Goal: Task Accomplishment & Management: Use online tool/utility

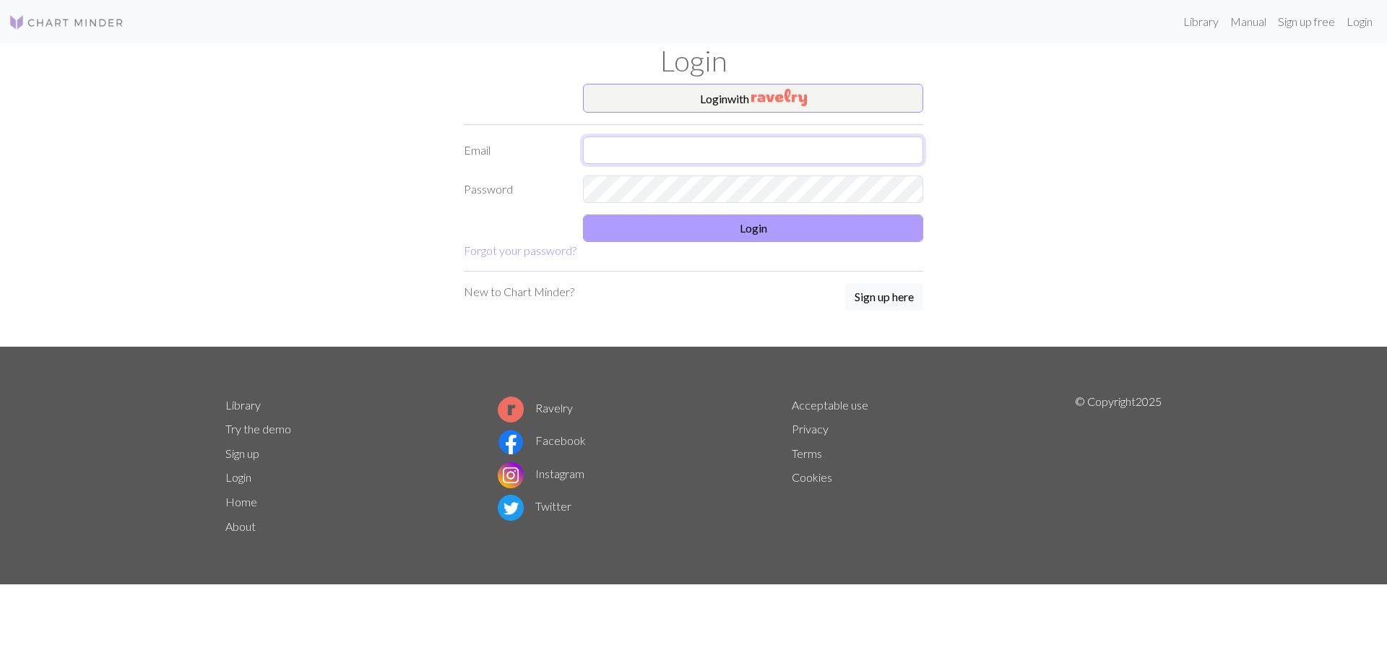
type input "juliamarywilmott@gmail.com"
click at [738, 236] on button "Login" at bounding box center [753, 228] width 340 height 27
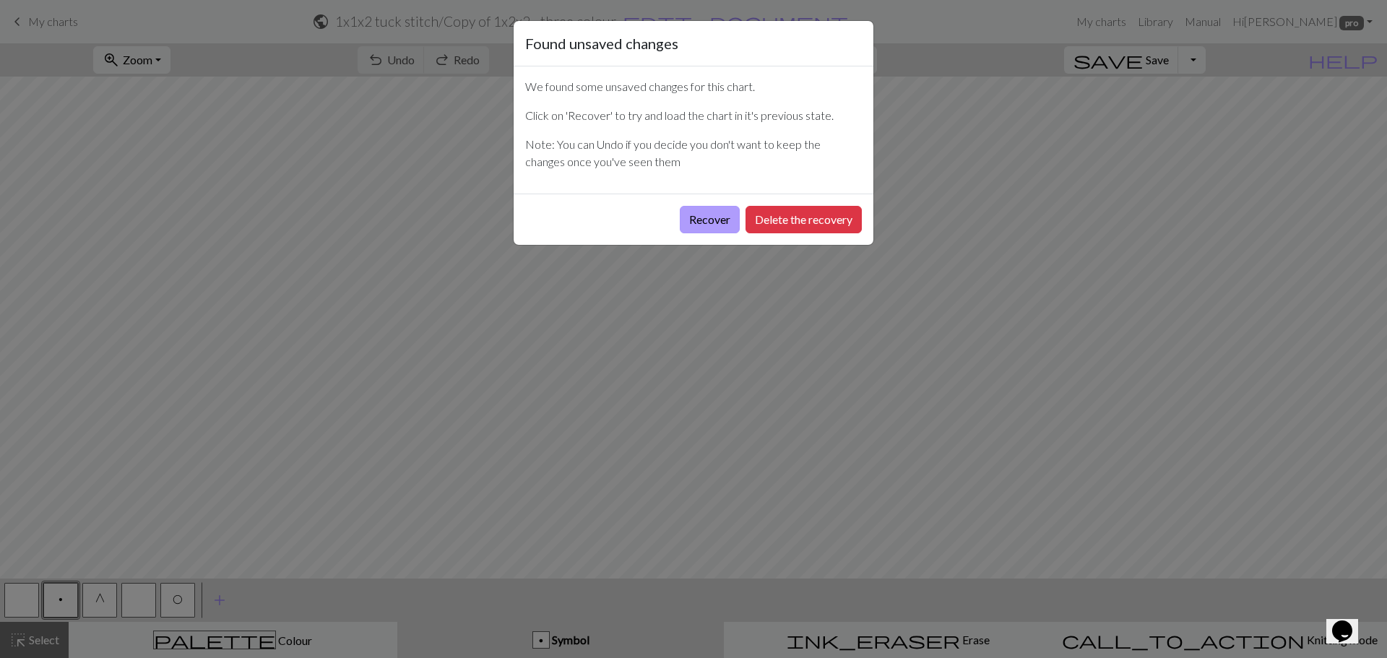
click at [717, 223] on button "Recover" at bounding box center [710, 219] width 60 height 27
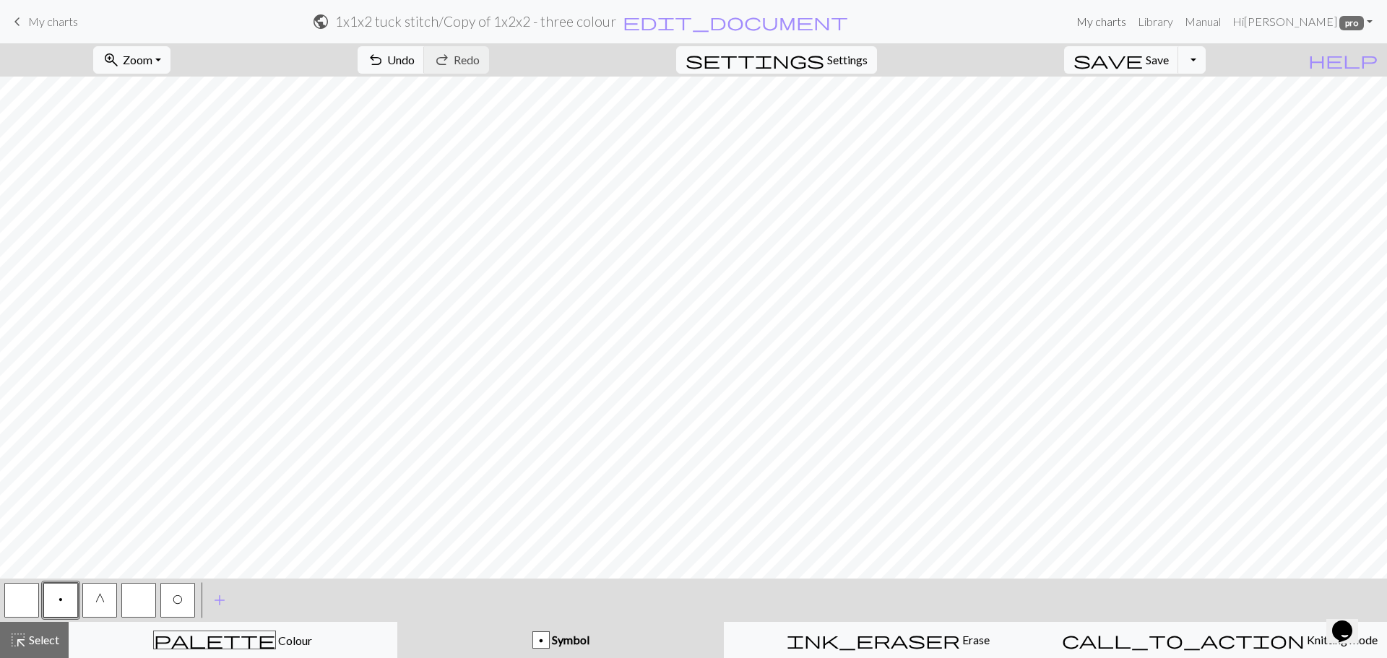
click at [1119, 22] on link "My charts" at bounding box center [1101, 21] width 61 height 29
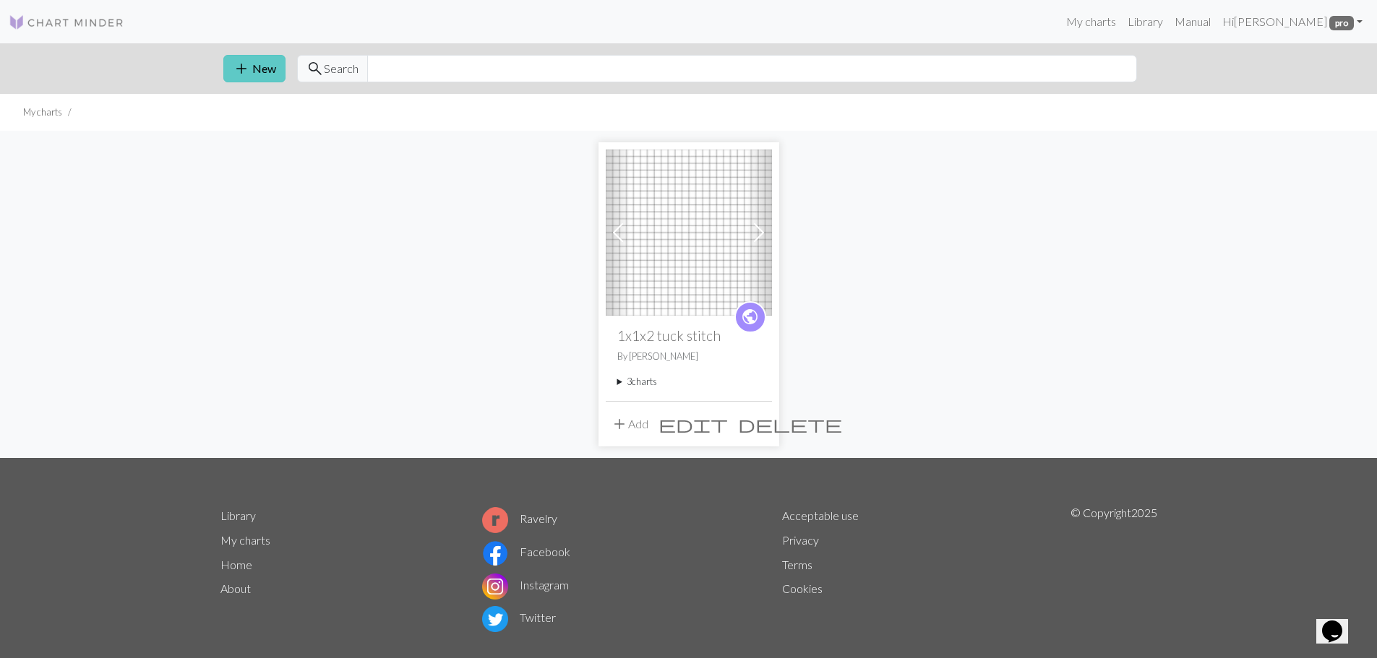
click at [264, 67] on button "add New" at bounding box center [254, 68] width 62 height 27
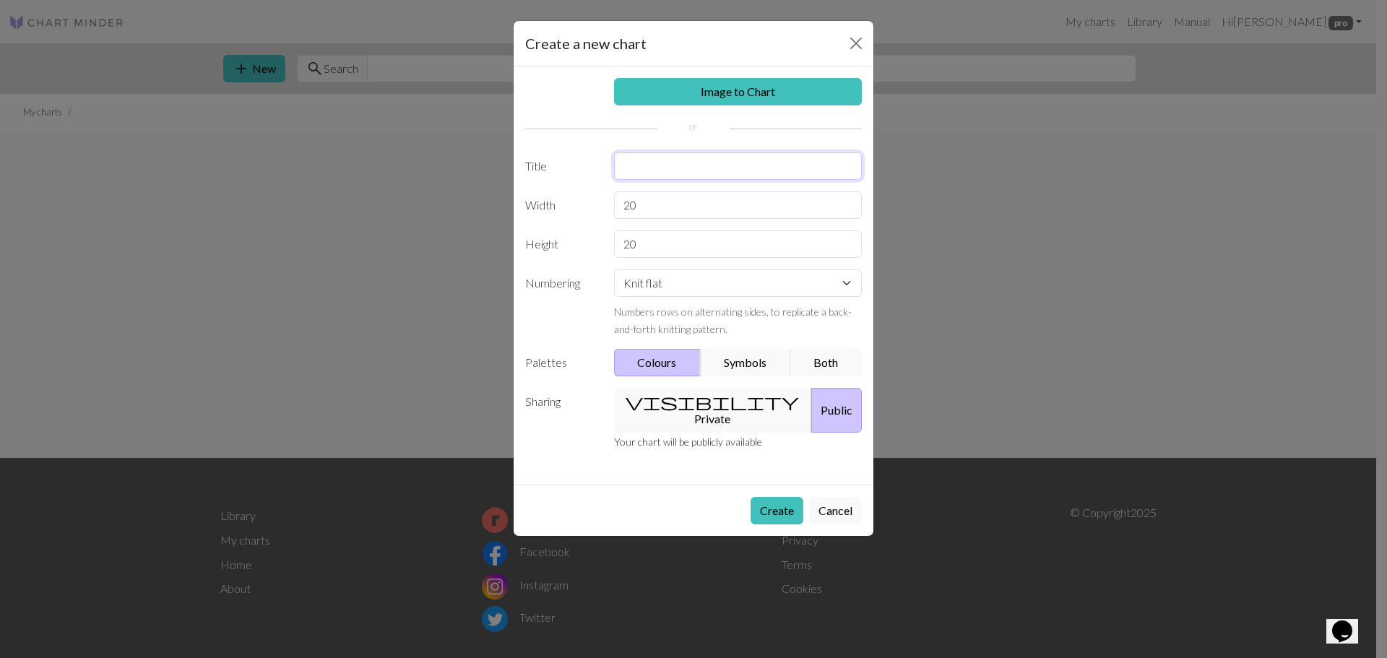
click at [641, 171] on input "text" at bounding box center [738, 165] width 249 height 27
type input "1x2x2 two colour"
click at [742, 363] on button "Symbols" at bounding box center [745, 362] width 91 height 27
click at [803, 353] on button "Both" at bounding box center [826, 362] width 72 height 27
click at [698, 405] on button "visibility Private" at bounding box center [713, 410] width 199 height 45
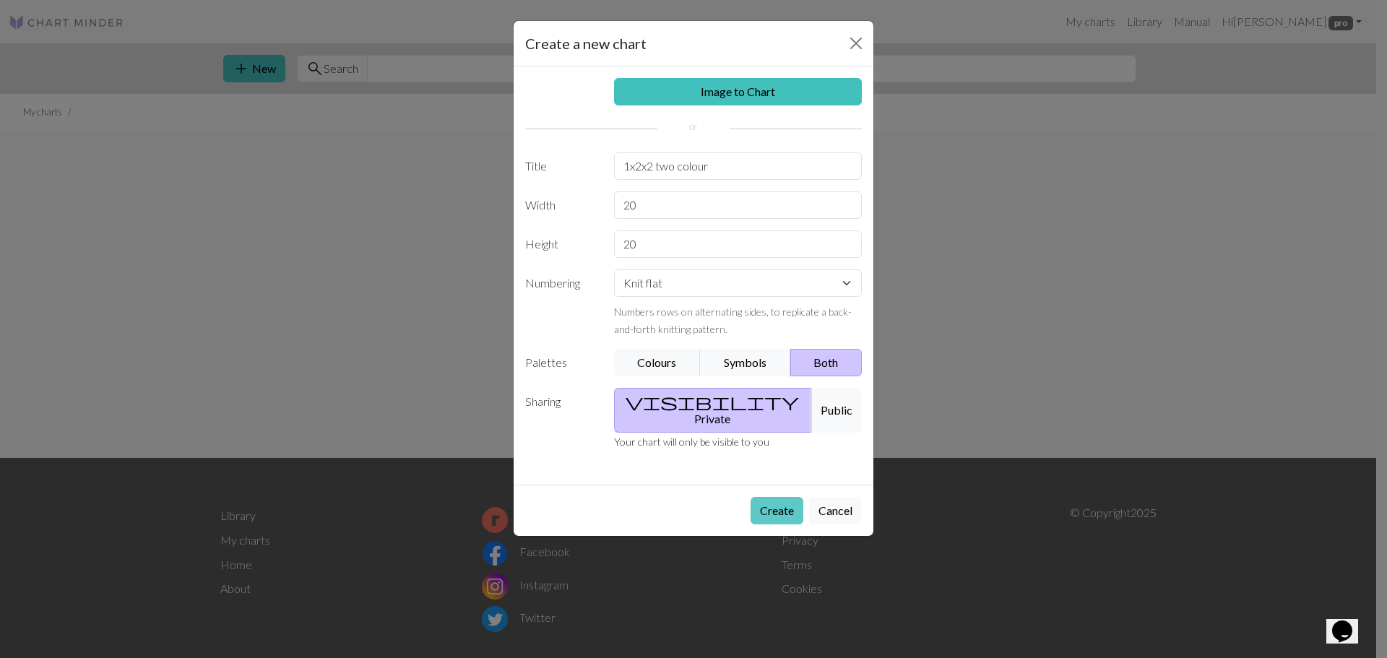
click at [775, 497] on button "Create" at bounding box center [777, 510] width 53 height 27
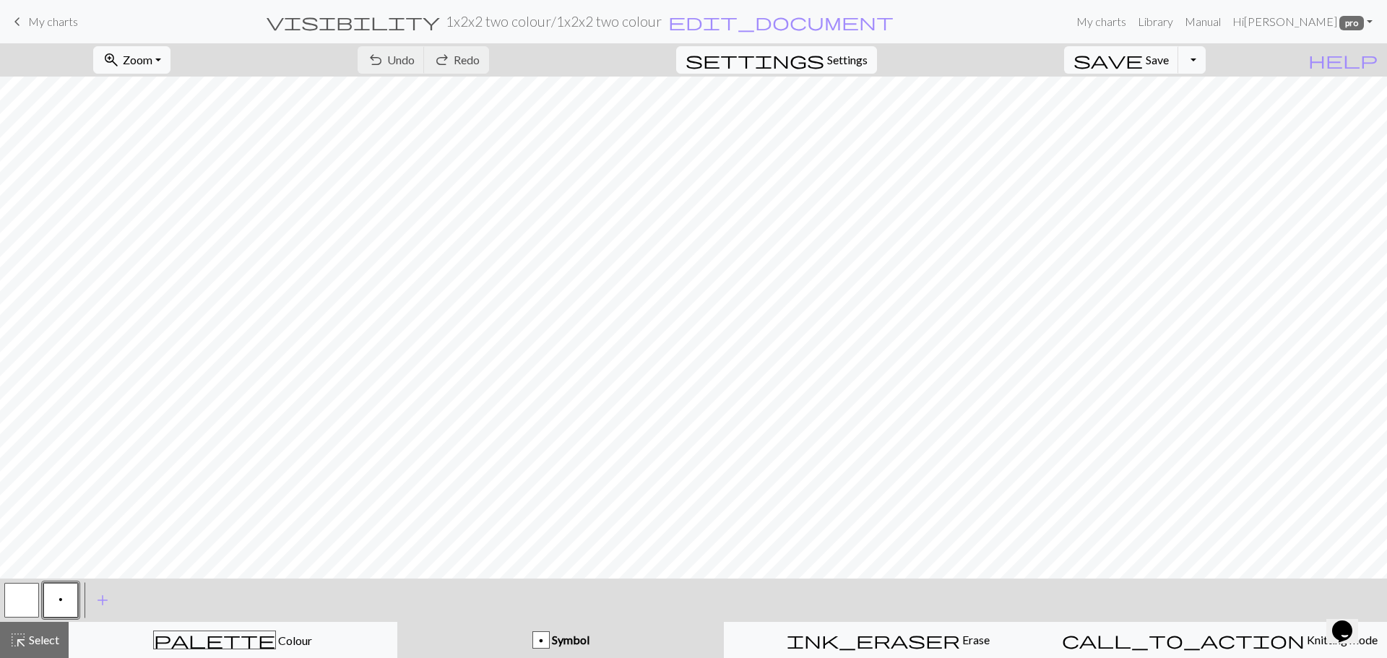
click at [541, 634] on div "p" at bounding box center [541, 640] width 16 height 17
click at [559, 639] on span "Symbol" at bounding box center [570, 640] width 40 height 14
click at [102, 594] on span "add" at bounding box center [102, 600] width 17 height 20
click at [93, 595] on button "button" at bounding box center [99, 600] width 35 height 35
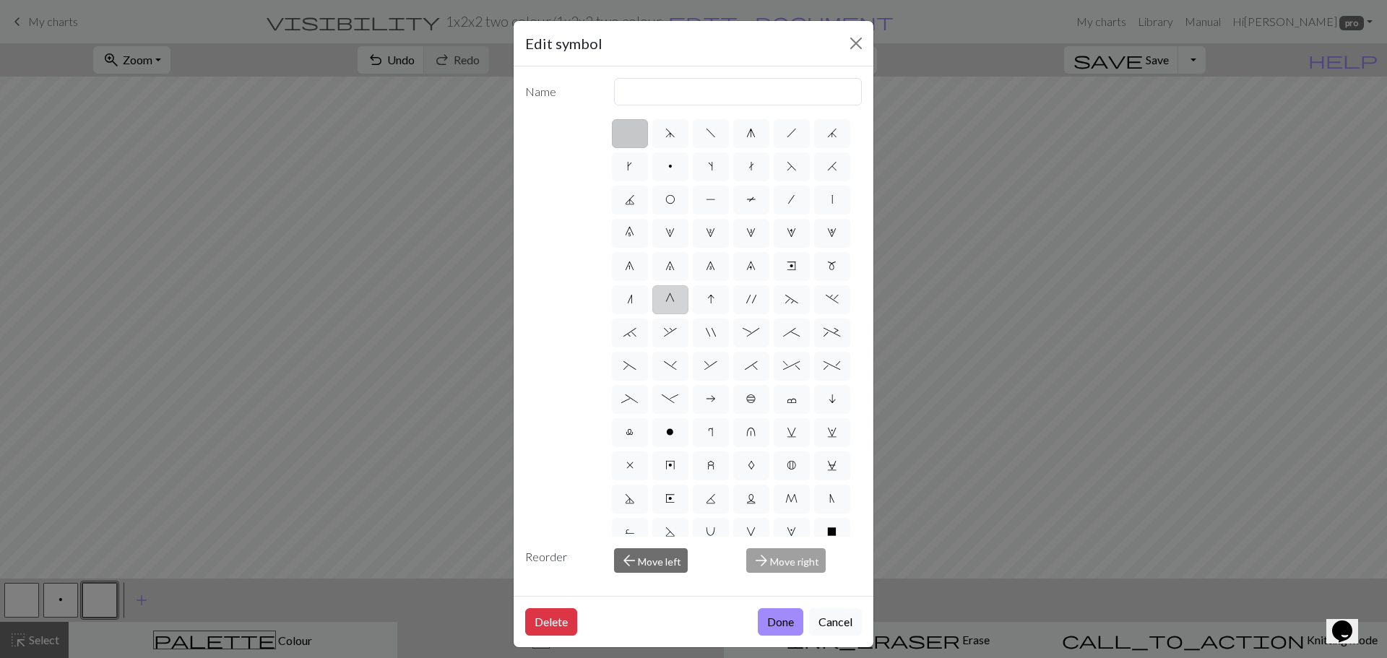
click at [665, 305] on span "G" at bounding box center [669, 299] width 9 height 12
click at [665, 300] on input "G" at bounding box center [669, 294] width 9 height 9
radio input "true"
click at [655, 93] on input "psso" at bounding box center [738, 91] width 249 height 27
type input "p"
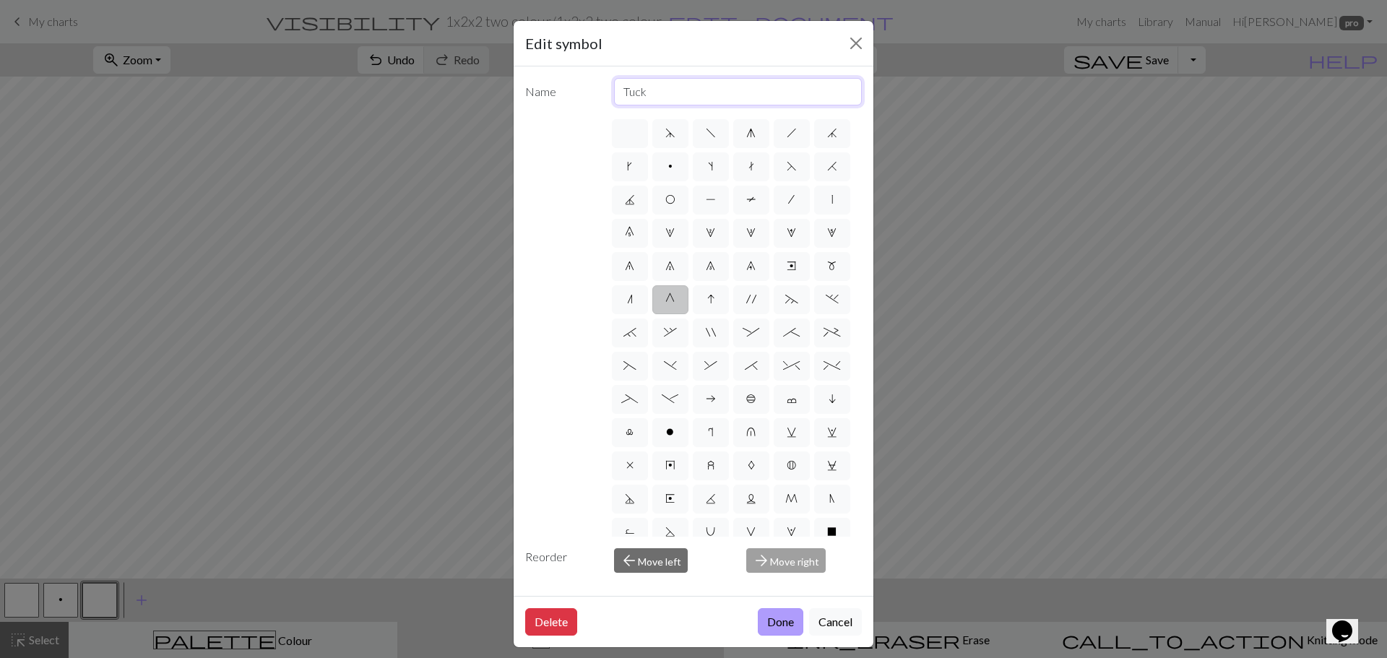
type input "Tuck"
click at [787, 615] on button "Done" at bounding box center [781, 621] width 46 height 27
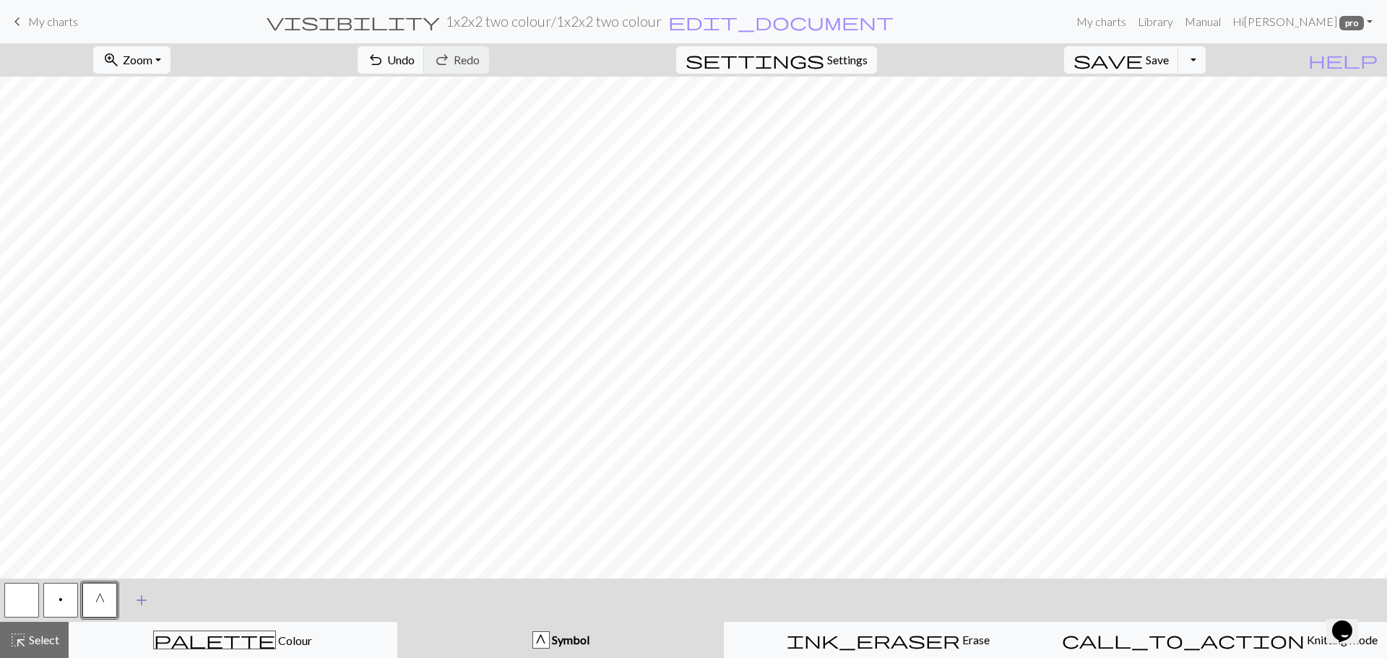
click at [142, 600] on span "add" at bounding box center [141, 600] width 17 height 20
click at [141, 601] on button "button" at bounding box center [138, 600] width 35 height 35
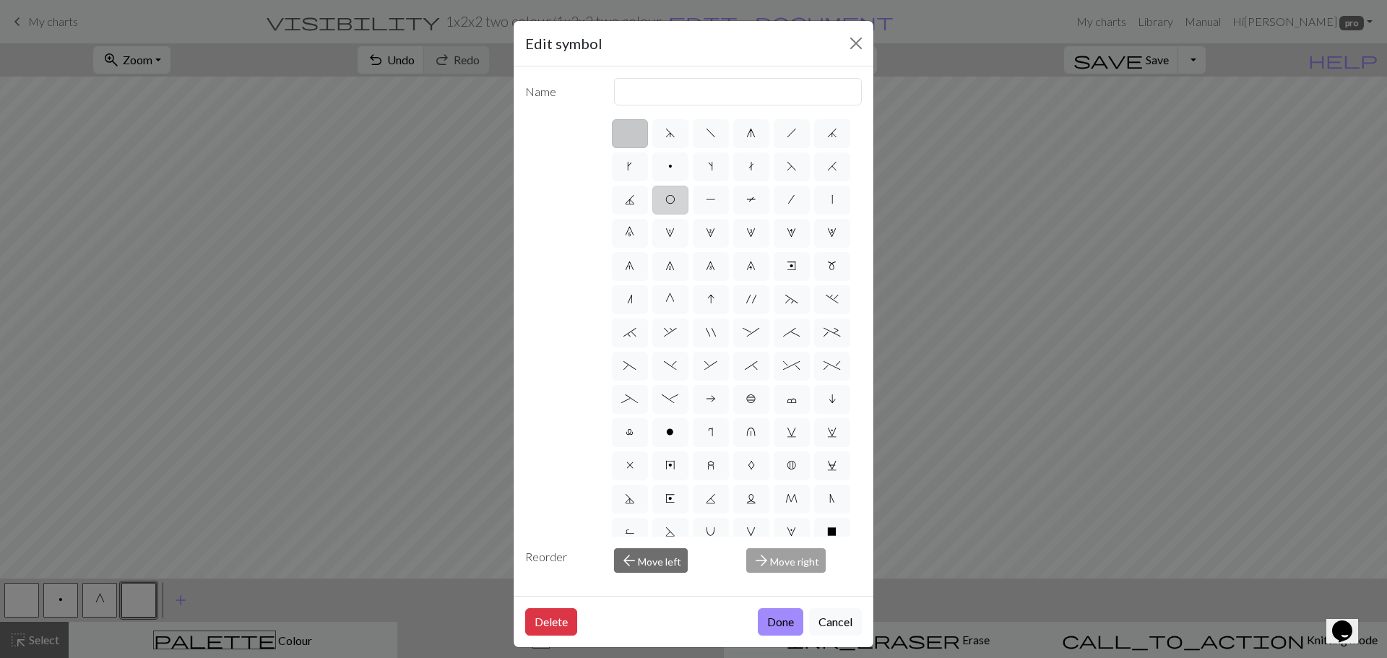
click at [676, 199] on span "O" at bounding box center [670, 200] width 10 height 12
click at [675, 199] on input "O" at bounding box center [669, 195] width 9 height 9
radio input "true"
click at [650, 101] on input "yo" at bounding box center [738, 91] width 249 height 27
type input "y"
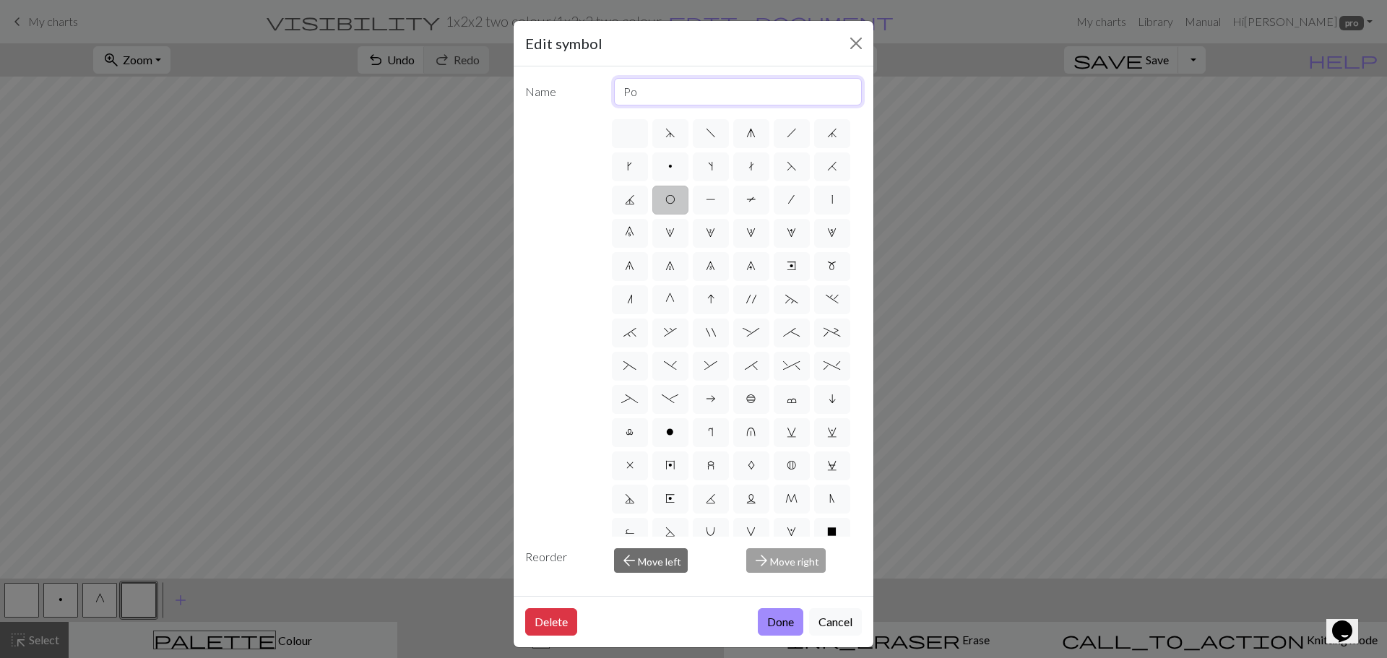
type input "P"
type input "Lace hole"
click at [772, 624] on button "Done" at bounding box center [781, 621] width 46 height 27
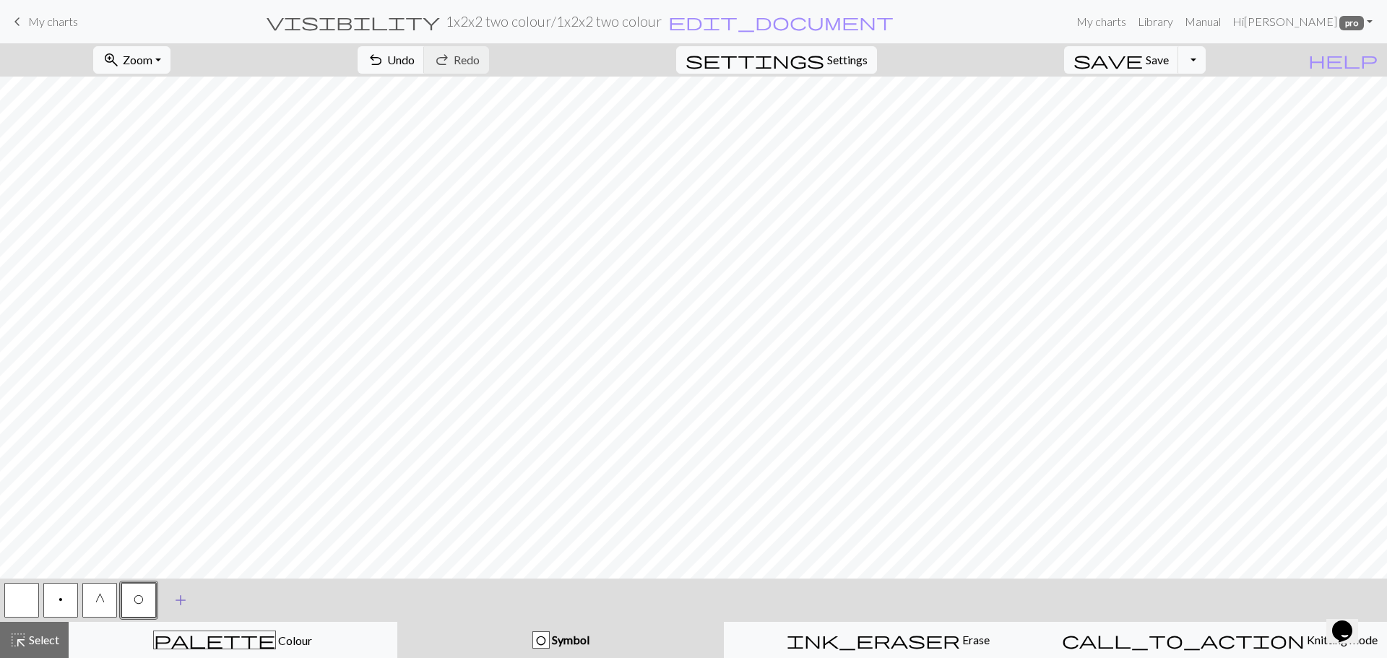
click at [178, 601] on span "add" at bounding box center [180, 600] width 17 height 20
click at [173, 598] on button "button" at bounding box center [177, 600] width 35 height 35
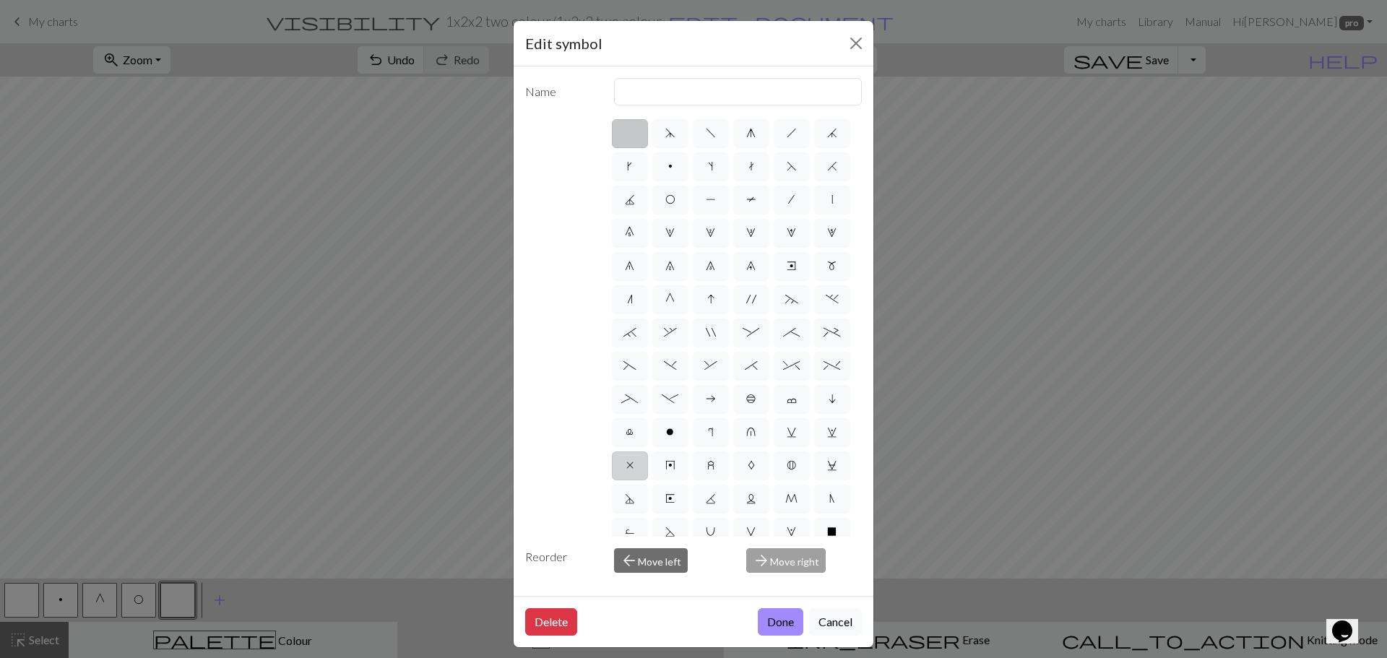
click at [624, 481] on label "x" at bounding box center [630, 466] width 36 height 29
click at [626, 466] on input "x" at bounding box center [630, 461] width 9 height 9
radio input "true"
type input "no stitch"
click at [767, 621] on button "Done" at bounding box center [781, 621] width 46 height 27
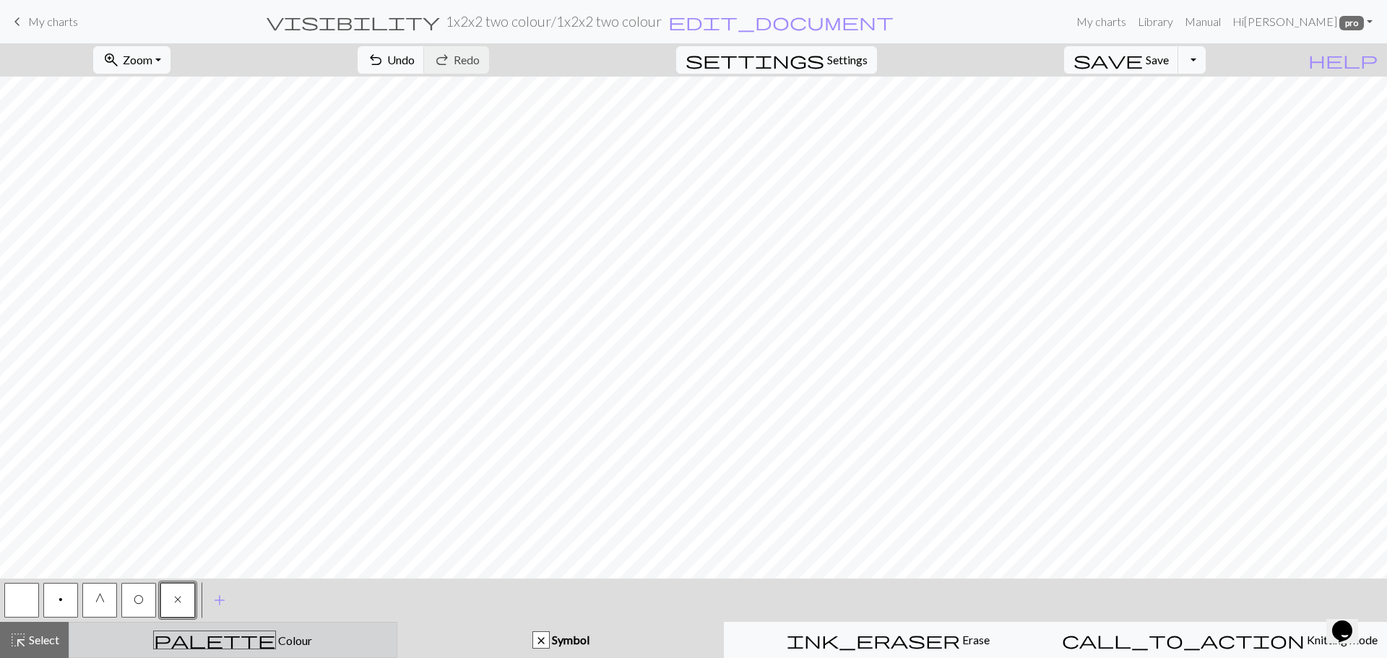
click at [234, 649] on div "palette Colour Colour" at bounding box center [233, 640] width 310 height 19
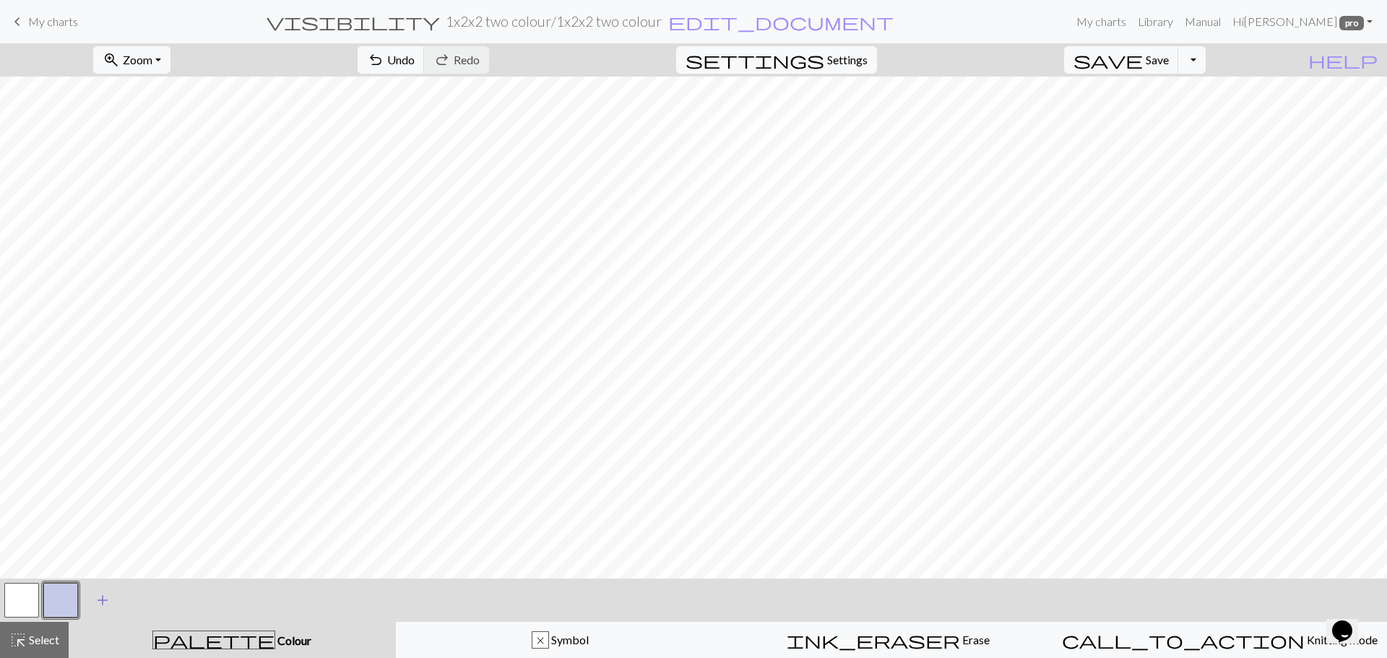
click at [105, 602] on span "add" at bounding box center [102, 600] width 17 height 20
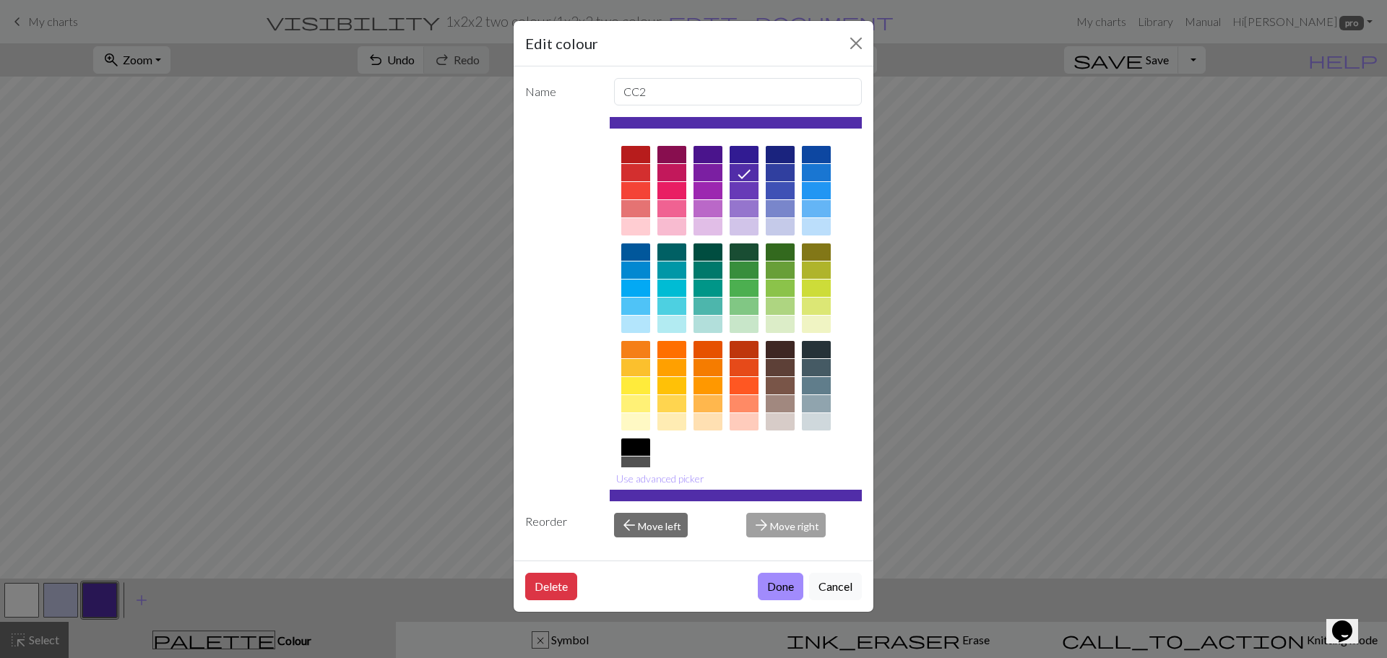
click at [95, 605] on div "Edit colour Name CC2 Use advanced picker Reorder arrow_back Move left arrow_for…" at bounding box center [693, 329] width 1387 height 658
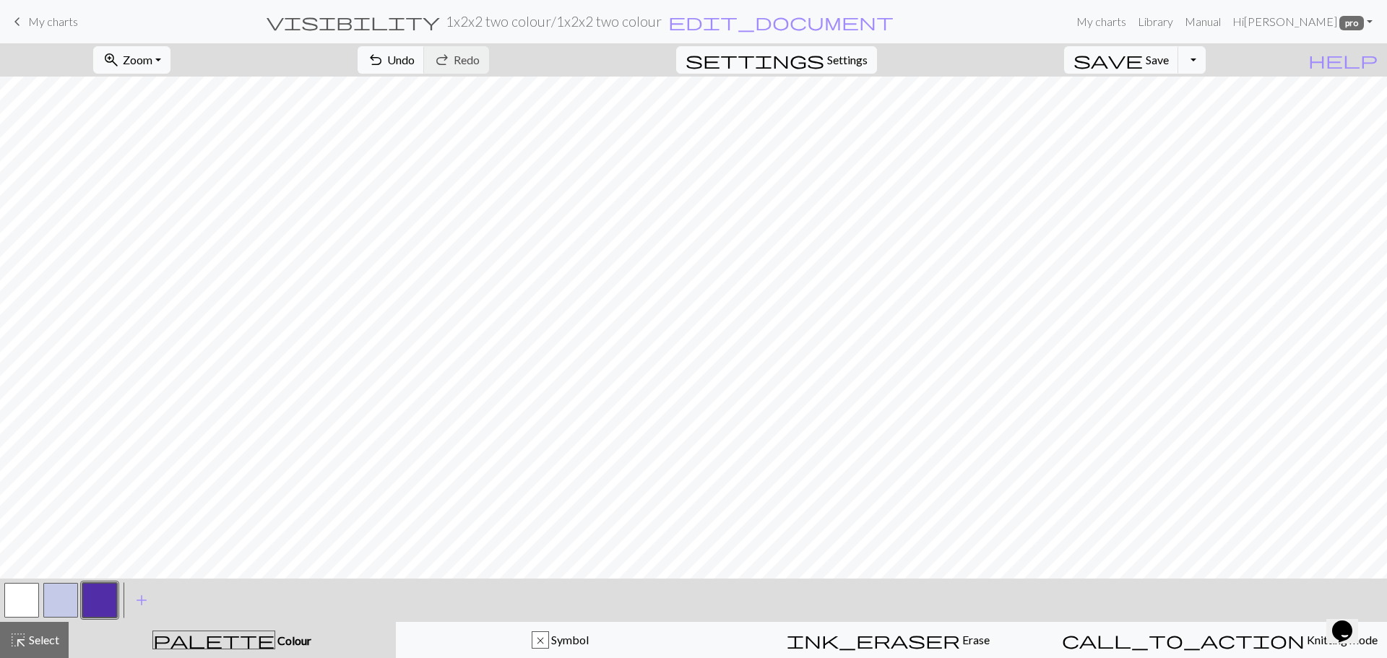
click at [95, 605] on button "button" at bounding box center [99, 600] width 35 height 35
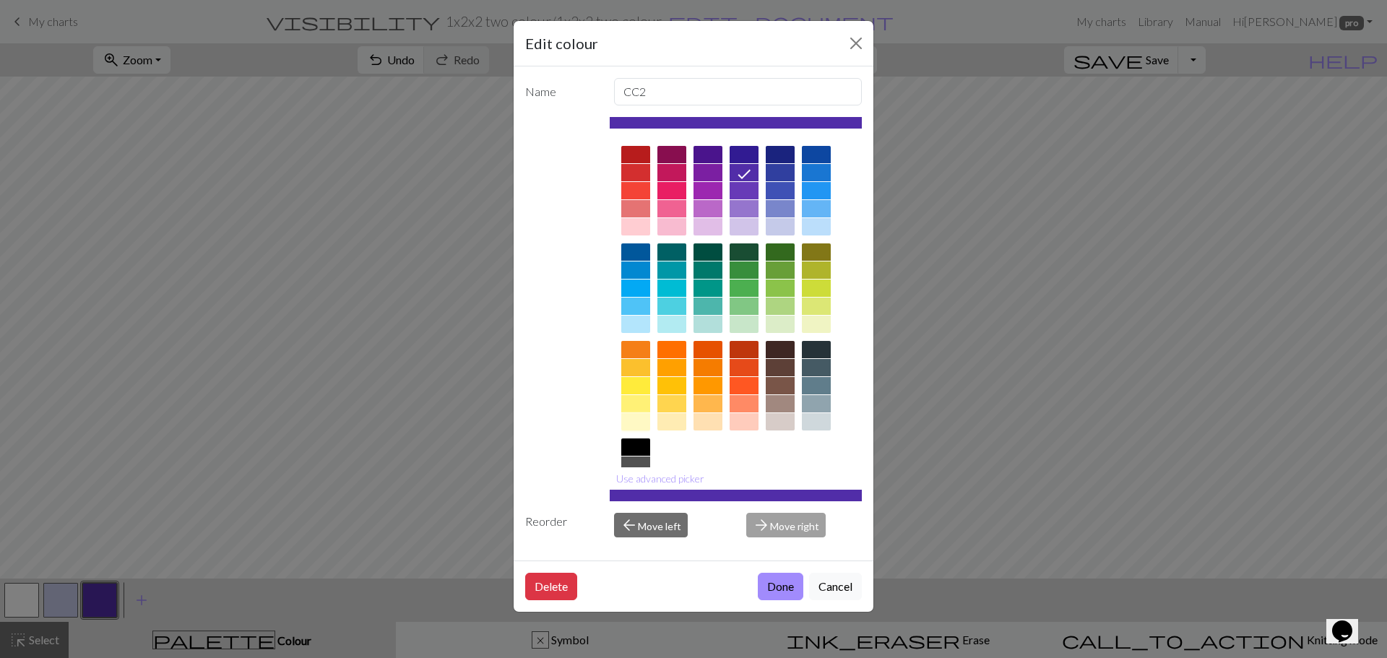
click at [639, 427] on div at bounding box center [635, 421] width 29 height 17
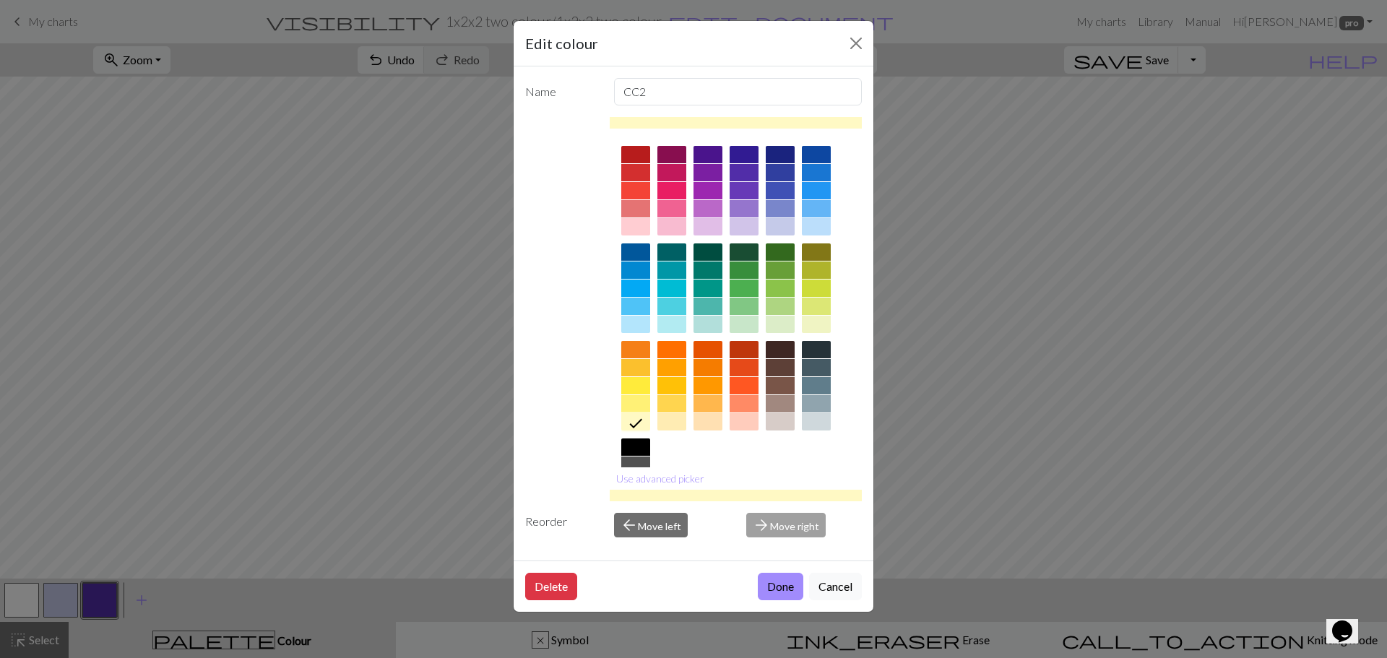
drag, startPoint x: 783, startPoint y: 585, endPoint x: 769, endPoint y: 585, distance: 13.7
click at [782, 585] on button "Done" at bounding box center [781, 586] width 46 height 27
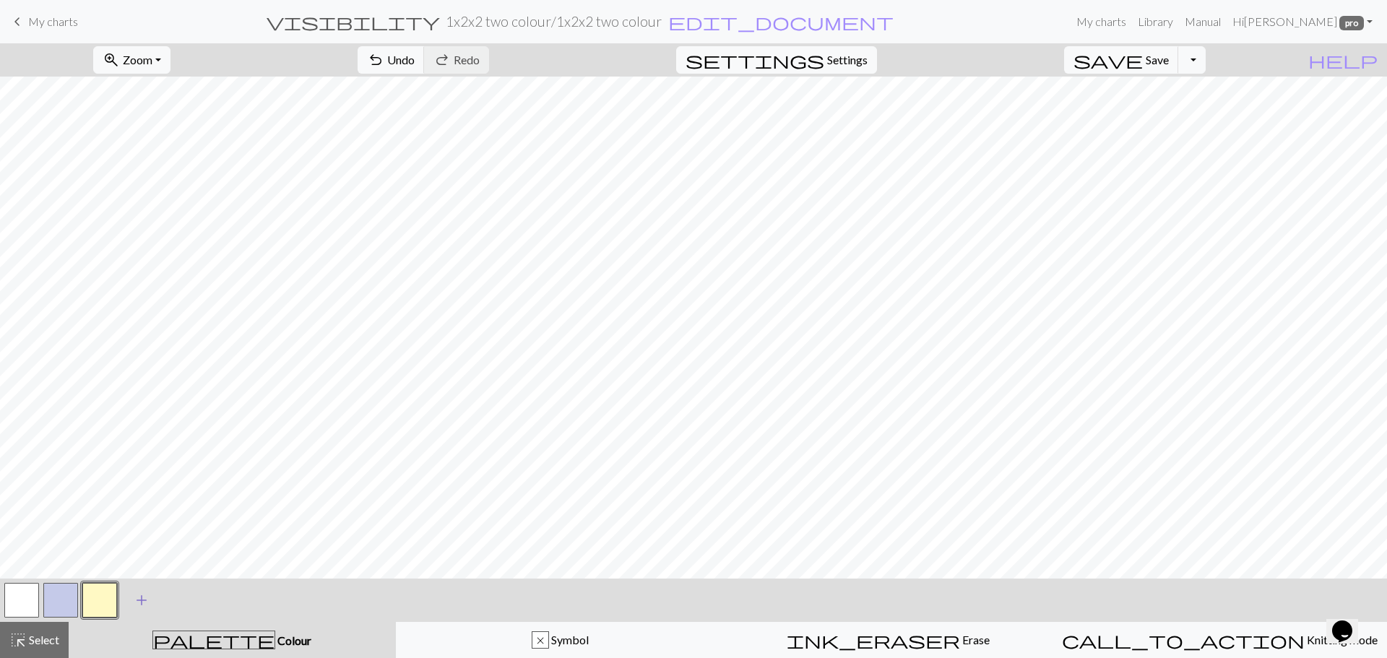
click at [141, 604] on span "add" at bounding box center [141, 600] width 17 height 20
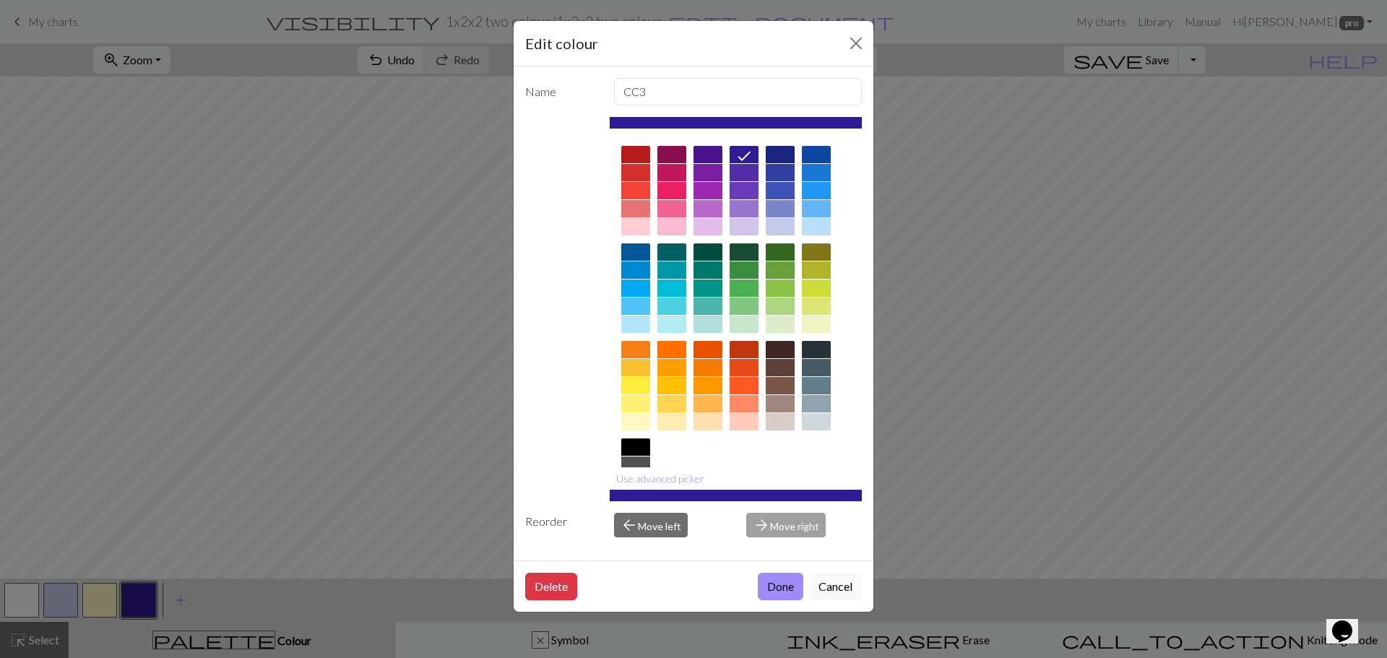
click at [143, 599] on div "Edit colour Name CC3 Use advanced picker Reorder arrow_back Move left arrow_for…" at bounding box center [693, 329] width 1387 height 658
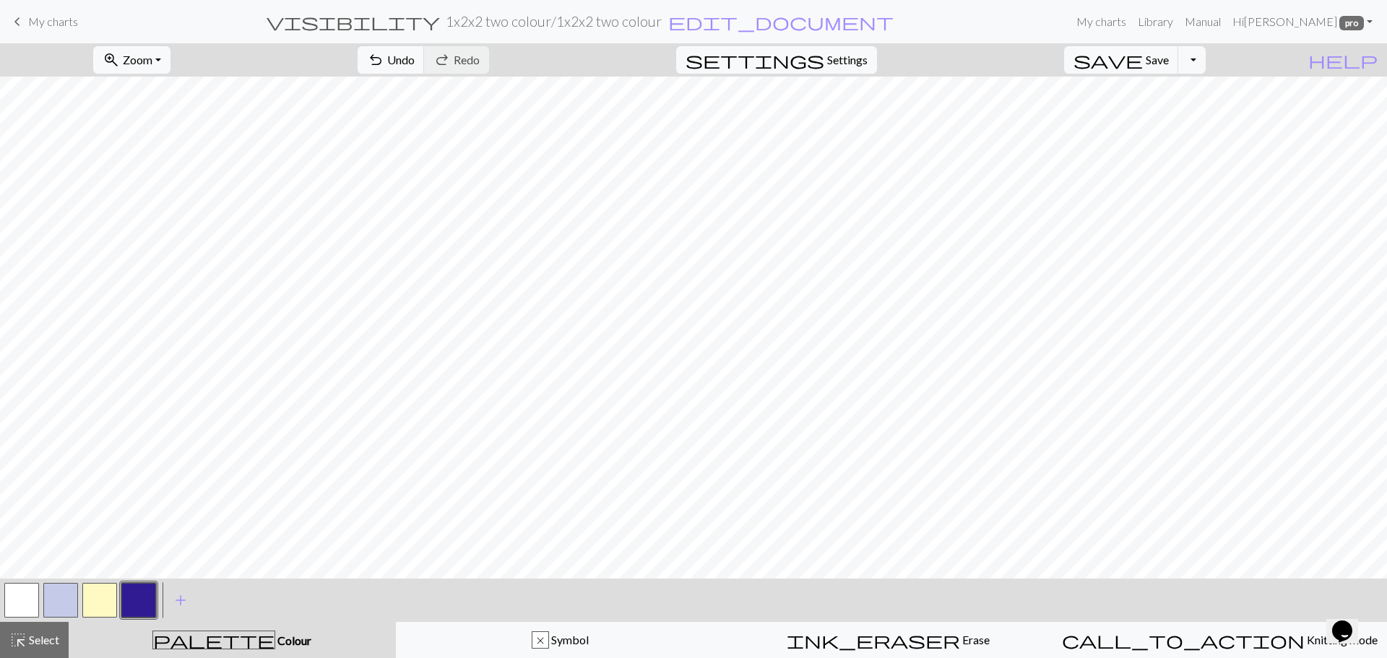
click at [143, 599] on button "button" at bounding box center [138, 600] width 35 height 35
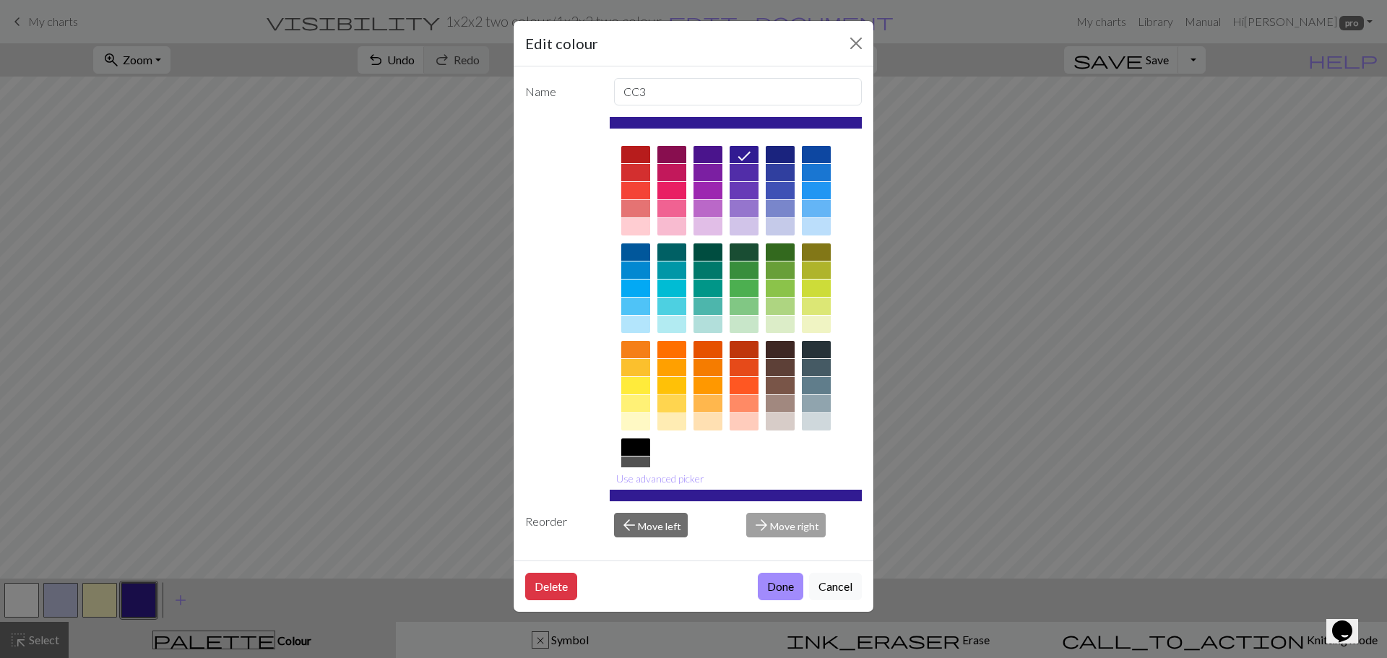
click at [678, 400] on div at bounding box center [672, 403] width 29 height 17
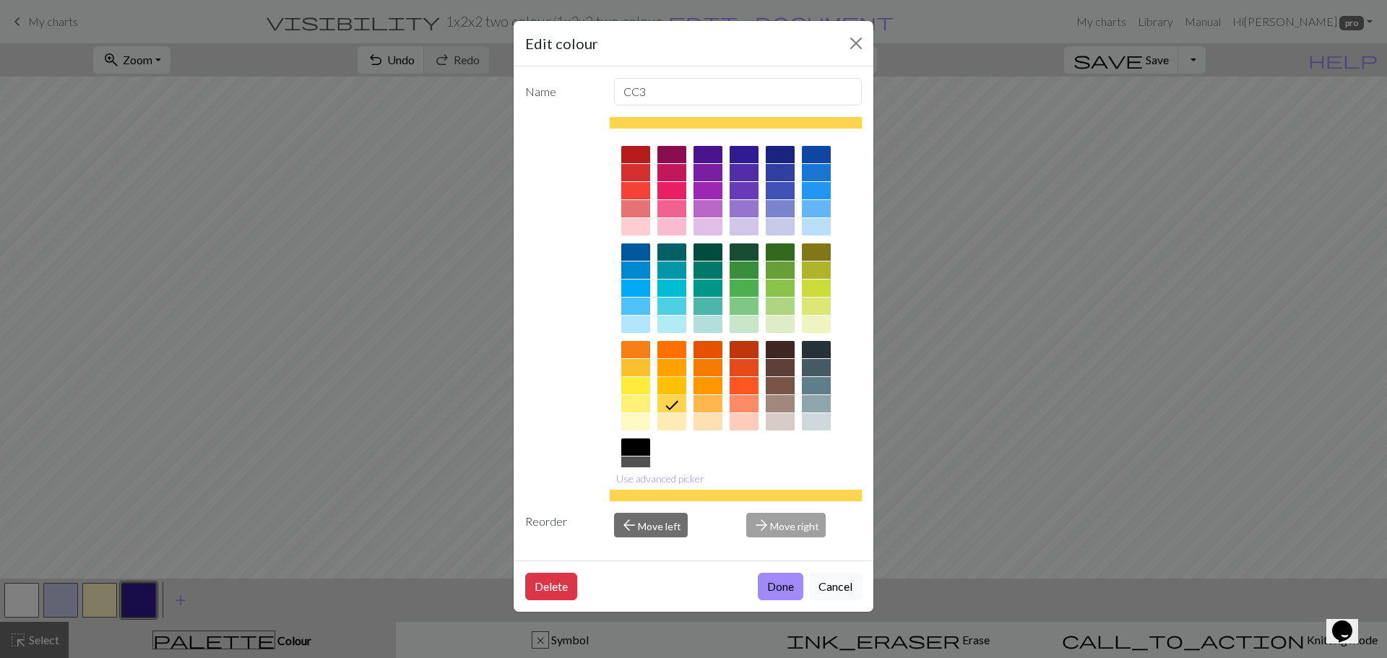
click at [668, 387] on div at bounding box center [672, 385] width 29 height 17
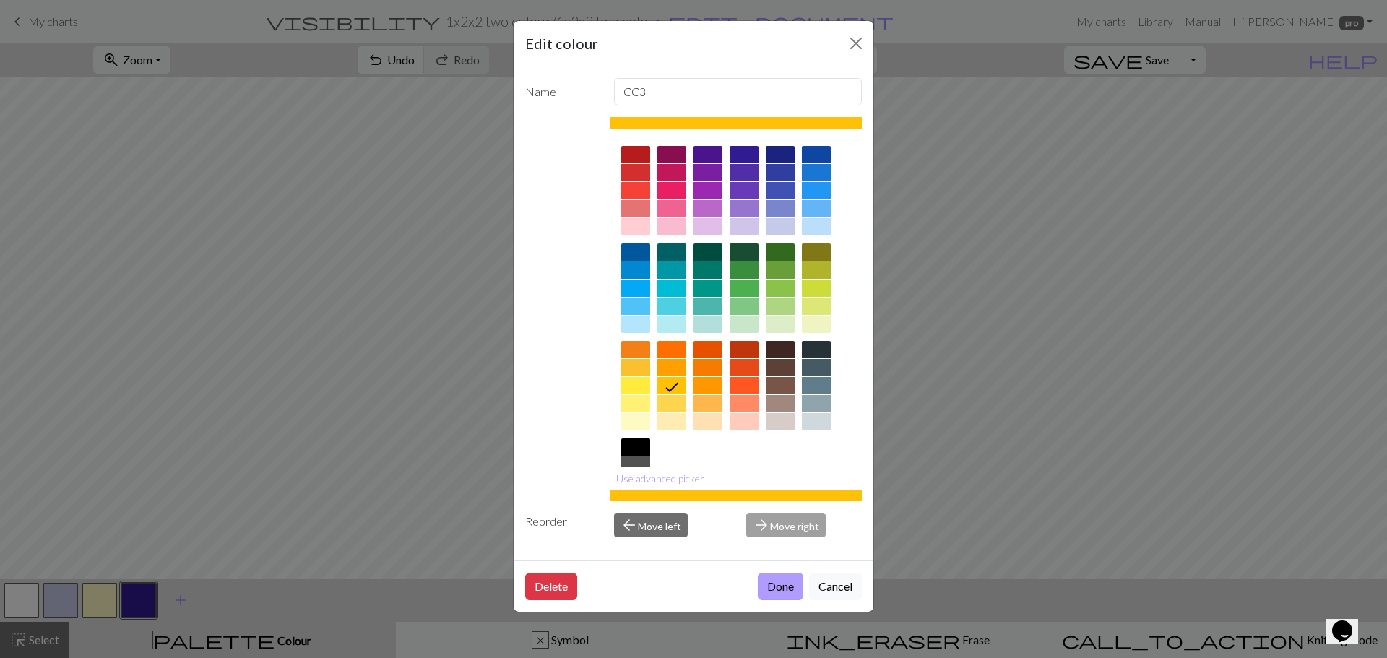
click at [780, 594] on button "Done" at bounding box center [781, 586] width 46 height 27
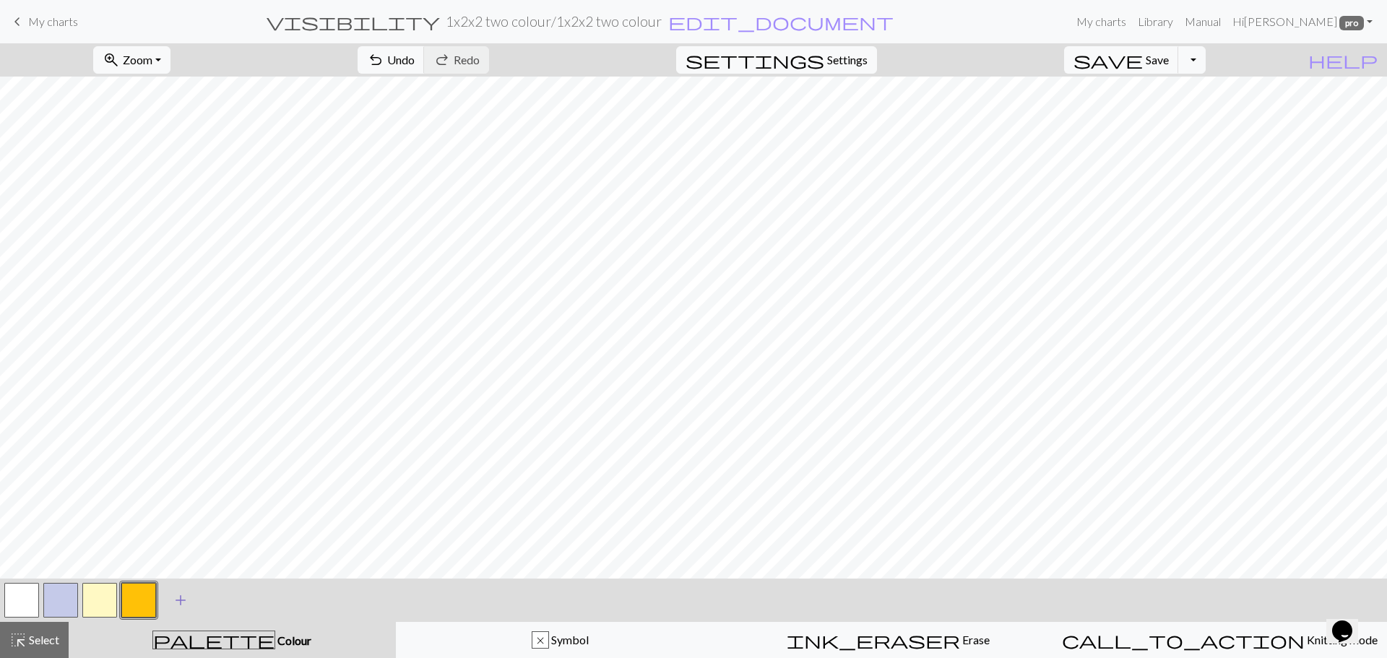
click at [180, 600] on span "add" at bounding box center [180, 600] width 17 height 20
click at [180, 600] on div "Edit colour Name CC4 Use advanced picker Reorder arrow_back Move left arrow_for…" at bounding box center [693, 329] width 1387 height 658
click at [174, 600] on button "button" at bounding box center [177, 600] width 35 height 35
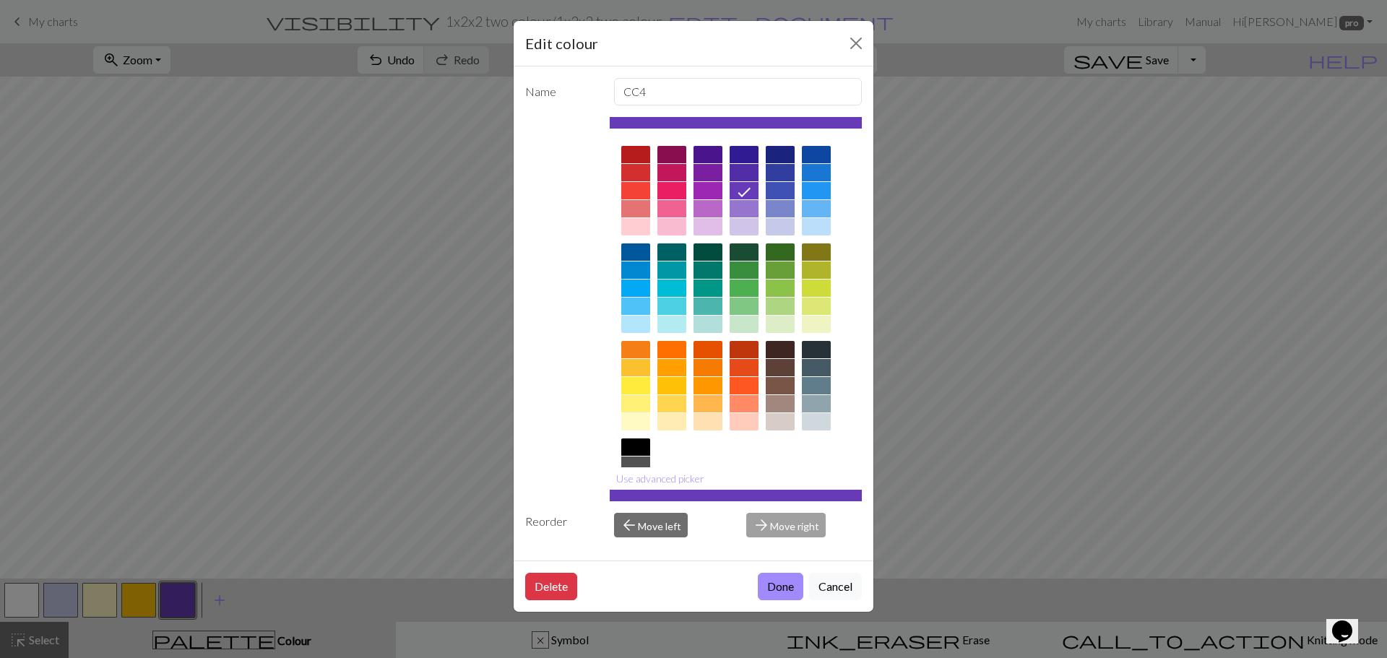
click at [752, 303] on div at bounding box center [744, 306] width 29 height 17
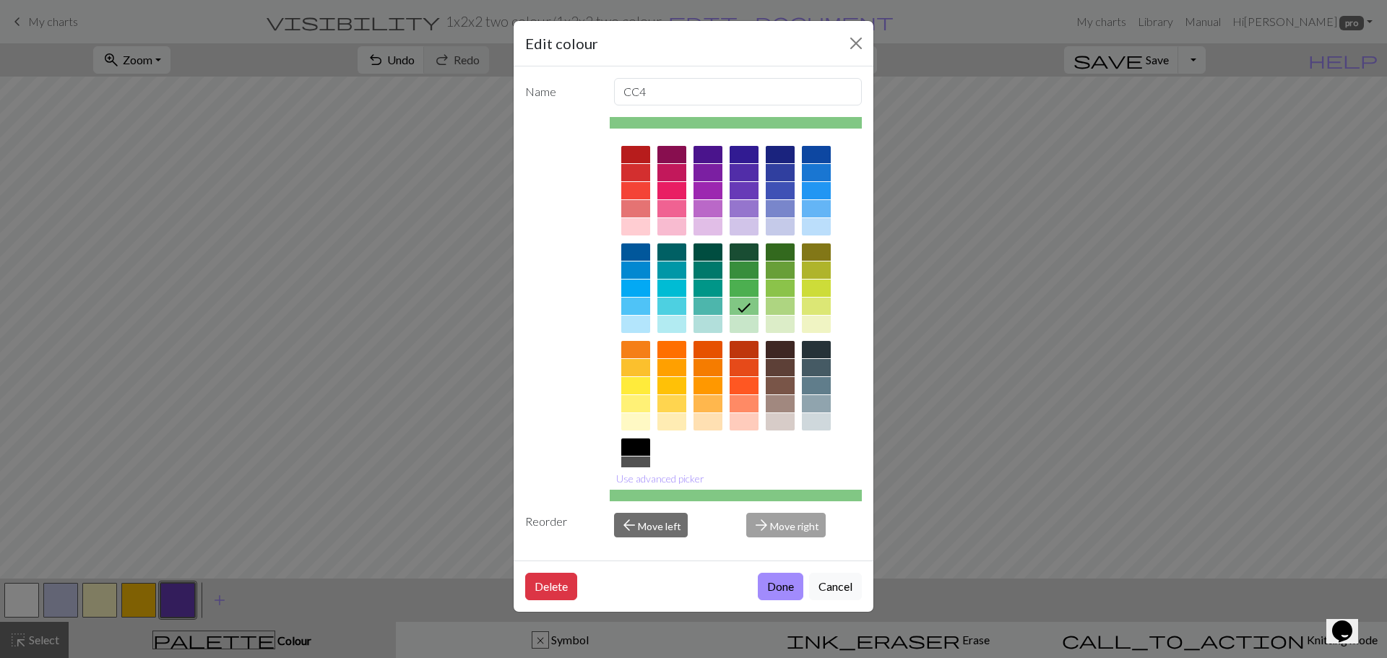
drag, startPoint x: 768, startPoint y: 587, endPoint x: 757, endPoint y: 582, distance: 12.6
click at [766, 585] on button "Done" at bounding box center [781, 586] width 46 height 27
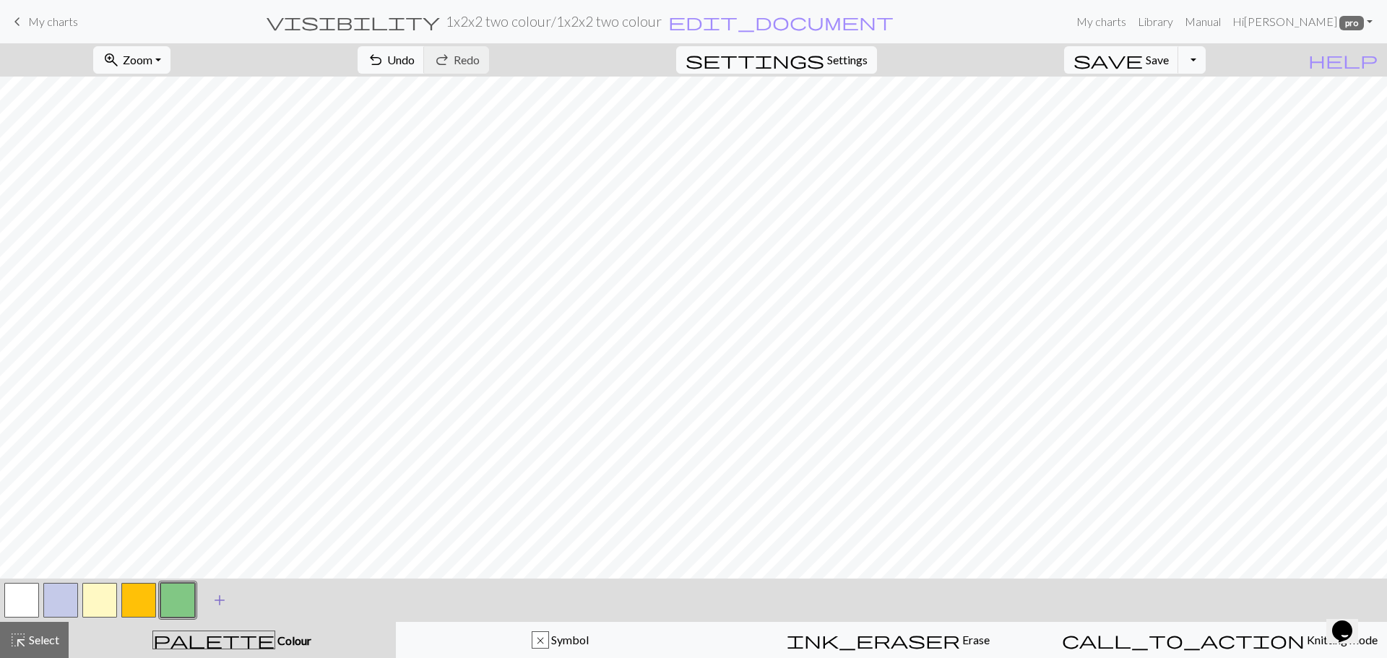
click at [215, 598] on span "add" at bounding box center [219, 600] width 17 height 20
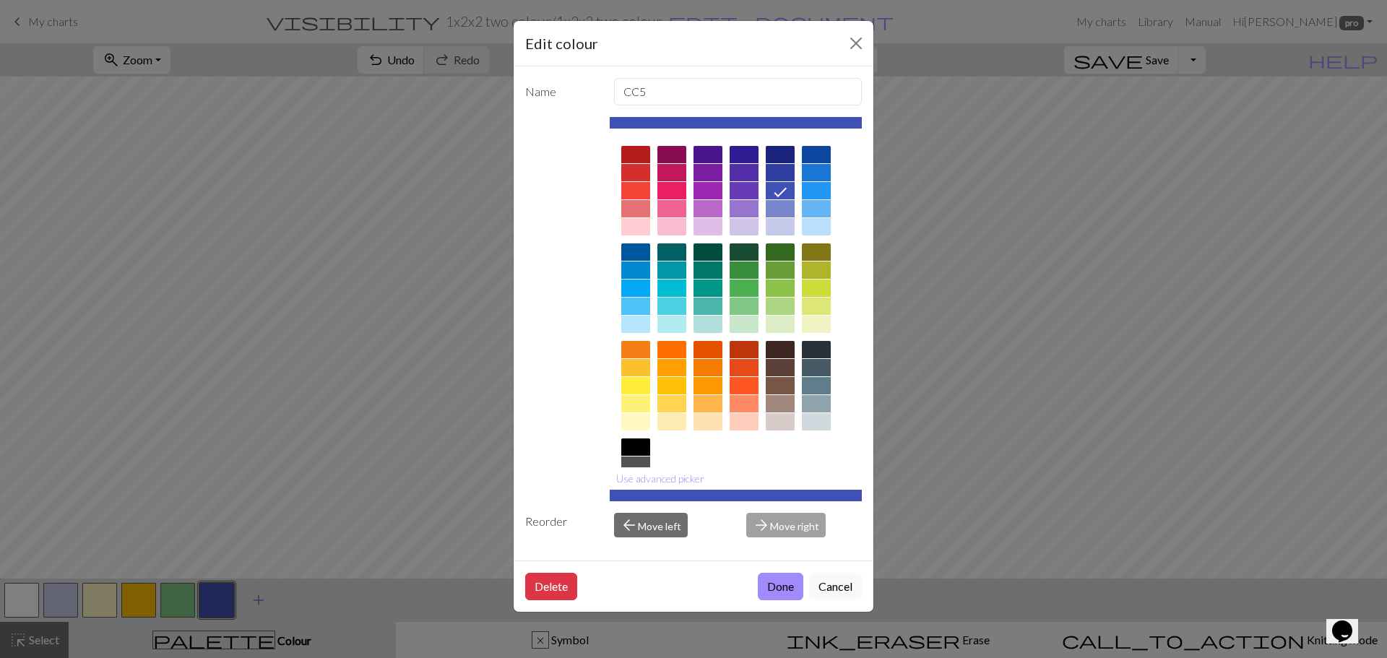
click at [215, 598] on div "Edit colour Name CC5 Use advanced picker Reorder arrow_back Move left arrow_for…" at bounding box center [693, 329] width 1387 height 658
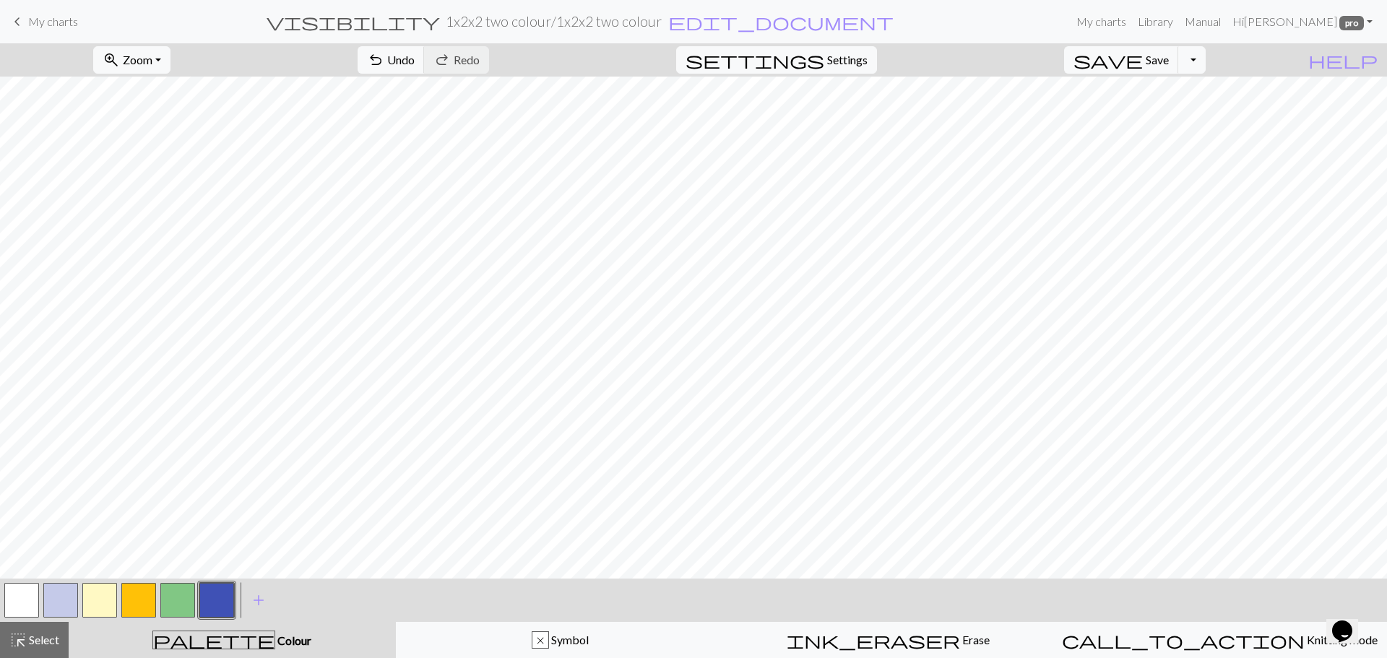
click at [214, 598] on button "button" at bounding box center [216, 600] width 35 height 35
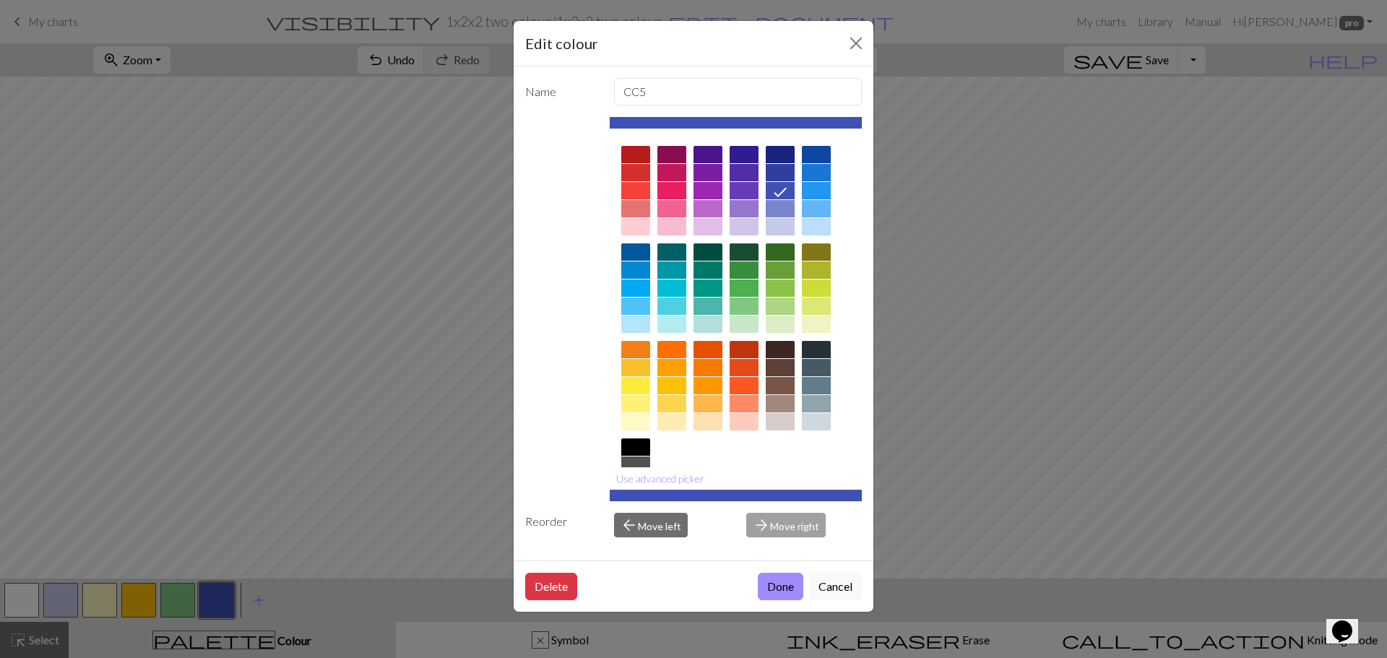
click at [815, 400] on div at bounding box center [816, 403] width 29 height 17
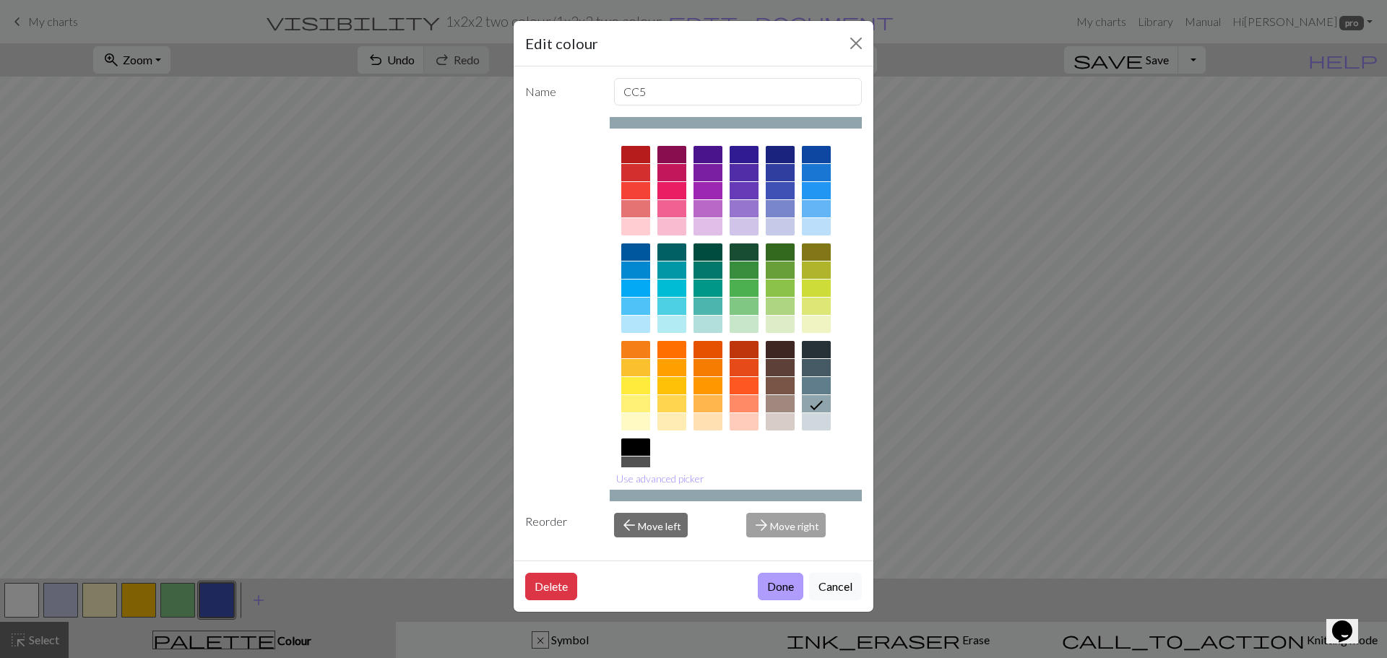
click at [775, 579] on button "Done" at bounding box center [781, 586] width 46 height 27
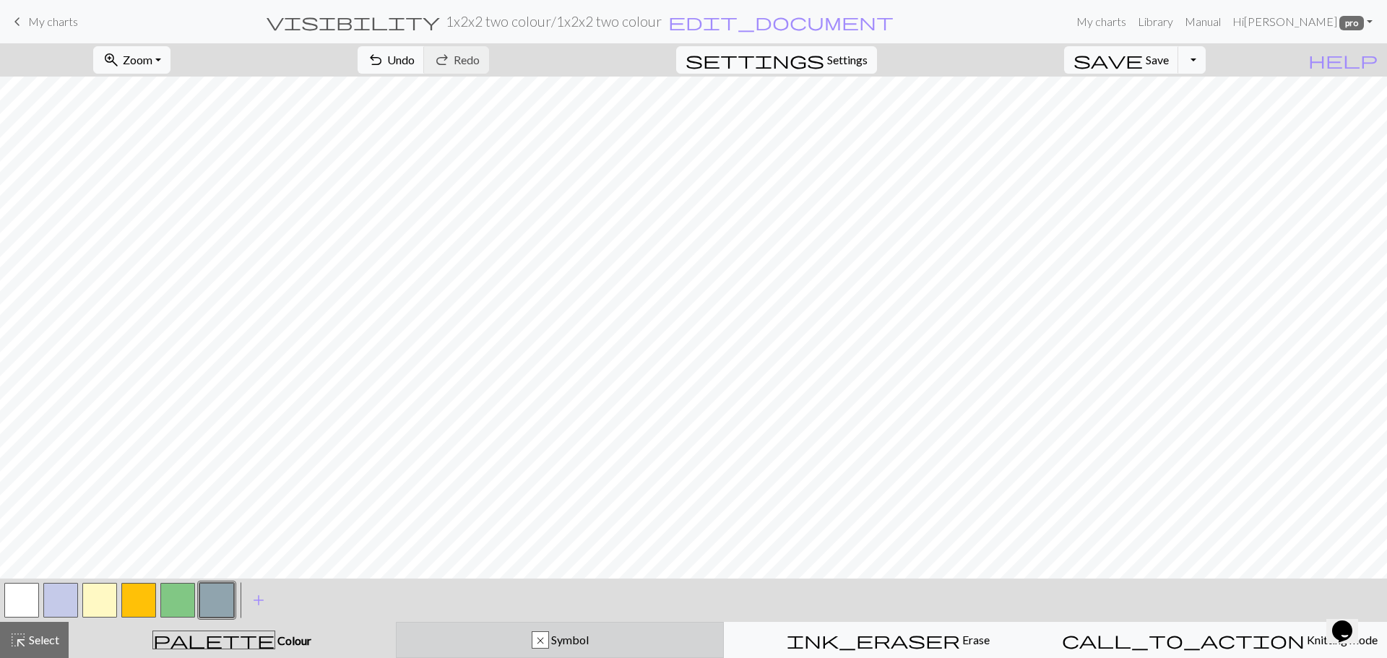
click at [530, 637] on div "x Symbol" at bounding box center [560, 640] width 310 height 17
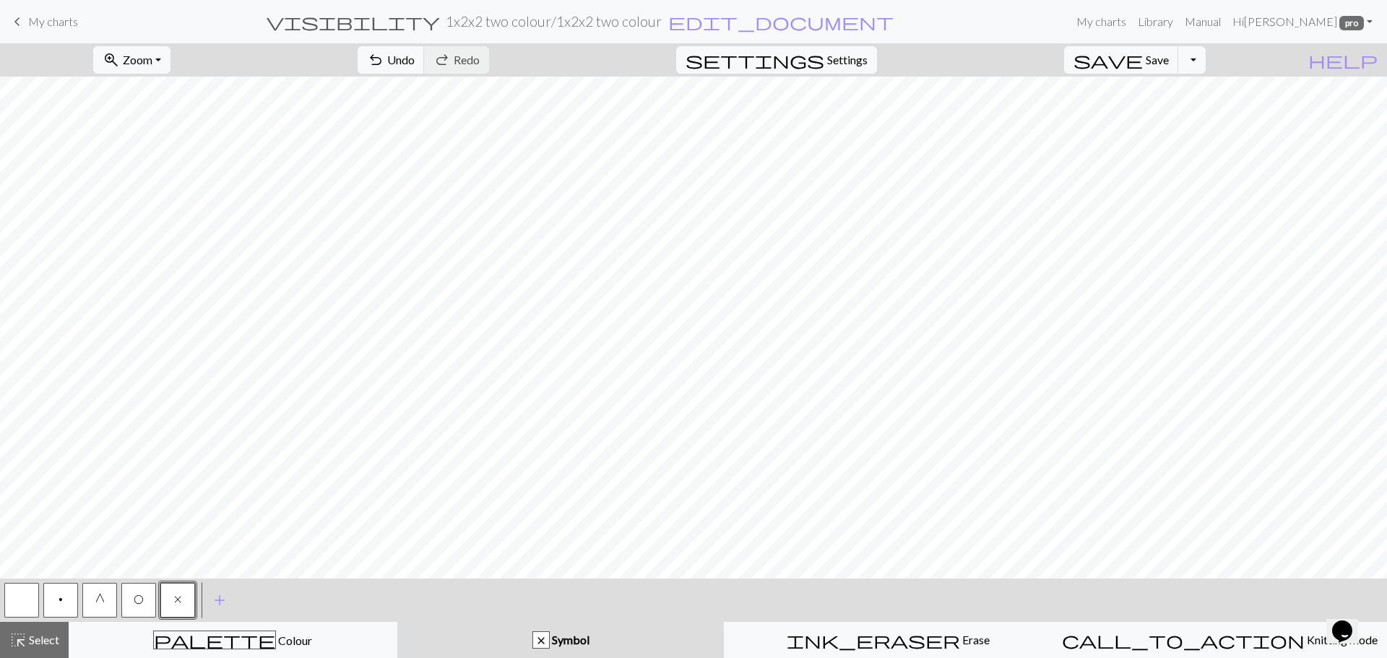
click at [101, 604] on span "G" at bounding box center [99, 600] width 9 height 12
click at [662, 23] on h2 "1x2x2 two colour / 1x2x2 two colour" at bounding box center [554, 21] width 216 height 17
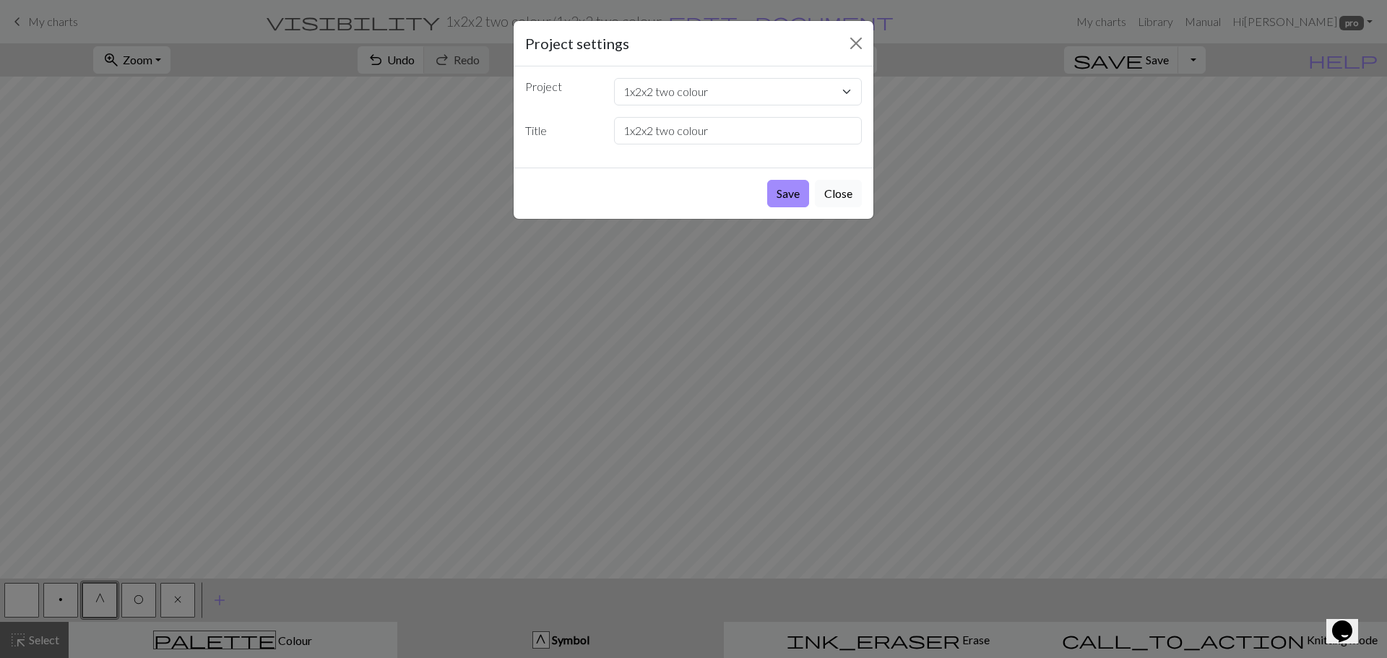
click at [838, 191] on button "Close" at bounding box center [838, 193] width 47 height 27
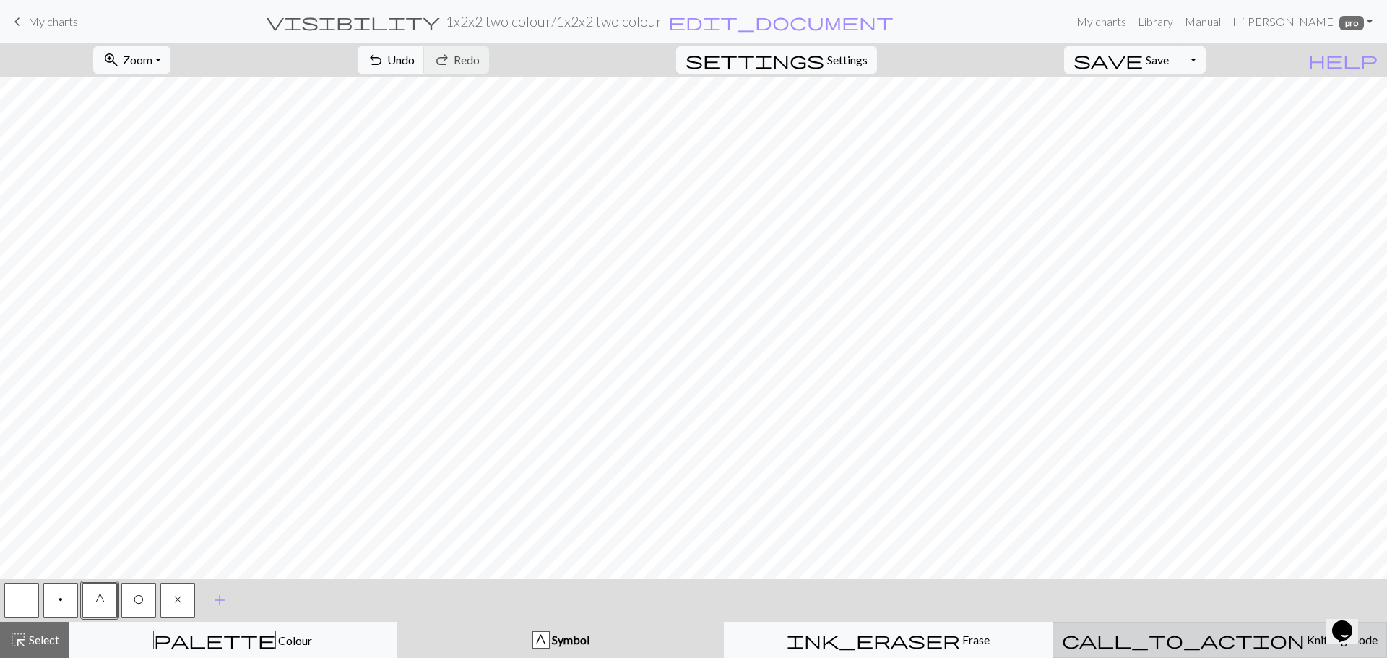
click at [1305, 643] on span "Knitting mode" at bounding box center [1341, 640] width 73 height 14
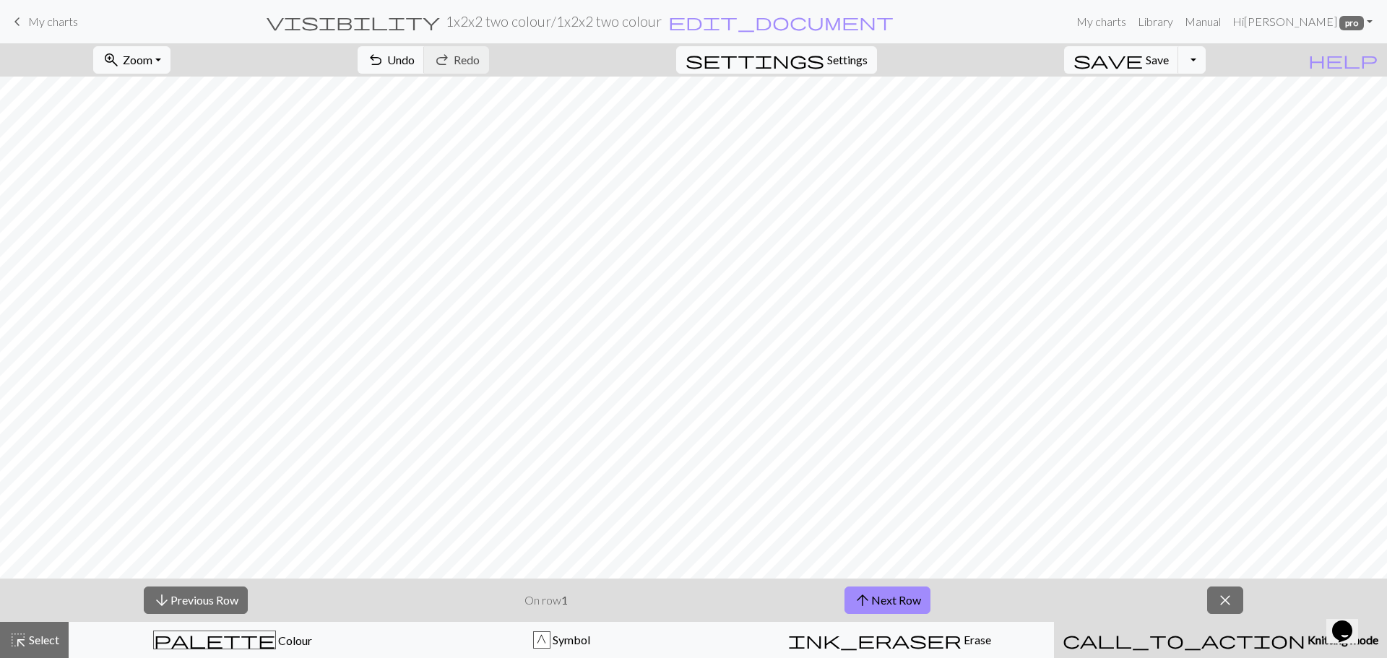
click at [1213, 595] on button "close" at bounding box center [1225, 600] width 36 height 27
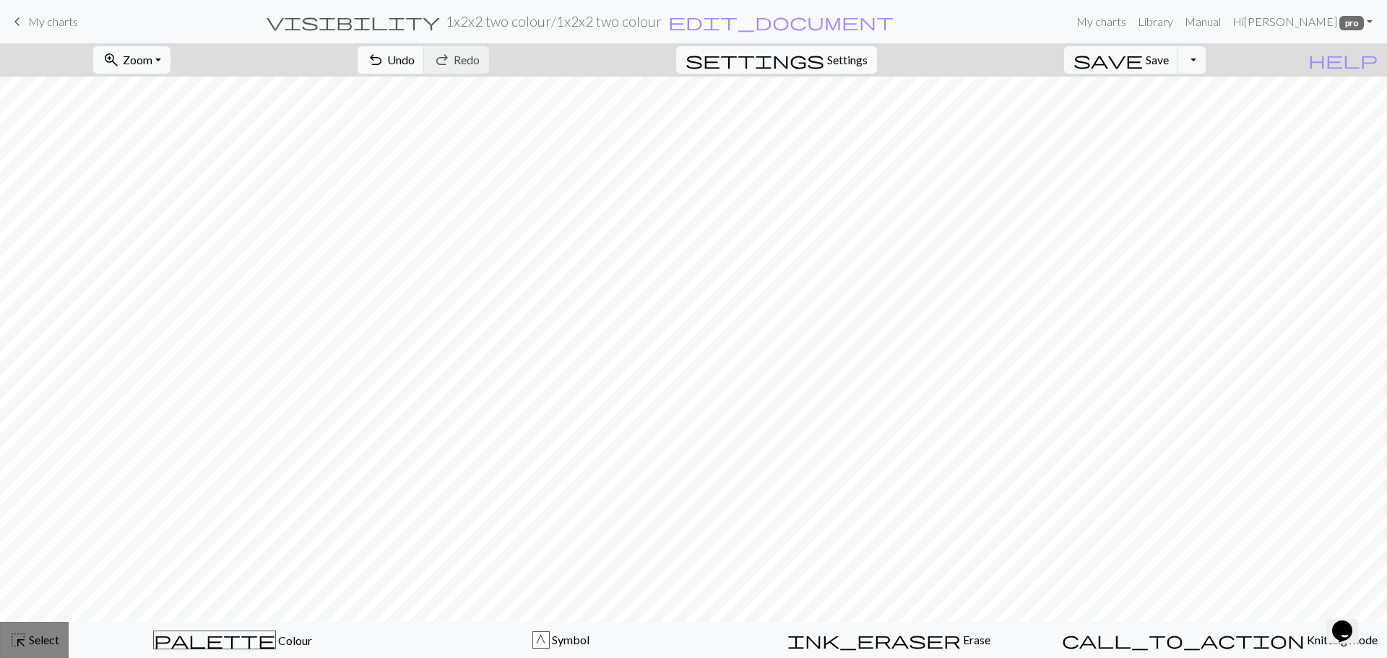
click at [23, 640] on span "highlight_alt" at bounding box center [17, 640] width 17 height 20
click at [866, 63] on span "Settings" at bounding box center [847, 59] width 40 height 17
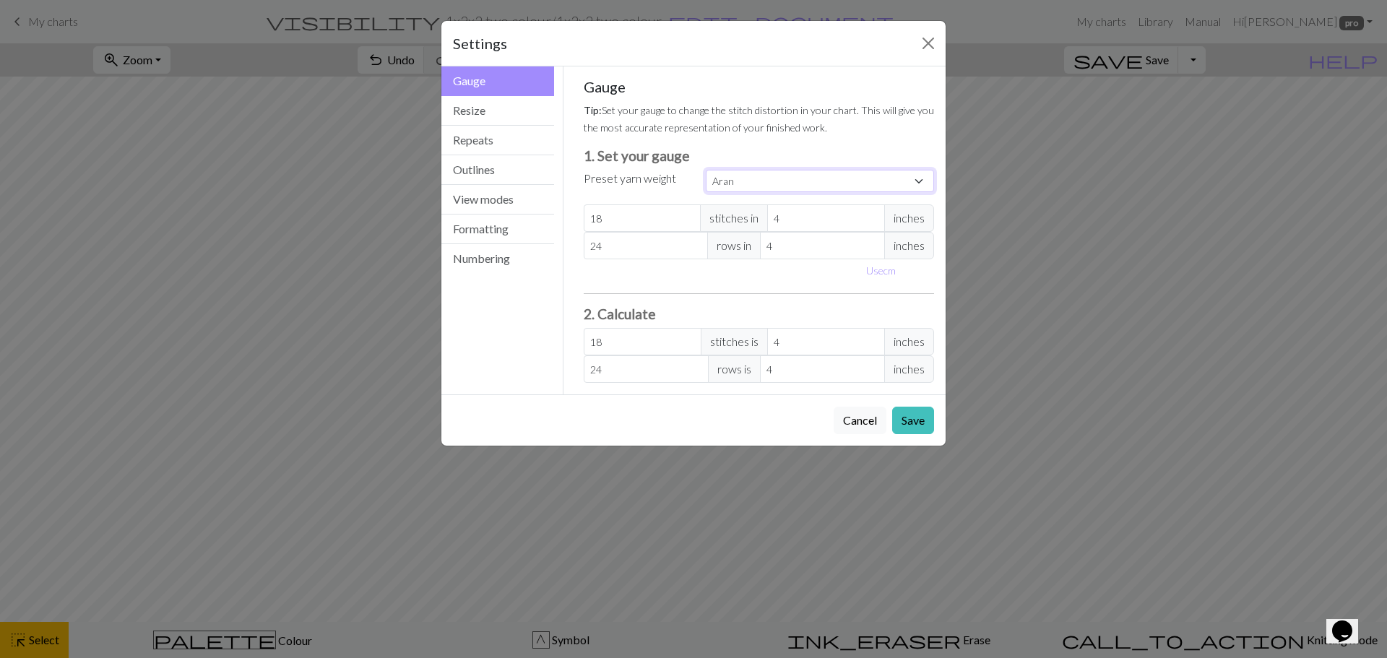
click at [917, 181] on select "Custom Square Lace Light Fingering Fingering Sport Double knit Worsted Aran Bul…" at bounding box center [820, 181] width 228 height 22
select select "dk"
click at [706, 170] on select "Custom Square Lace Light Fingering Fingering Sport Double knit Worsted Aran Bul…" at bounding box center [820, 181] width 228 height 22
type input "22"
type input "30"
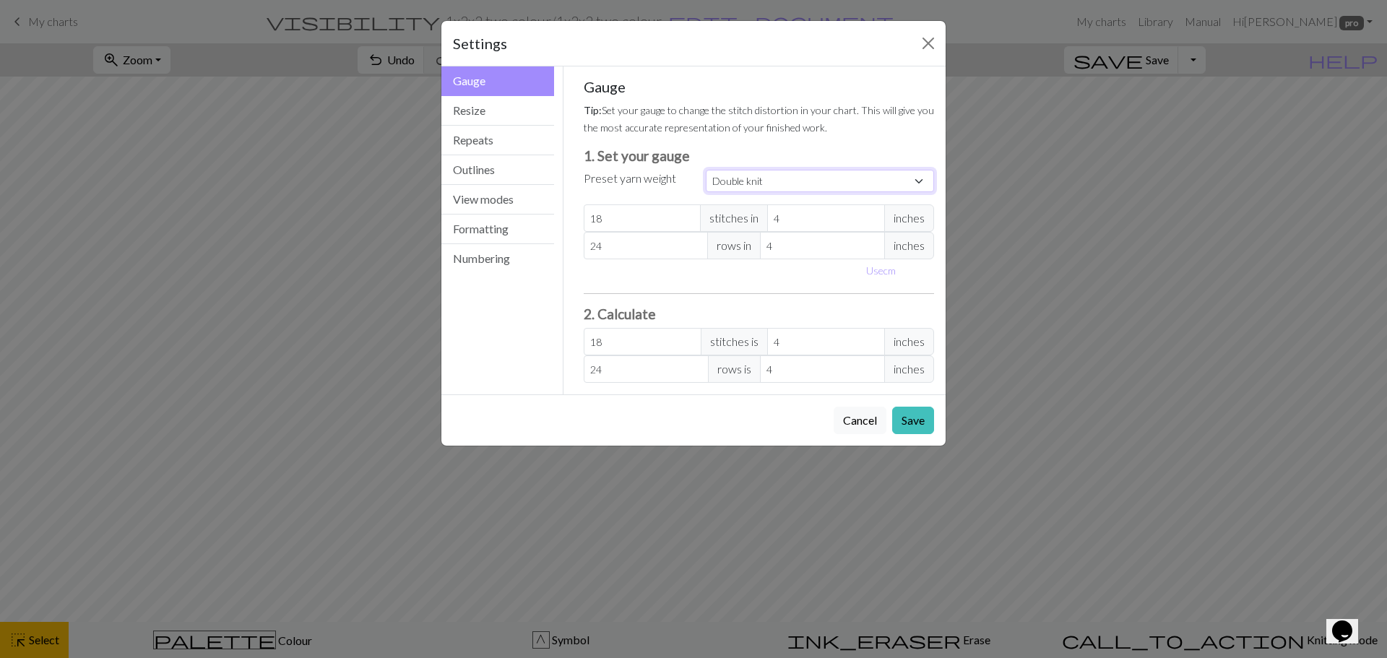
type input "22"
type input "30"
click at [921, 178] on select "Custom Square Lace Light Fingering Fingering Sport Double knit Worsted Aran Bul…" at bounding box center [820, 181] width 228 height 22
click at [706, 170] on select "Custom Square Lace Light Fingering Fingering Sport Double knit Worsted Aran Bul…" at bounding box center [820, 181] width 228 height 22
click at [921, 176] on select "Custom Square Lace Light Fingering Fingering Sport Double knit Worsted Aran Bul…" at bounding box center [820, 181] width 228 height 22
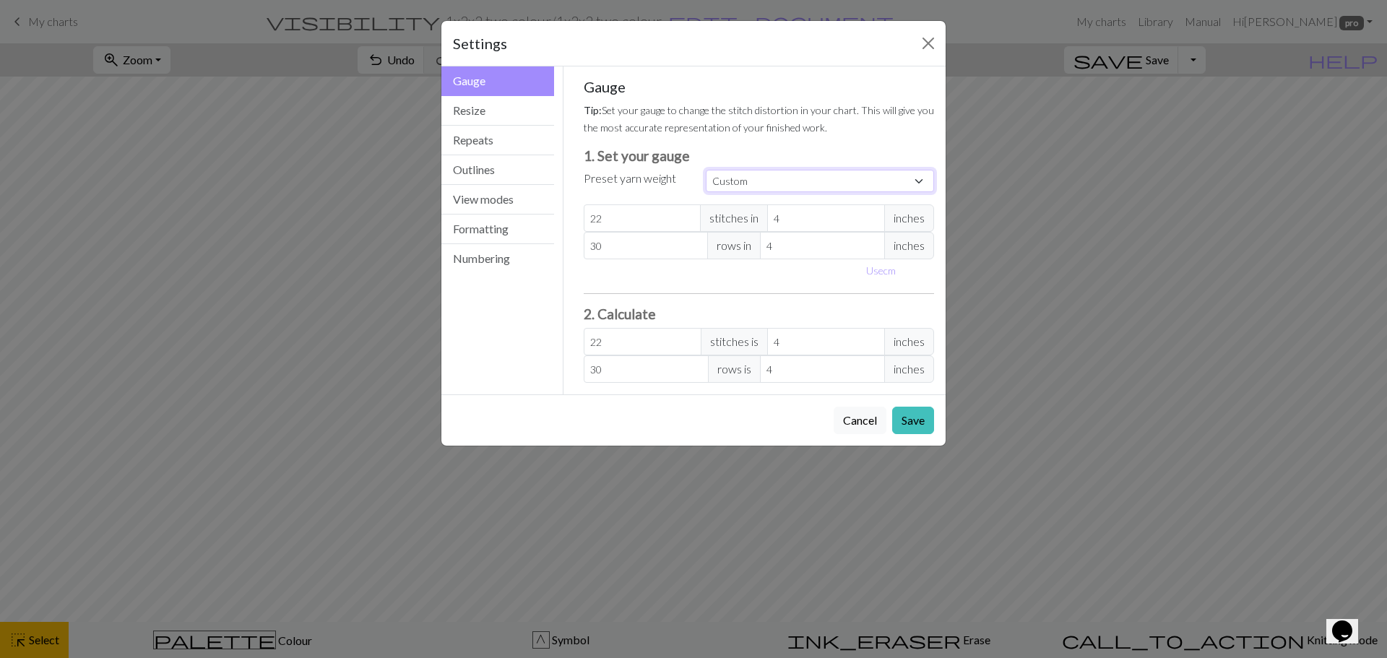
select select "sport"
click at [706, 170] on select "Custom Square Lace Light Fingering Fingering Sport Double knit Worsted Aran Bul…" at bounding box center [820, 181] width 228 height 22
type input "24"
type input "34"
type input "24"
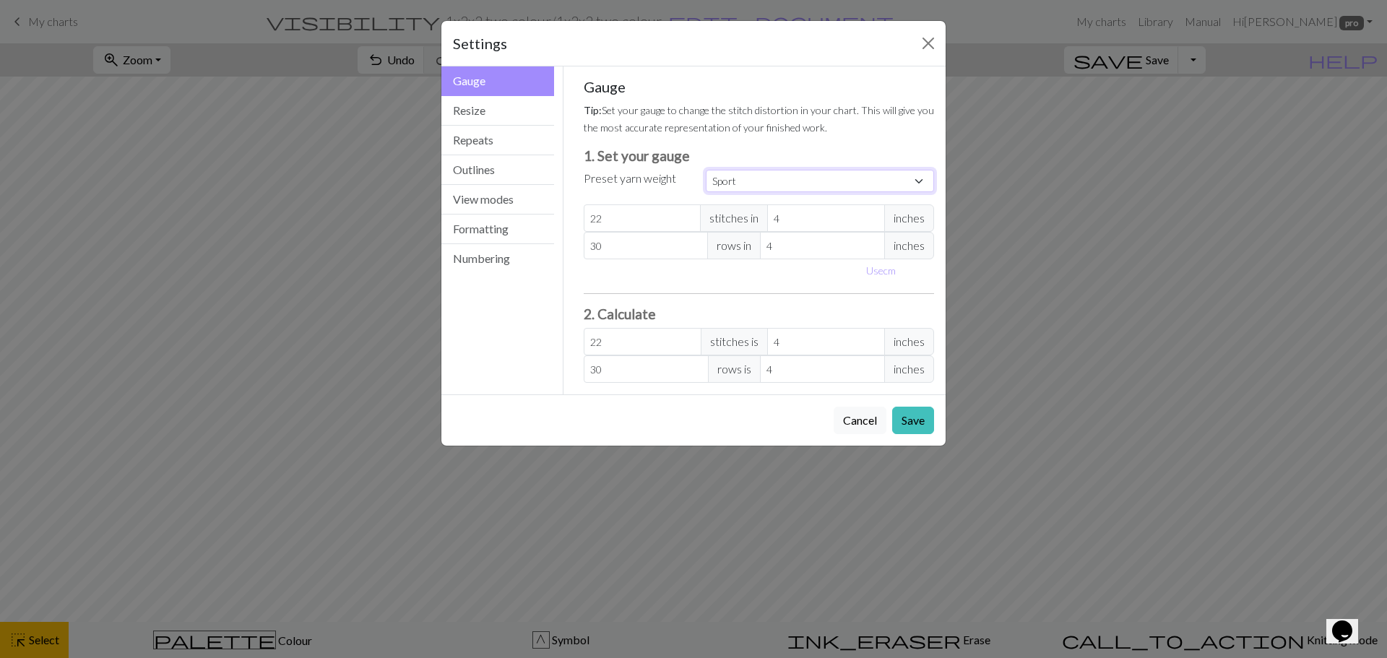
type input "34"
click at [913, 409] on button "Save" at bounding box center [913, 420] width 42 height 27
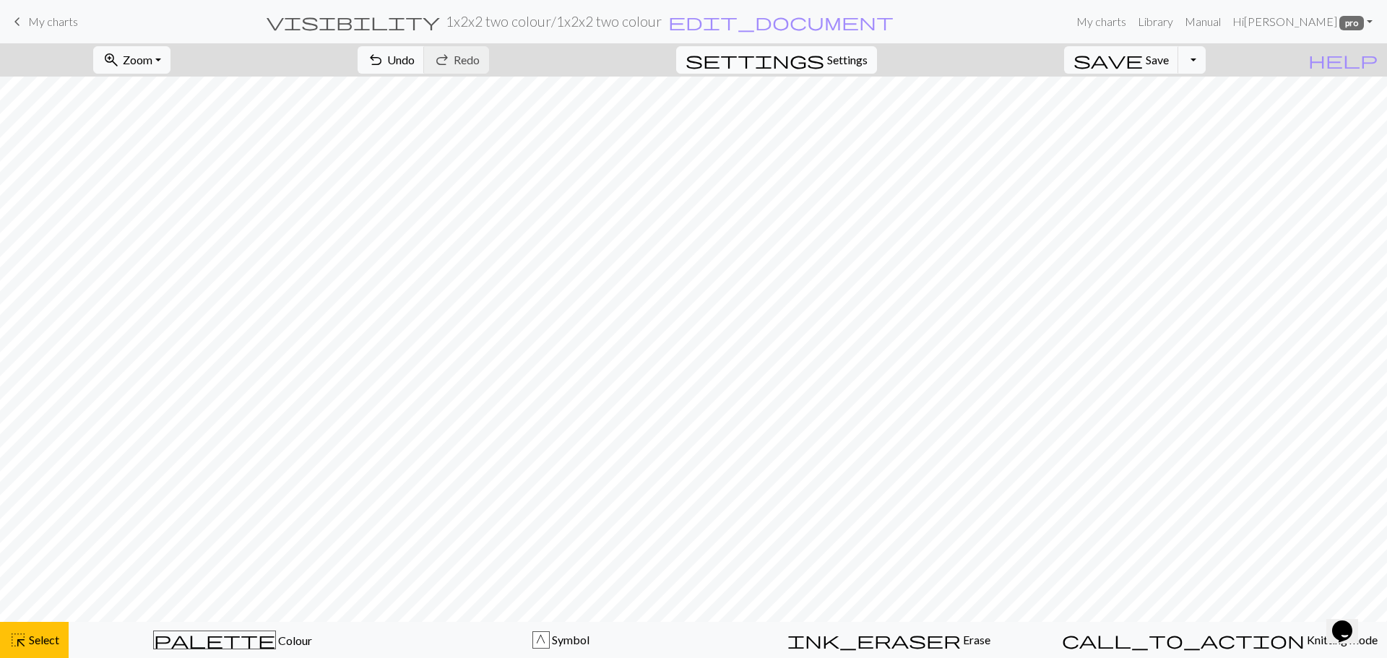
click at [868, 68] on span "Settings" at bounding box center [847, 59] width 40 height 17
select select "sport"
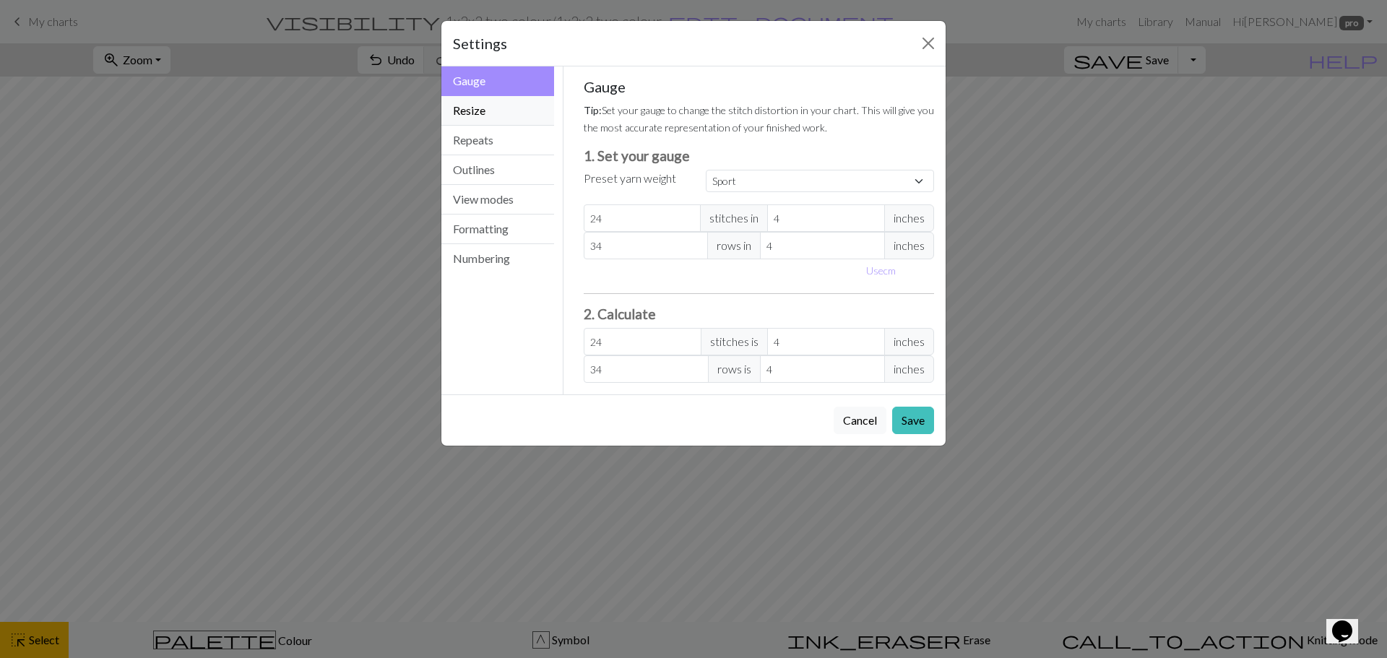
click at [467, 106] on button "Resize" at bounding box center [497, 111] width 113 height 30
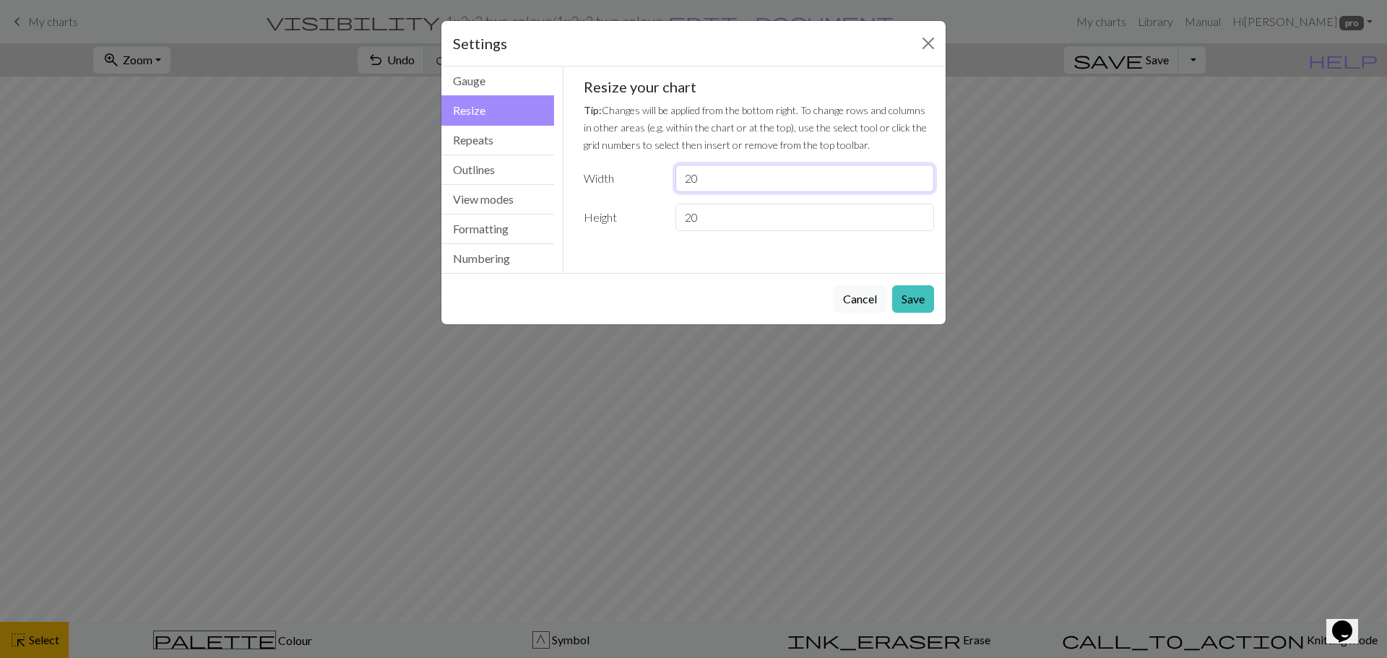
click at [706, 177] on input "20" at bounding box center [805, 178] width 259 height 27
type input "2"
type input "12"
click at [710, 217] on input "20" at bounding box center [805, 217] width 259 height 27
type input "2"
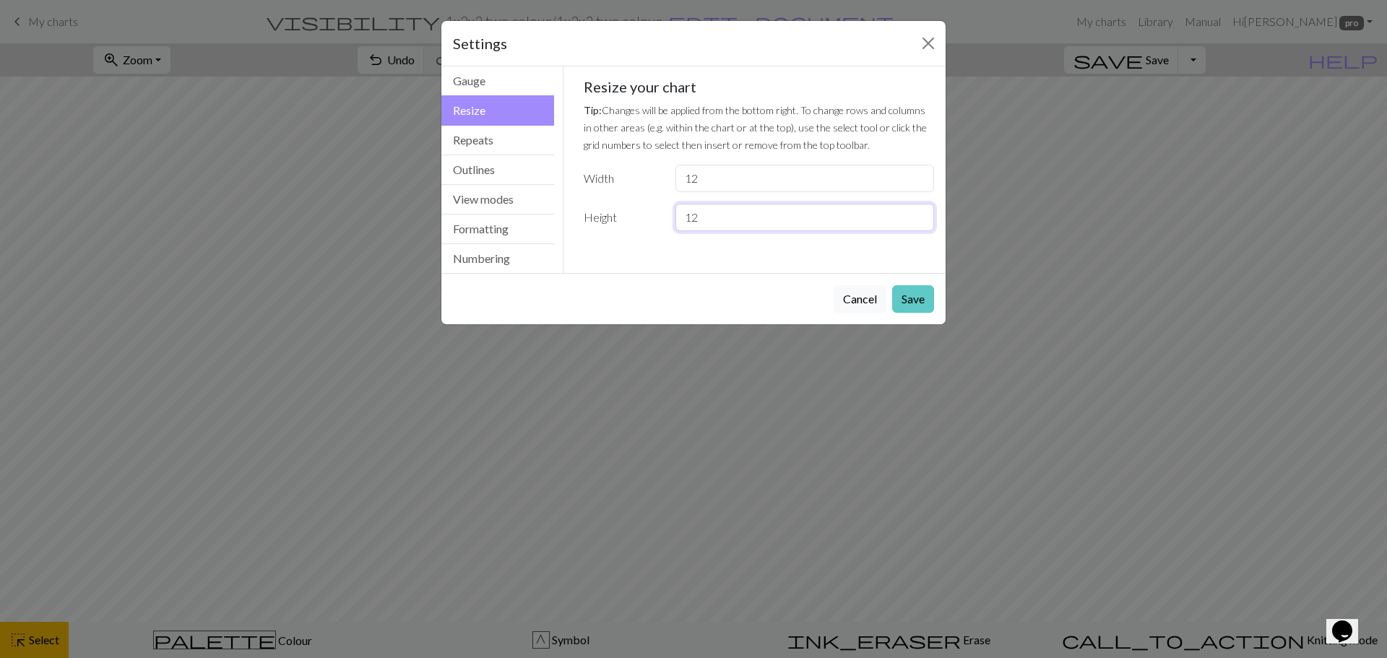
type input "12"
drag, startPoint x: 927, startPoint y: 292, endPoint x: 916, endPoint y: 300, distance: 13.4
click at [923, 295] on button "Save" at bounding box center [913, 298] width 42 height 27
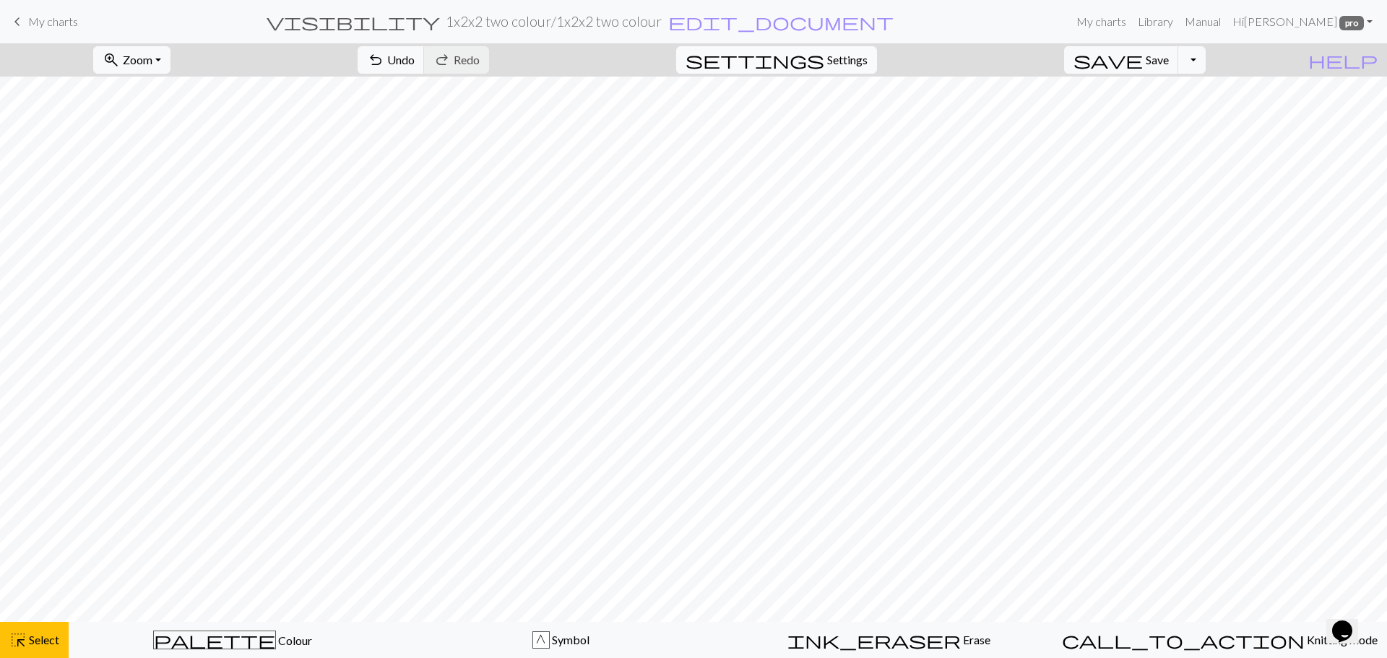
click at [866, 60] on span "Settings" at bounding box center [847, 59] width 40 height 17
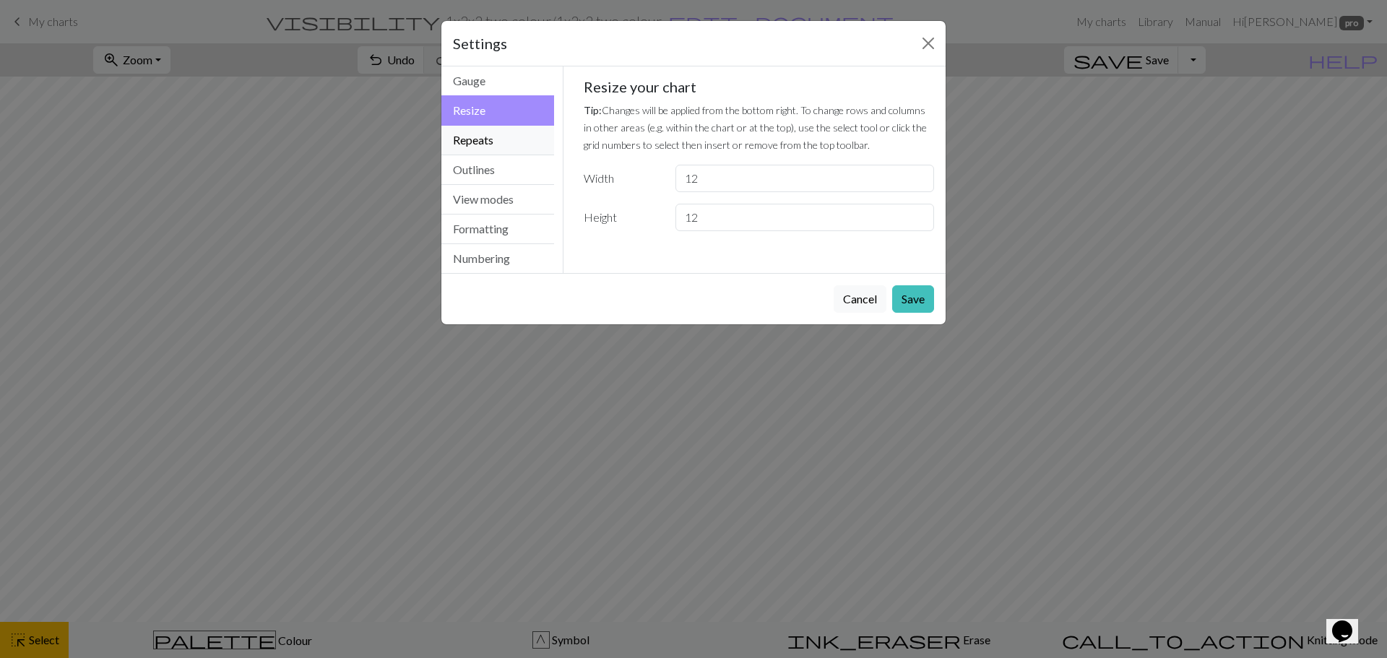
click at [488, 145] on button "Repeats" at bounding box center [497, 141] width 113 height 30
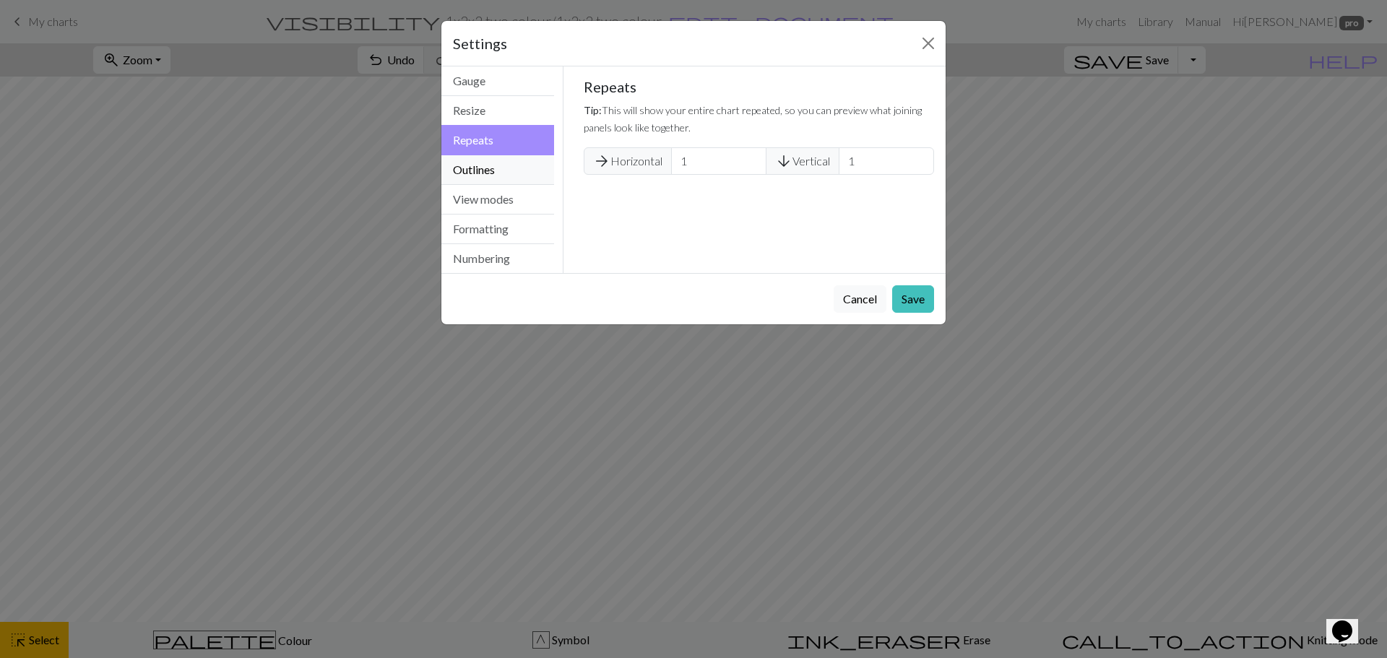
click at [483, 168] on button "Outlines" at bounding box center [497, 170] width 113 height 30
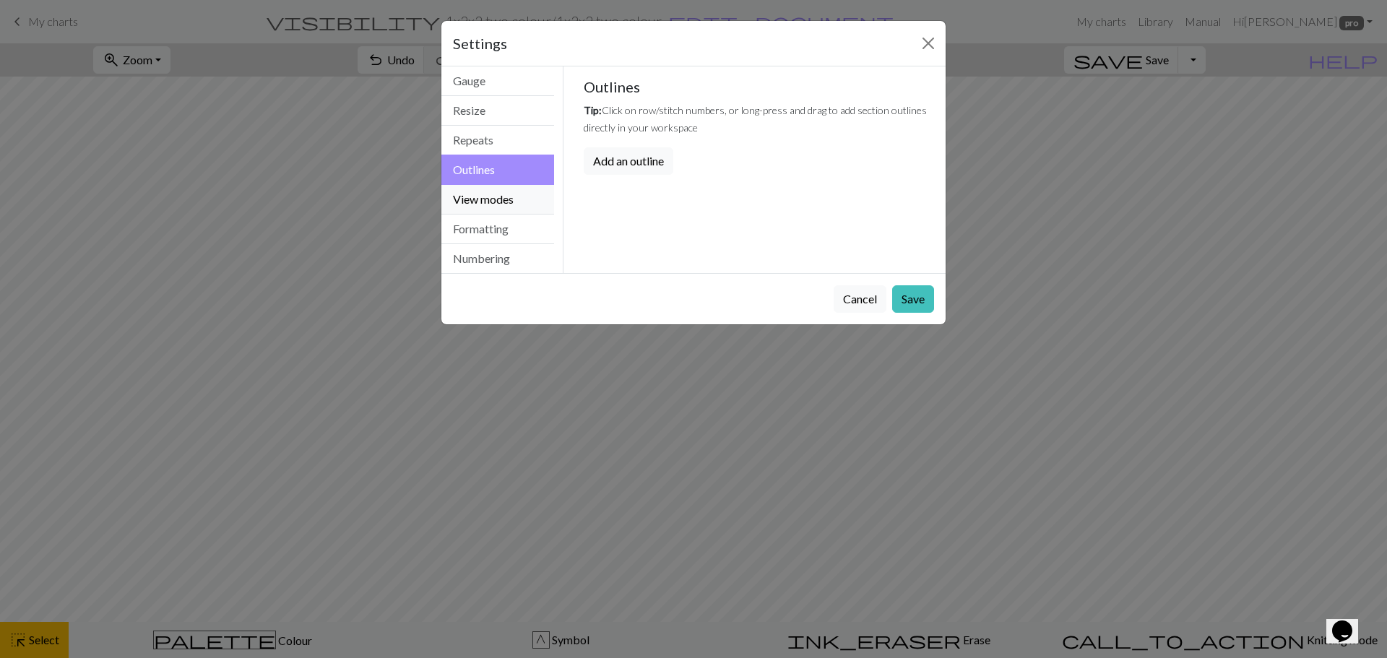
click at [486, 207] on button "View modes" at bounding box center [497, 200] width 113 height 30
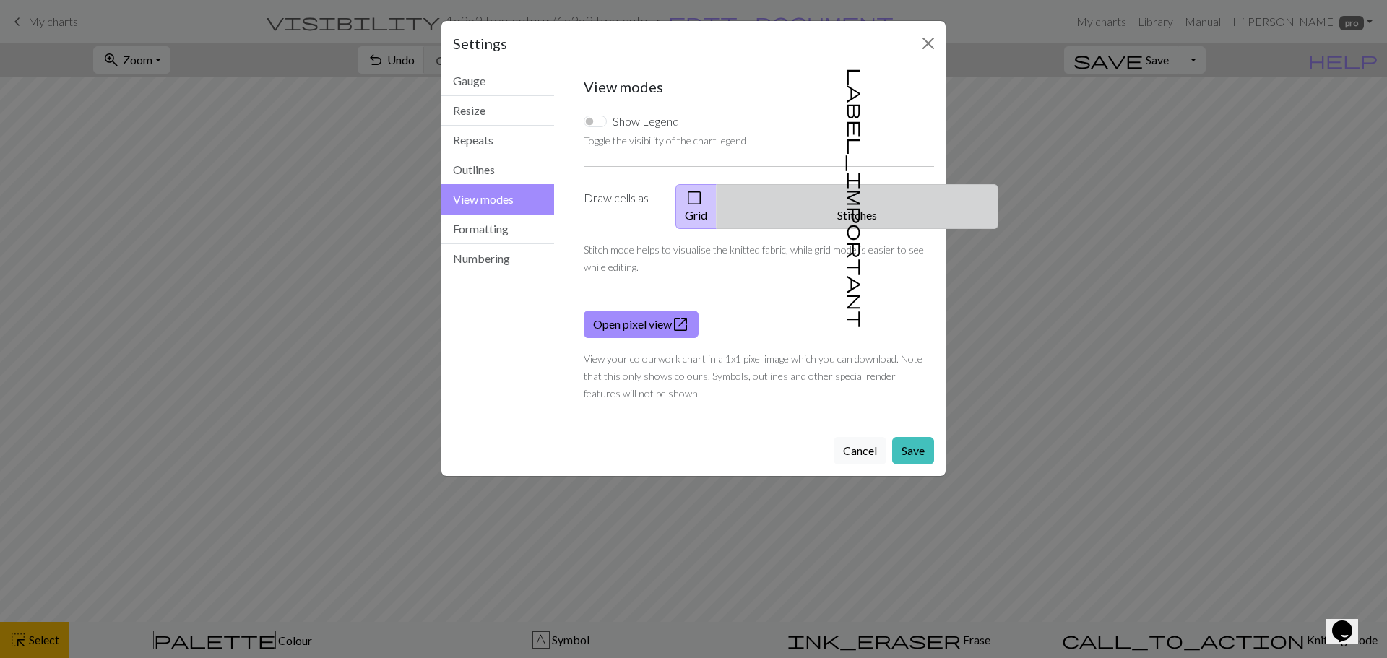
click at [846, 190] on span "label_important" at bounding box center [856, 198] width 20 height 260
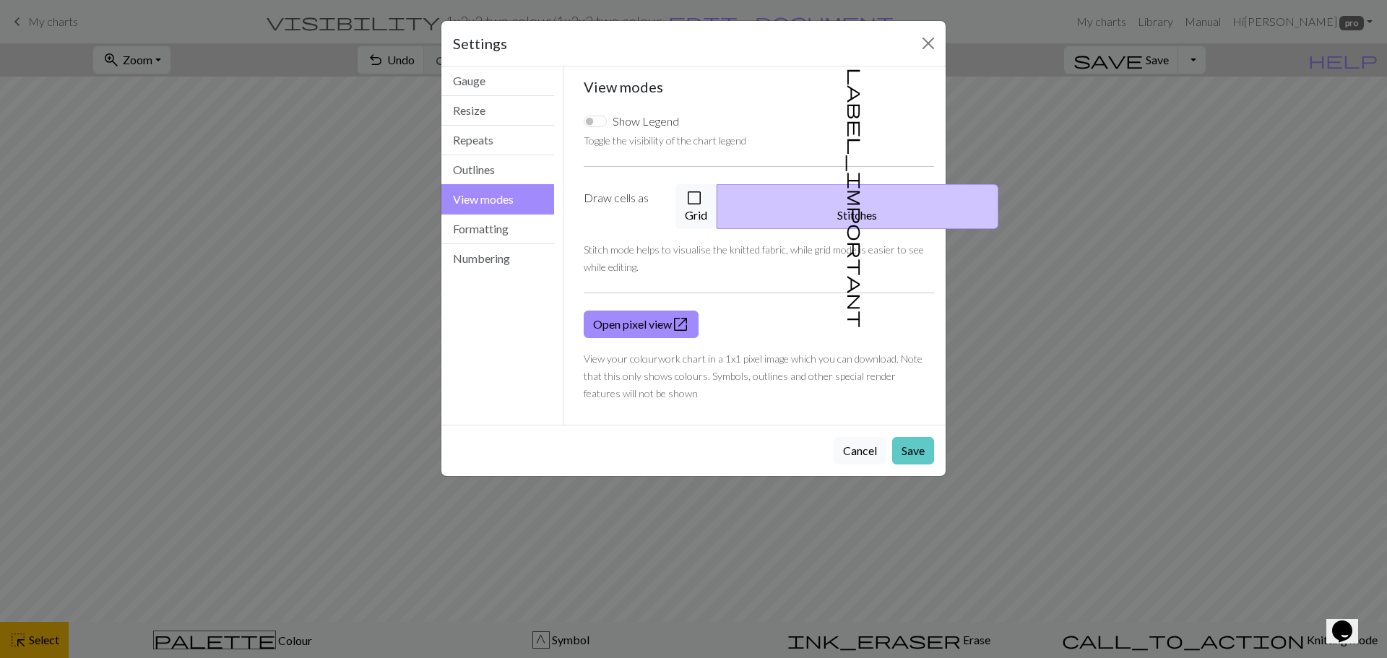
click at [902, 443] on button "Save" at bounding box center [913, 450] width 42 height 27
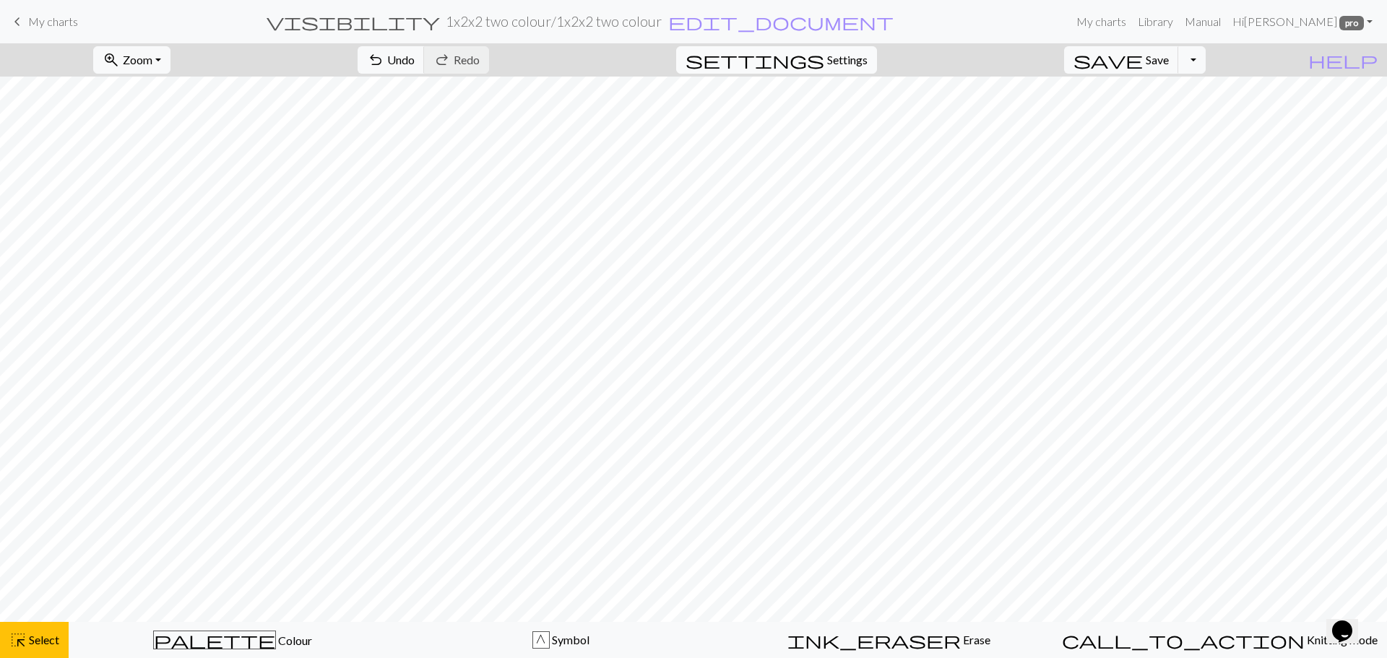
click at [854, 51] on span "Settings" at bounding box center [847, 59] width 40 height 17
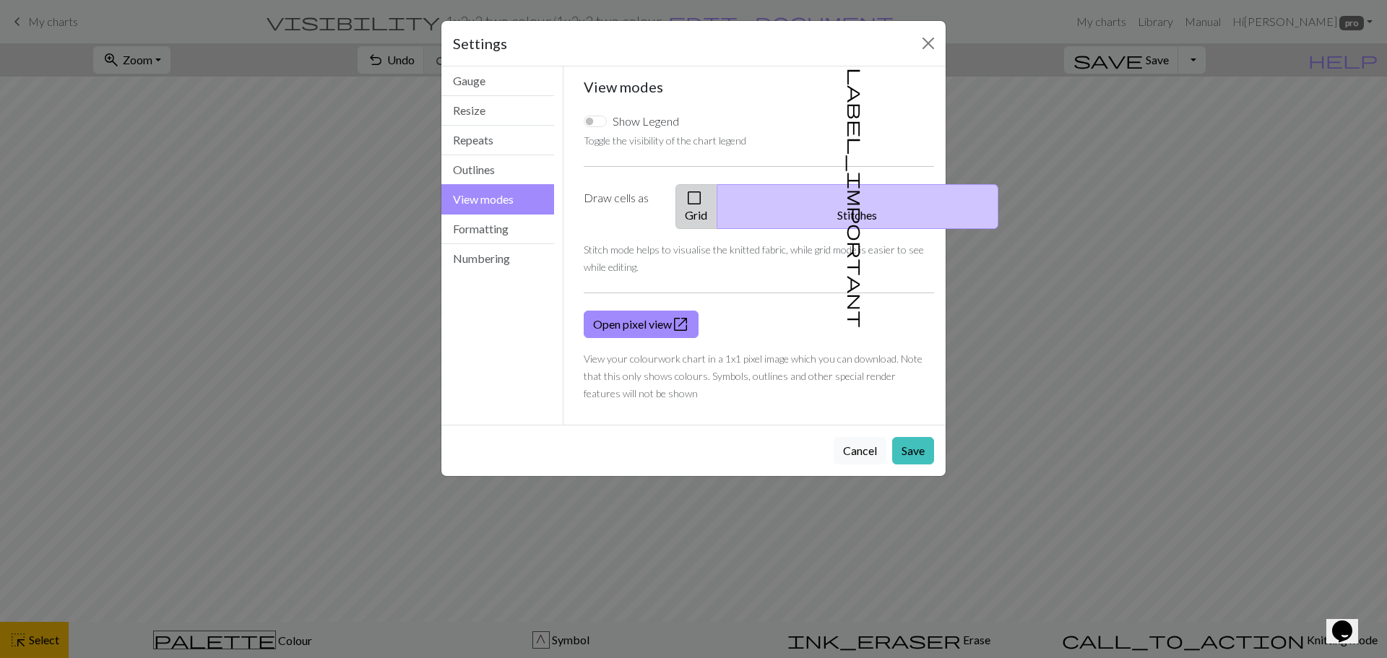
click at [718, 197] on button "check_box_outline_blank Grid" at bounding box center [697, 206] width 42 height 45
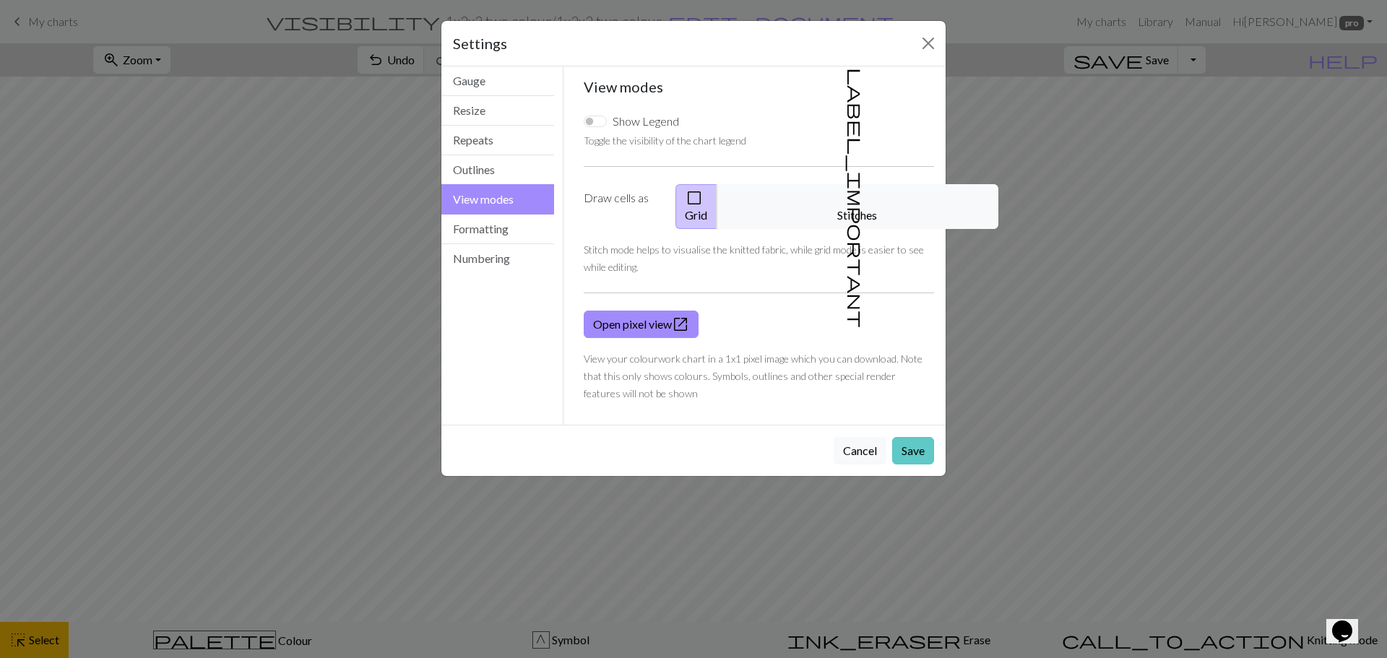
click at [919, 437] on button "Save" at bounding box center [913, 450] width 42 height 27
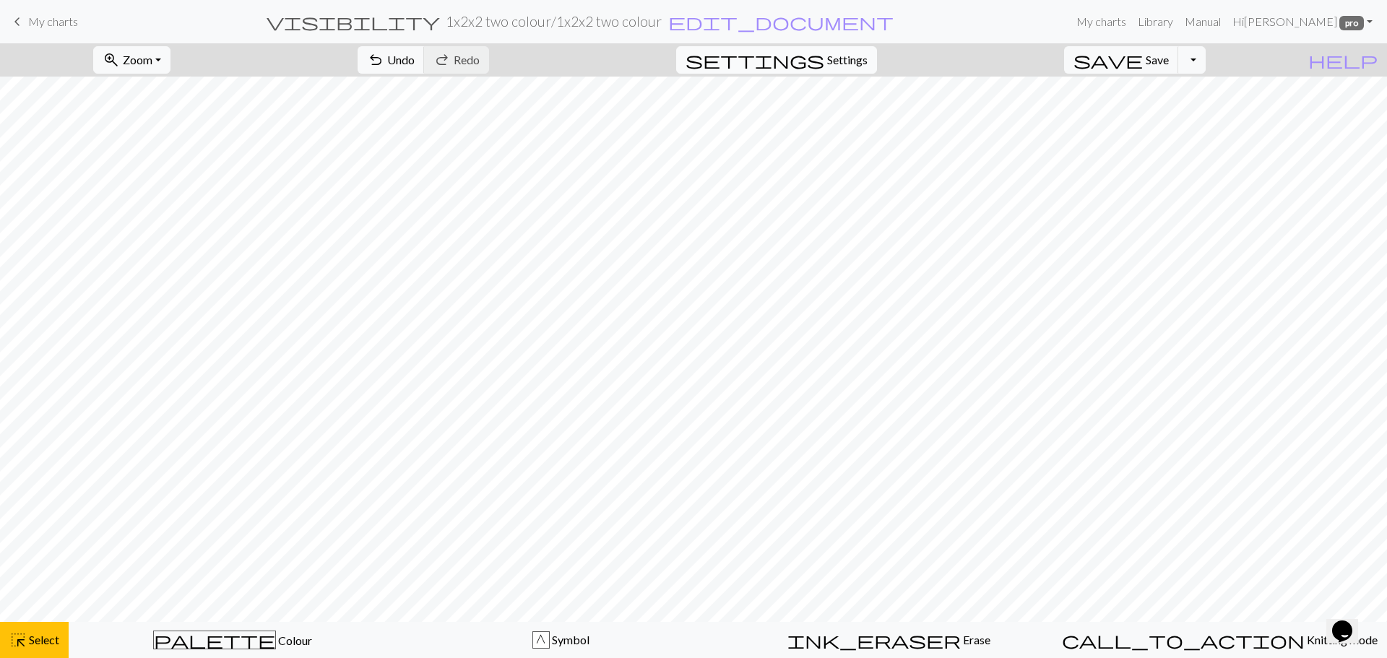
click at [868, 61] on span "Settings" at bounding box center [847, 59] width 40 height 17
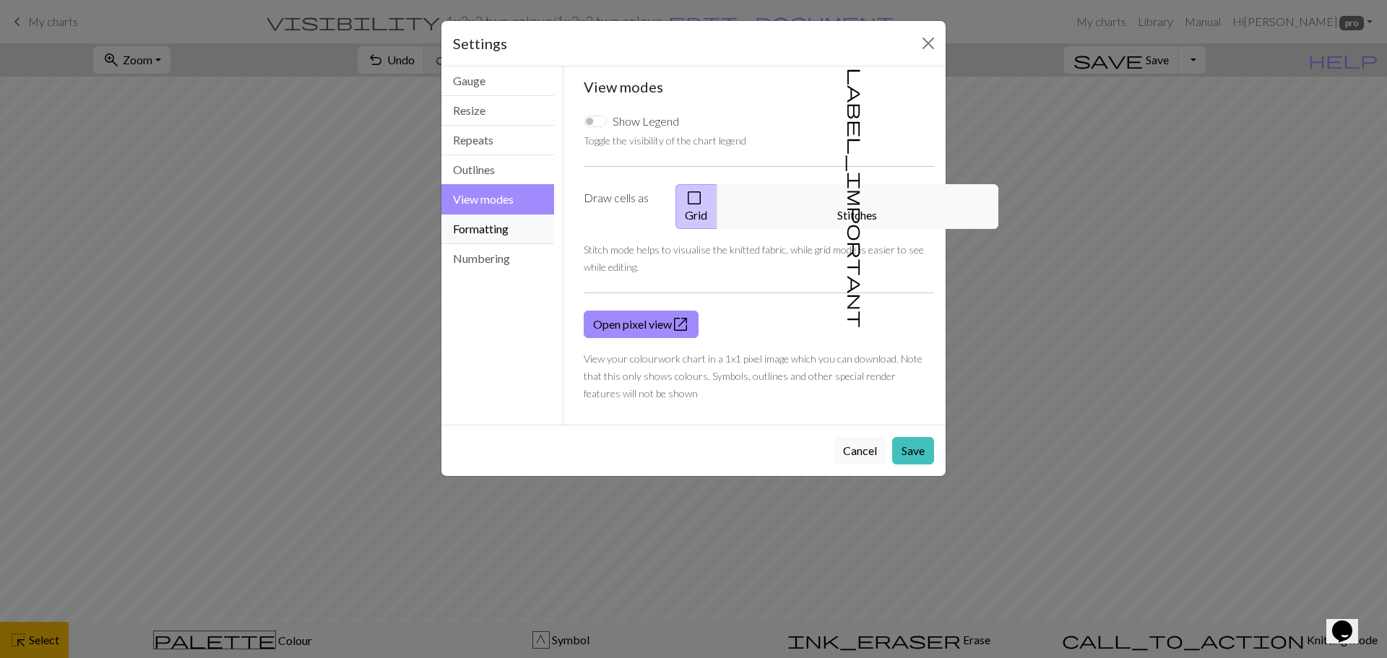
click at [510, 243] on button "Formatting" at bounding box center [497, 230] width 113 height 30
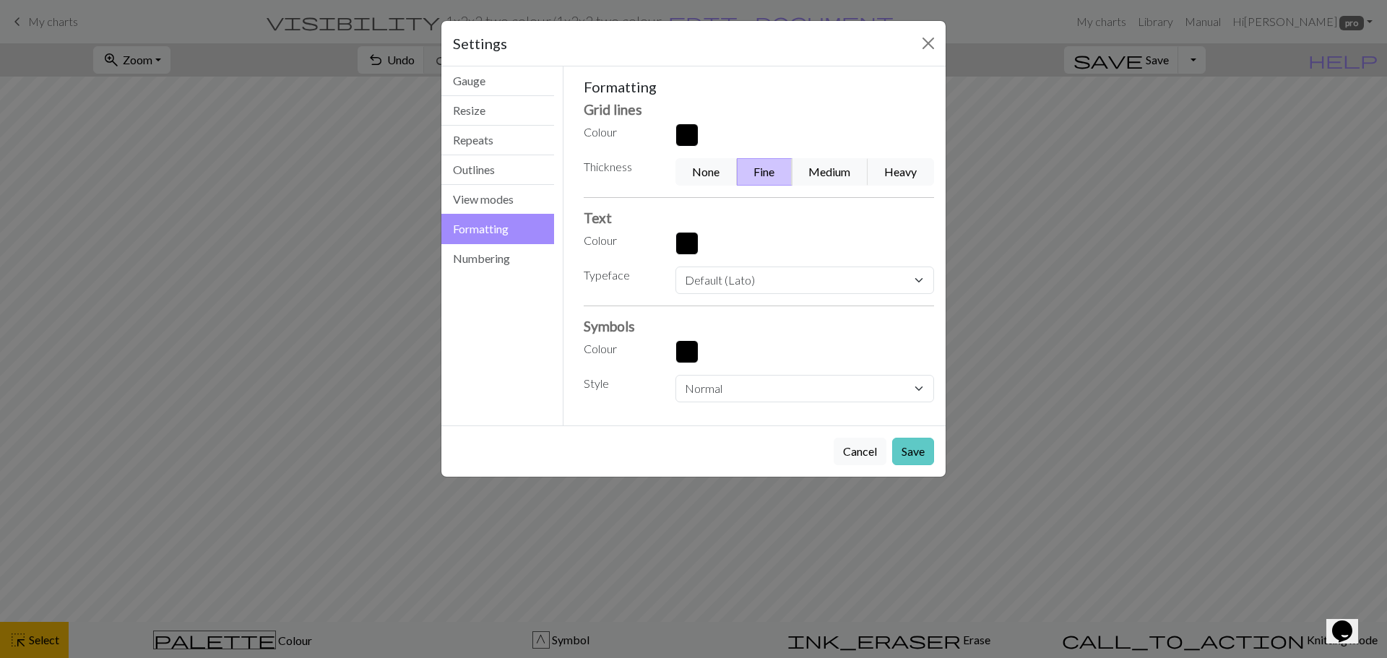
click at [922, 443] on button "Save" at bounding box center [913, 451] width 42 height 27
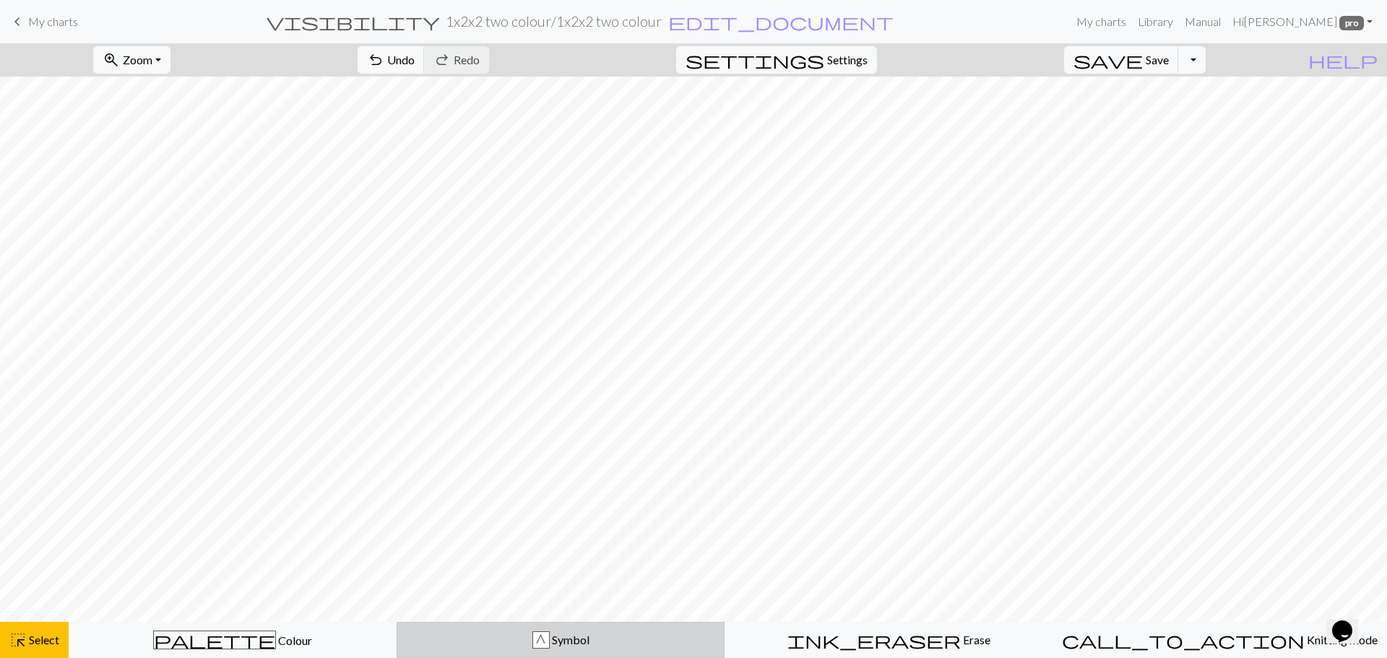
click at [540, 634] on div "G" at bounding box center [541, 640] width 16 height 17
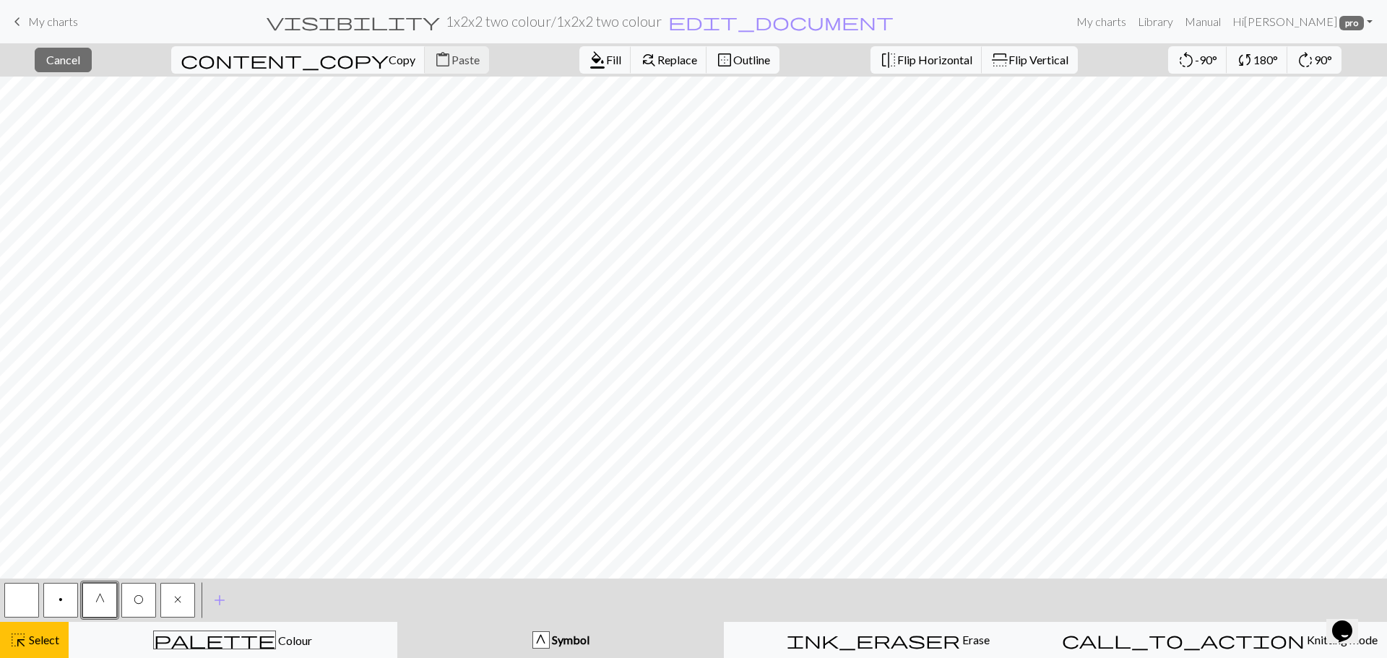
click at [182, 598] on div "x" at bounding box center [177, 600] width 39 height 39
click at [180, 595] on span "x" at bounding box center [177, 600] width 7 height 12
click at [102, 605] on span "G" at bounding box center [99, 600] width 9 height 12
click at [543, 626] on button "G Symbol" at bounding box center [560, 640] width 327 height 36
click at [21, 606] on button "button" at bounding box center [21, 600] width 35 height 35
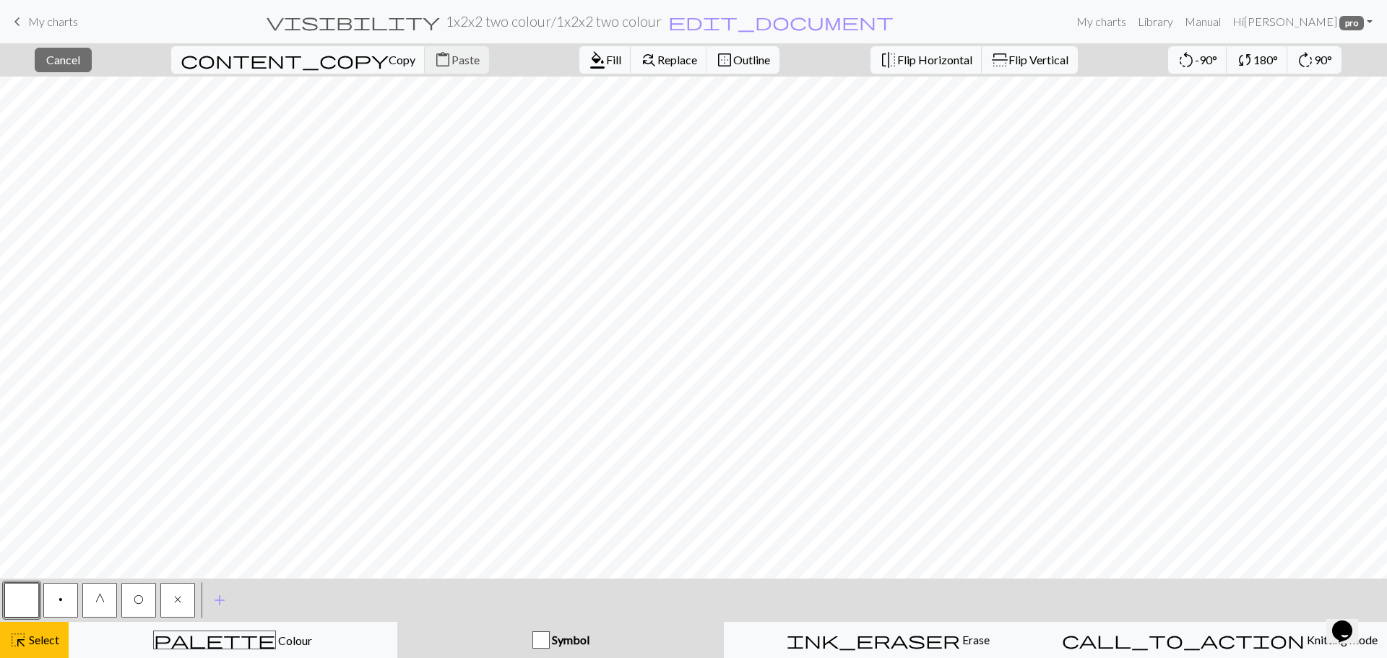
click at [103, 598] on span "G" at bounding box center [99, 600] width 9 height 12
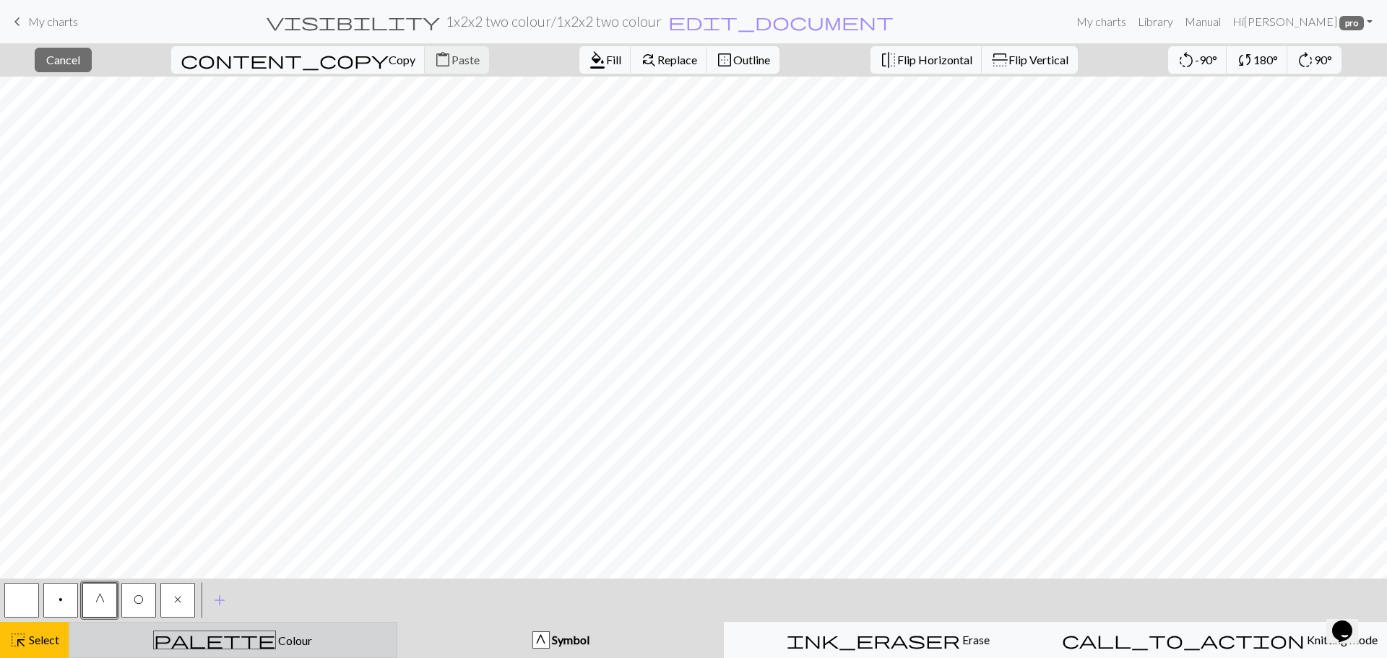
click at [276, 642] on span "Colour" at bounding box center [294, 641] width 36 height 14
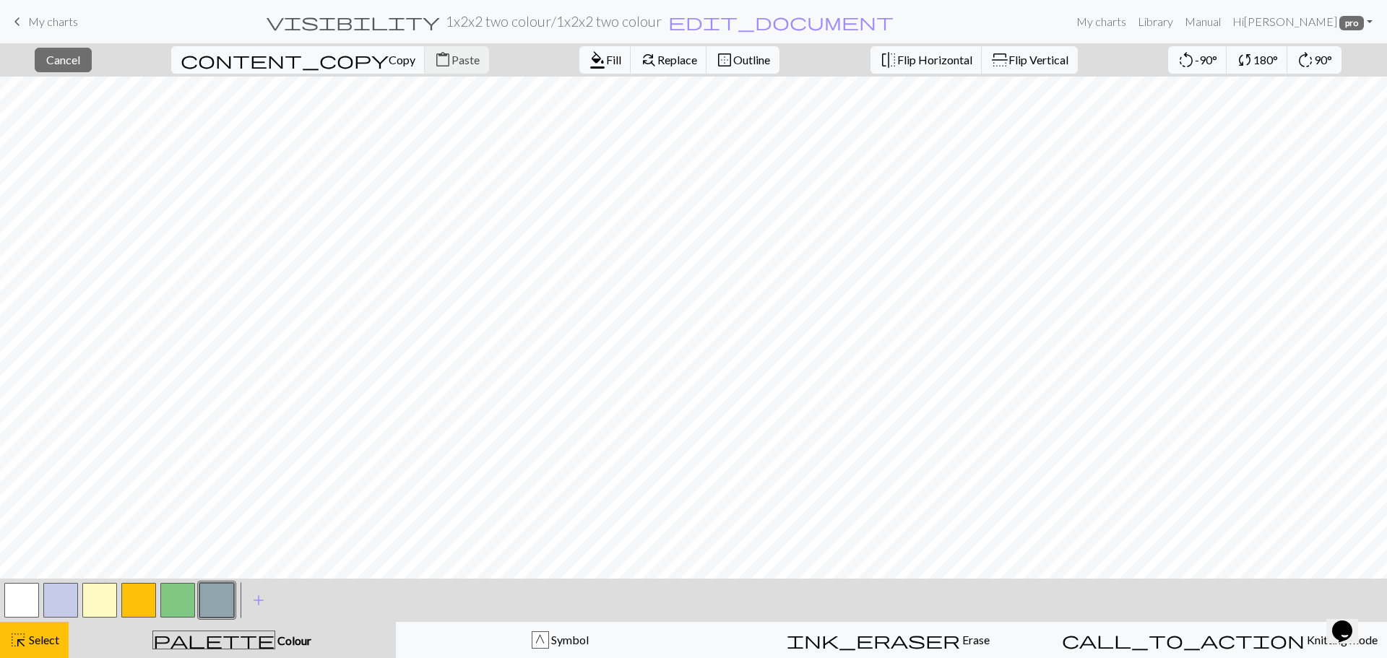
click at [137, 598] on button "button" at bounding box center [138, 600] width 35 height 35
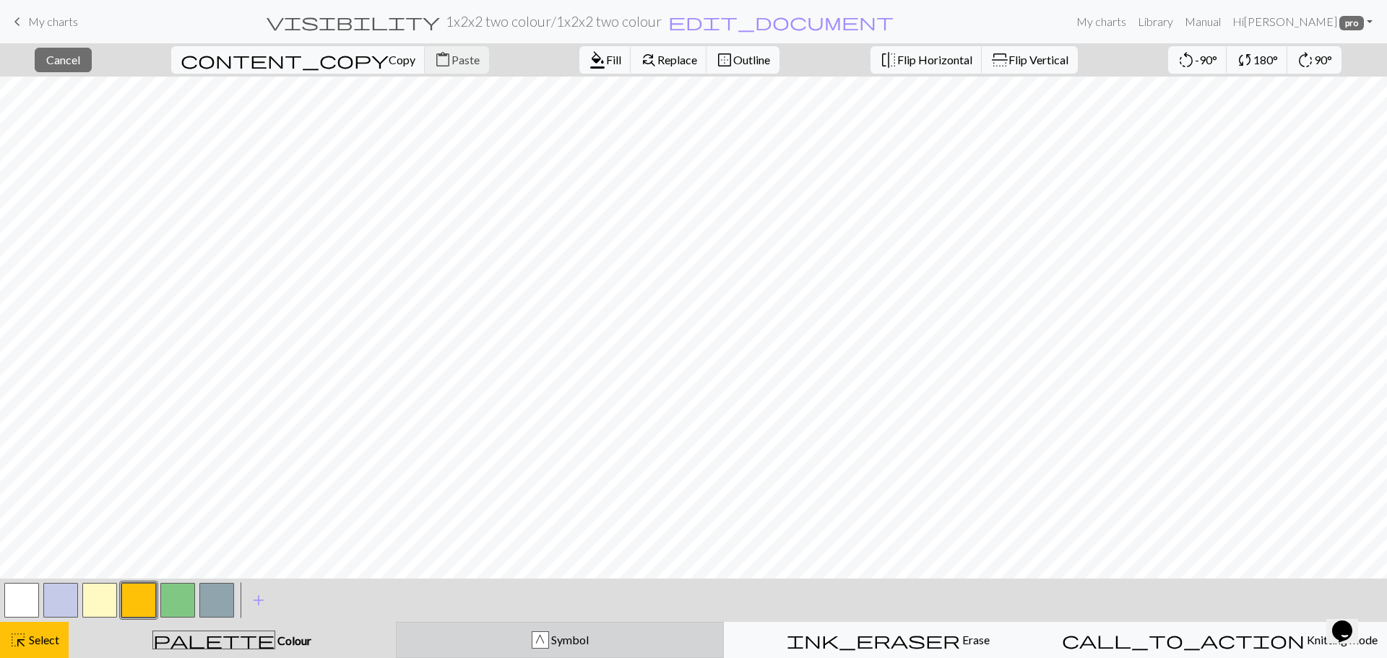
click at [553, 638] on span "Symbol" at bounding box center [569, 640] width 40 height 14
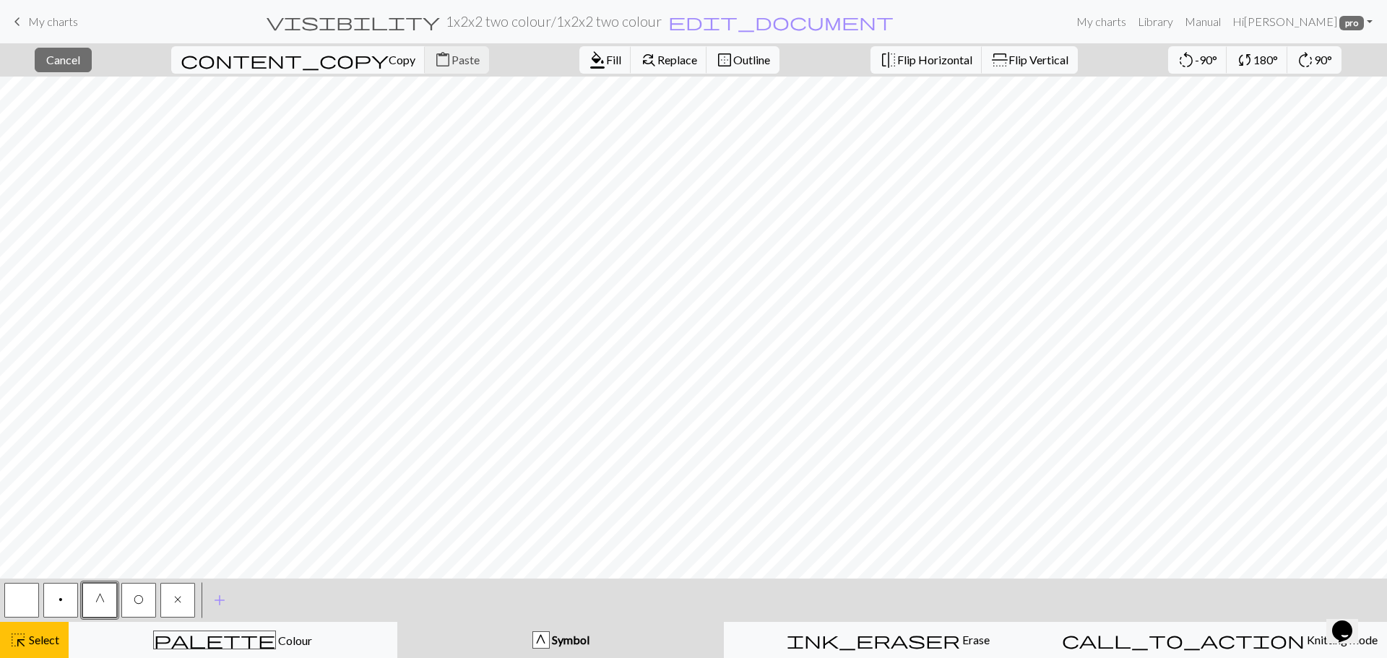
click at [97, 606] on button "G" at bounding box center [99, 600] width 35 height 35
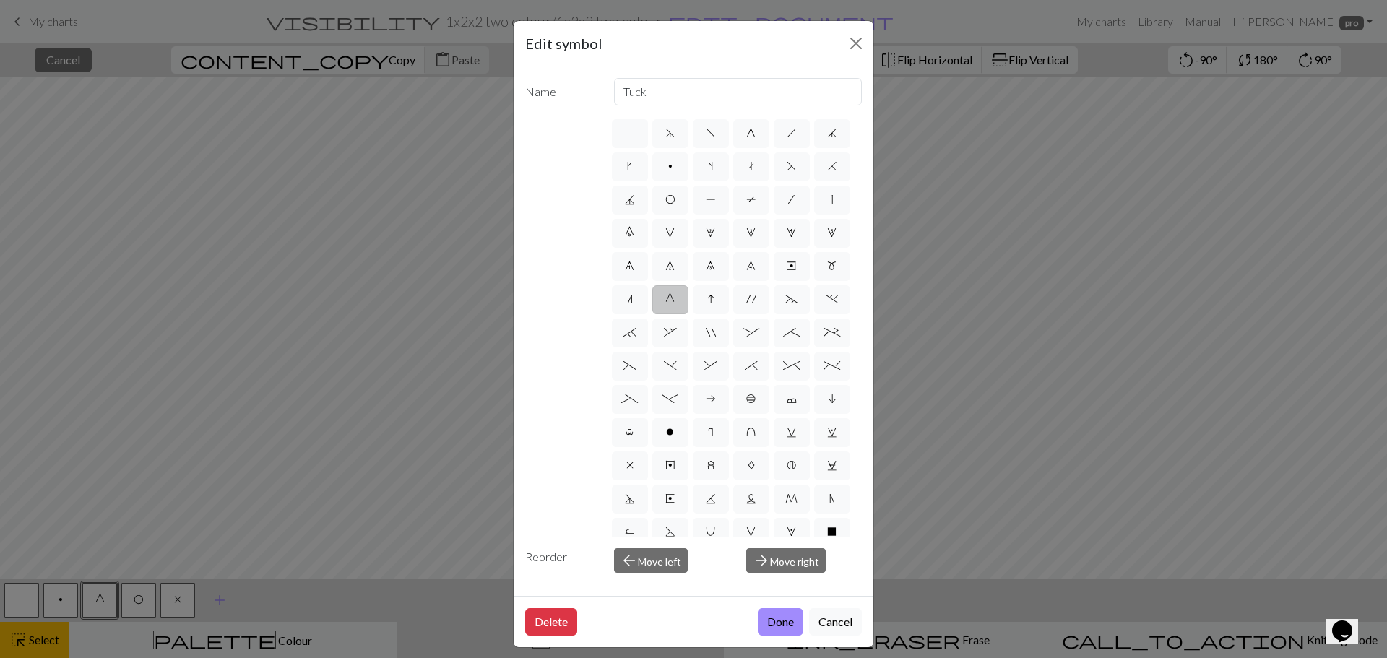
click at [51, 639] on div "Edit symbol Name Tuck d f g h j k p s t F H J O P T / | 0 1 2 3 4 5 6 7 8 9 e m…" at bounding box center [693, 329] width 1387 height 658
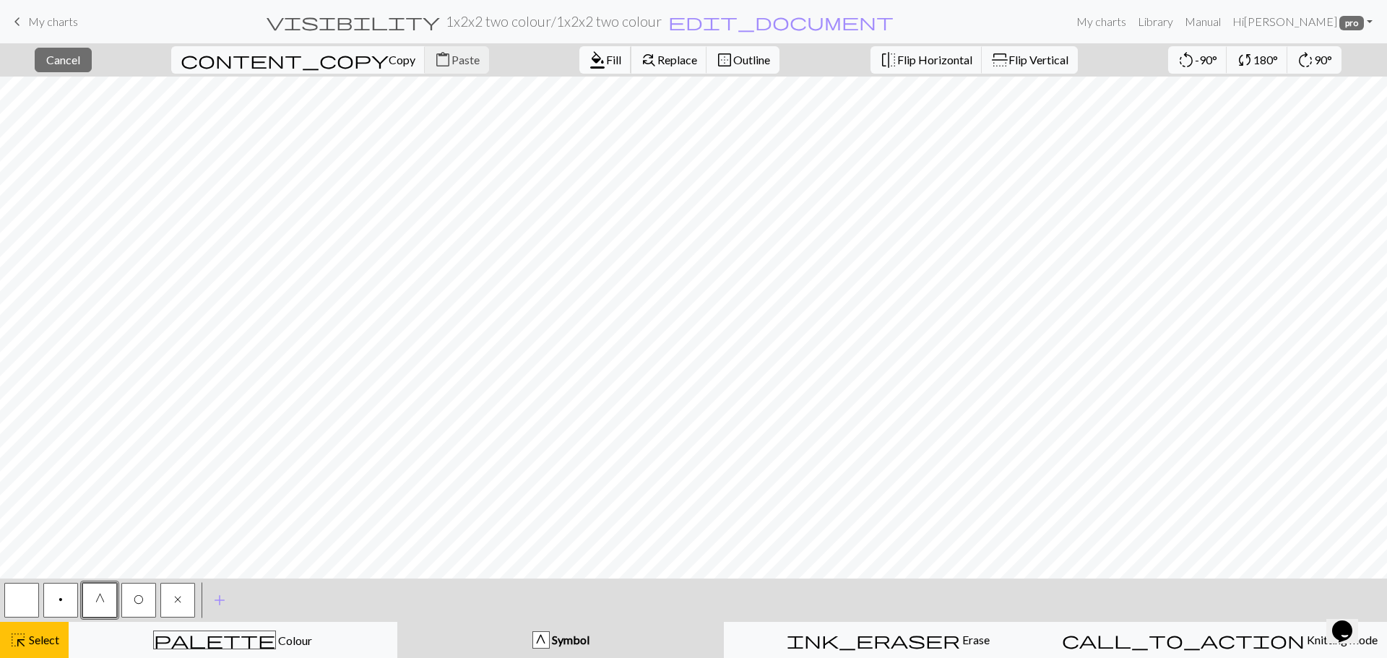
click at [589, 65] on span "format_color_fill" at bounding box center [597, 60] width 17 height 20
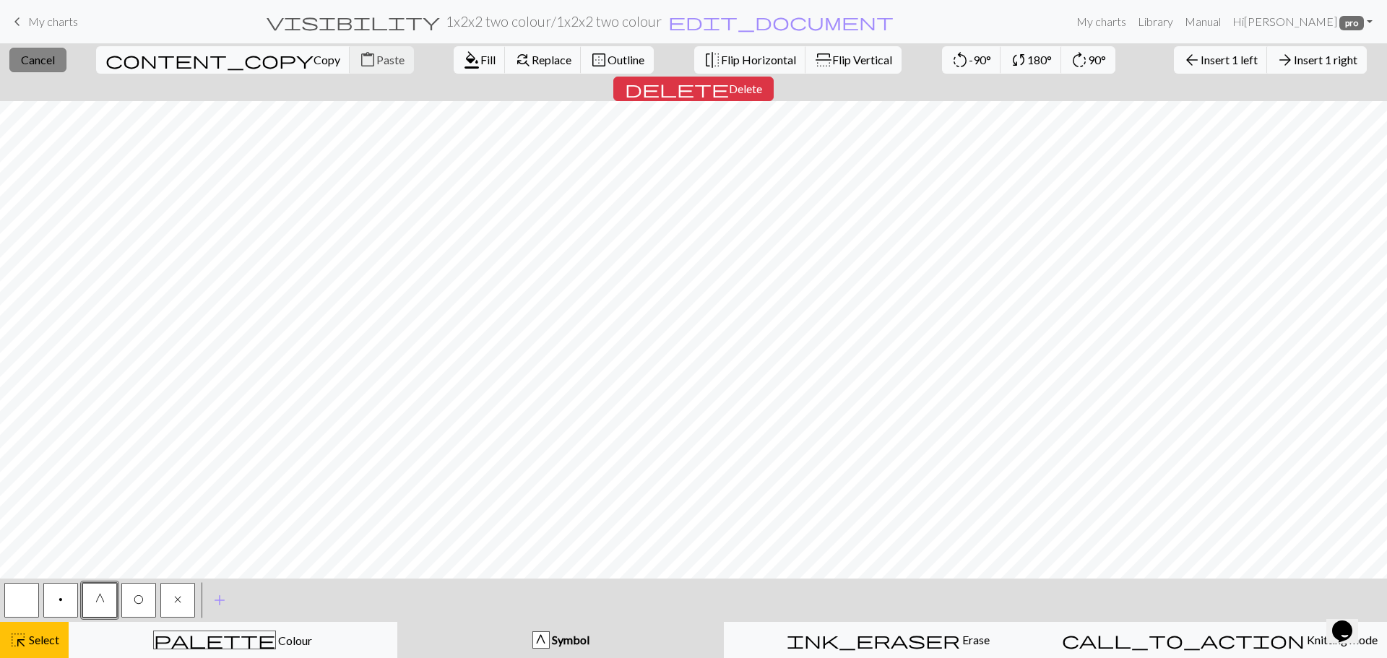
click at [35, 65] on span "Cancel" at bounding box center [38, 60] width 34 height 14
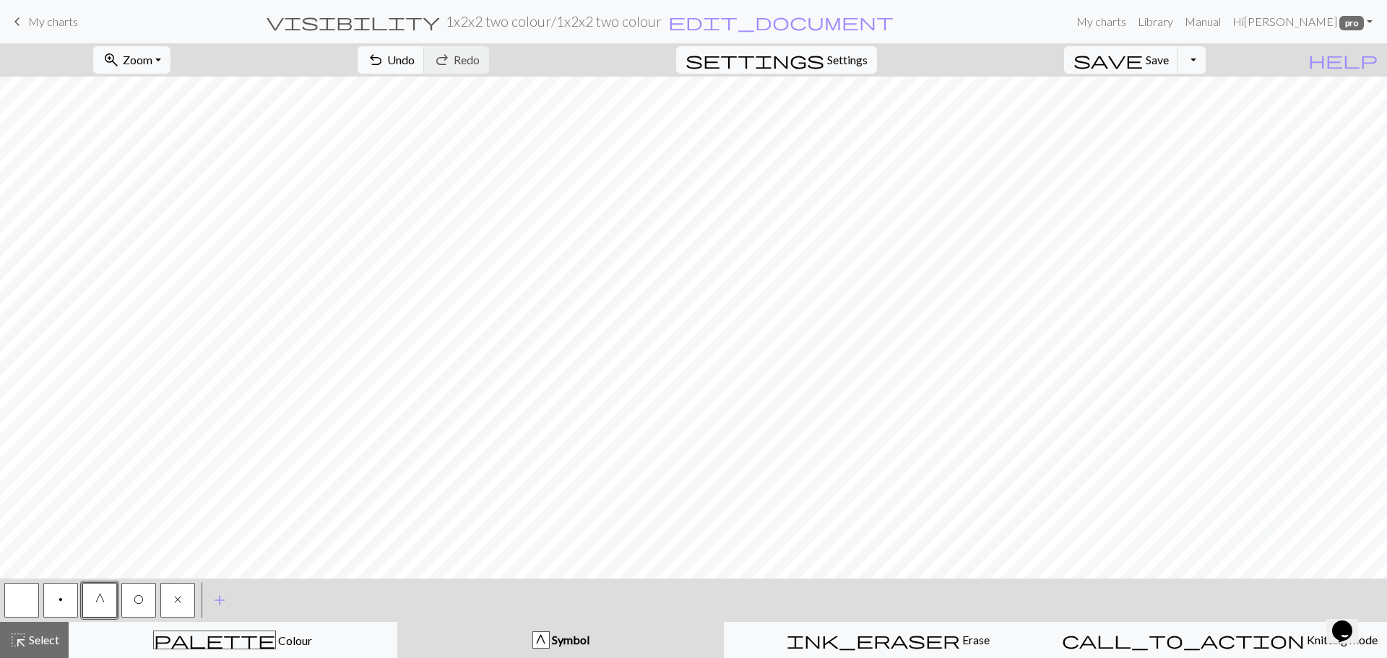
click at [33, 600] on button "button" at bounding box center [21, 600] width 35 height 35
click at [102, 602] on span "G" at bounding box center [99, 600] width 9 height 12
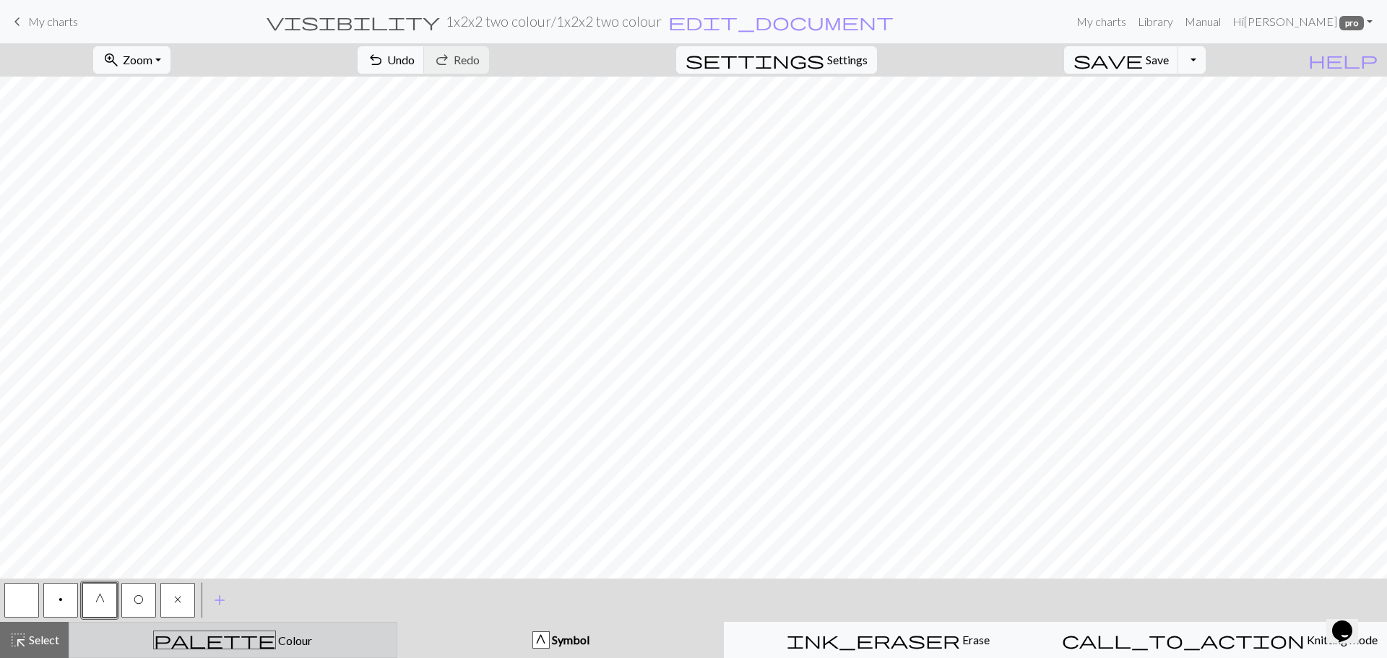
click at [276, 645] on span "Colour" at bounding box center [294, 641] width 36 height 14
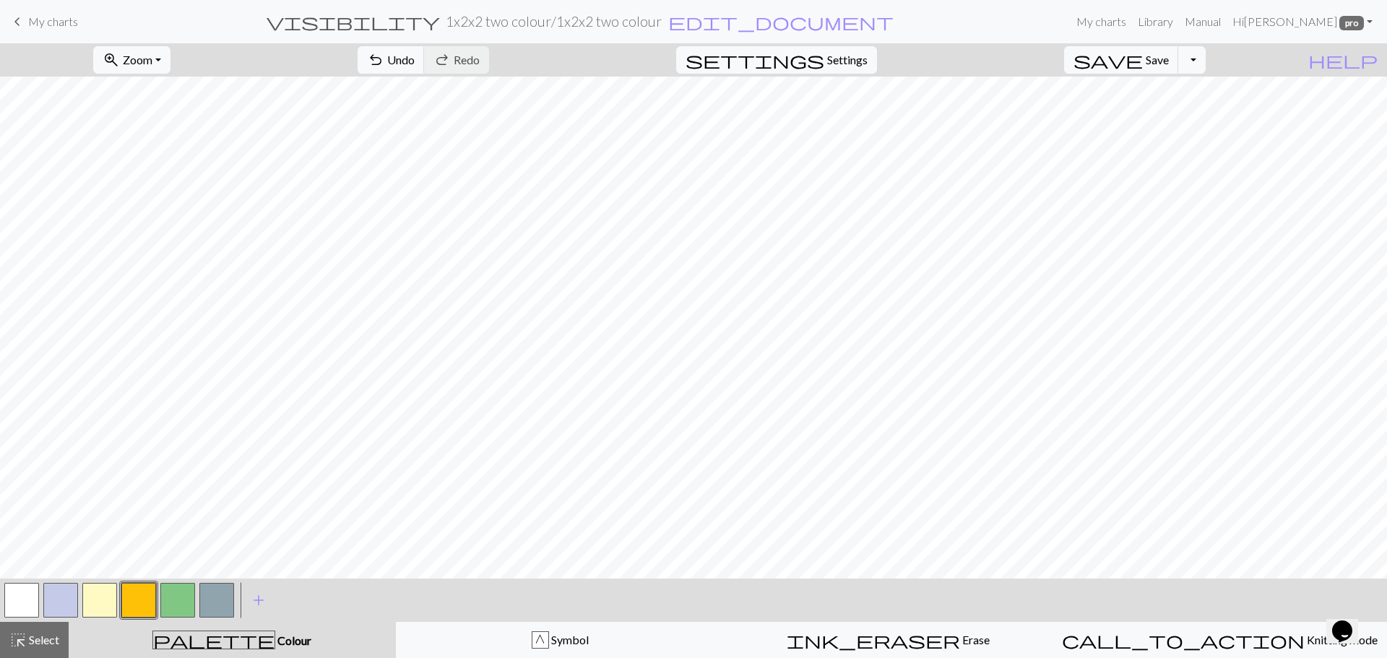
click at [132, 603] on button "button" at bounding box center [138, 600] width 35 height 35
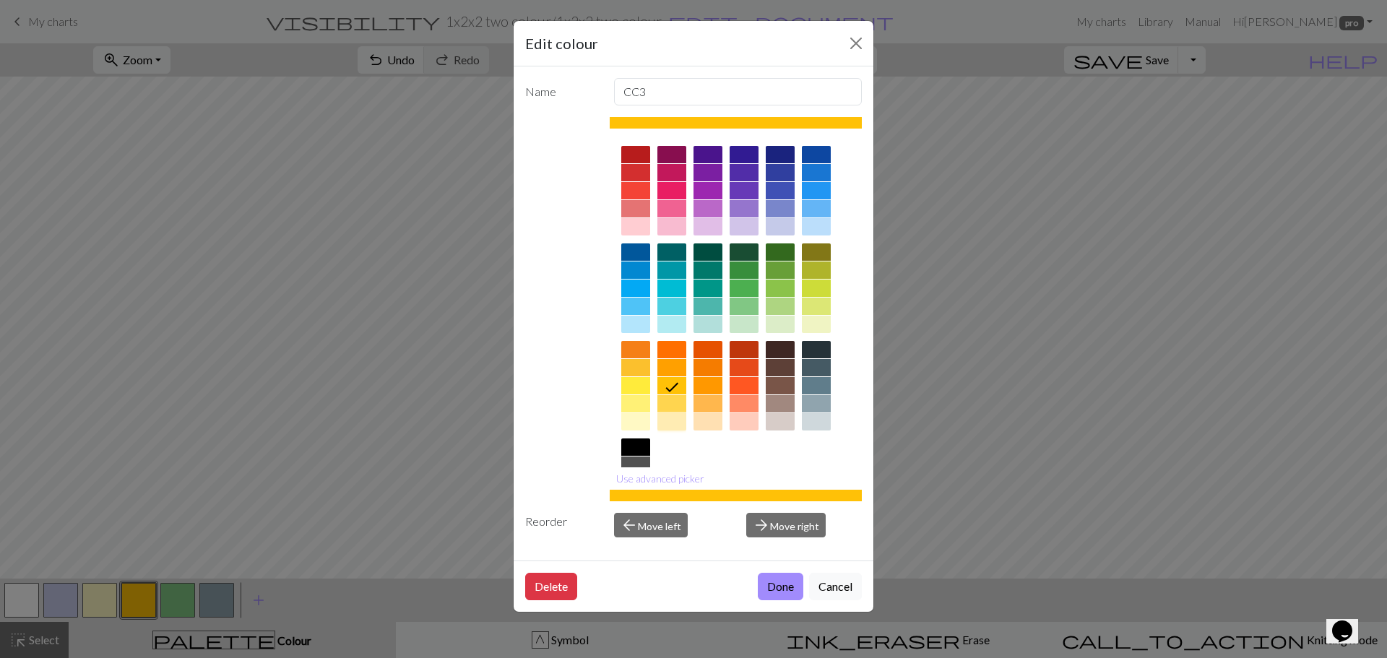
click at [673, 422] on div at bounding box center [672, 421] width 29 height 17
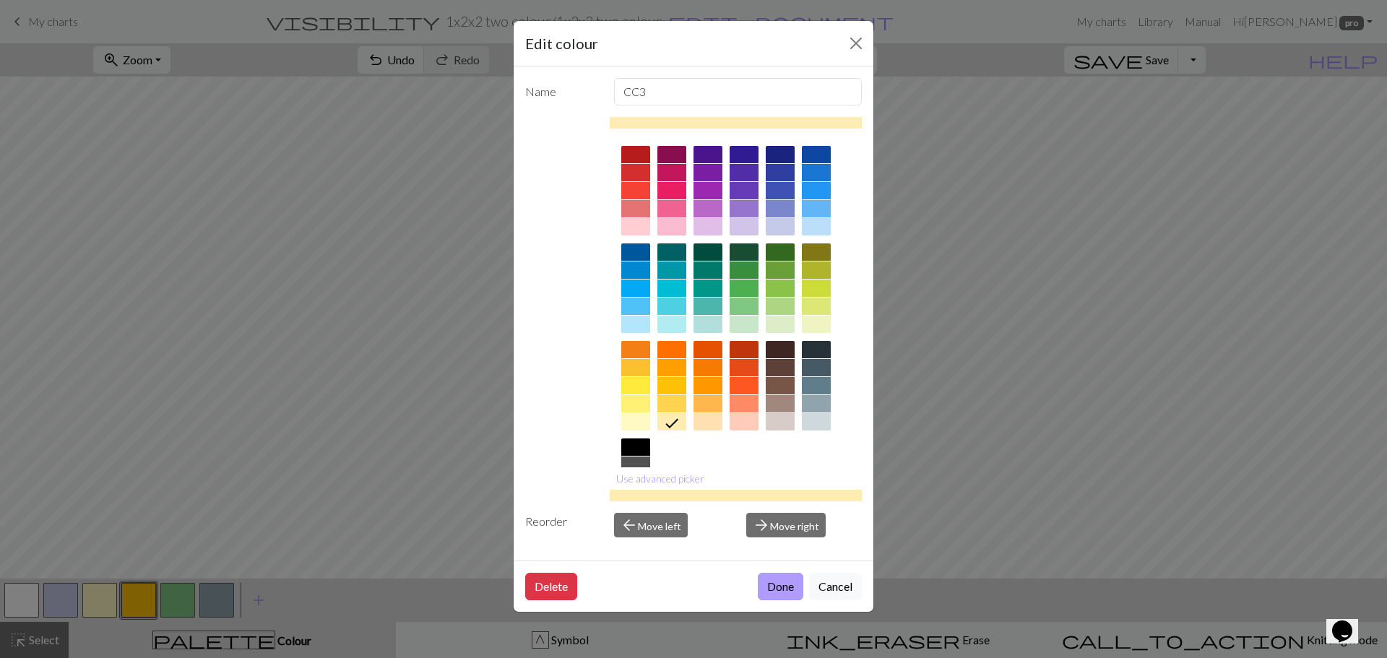
click at [787, 593] on button "Done" at bounding box center [781, 586] width 46 height 27
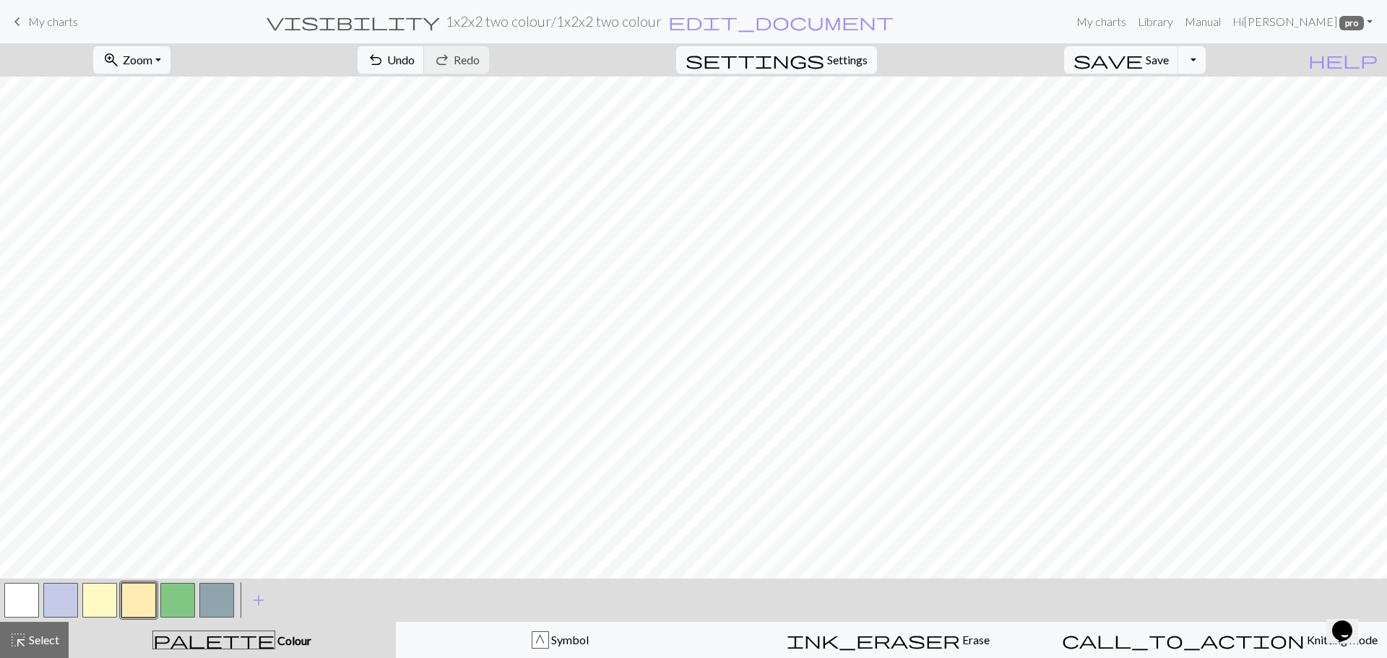
click at [92, 606] on button "button" at bounding box center [99, 600] width 35 height 35
click at [94, 606] on button "button" at bounding box center [99, 600] width 35 height 35
click at [94, 606] on div "Edit colour Name CC2 Use advanced picker Reorder arrow_back Move left arrow_for…" at bounding box center [693, 329] width 1387 height 658
click at [275, 635] on span "Colour" at bounding box center [293, 641] width 36 height 14
click at [103, 598] on button "button" at bounding box center [99, 600] width 35 height 35
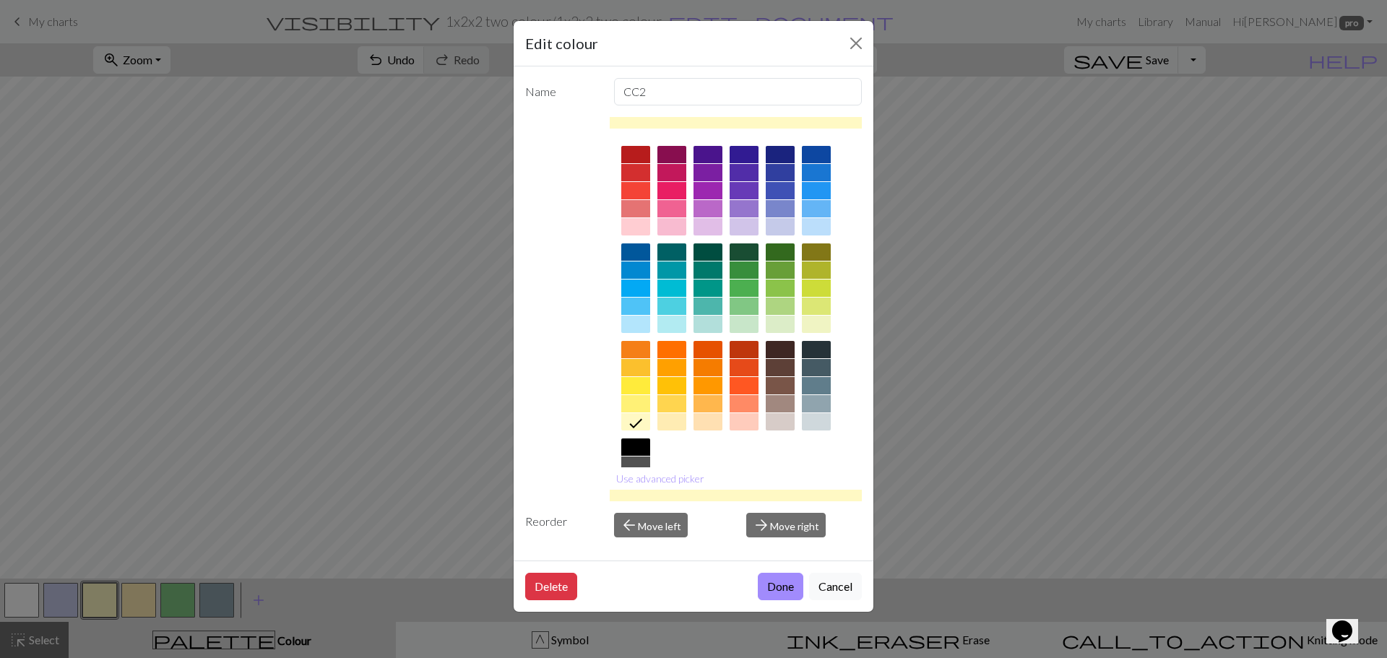
click at [134, 595] on div "Edit colour Name CC2 Use advanced picker Reorder arrow_back Move left arrow_for…" at bounding box center [693, 329] width 1387 height 658
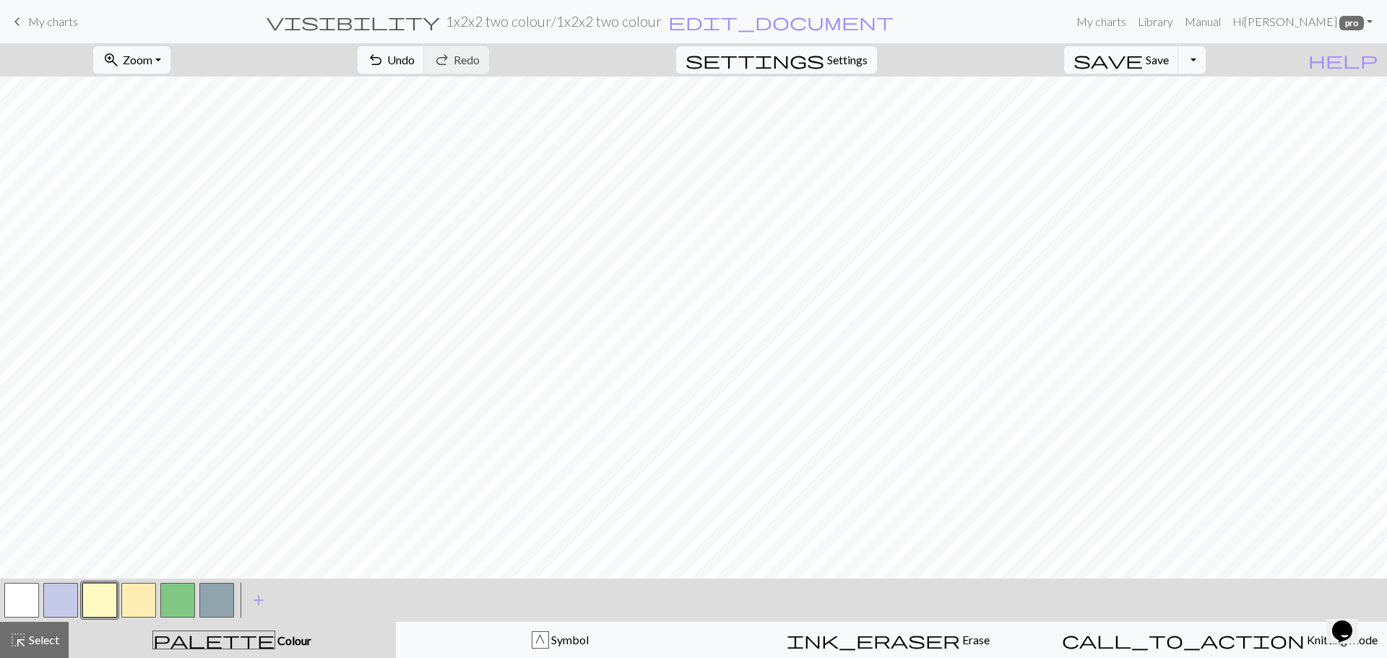
click at [142, 606] on button "button" at bounding box center [138, 600] width 35 height 35
click at [139, 600] on button "button" at bounding box center [138, 600] width 35 height 35
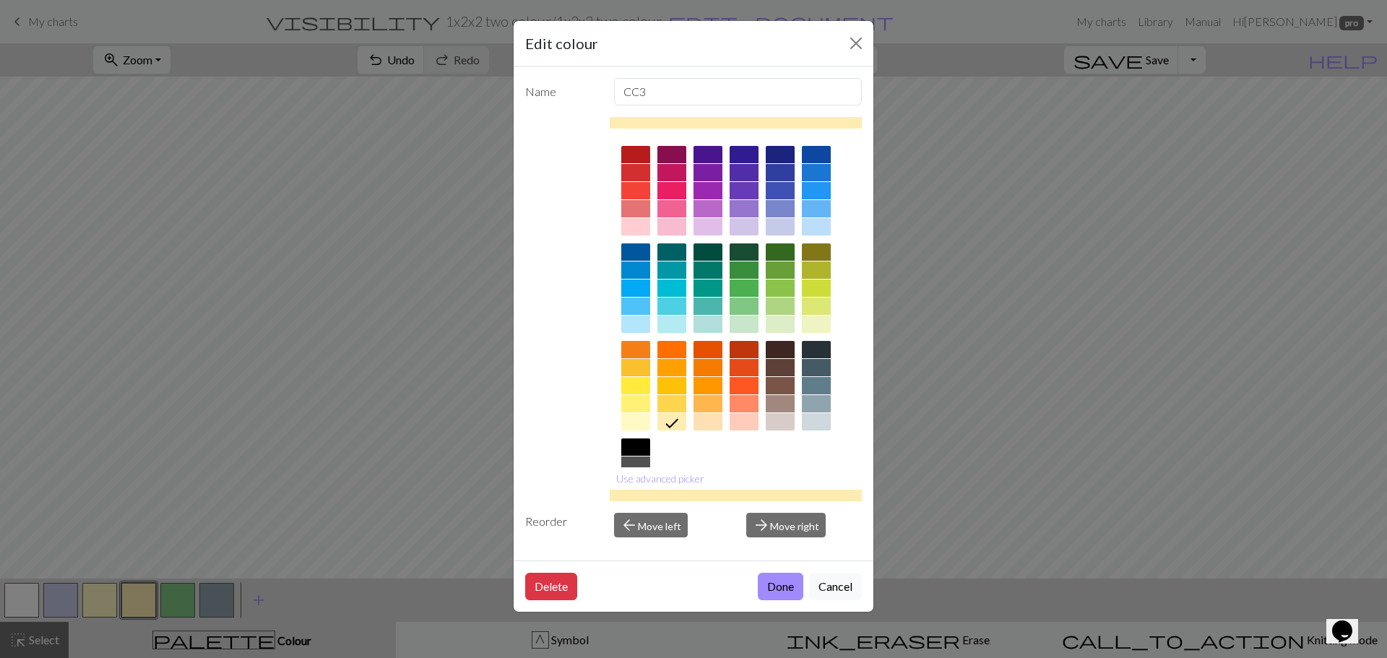
click at [139, 600] on div "Edit colour Name CC3 Use advanced picker Reorder arrow_back Move left arrow_for…" at bounding box center [693, 329] width 1387 height 658
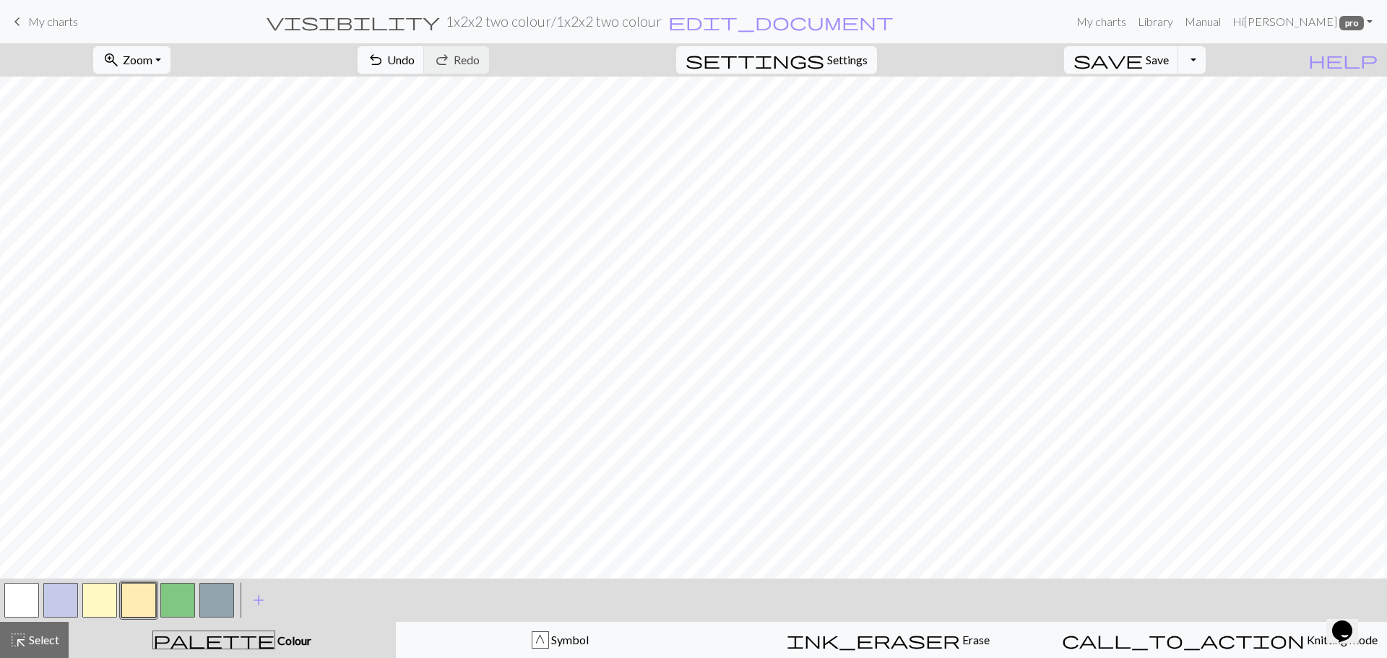
click at [138, 599] on button "button" at bounding box center [138, 600] width 35 height 35
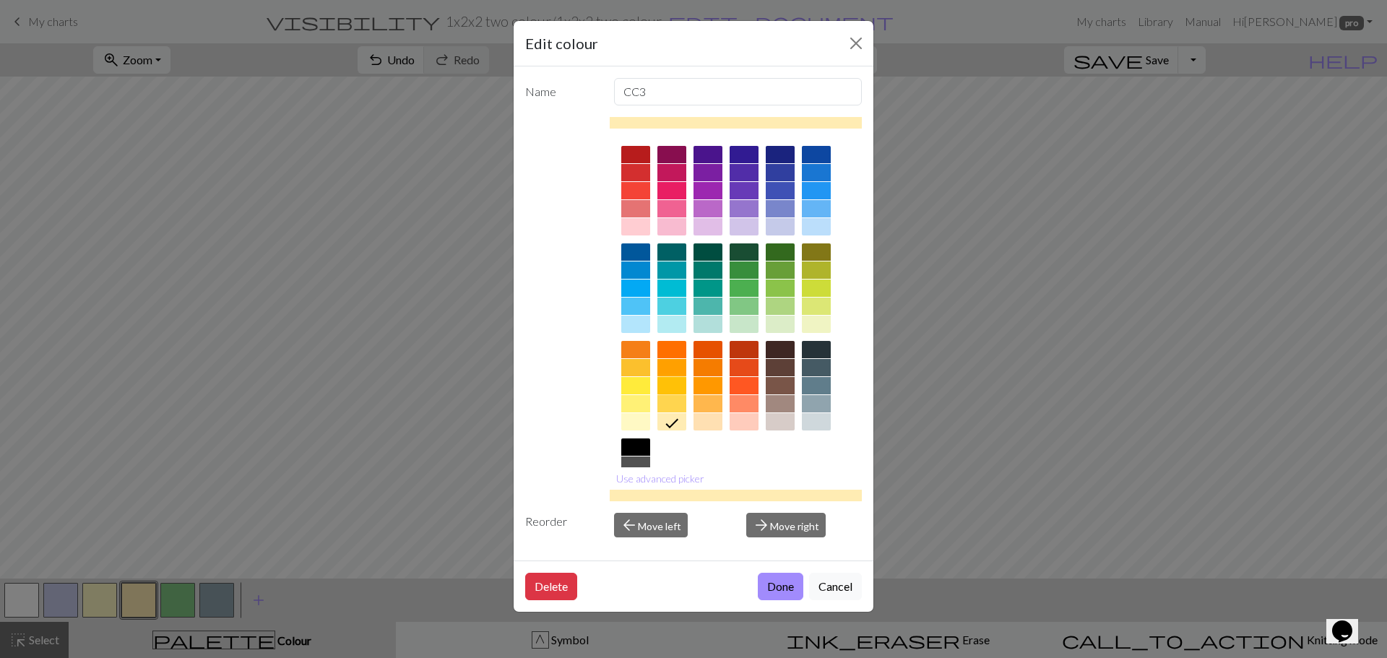
click at [671, 382] on div at bounding box center [672, 385] width 29 height 17
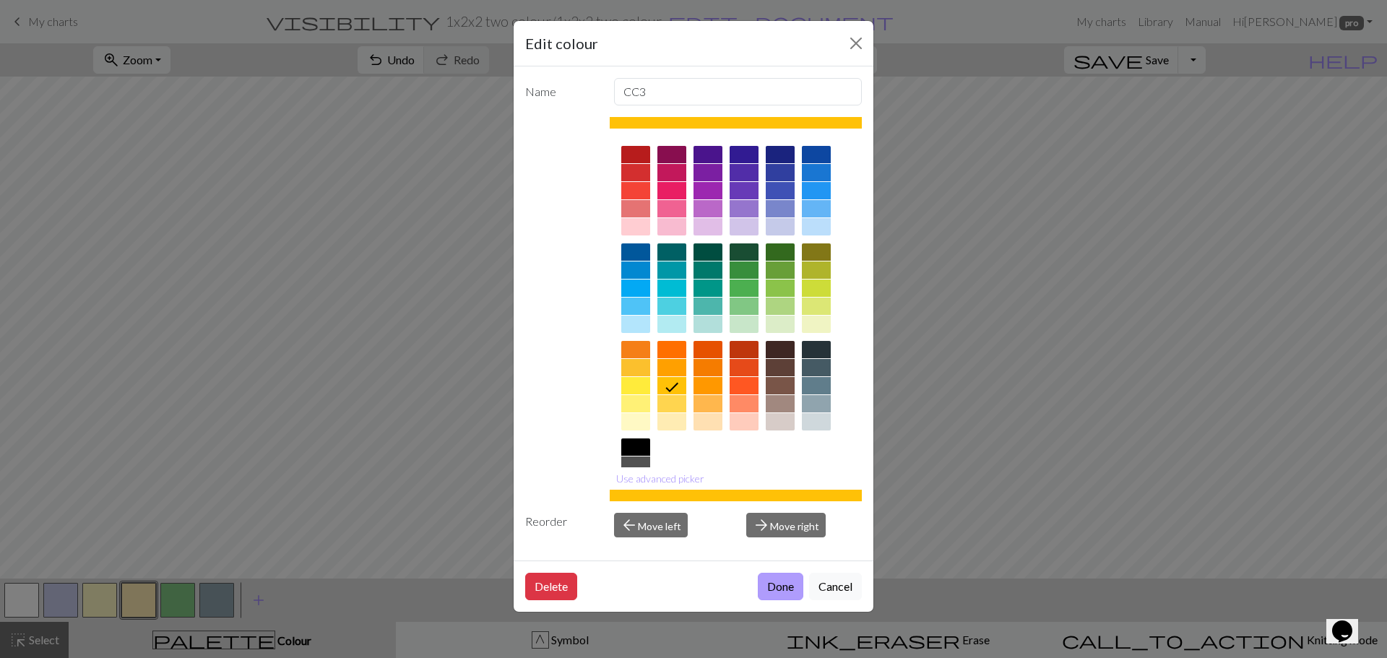
click at [790, 590] on button "Done" at bounding box center [781, 586] width 46 height 27
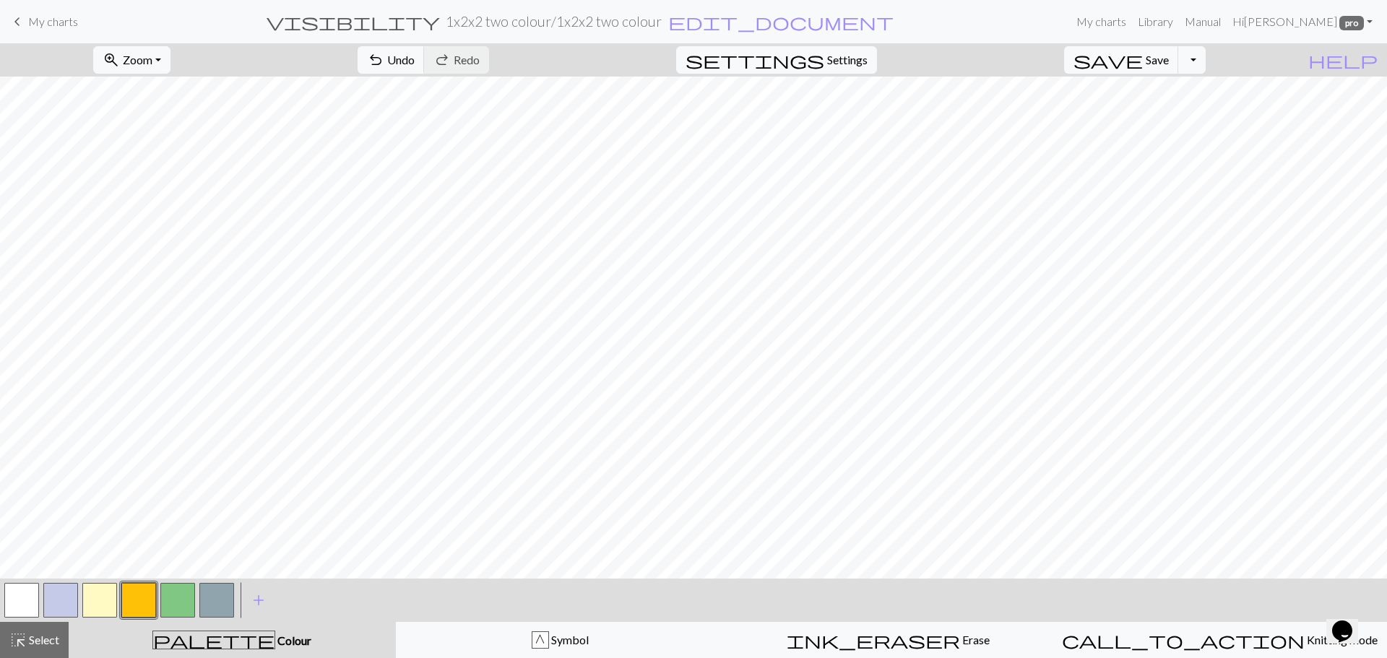
click at [92, 590] on button "button" at bounding box center [99, 600] width 35 height 35
click at [1169, 61] on span "Save" at bounding box center [1157, 60] width 23 height 14
click at [1206, 62] on button "Toggle Dropdown" at bounding box center [1192, 59] width 27 height 27
click at [1179, 115] on button "save_alt Download" at bounding box center [1086, 114] width 238 height 23
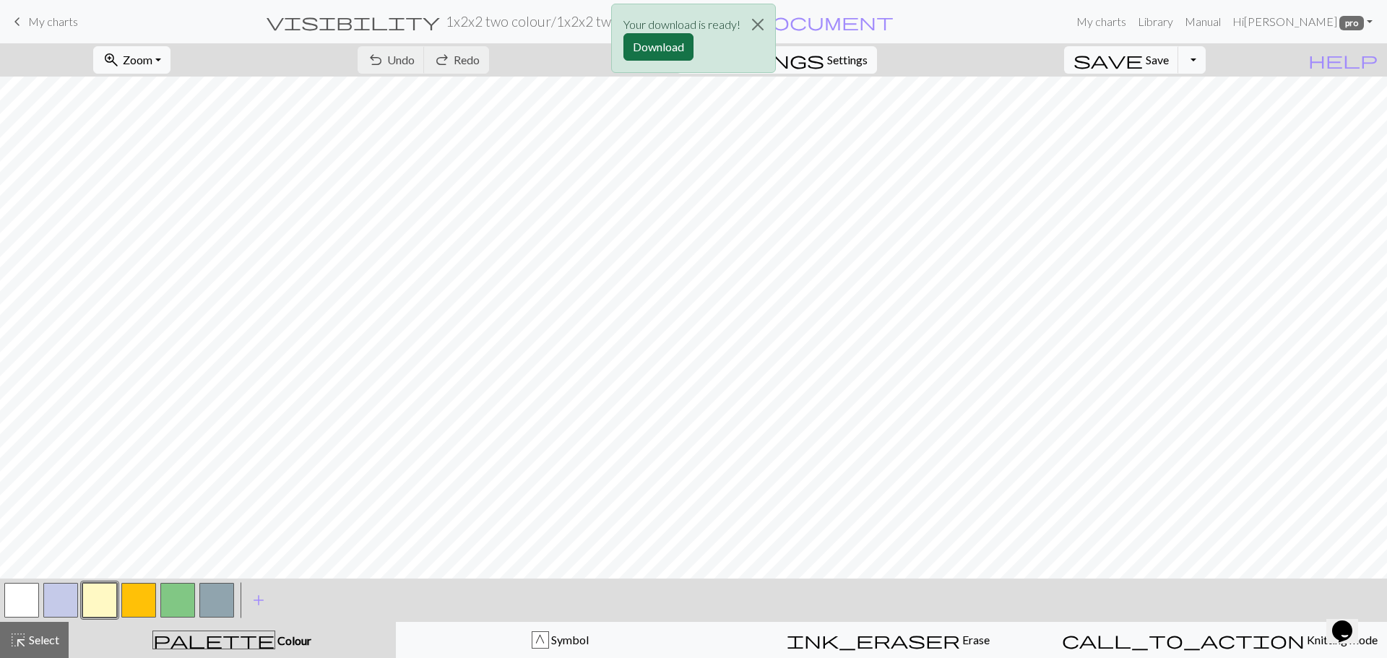
click at [680, 43] on button "Download" at bounding box center [659, 46] width 70 height 27
click at [175, 603] on button "button" at bounding box center [177, 600] width 35 height 35
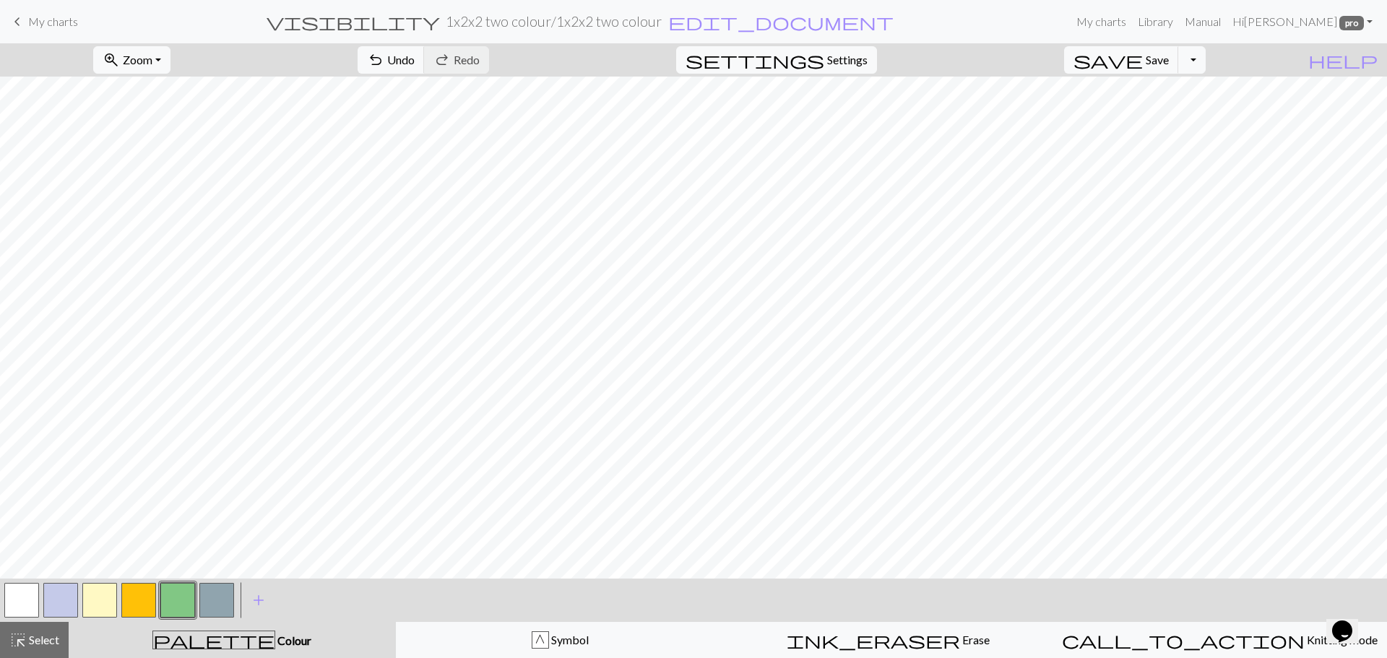
click at [209, 596] on button "button" at bounding box center [216, 600] width 35 height 35
click at [165, 603] on button "button" at bounding box center [177, 600] width 35 height 35
click at [867, 56] on span "Settings" at bounding box center [847, 59] width 40 height 17
select select "sport"
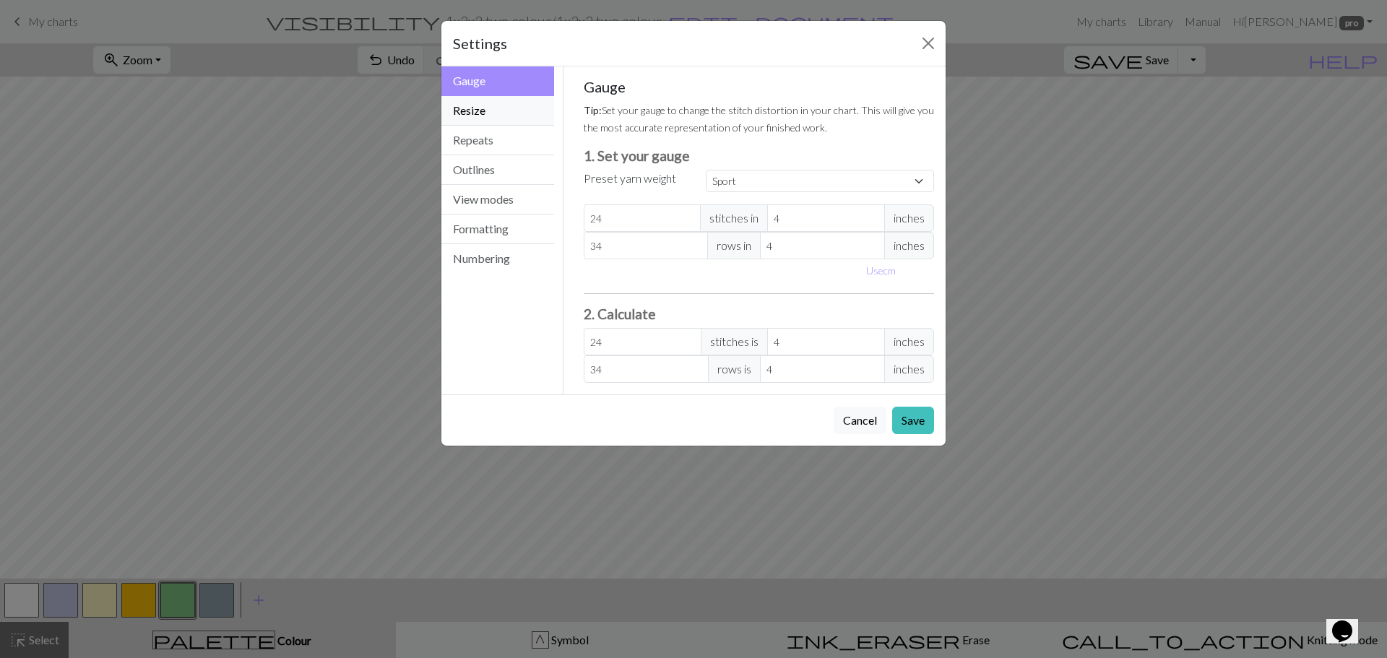
click at [473, 114] on button "Resize" at bounding box center [497, 111] width 113 height 30
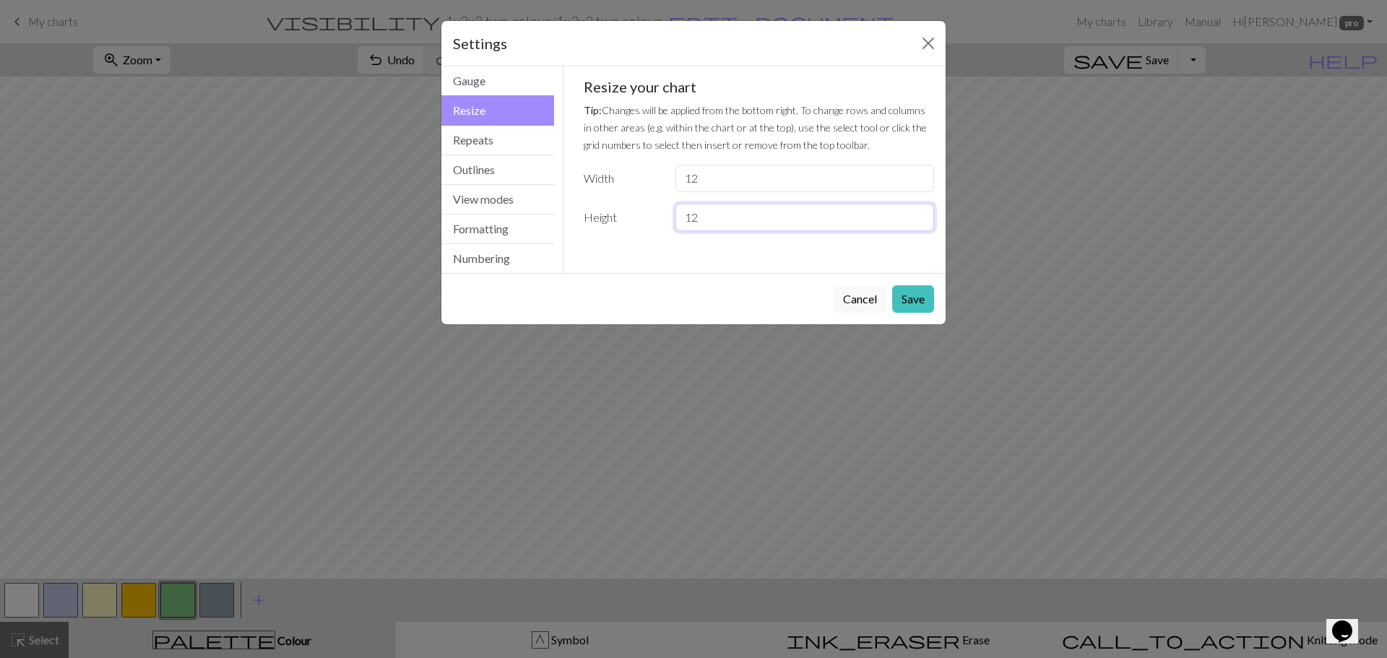
click at [707, 219] on input "12" at bounding box center [805, 217] width 259 height 27
type input "16"
click at [906, 303] on button "Save" at bounding box center [913, 298] width 42 height 27
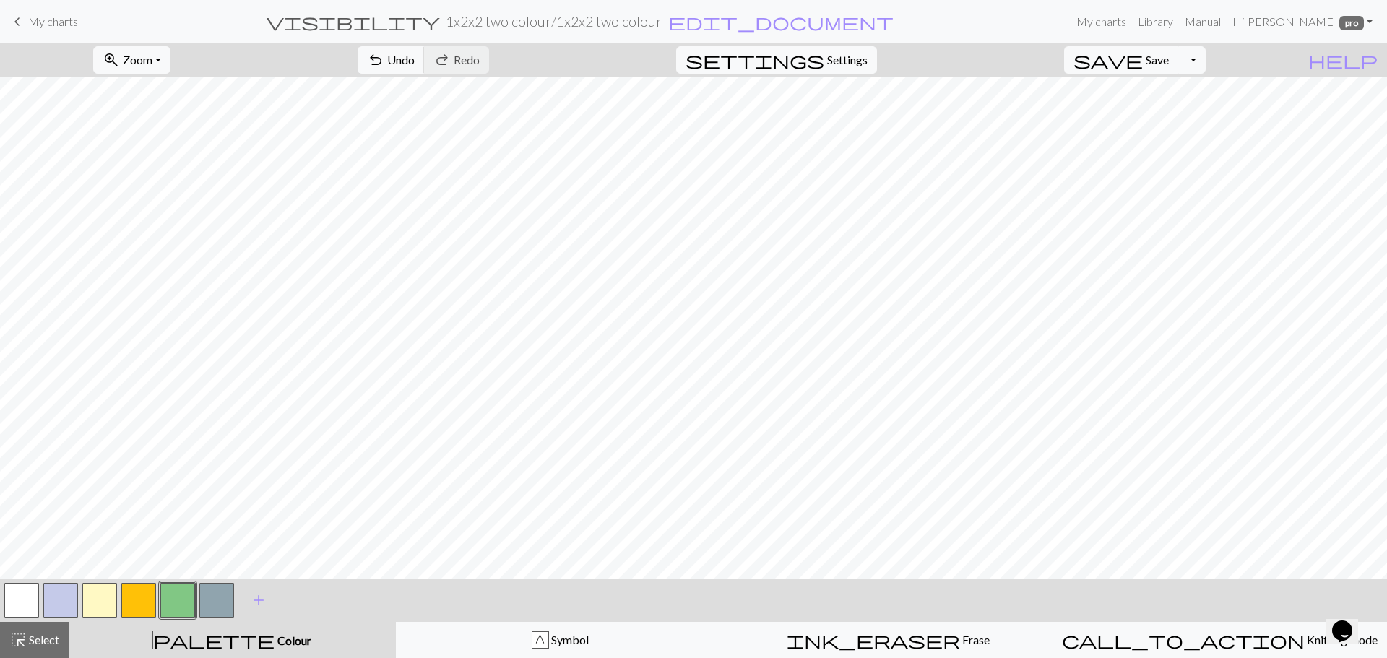
click at [85, 604] on button "button" at bounding box center [99, 600] width 35 height 35
click at [134, 600] on button "button" at bounding box center [138, 600] width 35 height 35
click at [176, 596] on button "button" at bounding box center [177, 600] width 35 height 35
drag, startPoint x: 209, startPoint y: 603, endPoint x: 225, endPoint y: 595, distance: 18.4
click at [209, 602] on button "button" at bounding box center [216, 600] width 35 height 35
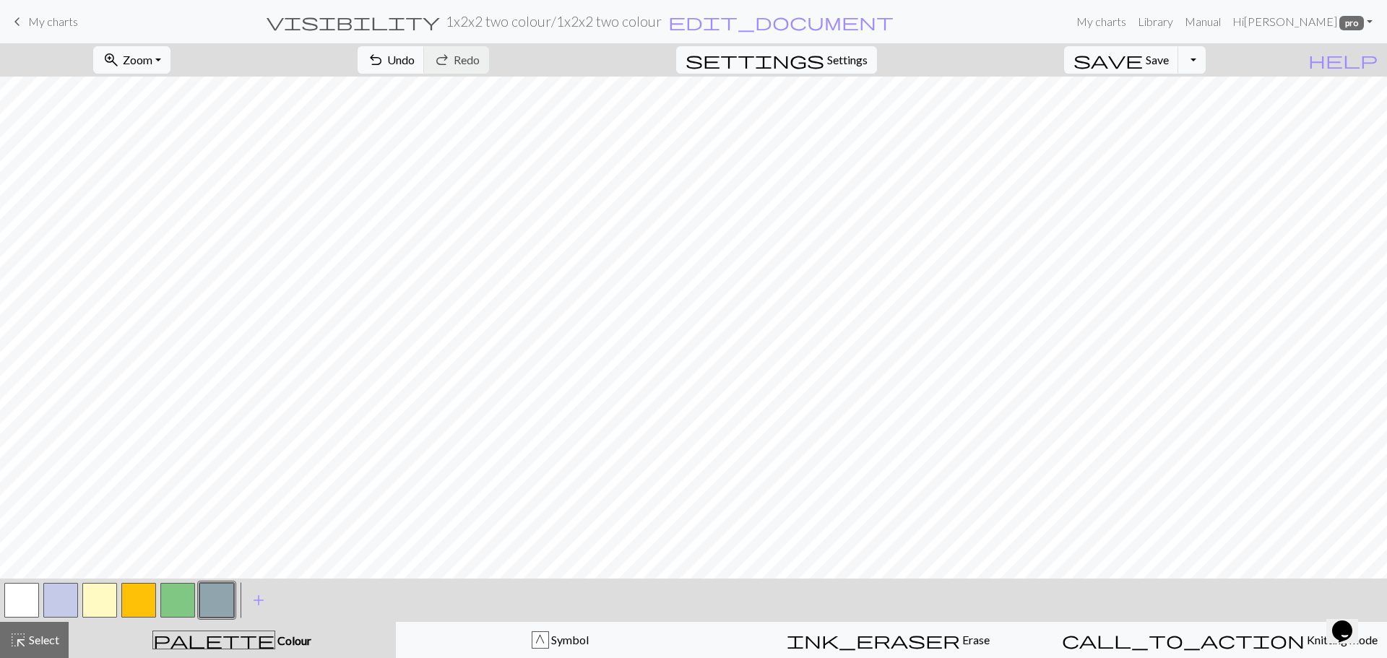
click at [98, 602] on button "button" at bounding box center [99, 600] width 35 height 35
click at [133, 607] on button "button" at bounding box center [138, 600] width 35 height 35
click at [172, 599] on button "button" at bounding box center [177, 600] width 35 height 35
click at [217, 603] on button "button" at bounding box center [216, 600] width 35 height 35
click at [862, 65] on span "Settings" at bounding box center [847, 59] width 40 height 17
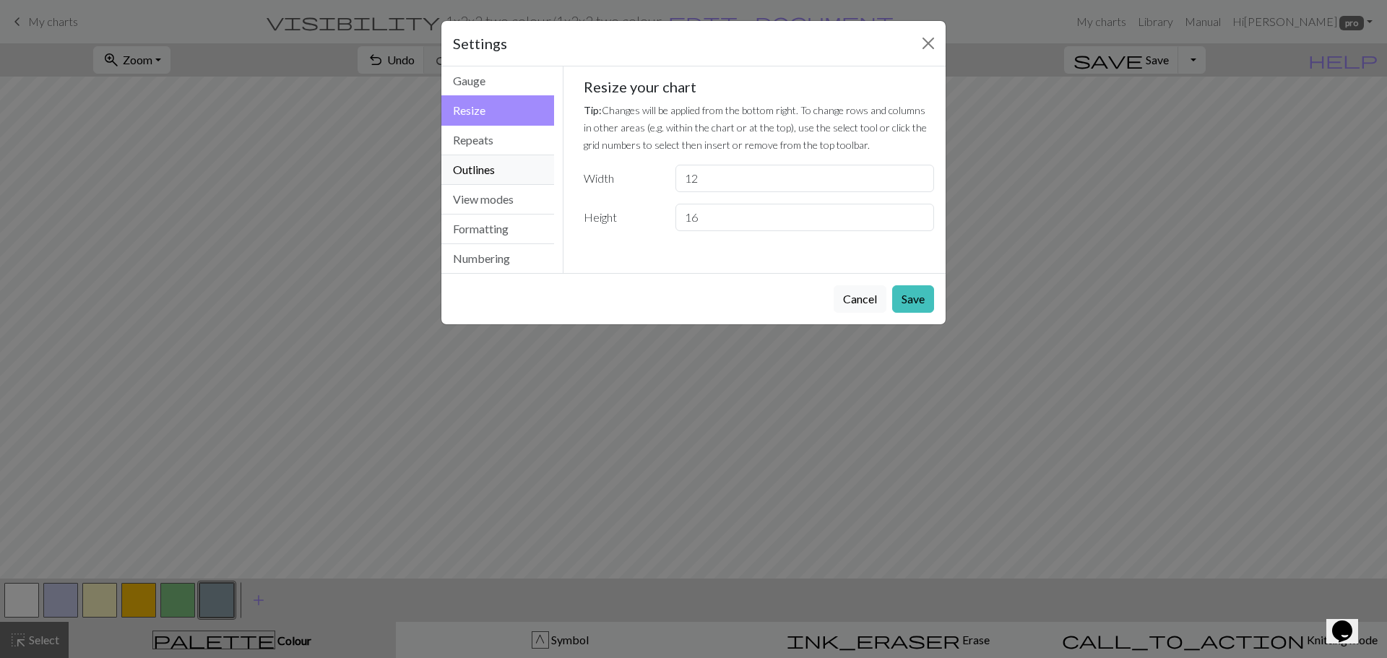
click at [503, 165] on button "Outlines" at bounding box center [497, 170] width 113 height 30
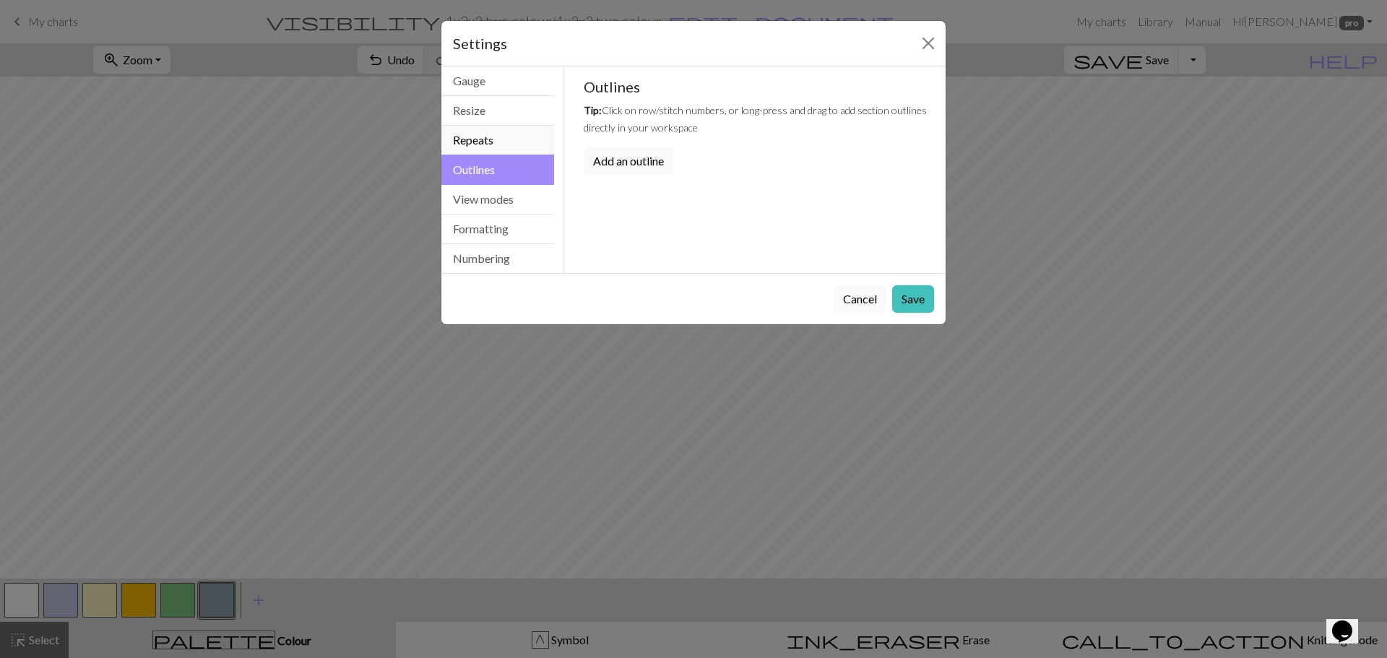
click at [496, 137] on button "Repeats" at bounding box center [497, 141] width 113 height 30
click at [486, 173] on button "Outlines" at bounding box center [497, 170] width 113 height 30
click at [504, 201] on button "View modes" at bounding box center [497, 200] width 113 height 30
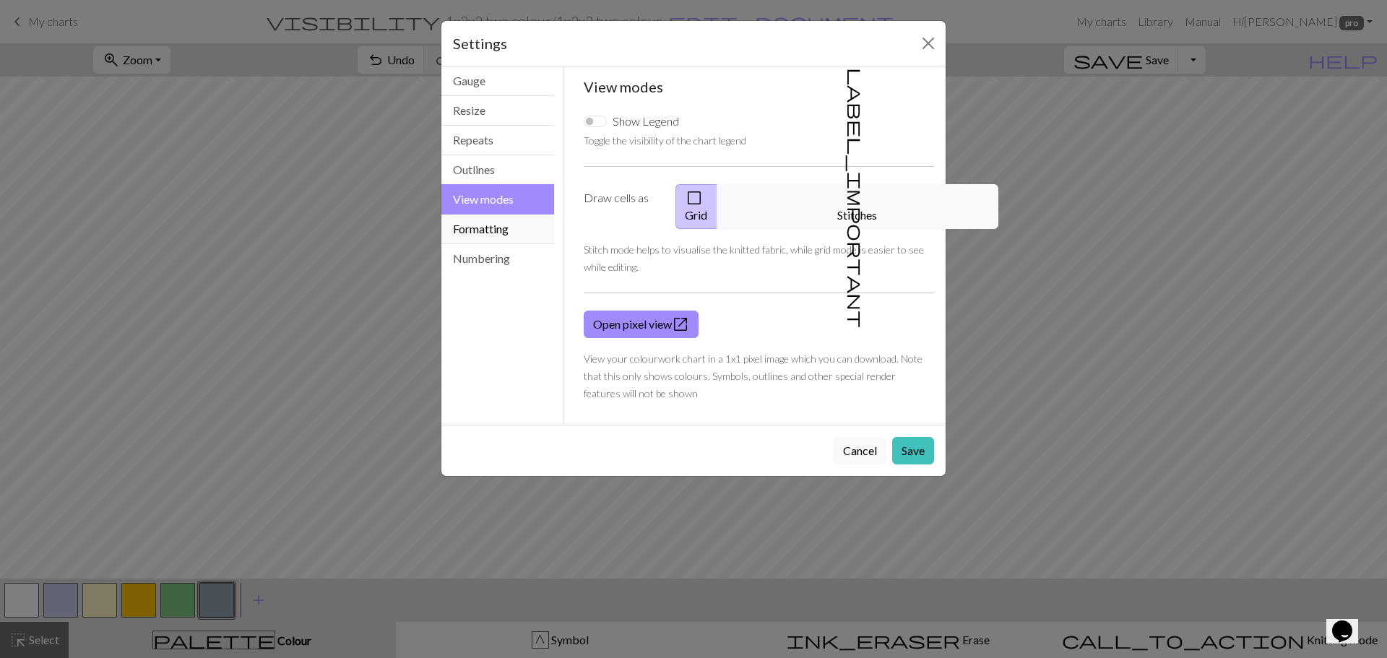
click at [488, 229] on button "Formatting" at bounding box center [497, 230] width 113 height 30
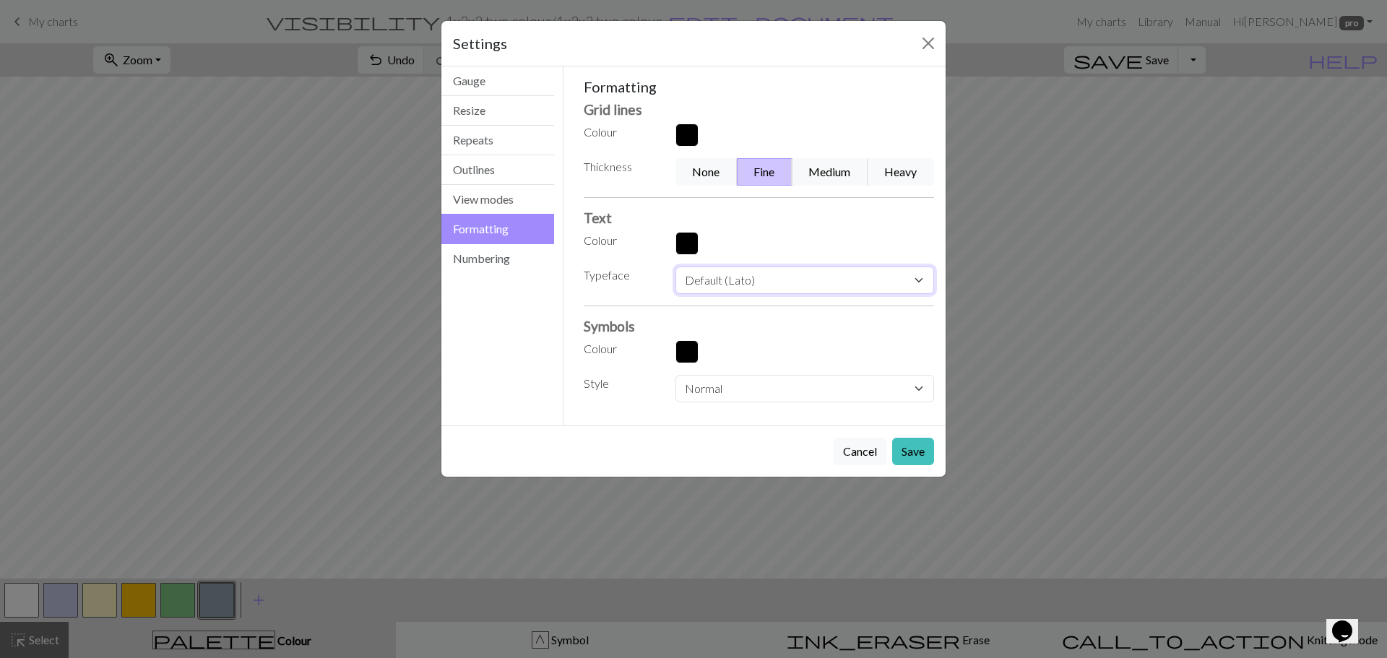
click at [718, 277] on select "Default (Lato) Ariel Helvetica Times new roman Times Courier new Courier Verdan…" at bounding box center [805, 280] width 259 height 27
select select "[PERSON_NAME]"
click at [676, 267] on select "Default (Lato) Ariel Helvetica Times new roman Times Courier new Courier Verdan…" at bounding box center [805, 280] width 259 height 27
click at [696, 384] on select "Normal Light Heavy Hand drawn" at bounding box center [805, 388] width 259 height 27
click at [676, 375] on select "Normal Light Heavy Hand drawn" at bounding box center [805, 388] width 259 height 27
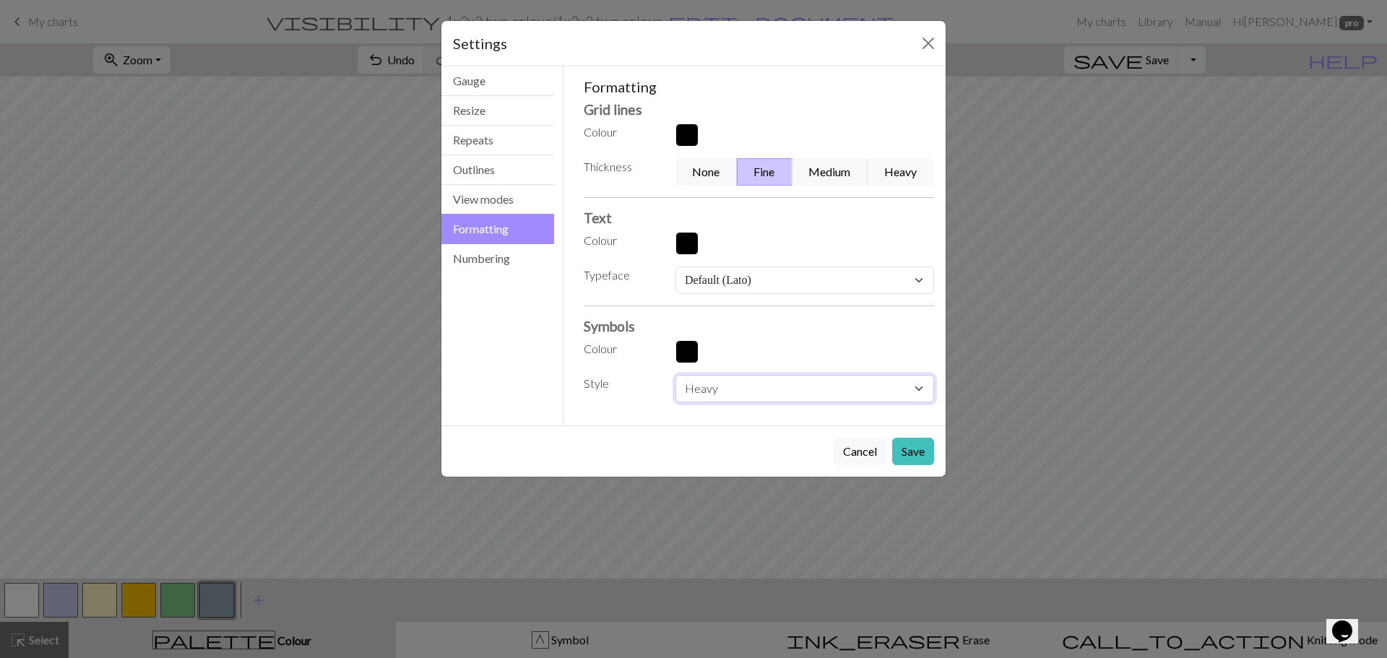
click at [694, 390] on select "Normal Light Heavy Hand drawn" at bounding box center [805, 388] width 259 height 27
select select "hand"
click at [676, 375] on select "Normal Light Heavy Hand drawn" at bounding box center [805, 388] width 259 height 27
click at [915, 444] on button "Save" at bounding box center [913, 451] width 42 height 27
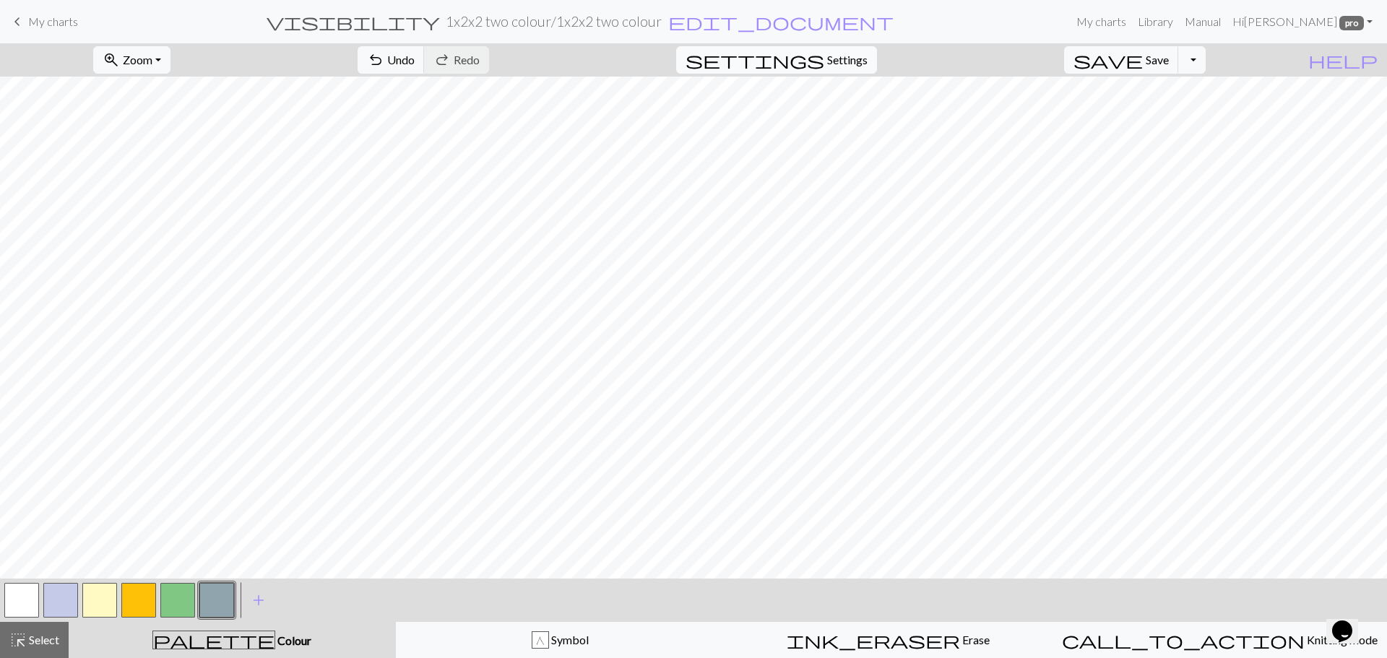
click at [859, 57] on span "Settings" at bounding box center [847, 59] width 40 height 17
select select "[PERSON_NAME]"
select select "hand"
select select "flat"
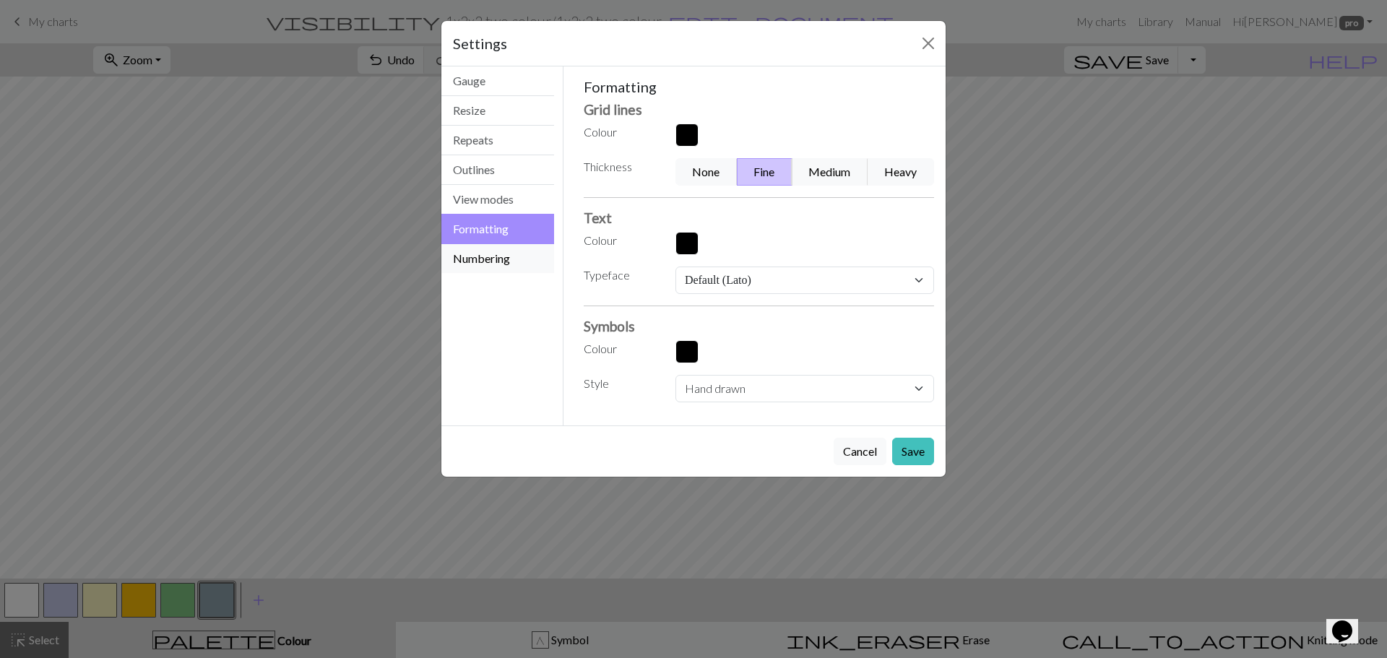
click at [494, 254] on button "Numbering" at bounding box center [497, 258] width 113 height 29
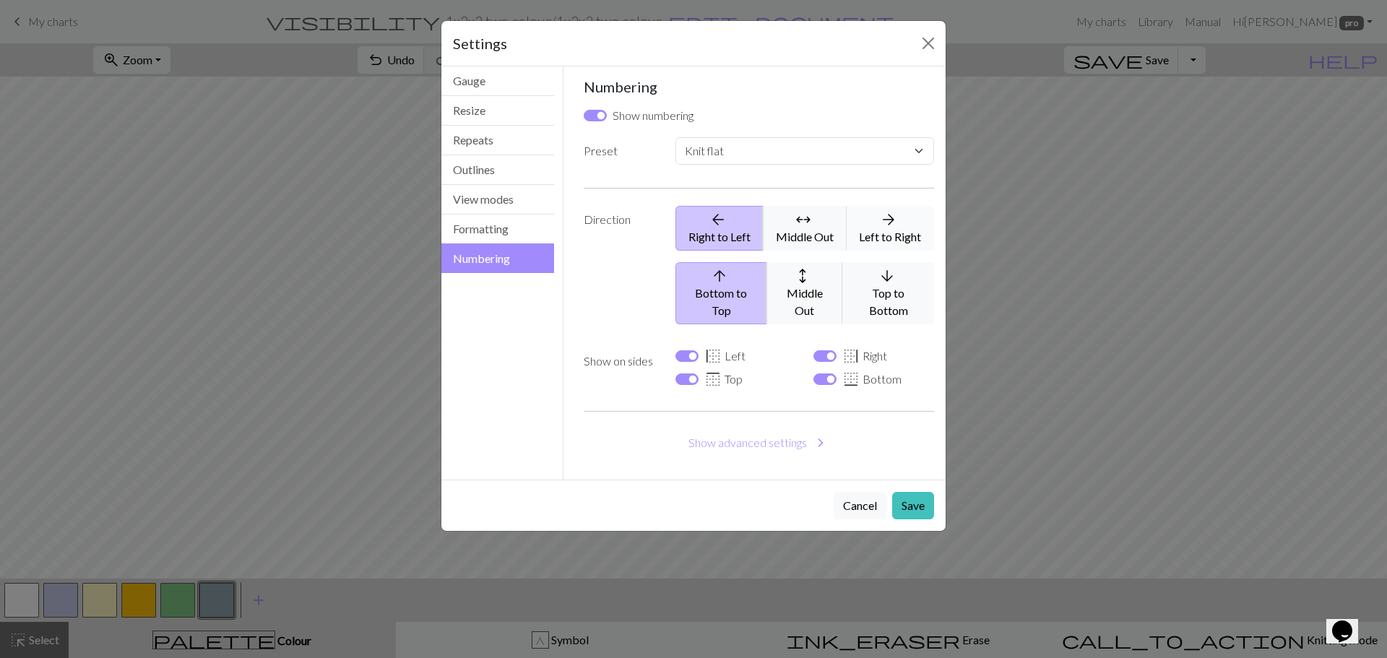
click at [905, 225] on icon "arrow_forward" at bounding box center [889, 219] width 66 height 17
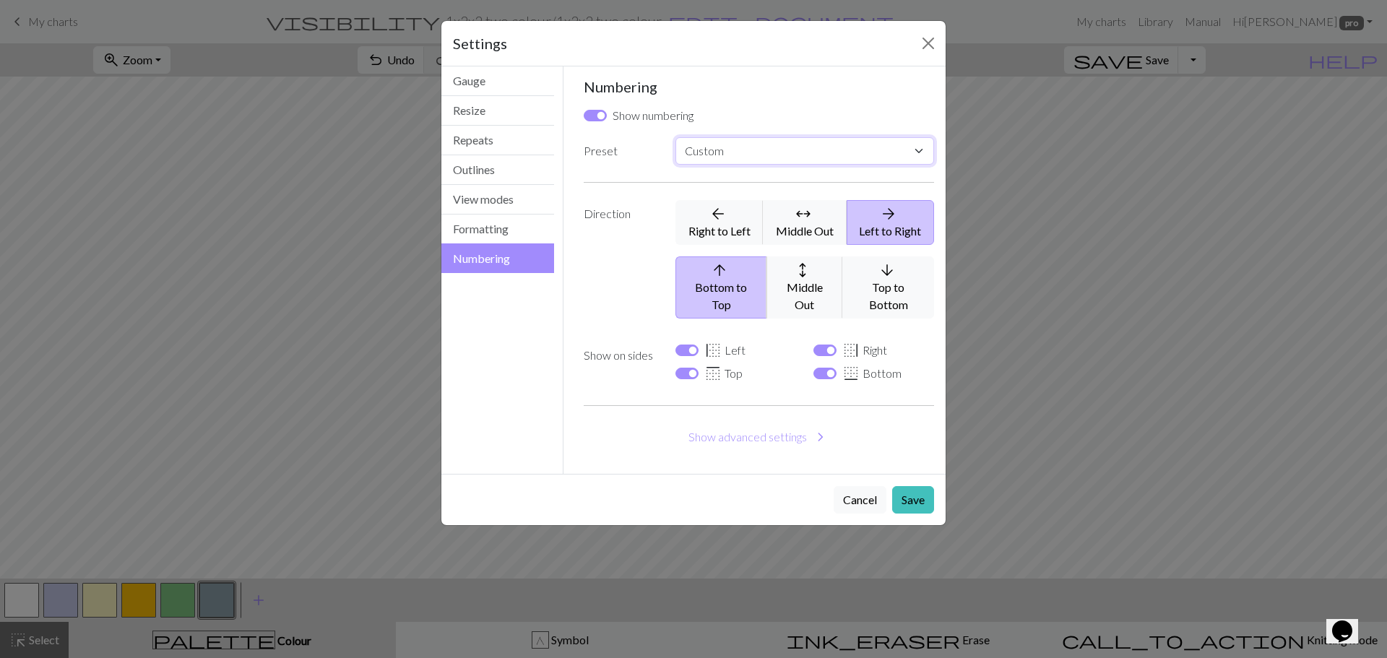
click at [783, 157] on select "Custom Knit flat Knit in the round Lace knitting Cross stitch" at bounding box center [805, 150] width 259 height 27
select select "flat"
click at [676, 137] on select "Custom Knit flat Knit in the round Lace knitting Cross stitch" at bounding box center [805, 150] width 259 height 27
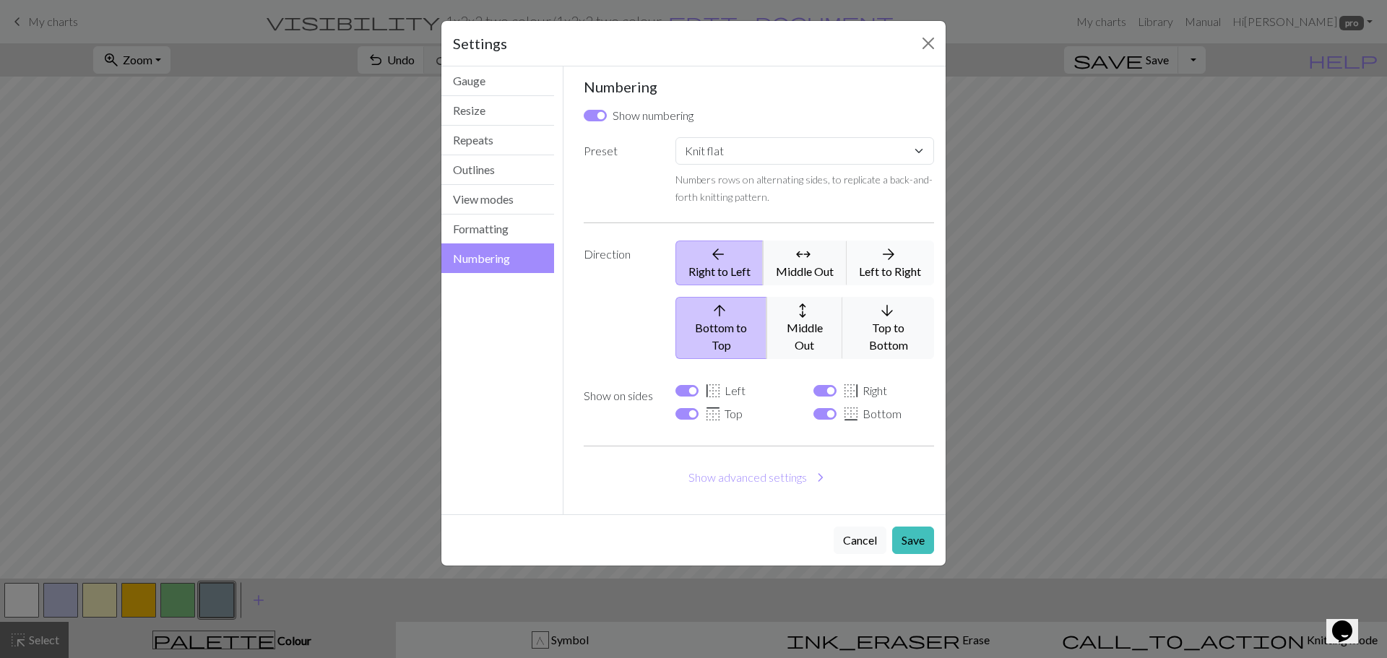
click at [897, 253] on span "arrow_forward" at bounding box center [888, 254] width 17 height 20
select select
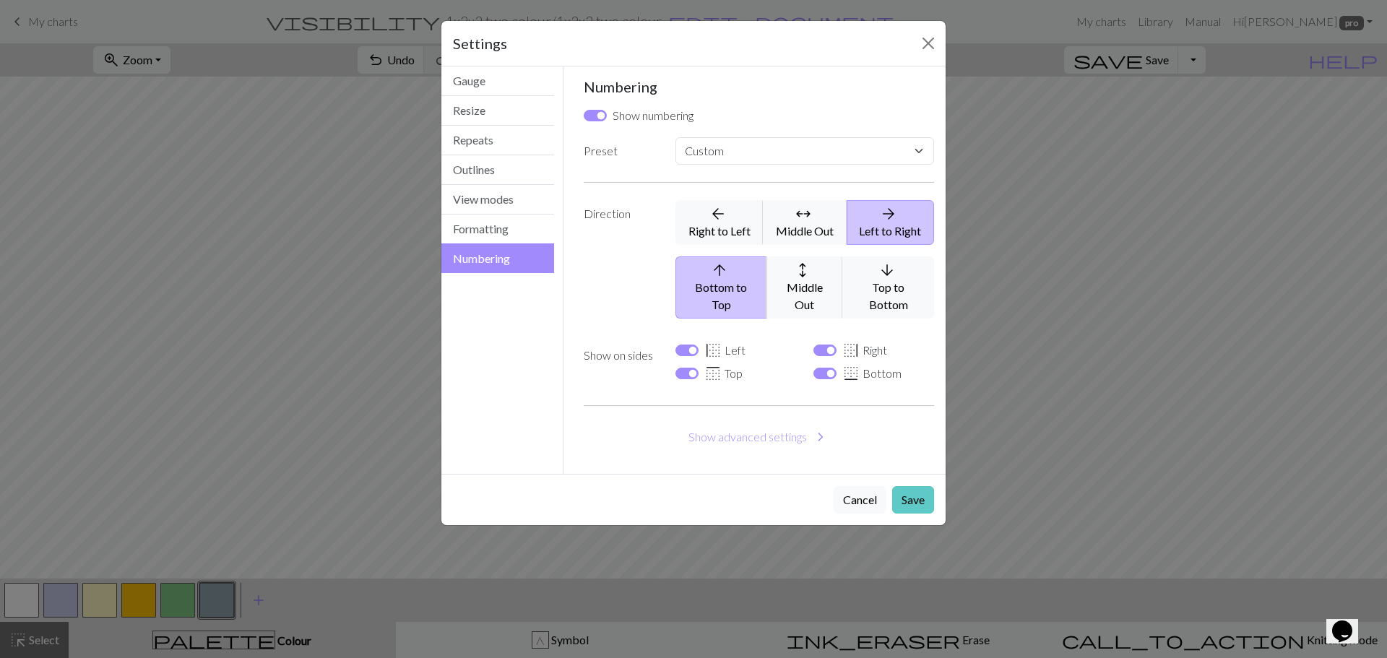
click at [913, 486] on button "Save" at bounding box center [913, 499] width 42 height 27
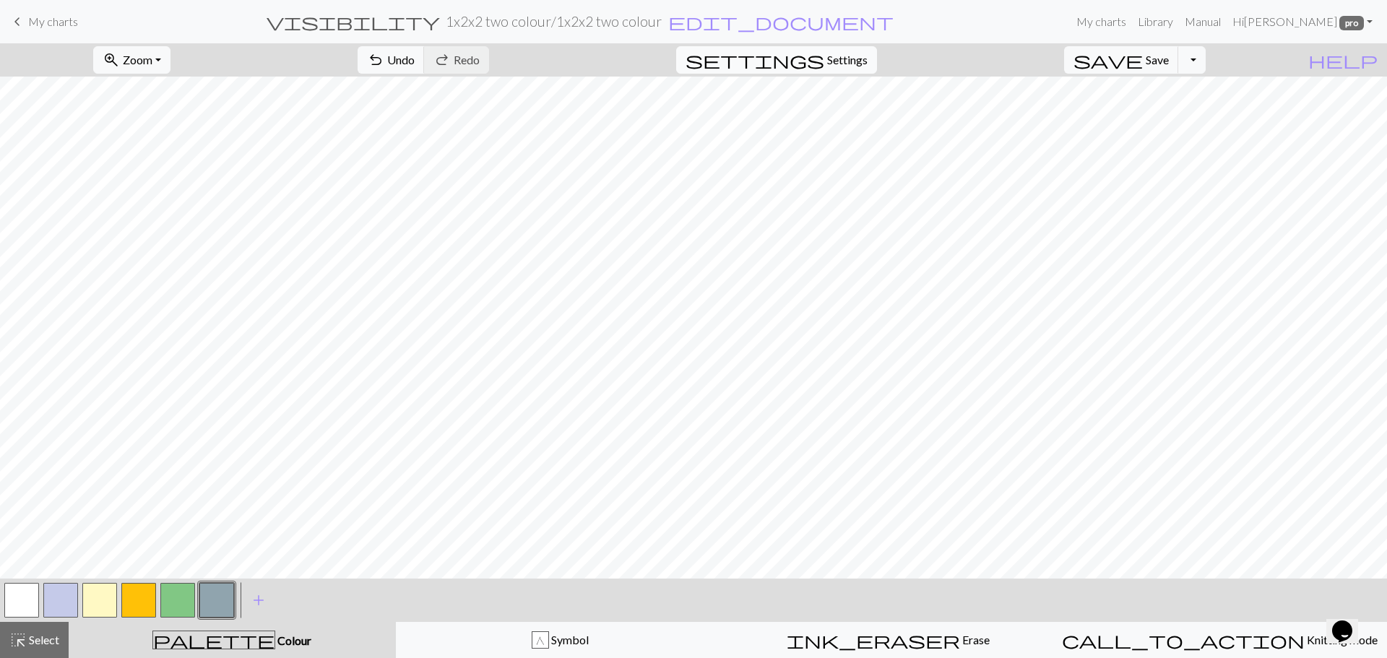
click at [862, 64] on span "Settings" at bounding box center [847, 59] width 40 height 17
select select "flat"
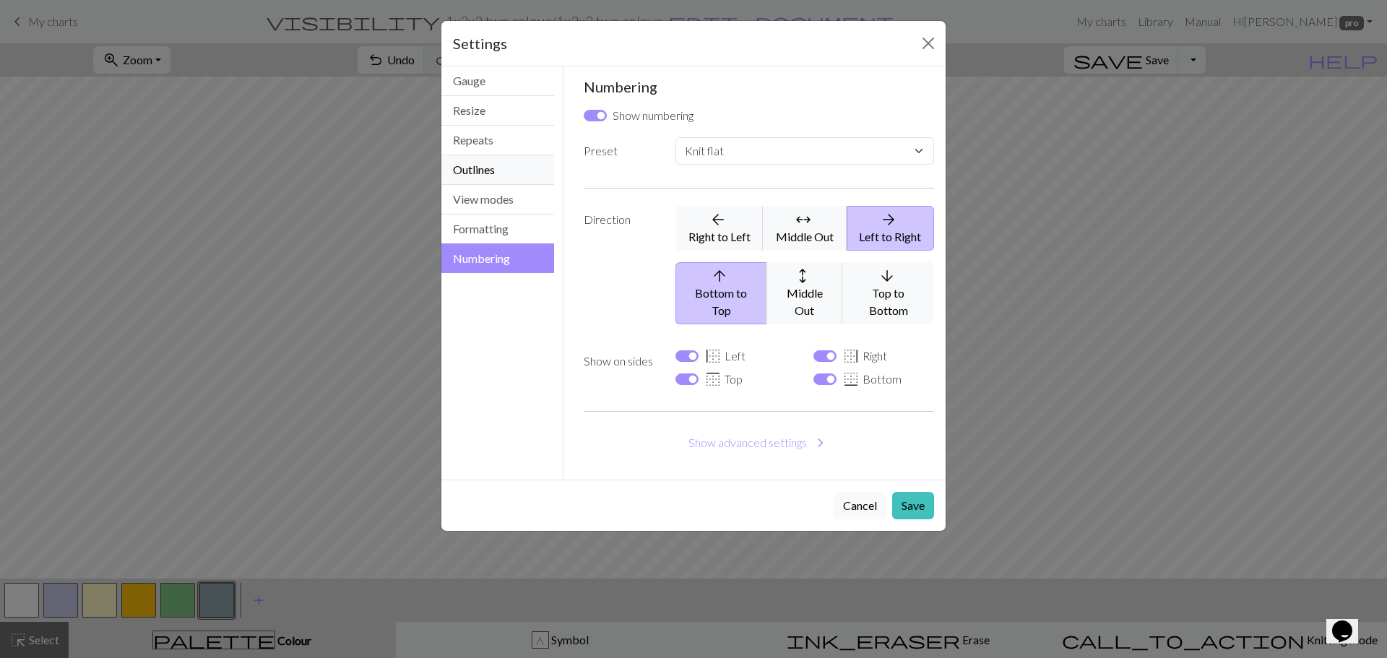
click at [517, 175] on button "Outlines" at bounding box center [497, 170] width 113 height 30
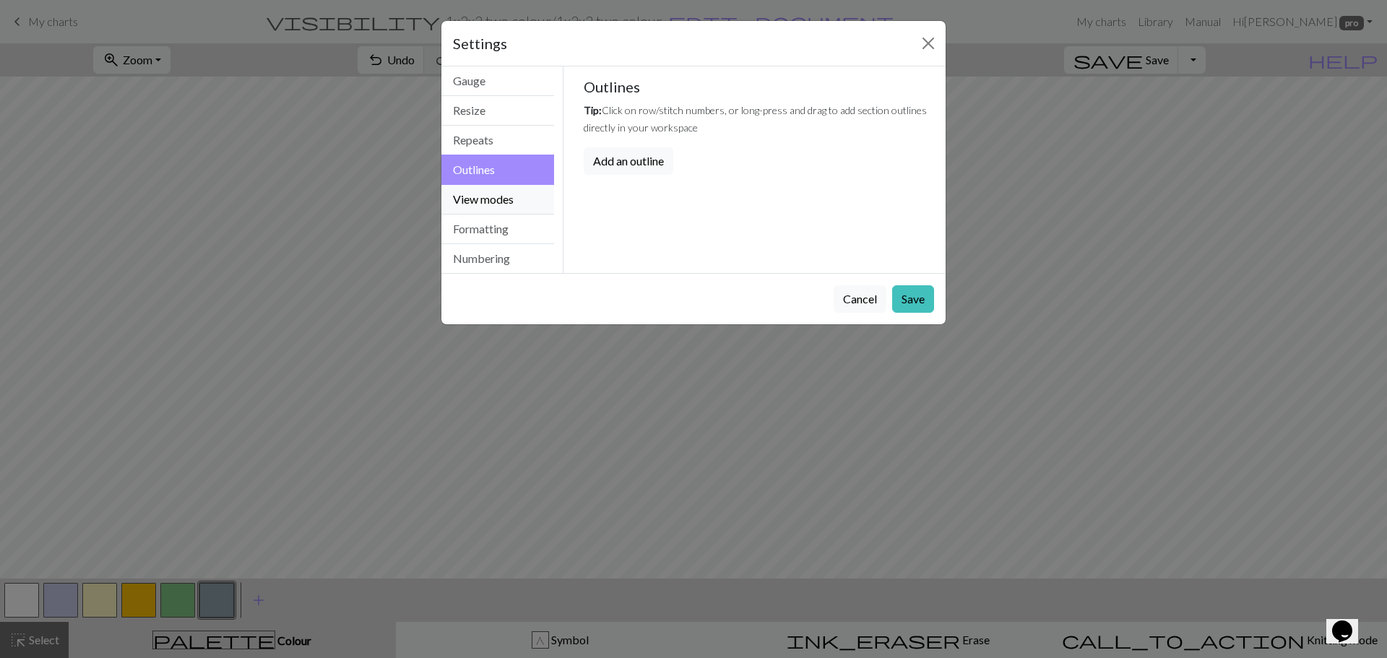
click at [518, 200] on button "View modes" at bounding box center [497, 200] width 113 height 30
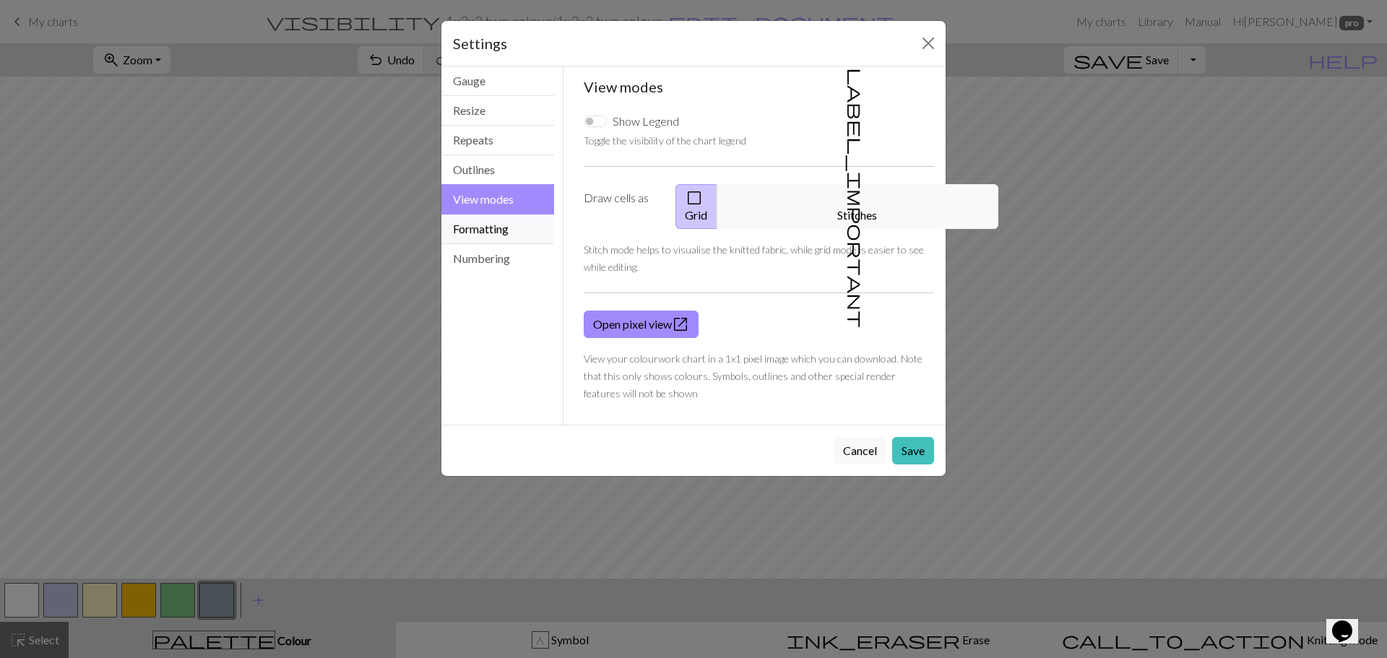
click at [504, 223] on button "Formatting" at bounding box center [497, 230] width 113 height 30
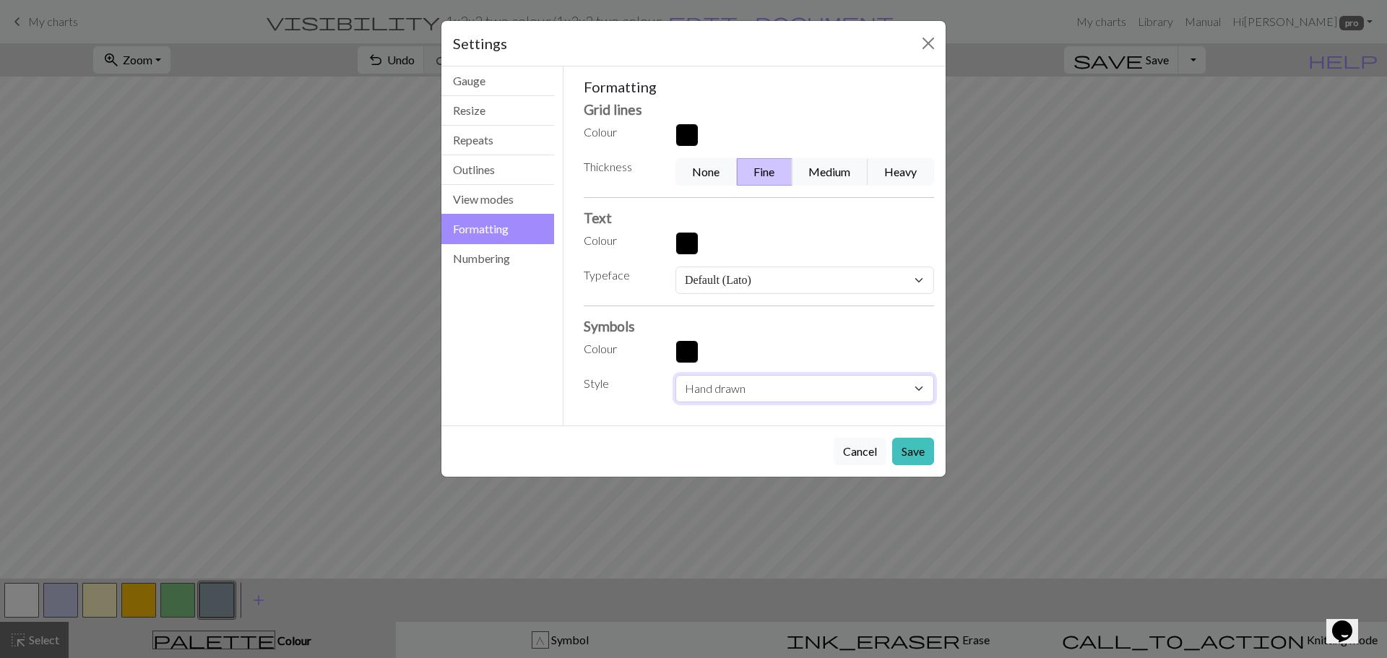
click at [733, 392] on select "Normal Light Heavy Hand drawn" at bounding box center [805, 388] width 259 height 27
select select "heavy"
click at [676, 375] on select "Normal Light Heavy Hand drawn" at bounding box center [805, 388] width 259 height 27
click at [914, 449] on button "Save" at bounding box center [913, 451] width 42 height 27
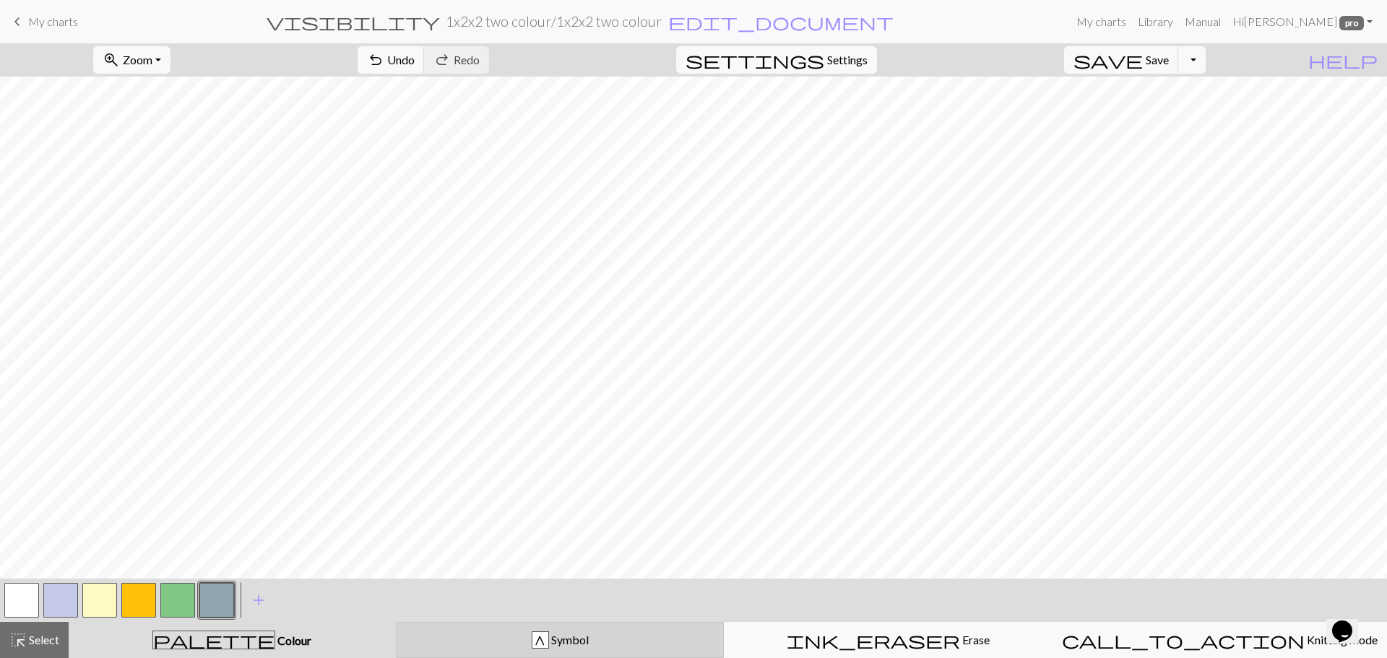
click at [493, 639] on div "G Symbol" at bounding box center [560, 640] width 310 height 17
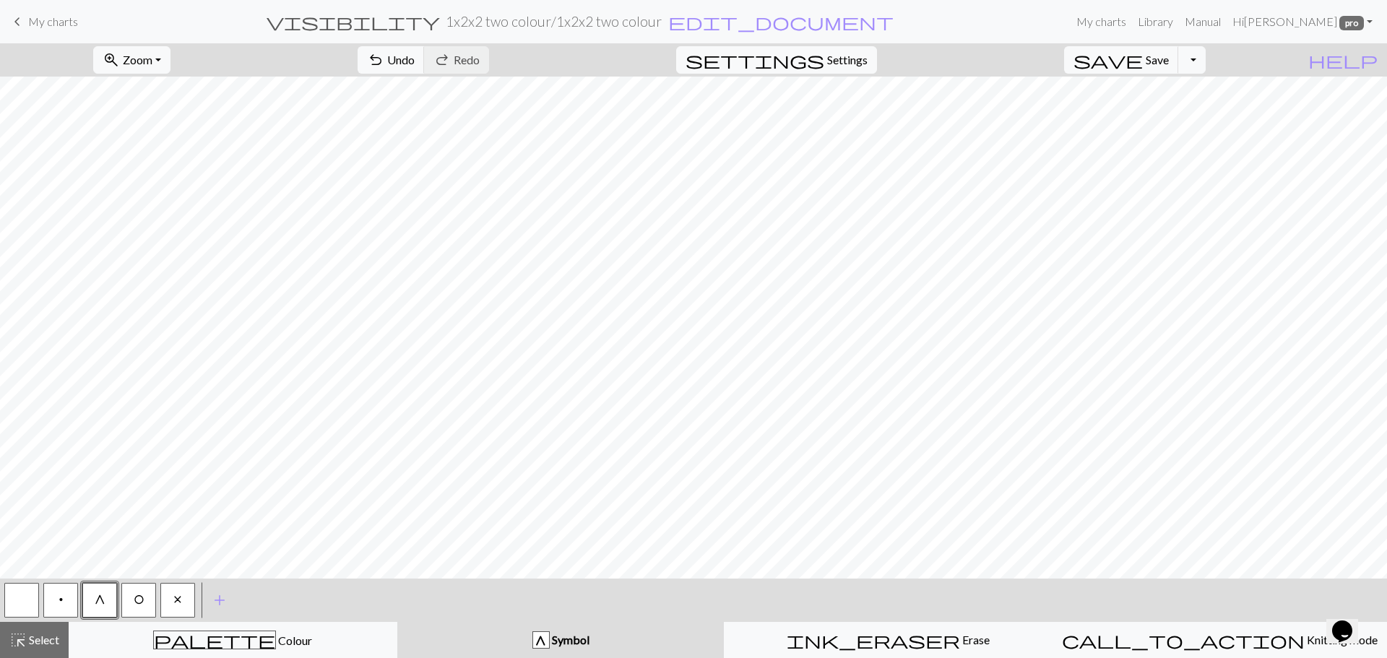
click at [11, 598] on button "button" at bounding box center [21, 600] width 35 height 35
click at [97, 600] on span "G" at bounding box center [100, 600] width 11 height 12
click at [1169, 54] on span "Save" at bounding box center [1157, 60] width 23 height 14
click at [1206, 64] on button "Toggle Dropdown" at bounding box center [1192, 59] width 27 height 27
click at [1152, 111] on button "save_alt Download" at bounding box center [1086, 114] width 238 height 23
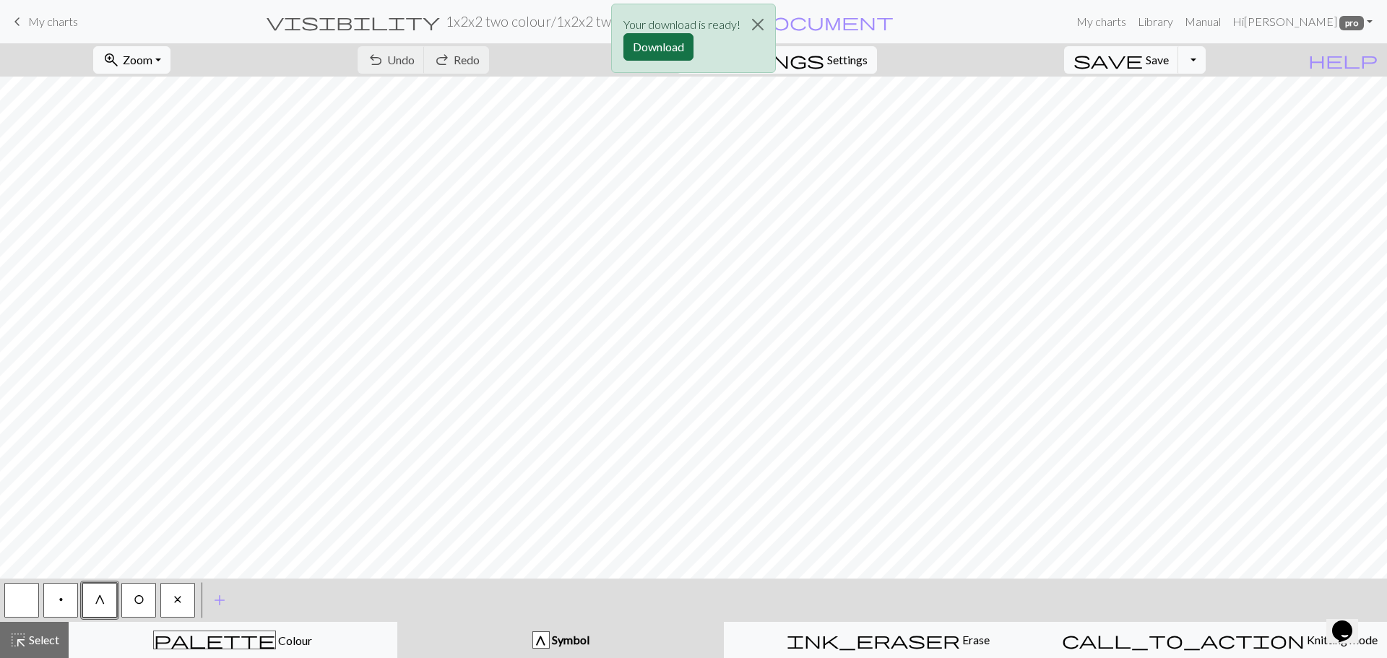
click at [657, 34] on button "Download" at bounding box center [659, 46] width 70 height 27
click at [718, 25] on span "edit_document" at bounding box center [780, 22] width 225 height 20
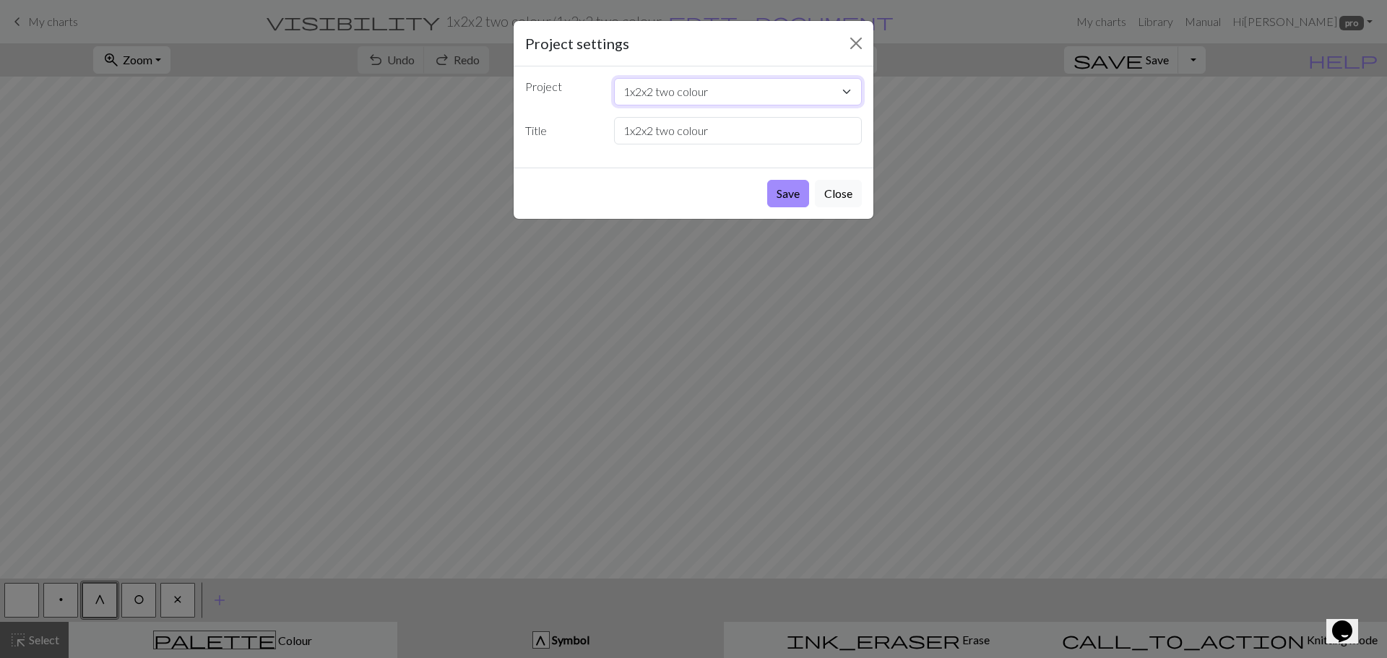
click at [678, 93] on select "1x2x2 two colour 1x1x2 tuck stitch" at bounding box center [738, 91] width 249 height 27
click at [673, 90] on select "1x2x2 two colour 1x1x2 tuck stitch" at bounding box center [738, 91] width 249 height 27
click at [672, 90] on select "1x2x2 two colour 1x1x2 tuck stitch" at bounding box center [738, 91] width 249 height 27
drag, startPoint x: 734, startPoint y: 77, endPoint x: 732, endPoint y: 85, distance: 8.2
click at [734, 77] on div "Project 1x2x2 two colour 1x1x2 tuck stitch Title 1x2x2 two colour" at bounding box center [694, 116] width 360 height 101
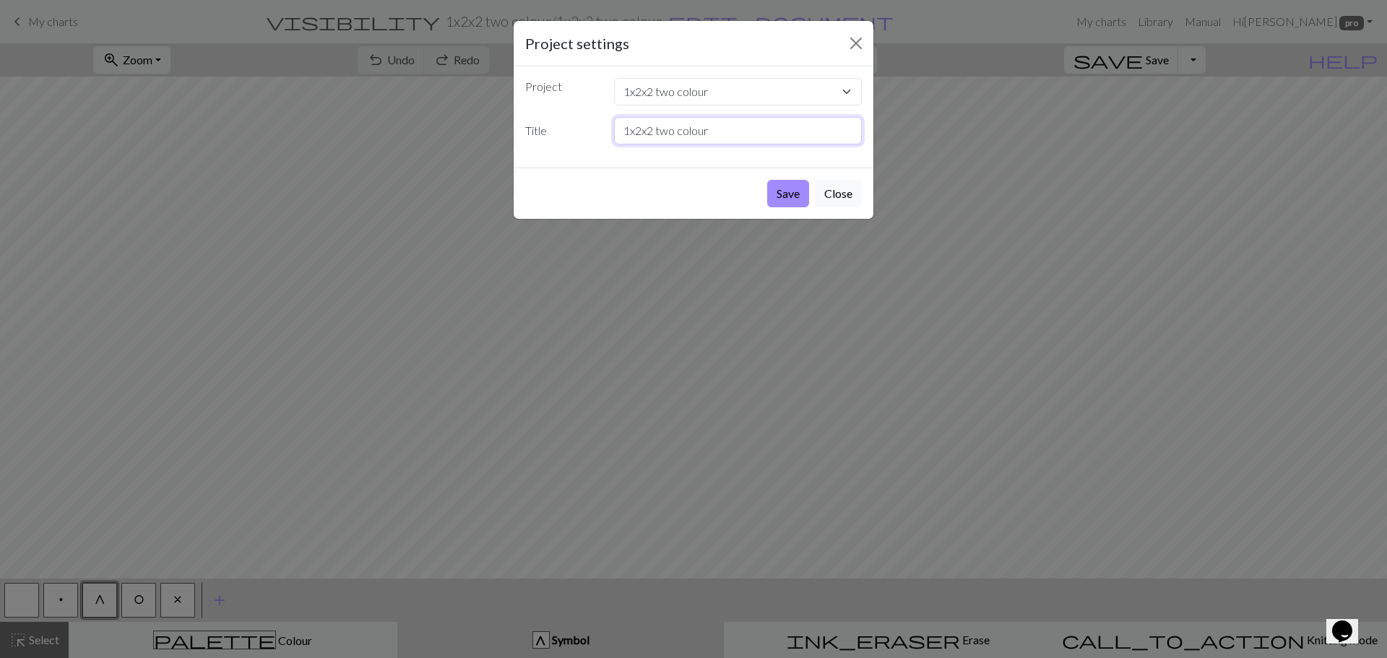
click at [728, 141] on input "1x2x2 two colour" at bounding box center [738, 130] width 249 height 27
type input "1x2x2 four colour"
click at [788, 194] on button "Save" at bounding box center [788, 193] width 42 height 27
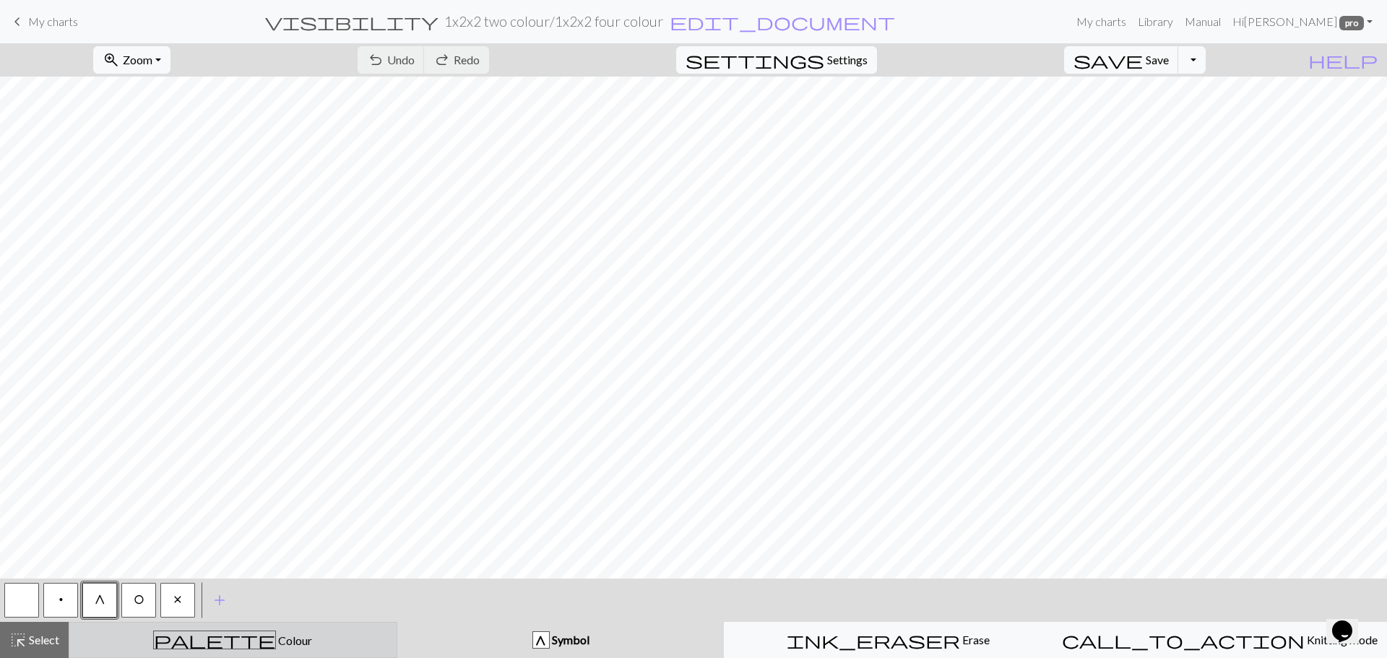
click at [276, 637] on span "Colour" at bounding box center [294, 641] width 36 height 14
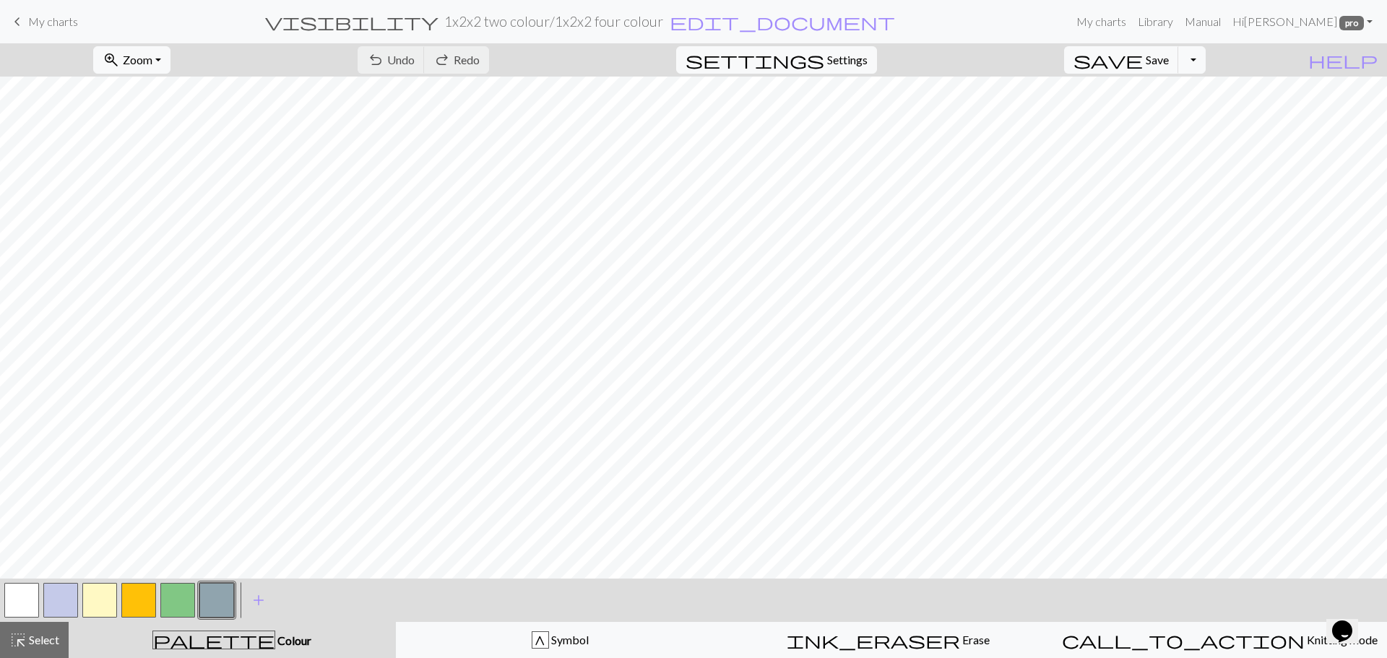
click at [126, 598] on button "button" at bounding box center [138, 600] width 35 height 35
click at [172, 602] on button "button" at bounding box center [177, 600] width 35 height 35
click at [92, 590] on button "button" at bounding box center [99, 600] width 35 height 35
click at [139, 598] on button "button" at bounding box center [138, 600] width 35 height 35
click at [184, 608] on button "button" at bounding box center [177, 600] width 35 height 35
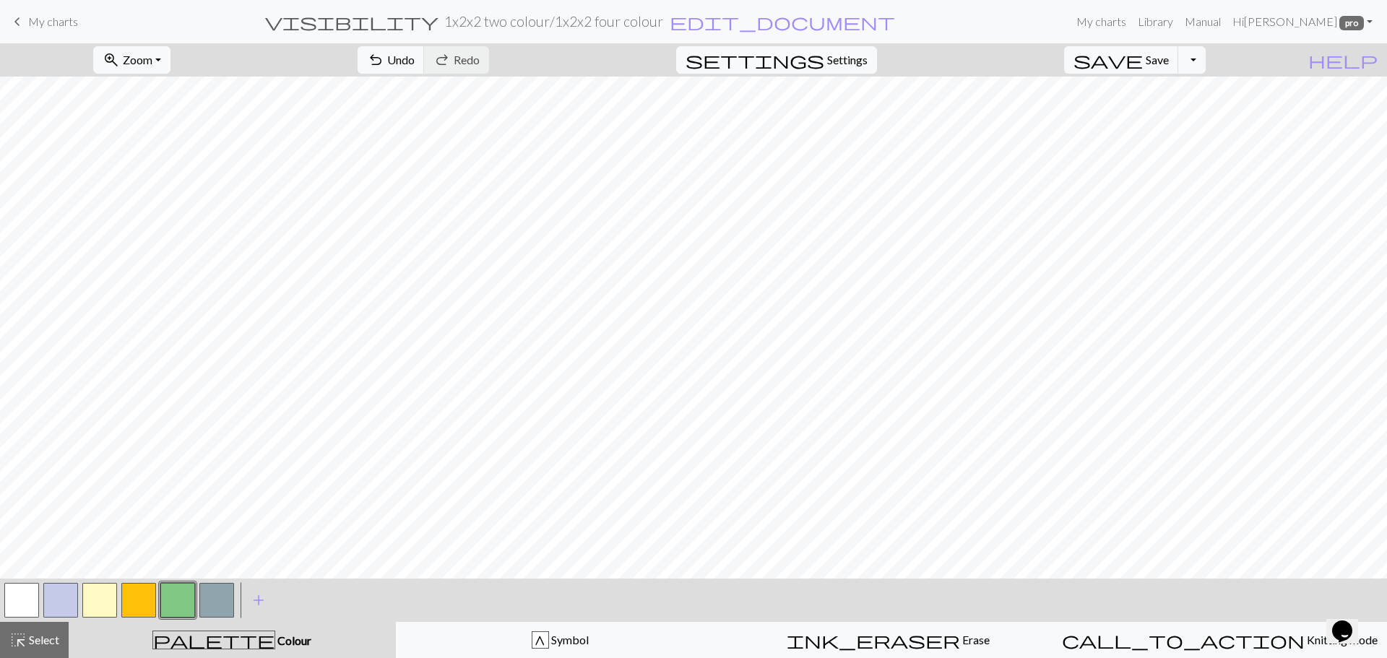
drag, startPoint x: 90, startPoint y: 598, endPoint x: 105, endPoint y: 593, distance: 16.7
click at [90, 598] on button "button" at bounding box center [99, 600] width 35 height 35
click at [131, 603] on button "button" at bounding box center [138, 600] width 35 height 35
click at [180, 594] on button "button" at bounding box center [177, 600] width 35 height 35
click at [107, 603] on button "button" at bounding box center [99, 600] width 35 height 35
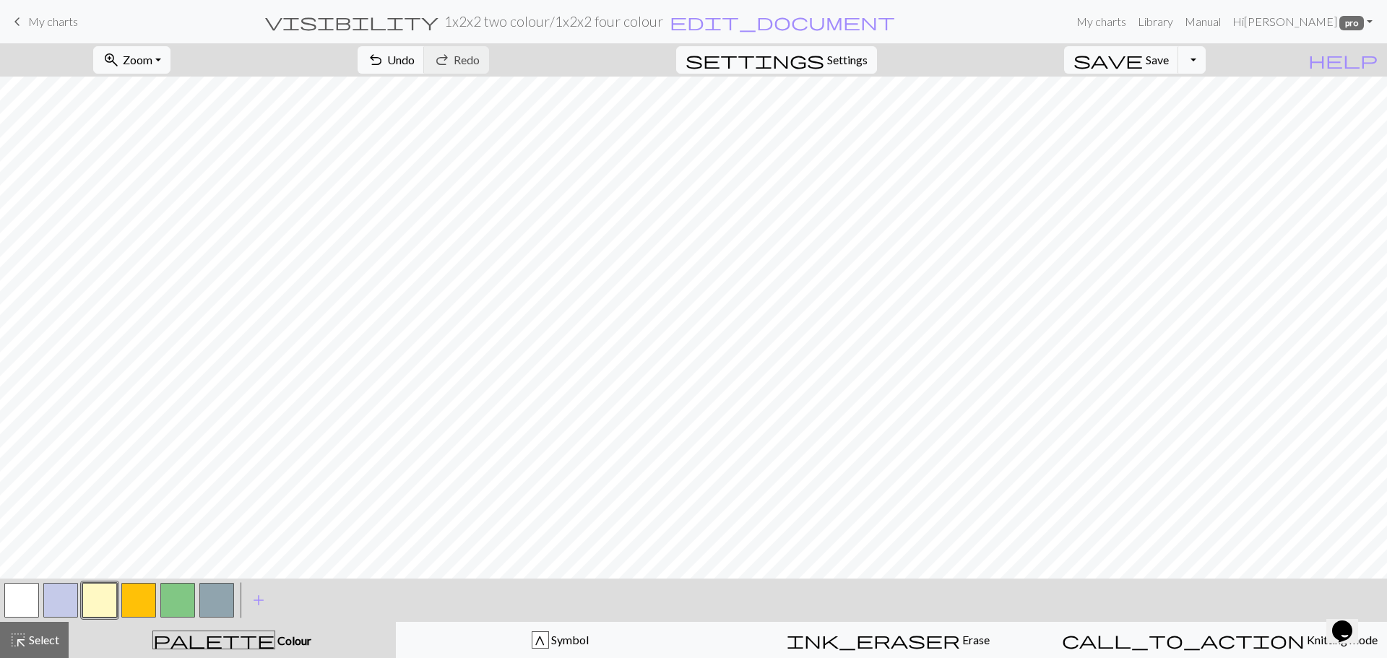
click at [131, 604] on button "button" at bounding box center [138, 600] width 35 height 35
click at [176, 601] on button "button" at bounding box center [177, 600] width 35 height 35
click at [90, 598] on button "button" at bounding box center [99, 600] width 35 height 35
click at [1169, 58] on span "Save" at bounding box center [1157, 60] width 23 height 14
click at [663, 20] on h2 "1x2x2 two colour / 1x2x2 four colour" at bounding box center [553, 21] width 219 height 17
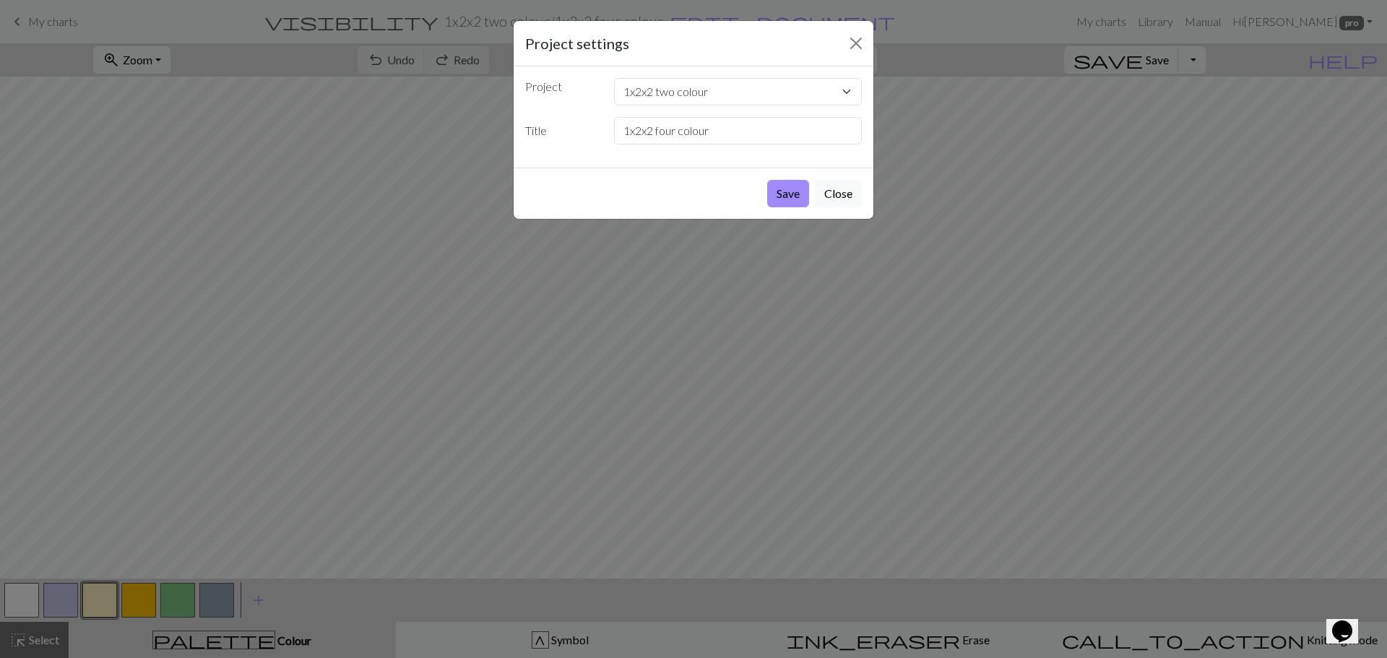
click at [723, 21] on div "Project settings" at bounding box center [694, 44] width 360 height 46
click at [681, 129] on input "1x2x2 four colour" at bounding box center [738, 130] width 249 height 27
type input "1x2x2 three colour"
click at [780, 189] on button "Save" at bounding box center [788, 193] width 42 height 27
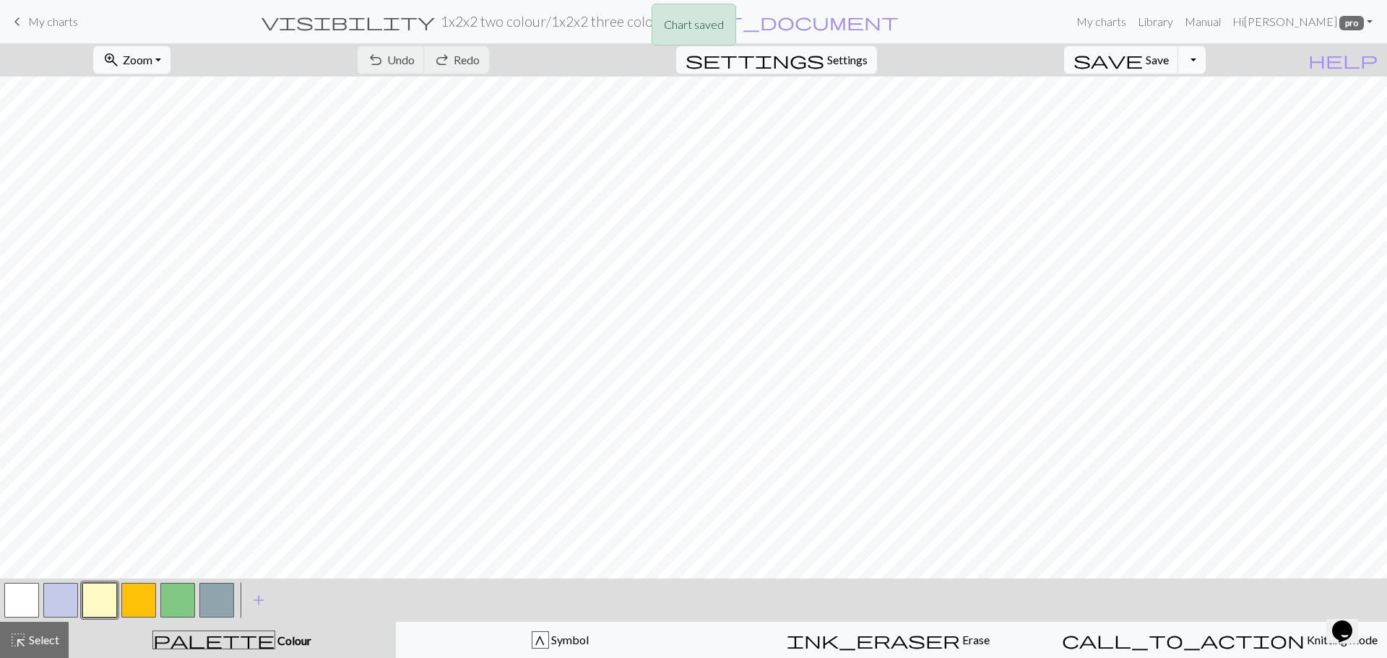
click at [1206, 61] on button "Toggle Dropdown" at bounding box center [1192, 59] width 27 height 27
click at [1178, 112] on button "save_alt Download" at bounding box center [1086, 114] width 238 height 23
click at [1206, 64] on button "Toggle Dropdown" at bounding box center [1192, 59] width 27 height 27
click at [1147, 116] on button "save_alt Download" at bounding box center [1086, 114] width 238 height 23
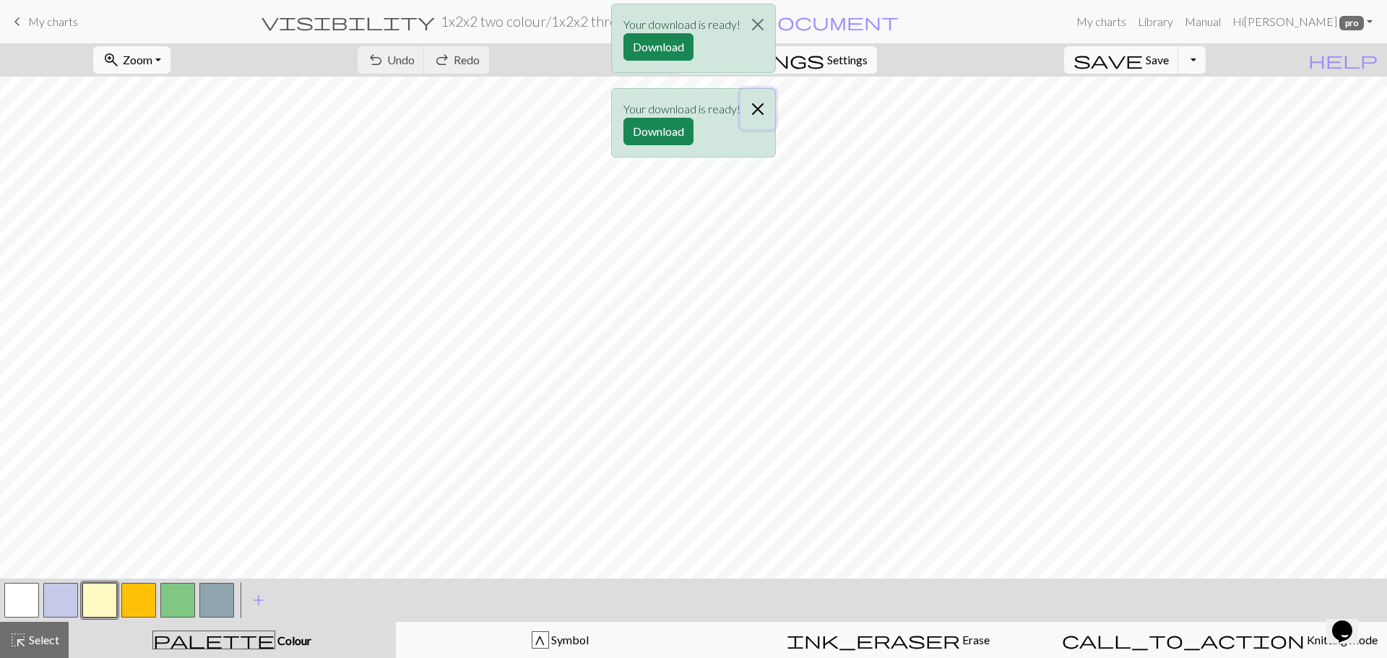
click at [755, 105] on button "Close" at bounding box center [758, 109] width 35 height 40
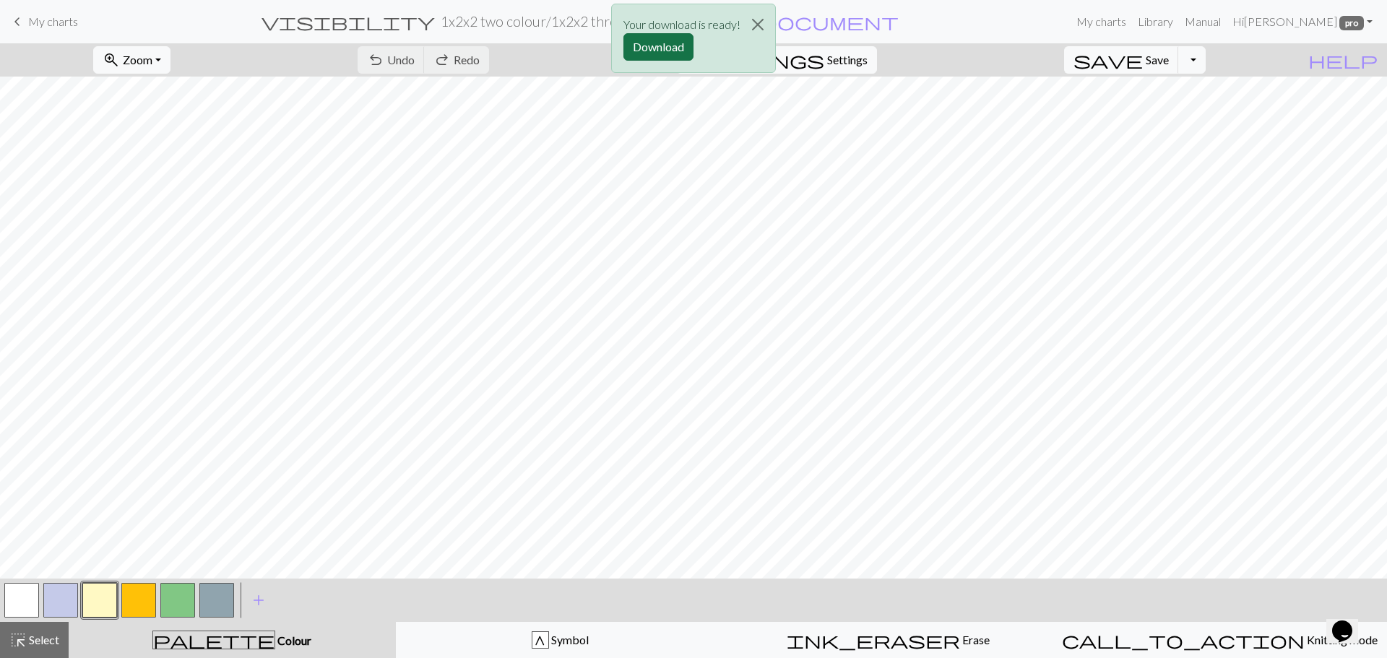
click at [659, 41] on button "Download" at bounding box center [659, 46] width 70 height 27
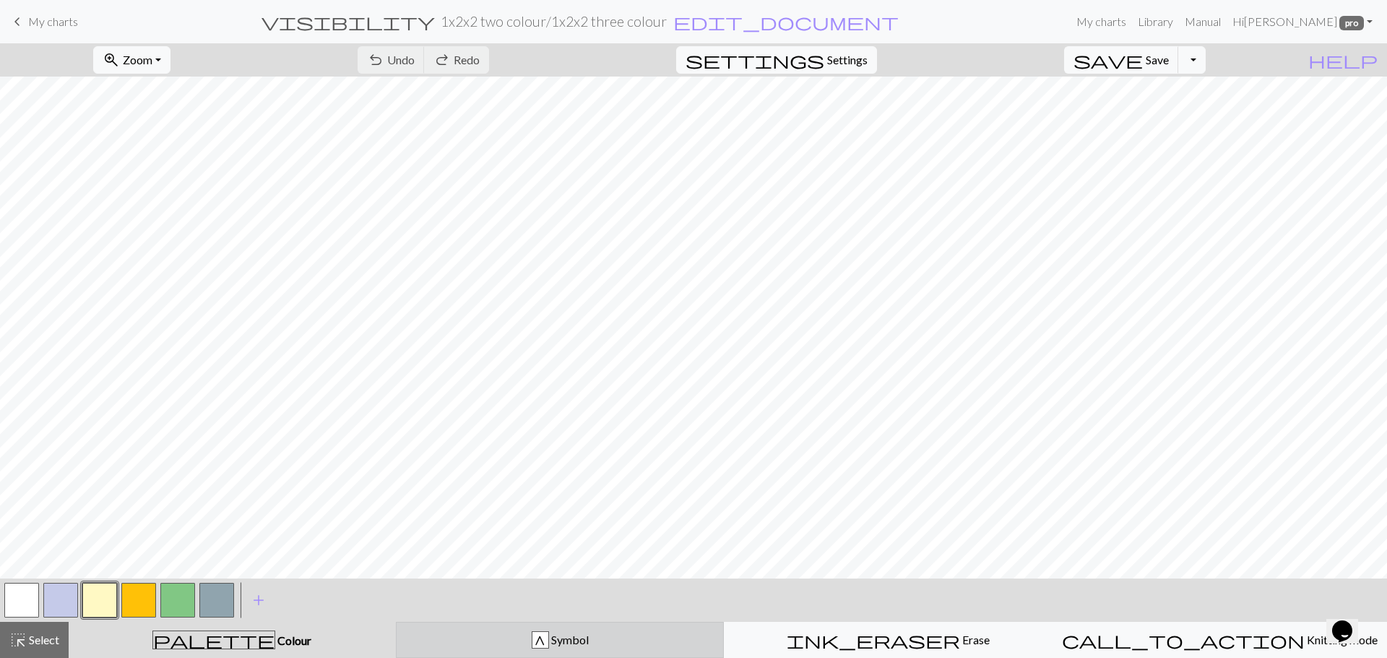
click at [498, 641] on div "G Symbol" at bounding box center [560, 640] width 310 height 17
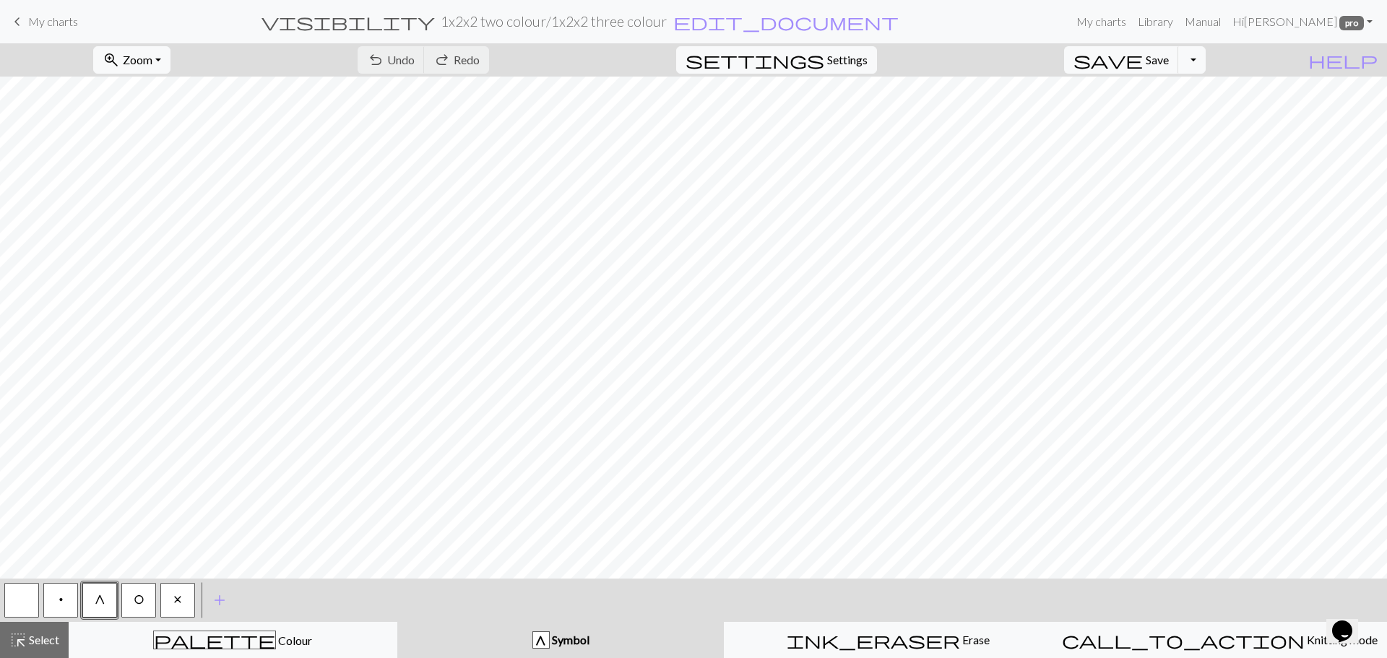
click at [134, 607] on button "O" at bounding box center [138, 600] width 35 height 35
click at [425, 46] on button "undo Undo Undo" at bounding box center [391, 59] width 67 height 27
click at [415, 62] on span "Undo" at bounding box center [400, 60] width 27 height 14
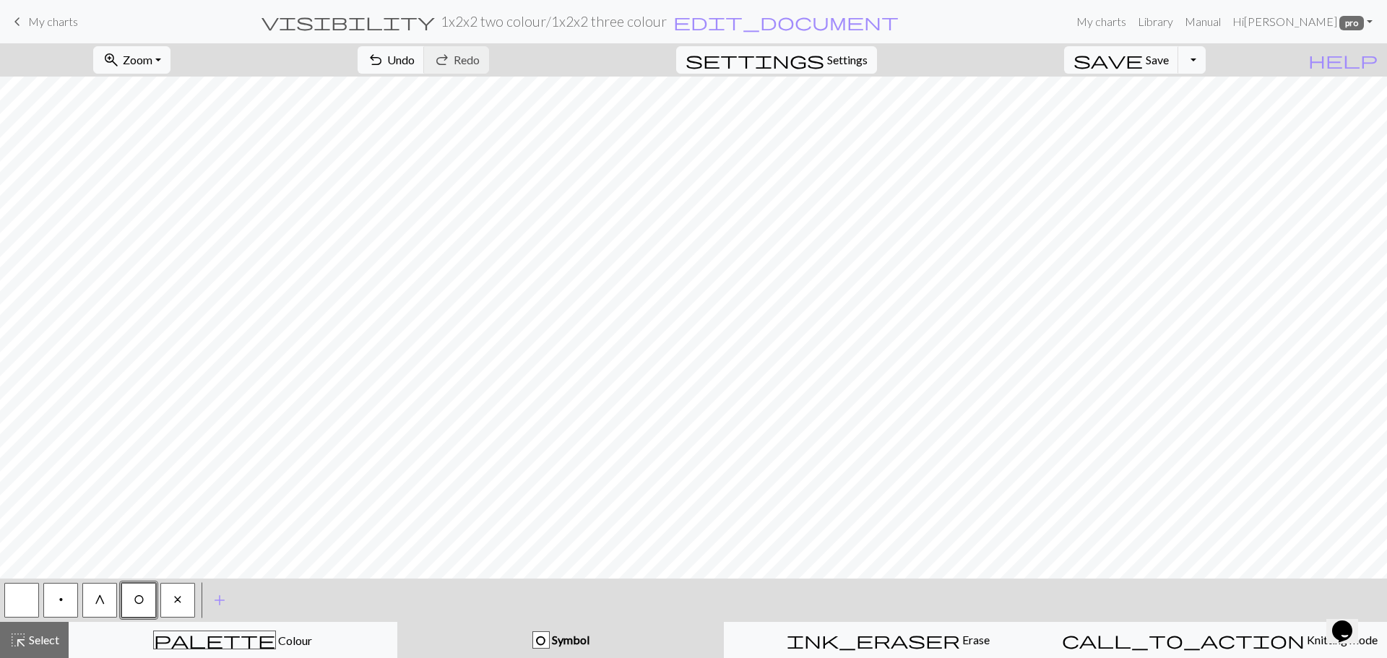
click at [546, 638] on div "O" at bounding box center [541, 640] width 16 height 17
click at [213, 600] on span "add" at bounding box center [219, 600] width 17 height 20
click at [217, 598] on button "button" at bounding box center [216, 600] width 35 height 35
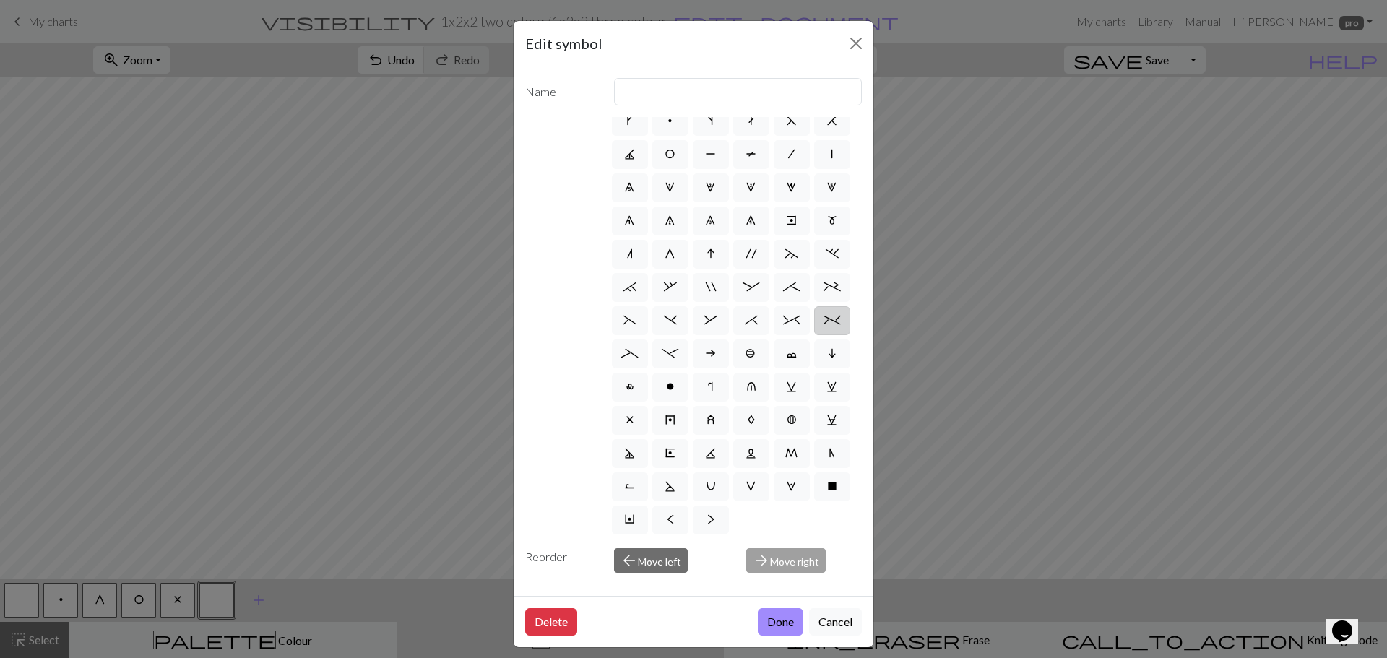
scroll to position [145, 0]
click at [705, 348] on span "a" at bounding box center [710, 354] width 11 height 12
click at [705, 390] on input "a" at bounding box center [709, 394] width 9 height 9
radio input "true"
type input "Purl on WS"
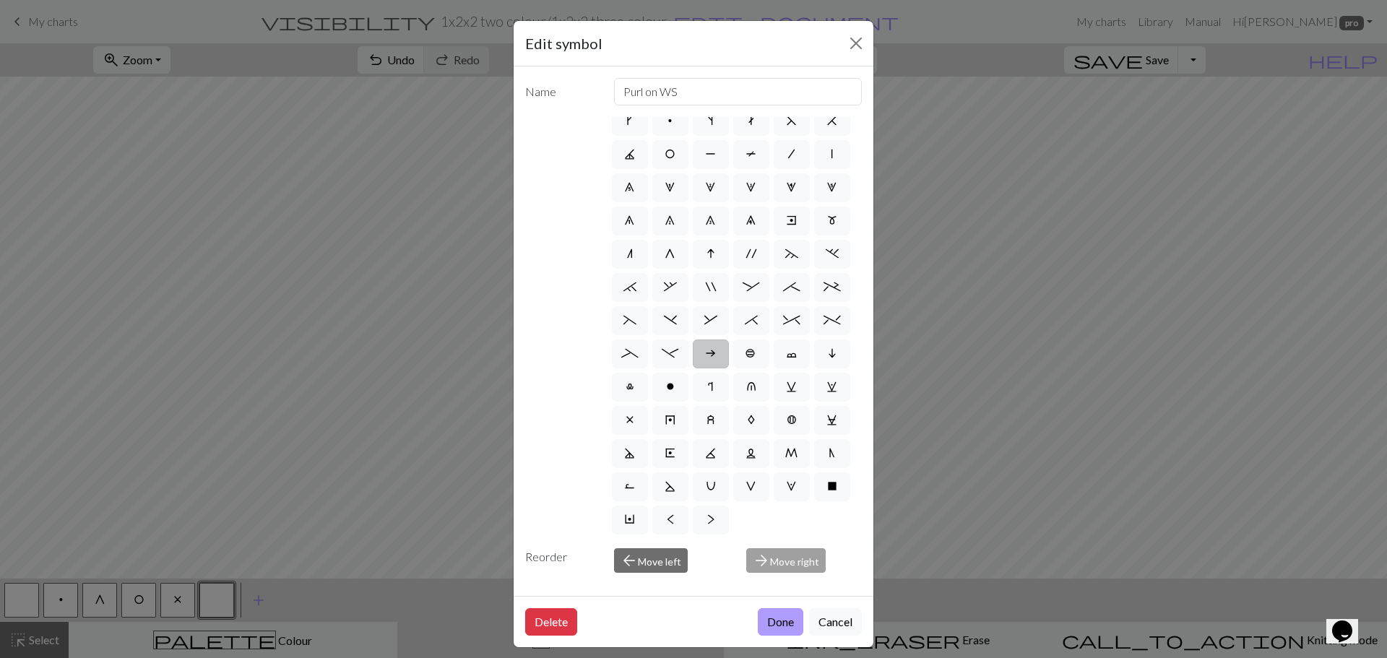
click at [783, 616] on button "Done" at bounding box center [781, 621] width 46 height 27
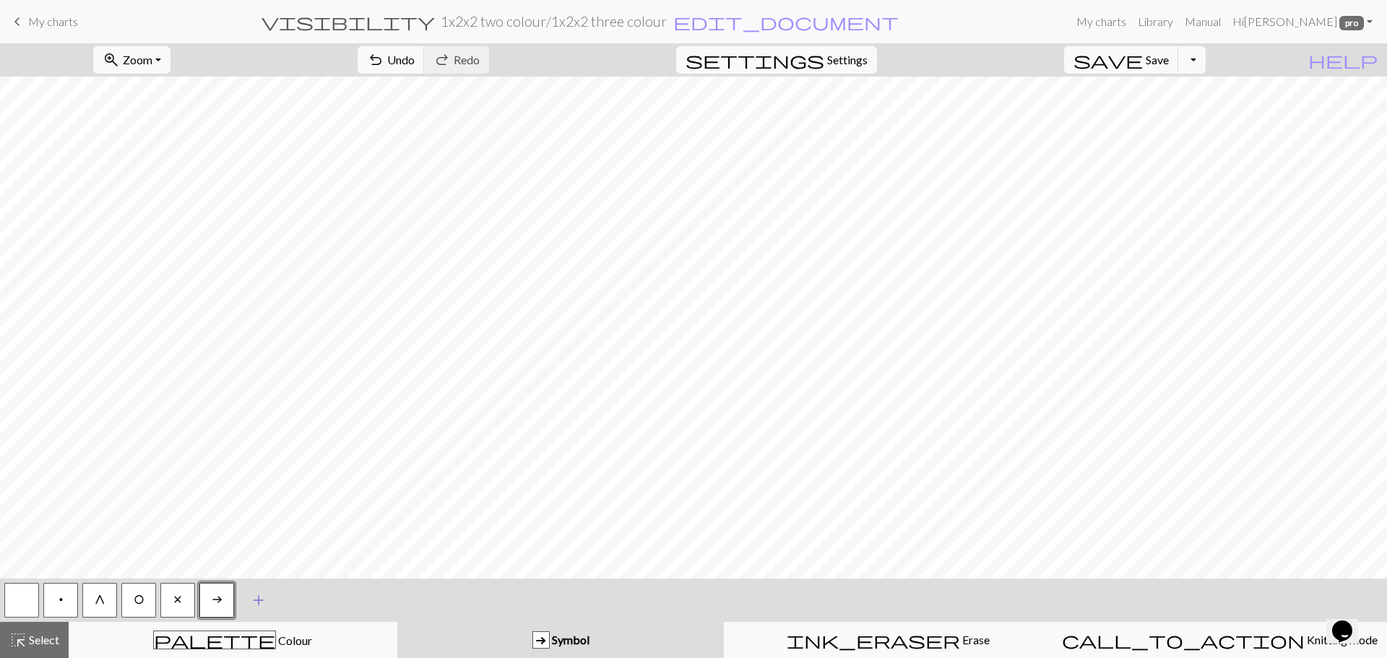
click at [255, 600] on span "add" at bounding box center [258, 600] width 17 height 20
click at [254, 606] on button "button" at bounding box center [255, 600] width 35 height 35
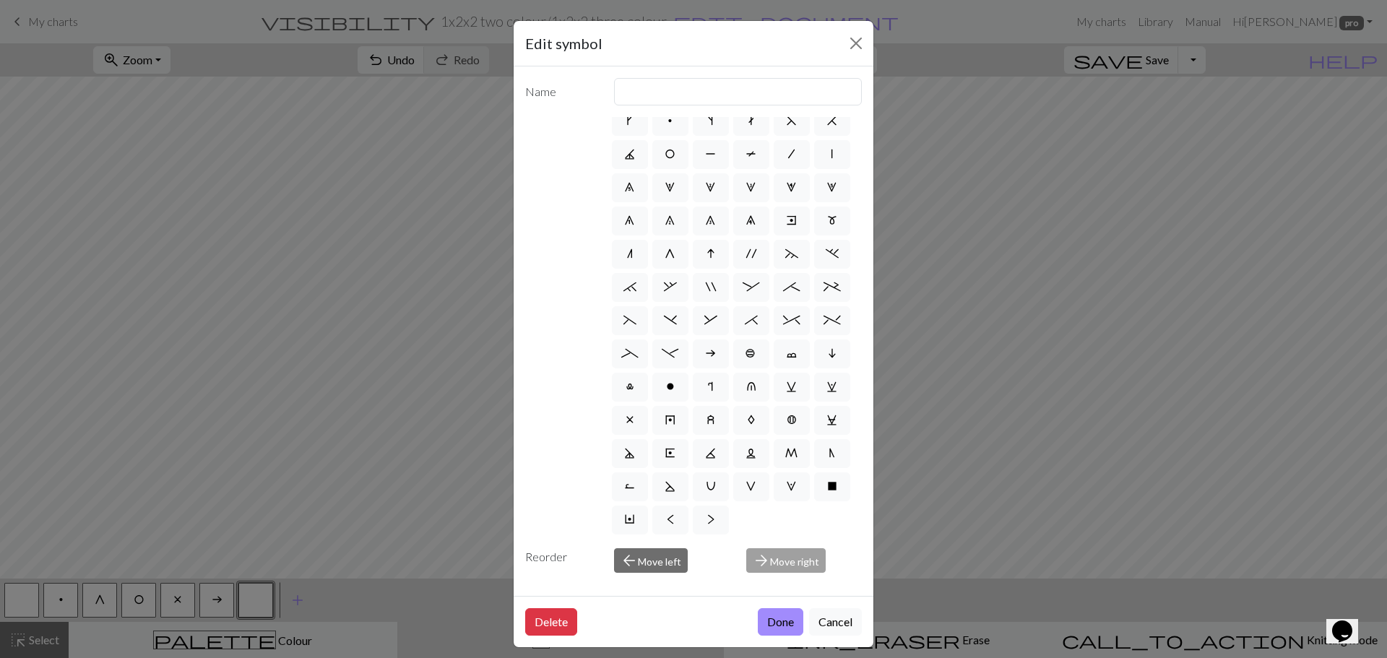
scroll to position [145, 0]
click at [705, 348] on span "a" at bounding box center [710, 354] width 11 height 12
click at [705, 390] on input "a" at bounding box center [709, 394] width 9 height 9
radio input "true"
type input "Purl on WS"
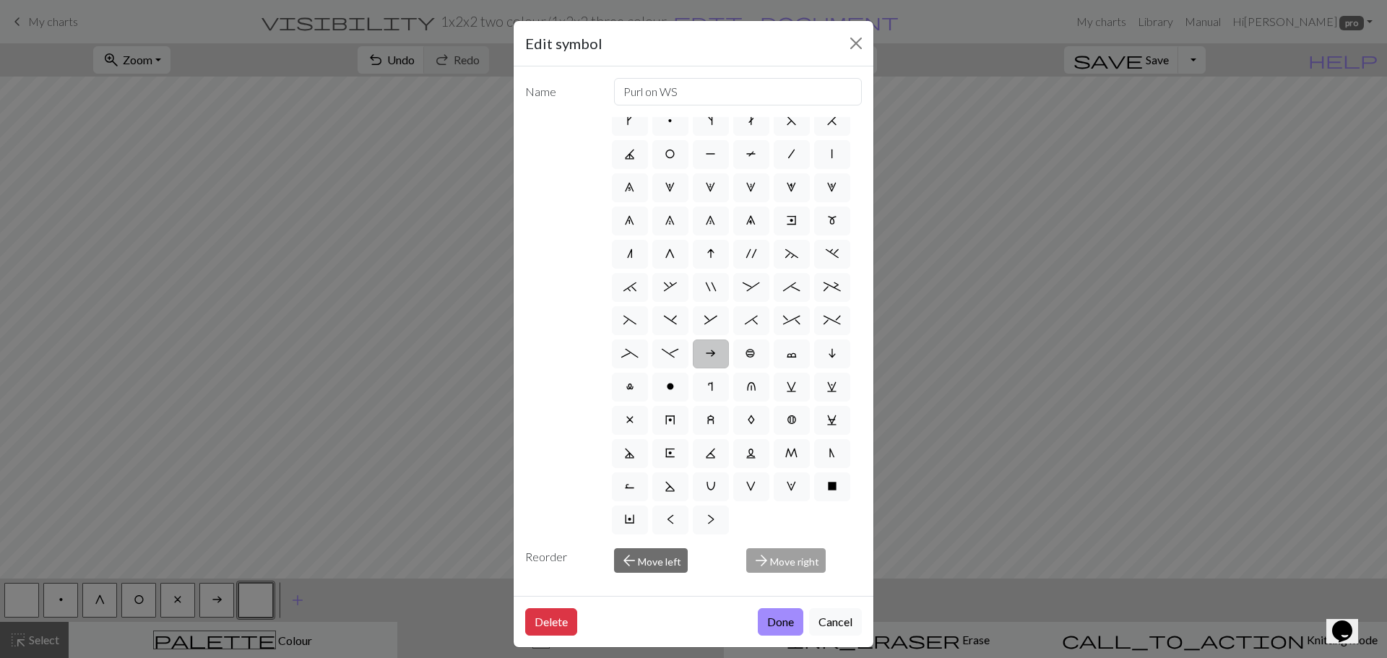
click at [772, 620] on button "Done" at bounding box center [781, 621] width 46 height 27
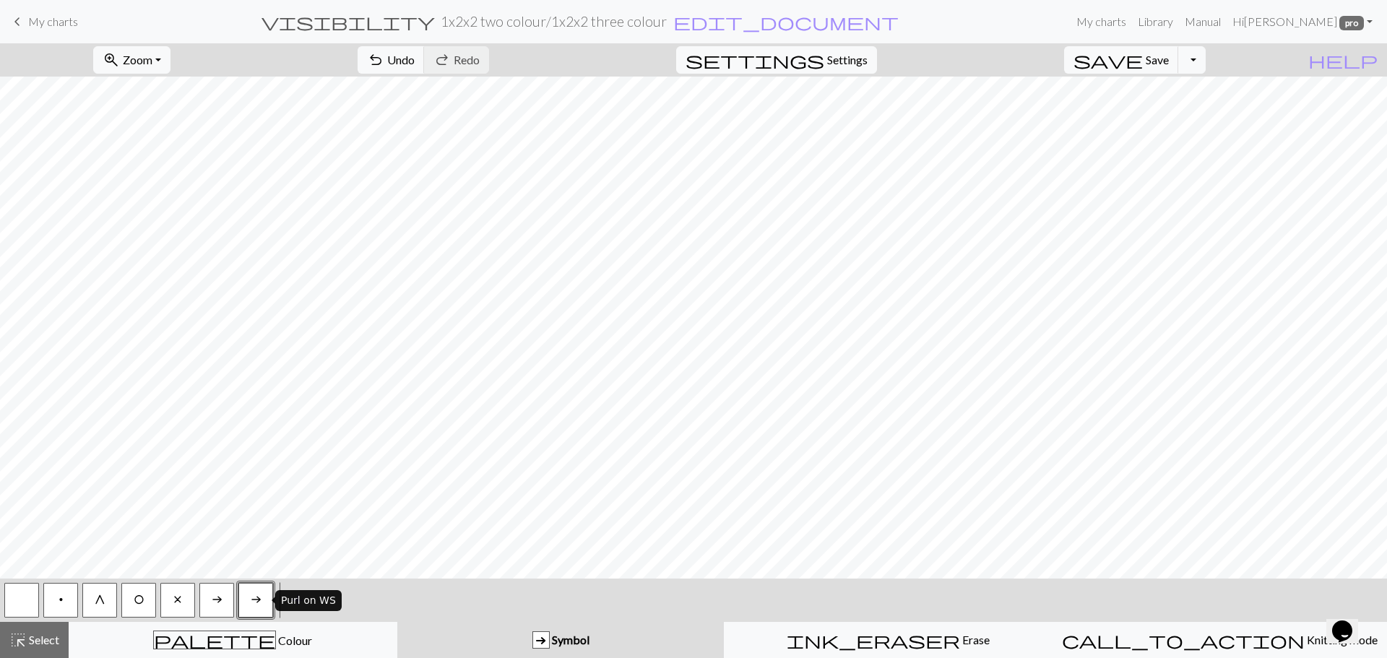
click at [256, 600] on span "a" at bounding box center [256, 600] width 11 height 12
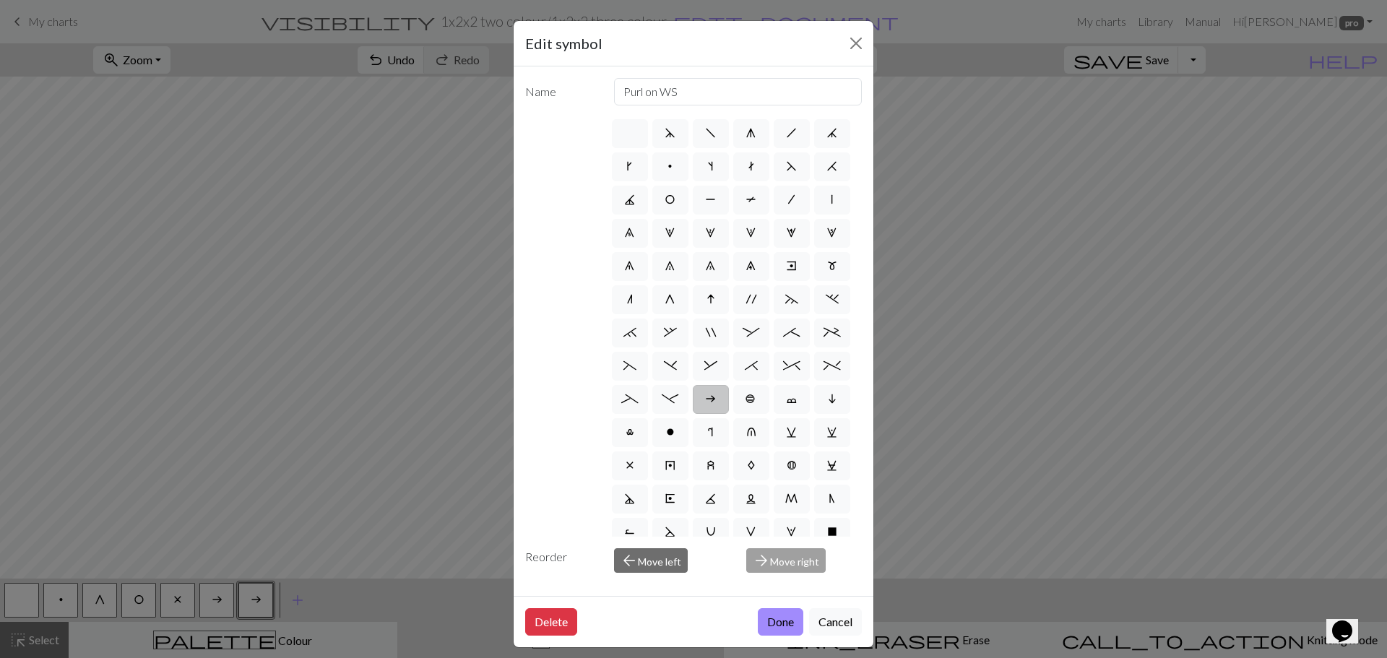
click at [218, 599] on div "Edit symbol Name Purl on WS d f g h j k p s t F H J O P T / | 0 1 2 3 4 5 6 7 8…" at bounding box center [693, 329] width 1387 height 658
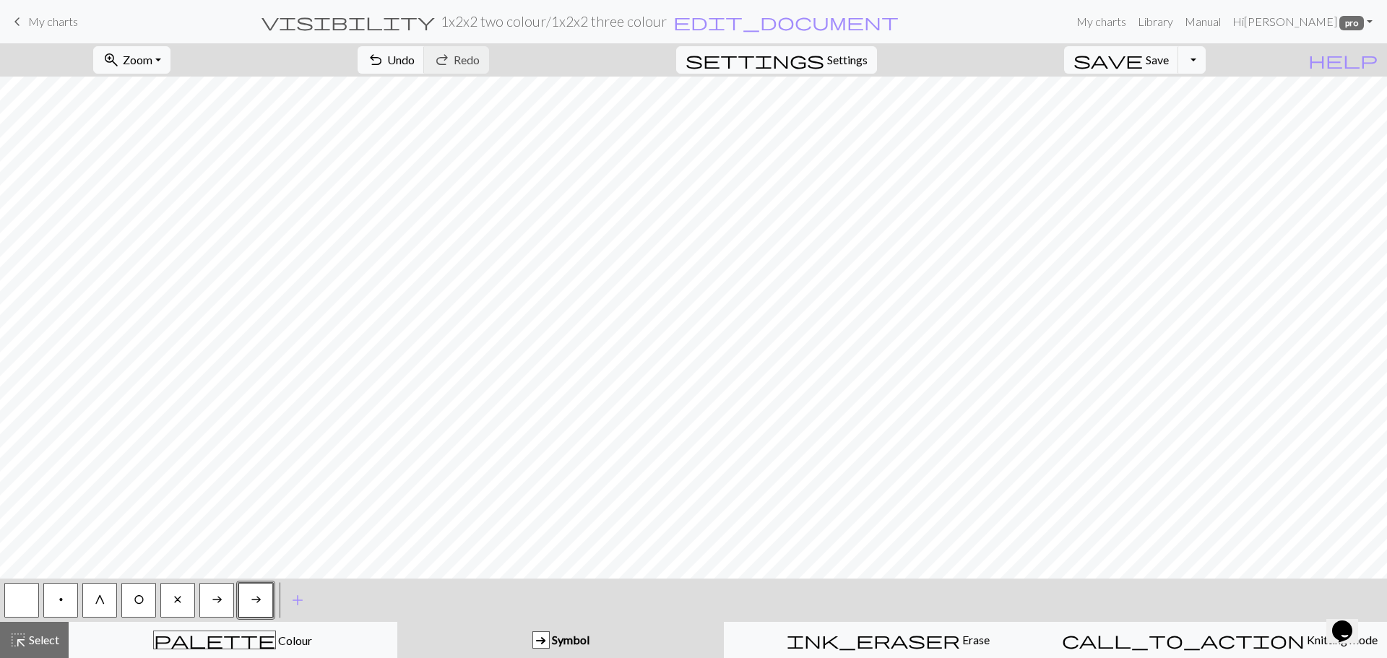
click at [212, 600] on span "a" at bounding box center [217, 600] width 11 height 12
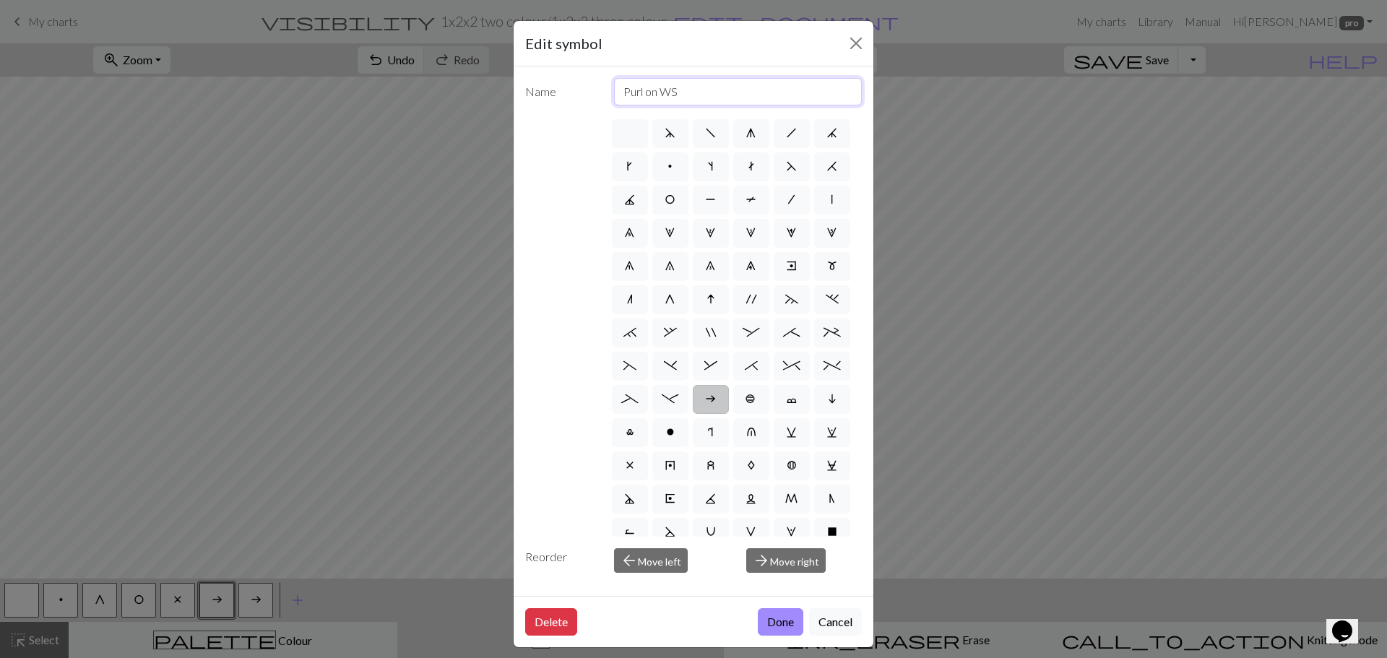
click at [626, 92] on input "Purl on WS" at bounding box center [738, 91] width 249 height 27
drag, startPoint x: 673, startPoint y: 90, endPoint x: 614, endPoint y: 99, distance: 59.2
click at [614, 99] on input "Purl on WS" at bounding box center [738, 91] width 249 height 27
click at [767, 616] on button "Done" at bounding box center [781, 621] width 46 height 27
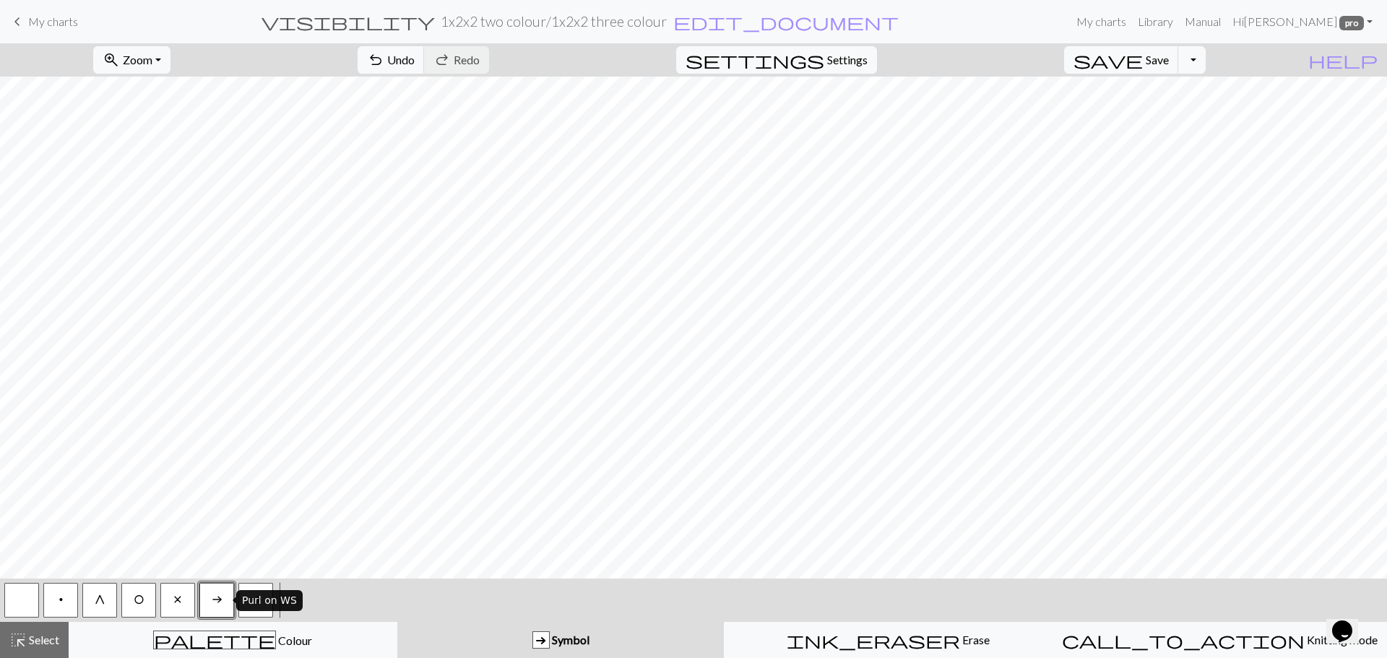
click at [215, 597] on span "a" at bounding box center [217, 600] width 11 height 12
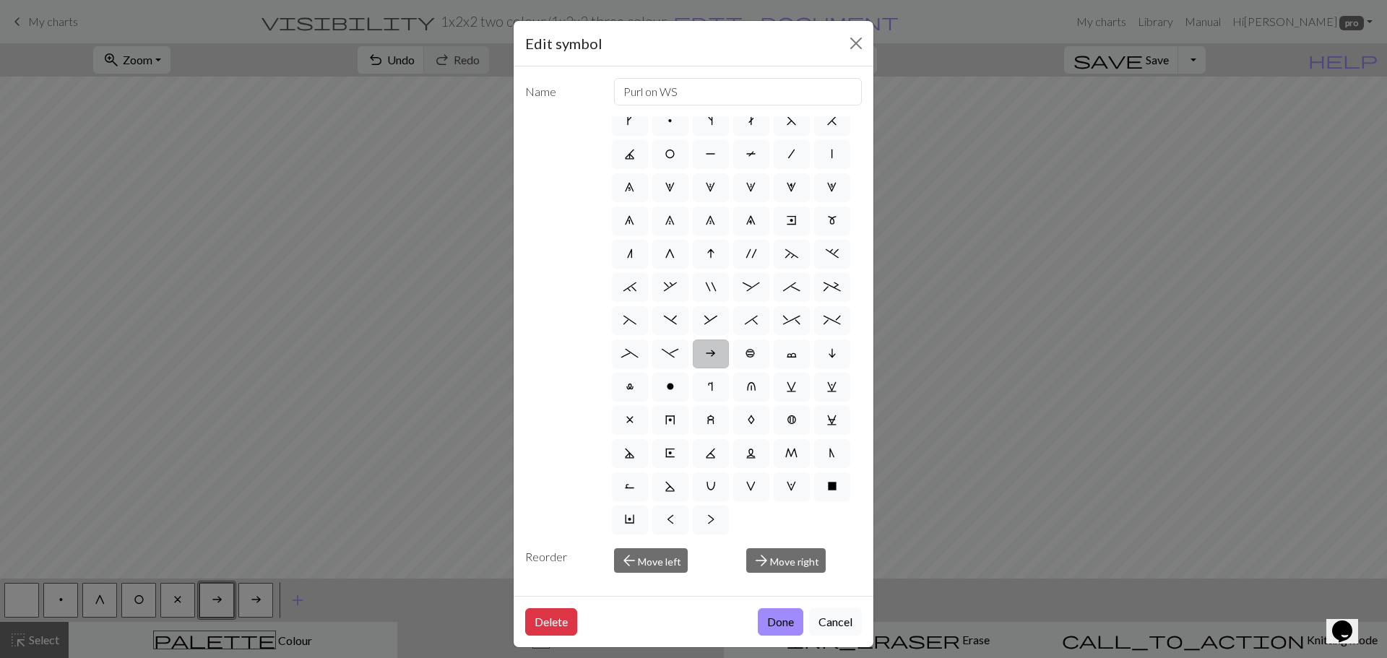
scroll to position [145, 0]
click at [674, 514] on span "<" at bounding box center [670, 520] width 7 height 12
click at [676, 556] on input "<" at bounding box center [671, 560] width 9 height 9
radio input "true"
drag, startPoint x: 684, startPoint y: 95, endPoint x: 595, endPoint y: 99, distance: 89.0
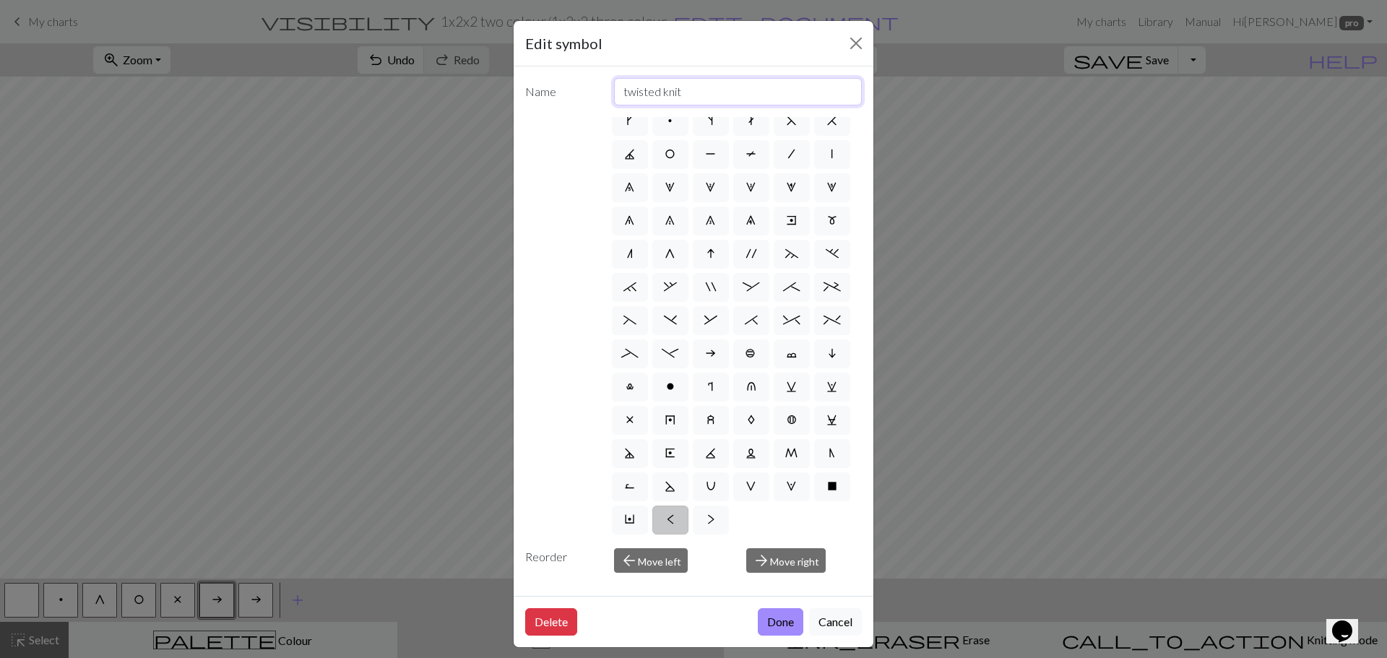
click at [595, 99] on div "Name twisted knit" at bounding box center [694, 91] width 354 height 27
click at [634, 92] on input "lacehole transfer left" at bounding box center [738, 91] width 249 height 27
type input "lace hole transfer left"
click at [775, 621] on button "Done" at bounding box center [781, 621] width 46 height 27
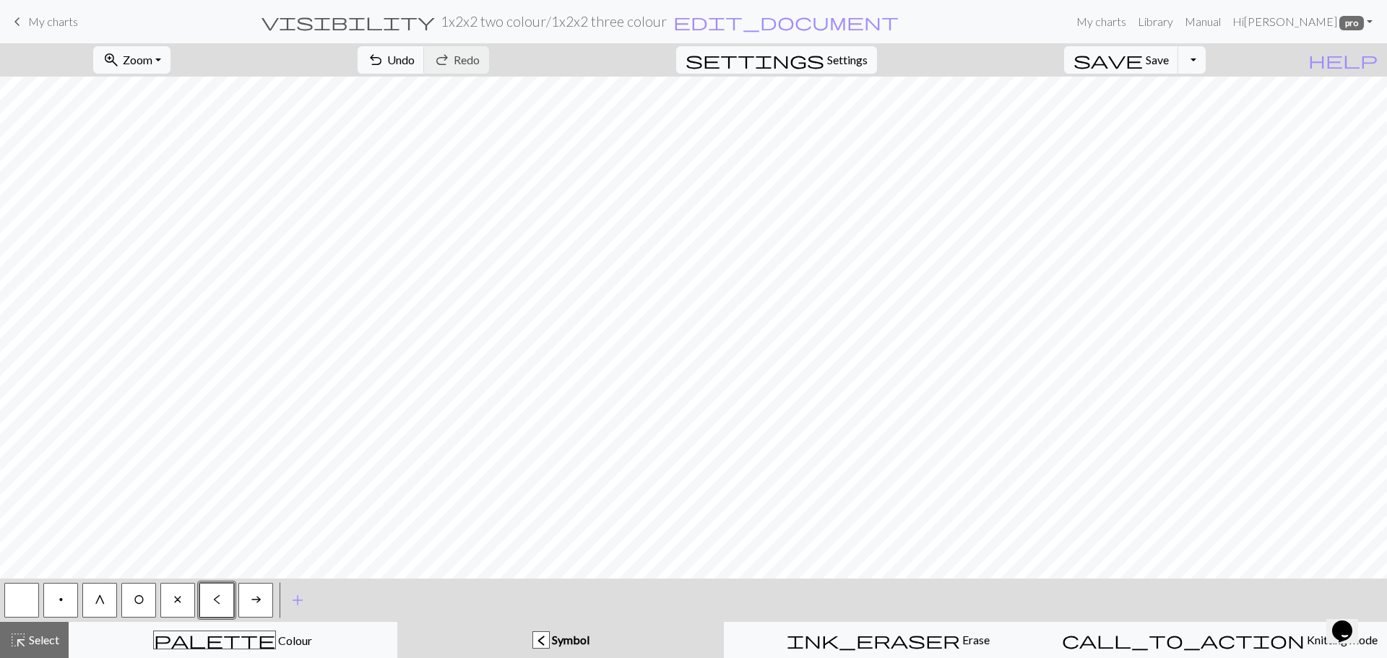
click at [258, 603] on span "a" at bounding box center [256, 600] width 11 height 12
click at [258, 603] on div "Edit symbol Name Purl on WS d f g h j k p s t F H J O P T / | 0 1 2 3 4 5 6 7 8…" at bounding box center [693, 329] width 1387 height 658
click at [257, 600] on span "a" at bounding box center [256, 600] width 11 height 12
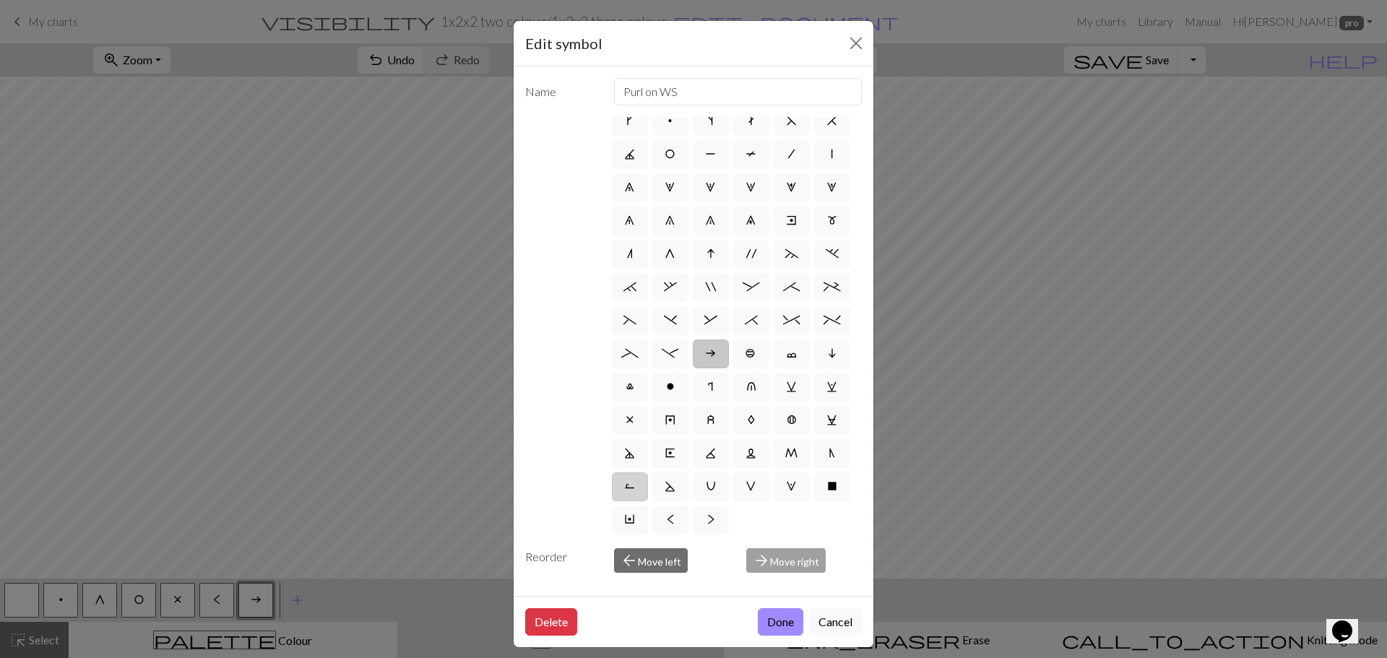
scroll to position [145, 0]
click at [693, 518] on label ">" at bounding box center [711, 520] width 36 height 29
click at [707, 556] on input ">" at bounding box center [711, 560] width 9 height 9
radio input "true"
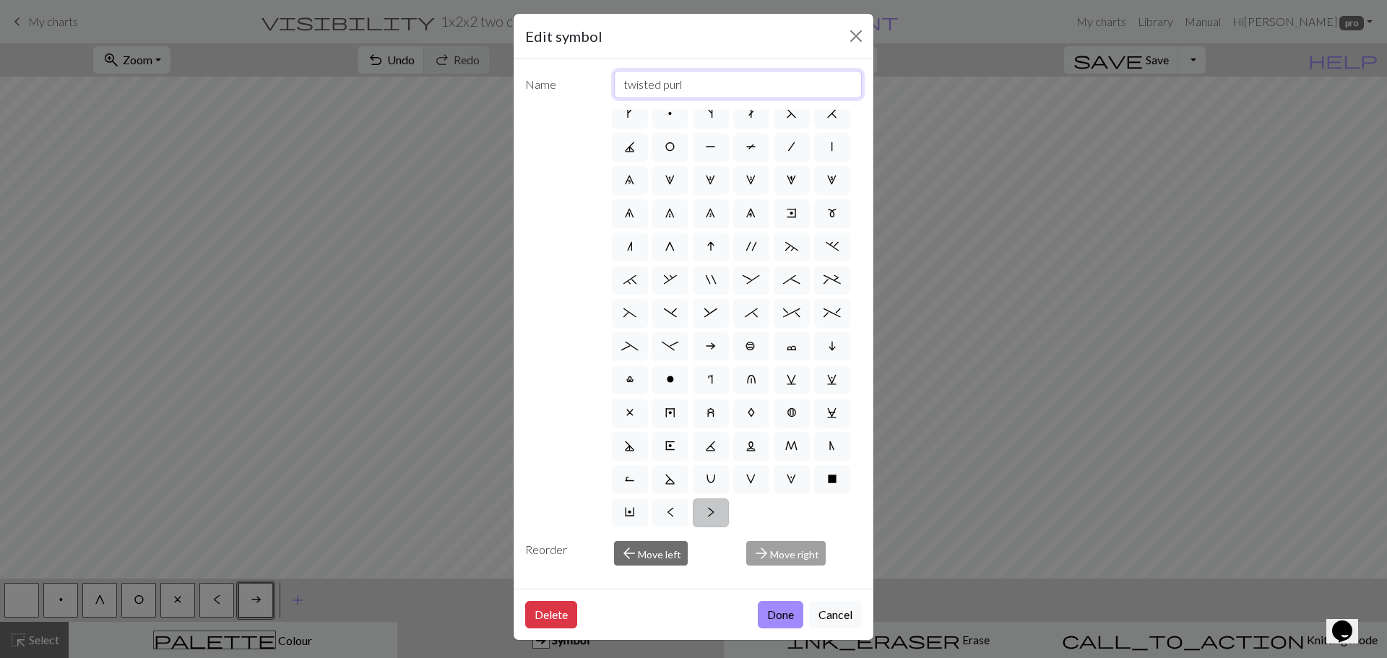
click at [689, 85] on input "twisted purl" at bounding box center [738, 84] width 249 height 27
type input "t"
type input "lace hole transfer right"
click at [764, 617] on button "Done" at bounding box center [781, 614] width 46 height 27
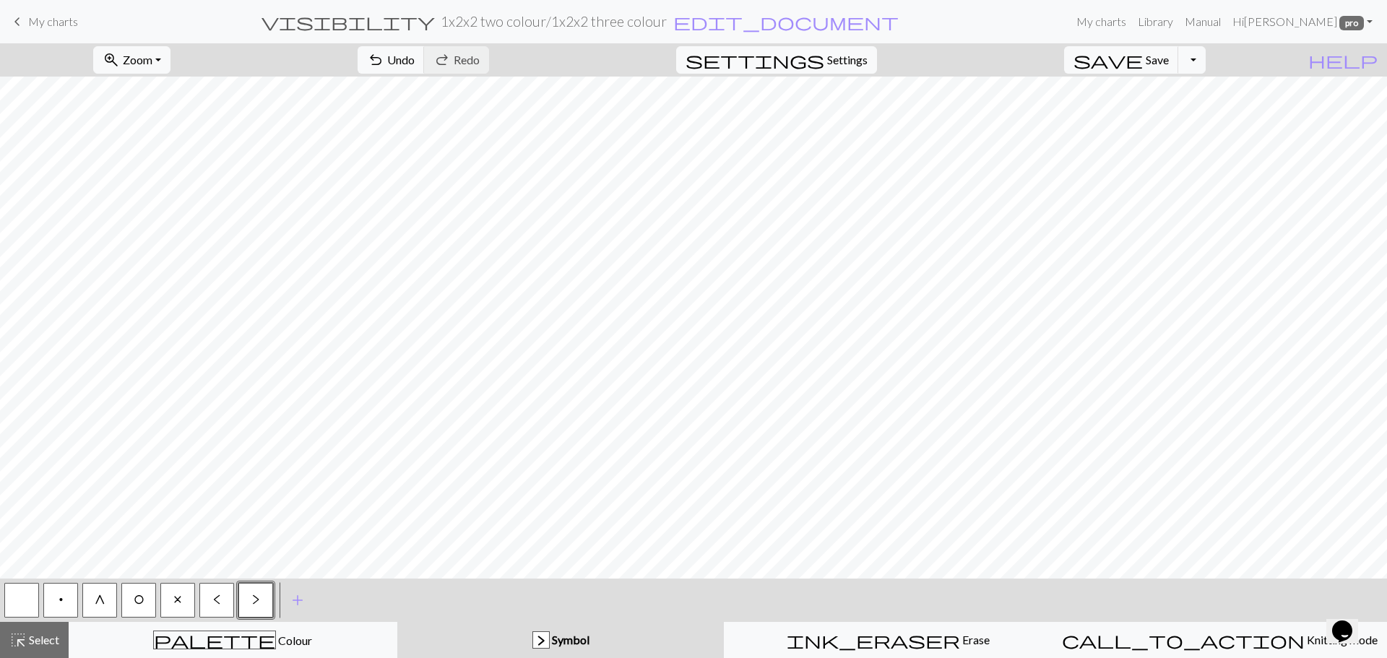
click at [214, 601] on span "<" at bounding box center [216, 600] width 7 height 12
click at [256, 605] on span ">" at bounding box center [255, 600] width 7 height 12
click at [217, 598] on span "<" at bounding box center [216, 600] width 7 height 12
click at [251, 608] on button ">" at bounding box center [255, 600] width 35 height 35
click at [215, 609] on button "<" at bounding box center [216, 600] width 35 height 35
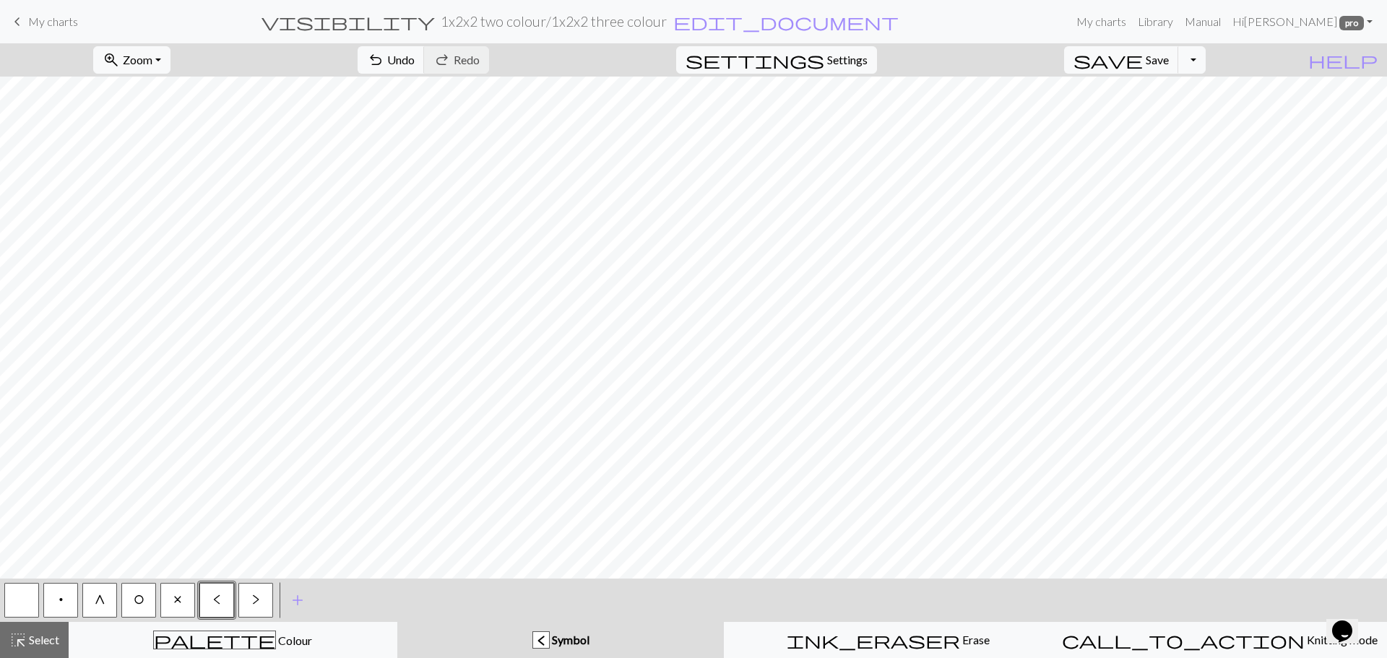
click at [218, 592] on button "<" at bounding box center [216, 600] width 35 height 35
click at [218, 592] on div "Edit symbol Name lace hole transfer left d f g h j k p s t F H J O P T / | 0 1 …" at bounding box center [693, 329] width 1387 height 658
click at [1206, 59] on button "Toggle Dropdown" at bounding box center [1192, 59] width 27 height 27
click at [1164, 97] on button "file_copy Save a copy" at bounding box center [1086, 91] width 238 height 23
click at [1169, 56] on span "Save" at bounding box center [1157, 60] width 23 height 14
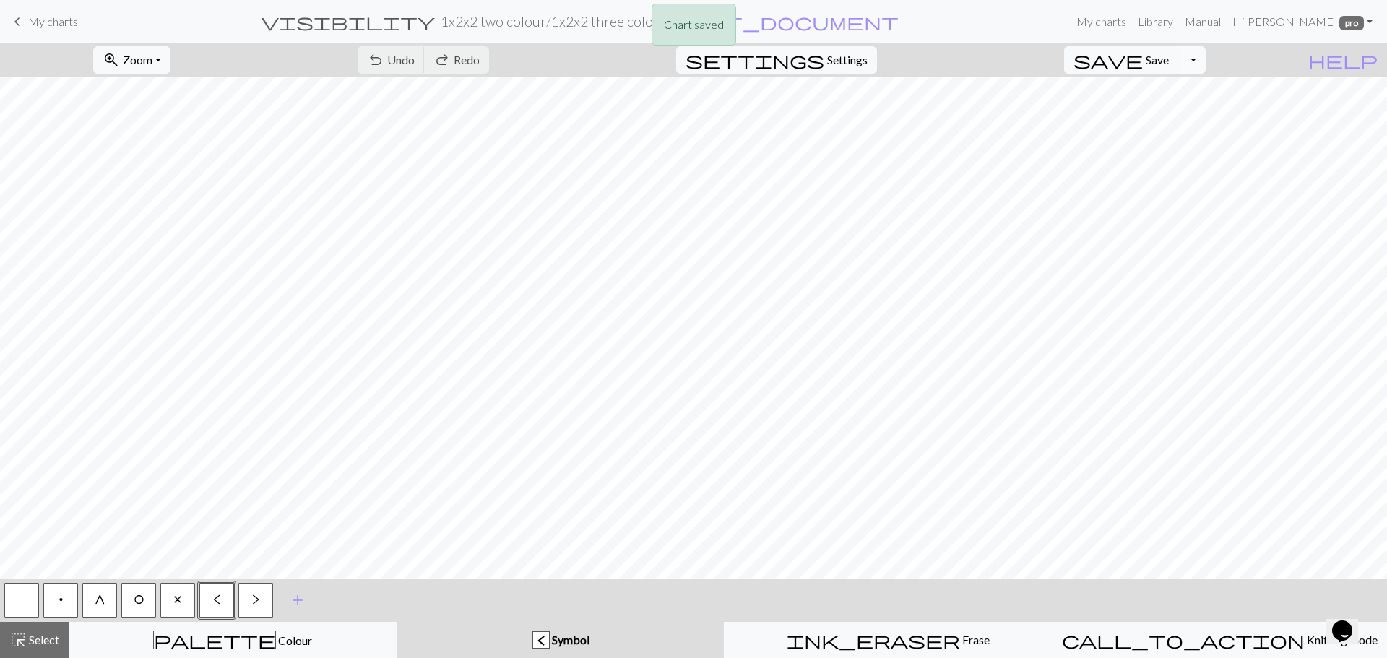
click at [1206, 59] on button "Toggle Dropdown" at bounding box center [1192, 59] width 27 height 27
click at [1163, 114] on button "save_alt Download" at bounding box center [1086, 114] width 238 height 23
click at [1206, 61] on button "Toggle Dropdown" at bounding box center [1192, 59] width 27 height 27
click at [1185, 115] on button "save_alt Download" at bounding box center [1086, 114] width 238 height 23
click at [1206, 59] on button "Toggle Dropdown" at bounding box center [1192, 59] width 27 height 27
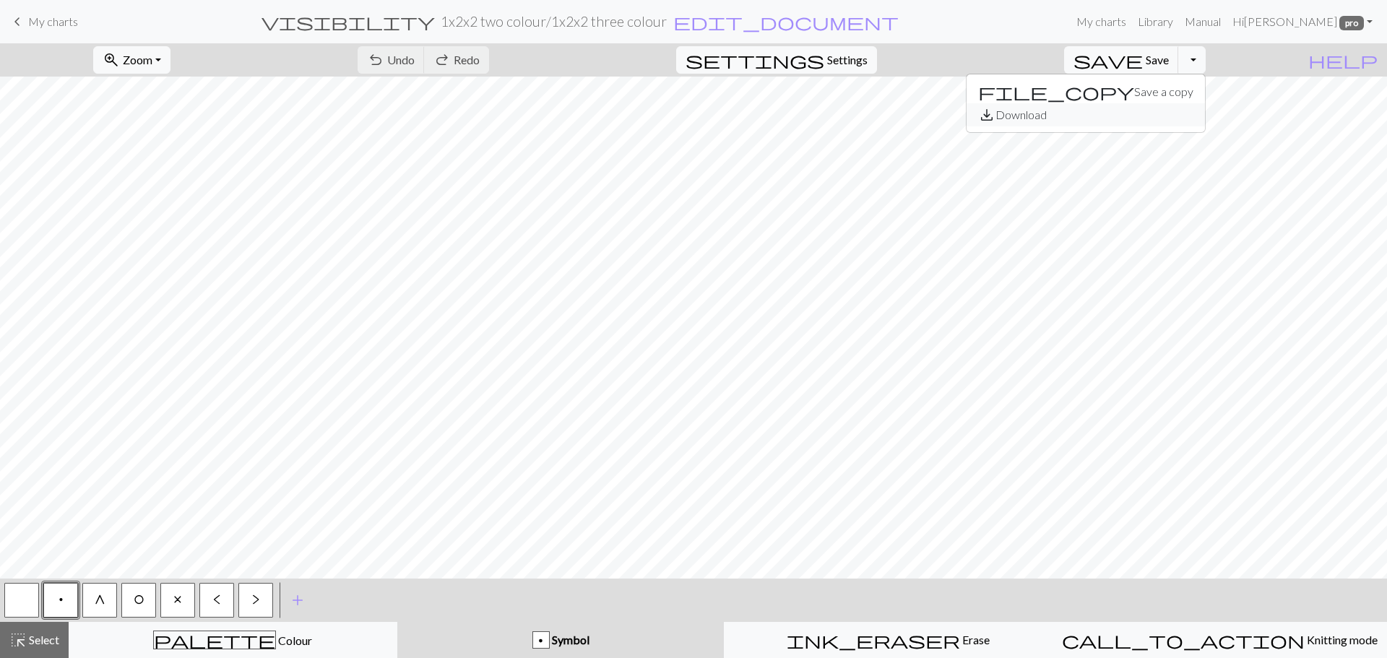
click at [1159, 115] on button "save_alt Download" at bounding box center [1086, 114] width 238 height 23
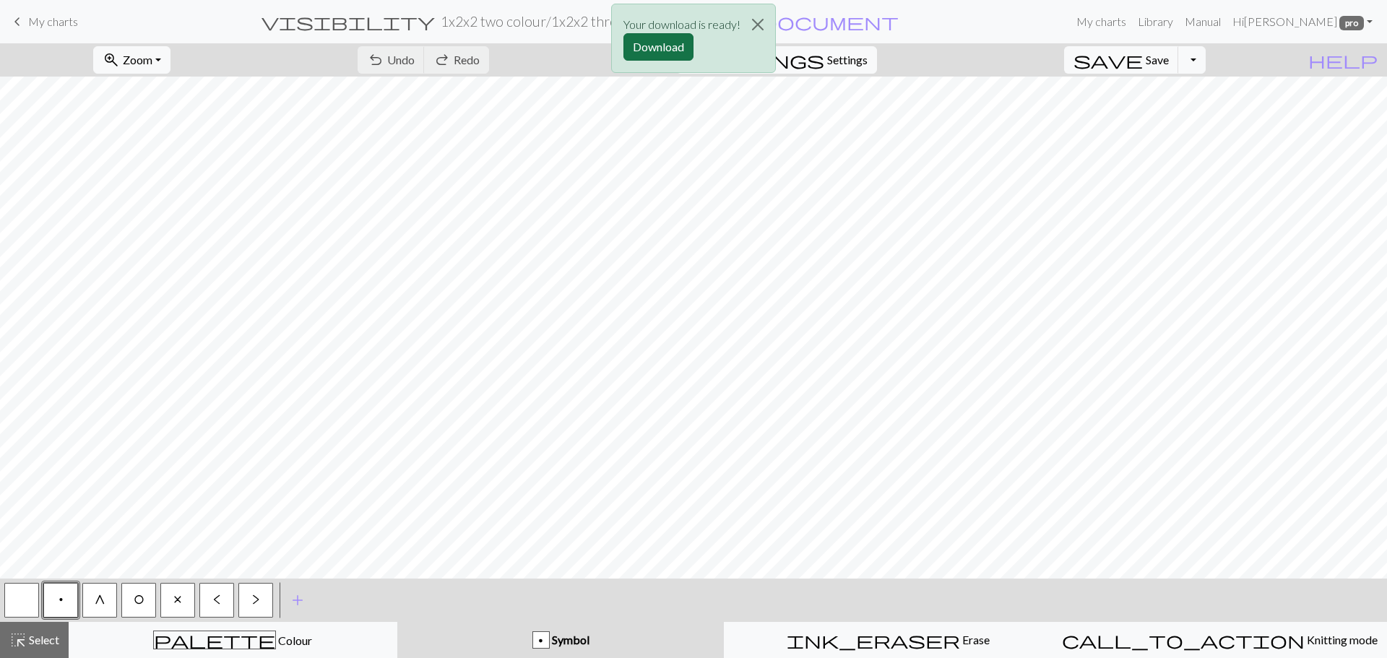
click at [652, 53] on button "Download" at bounding box center [659, 46] width 70 height 27
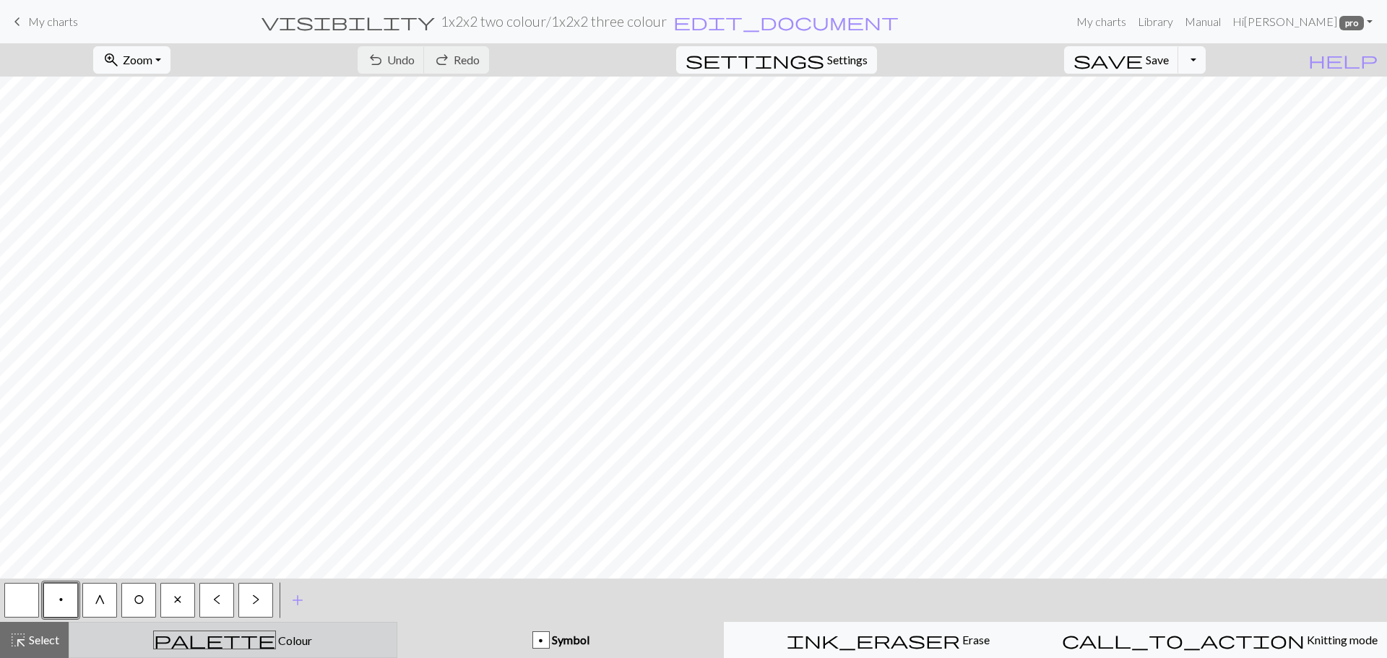
click at [250, 647] on div "palette Colour Colour" at bounding box center [233, 640] width 310 height 19
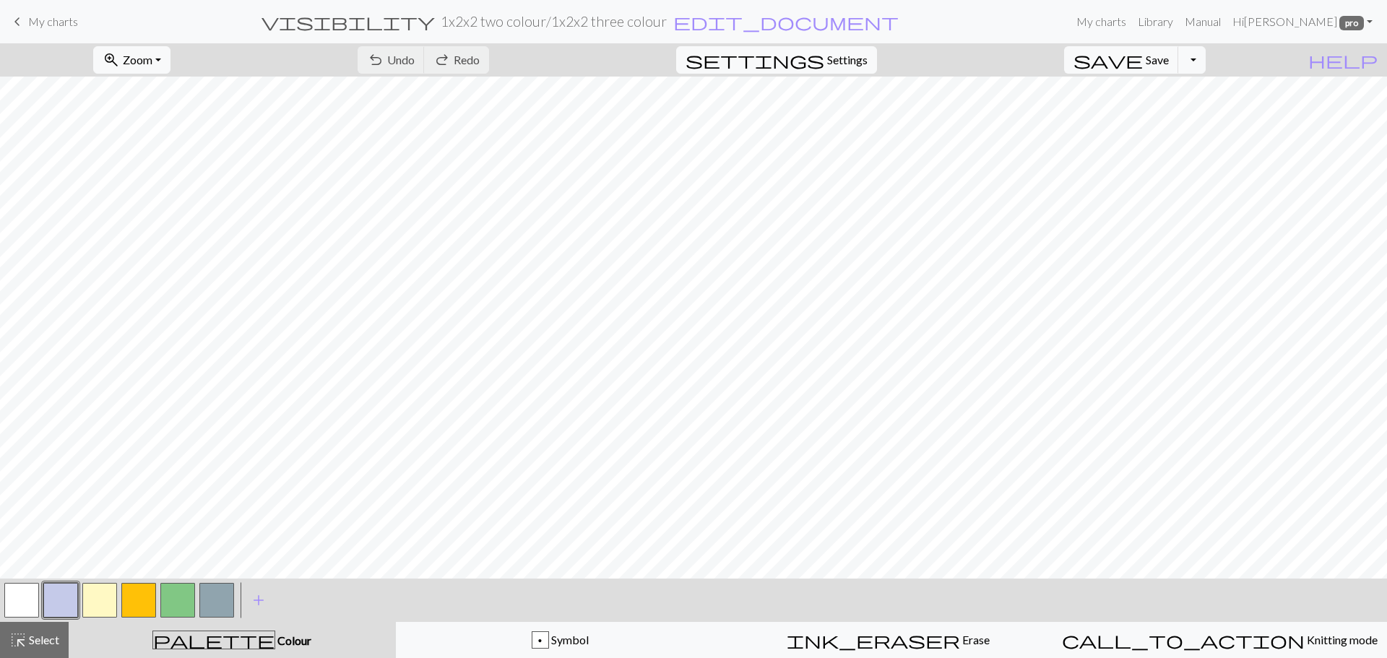
click at [95, 603] on button "button" at bounding box center [99, 600] width 35 height 35
click at [140, 603] on button "button" at bounding box center [138, 600] width 35 height 35
click at [97, 598] on button "button" at bounding box center [99, 600] width 35 height 35
click at [1206, 56] on button "Toggle Dropdown" at bounding box center [1192, 59] width 27 height 27
click at [1168, 112] on button "save_alt Download" at bounding box center [1086, 114] width 238 height 23
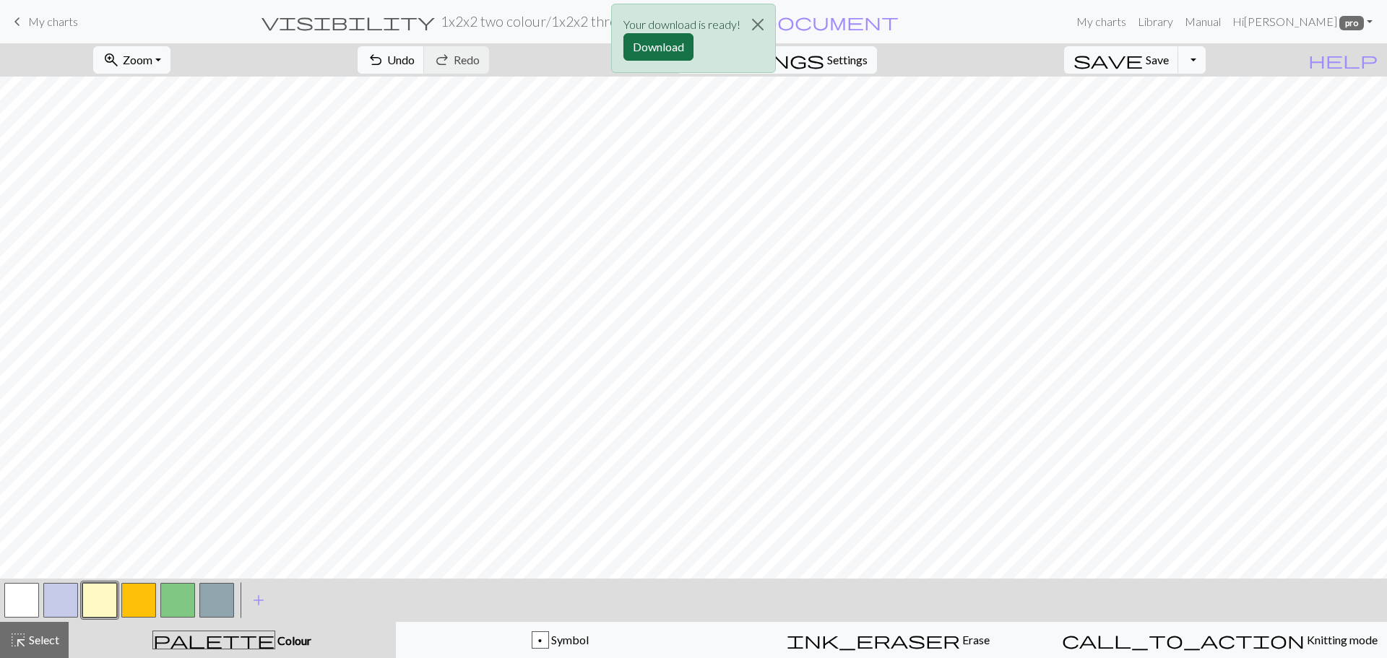
click at [660, 46] on button "Download" at bounding box center [659, 46] width 70 height 27
click at [133, 605] on button "button" at bounding box center [138, 600] width 35 height 35
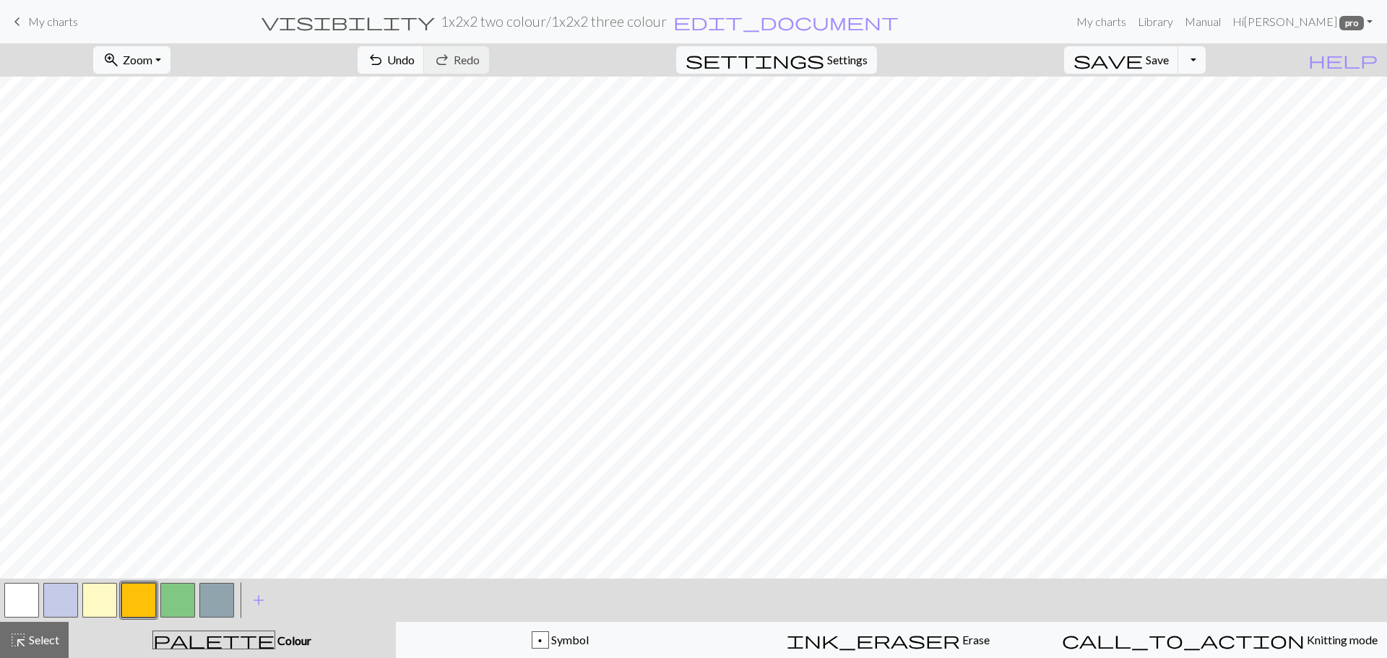
click at [175, 600] on button "button" at bounding box center [177, 600] width 35 height 35
click at [216, 598] on button "button" at bounding box center [216, 600] width 35 height 35
click at [98, 603] on button "button" at bounding box center [99, 600] width 35 height 35
click at [134, 599] on button "button" at bounding box center [138, 600] width 35 height 35
click at [182, 590] on button "button" at bounding box center [177, 600] width 35 height 35
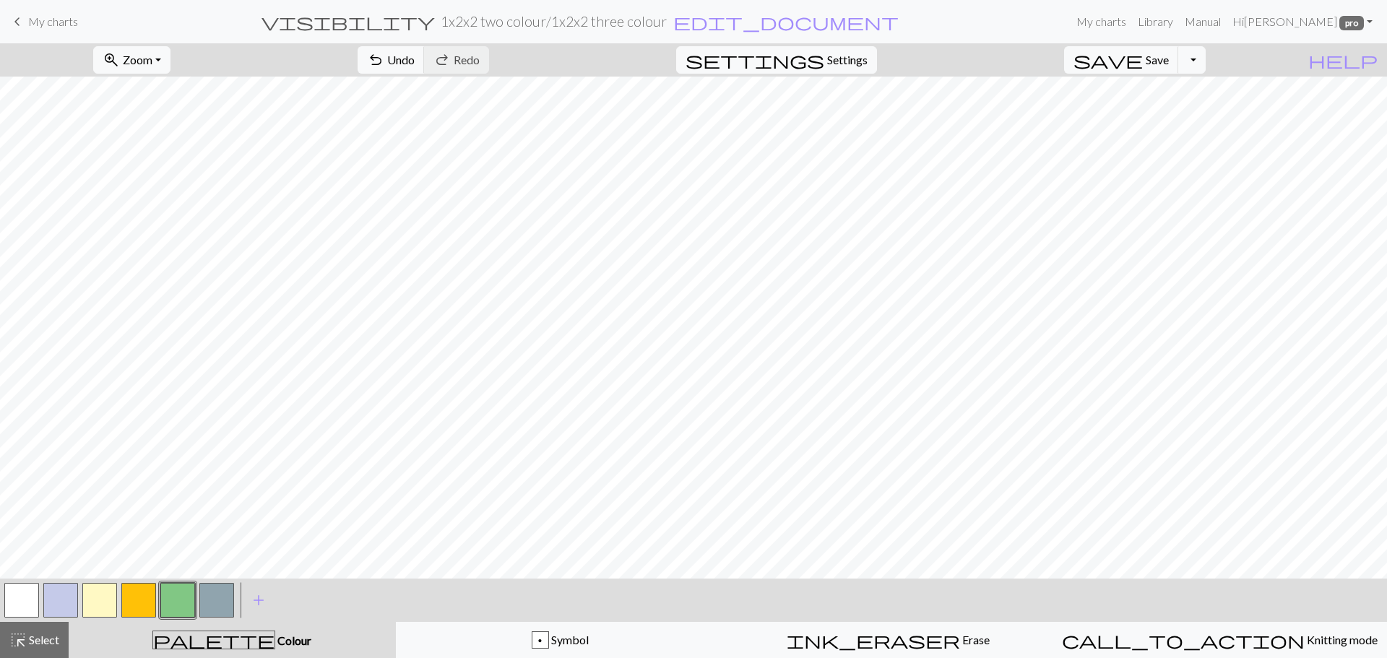
click at [210, 606] on button "button" at bounding box center [216, 600] width 35 height 35
click at [1206, 63] on button "Toggle Dropdown" at bounding box center [1192, 59] width 27 height 27
click at [1182, 113] on button "save_alt Download" at bounding box center [1086, 114] width 238 height 23
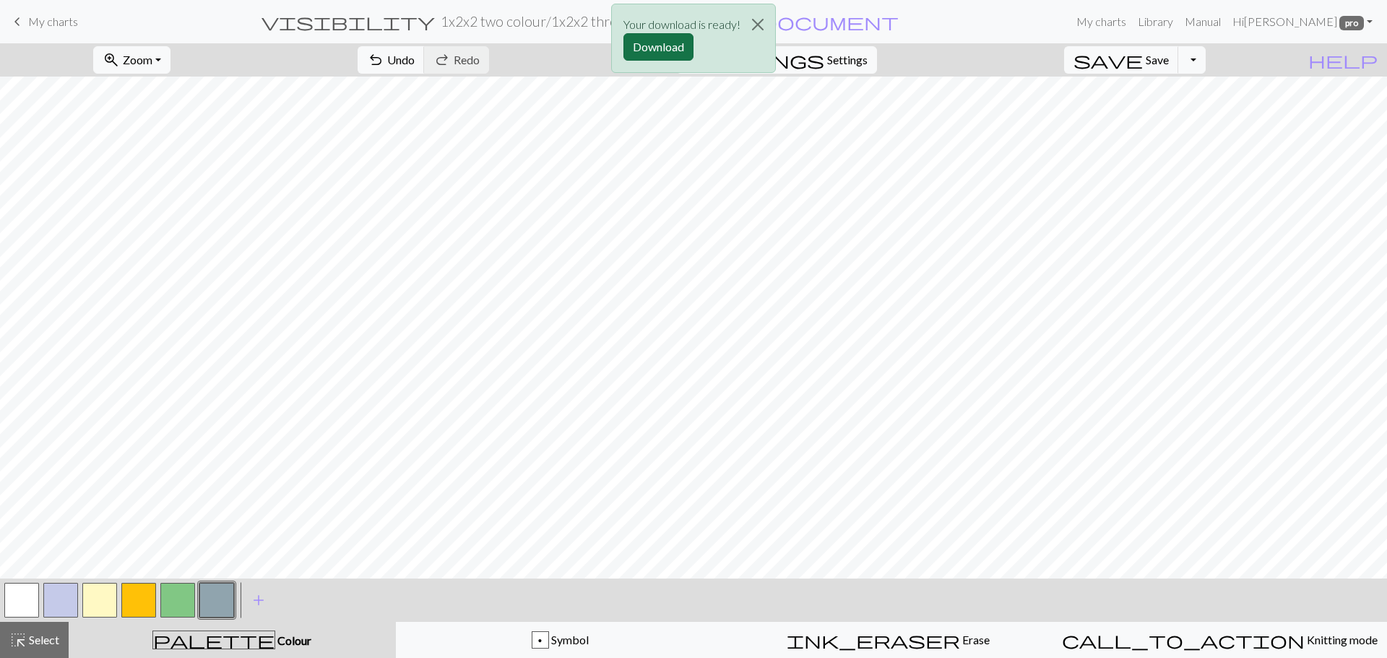
click at [676, 46] on button "Download" at bounding box center [659, 46] width 70 height 27
click at [1169, 59] on span "Save" at bounding box center [1157, 60] width 23 height 14
click at [1206, 60] on button "Toggle Dropdown" at bounding box center [1192, 59] width 27 height 27
click at [722, 25] on span "edit_document" at bounding box center [785, 22] width 225 height 20
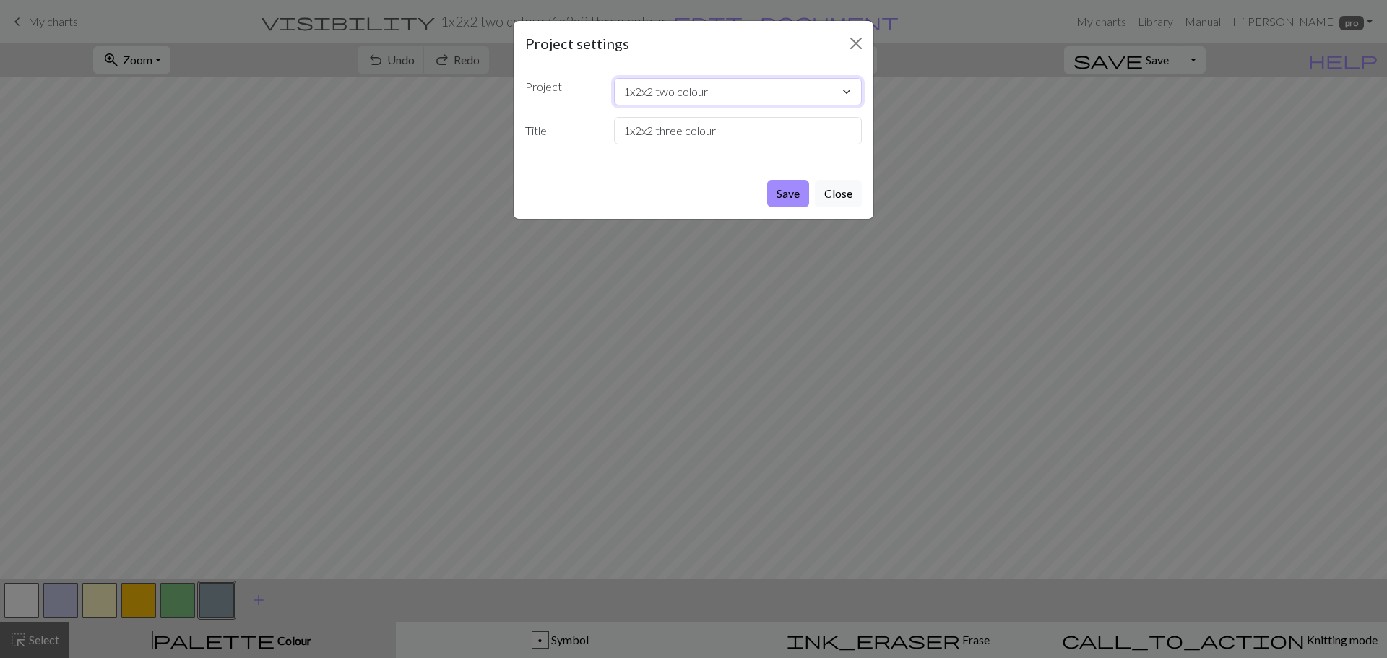
drag, startPoint x: 727, startPoint y: 86, endPoint x: 713, endPoint y: 89, distance: 14.0
click at [726, 86] on select "1x2x2 two colour 1x1x2 tuck stitch" at bounding box center [738, 91] width 249 height 27
click at [712, 89] on select "1x2x2 two colour 1x1x2 tuck stitch" at bounding box center [738, 91] width 249 height 27
click at [712, 92] on select "1x2x2 two colour 1x1x2 tuck stitch" at bounding box center [738, 91] width 249 height 27
click at [715, 186] on div "Save Close" at bounding box center [694, 193] width 360 height 51
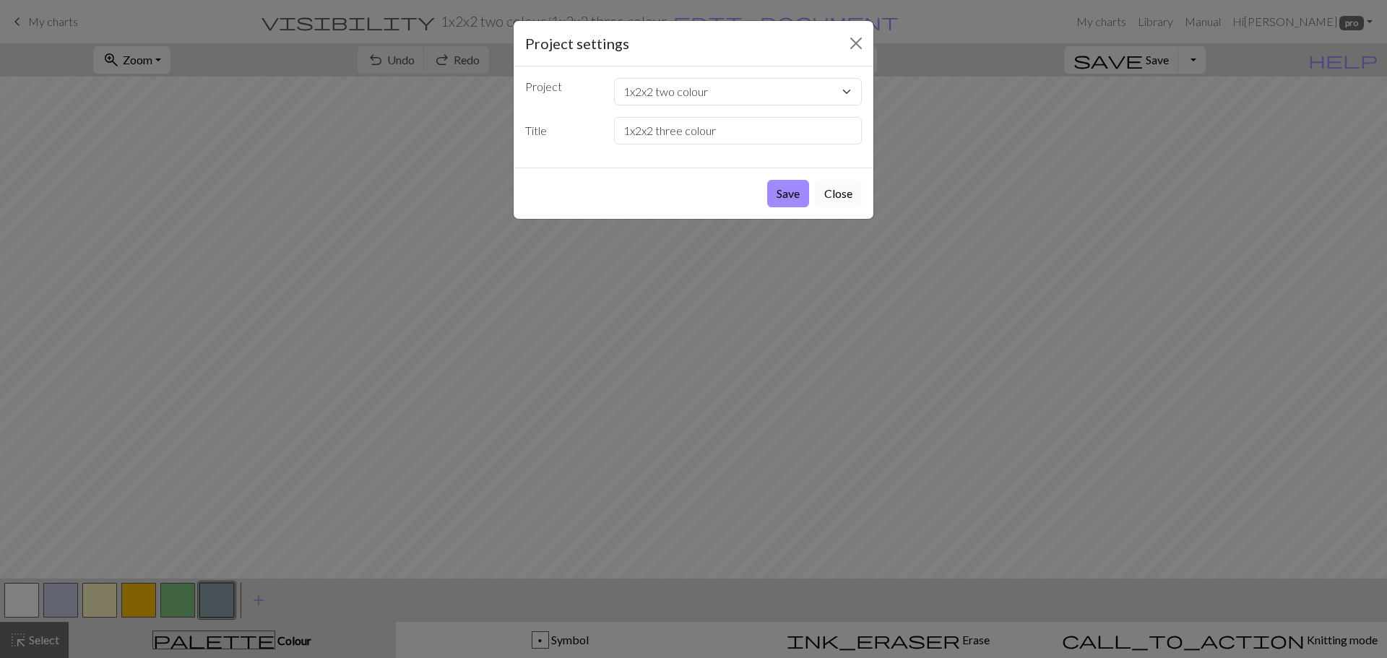
click at [857, 187] on button "Close" at bounding box center [838, 193] width 47 height 27
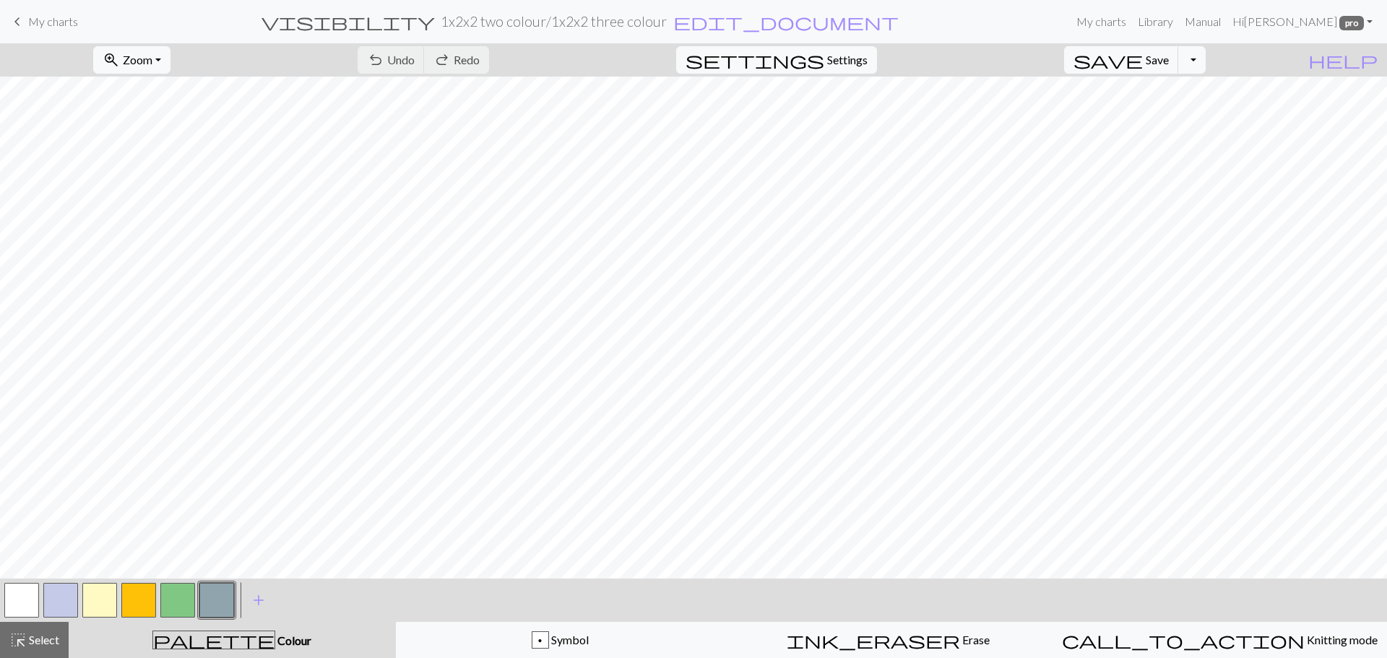
click at [43, 22] on span "My charts" at bounding box center [53, 21] width 50 height 14
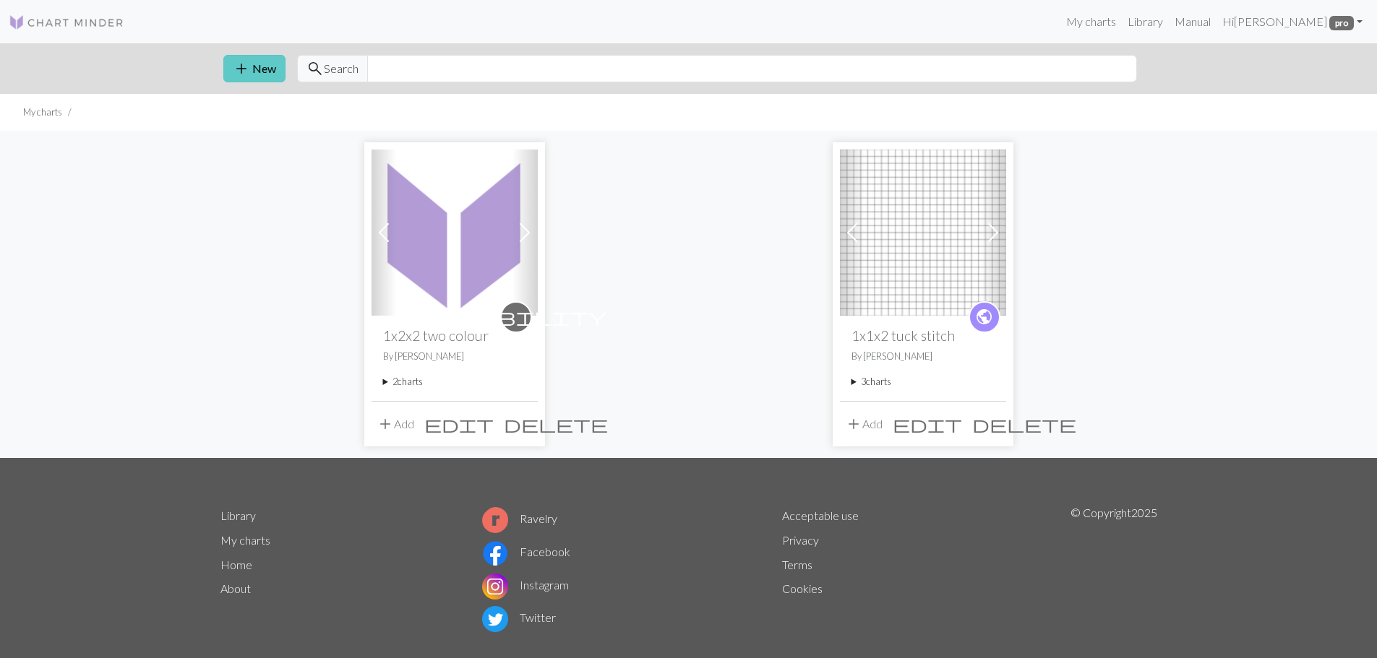
click at [261, 64] on button "add New" at bounding box center [254, 68] width 62 height 27
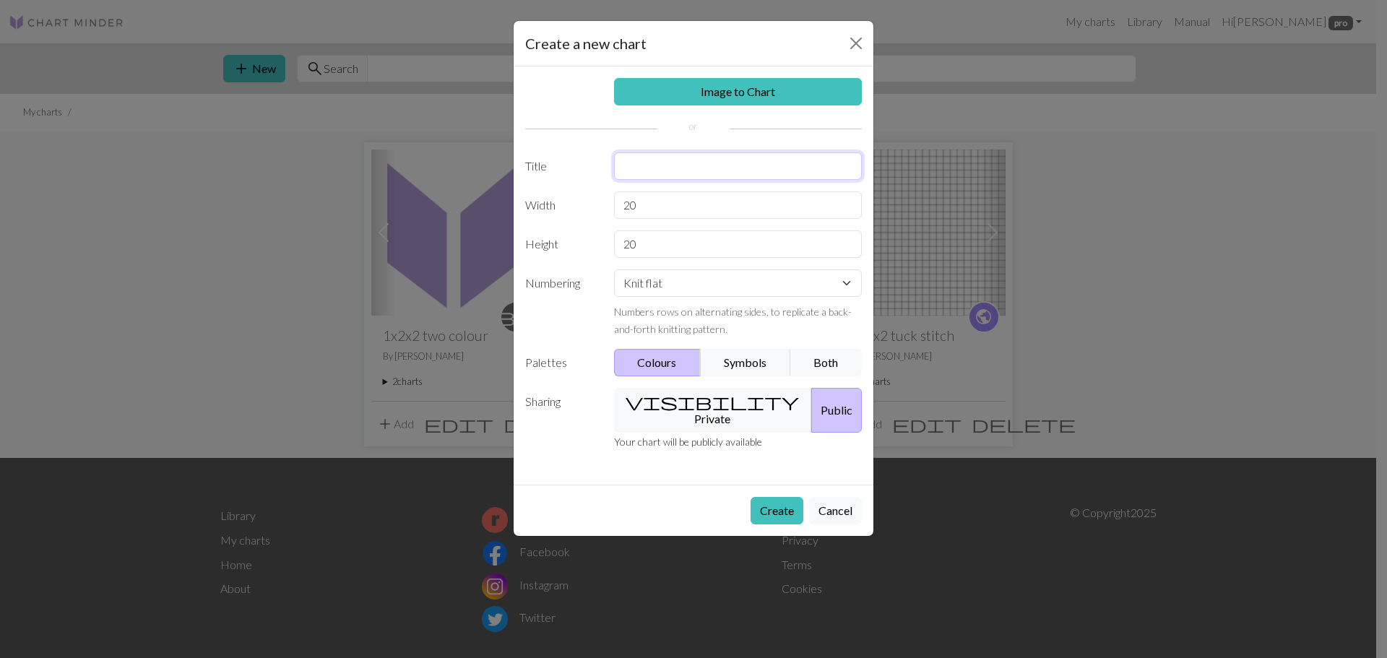
click at [656, 171] on input "text" at bounding box center [738, 165] width 249 height 27
type input "2x1 tuck jacquard"
click at [638, 208] on input "20" at bounding box center [738, 204] width 249 height 27
type input "2"
type input "12"
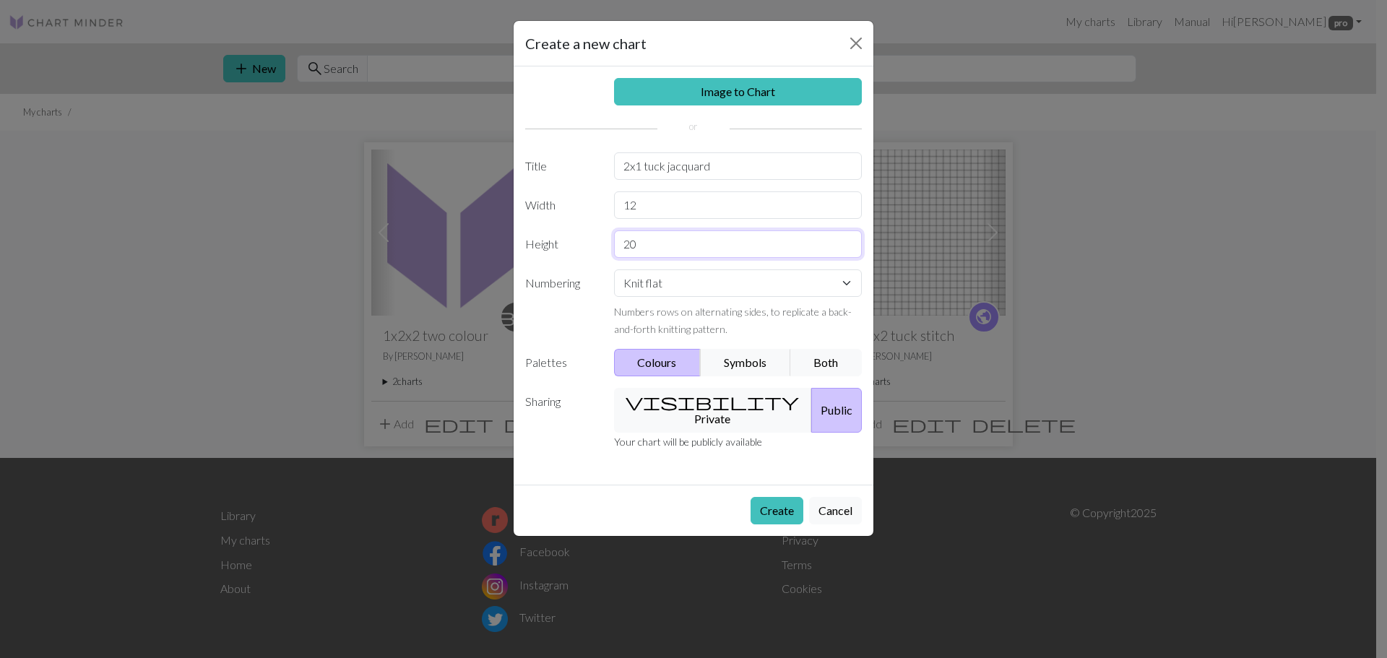
click at [645, 249] on input "20" at bounding box center [738, 244] width 249 height 27
type input "2"
type input "16"
click at [822, 367] on button "Both" at bounding box center [826, 362] width 72 height 27
click at [714, 395] on button "visibility Private" at bounding box center [713, 410] width 199 height 45
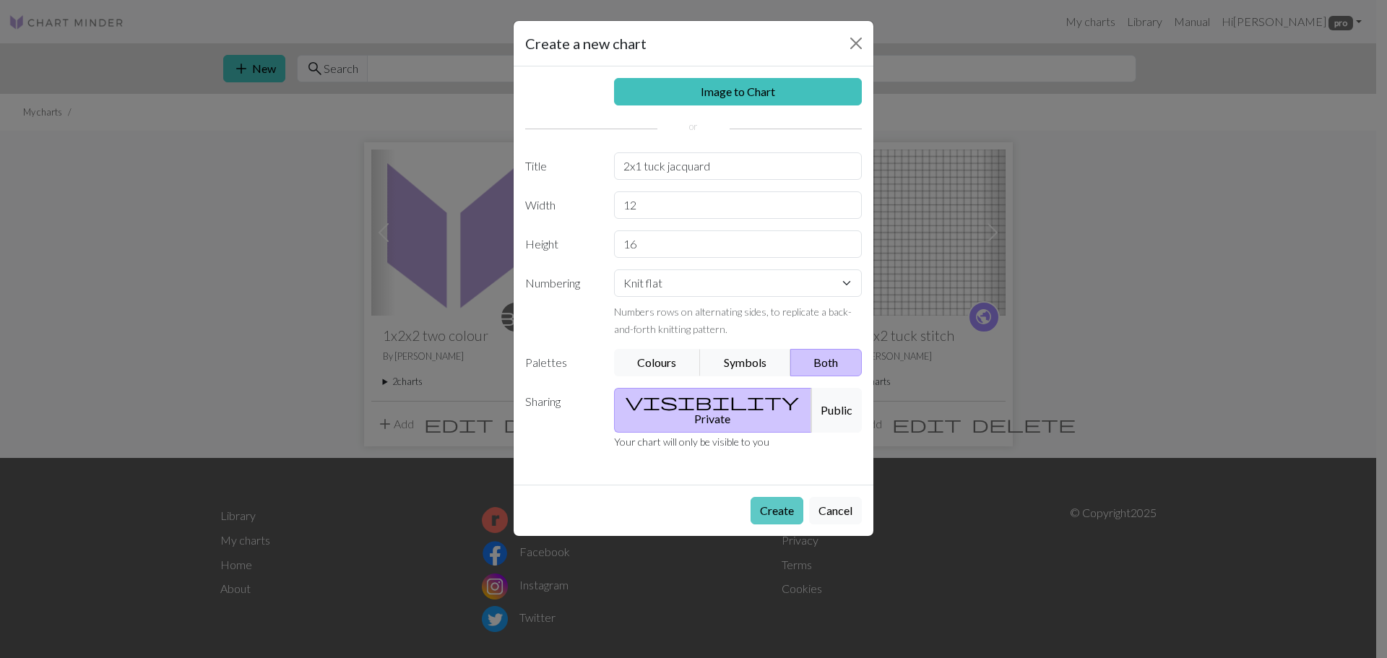
click at [776, 497] on button "Create" at bounding box center [777, 510] width 53 height 27
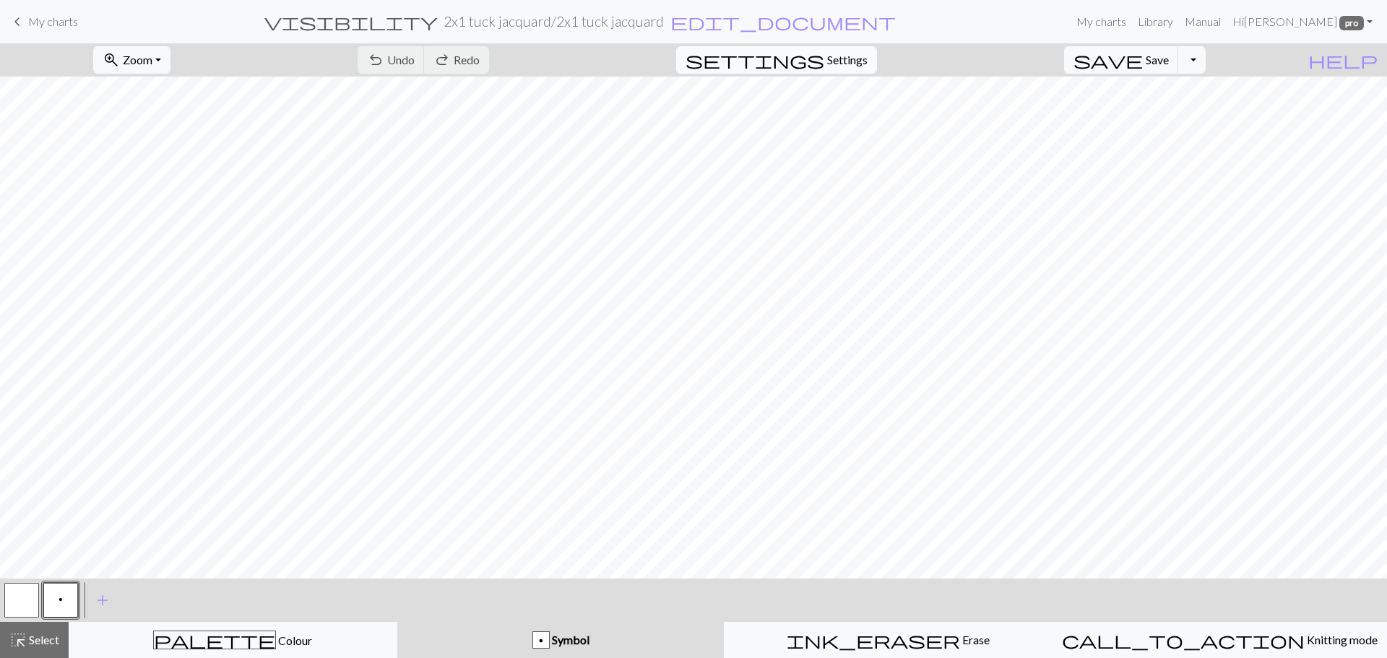
click at [853, 63] on span "Settings" at bounding box center [847, 59] width 40 height 17
select select "aran"
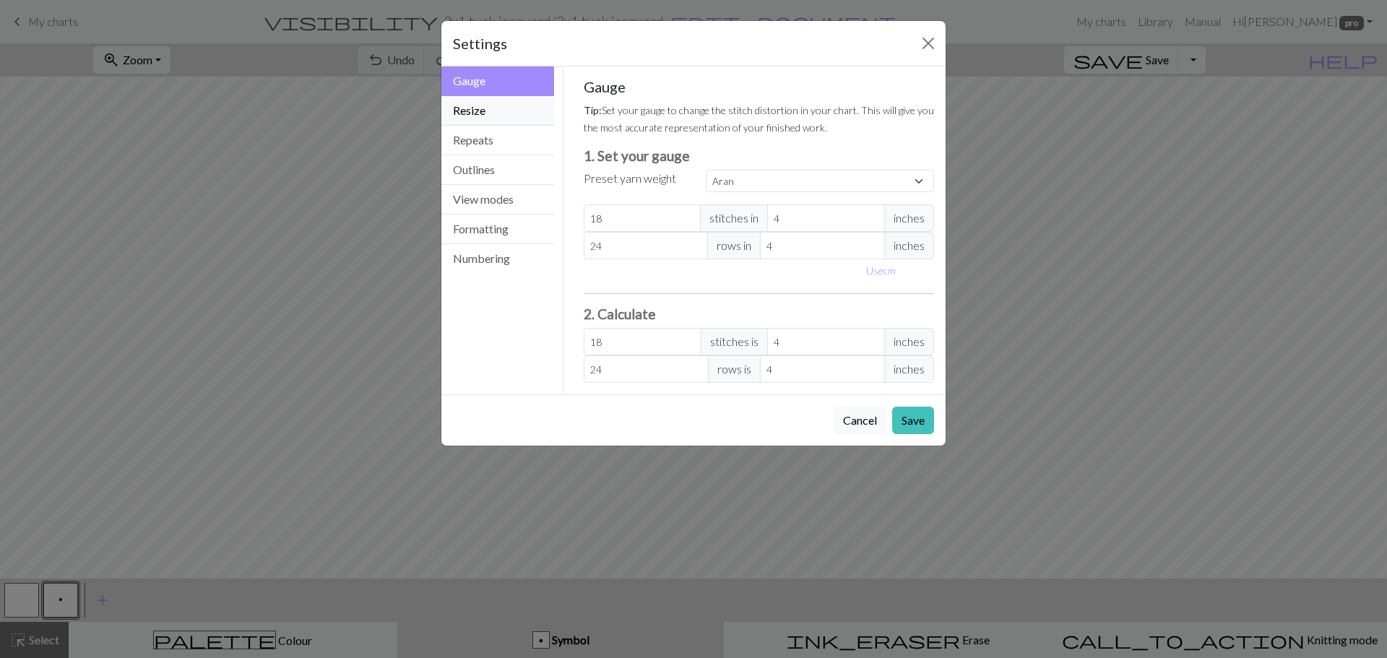
click at [476, 112] on button "Resize" at bounding box center [497, 111] width 113 height 30
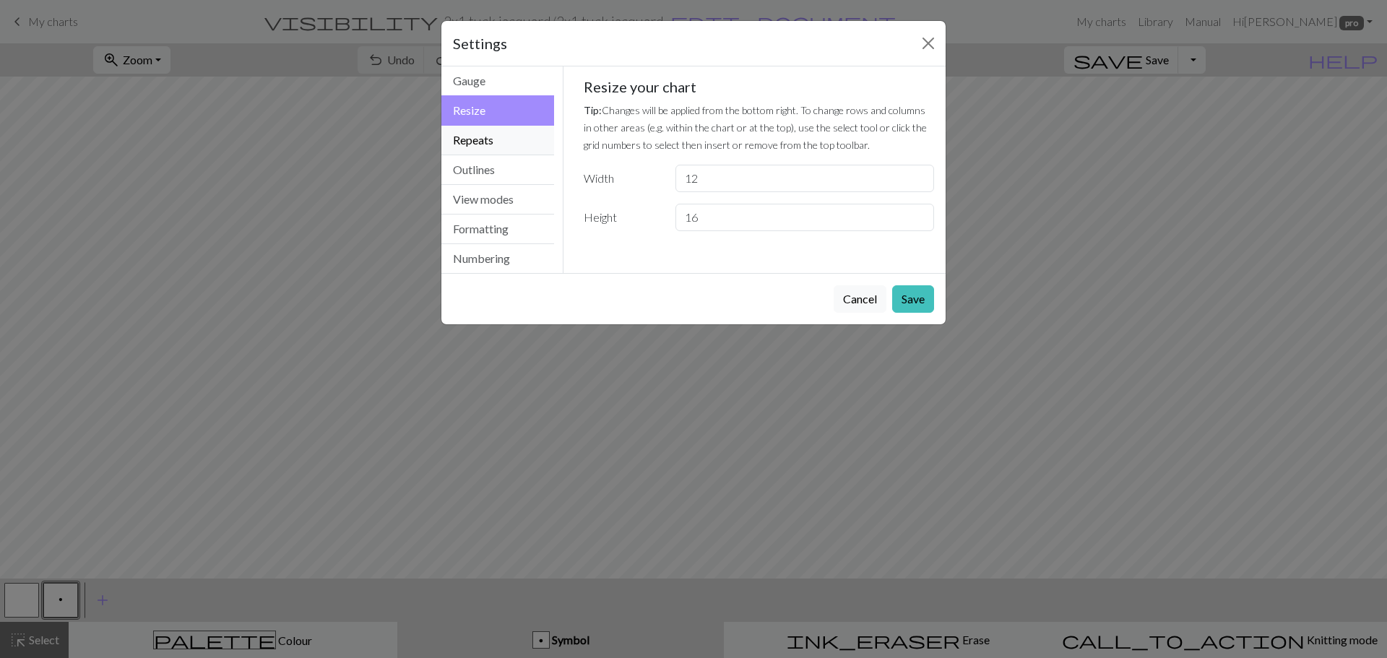
click at [475, 137] on button "Repeats" at bounding box center [497, 141] width 113 height 30
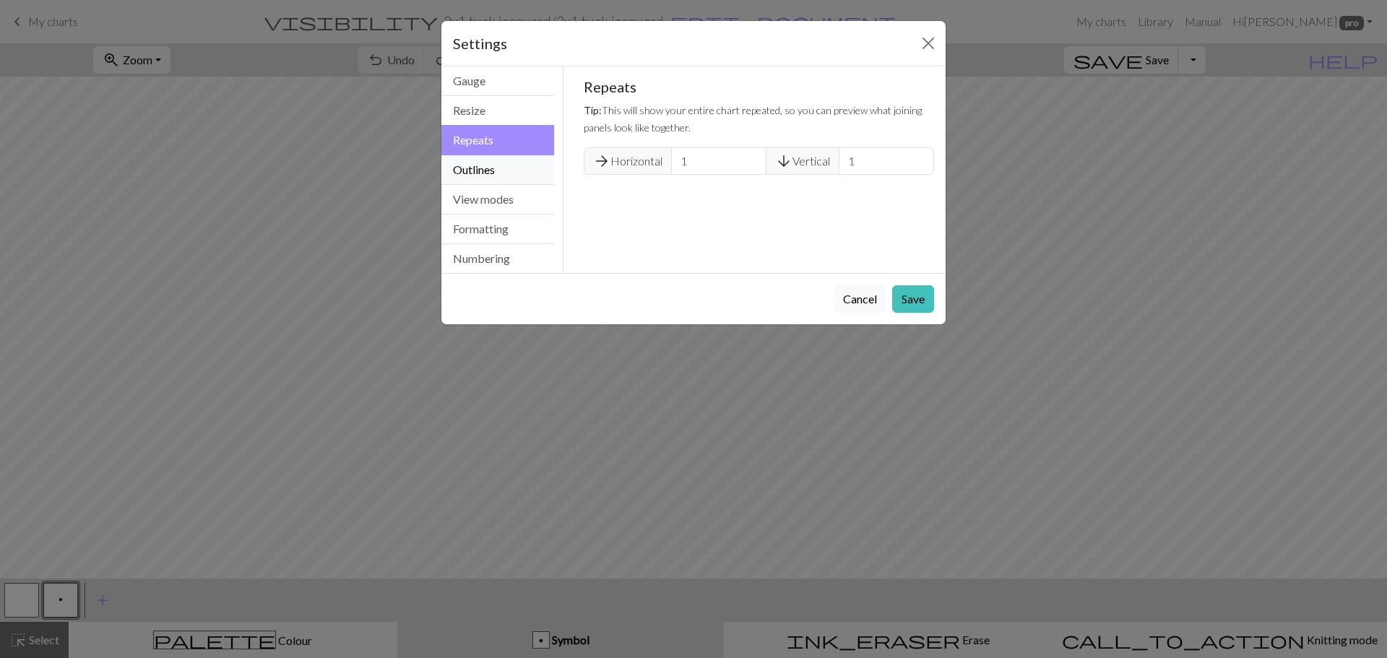
click at [477, 169] on button "Outlines" at bounding box center [497, 170] width 113 height 30
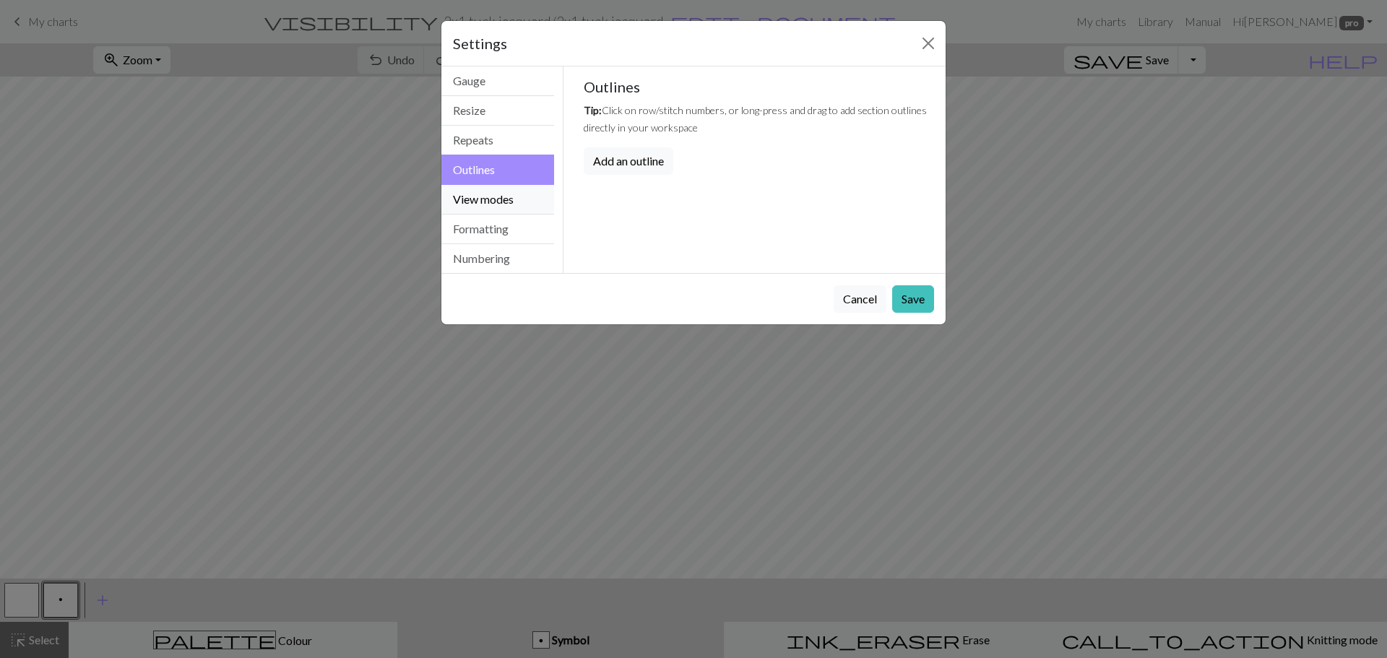
click at [473, 192] on button "View modes" at bounding box center [497, 200] width 113 height 30
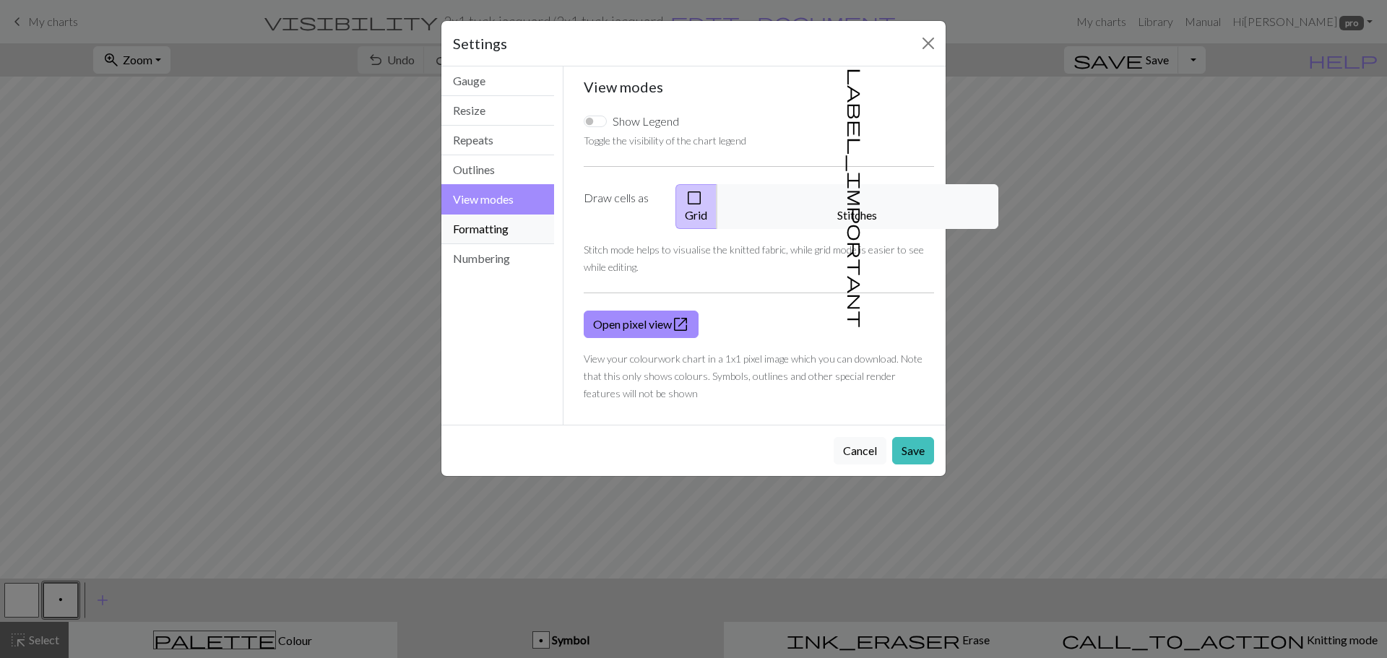
click at [475, 231] on button "Formatting" at bounding box center [497, 230] width 113 height 30
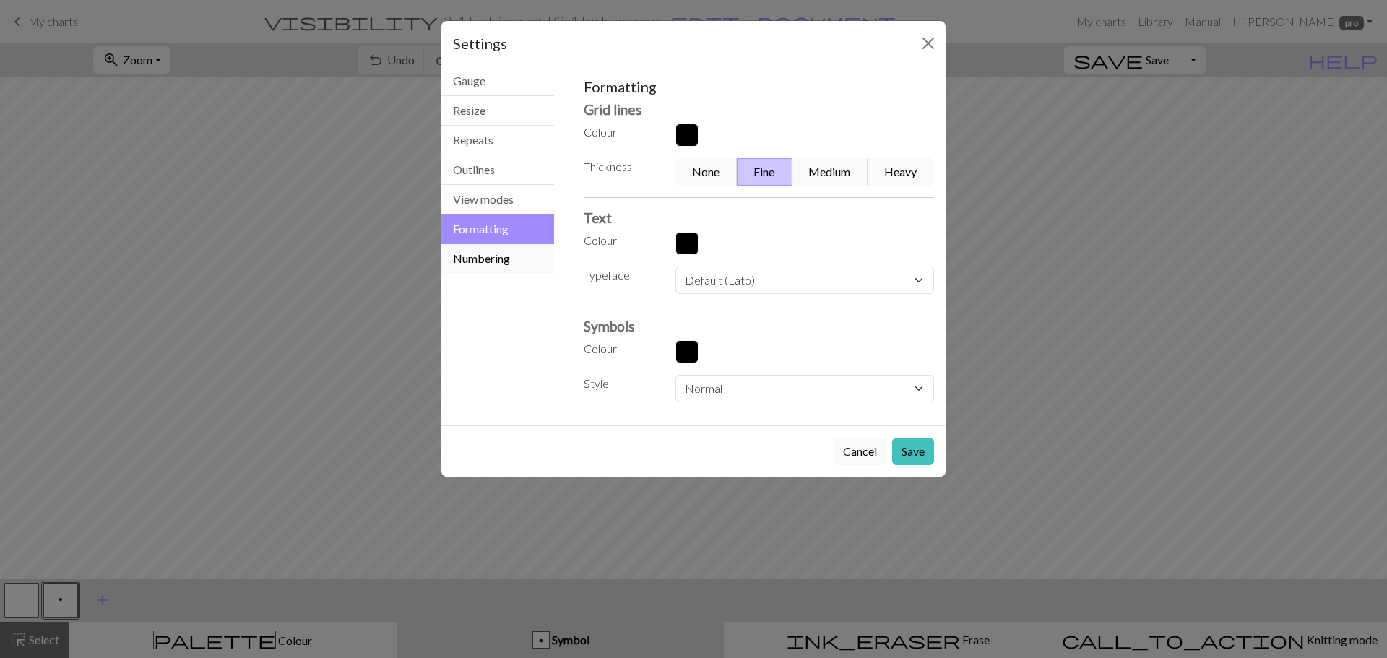
click at [511, 264] on button "Numbering" at bounding box center [497, 258] width 113 height 29
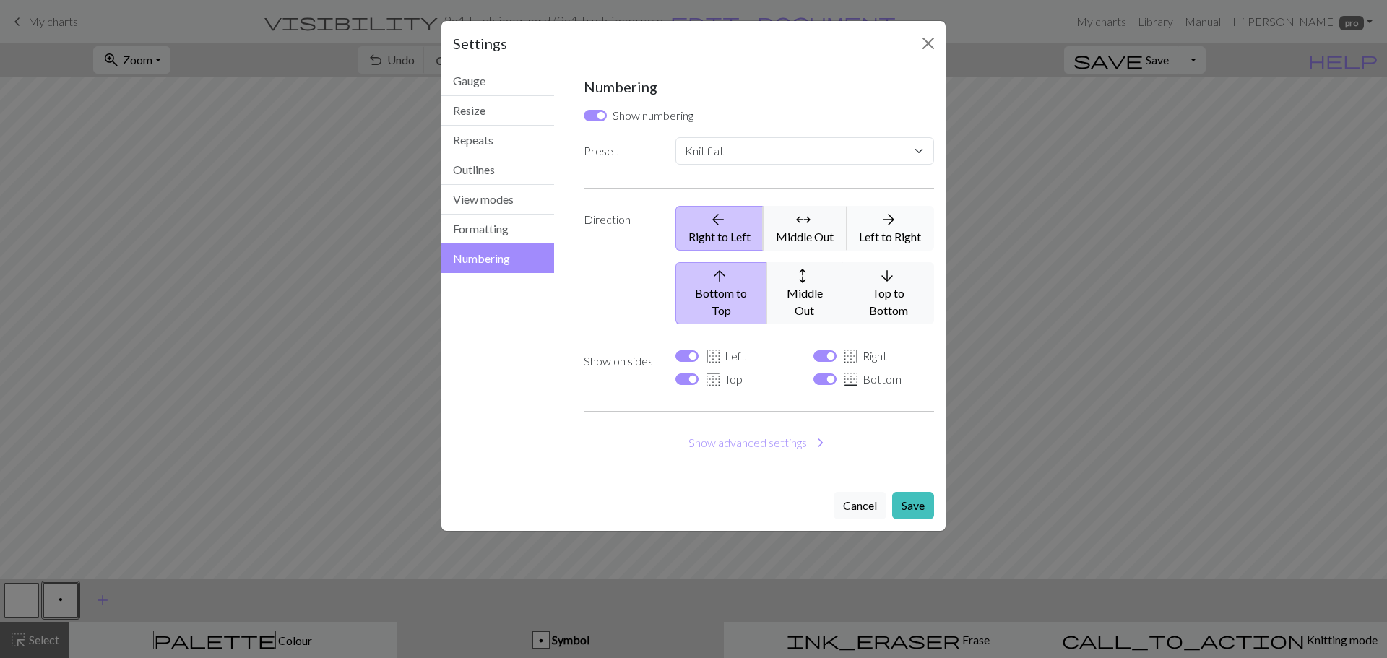
click at [896, 224] on span "arrow_forward" at bounding box center [888, 220] width 17 height 20
select select
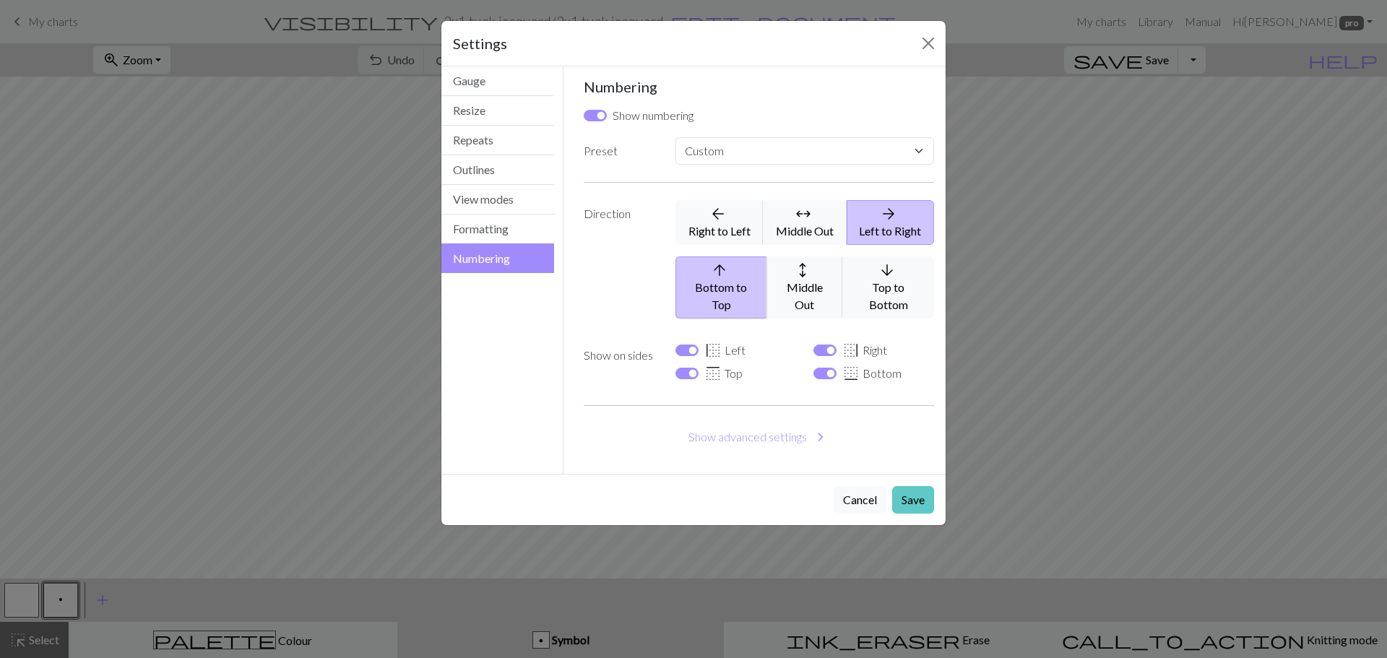
click at [916, 486] on button "Save" at bounding box center [913, 499] width 42 height 27
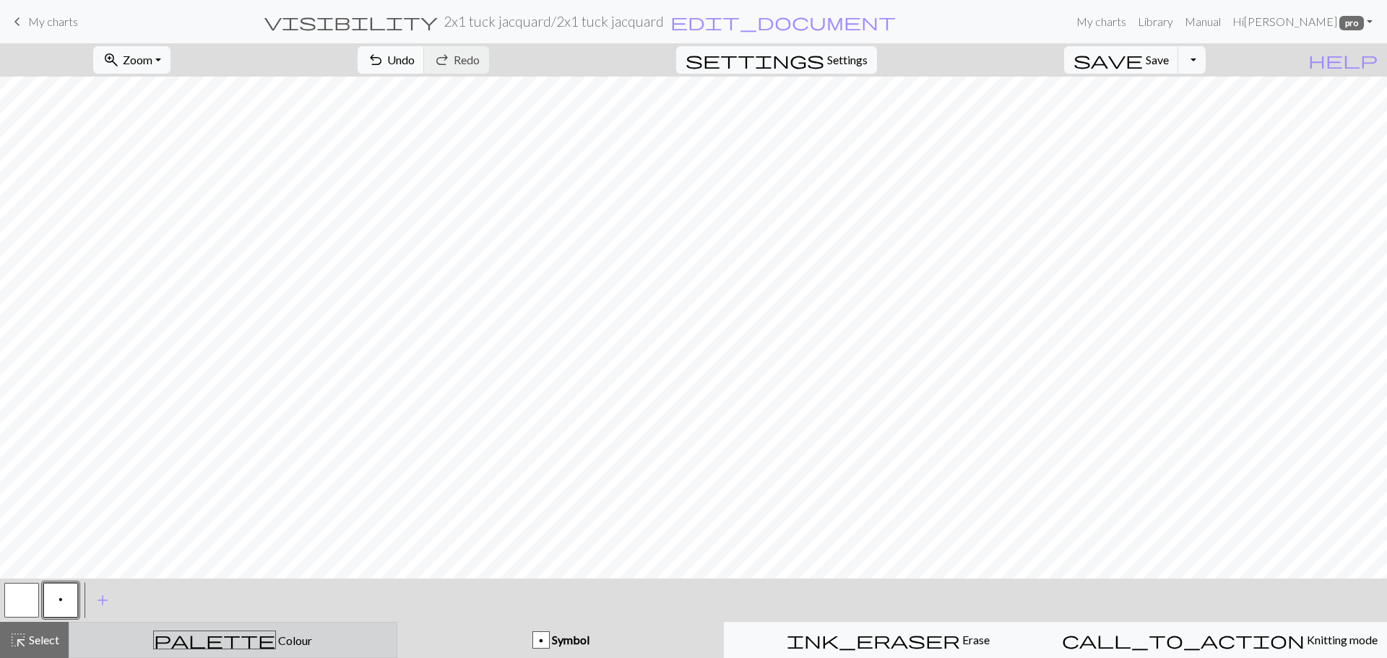
click at [276, 637] on div "palette Colour Colour" at bounding box center [233, 640] width 310 height 19
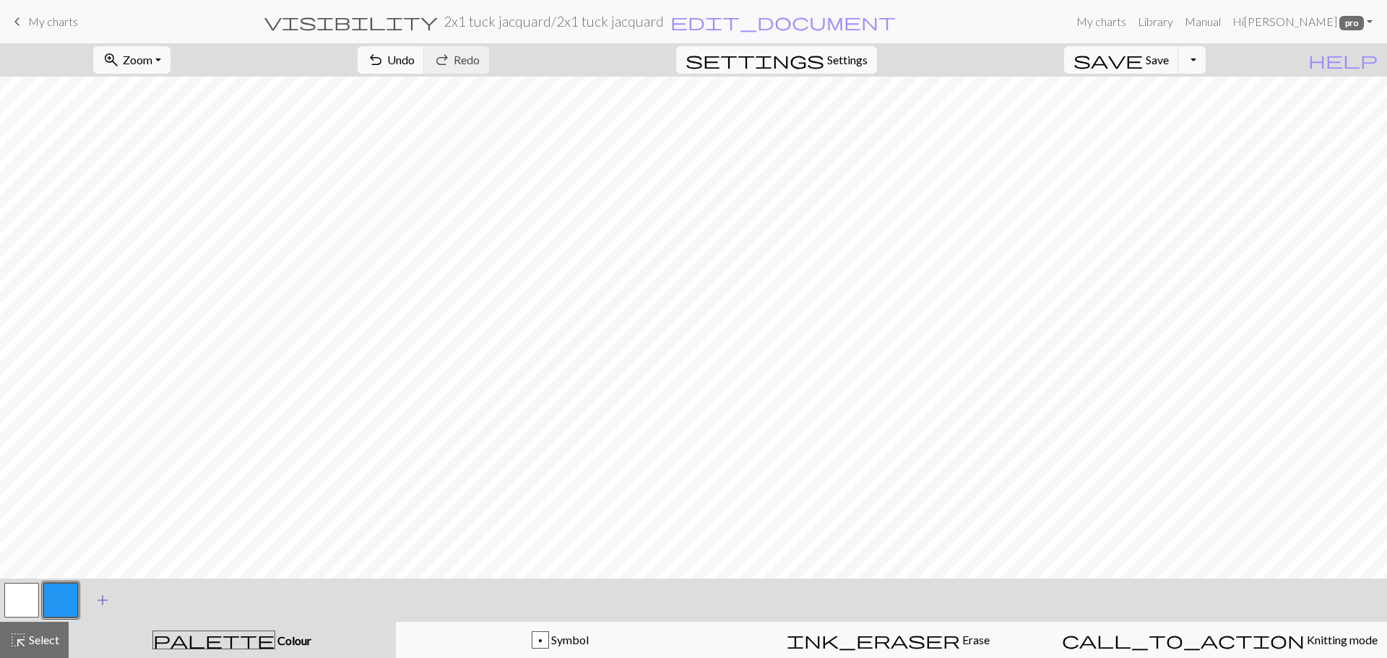
click at [104, 599] on span "add" at bounding box center [102, 600] width 17 height 20
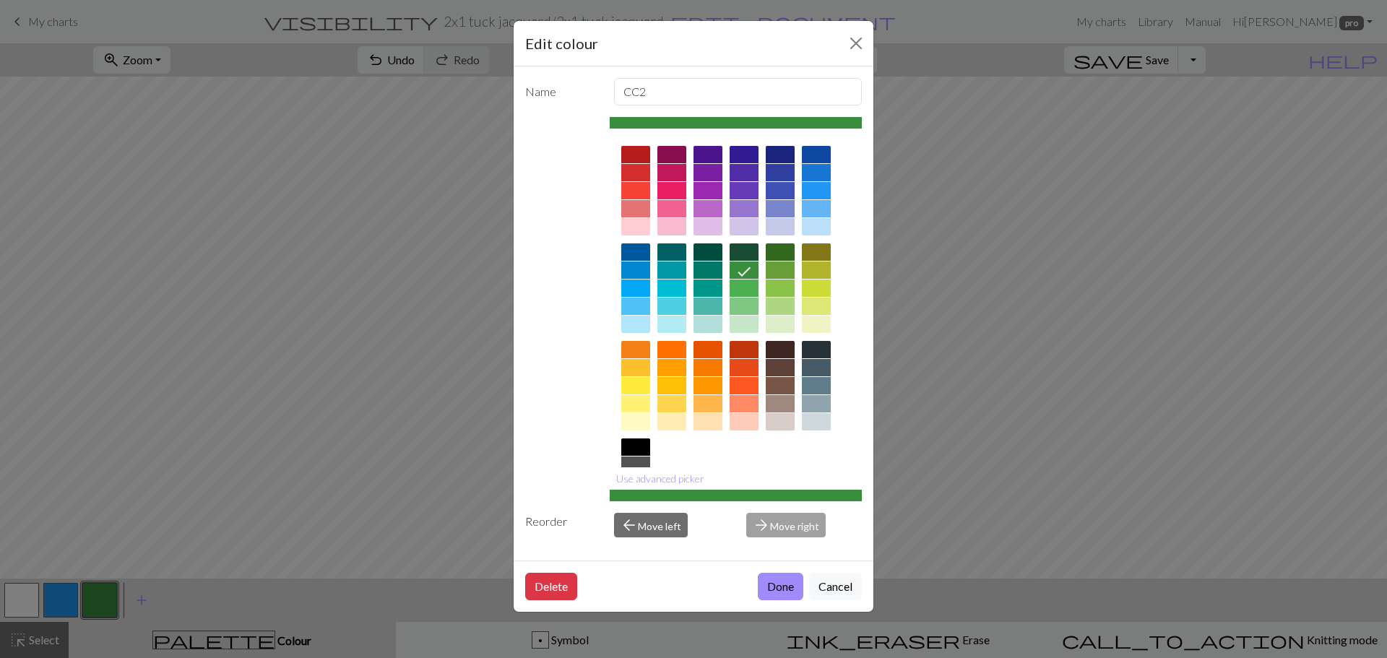
click at [629, 423] on div at bounding box center [635, 421] width 29 height 17
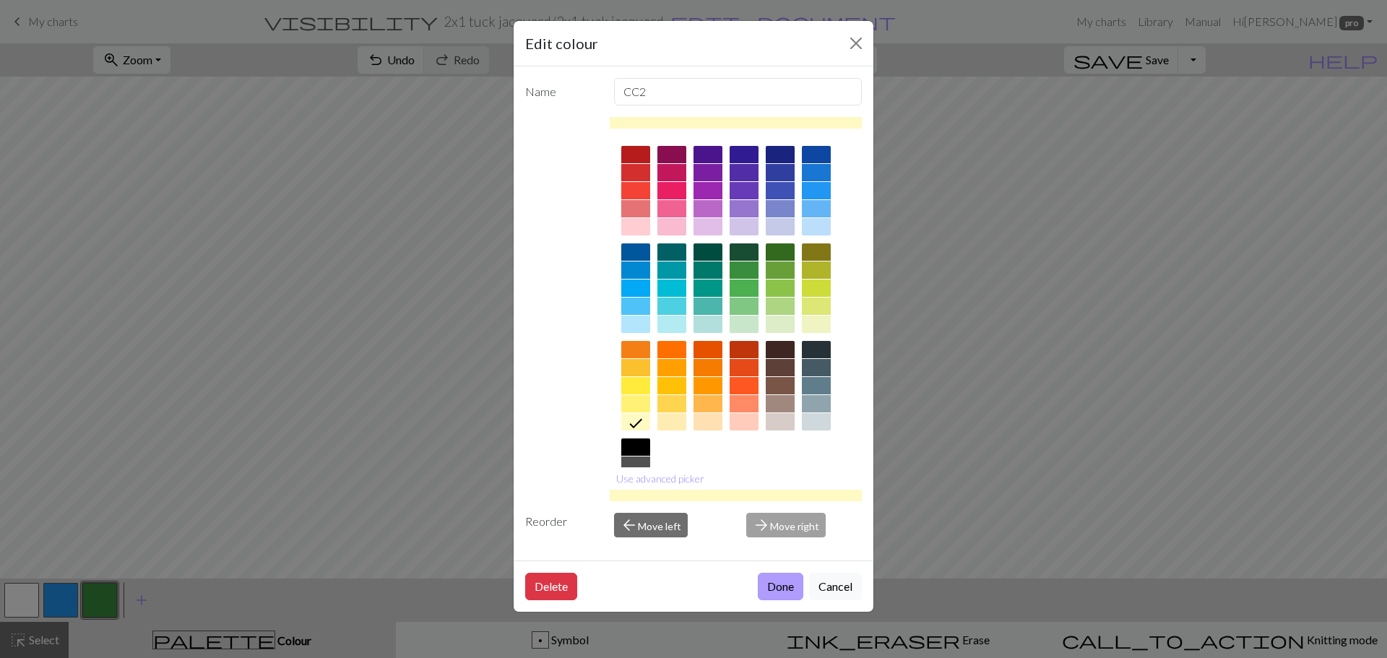
click at [761, 593] on button "Done" at bounding box center [781, 586] width 46 height 27
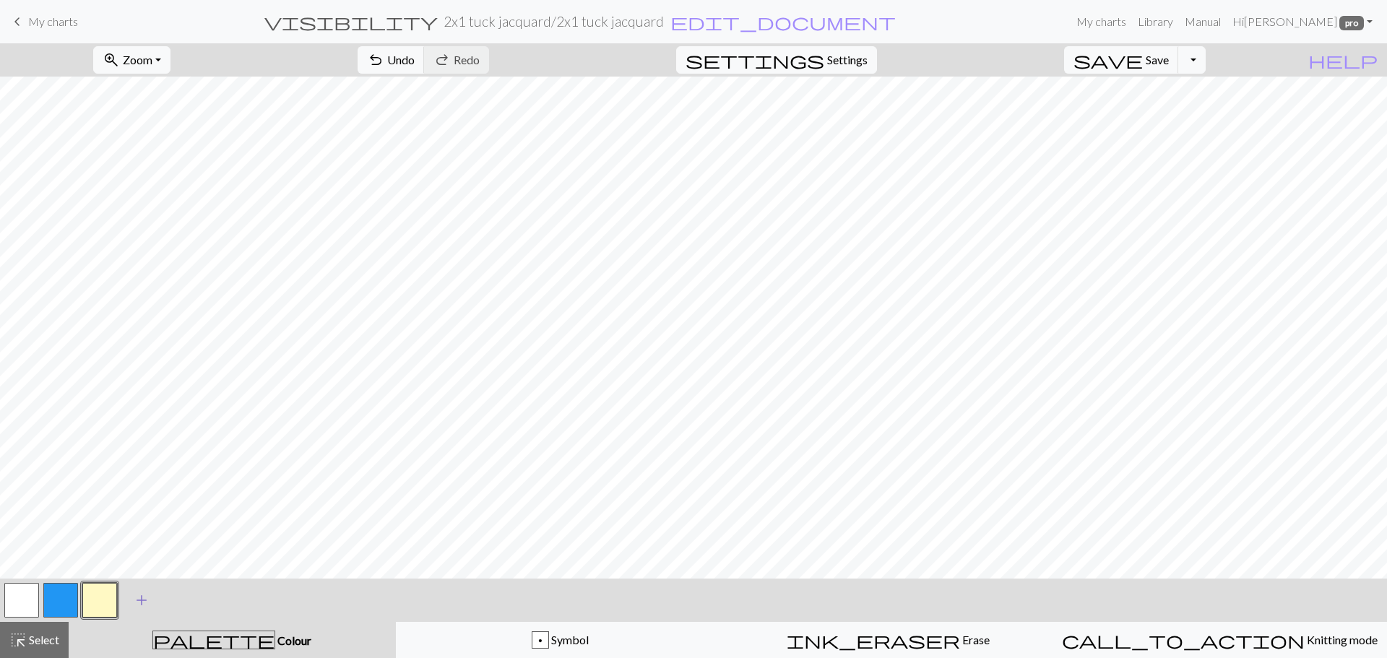
click at [143, 598] on span "add" at bounding box center [141, 600] width 17 height 20
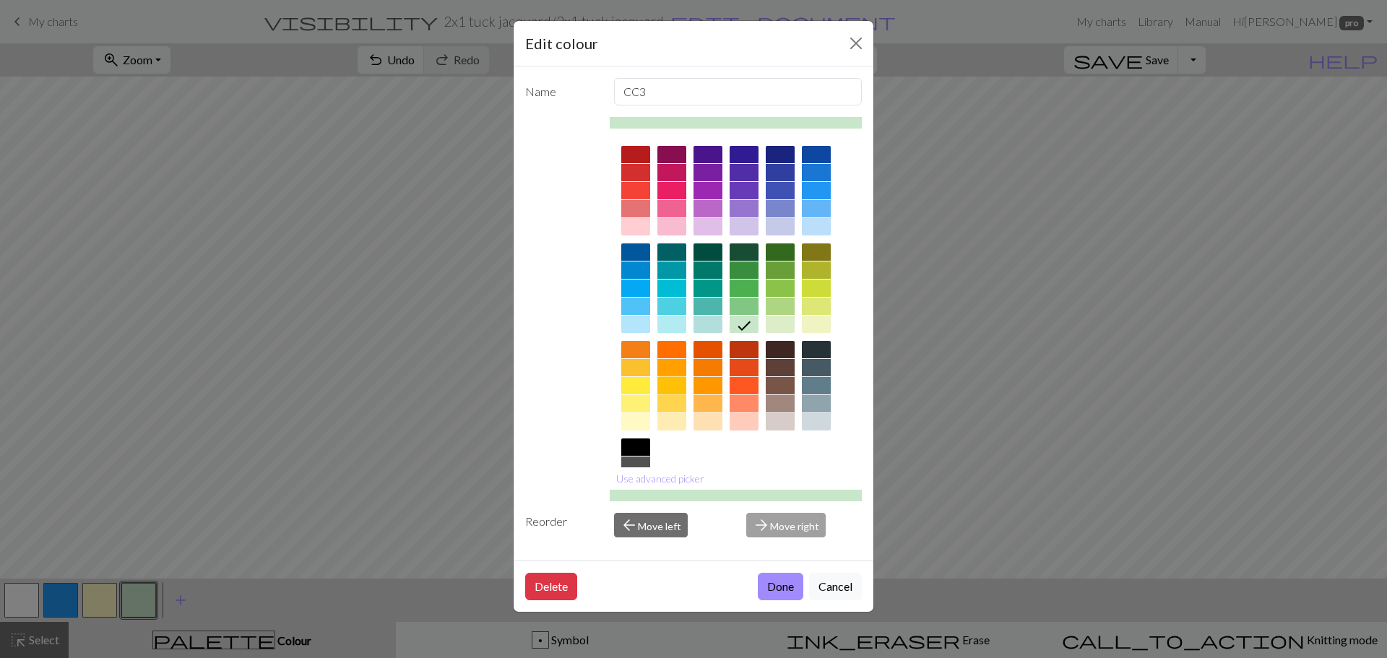
drag, startPoint x: 676, startPoint y: 384, endPoint x: 681, endPoint y: 395, distance: 11.7
click at [676, 383] on div at bounding box center [672, 385] width 29 height 17
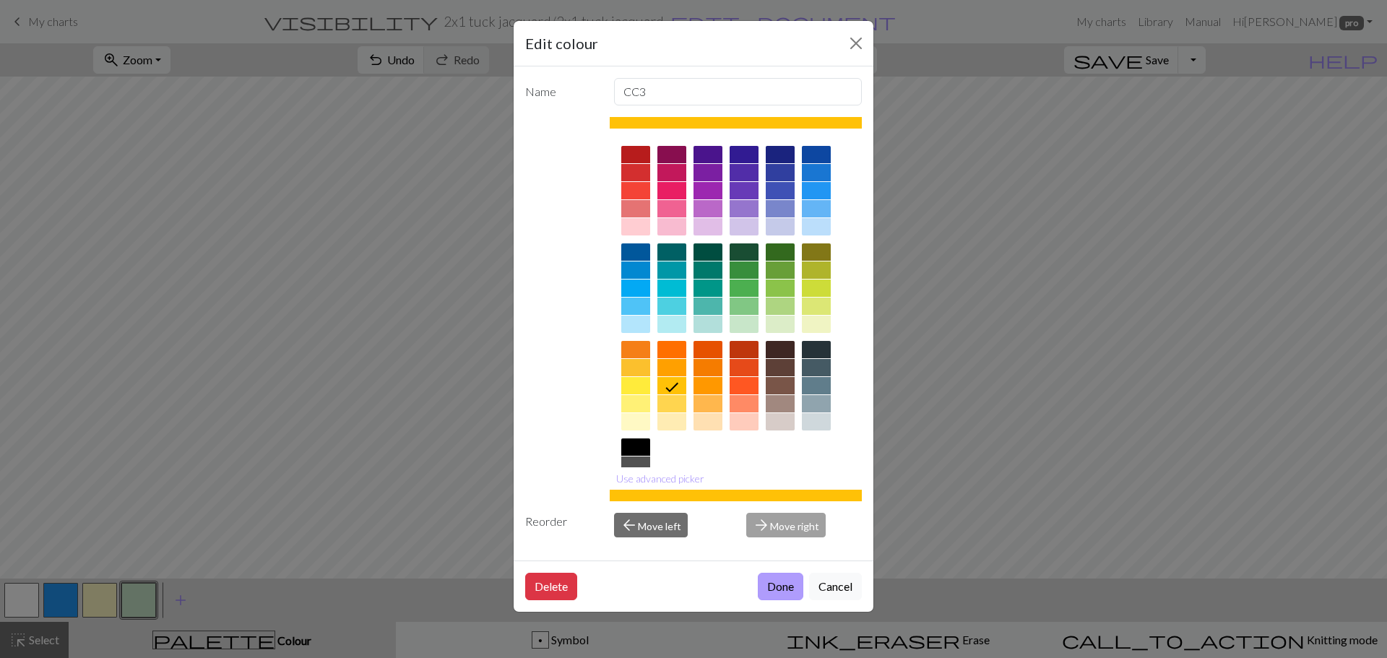
click at [775, 587] on button "Done" at bounding box center [781, 586] width 46 height 27
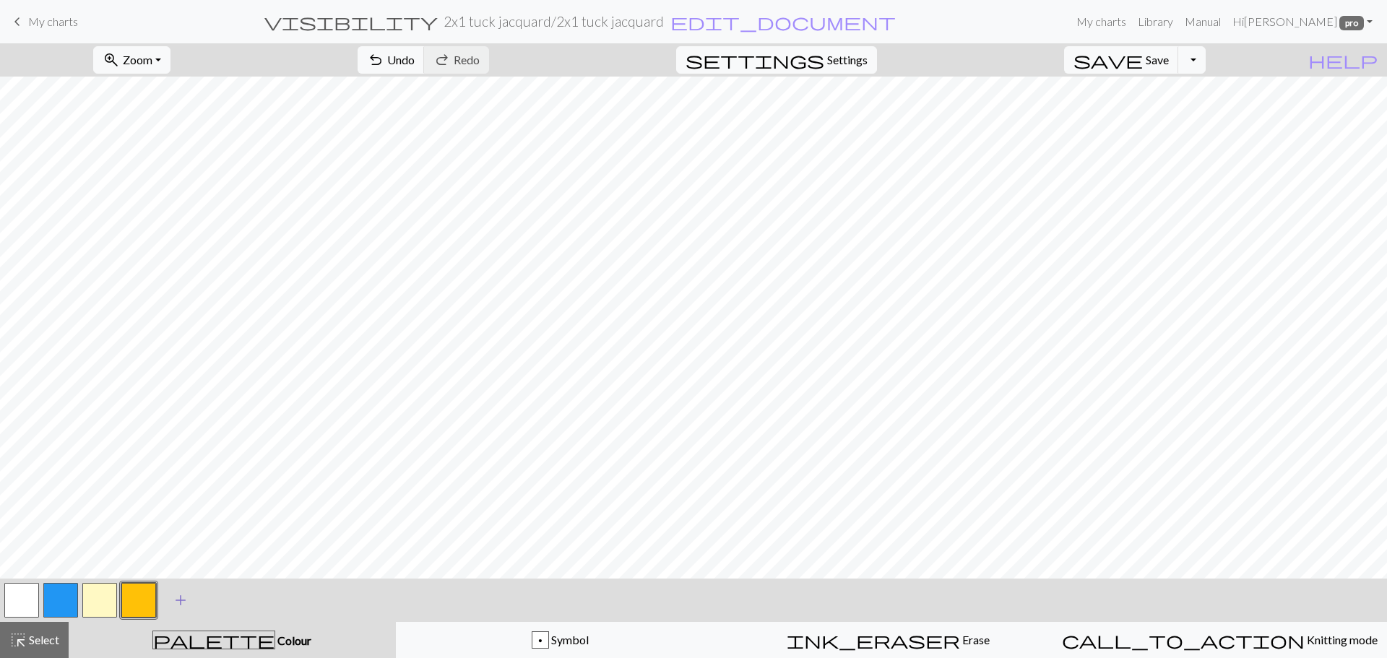
click at [181, 599] on span "add" at bounding box center [180, 600] width 17 height 20
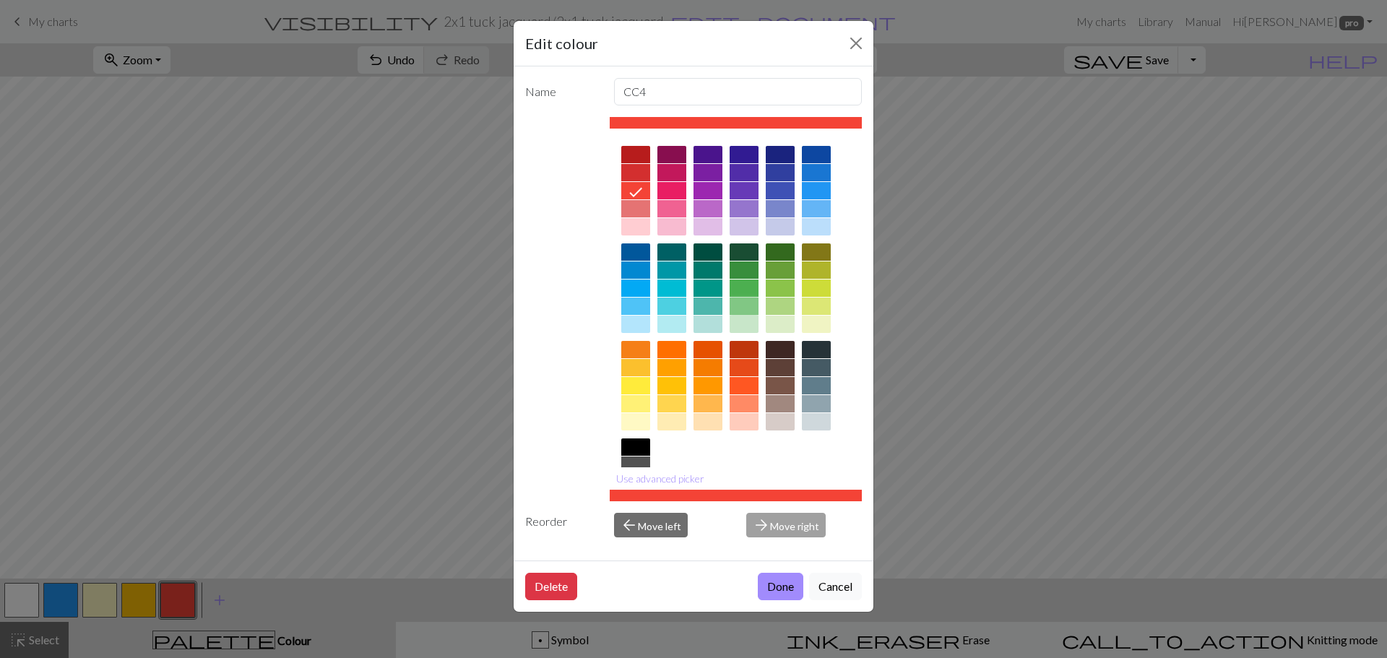
drag, startPoint x: 744, startPoint y: 306, endPoint x: 725, endPoint y: 334, distance: 33.7
click at [744, 306] on div at bounding box center [744, 306] width 29 height 17
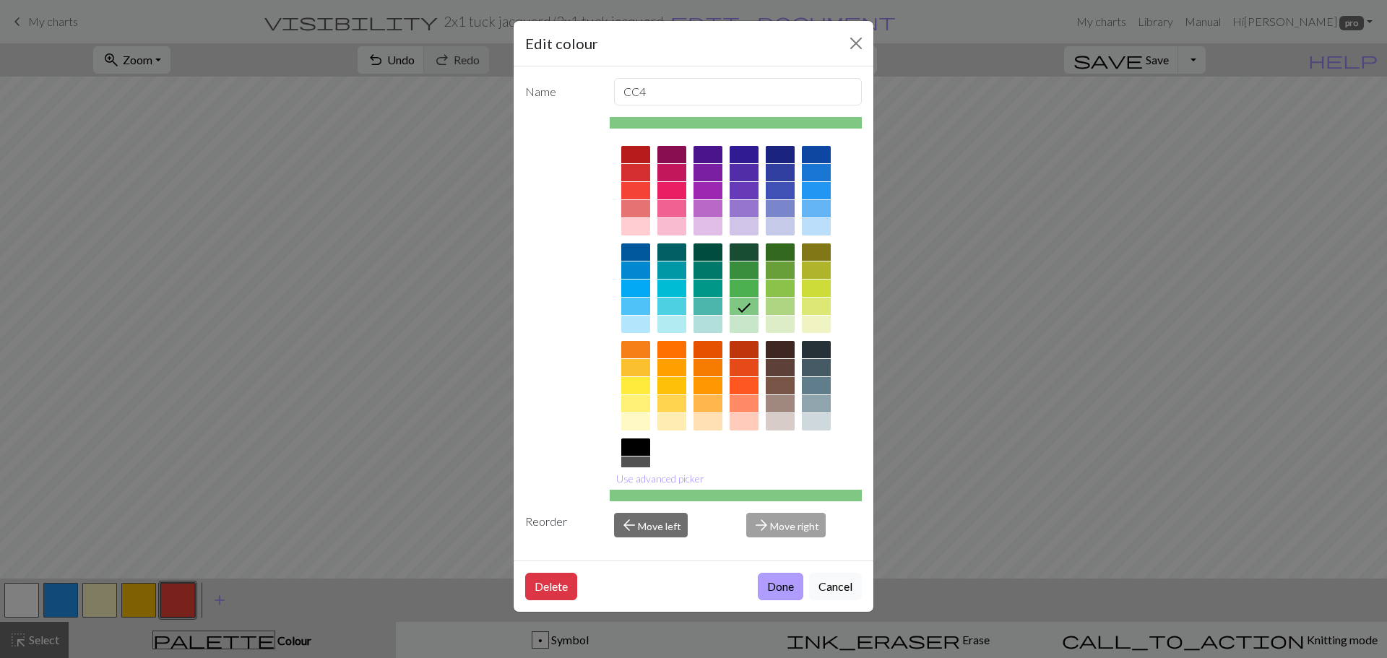
click at [788, 585] on button "Done" at bounding box center [781, 586] width 46 height 27
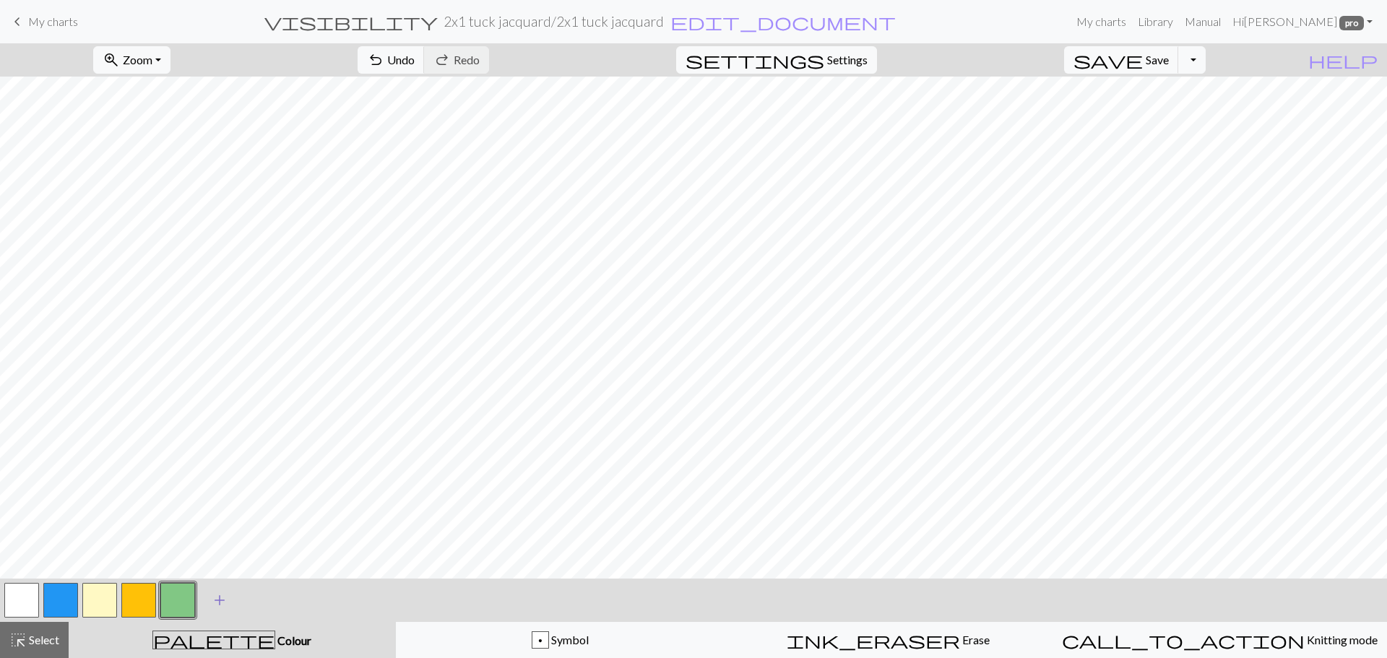
click at [217, 599] on span "add" at bounding box center [219, 600] width 17 height 20
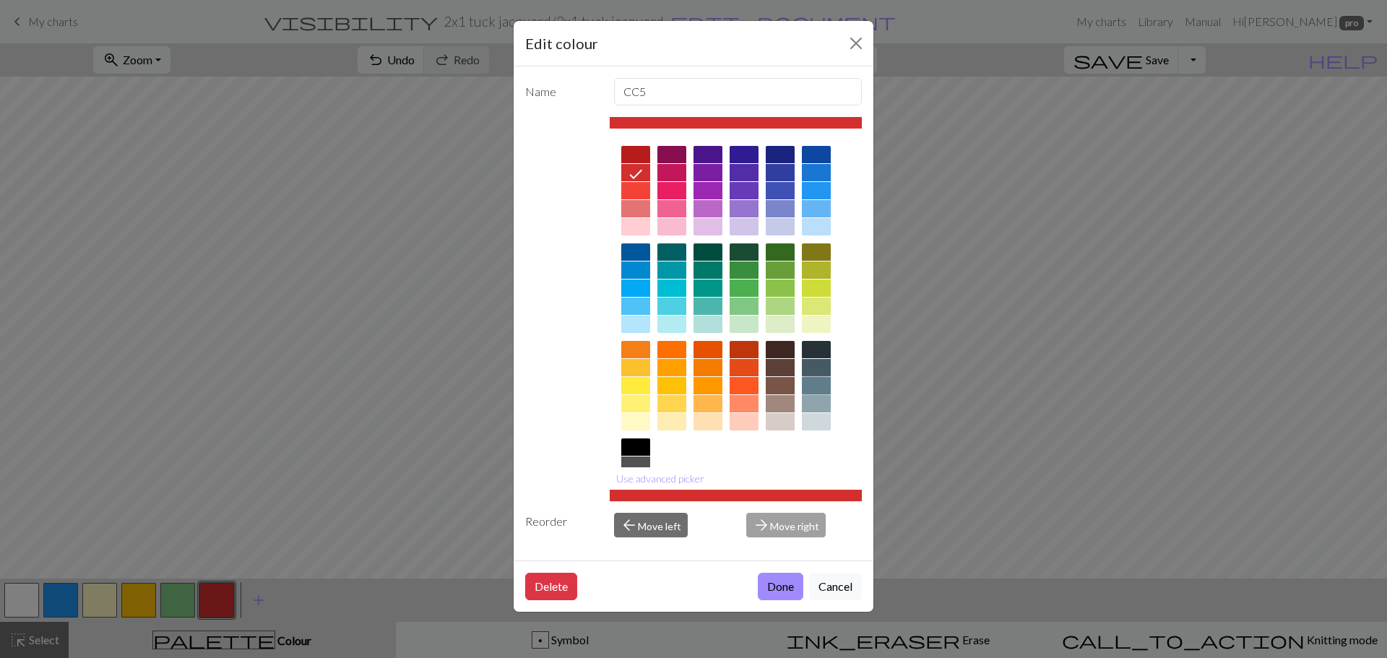
click at [816, 384] on div at bounding box center [816, 385] width 29 height 17
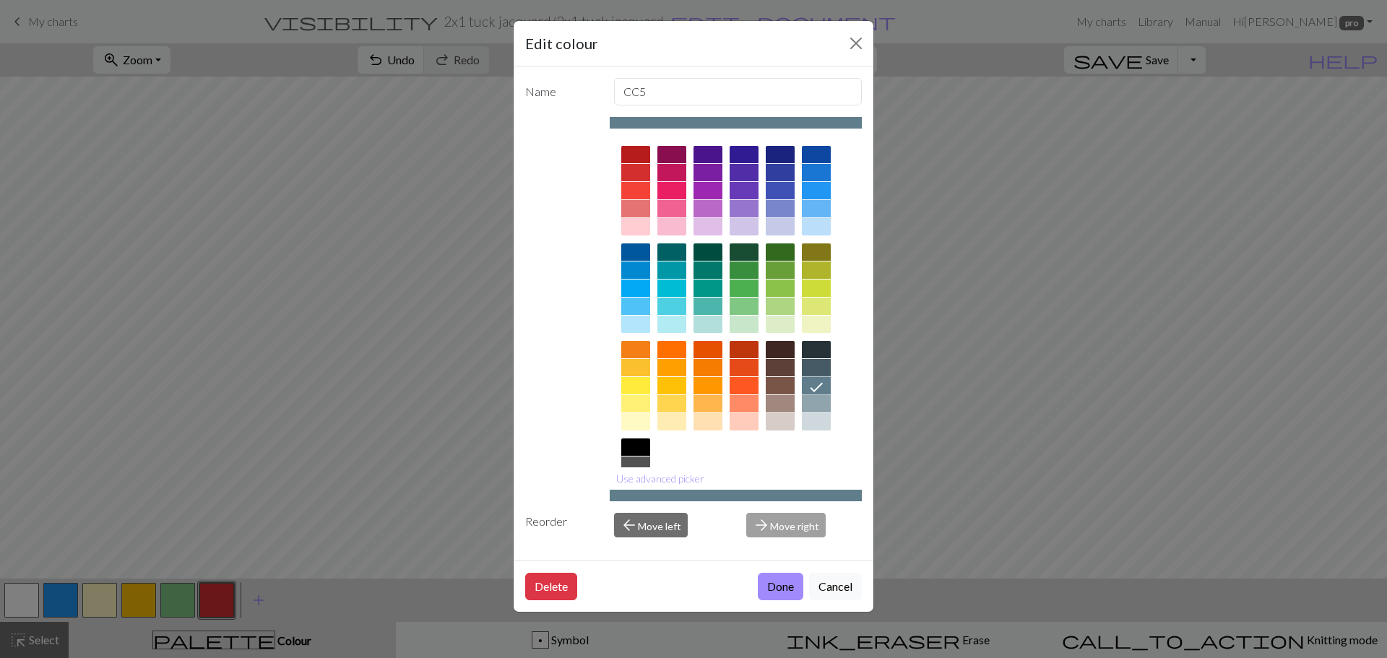
drag, startPoint x: 779, startPoint y: 582, endPoint x: 767, endPoint y: 582, distance: 11.6
click at [780, 582] on button "Done" at bounding box center [781, 586] width 46 height 27
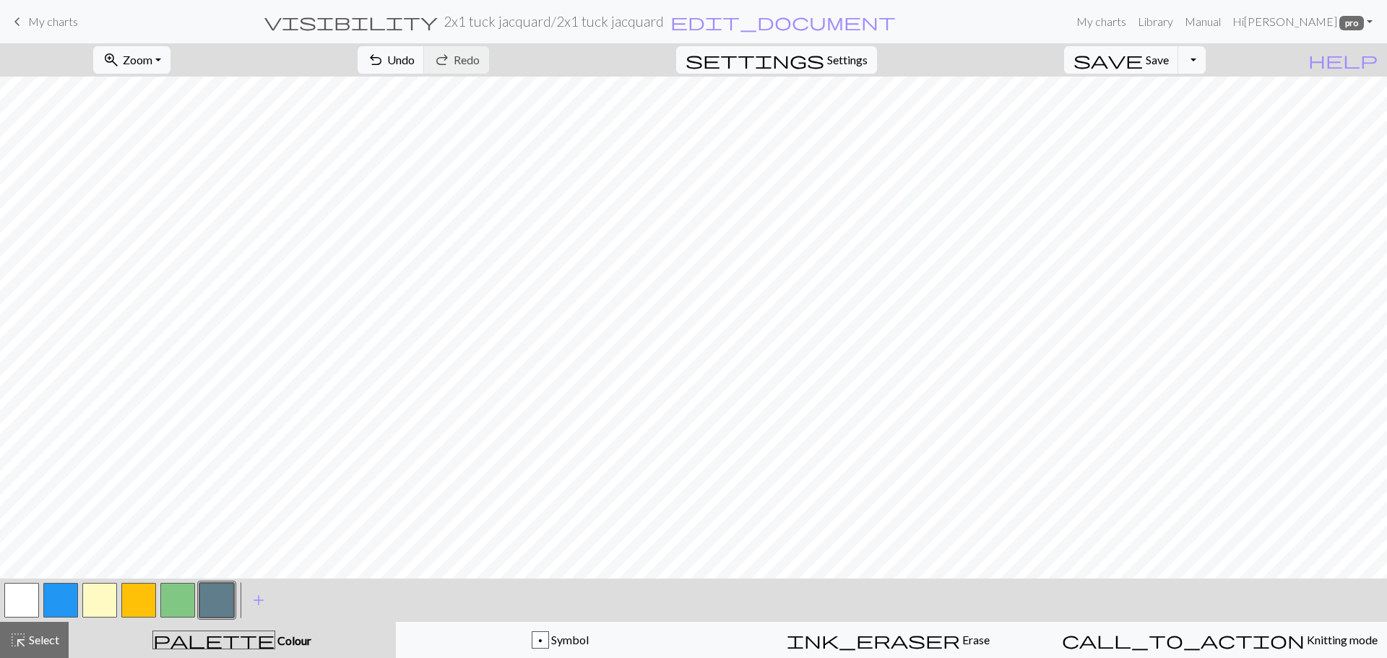
click at [221, 606] on button "button" at bounding box center [216, 600] width 35 height 35
click at [221, 606] on div "Edit colour Name CC5 Use advanced picker Reorder arrow_back Move left arrow_for…" at bounding box center [693, 329] width 1387 height 658
click at [220, 606] on button "button" at bounding box center [216, 600] width 35 height 35
click at [220, 606] on div "Edit colour Name CC5 Use advanced picker Reorder arrow_back Move left arrow_for…" at bounding box center [693, 329] width 1387 height 658
click at [219, 608] on button "button" at bounding box center [216, 600] width 35 height 35
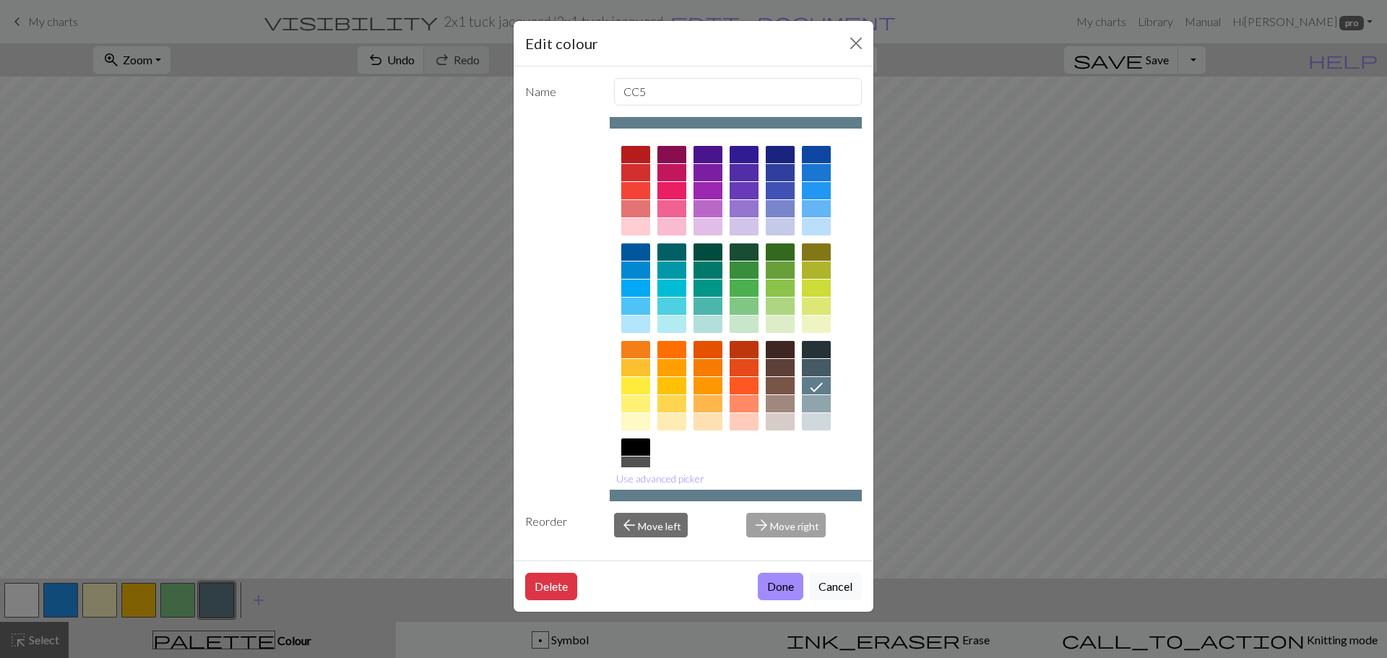
click at [807, 403] on div at bounding box center [816, 403] width 29 height 17
click at [764, 587] on button "Done" at bounding box center [781, 586] width 46 height 27
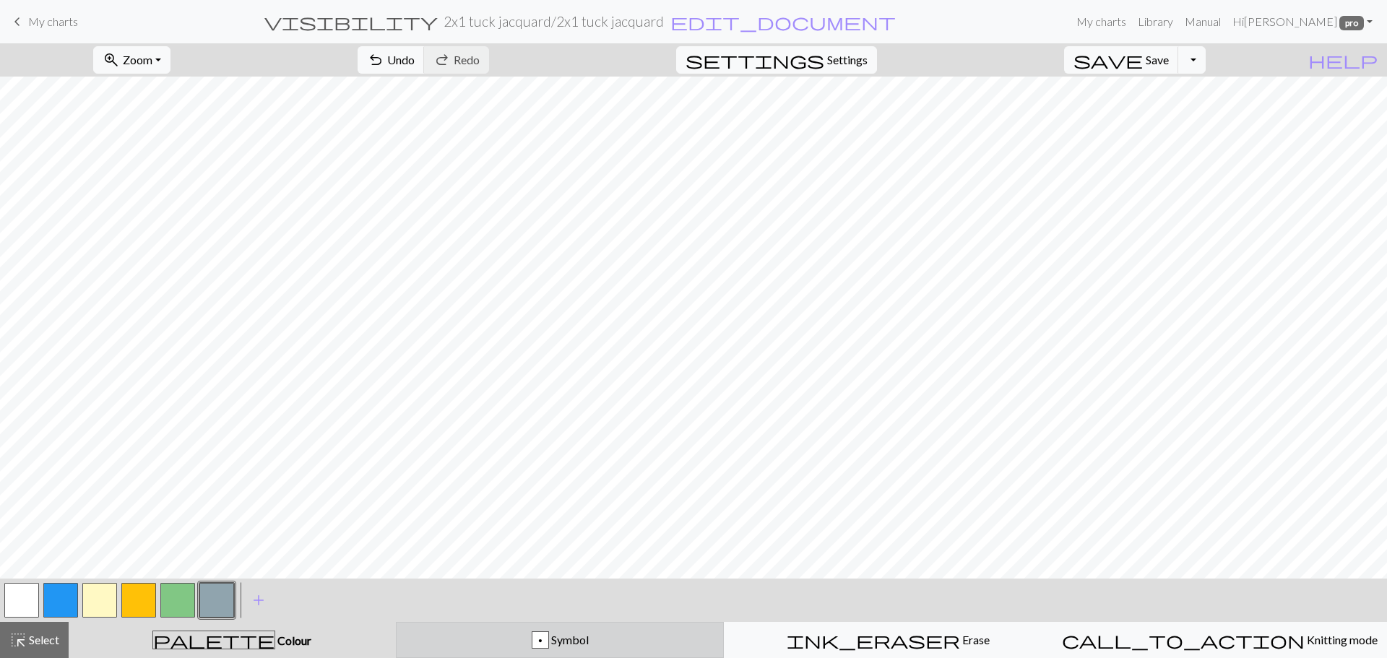
click at [553, 636] on span "Symbol" at bounding box center [569, 640] width 40 height 14
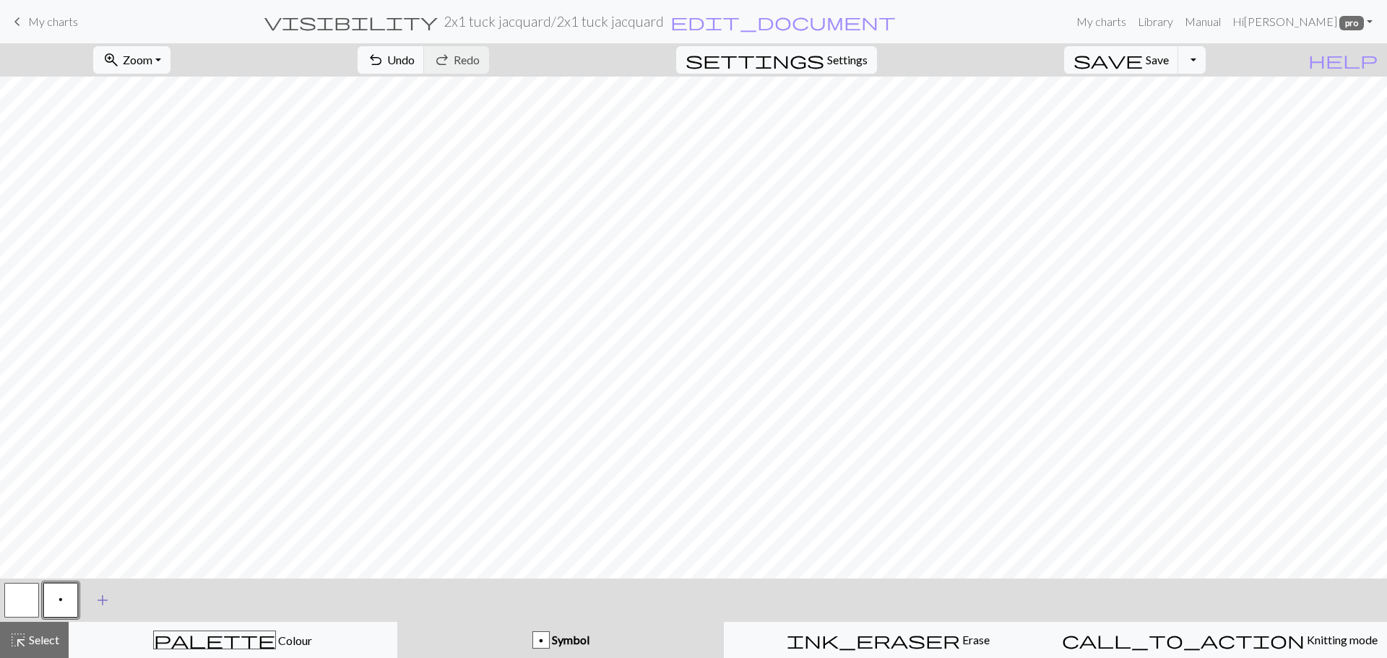
click at [101, 592] on span "add" at bounding box center [102, 600] width 17 height 20
click at [97, 603] on button "button" at bounding box center [99, 600] width 35 height 35
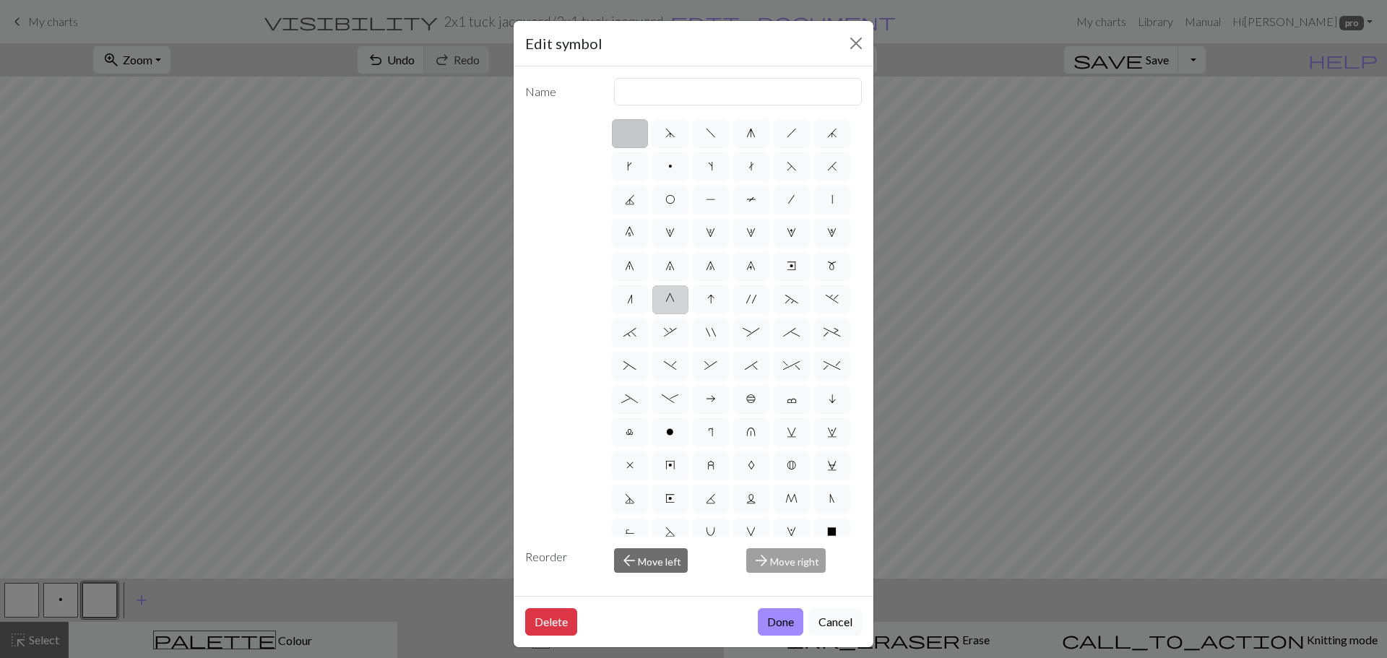
click at [662, 314] on label "G" at bounding box center [670, 299] width 36 height 29
click at [665, 300] on input "G" at bounding box center [669, 294] width 9 height 9
radio input "true"
click at [652, 83] on input "psso" at bounding box center [738, 91] width 249 height 27
type input "p"
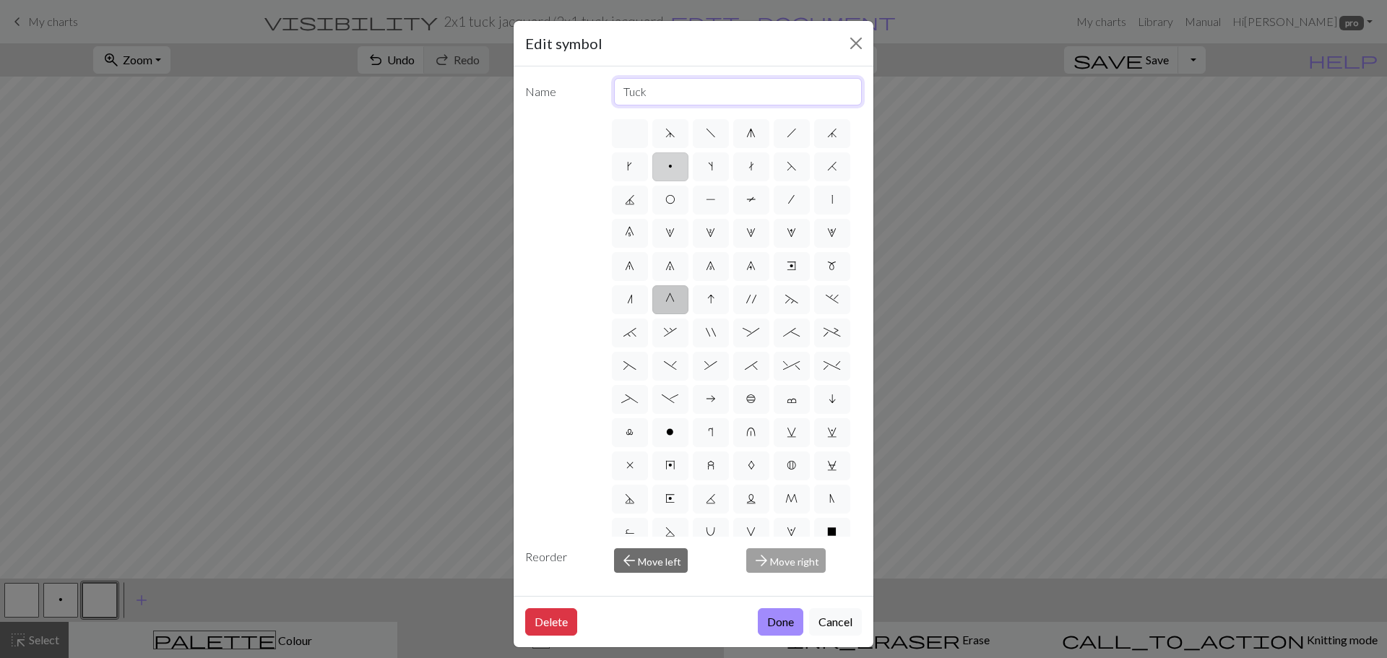
type input "Tuck"
click at [762, 622] on button "Done" at bounding box center [781, 621] width 46 height 27
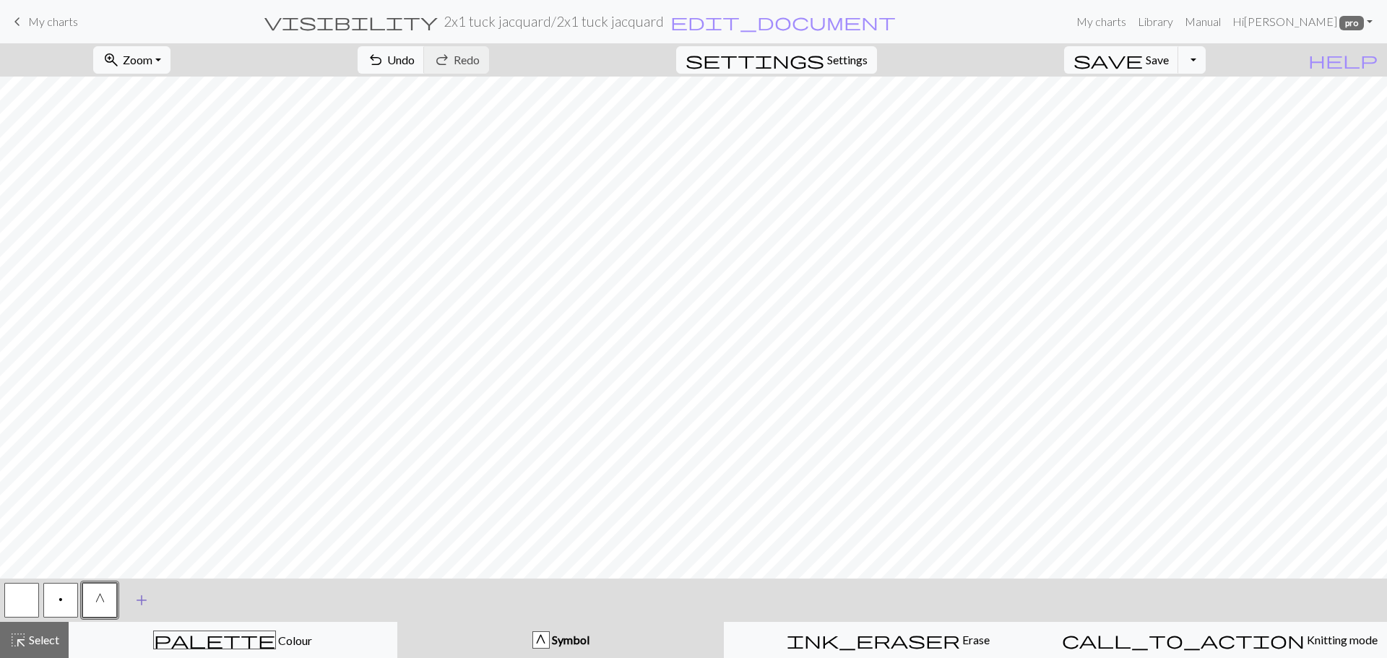
click at [143, 598] on span "add" at bounding box center [141, 600] width 17 height 20
click at [144, 598] on button "button" at bounding box center [138, 600] width 35 height 35
click at [144, 598] on div "Edit symbol Name d f g h j k p s t F H J O P T / | 0 1 2 3 4 5 6 7 8 9 e m n G …" at bounding box center [693, 329] width 1387 height 658
click at [137, 598] on button "button" at bounding box center [138, 600] width 35 height 35
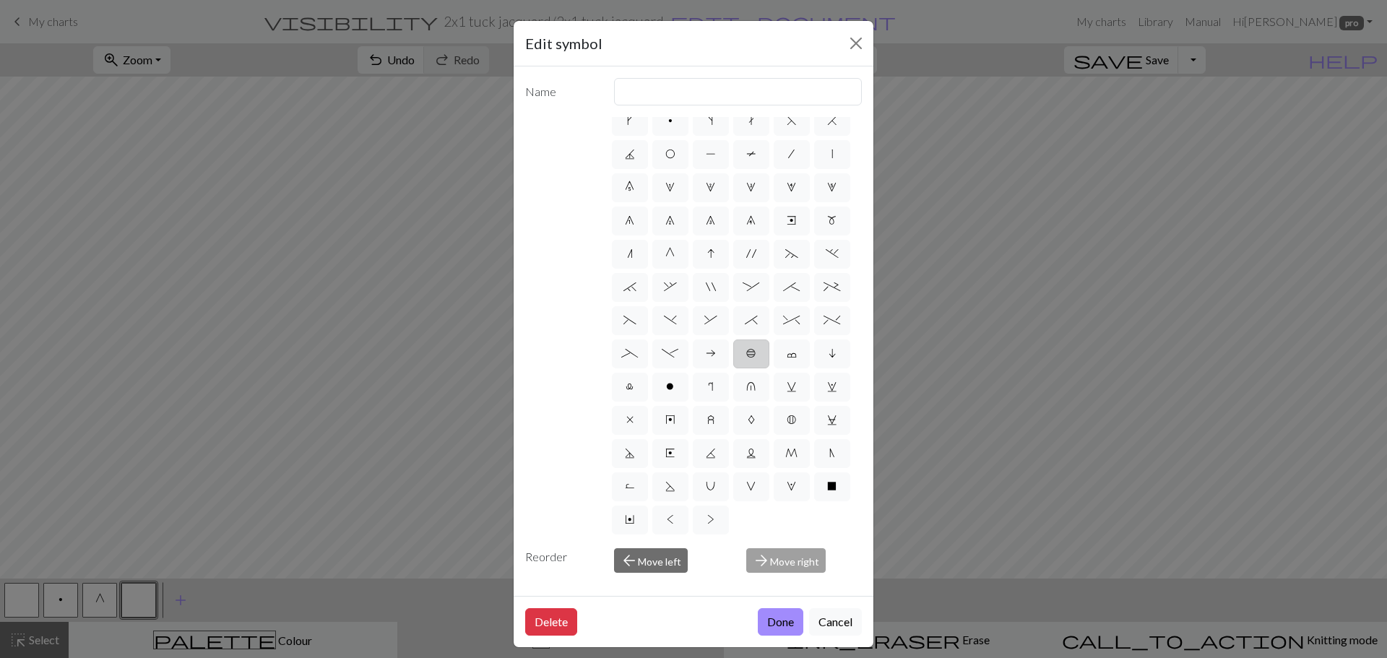
scroll to position [145, 0]
click at [619, 406] on label "x" at bounding box center [630, 420] width 36 height 29
click at [626, 457] on input "x" at bounding box center [630, 461] width 9 height 9
radio input "true"
type input "no stitch"
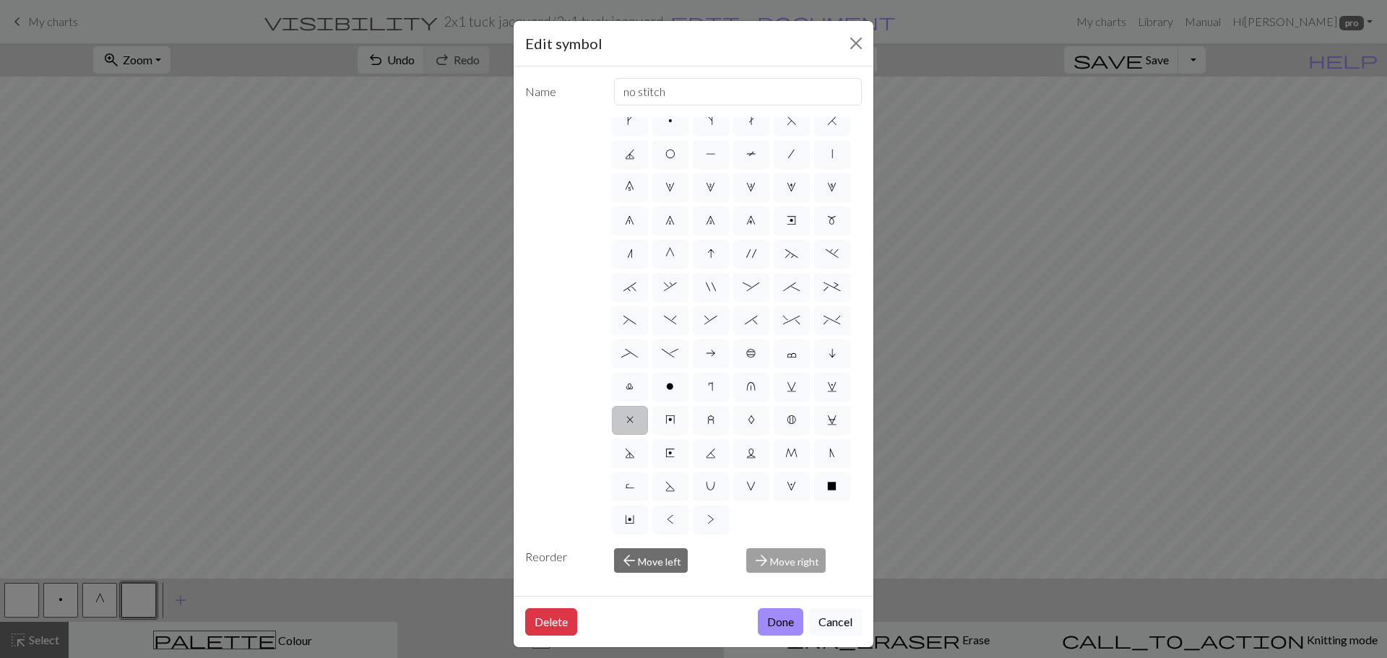
drag, startPoint x: 773, startPoint y: 621, endPoint x: 765, endPoint y: 621, distance: 8.0
click at [772, 621] on button "Done" at bounding box center [781, 621] width 46 height 27
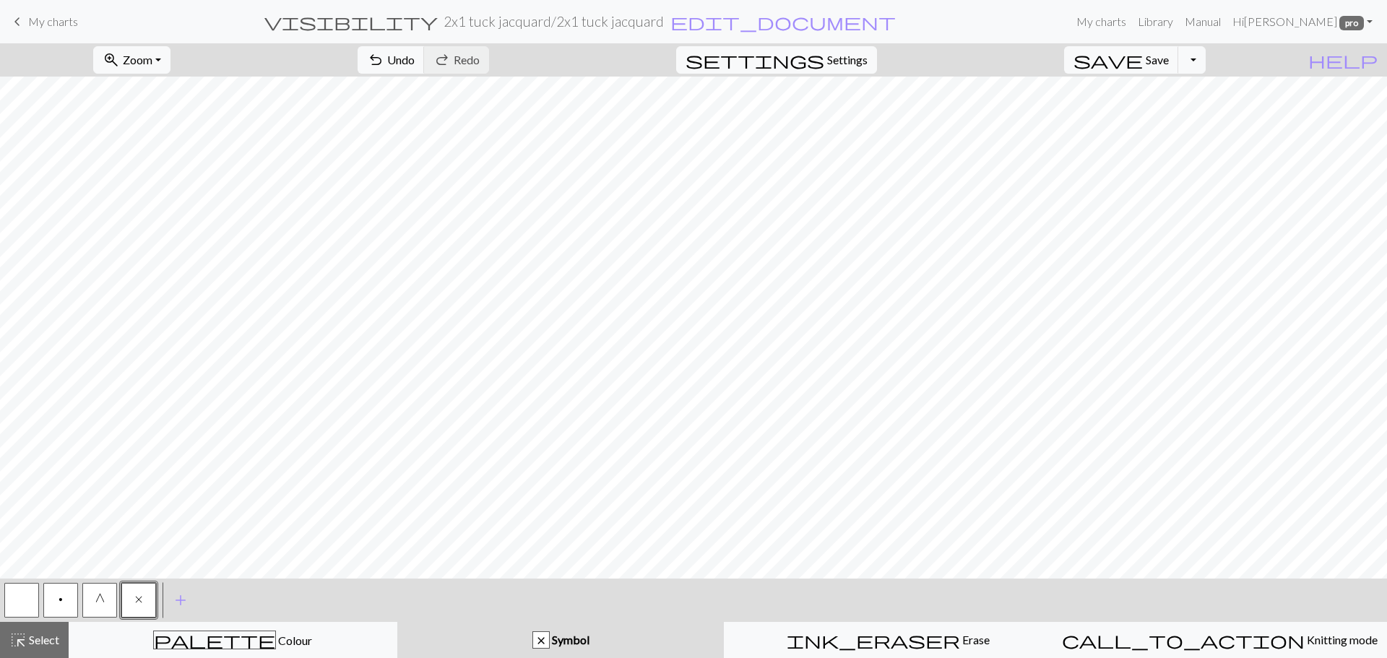
click at [144, 598] on button "x" at bounding box center [138, 600] width 35 height 35
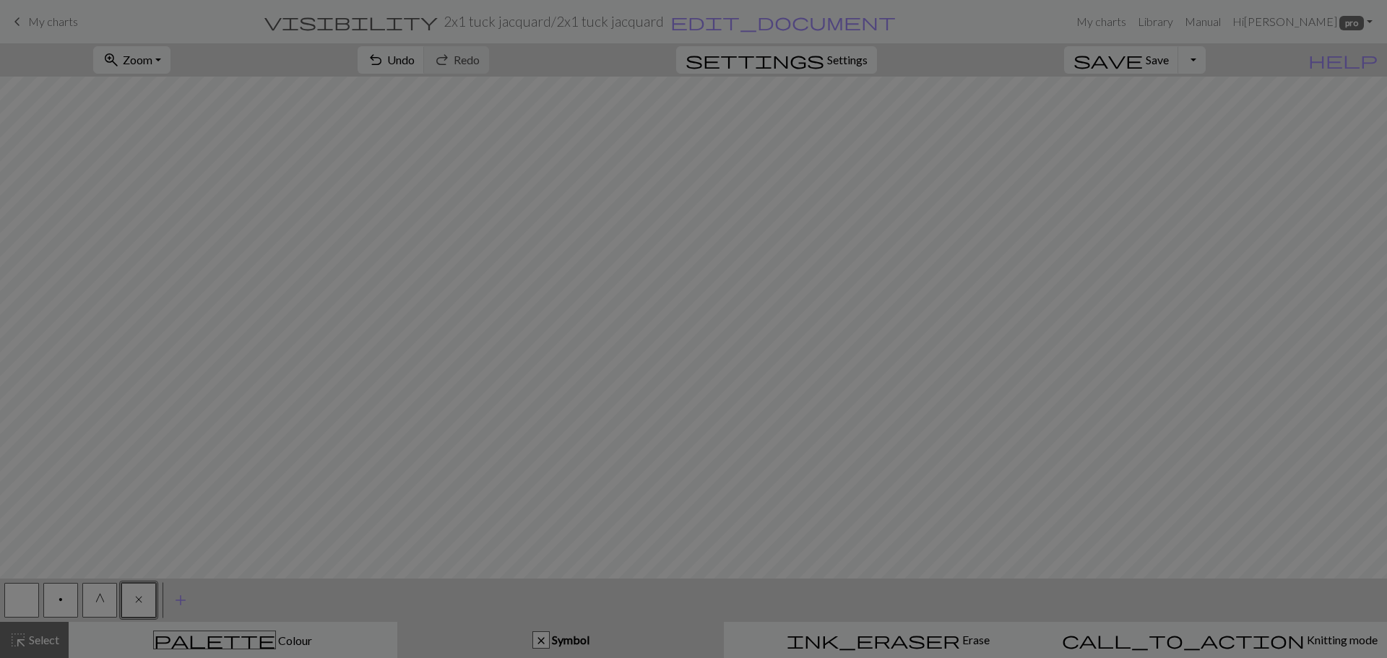
click at [145, 599] on div "Edit symbol Name no stitch d f g h j k p s t F H J O P T / | 0 1 2 3 4 5 6 7 8 …" at bounding box center [693, 329] width 1387 height 658
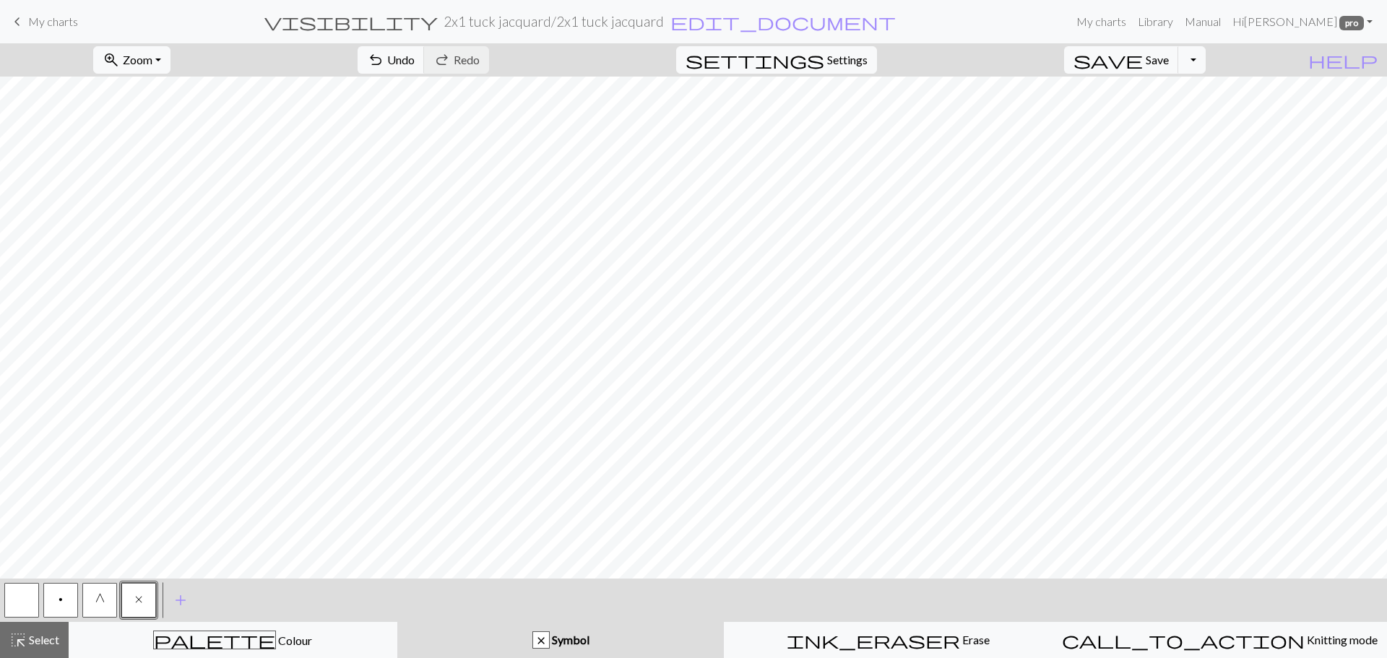
click at [139, 603] on span "x" at bounding box center [138, 600] width 7 height 12
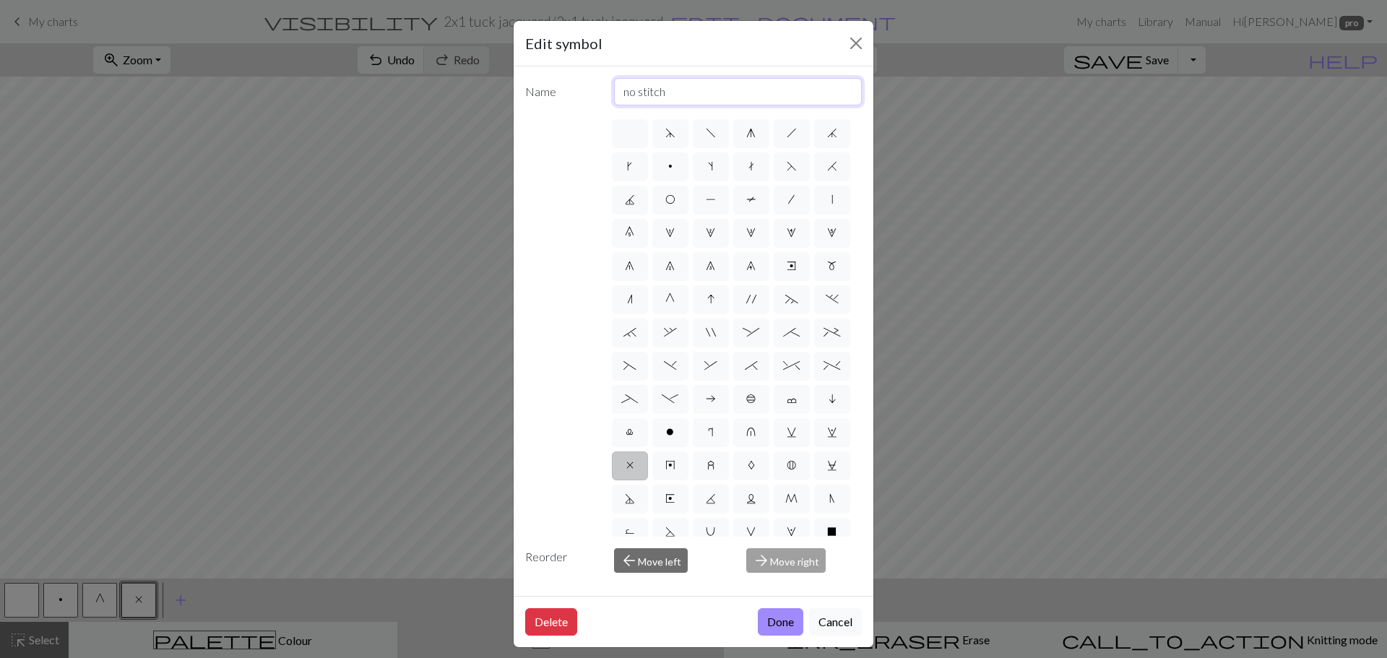
click at [680, 84] on input "no stitch" at bounding box center [738, 91] width 249 height 27
type input "no stitch/ ladder"
click at [767, 628] on button "Done" at bounding box center [781, 621] width 46 height 27
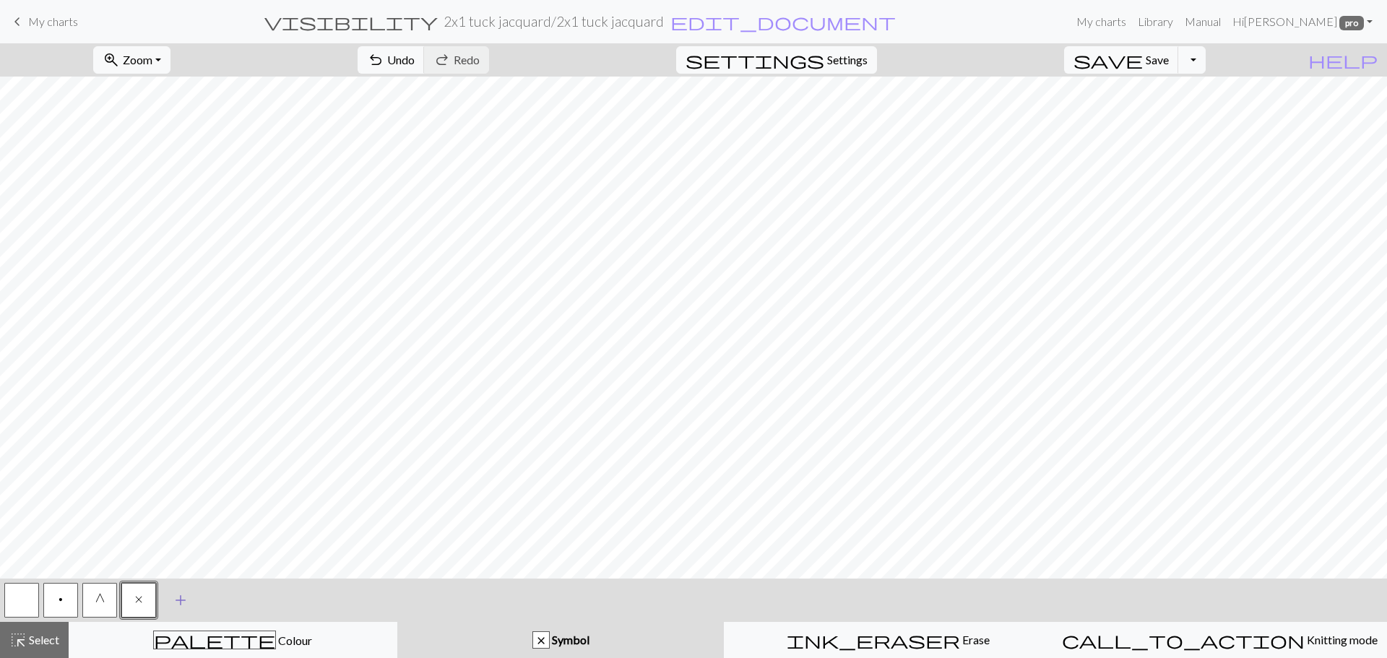
click at [178, 600] on span "add" at bounding box center [180, 600] width 17 height 20
click at [181, 599] on button "button" at bounding box center [177, 600] width 35 height 35
click at [181, 599] on div "Edit symbol Name d f g h j k p s t F H J O P T / | 0 1 2 3 4 5 6 7 8 9 e m n G …" at bounding box center [693, 329] width 1387 height 658
click at [181, 599] on button "button" at bounding box center [177, 600] width 35 height 35
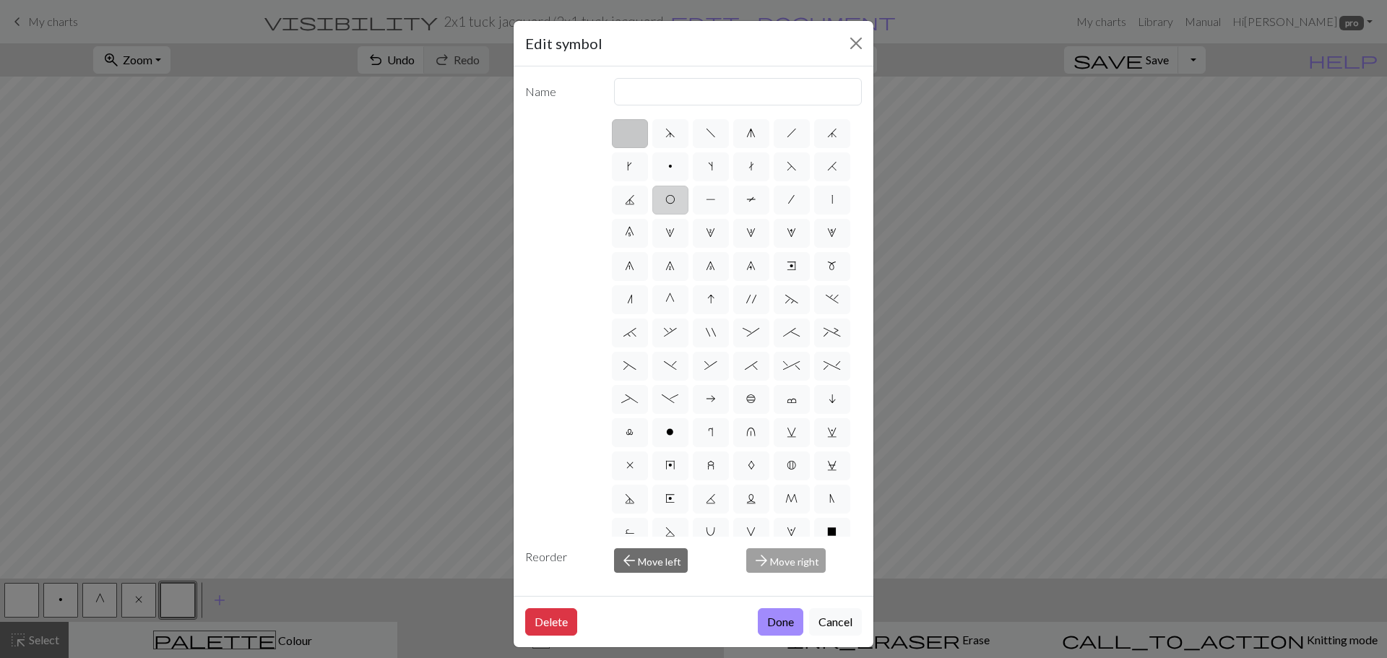
click at [689, 198] on label "O" at bounding box center [670, 200] width 36 height 29
click at [675, 198] on input "O" at bounding box center [669, 195] width 9 height 9
radio input "true"
click at [681, 96] on input "yo" at bounding box center [738, 91] width 249 height 27
type input "y"
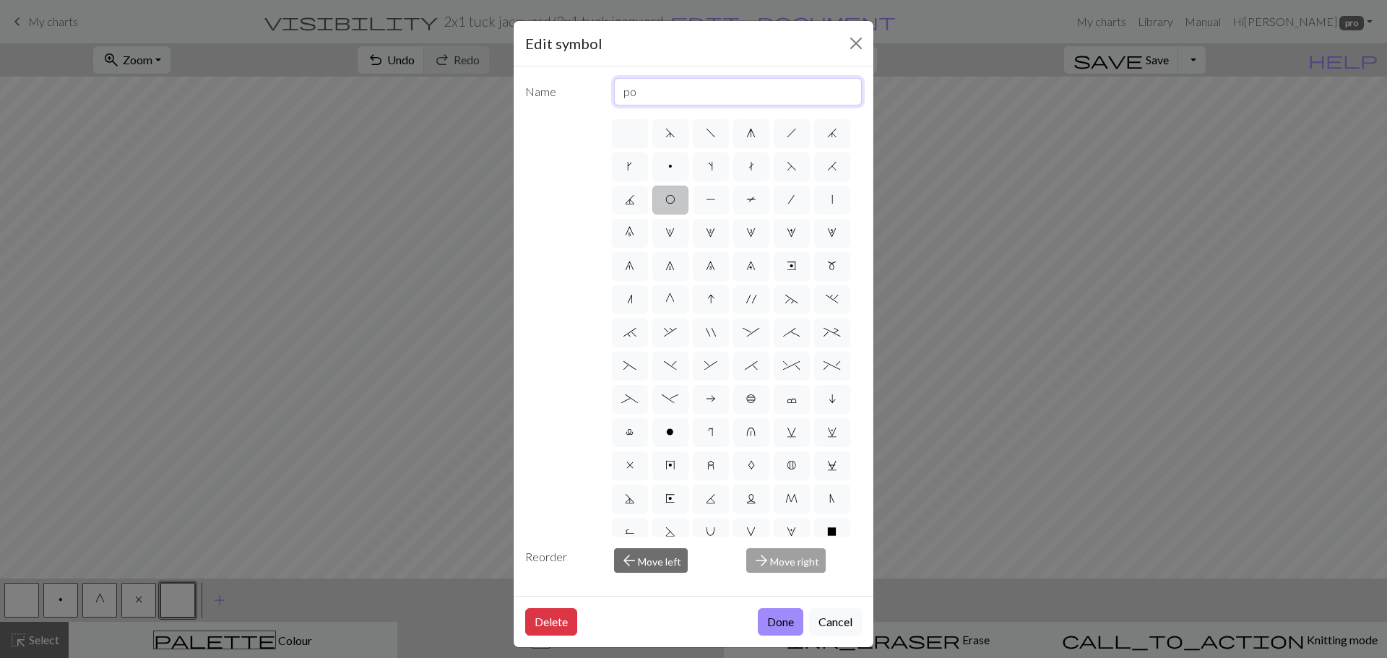
type input "p"
type input "Lace hole"
click at [777, 621] on button "Done" at bounding box center [781, 621] width 46 height 27
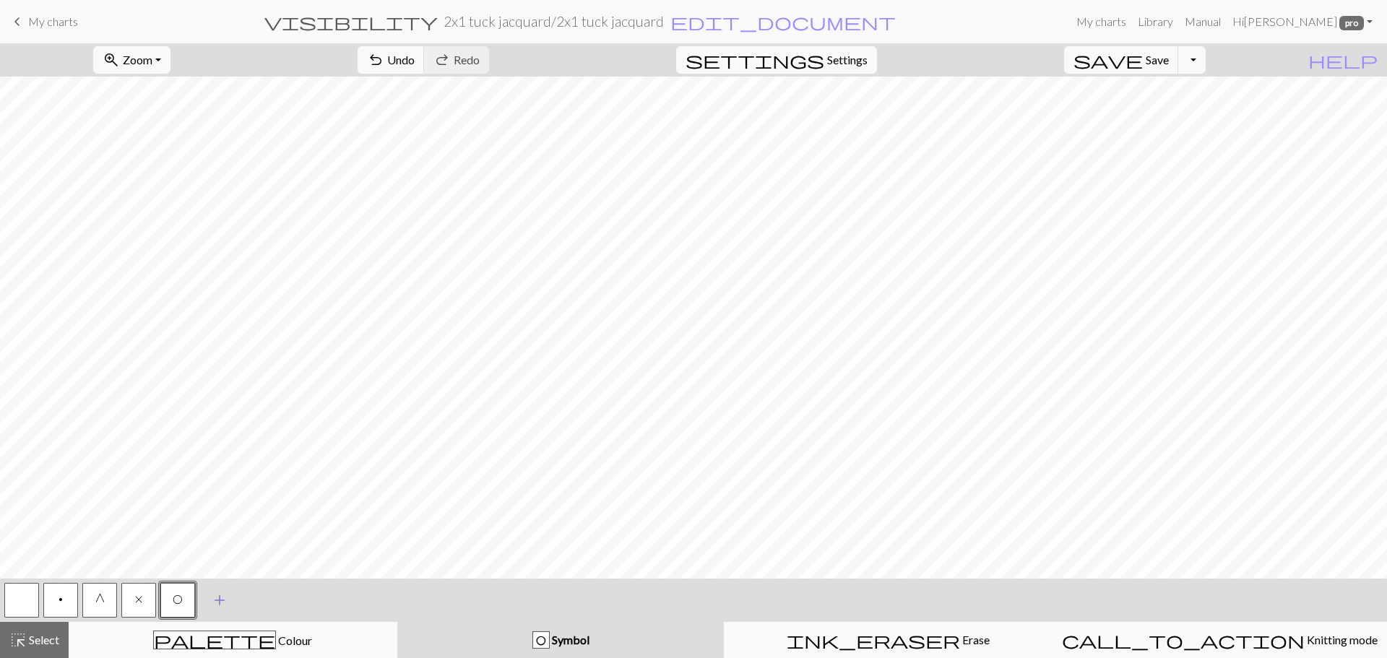
click at [219, 601] on span "add" at bounding box center [219, 600] width 17 height 20
click at [219, 601] on button "button" at bounding box center [216, 600] width 35 height 35
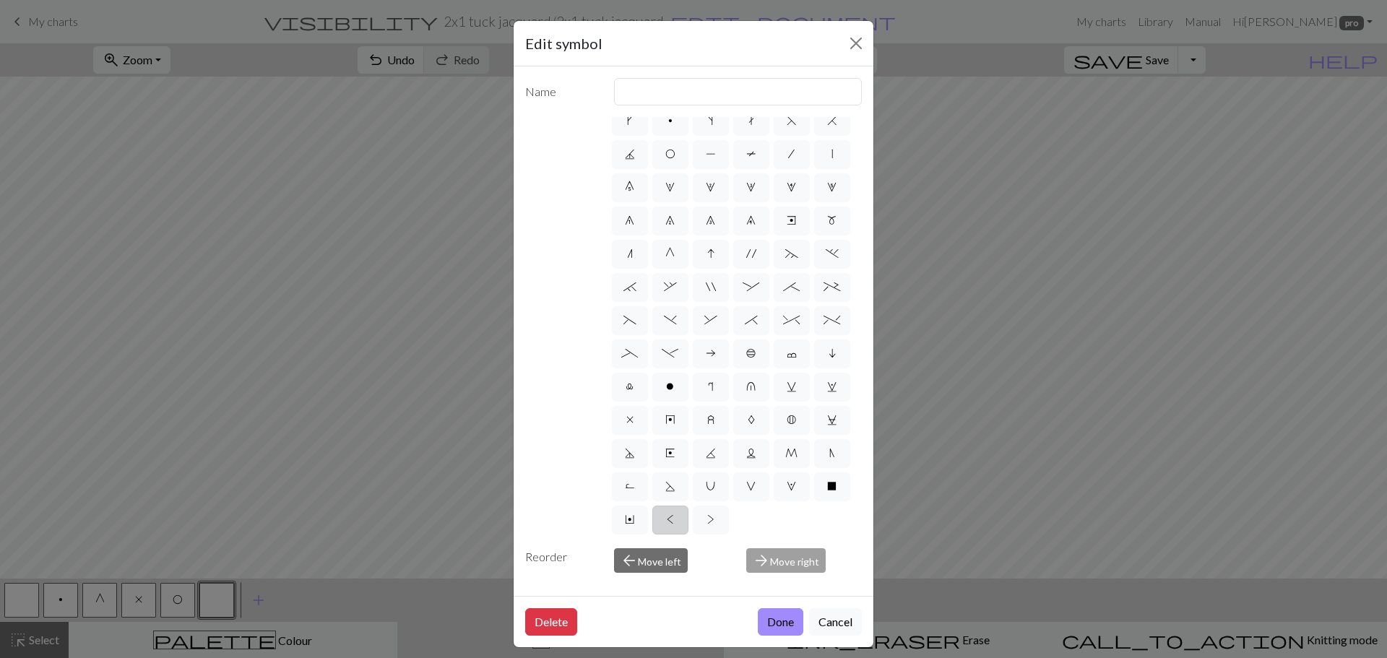
click at [689, 506] on label "<" at bounding box center [670, 520] width 36 height 29
click at [676, 556] on input "<" at bounding box center [671, 560] width 9 height 9
radio input "true"
click at [695, 99] on input "twisted knit" at bounding box center [738, 91] width 249 height 27
type input "t"
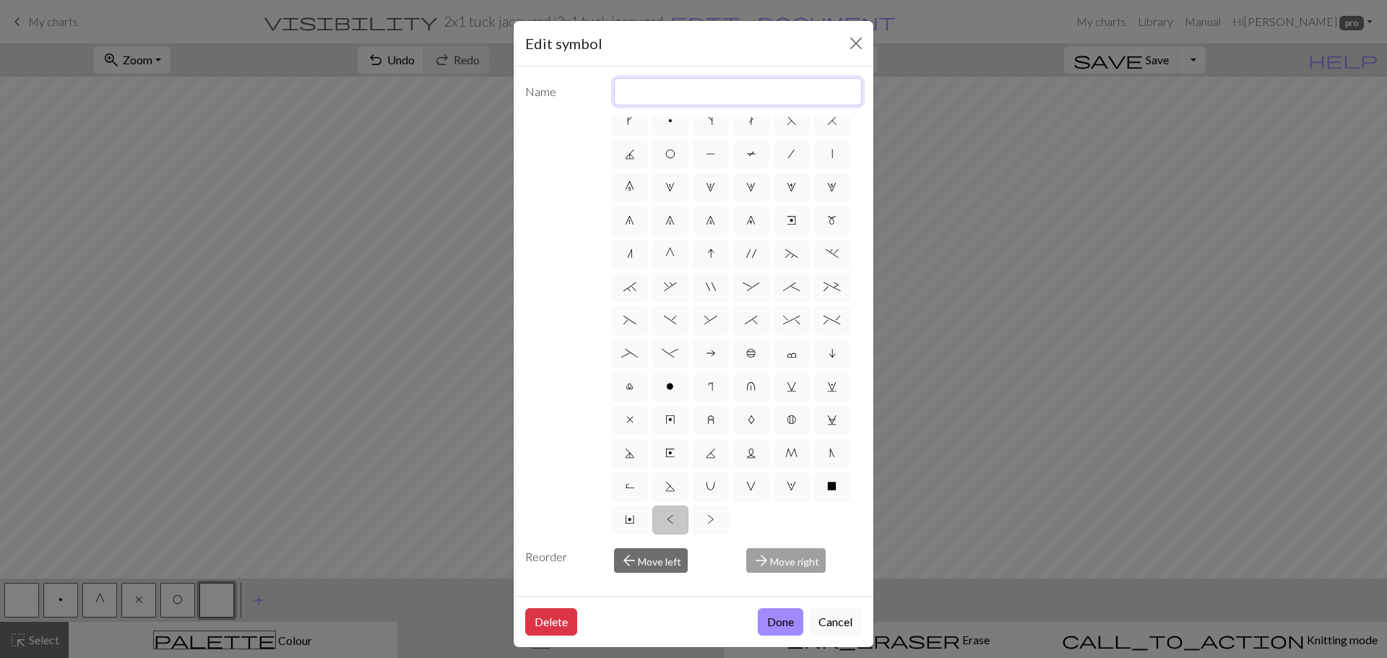
type input "t"
type input "p"
type input "transfer left"
drag, startPoint x: 774, startPoint y: 557, endPoint x: 780, endPoint y: 628, distance: 71.1
click at [782, 626] on form "Edit symbol Name transfer left d f g h j k p s t F H J O P T / | 0 1 2 3 4 5 6 …" at bounding box center [694, 334] width 360 height 626
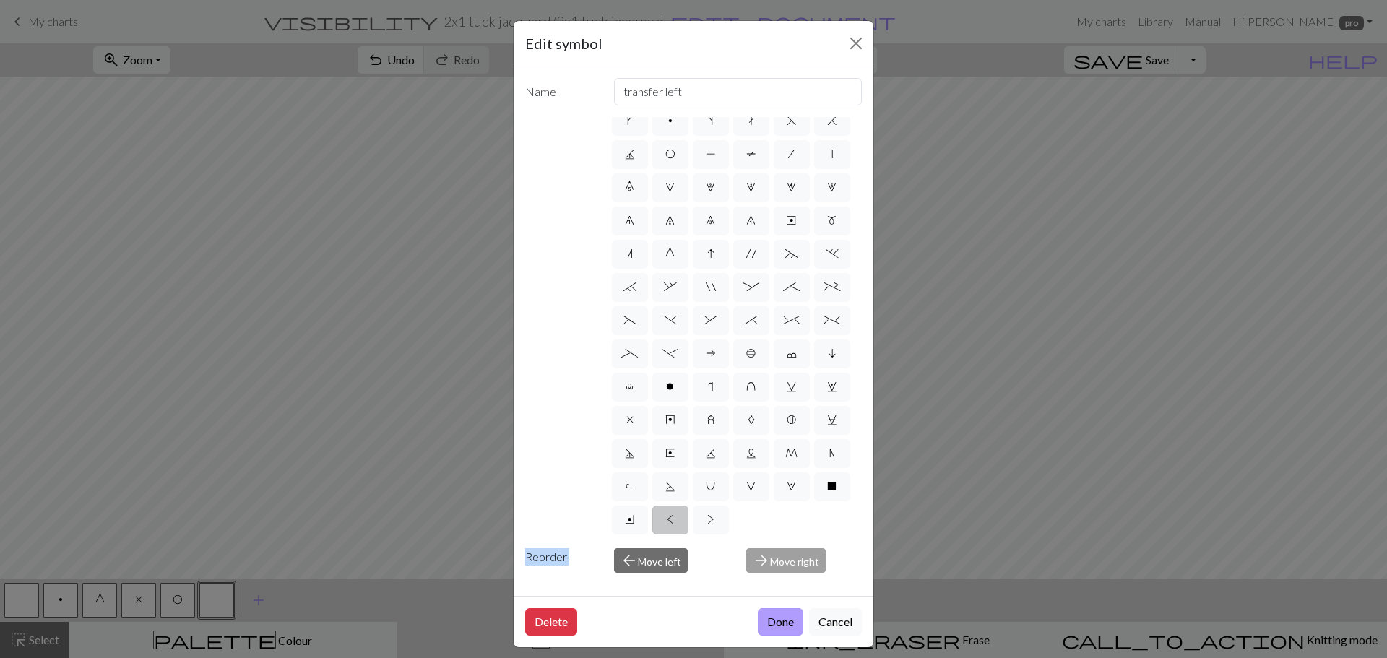
click at [777, 617] on button "Done" at bounding box center [781, 621] width 46 height 27
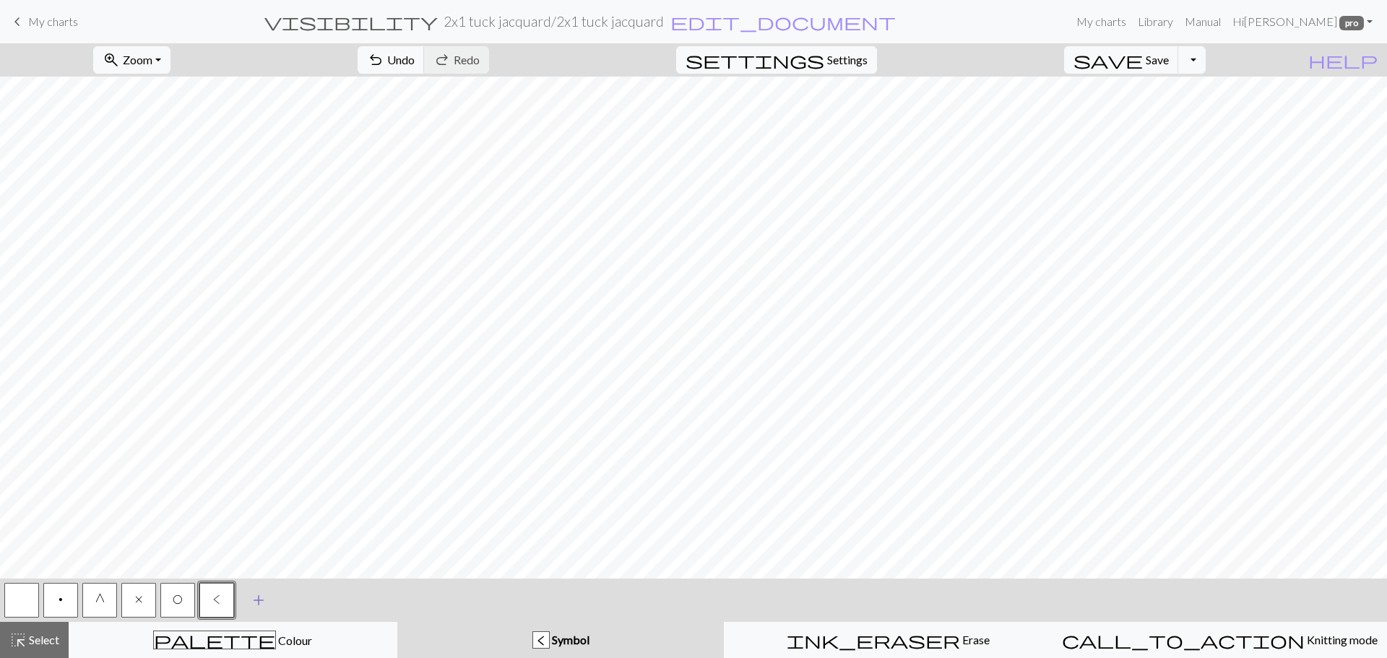
click at [255, 602] on span "add" at bounding box center [258, 600] width 17 height 20
click at [266, 603] on button "button" at bounding box center [255, 600] width 35 height 35
click at [266, 603] on div "Edit symbol Name d f g h j k p s t F H J O P T / | 0 1 2 3 4 5 6 7 8 9 e m n G …" at bounding box center [693, 329] width 1387 height 658
click at [251, 603] on button "button" at bounding box center [255, 600] width 35 height 35
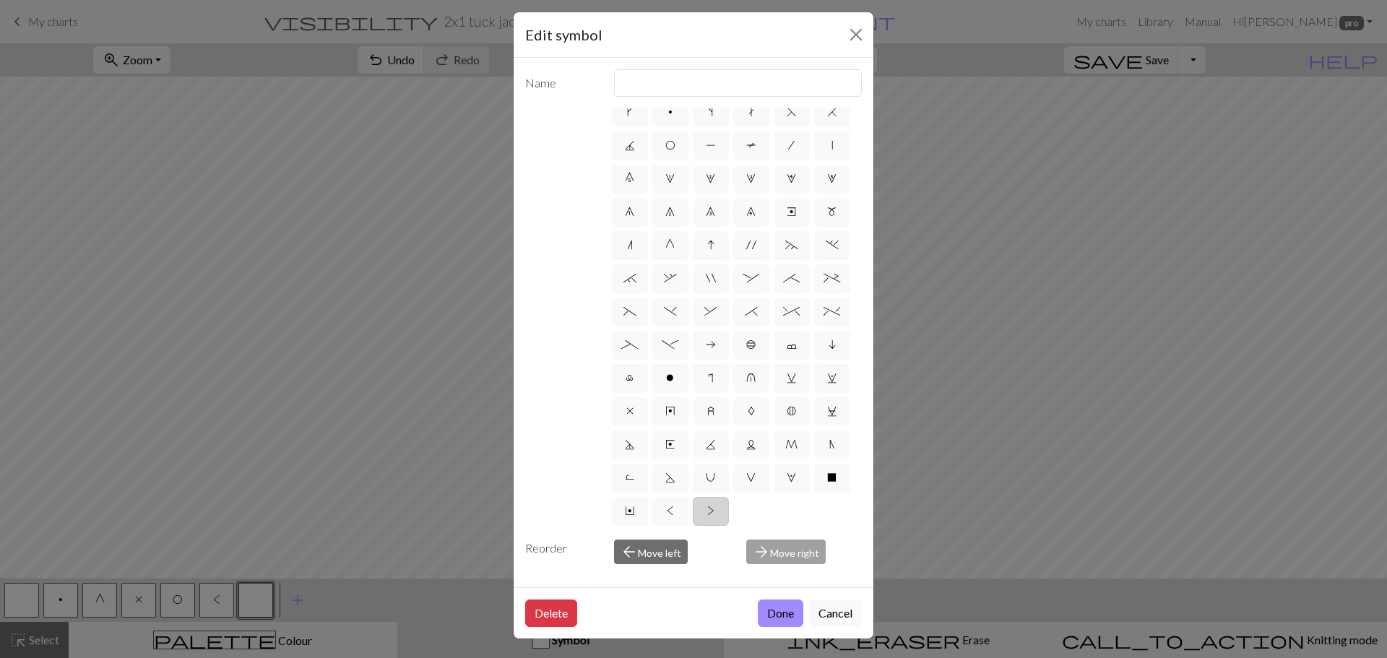
scroll to position [10, 0]
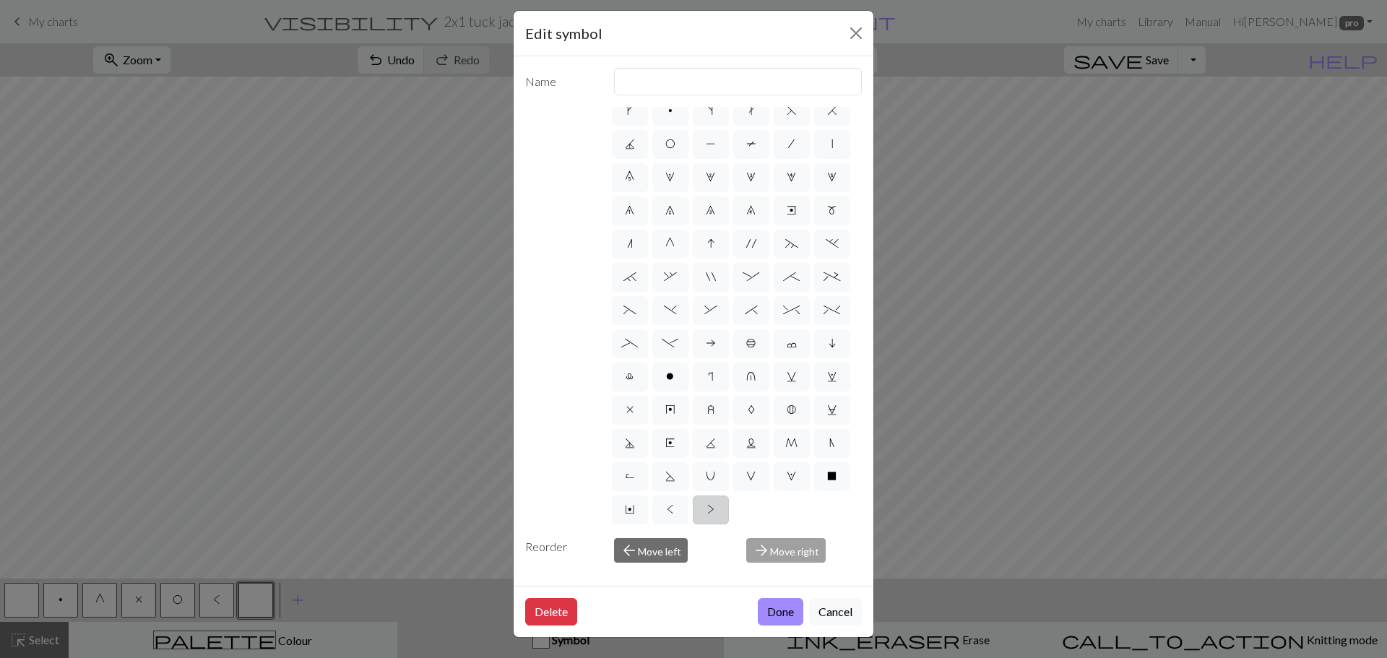
click at [707, 511] on span ">" at bounding box center [710, 510] width 7 height 12
click at [707, 546] on input ">" at bounding box center [711, 550] width 9 height 9
radio input "true"
type input "twisted purl"
drag, startPoint x: 699, startPoint y: 77, endPoint x: 584, endPoint y: 64, distance: 116.3
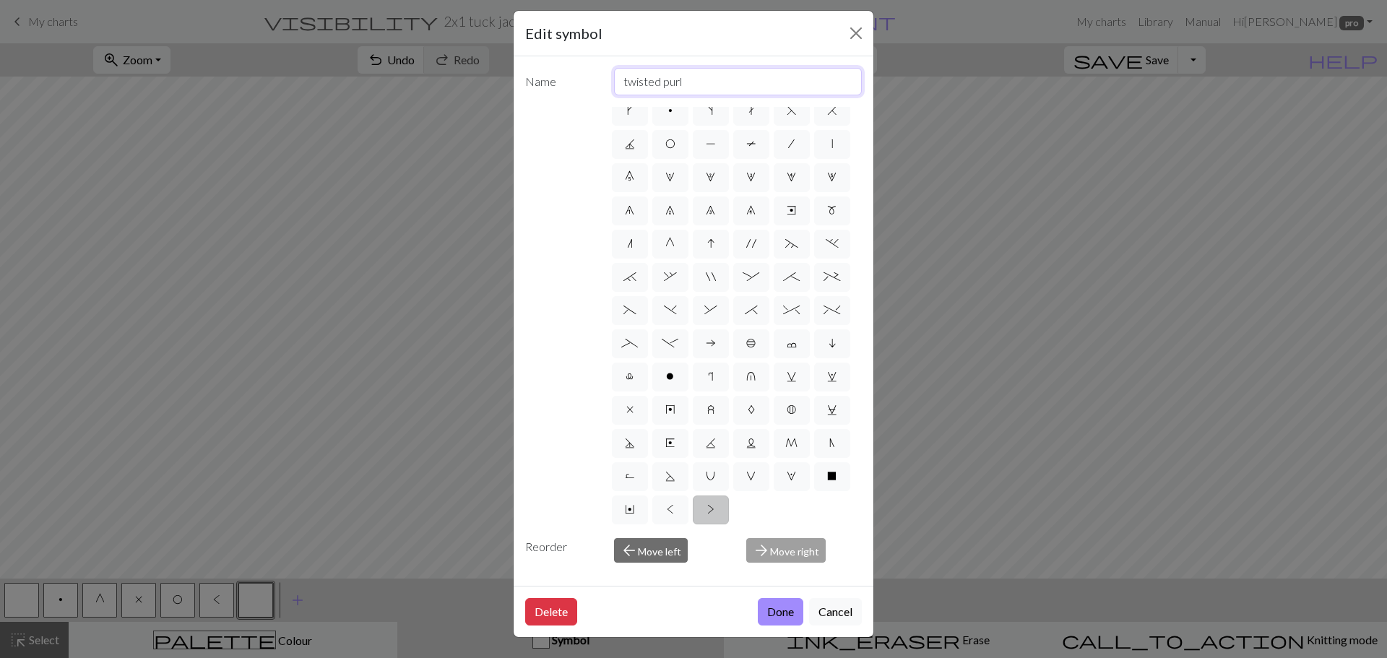
click at [584, 64] on div "Name twisted purl d f g h j k p s t F H J O P T / | 0 1 2 3 4 5 6 7 8 9 e m n G…" at bounding box center [694, 321] width 360 height 530
type input "transfer right"
click at [766, 606] on button "Done" at bounding box center [781, 611] width 46 height 27
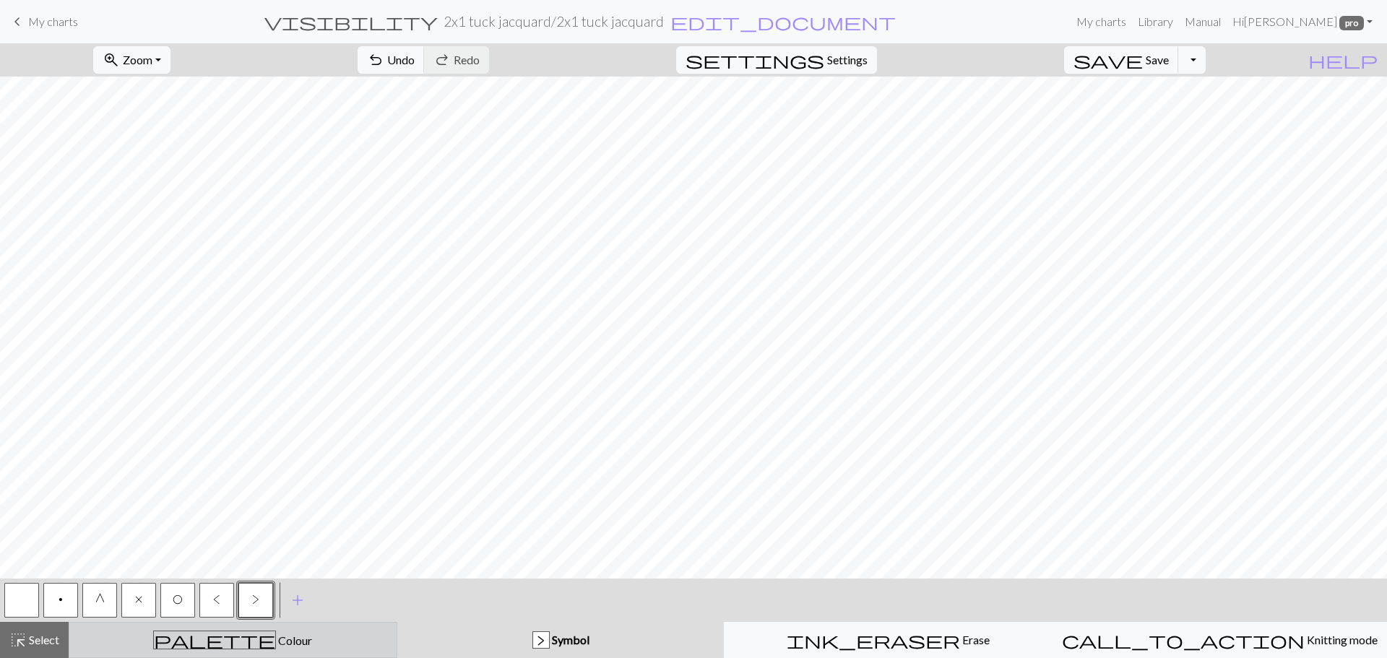
click at [276, 637] on span "Colour" at bounding box center [294, 641] width 36 height 14
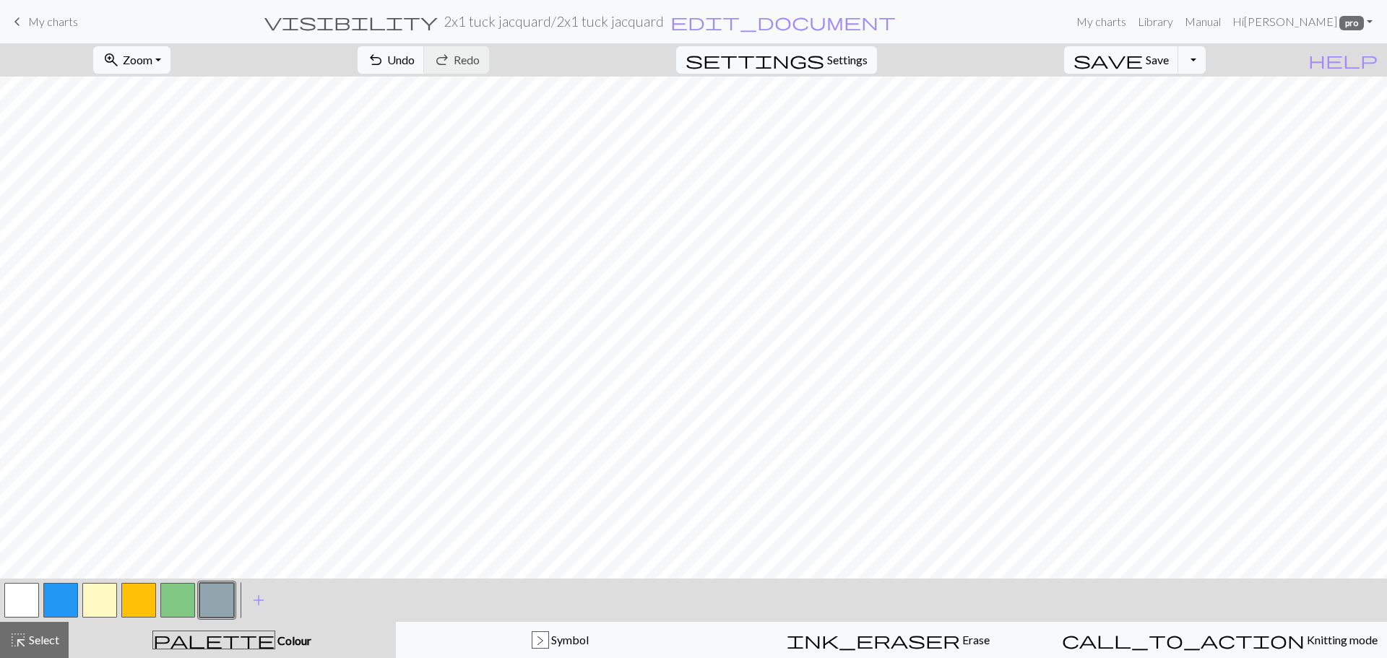
click at [102, 598] on button "button" at bounding box center [99, 600] width 35 height 35
click at [135, 592] on button "button" at bounding box center [138, 600] width 35 height 35
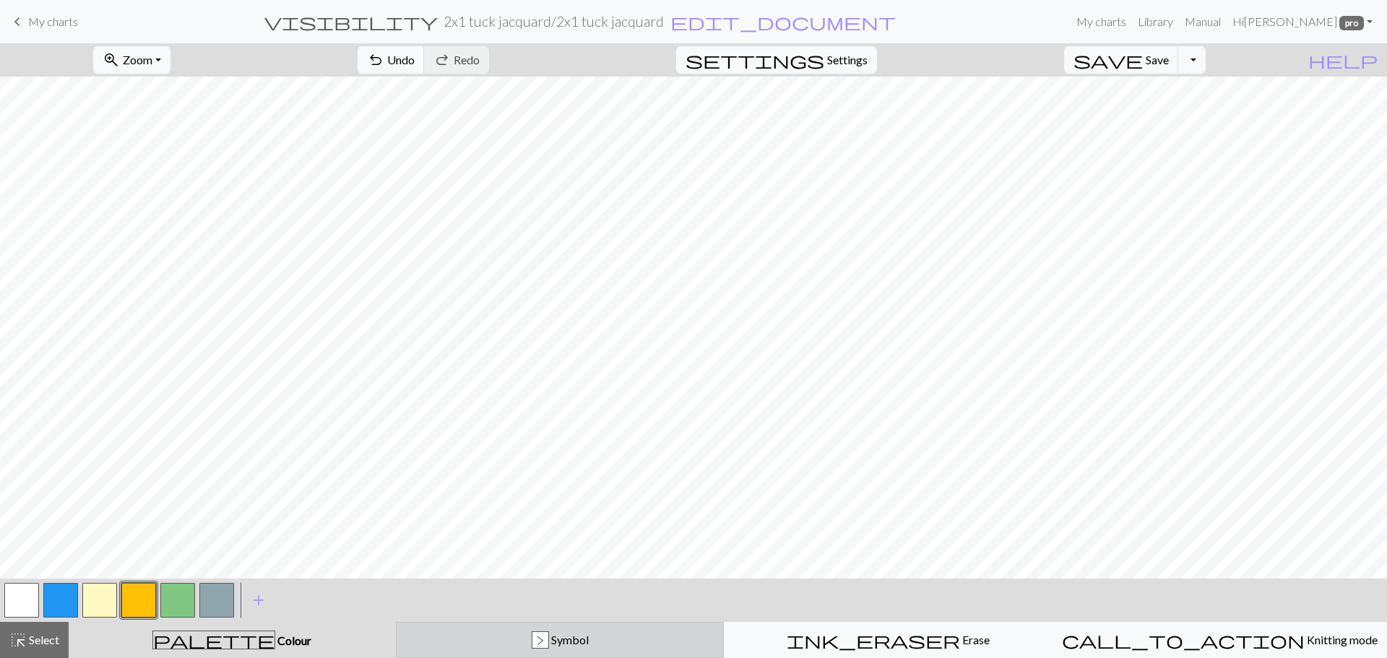
click at [547, 643] on div ">" at bounding box center [541, 640] width 16 height 17
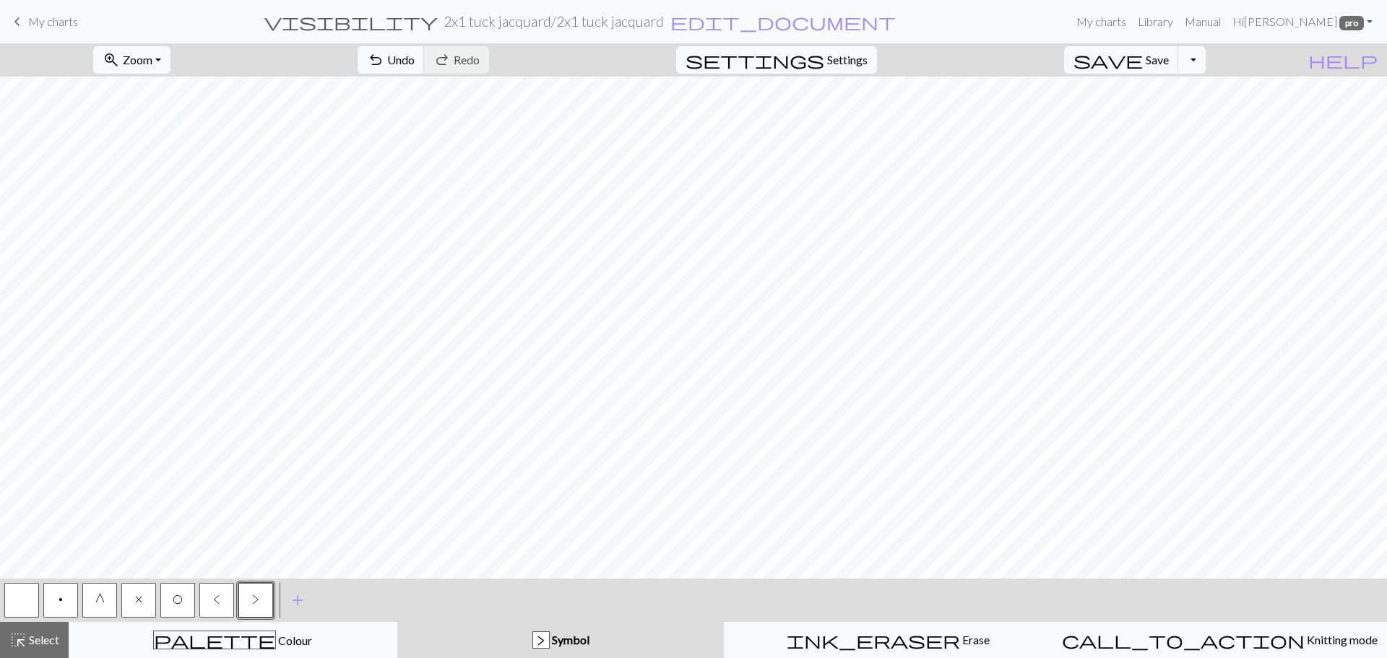
drag, startPoint x: 95, startPoint y: 596, endPoint x: 132, endPoint y: 598, distance: 36.9
click at [95, 595] on span "G" at bounding box center [99, 600] width 9 height 12
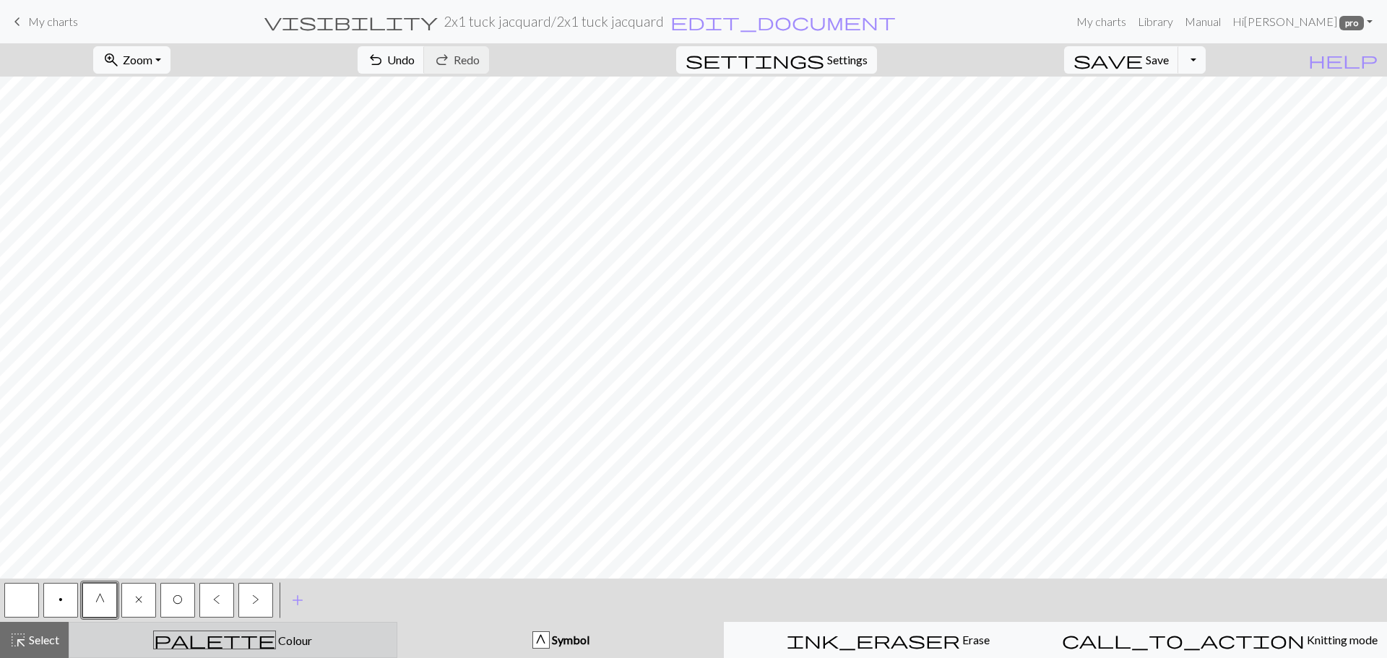
click at [271, 645] on div "palette Colour Colour" at bounding box center [233, 640] width 310 height 19
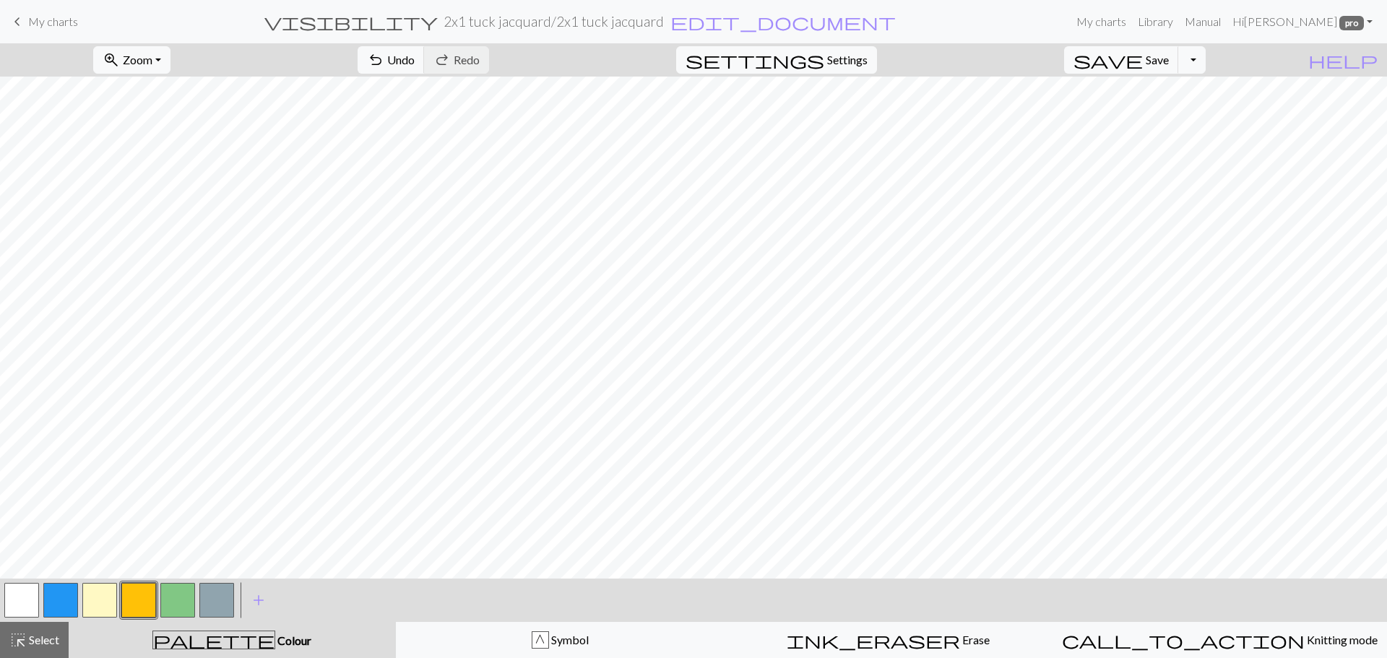
click at [132, 602] on button "button" at bounding box center [138, 600] width 35 height 35
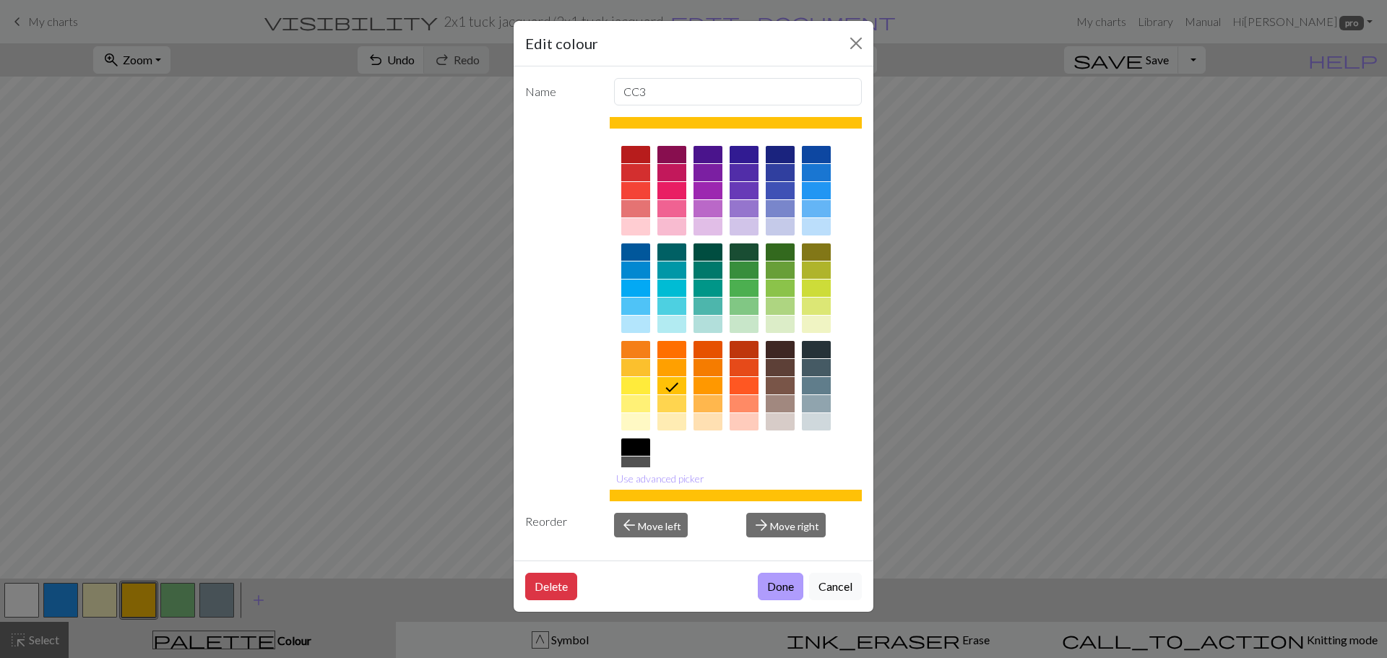
click at [767, 590] on button "Done" at bounding box center [781, 586] width 46 height 27
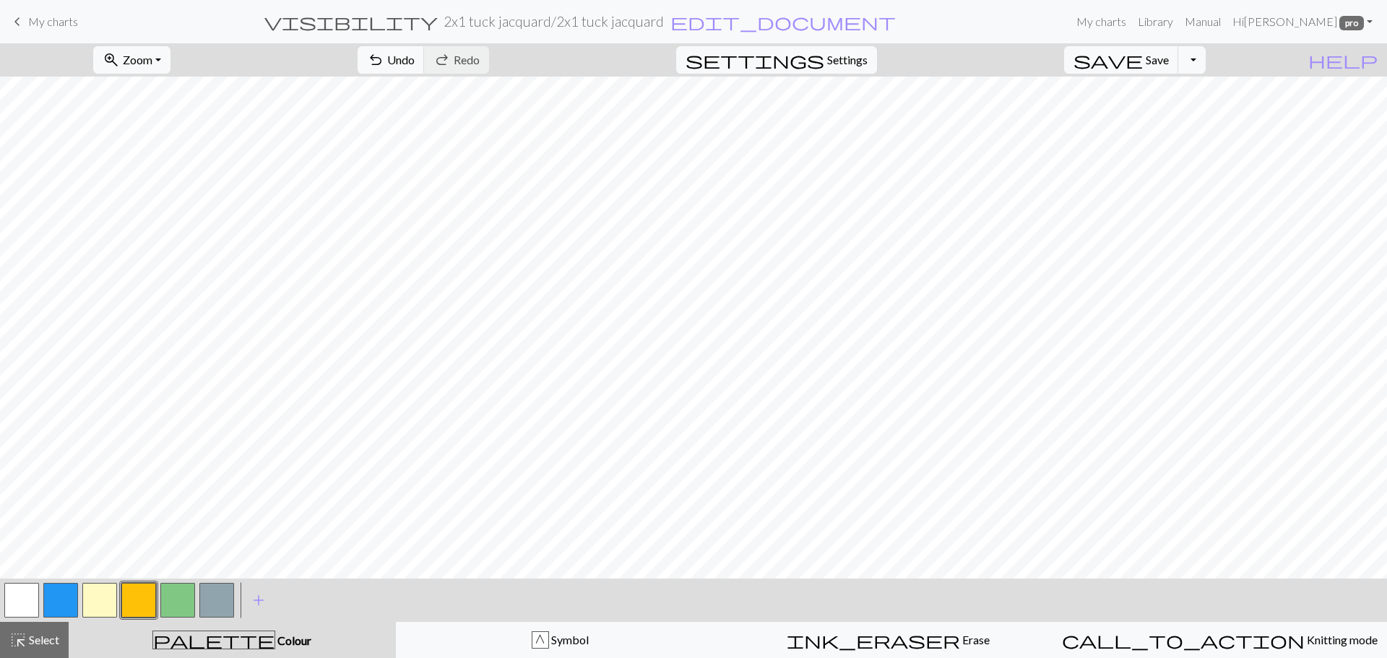
click at [126, 595] on button "button" at bounding box center [138, 600] width 35 height 35
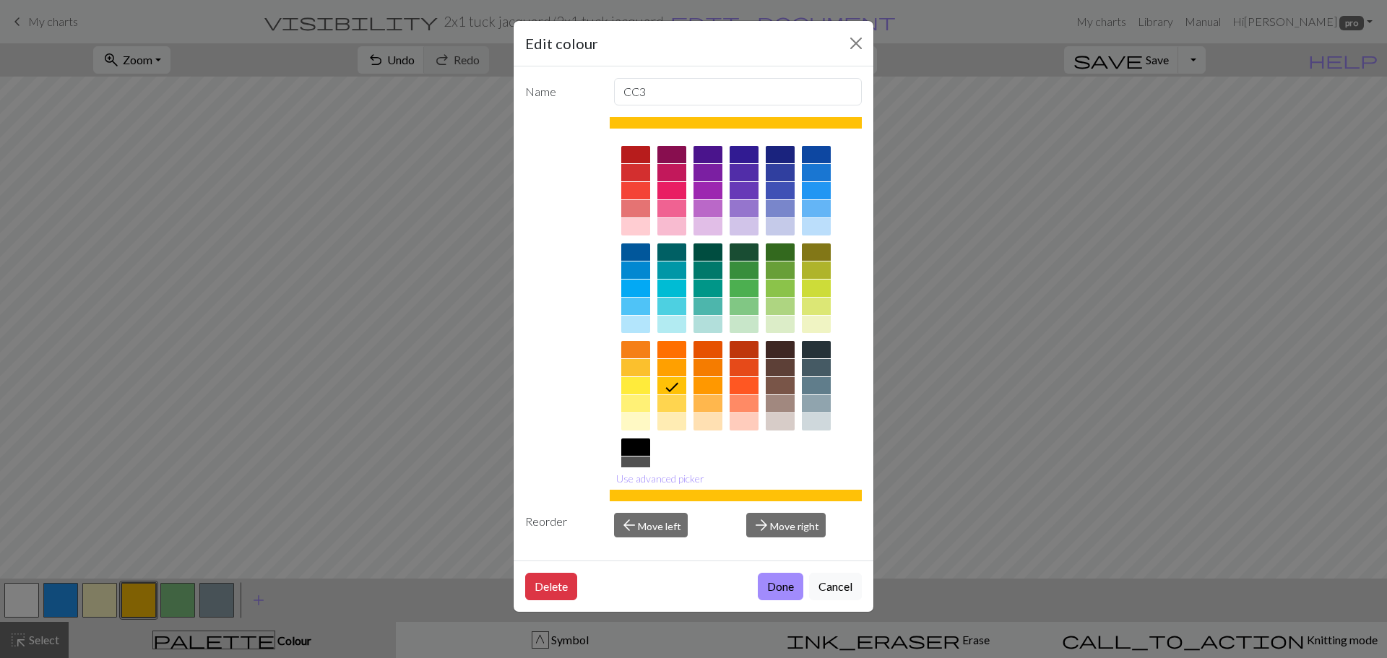
click at [785, 583] on button "Done" at bounding box center [781, 586] width 46 height 27
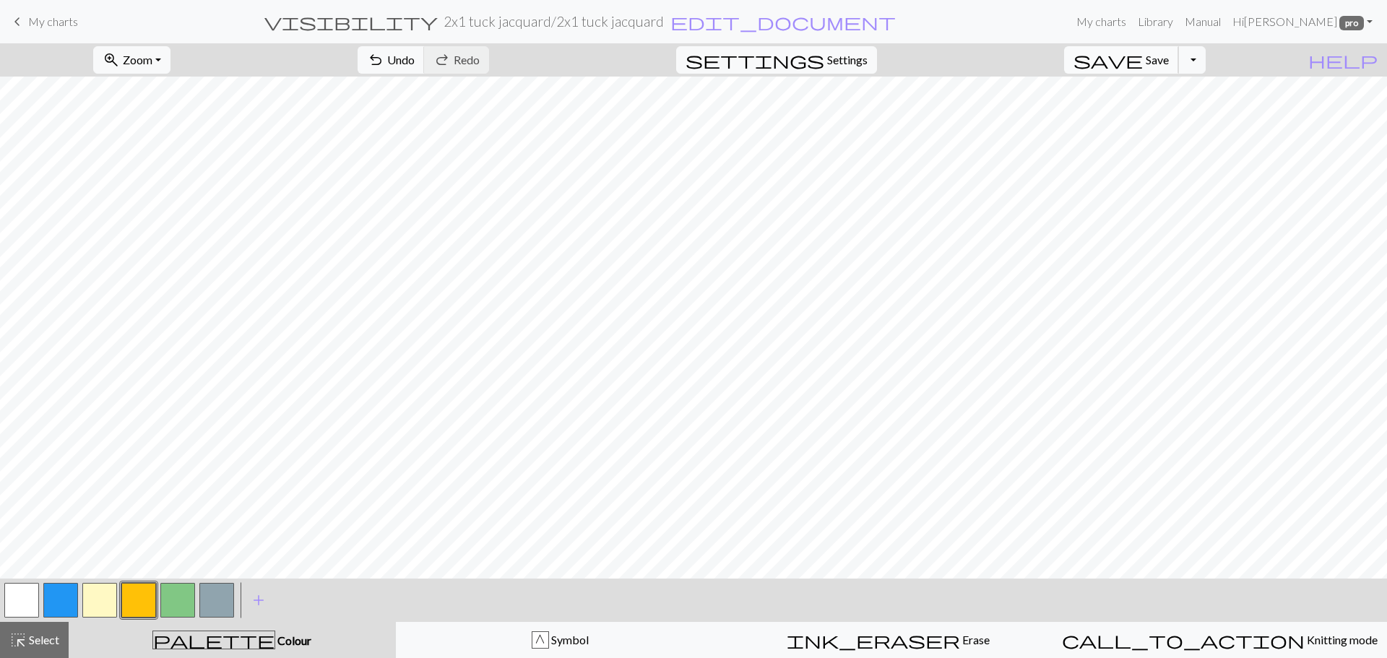
click at [1169, 60] on span "Save" at bounding box center [1157, 60] width 23 height 14
click at [1206, 61] on button "Toggle Dropdown" at bounding box center [1192, 59] width 27 height 27
click at [1188, 109] on button "save_alt Download" at bounding box center [1086, 114] width 238 height 23
click at [661, 53] on button "Download" at bounding box center [659, 46] width 70 height 27
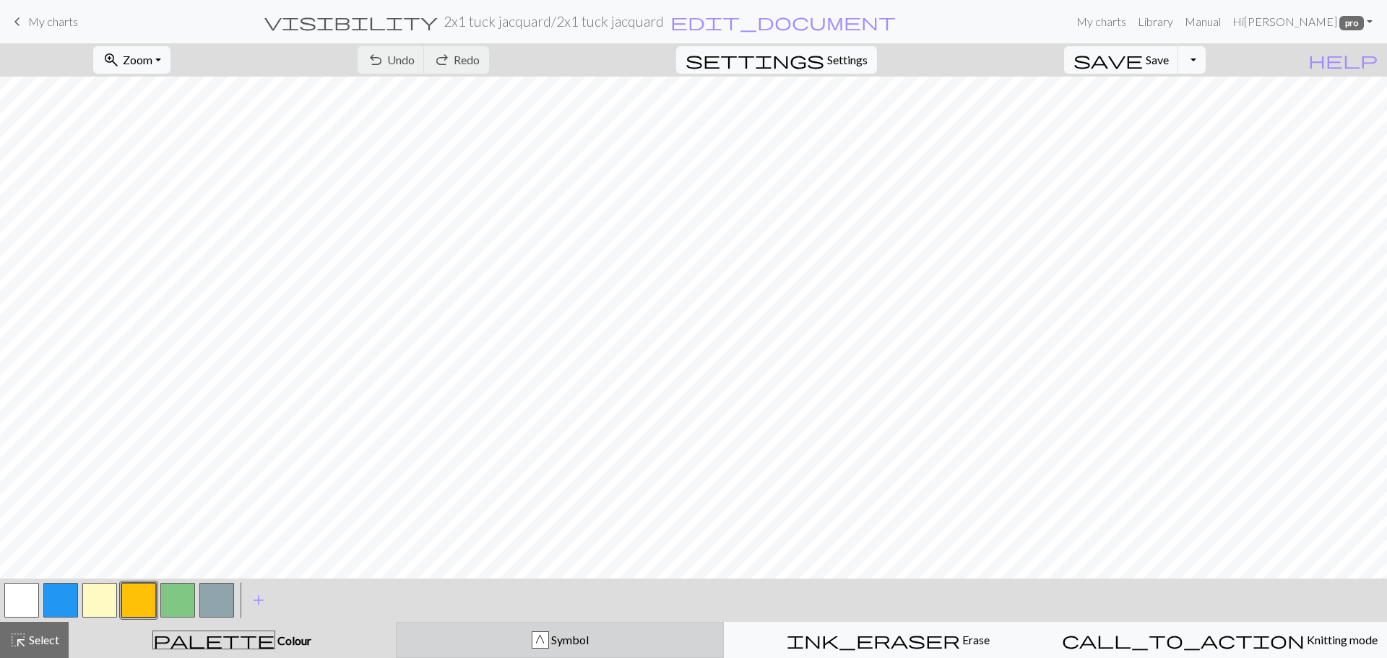
click at [508, 646] on div "G Symbol" at bounding box center [560, 640] width 310 height 17
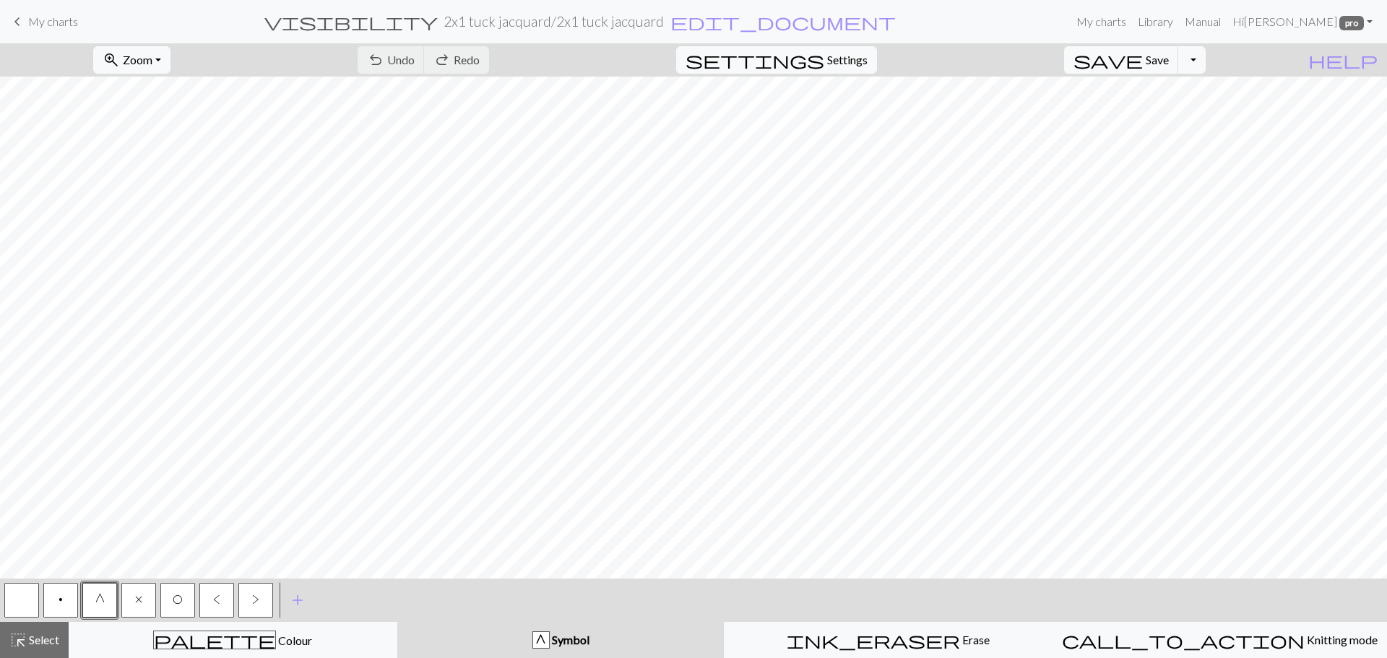
click at [142, 601] on span "x" at bounding box center [138, 600] width 7 height 12
click at [1206, 62] on button "Toggle Dropdown" at bounding box center [1192, 59] width 27 height 27
click at [1181, 115] on button "save_alt Download" at bounding box center [1086, 114] width 238 height 23
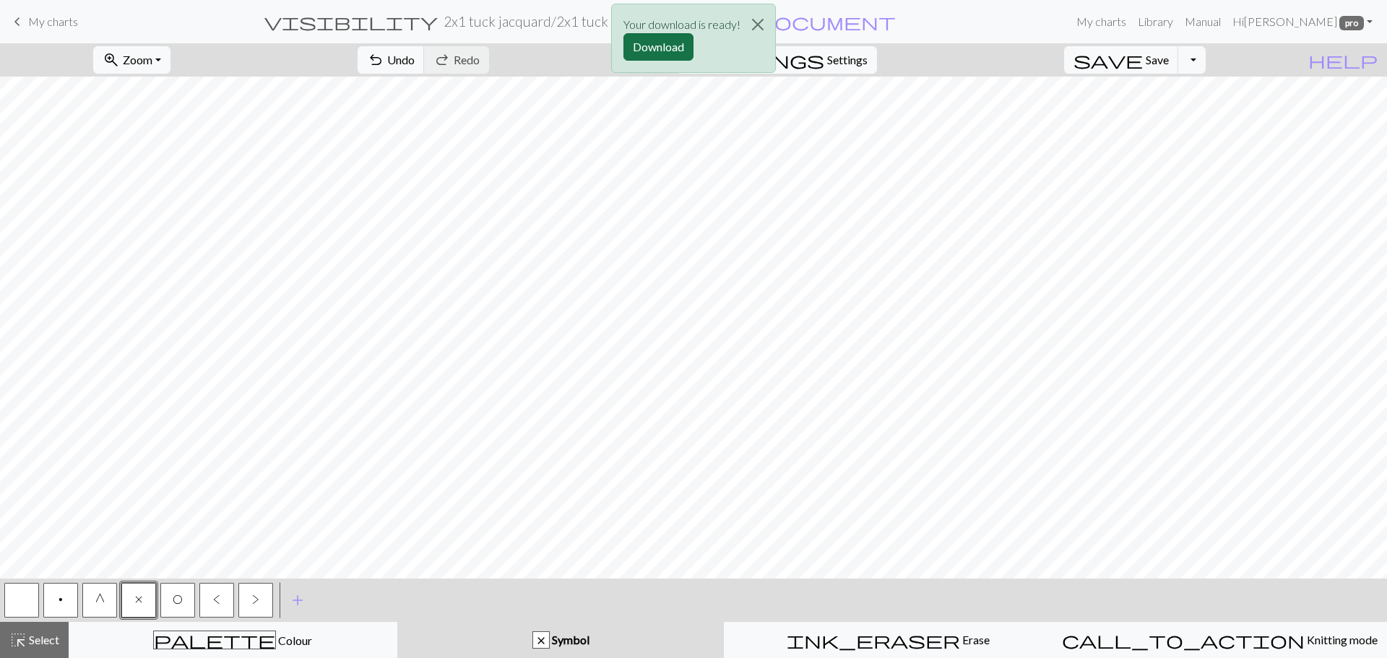
click at [658, 46] on button "Download" at bounding box center [659, 46] width 70 height 27
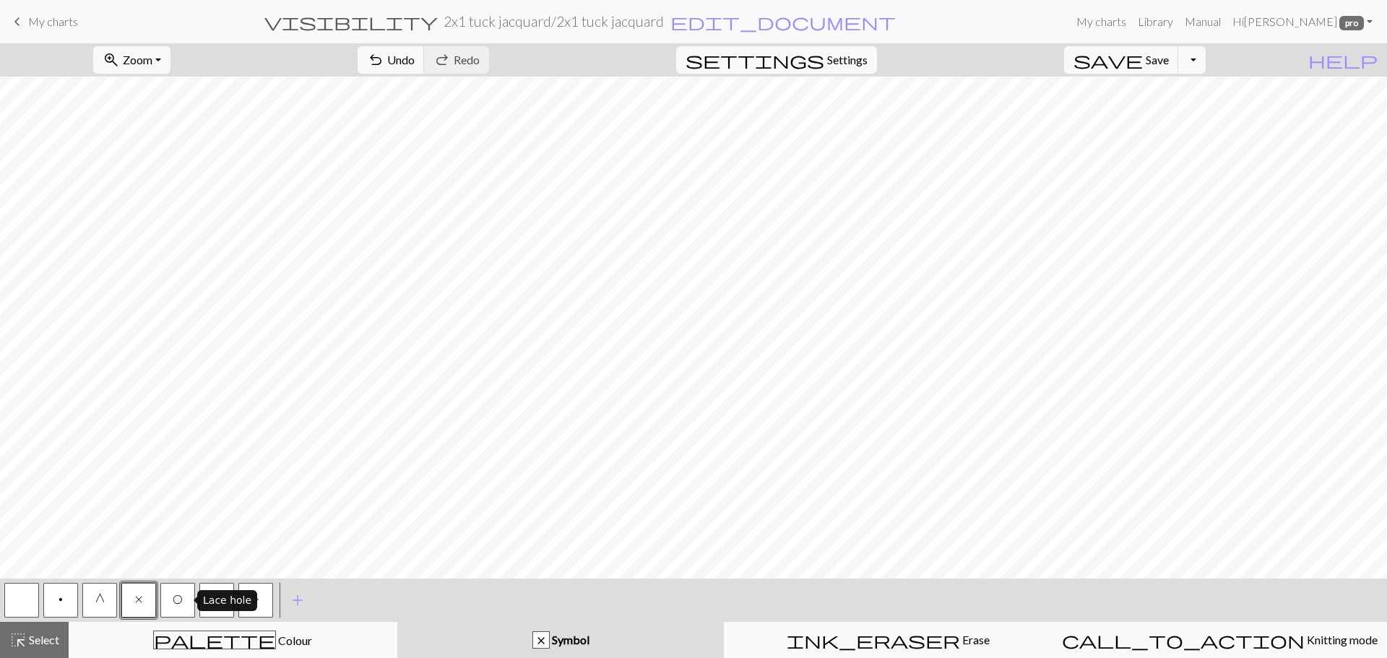
click at [178, 603] on span "O" at bounding box center [178, 600] width 10 height 12
click at [215, 600] on span "<" at bounding box center [216, 600] width 7 height 12
click at [178, 603] on span "O" at bounding box center [178, 600] width 10 height 12
click at [213, 603] on span "<" at bounding box center [216, 600] width 7 height 12
click at [174, 599] on span "O" at bounding box center [178, 600] width 10 height 12
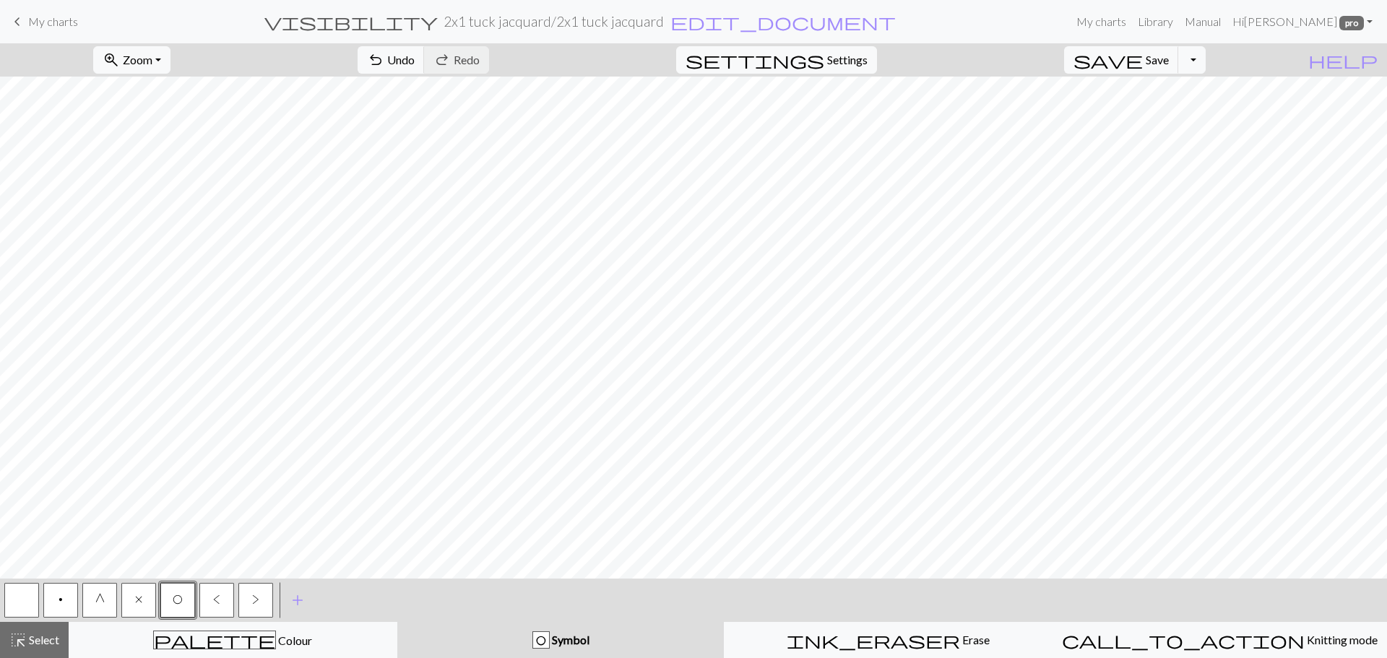
click at [181, 603] on span "O" at bounding box center [178, 600] width 10 height 12
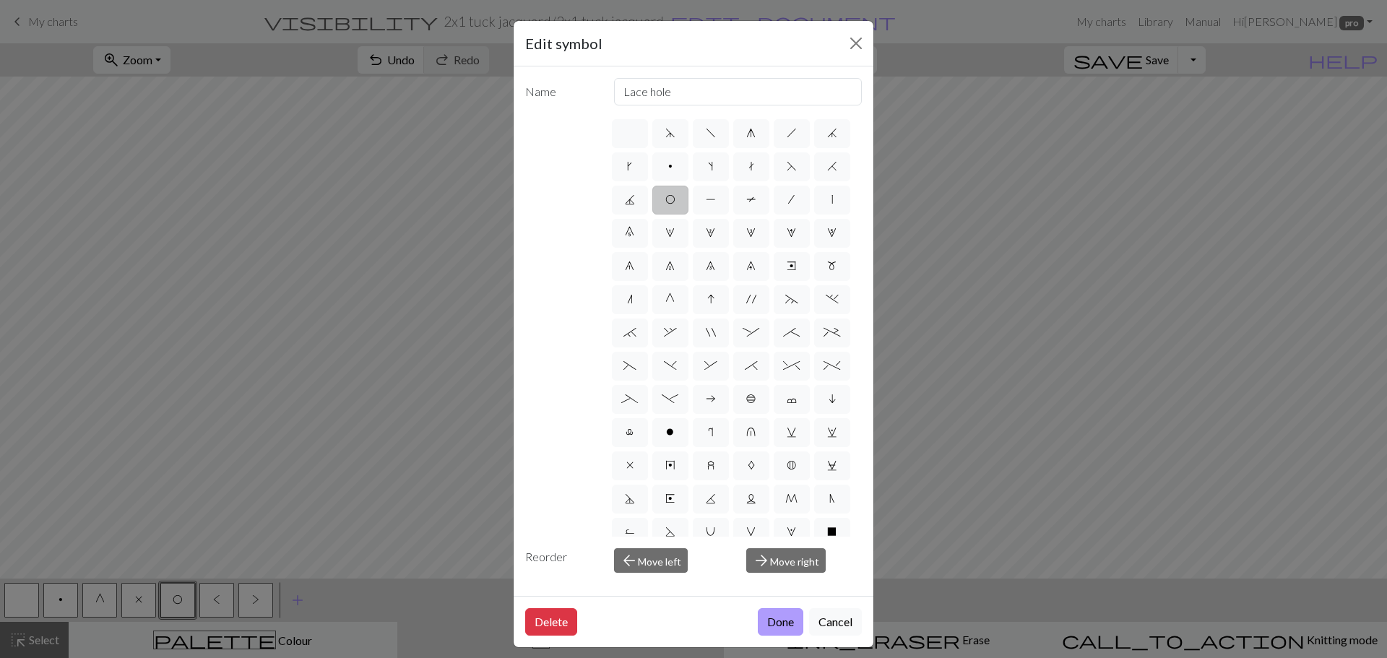
click at [781, 623] on button "Done" at bounding box center [781, 621] width 46 height 27
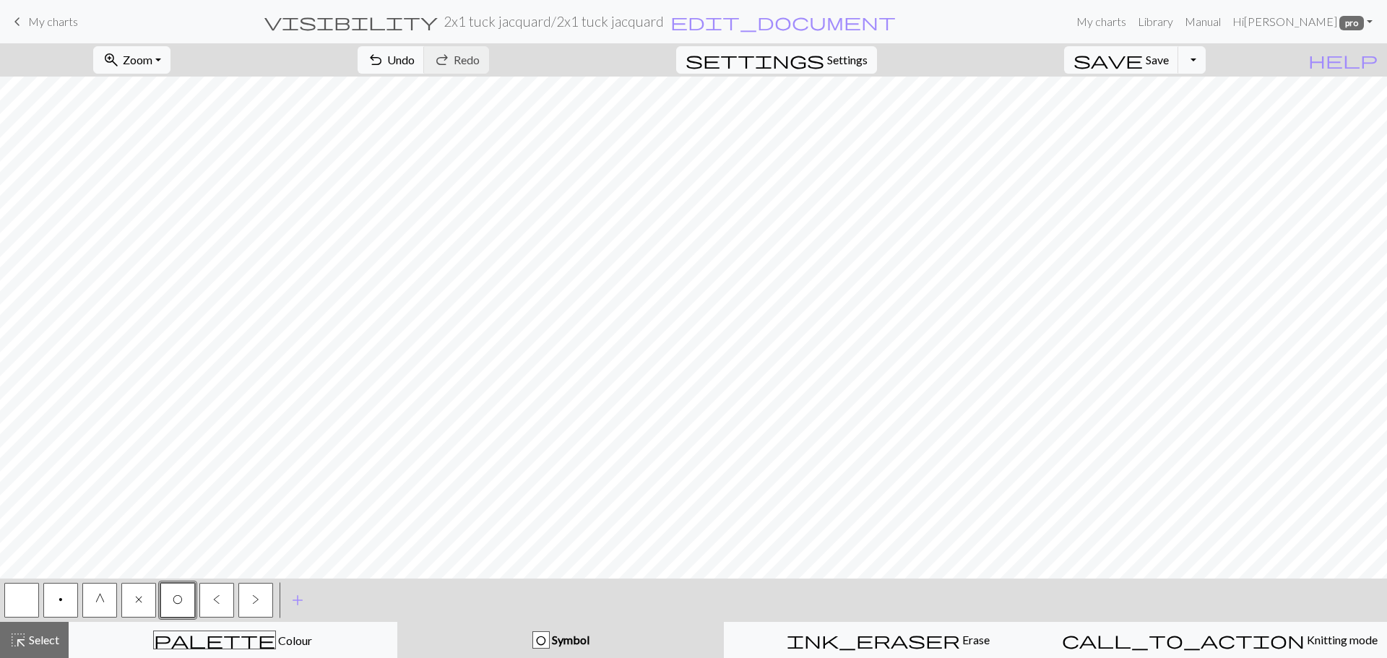
click at [249, 599] on button ">" at bounding box center [255, 600] width 35 height 35
click at [178, 601] on span "O" at bounding box center [178, 600] width 10 height 12
click at [220, 597] on button "<" at bounding box center [216, 600] width 35 height 35
click at [173, 599] on span "O" at bounding box center [178, 600] width 10 height 12
click at [254, 601] on span ">" at bounding box center [255, 600] width 7 height 12
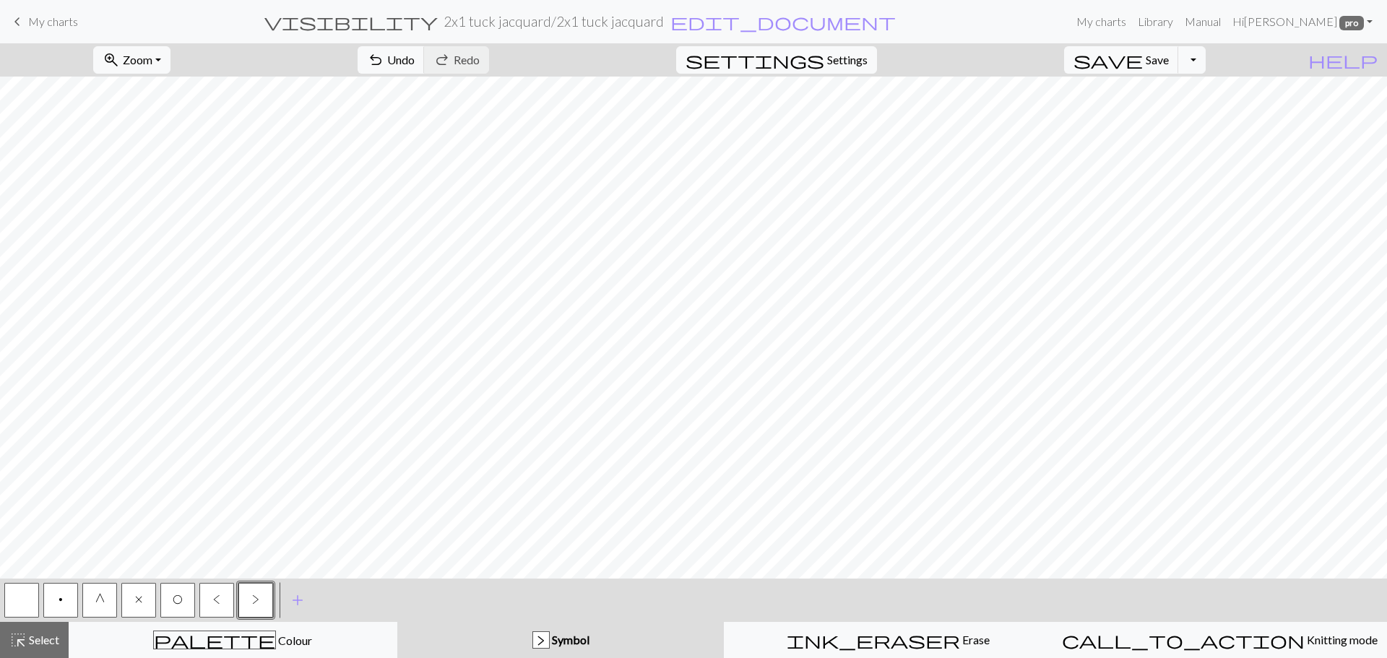
click at [173, 600] on span "O" at bounding box center [178, 600] width 10 height 12
click at [259, 598] on button ">" at bounding box center [255, 600] width 35 height 35
click at [217, 603] on span "<" at bounding box center [216, 600] width 7 height 12
drag, startPoint x: 1213, startPoint y: 59, endPoint x: 1205, endPoint y: 64, distance: 9.8
click at [1206, 58] on button "Toggle Dropdown" at bounding box center [1192, 59] width 27 height 27
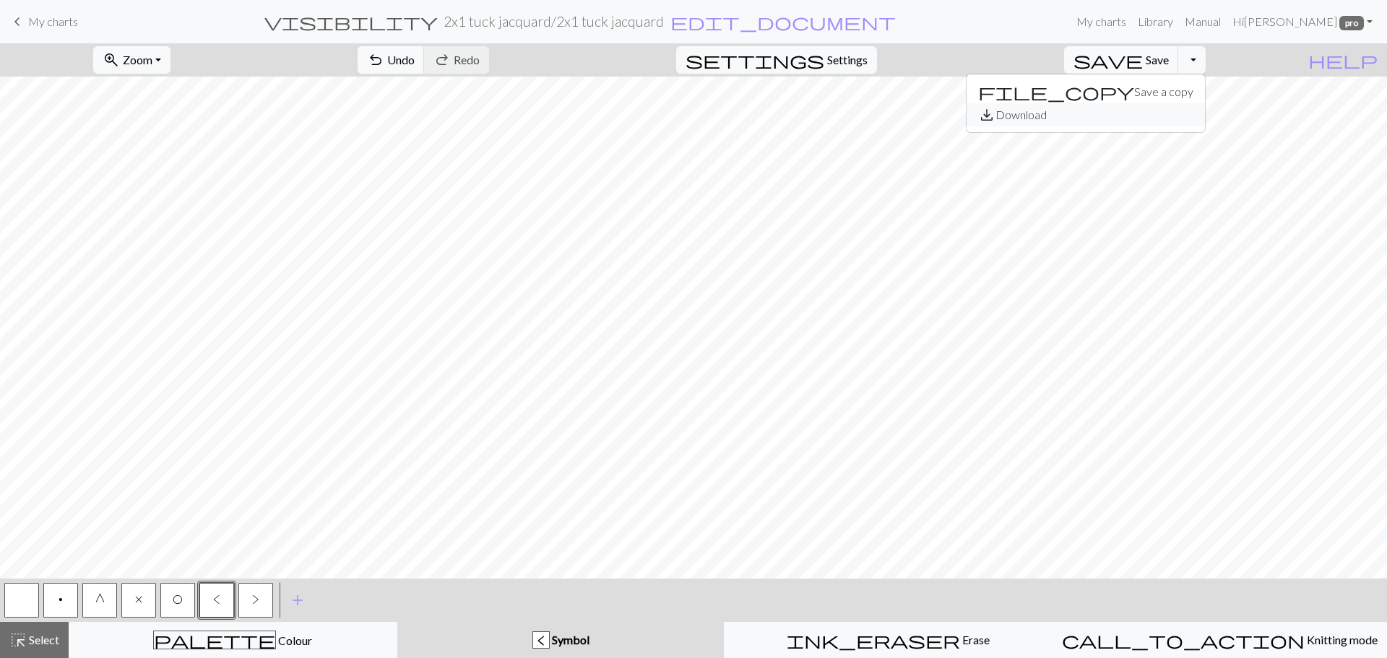
click at [1159, 119] on button "save_alt Download" at bounding box center [1086, 114] width 238 height 23
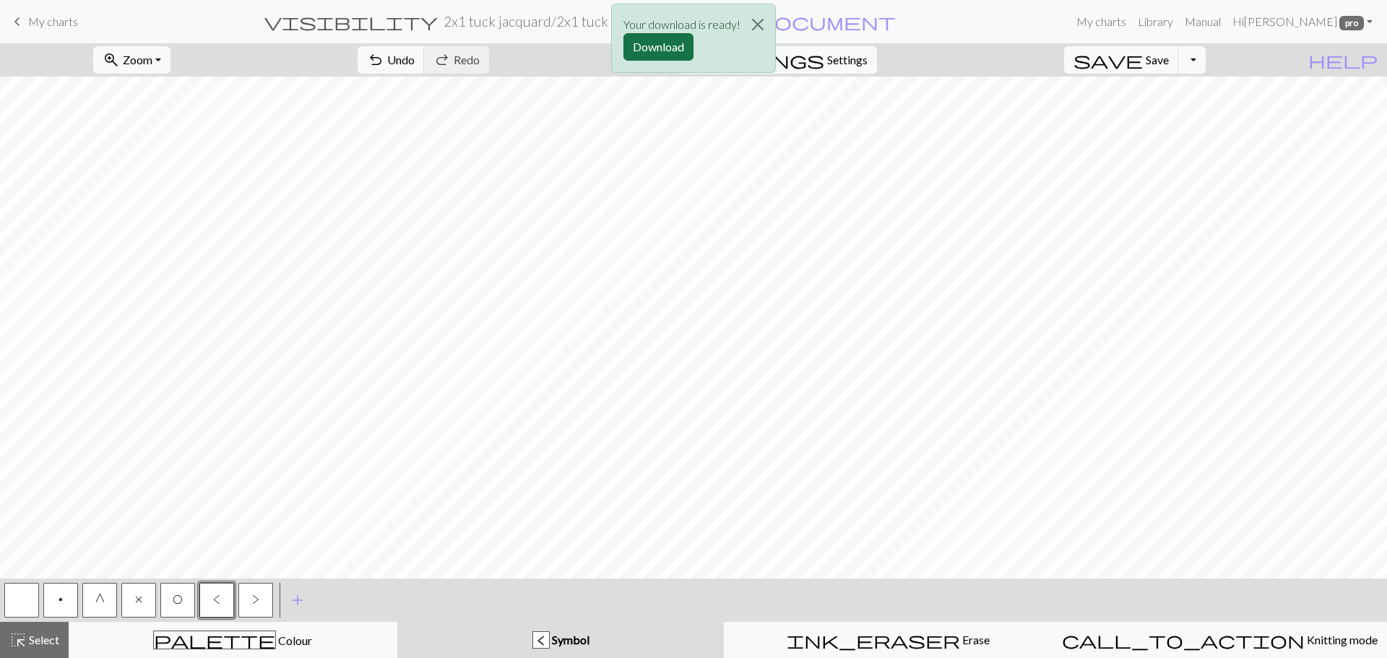
click at [669, 48] on button "Download" at bounding box center [659, 46] width 70 height 27
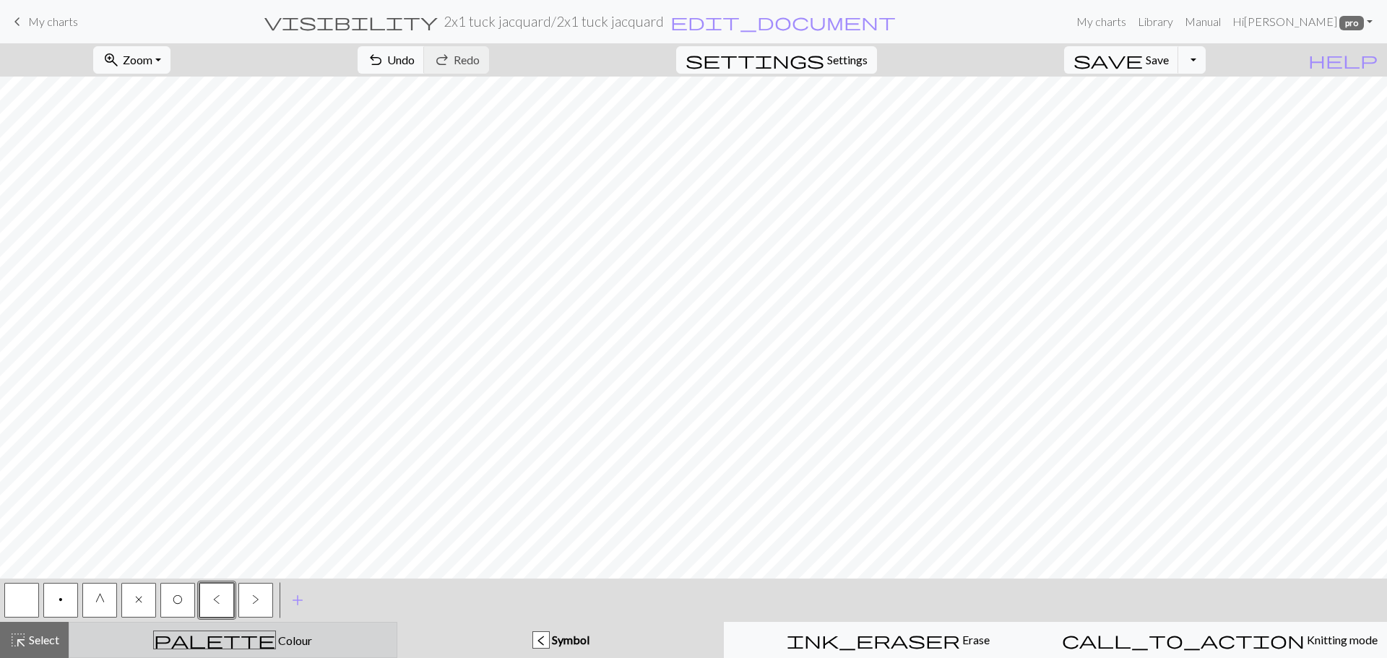
click at [276, 645] on span "Colour" at bounding box center [294, 641] width 36 height 14
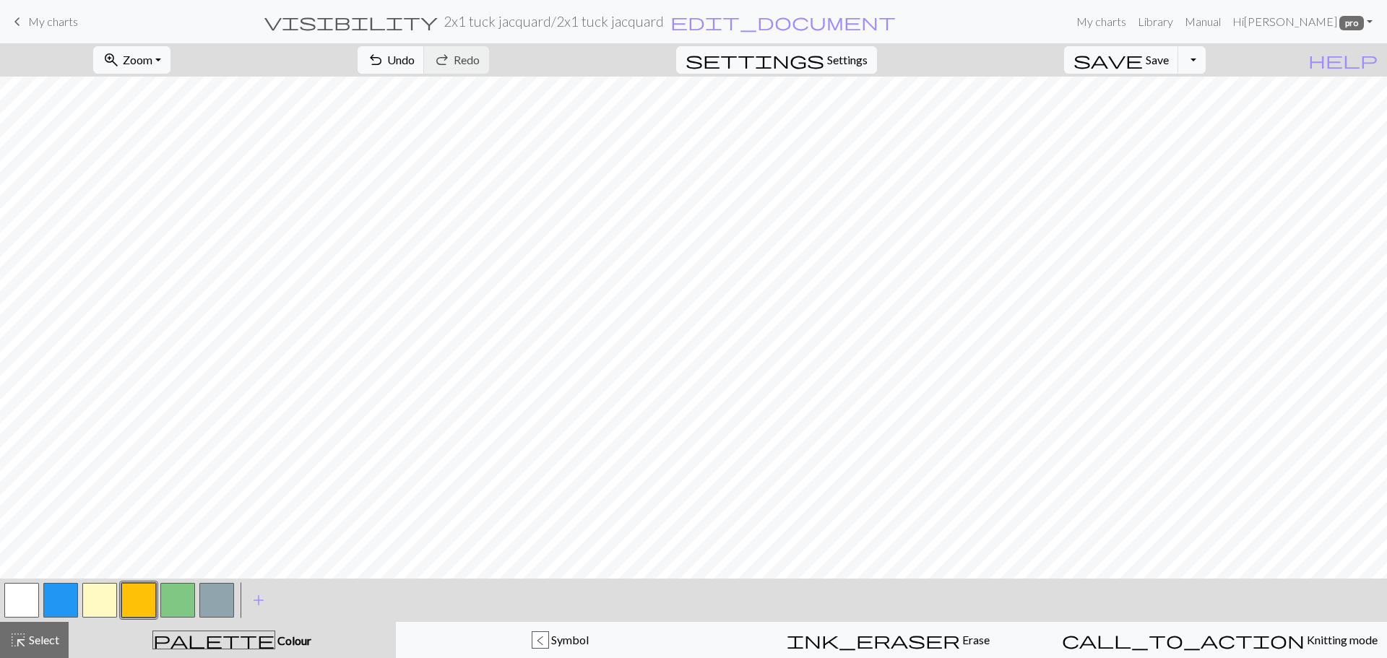
click at [172, 604] on button "button" at bounding box center [177, 600] width 35 height 35
drag, startPoint x: 213, startPoint y: 598, endPoint x: 232, endPoint y: 595, distance: 19.1
click at [214, 598] on button "button" at bounding box center [216, 600] width 35 height 35
click at [171, 601] on button "button" at bounding box center [177, 600] width 35 height 35
drag, startPoint x: 1160, startPoint y: 59, endPoint x: 1170, endPoint y: 56, distance: 10.3
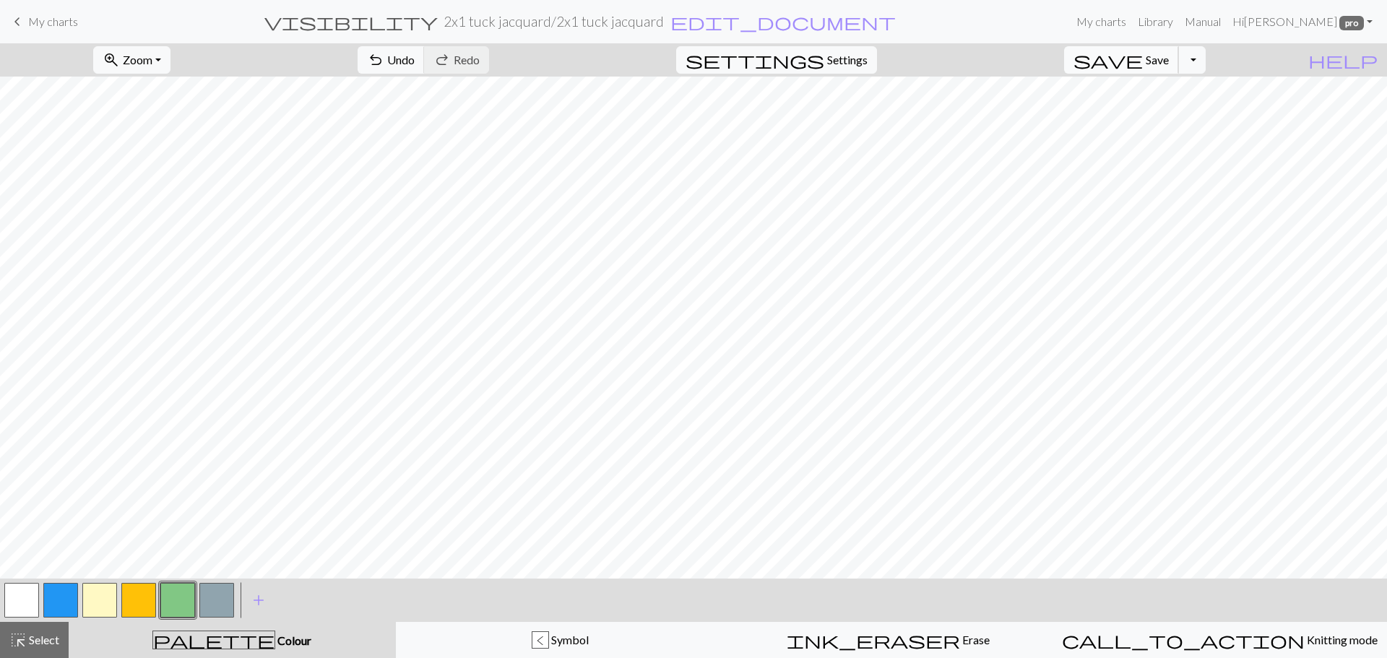
click at [1143, 58] on span "save" at bounding box center [1108, 60] width 69 height 20
click at [1206, 58] on button "Toggle Dropdown" at bounding box center [1192, 59] width 27 height 27
click at [1164, 119] on button "save_alt Download" at bounding box center [1086, 114] width 238 height 23
drag, startPoint x: 653, startPoint y: 36, endPoint x: 655, endPoint y: 45, distance: 8.8
click at [655, 44] on button "Download" at bounding box center [659, 46] width 70 height 27
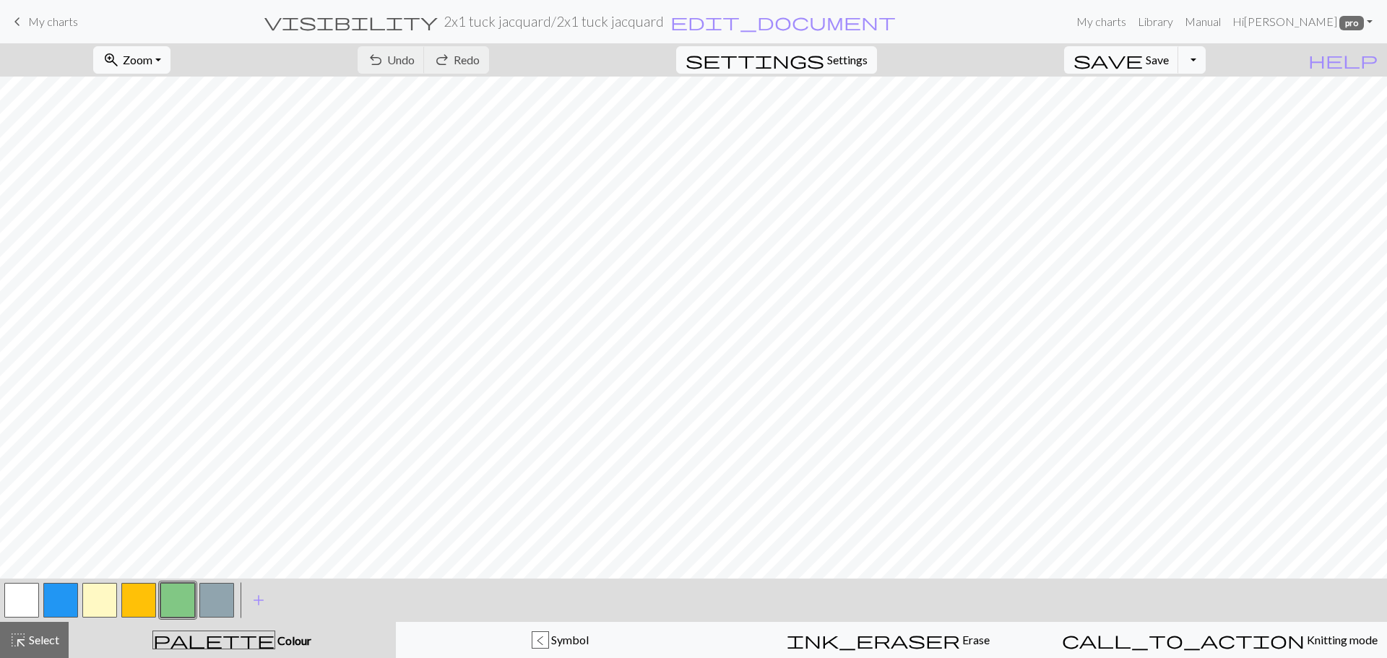
click at [132, 603] on button "button" at bounding box center [138, 600] width 35 height 35
click at [168, 601] on button "button" at bounding box center [177, 600] width 35 height 35
click at [99, 603] on button "button" at bounding box center [99, 600] width 35 height 35
click at [135, 598] on button "button" at bounding box center [138, 600] width 35 height 35
click at [98, 605] on button "button" at bounding box center [99, 600] width 35 height 35
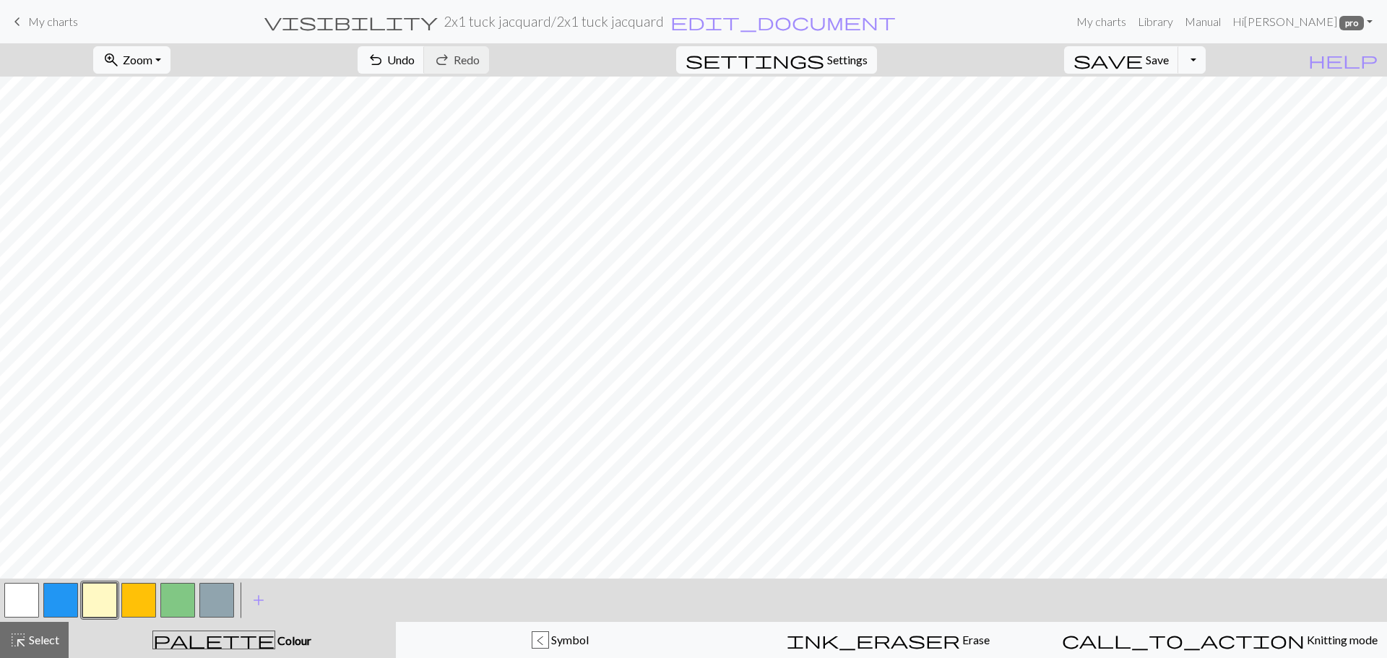
click at [136, 593] on button "button" at bounding box center [138, 600] width 35 height 35
click at [173, 600] on button "button" at bounding box center [177, 600] width 35 height 35
click at [171, 600] on button "button" at bounding box center [177, 600] width 35 height 35
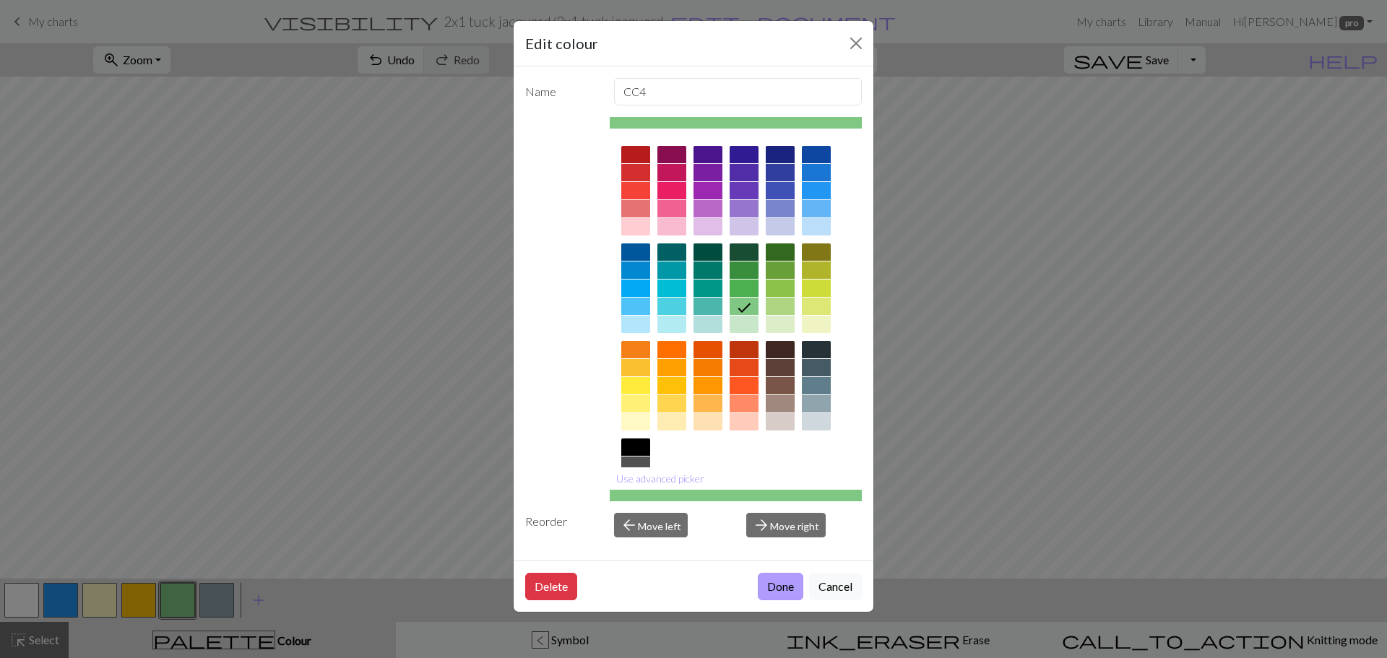
click at [791, 584] on button "Done" at bounding box center [781, 586] width 46 height 27
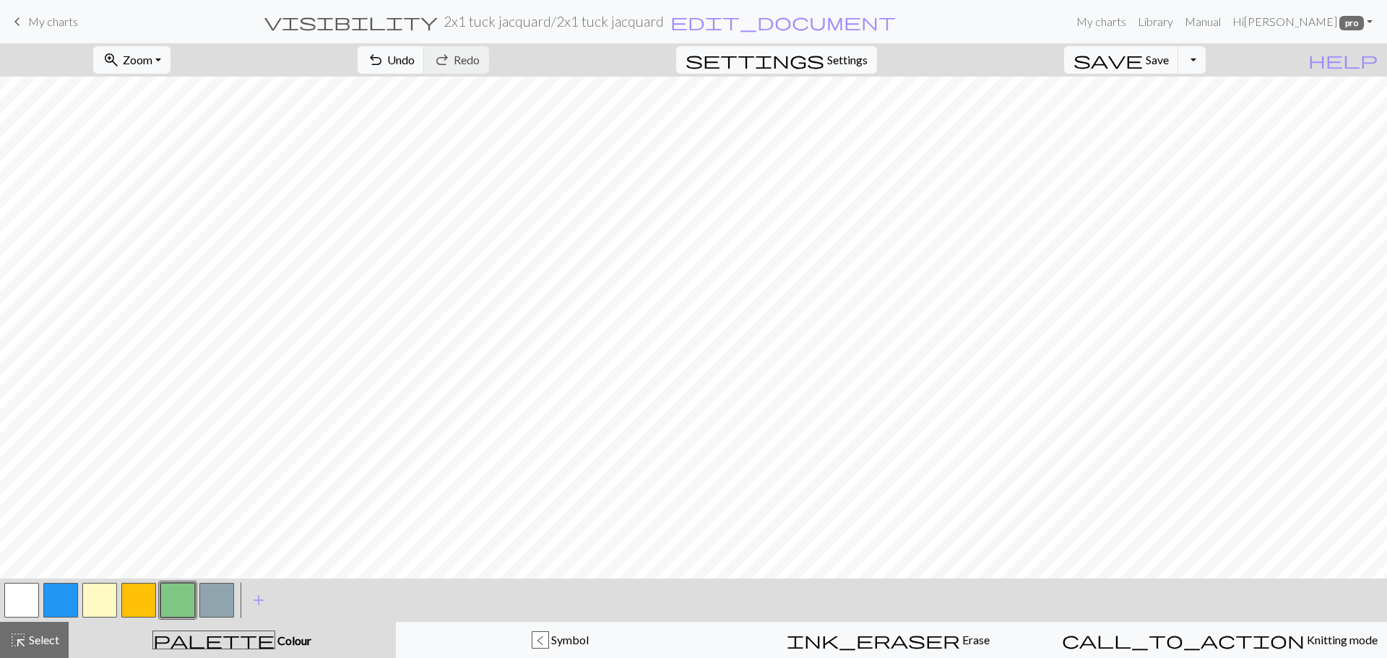
click at [91, 596] on button "button" at bounding box center [99, 600] width 35 height 35
click at [142, 595] on button "button" at bounding box center [138, 600] width 35 height 35
click at [89, 599] on button "button" at bounding box center [99, 600] width 35 height 35
click at [167, 593] on button "button" at bounding box center [177, 600] width 35 height 35
click at [1206, 62] on button "Toggle Dropdown" at bounding box center [1192, 59] width 27 height 27
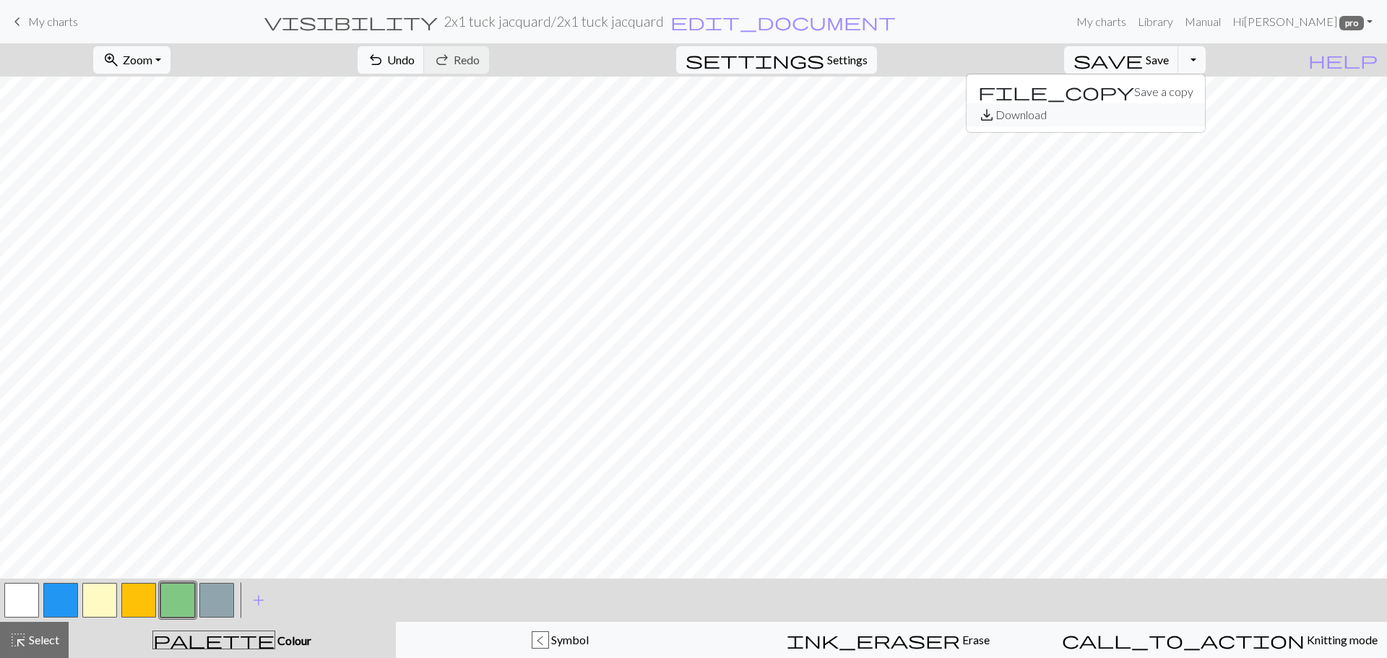
click at [1176, 113] on button "save_alt Download" at bounding box center [1086, 114] width 238 height 23
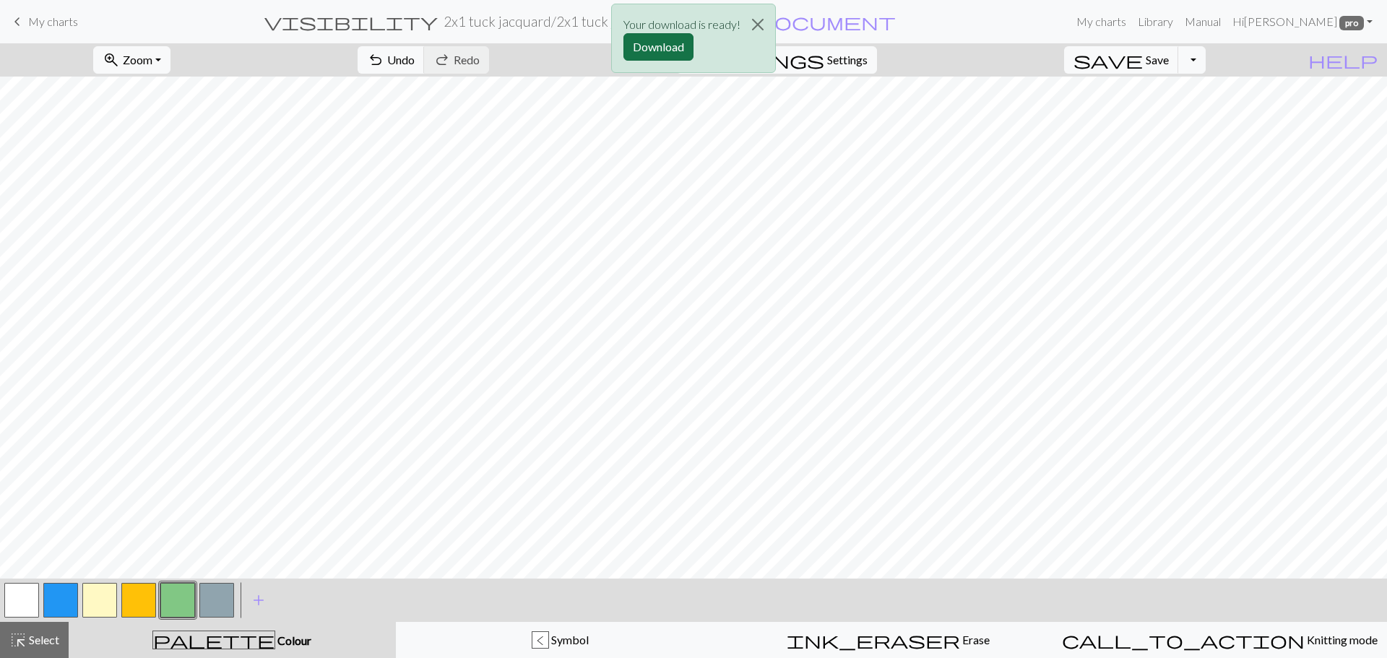
click at [658, 47] on button "Download" at bounding box center [659, 46] width 70 height 27
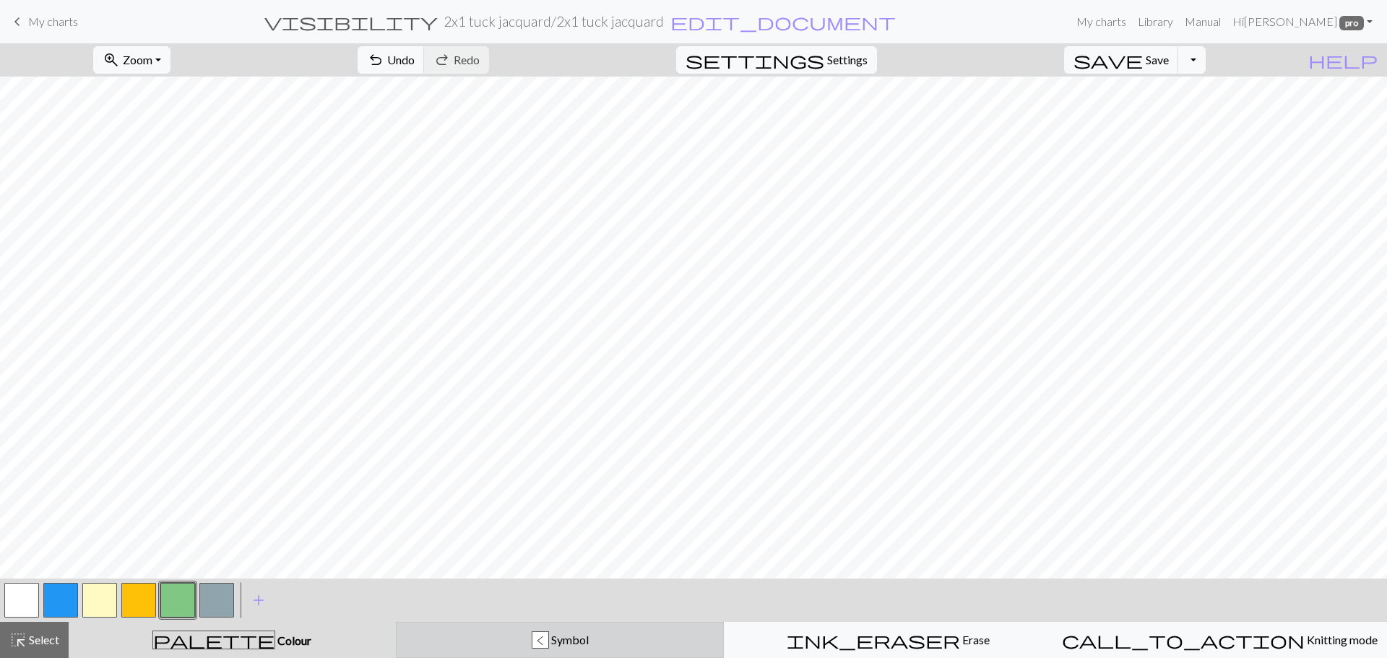
click at [481, 631] on button "< Symbol" at bounding box center [560, 640] width 329 height 36
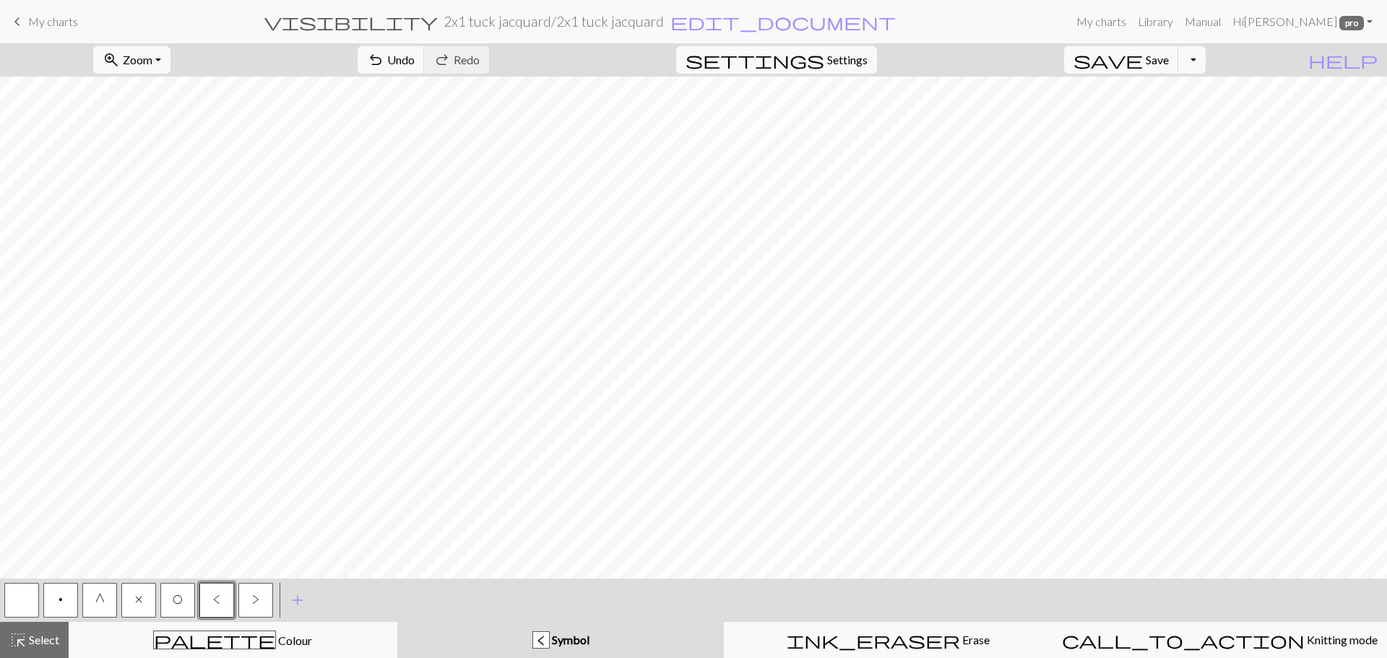
click at [16, 601] on button "button" at bounding box center [21, 600] width 35 height 35
click at [1206, 63] on button "Toggle Dropdown" at bounding box center [1192, 59] width 27 height 27
click at [1184, 113] on button "save_alt Download" at bounding box center [1086, 114] width 238 height 23
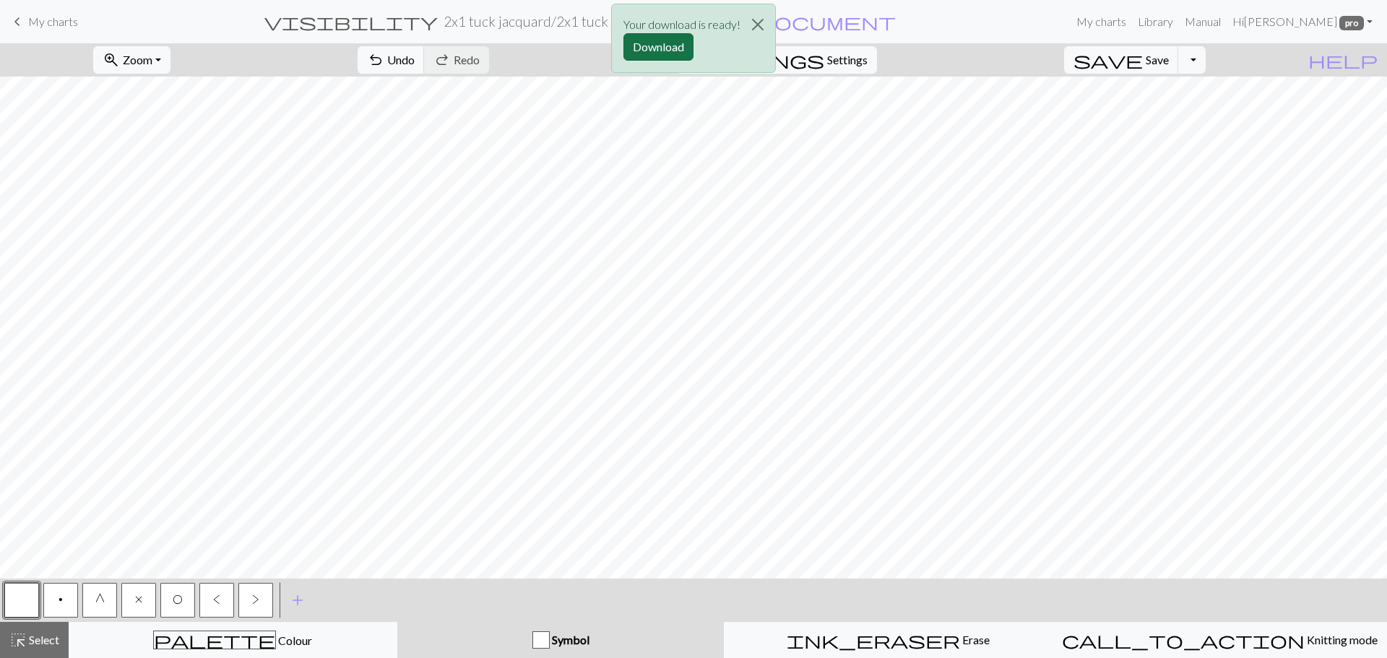
click at [654, 46] on button "Download" at bounding box center [659, 46] width 70 height 27
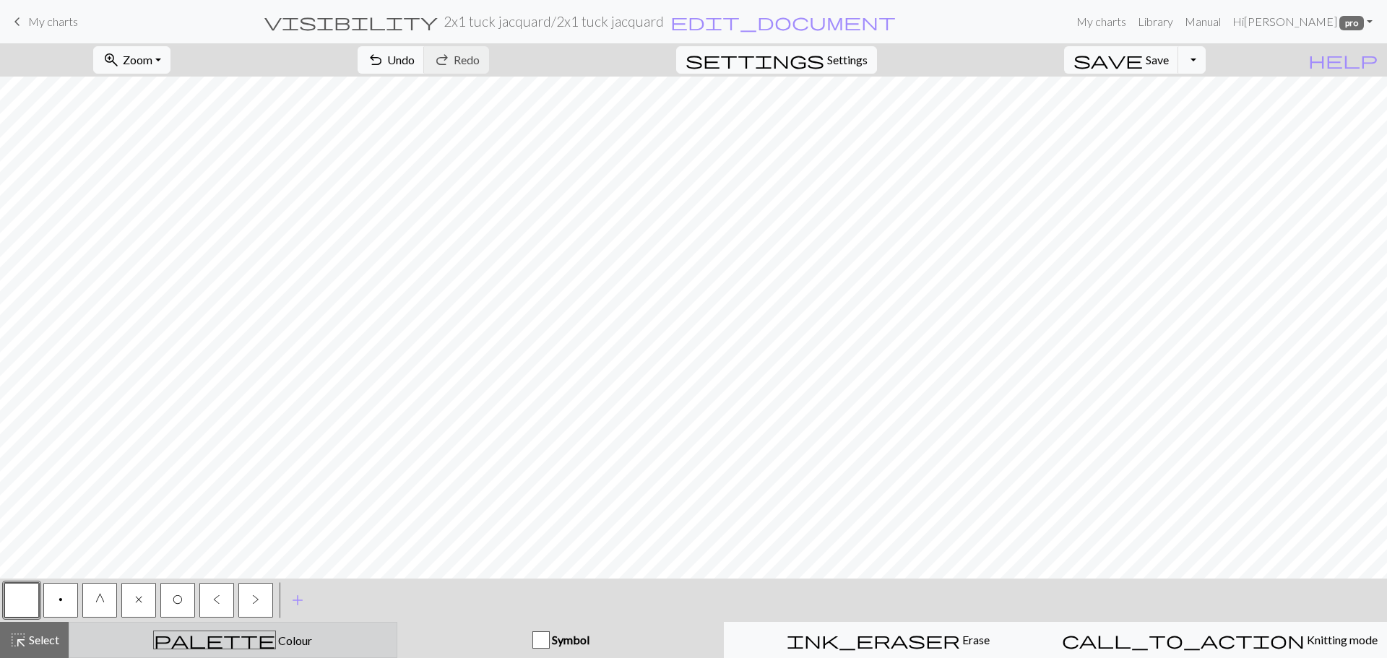
click at [276, 645] on span "Colour" at bounding box center [294, 641] width 36 height 14
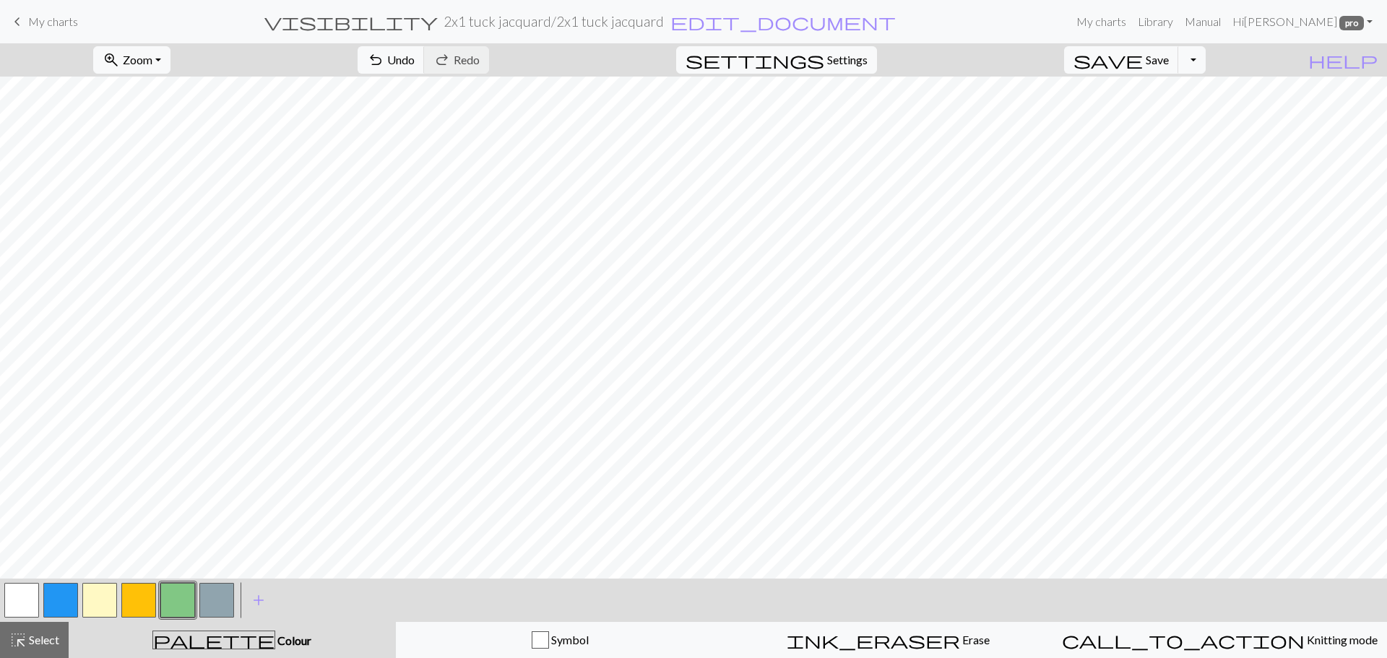
click at [103, 593] on button "button" at bounding box center [99, 600] width 35 height 35
click at [137, 599] on button "button" at bounding box center [138, 600] width 35 height 35
click at [173, 608] on button "button" at bounding box center [177, 600] width 35 height 35
click at [216, 597] on button "button" at bounding box center [216, 600] width 35 height 35
click at [89, 600] on button "button" at bounding box center [99, 600] width 35 height 35
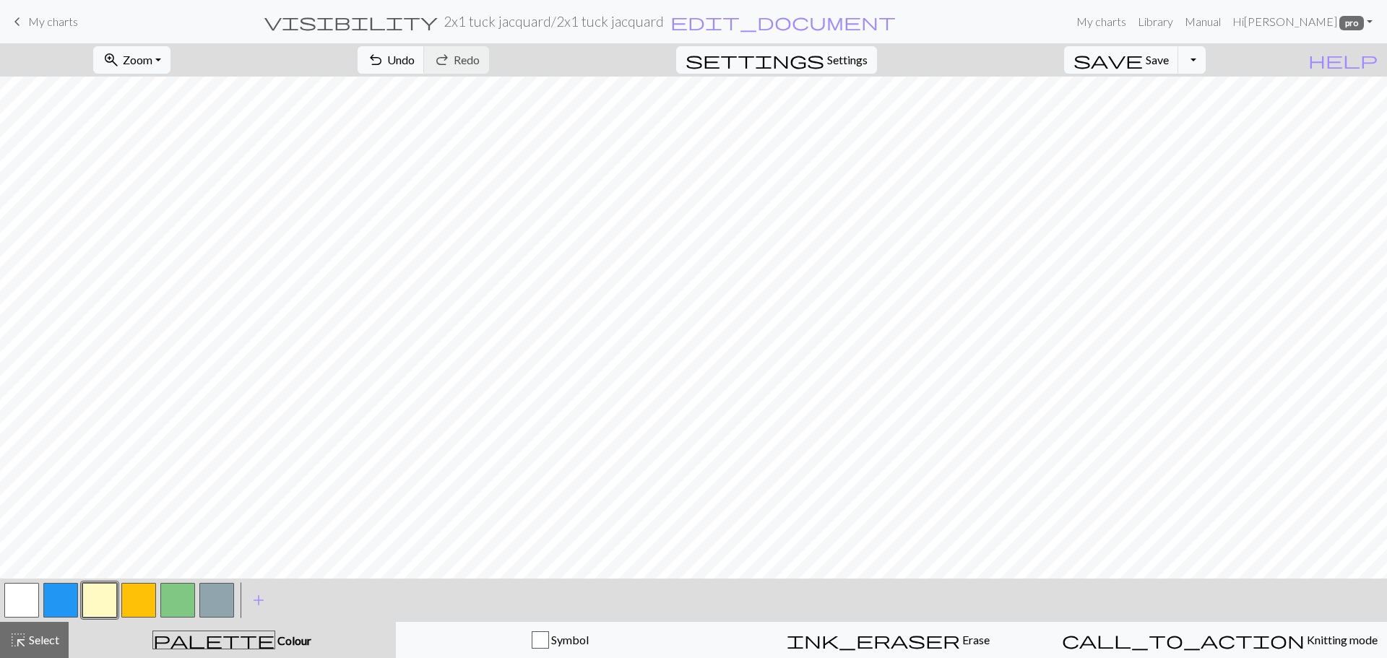
click at [141, 600] on button "button" at bounding box center [138, 600] width 35 height 35
click at [175, 590] on button "button" at bounding box center [177, 600] width 35 height 35
click at [209, 600] on button "button" at bounding box center [216, 600] width 35 height 35
click at [1206, 61] on button "Toggle Dropdown" at bounding box center [1192, 59] width 27 height 27
click at [1180, 119] on button "save_alt Download" at bounding box center [1086, 114] width 238 height 23
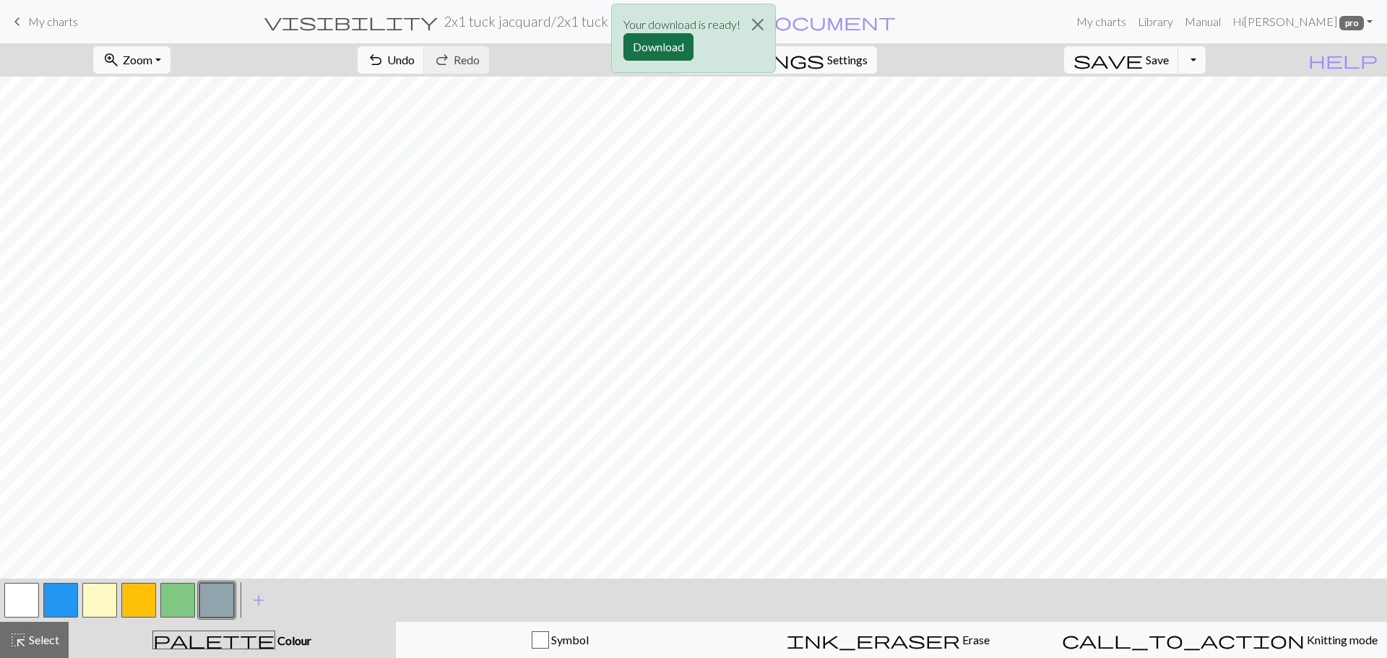
click at [658, 50] on button "Download" at bounding box center [659, 46] width 70 height 27
drag, startPoint x: 35, startPoint y: 15, endPoint x: 762, endPoint y: 45, distance: 728.2
click at [35, 15] on span "My charts" at bounding box center [53, 21] width 50 height 14
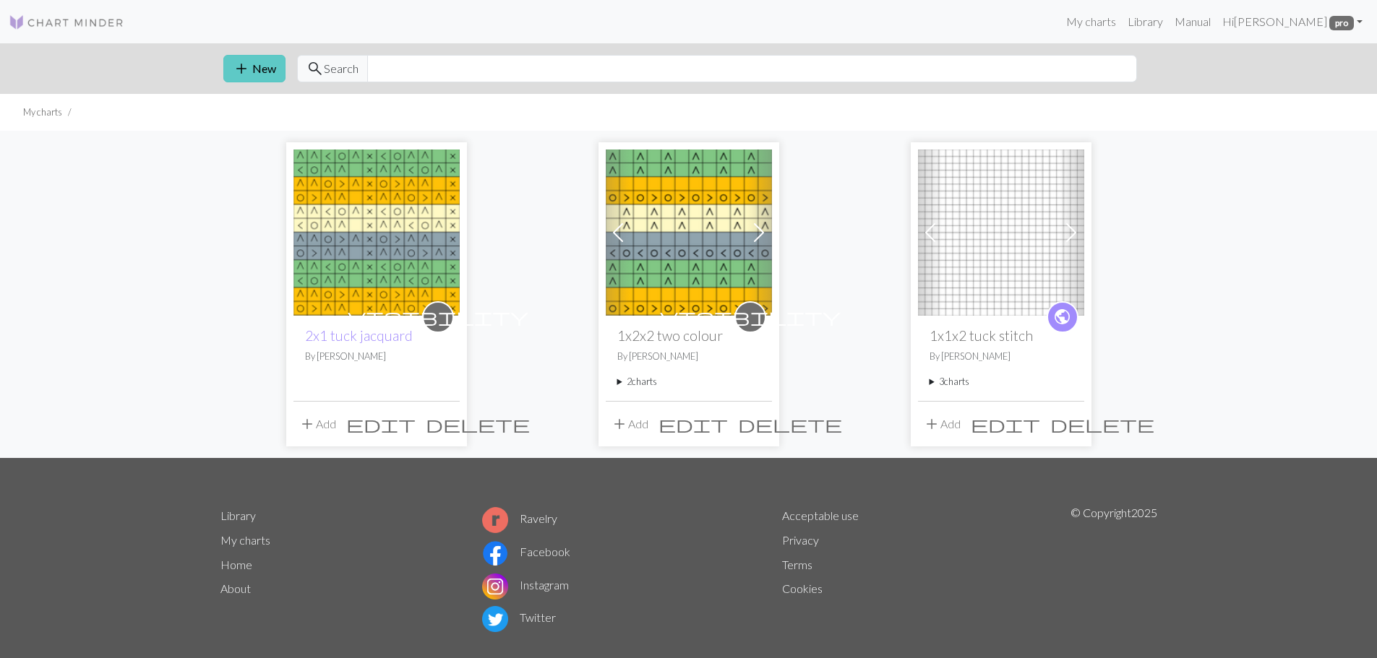
click at [254, 69] on button "add New" at bounding box center [254, 68] width 62 height 27
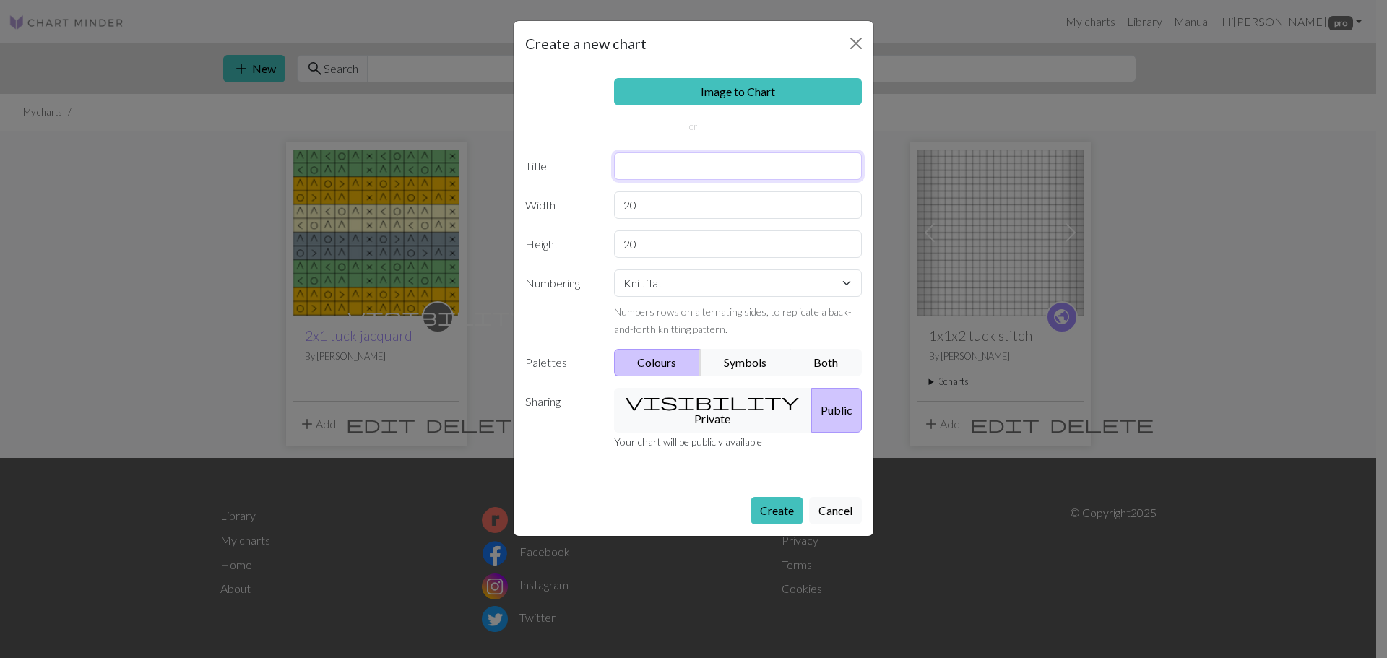
click at [634, 163] on input "text" at bounding box center [738, 165] width 249 height 27
type input "3x4x2 Tuck"
click at [672, 207] on input "20" at bounding box center [738, 204] width 249 height 27
type input "2"
type input "12"
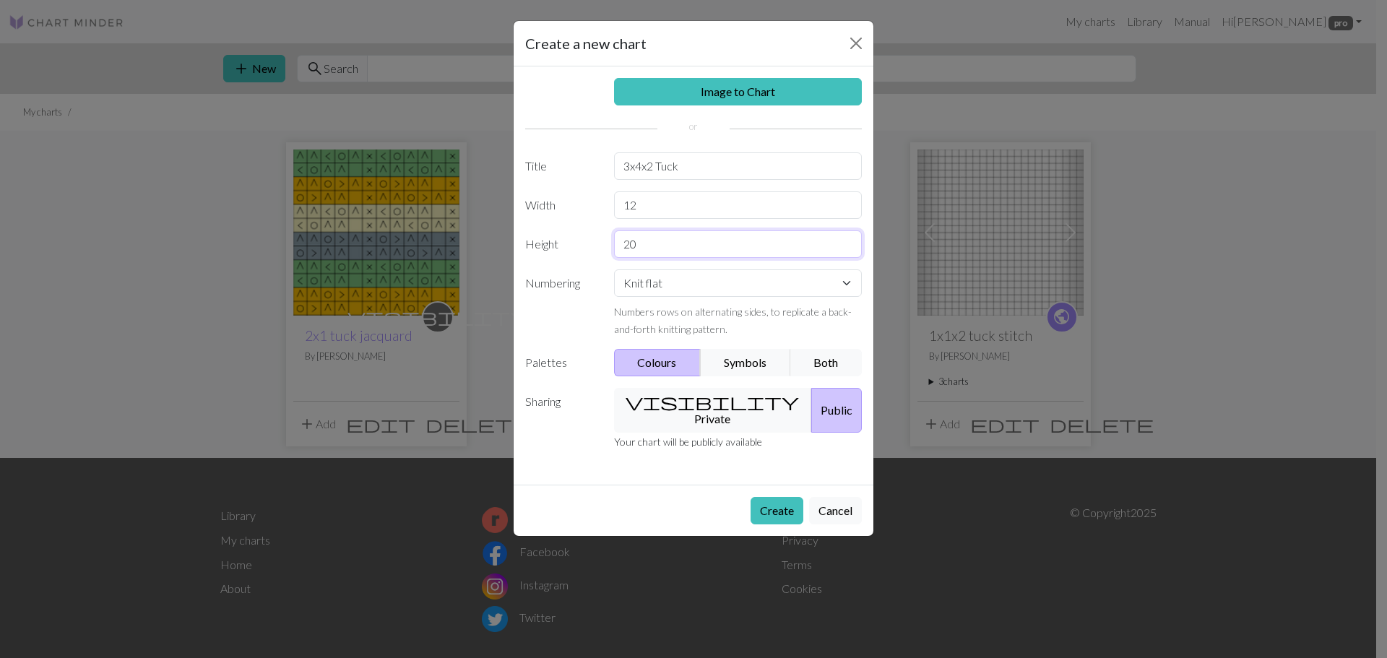
click at [676, 247] on input "20" at bounding box center [738, 244] width 249 height 27
type input "2"
type input "16"
click at [822, 361] on button "Both" at bounding box center [826, 362] width 72 height 27
click at [693, 405] on button "visibility Private" at bounding box center [713, 410] width 199 height 45
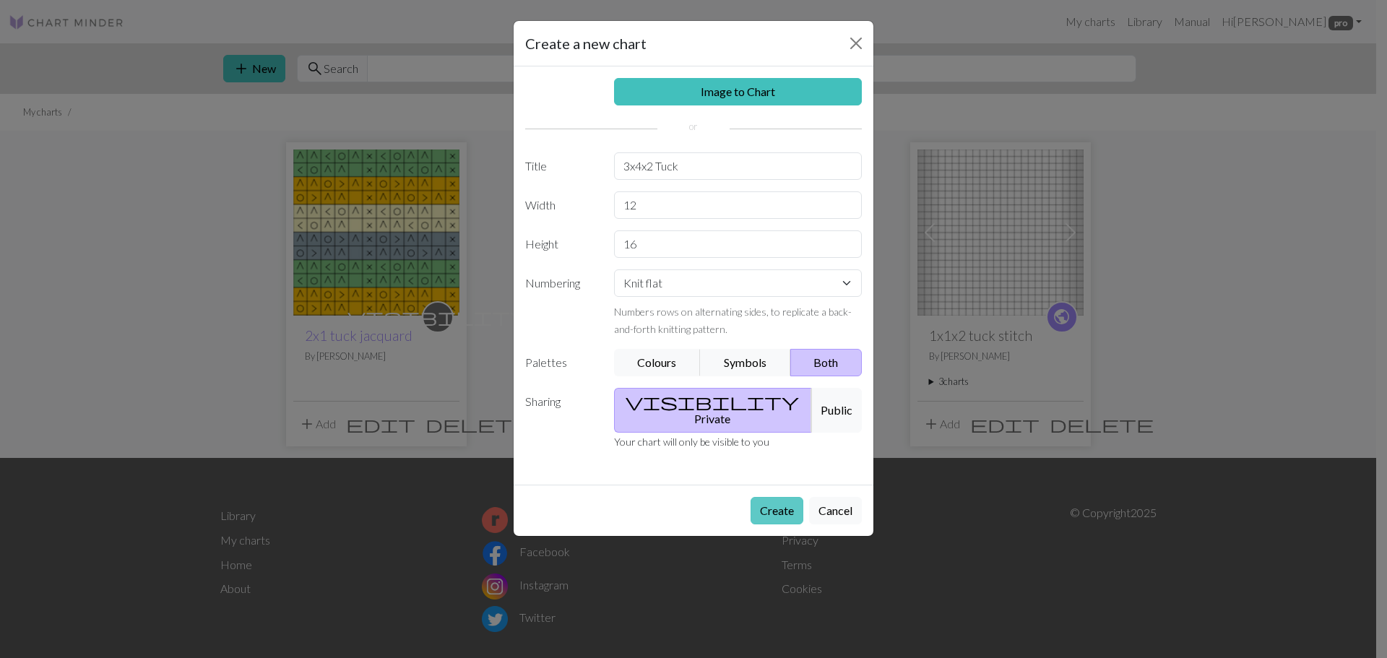
click at [769, 499] on button "Create" at bounding box center [777, 510] width 53 height 27
click at [775, 497] on button "Create" at bounding box center [777, 510] width 53 height 27
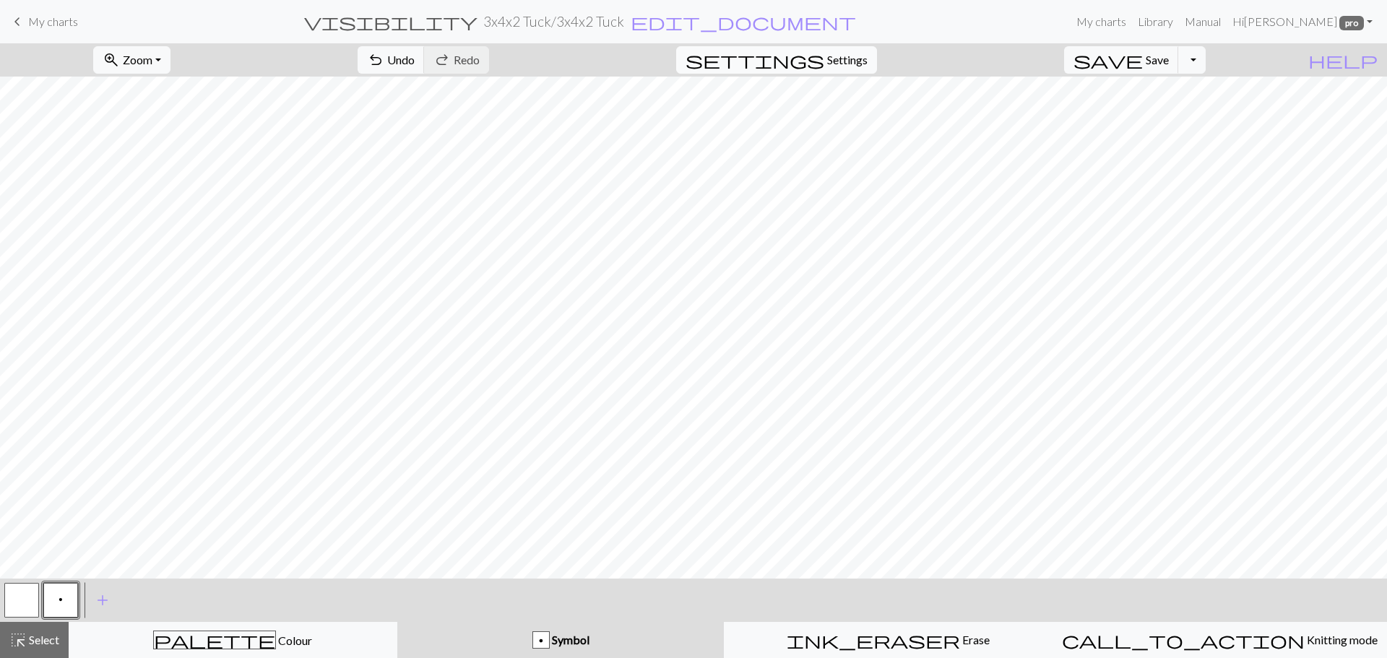
click at [868, 65] on span "Settings" at bounding box center [847, 59] width 40 height 17
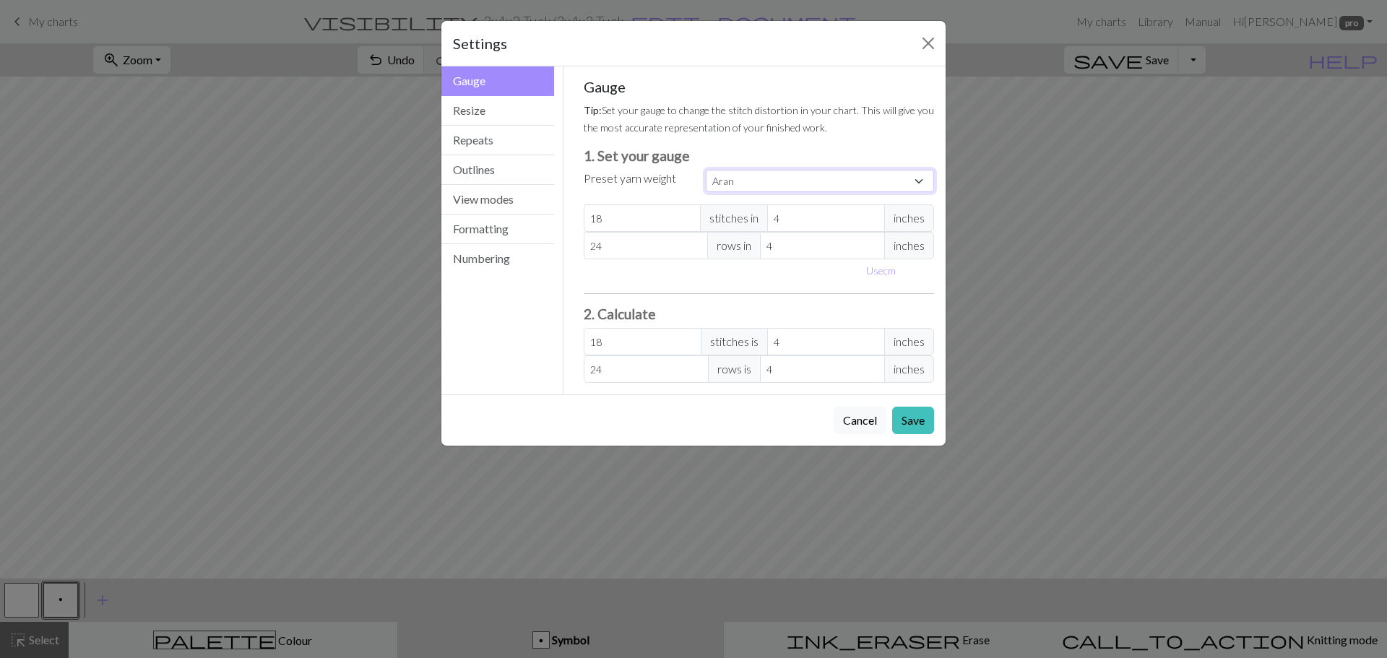
click at [731, 178] on select "Custom Square Lace Light Fingering Fingering Sport Double knit Worsted Aran Bul…" at bounding box center [820, 181] width 228 height 22
select select "dk"
click at [706, 170] on select "Custom Square Lace Light Fingering Fingering Sport Double knit Worsted Aran Bul…" at bounding box center [820, 181] width 228 height 22
type input "22"
type input "30"
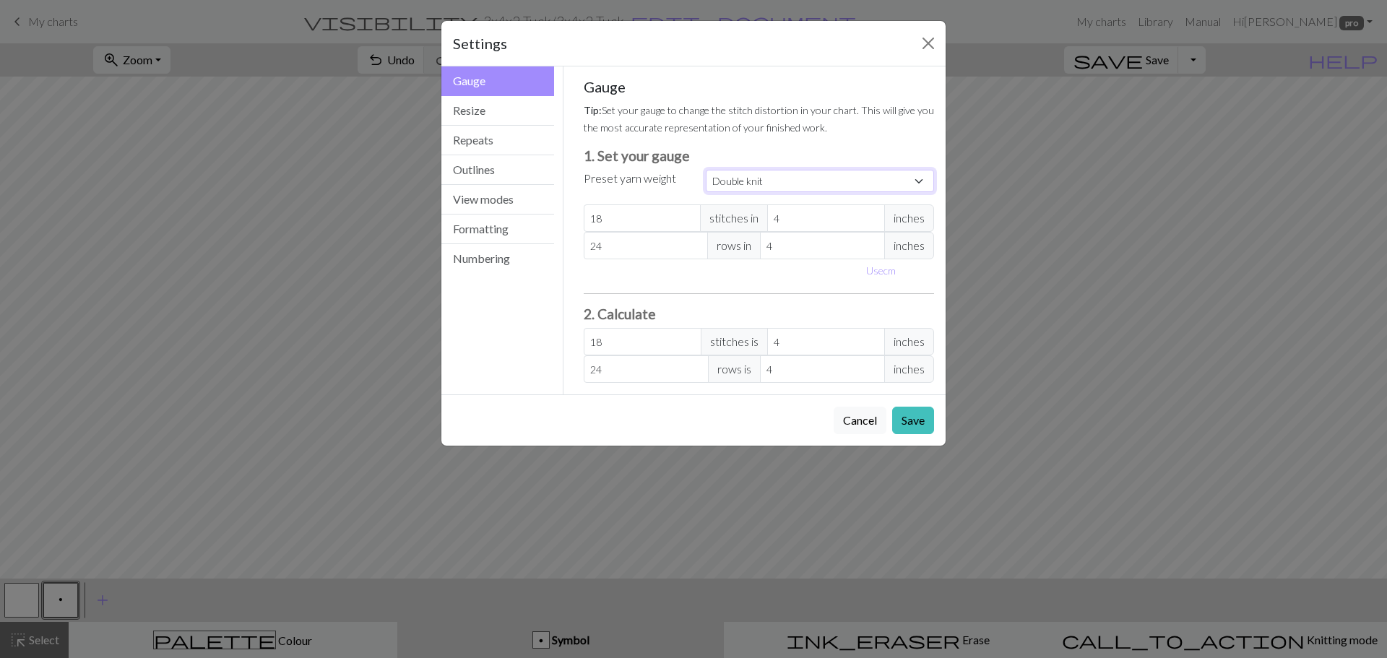
type input "22"
type input "30"
click at [753, 182] on select "Custom Square Lace Light Fingering Fingering Sport Double knit Worsted Aran Bul…" at bounding box center [820, 181] width 228 height 22
select select "sport"
click at [706, 170] on select "Custom Square Lace Light Fingering Fingering Sport Double knit Worsted Aran Bul…" at bounding box center [820, 181] width 228 height 22
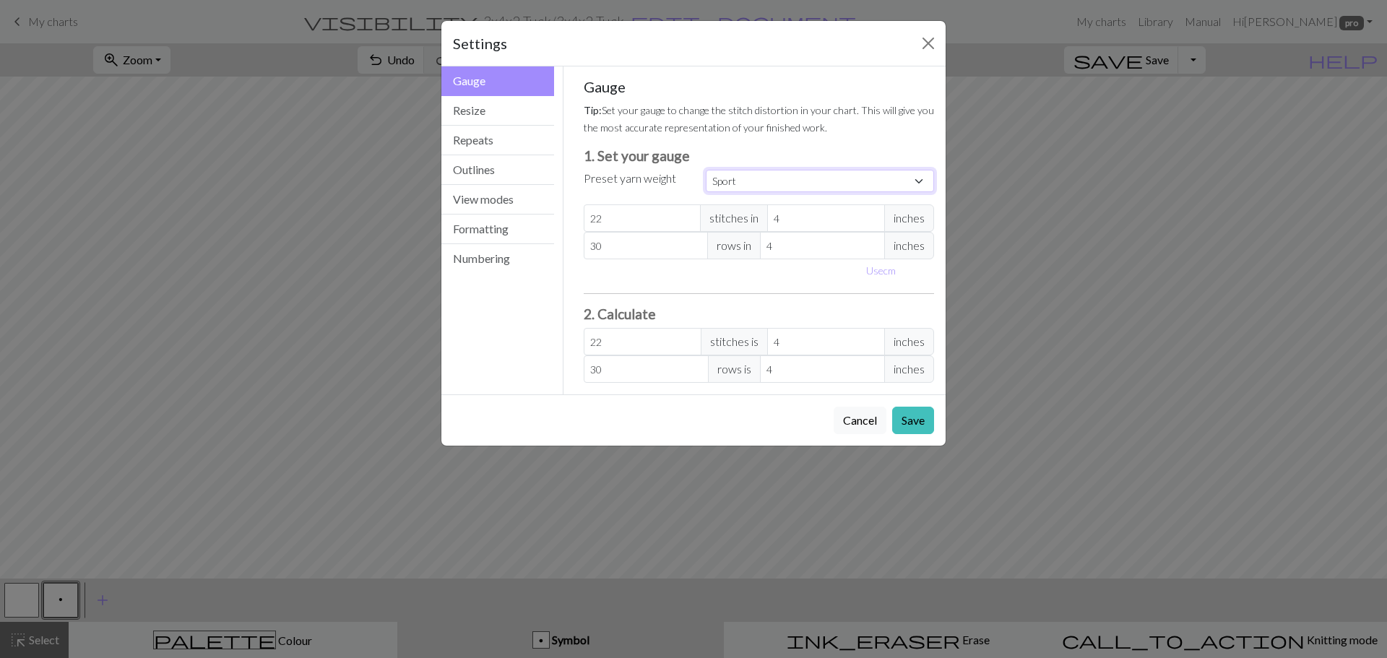
type input "24"
type input "34"
type input "24"
type input "34"
click at [497, 111] on button "Resize" at bounding box center [497, 111] width 113 height 30
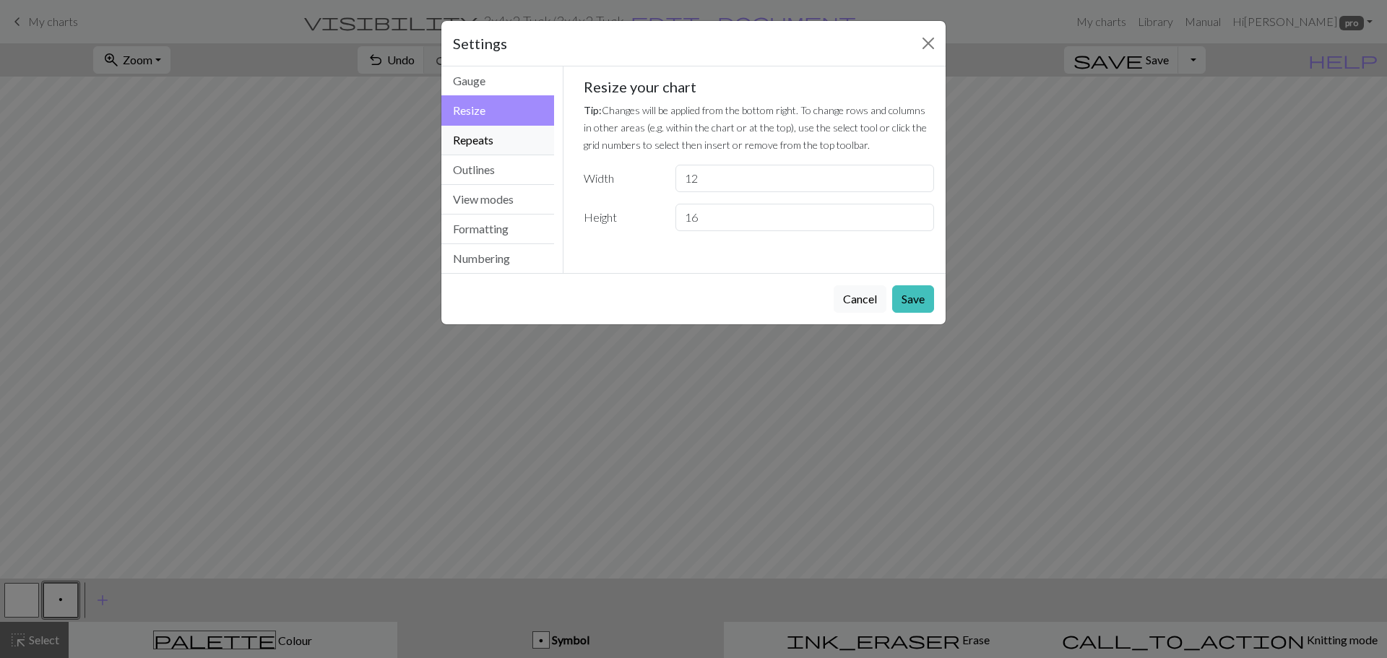
click at [488, 154] on button "Repeats" at bounding box center [497, 141] width 113 height 30
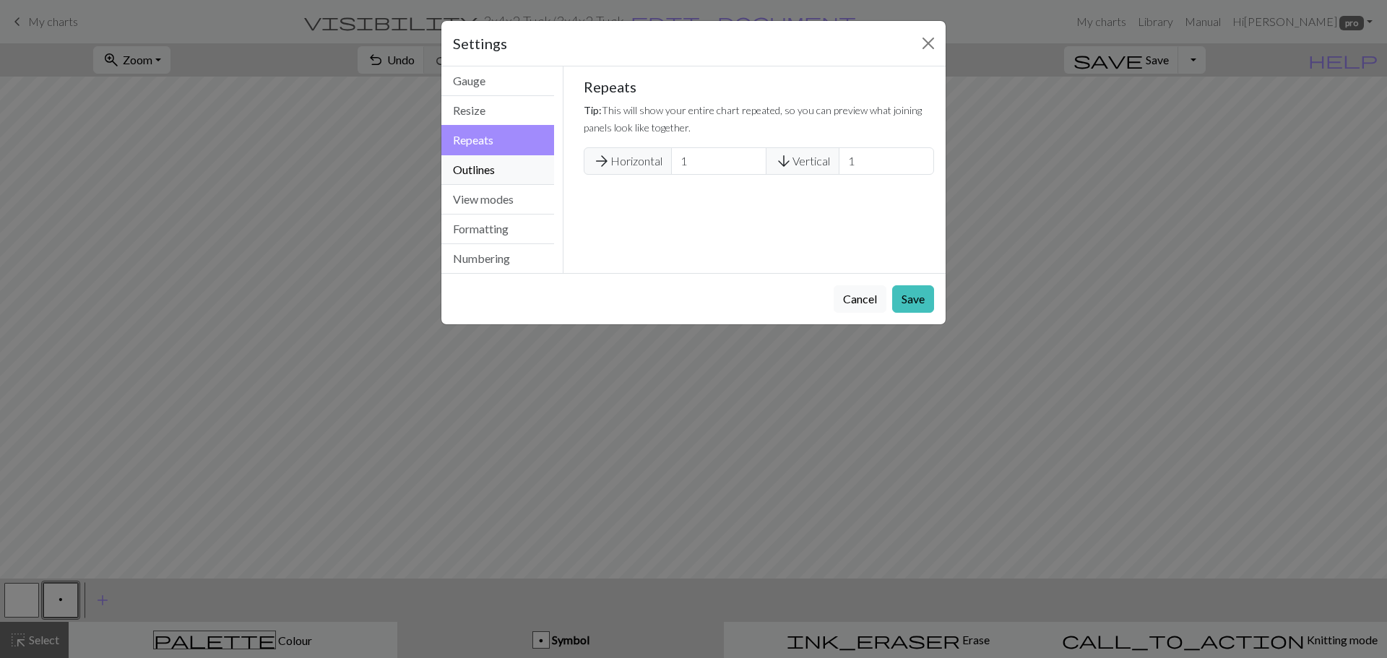
click at [487, 179] on button "Outlines" at bounding box center [497, 170] width 113 height 30
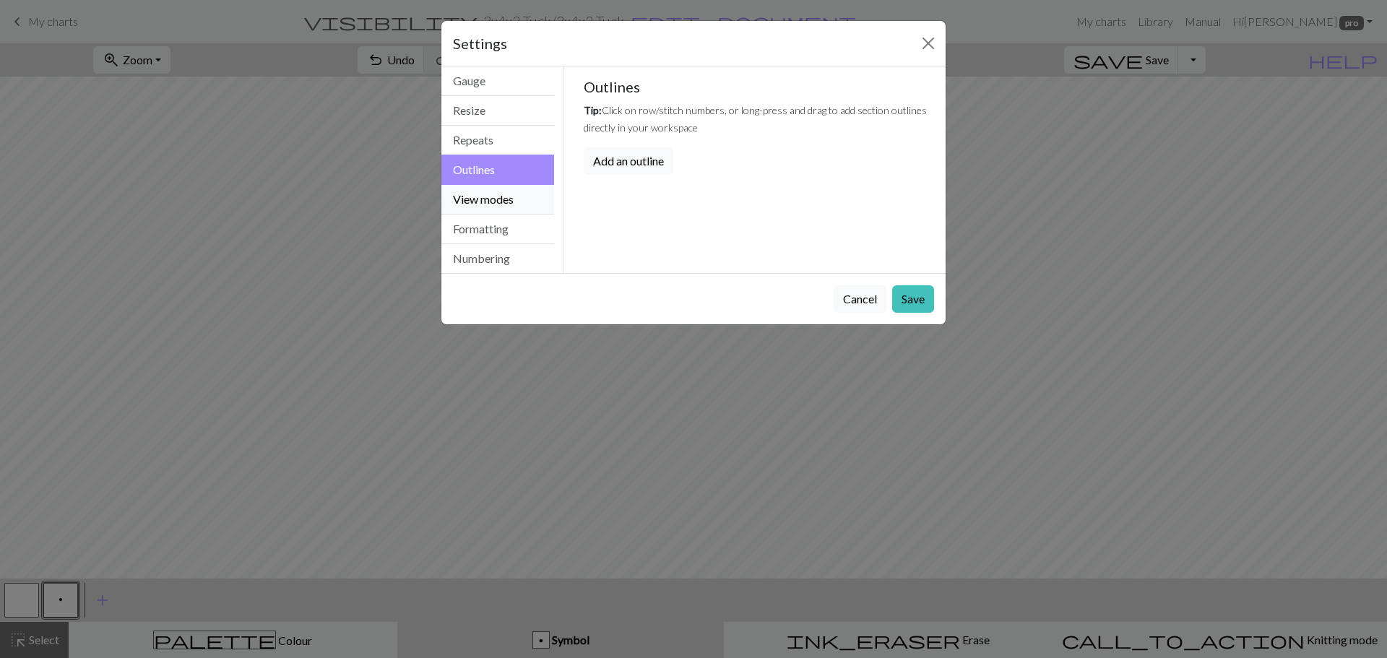
click at [494, 204] on button "View modes" at bounding box center [497, 200] width 113 height 30
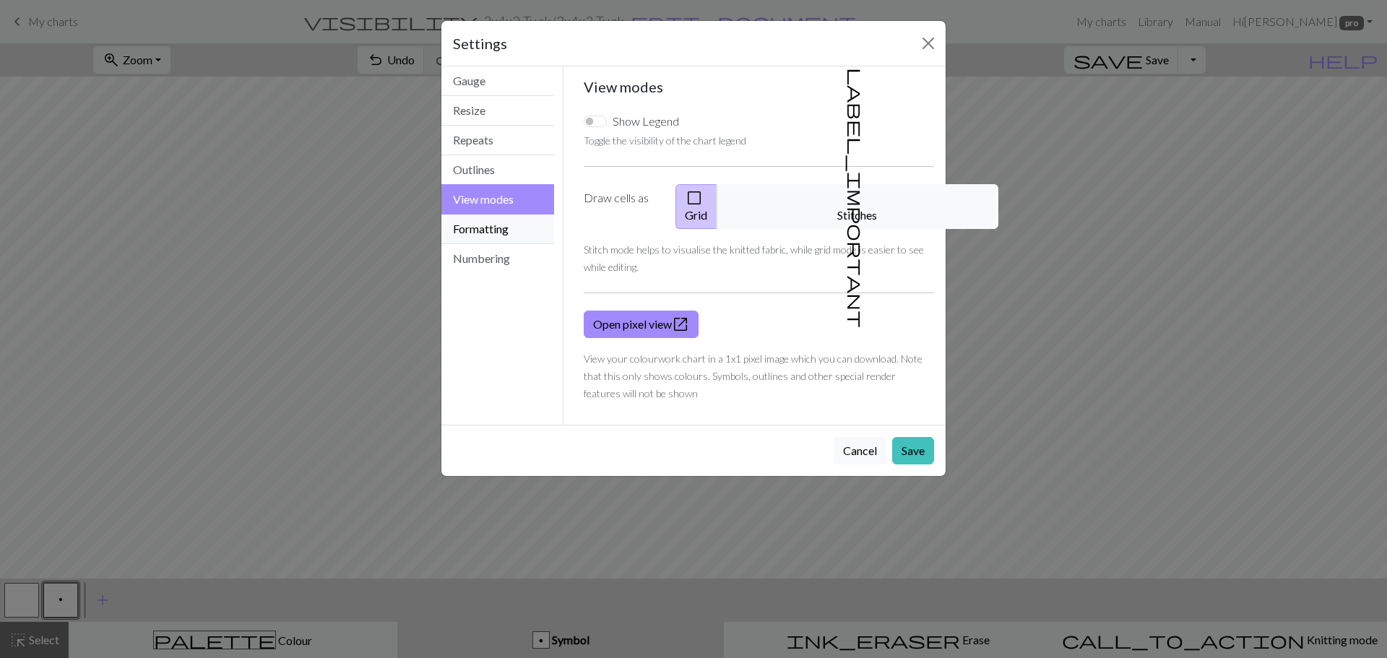
click at [496, 230] on button "Formatting" at bounding box center [497, 230] width 113 height 30
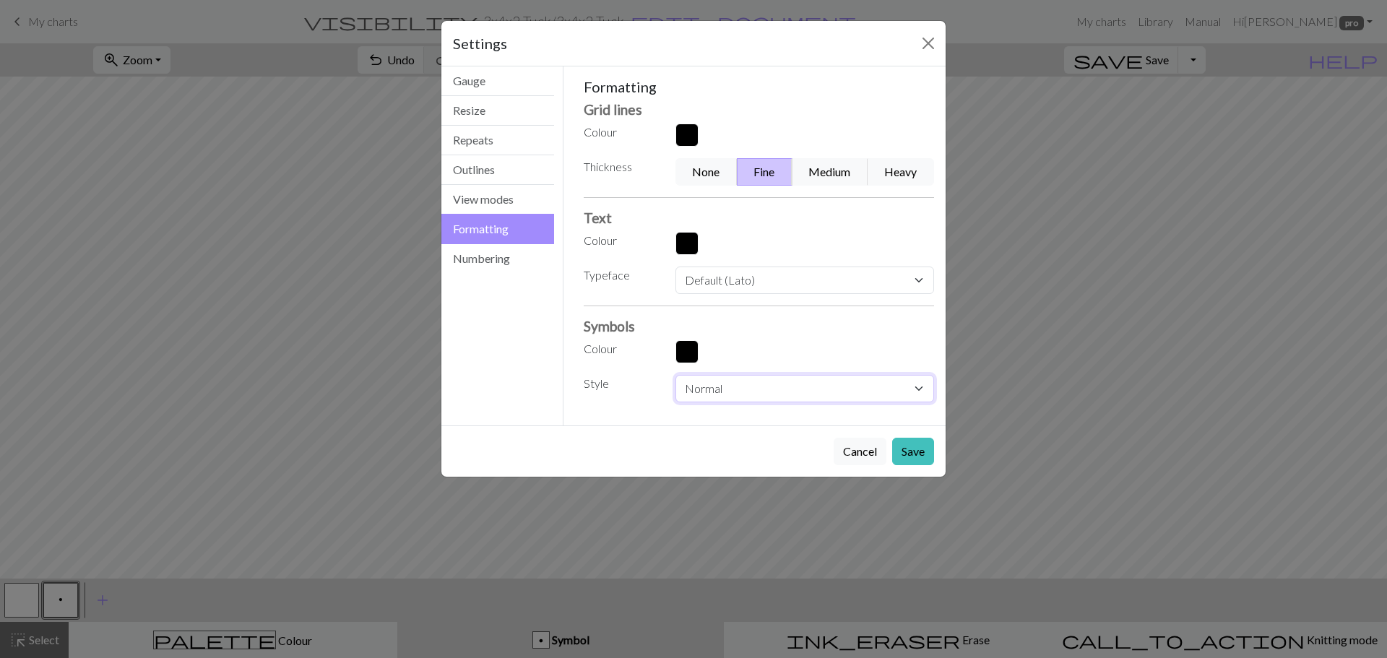
click at [728, 391] on select "Normal Light Heavy Hand drawn" at bounding box center [805, 388] width 259 height 27
select select "heavy"
click at [676, 375] on select "Normal Light Heavy Hand drawn" at bounding box center [805, 388] width 259 height 27
click at [917, 447] on button "Save" at bounding box center [913, 451] width 42 height 27
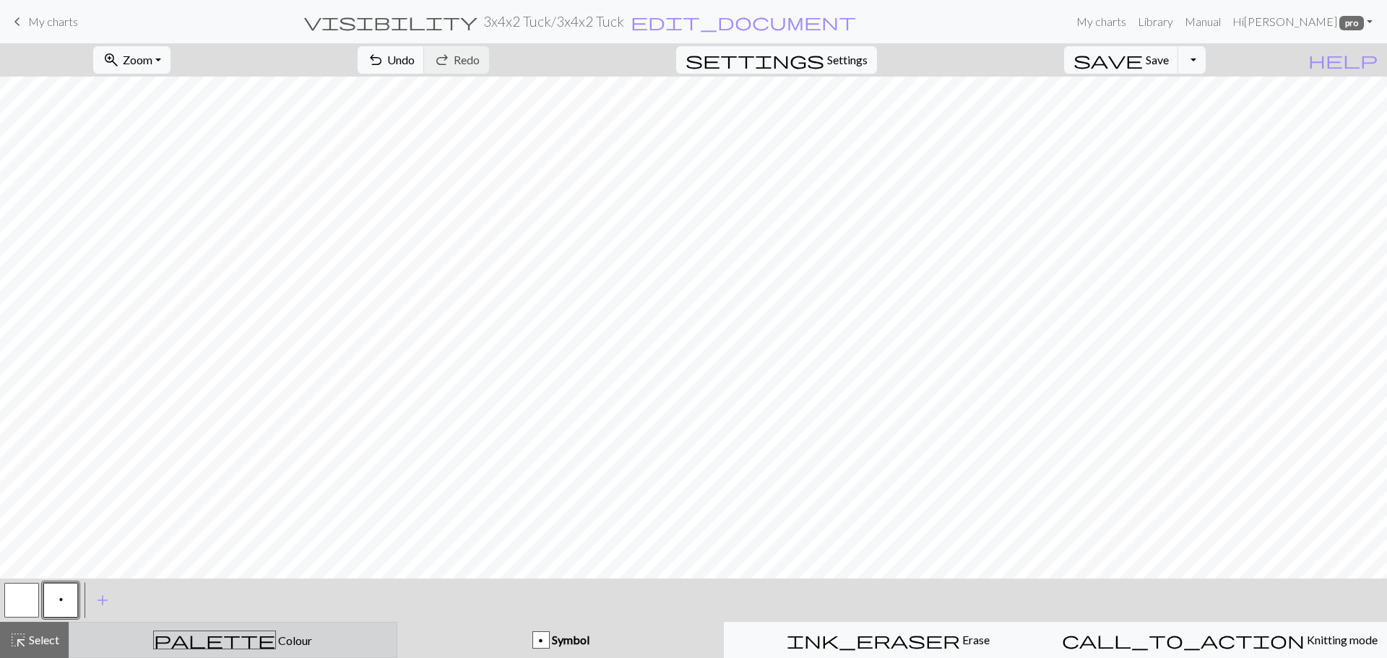
click at [276, 640] on span "Colour" at bounding box center [294, 641] width 36 height 14
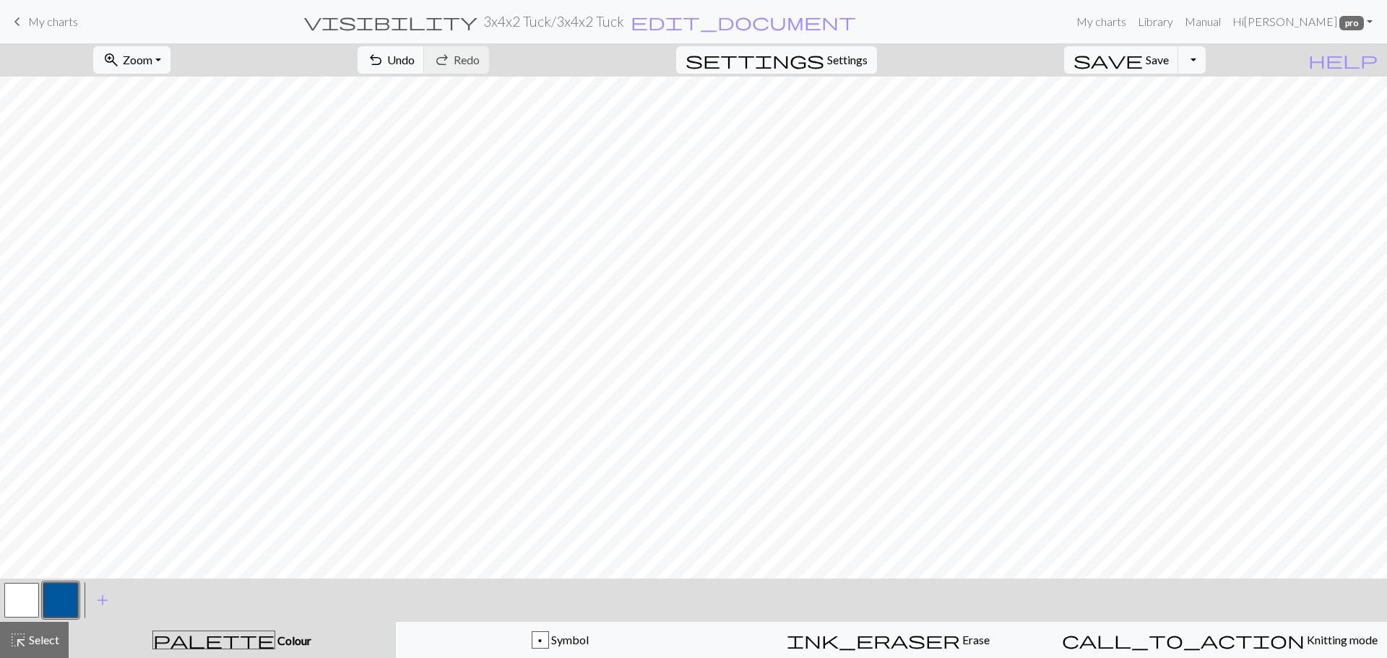
click at [59, 598] on button "button" at bounding box center [60, 600] width 35 height 35
click at [59, 598] on div "Edit colour Name CC1 Use advanced picker Reorder arrow_back Move left arrow_for…" at bounding box center [693, 329] width 1387 height 658
click at [68, 603] on button "button" at bounding box center [60, 600] width 35 height 35
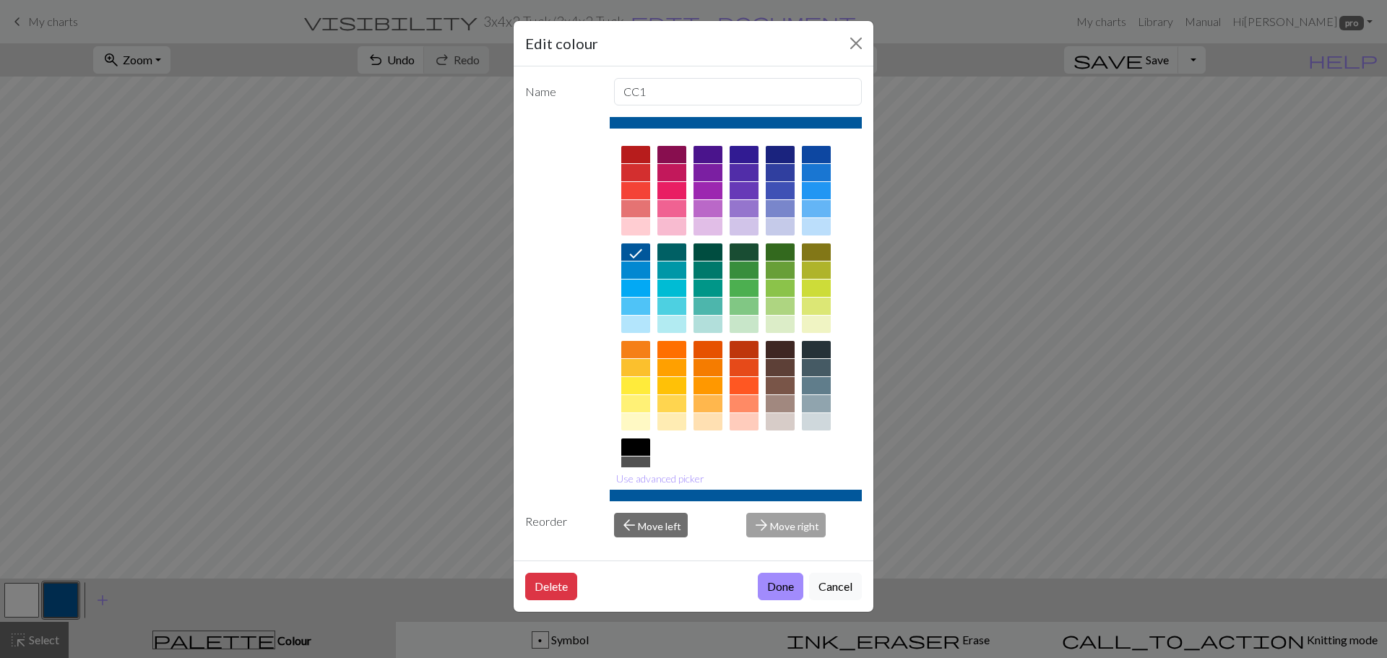
click at [639, 423] on div at bounding box center [635, 421] width 29 height 17
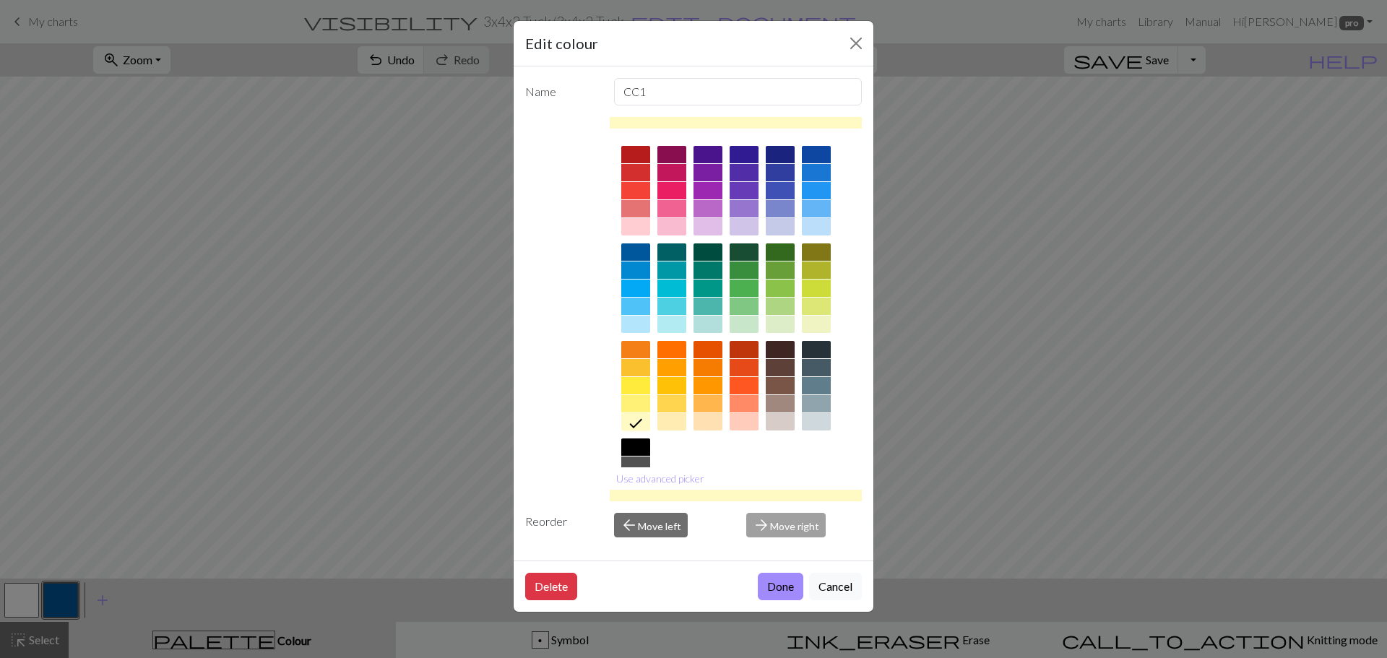
drag, startPoint x: 779, startPoint y: 593, endPoint x: 765, endPoint y: 591, distance: 13.8
click at [778, 593] on button "Done" at bounding box center [781, 586] width 46 height 27
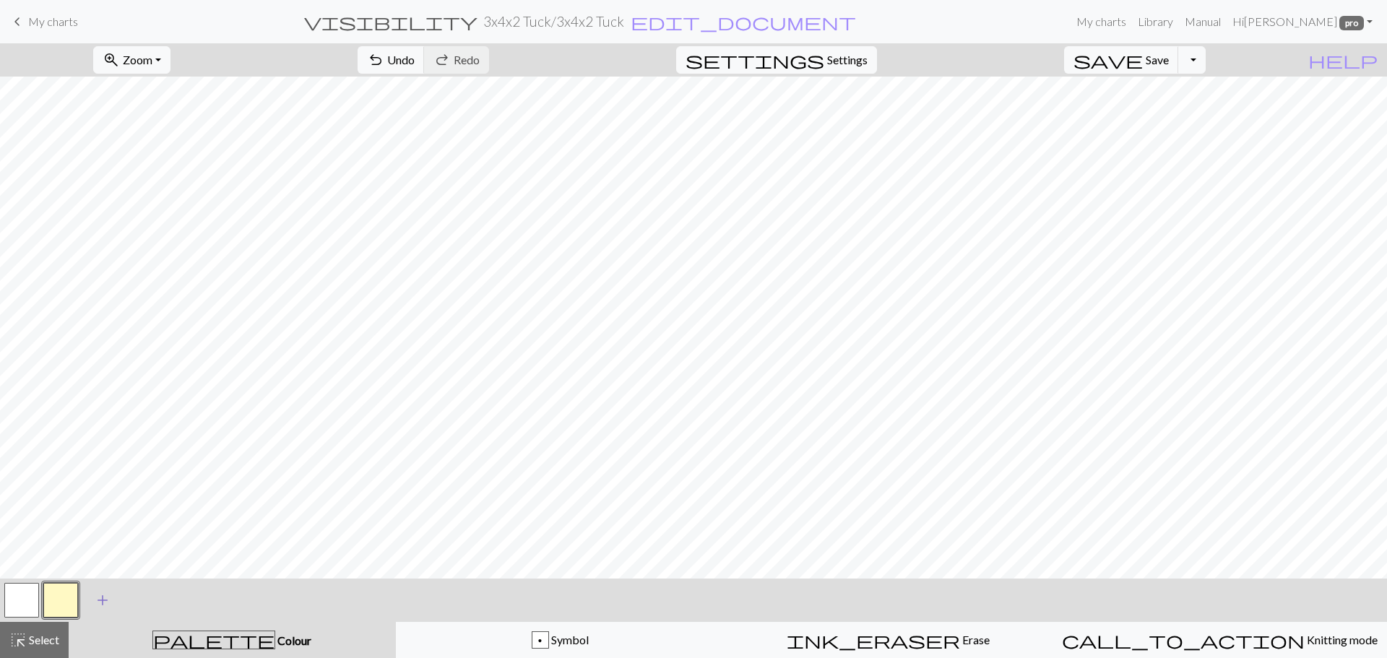
click at [98, 606] on span "add" at bounding box center [102, 600] width 17 height 20
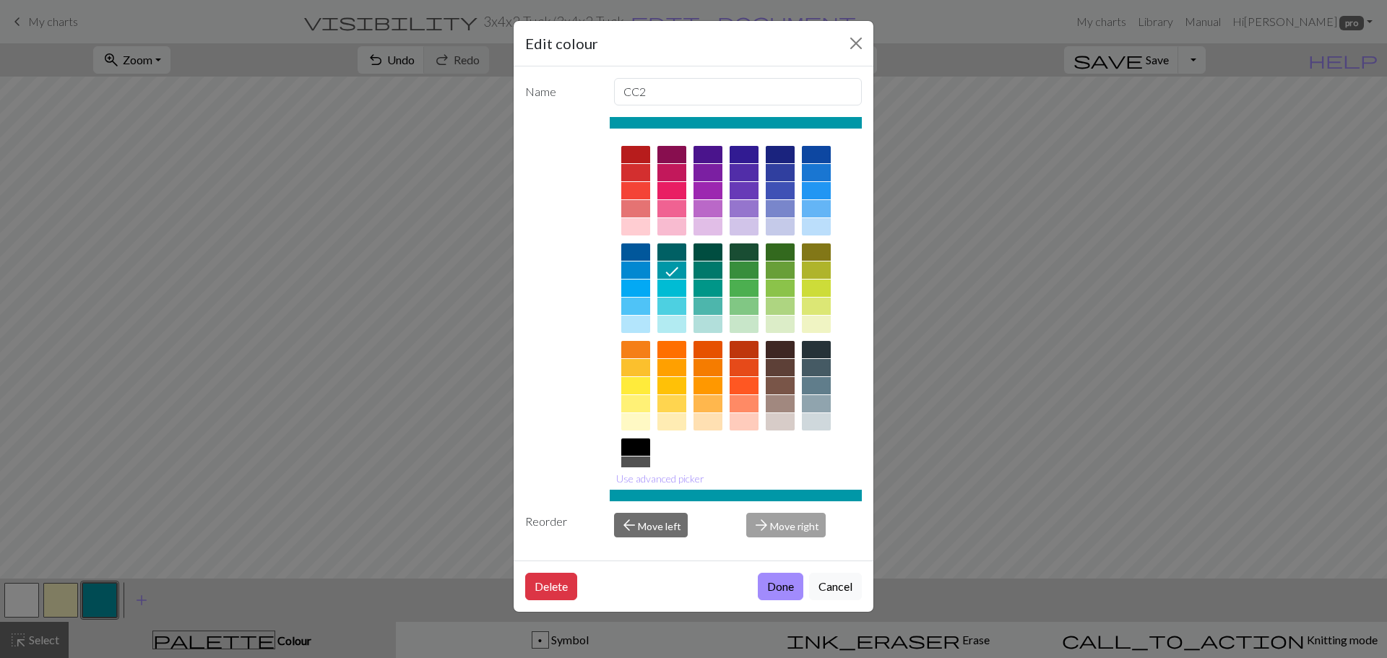
click at [673, 381] on div at bounding box center [672, 385] width 29 height 17
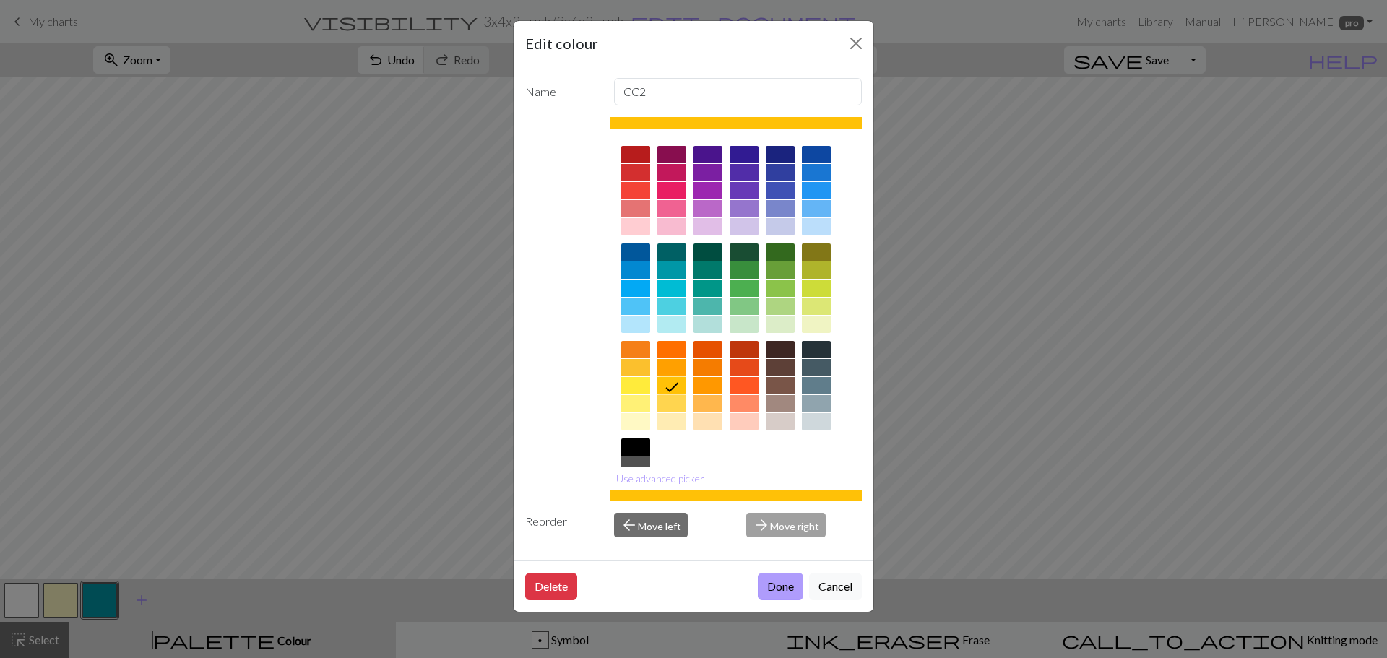
click at [782, 587] on button "Done" at bounding box center [781, 586] width 46 height 27
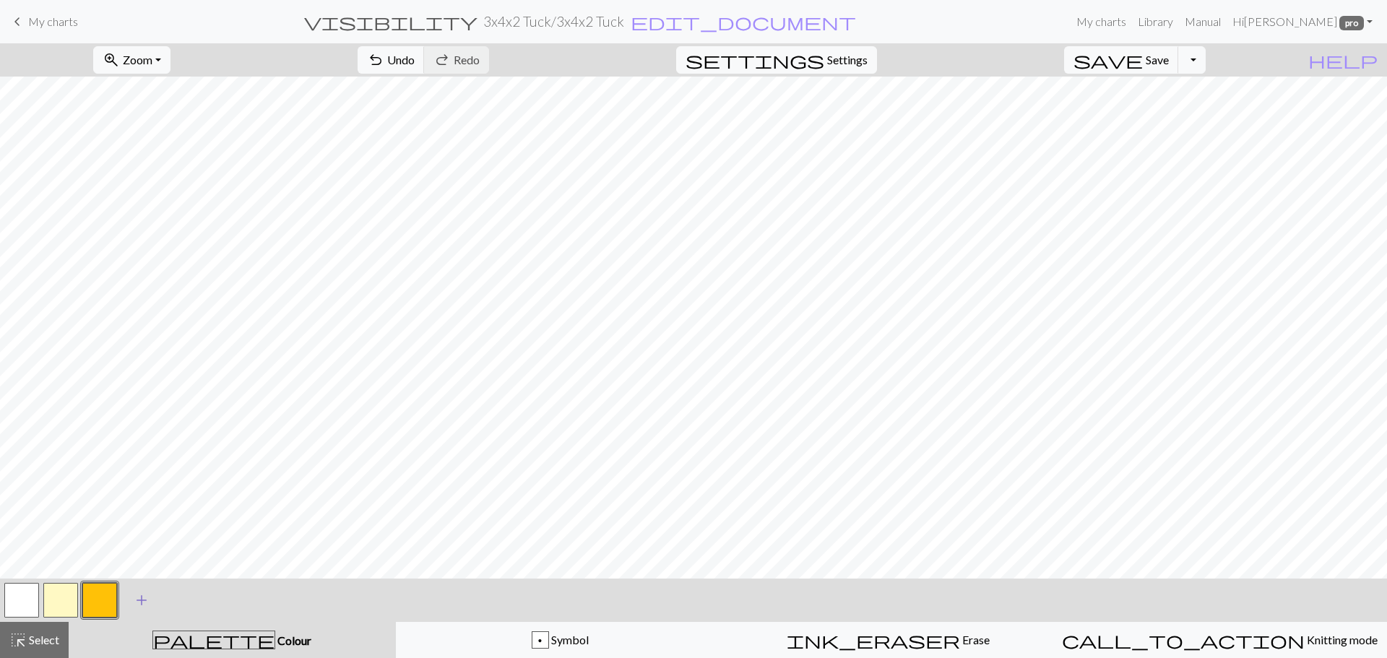
click at [139, 600] on span "add" at bounding box center [141, 600] width 17 height 20
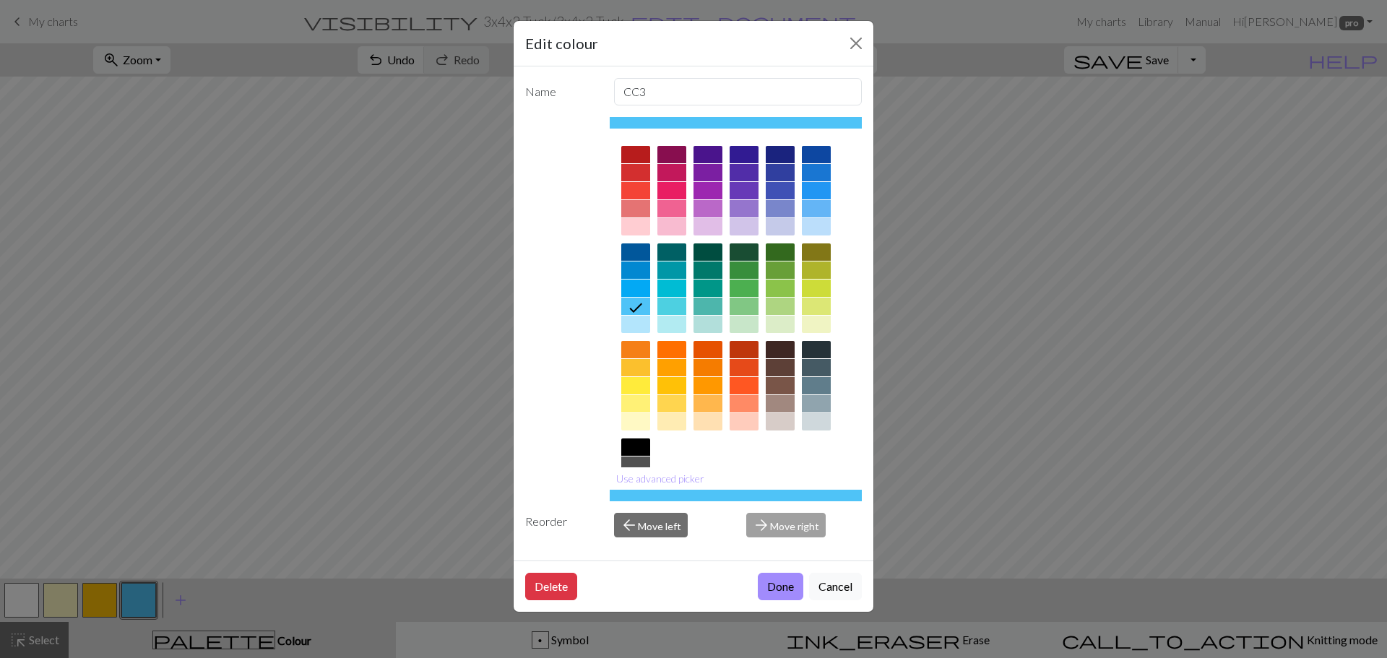
click at [747, 307] on div at bounding box center [744, 306] width 29 height 17
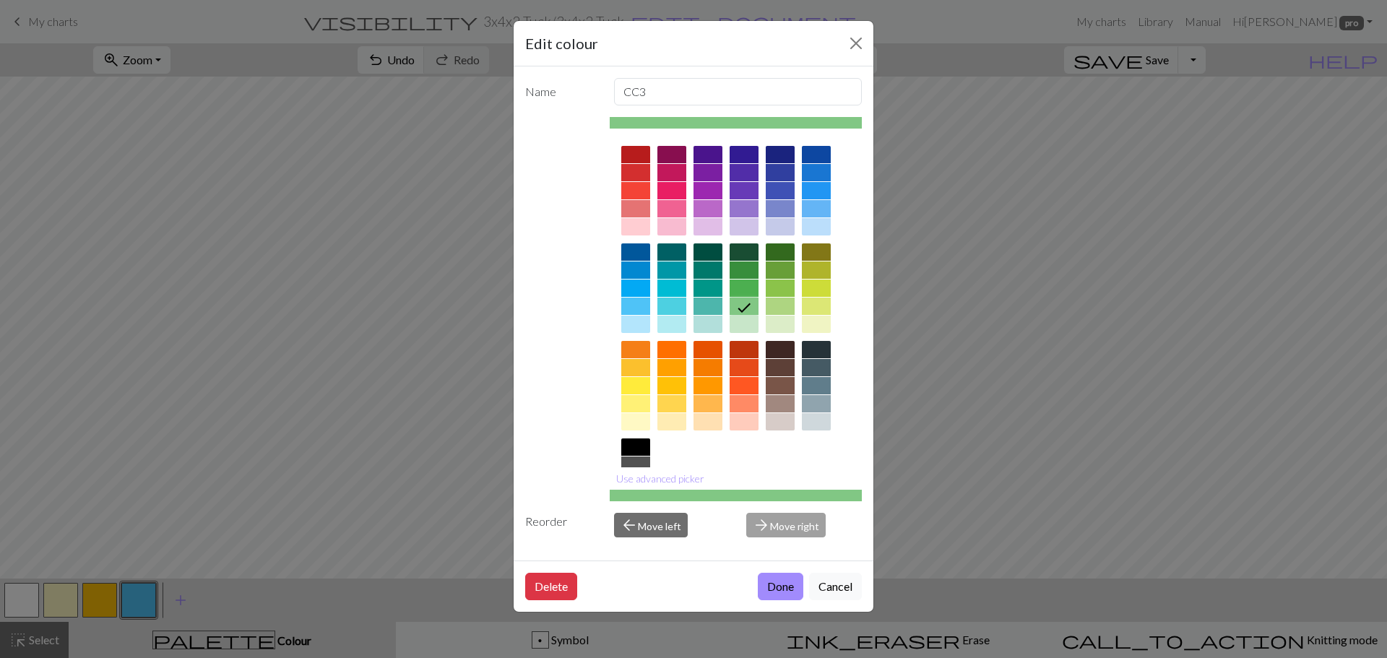
drag, startPoint x: 773, startPoint y: 580, endPoint x: 733, endPoint y: 580, distance: 39.7
click at [772, 580] on button "Done" at bounding box center [781, 586] width 46 height 27
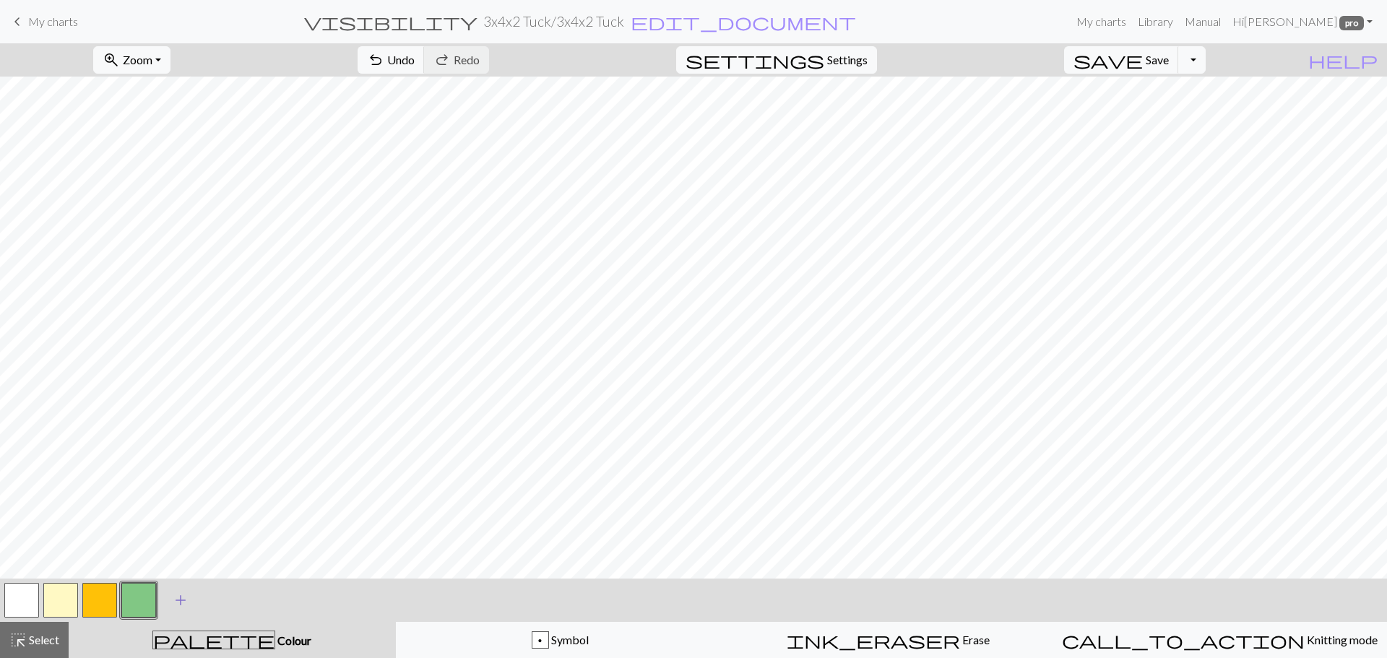
click at [175, 600] on span "add" at bounding box center [180, 600] width 17 height 20
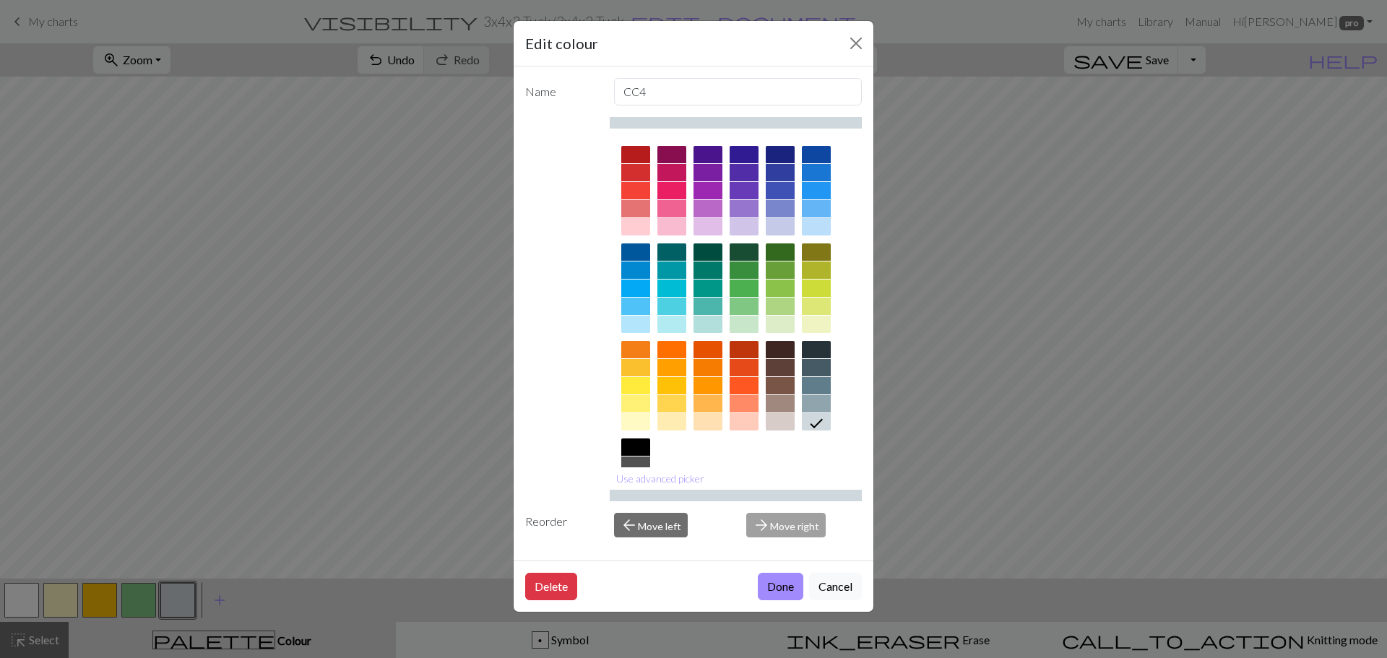
click at [811, 400] on div at bounding box center [816, 403] width 29 height 17
click at [793, 586] on button "Done" at bounding box center [781, 586] width 46 height 27
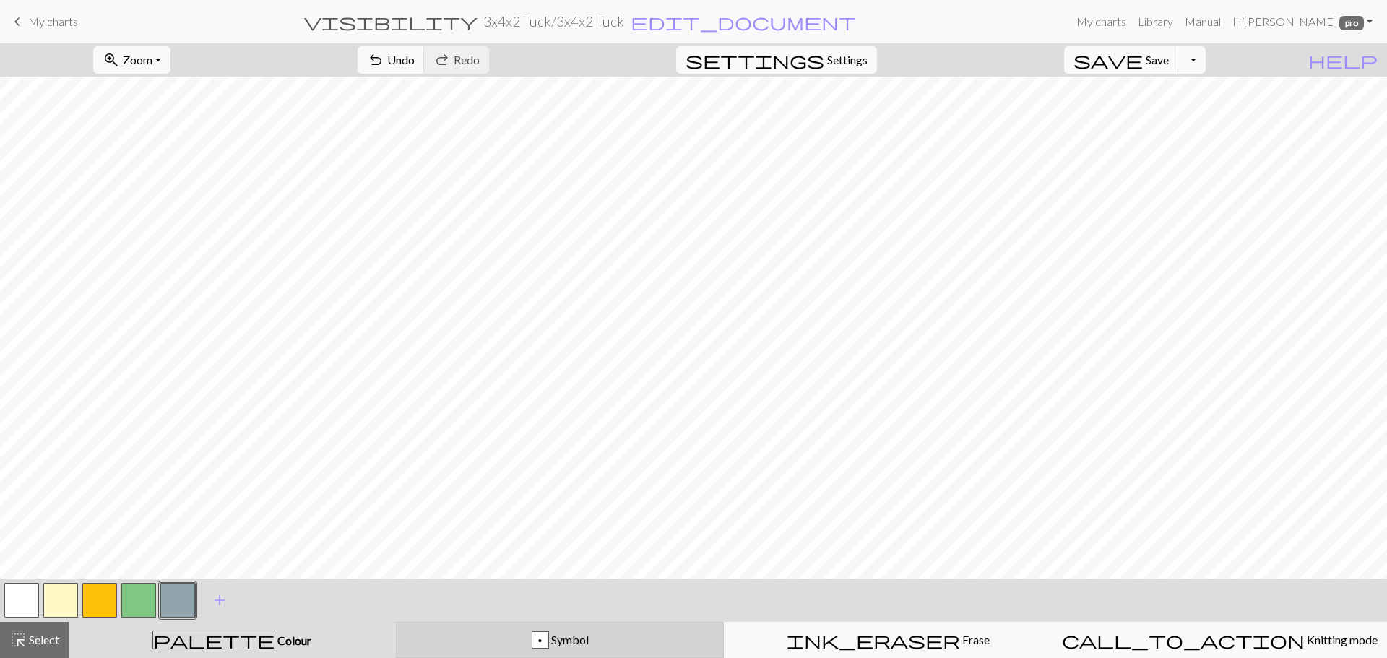
click at [546, 633] on div "p" at bounding box center [541, 640] width 16 height 17
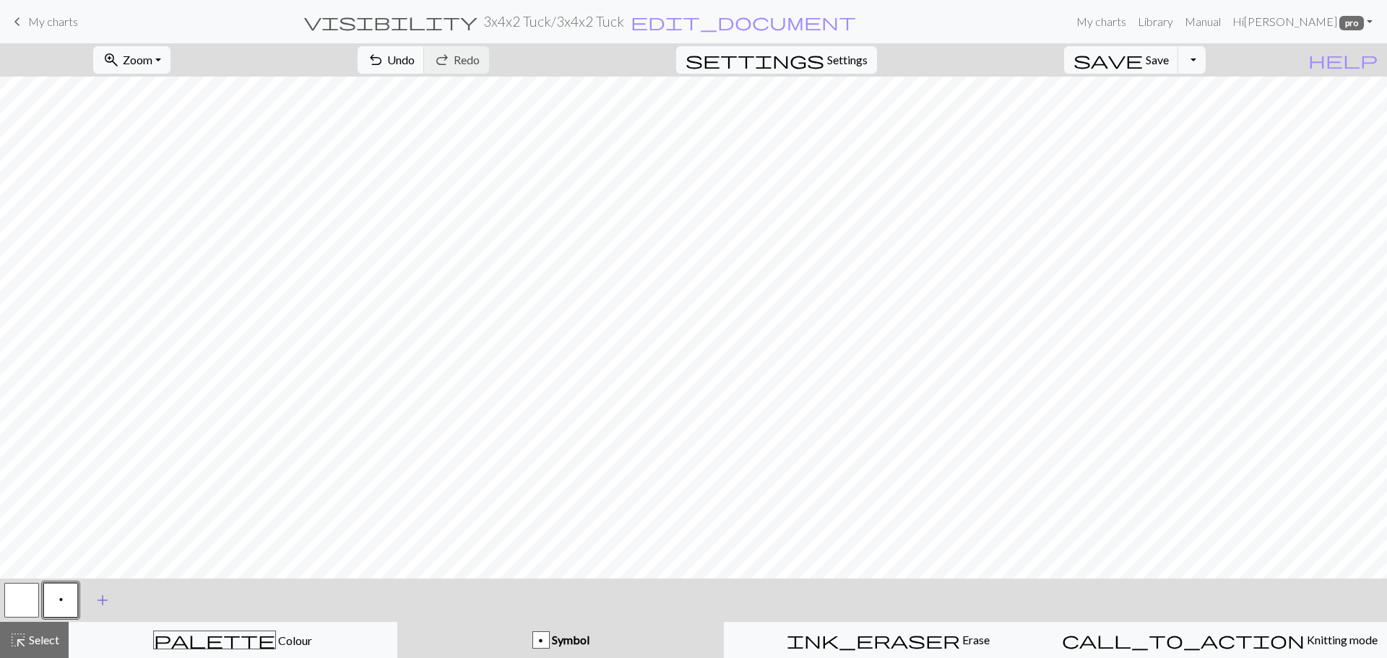
click at [100, 598] on span "add" at bounding box center [102, 600] width 17 height 20
click at [100, 602] on button "button" at bounding box center [99, 600] width 35 height 35
click at [100, 602] on div "Edit symbol Name d f g h j k p s t F H J O P T / | 0 1 2 3 4 5 6 7 8 9 e m n G …" at bounding box center [693, 329] width 1387 height 658
click at [101, 599] on button "button" at bounding box center [99, 600] width 35 height 35
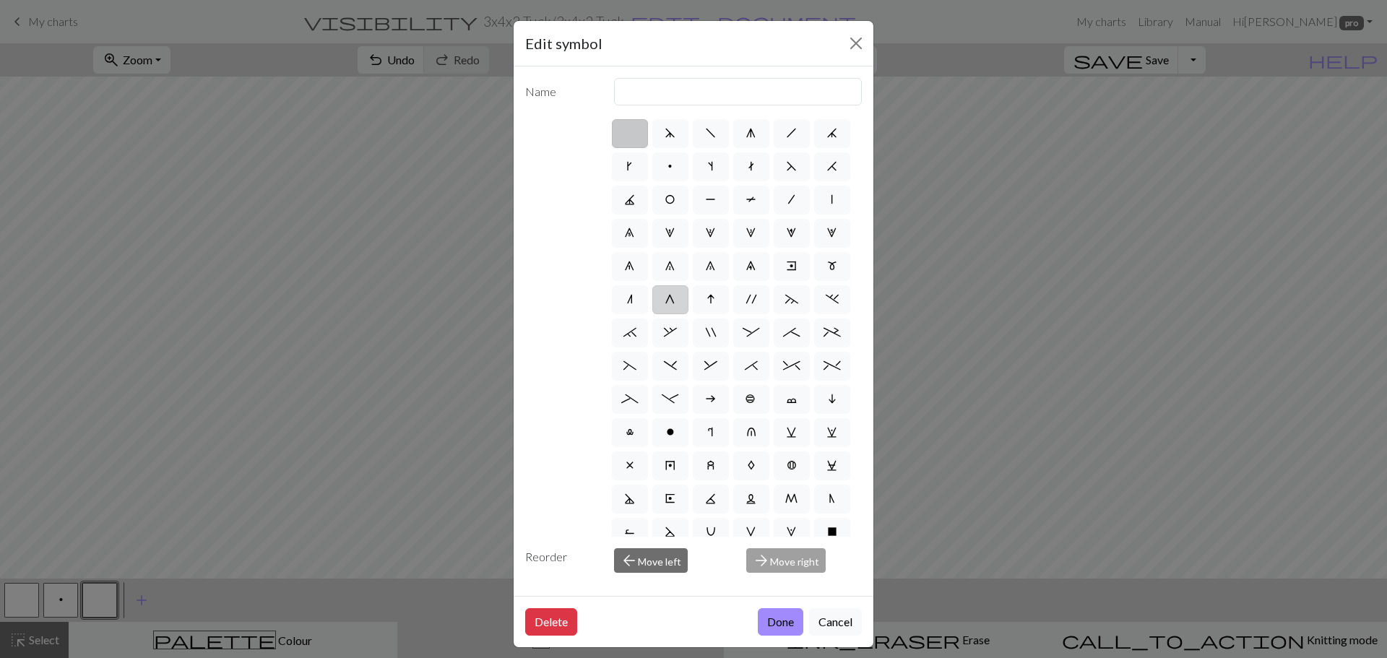
click at [668, 305] on span "G" at bounding box center [670, 299] width 11 height 12
click at [668, 300] on input "G" at bounding box center [669, 294] width 9 height 9
radio input "true"
click at [674, 91] on input "psso" at bounding box center [738, 91] width 249 height 27
type input "p"
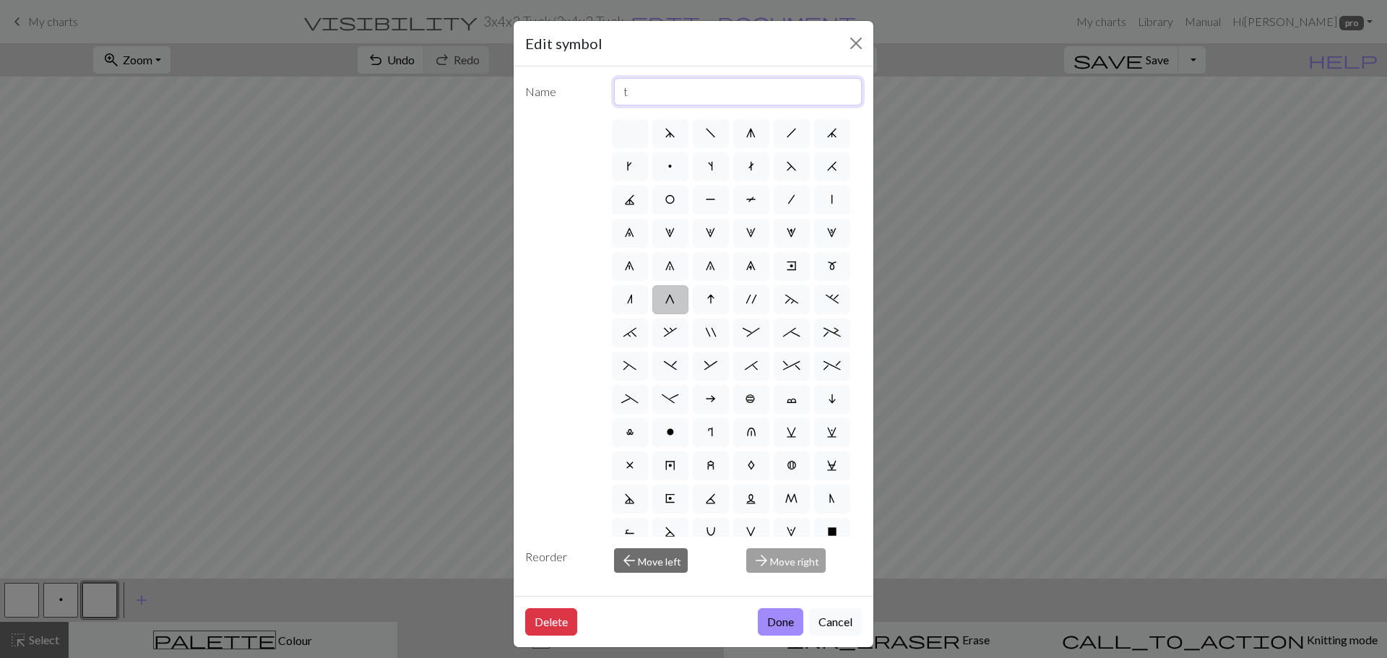
type input "Tuck"
click at [780, 622] on button "Done" at bounding box center [781, 621] width 46 height 27
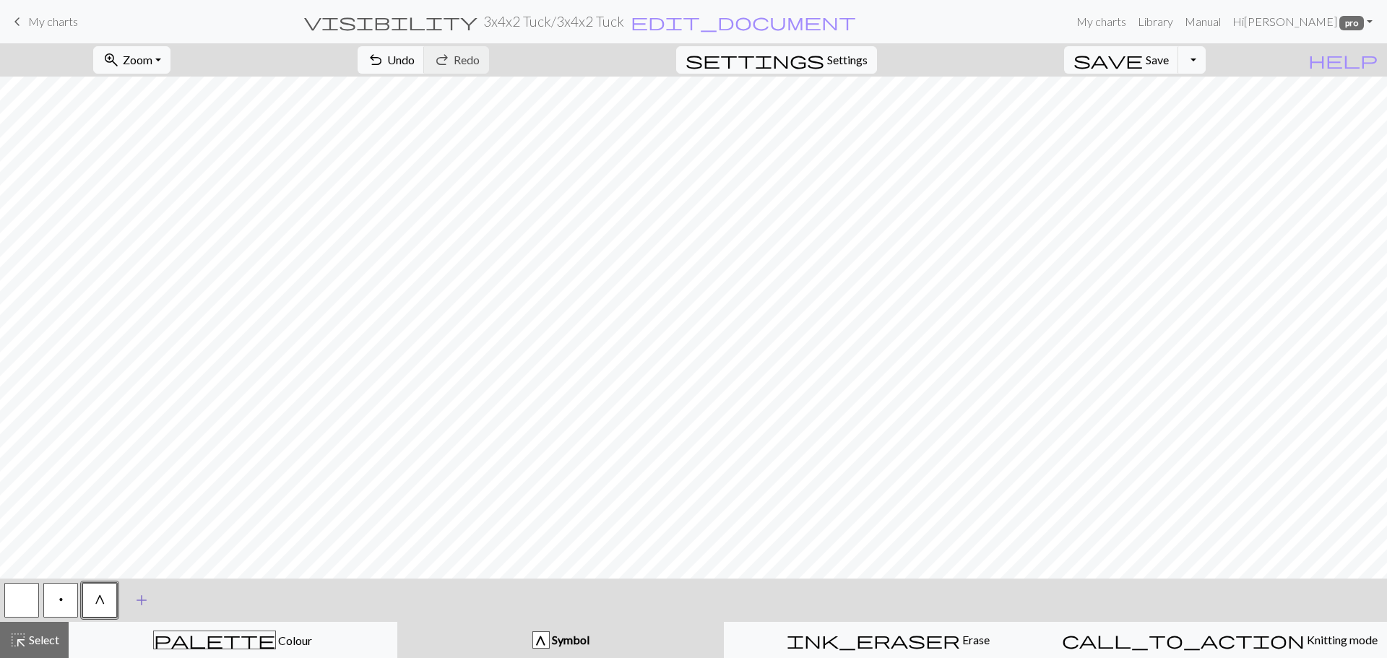
click at [140, 600] on span "add" at bounding box center [141, 600] width 17 height 20
click at [142, 601] on button "button" at bounding box center [138, 600] width 35 height 35
click at [141, 600] on button "button" at bounding box center [138, 600] width 35 height 35
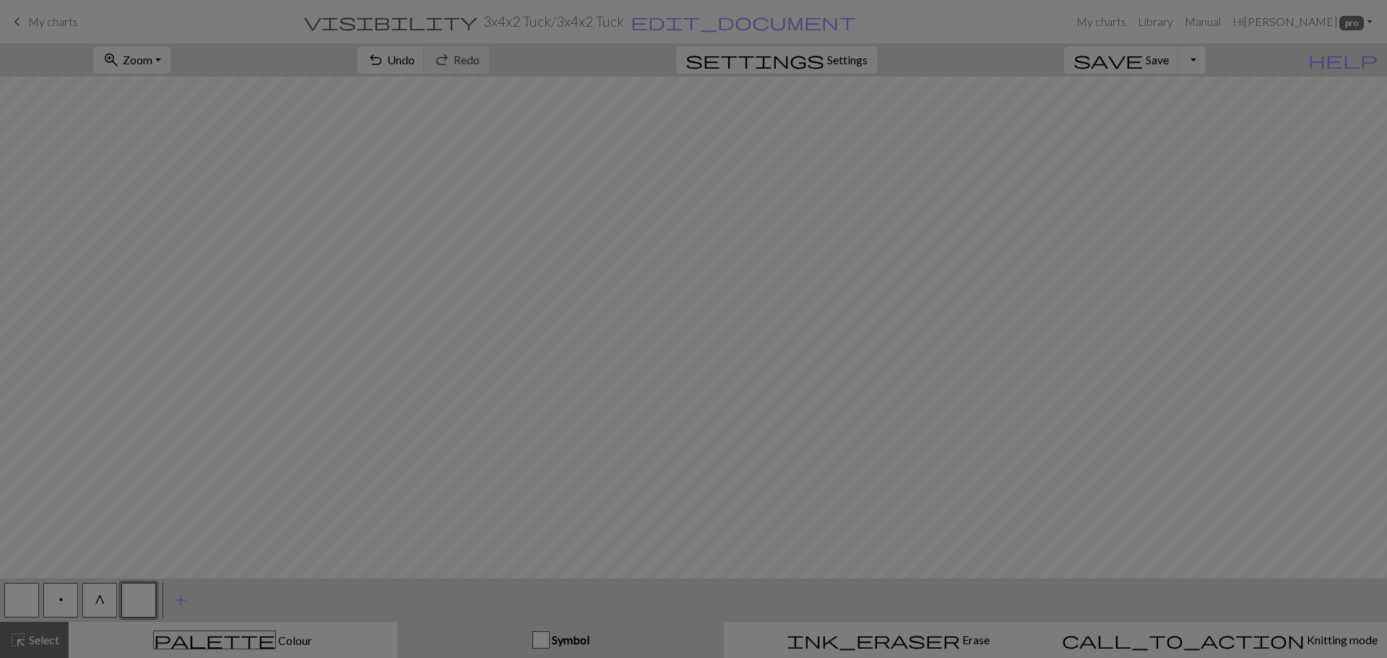
click at [141, 600] on div "Edit symbol Name d f g h j k p s t F H J O P T / | 0 1 2 3 4 5 6 7 8 9 e m n G …" at bounding box center [693, 329] width 1387 height 658
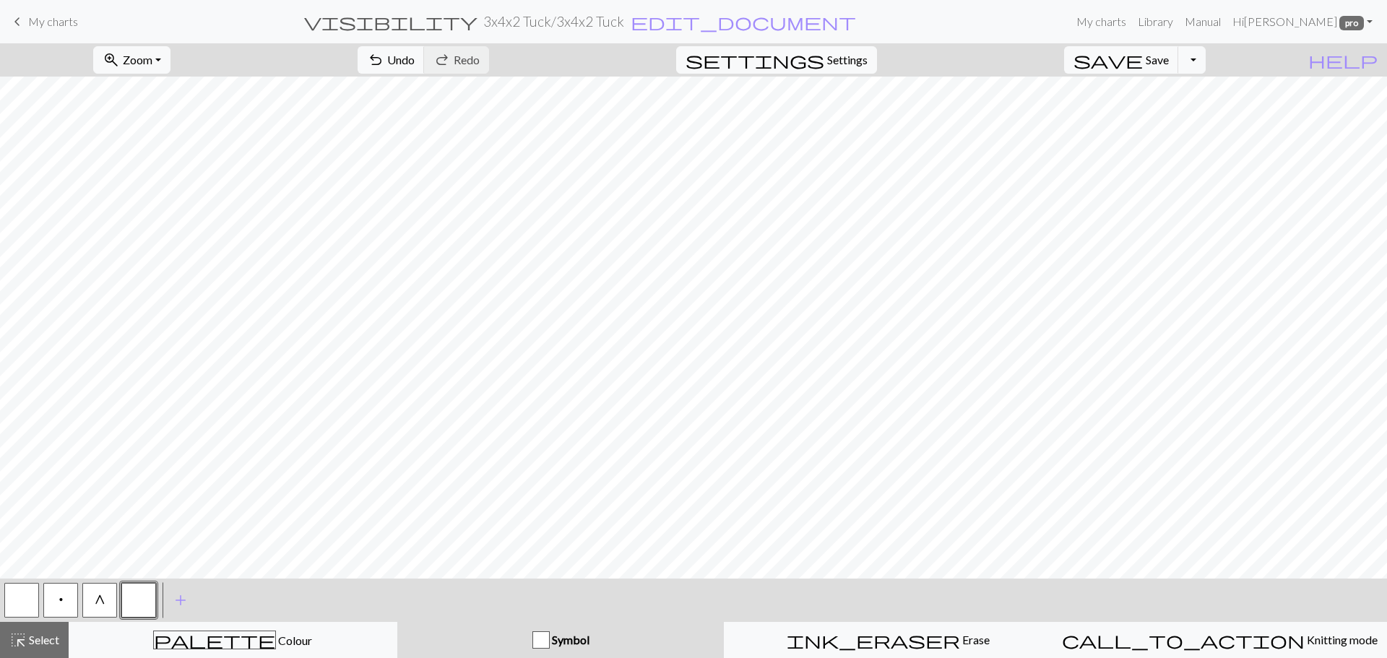
click at [133, 594] on button "button" at bounding box center [138, 600] width 35 height 35
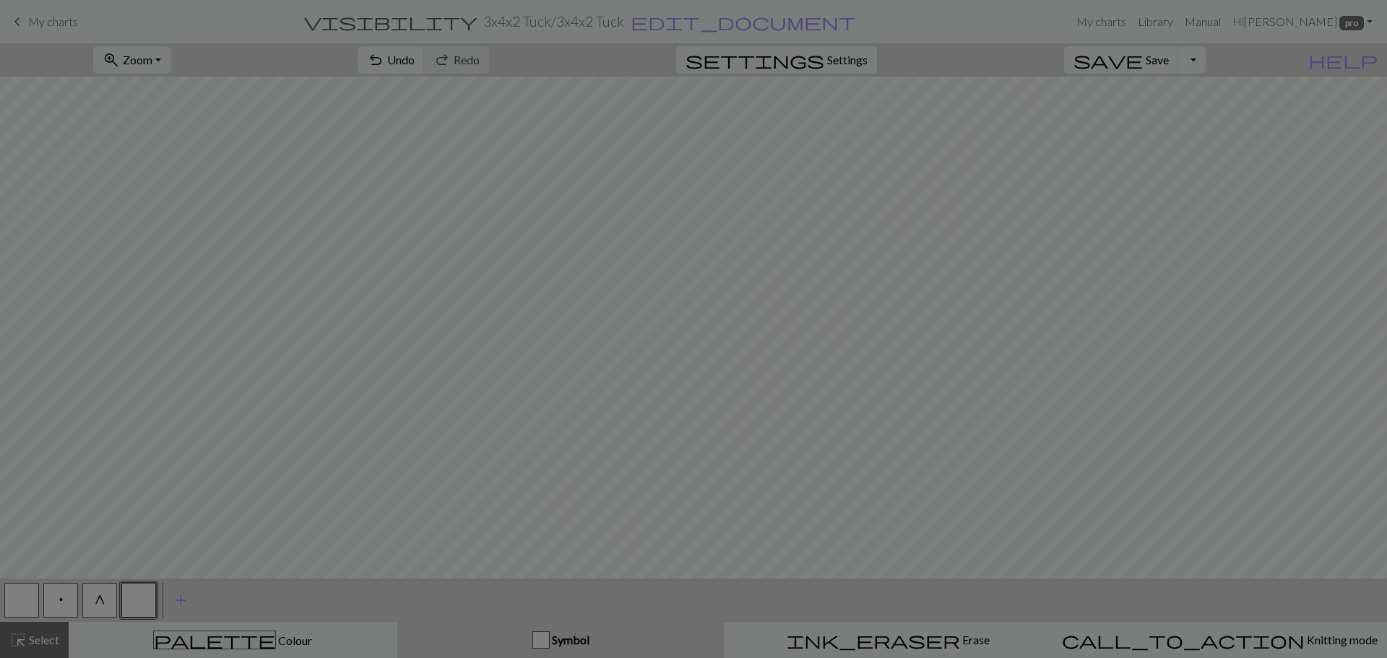
click at [133, 594] on div "Edit symbol Name d f g h j k p s t F H J O P T / | 0 1 2 3 4 5 6 7 8 9 e m n G …" at bounding box center [693, 329] width 1387 height 658
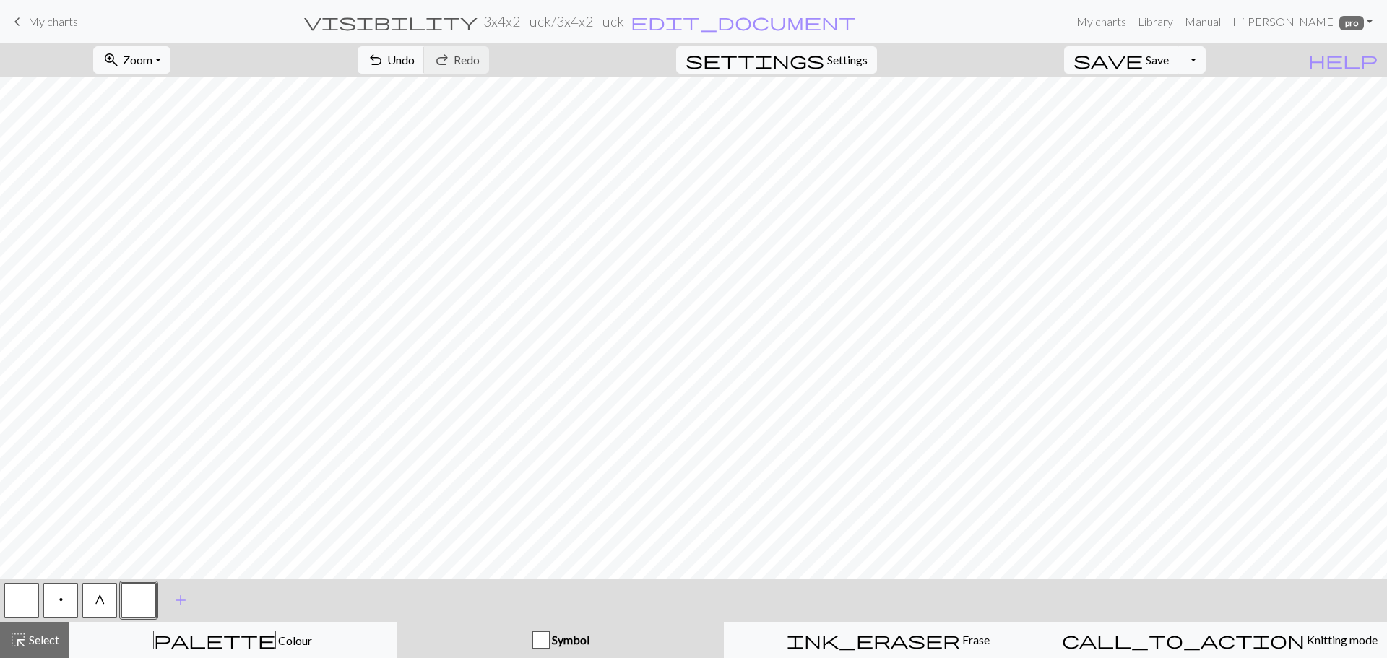
click at [135, 601] on button "button" at bounding box center [138, 600] width 35 height 35
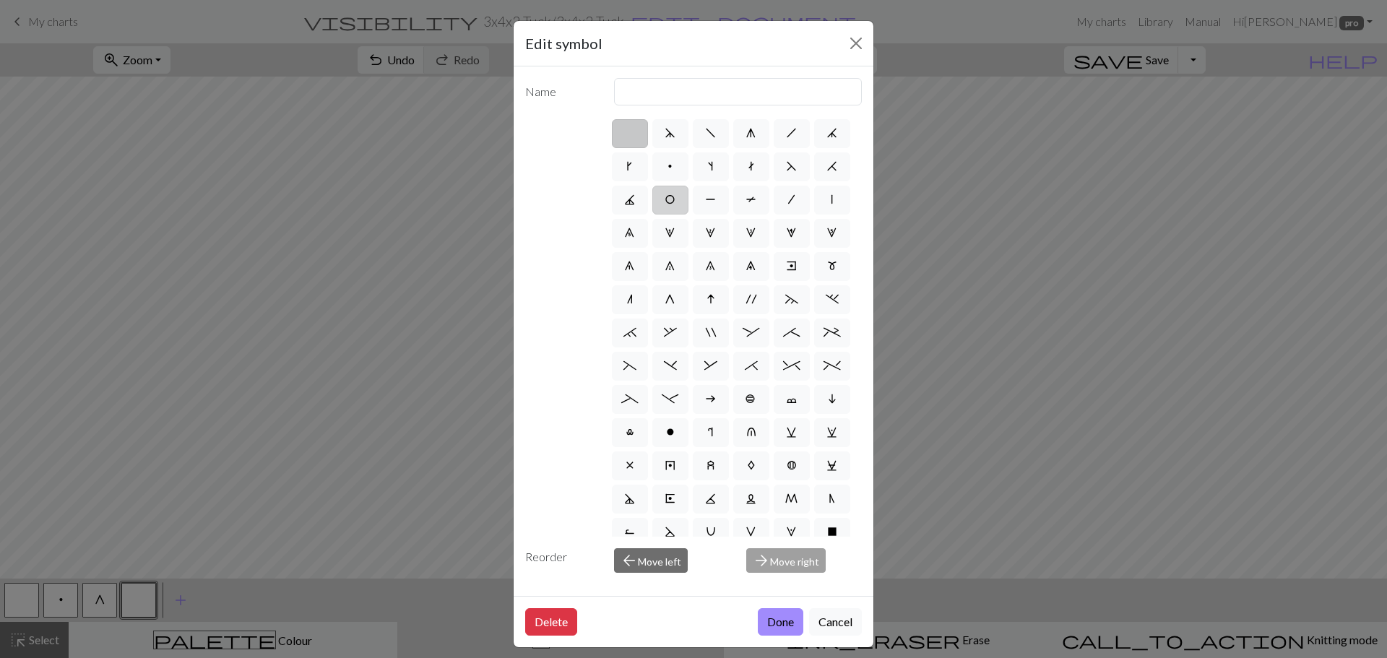
click at [689, 202] on label "O" at bounding box center [670, 200] width 36 height 29
click at [674, 200] on input "O" at bounding box center [669, 195] width 9 height 9
radio input "true"
click at [694, 87] on input "yo" at bounding box center [738, 91] width 249 height 27
type input "y"
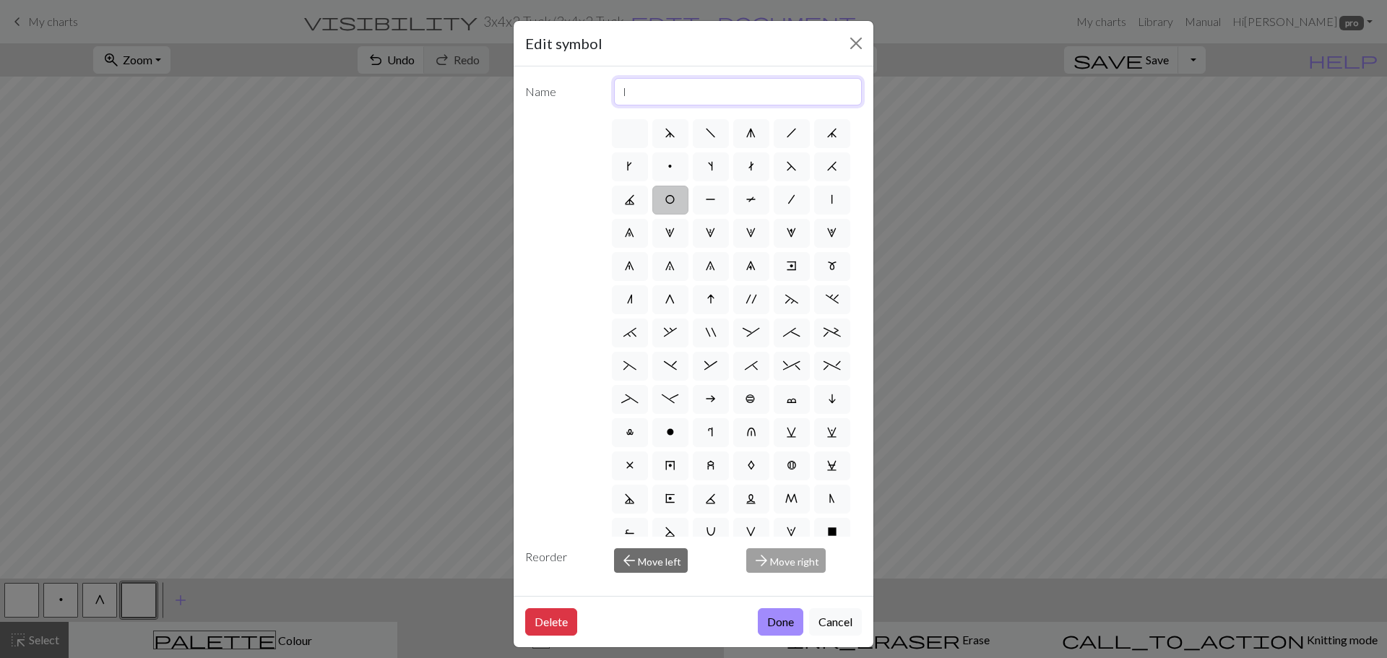
type input "Lace hole"
click at [780, 613] on button "Done" at bounding box center [781, 621] width 46 height 27
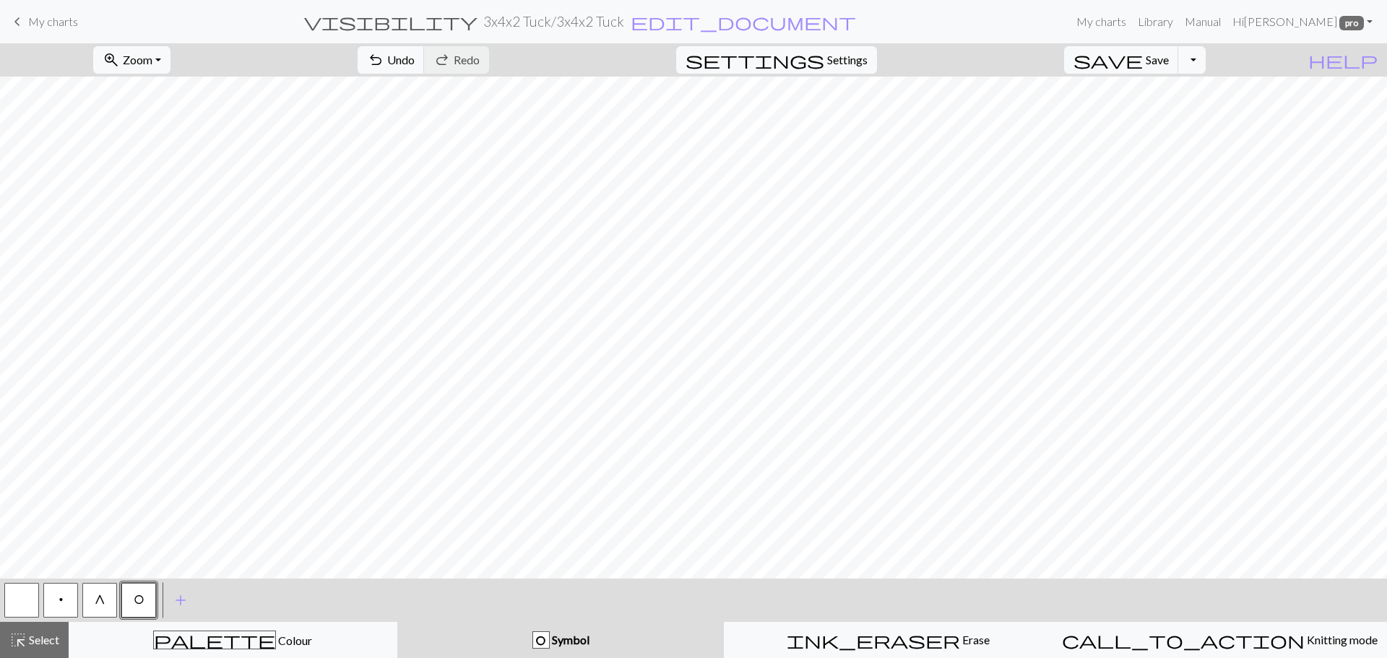
click at [99, 606] on button "G" at bounding box center [99, 600] width 35 height 35
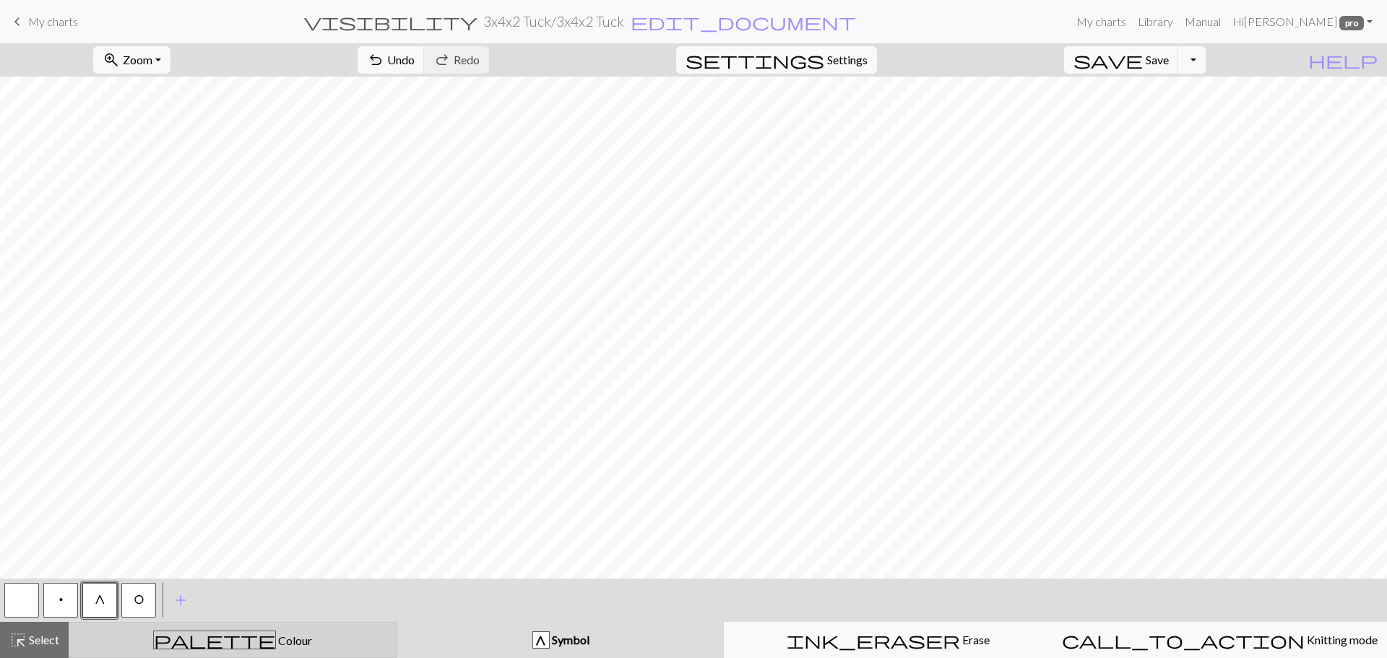
click at [202, 634] on div "palette Colour Colour" at bounding box center [233, 640] width 310 height 19
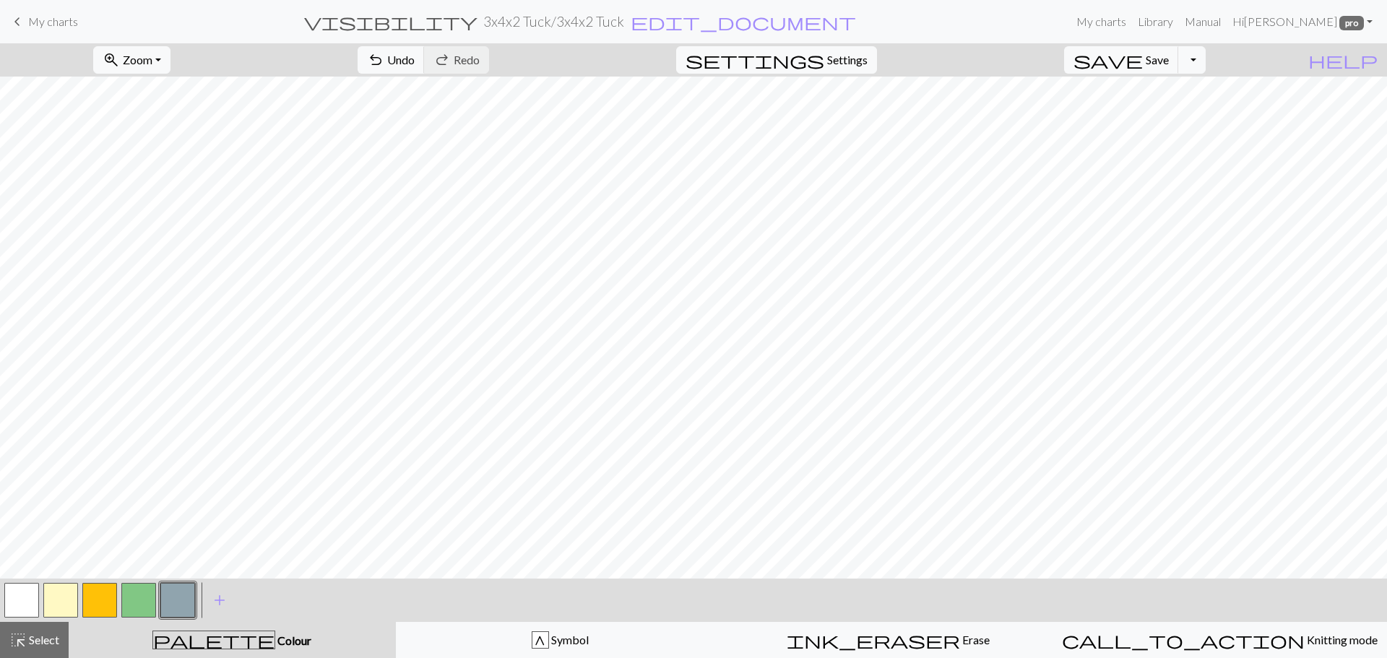
click at [64, 602] on button "button" at bounding box center [60, 600] width 35 height 35
click at [93, 596] on button "button" at bounding box center [99, 600] width 35 height 35
click at [1206, 58] on button "Toggle Dropdown" at bounding box center [1192, 59] width 27 height 27
click at [1180, 113] on button "save_alt Download" at bounding box center [1086, 114] width 238 height 23
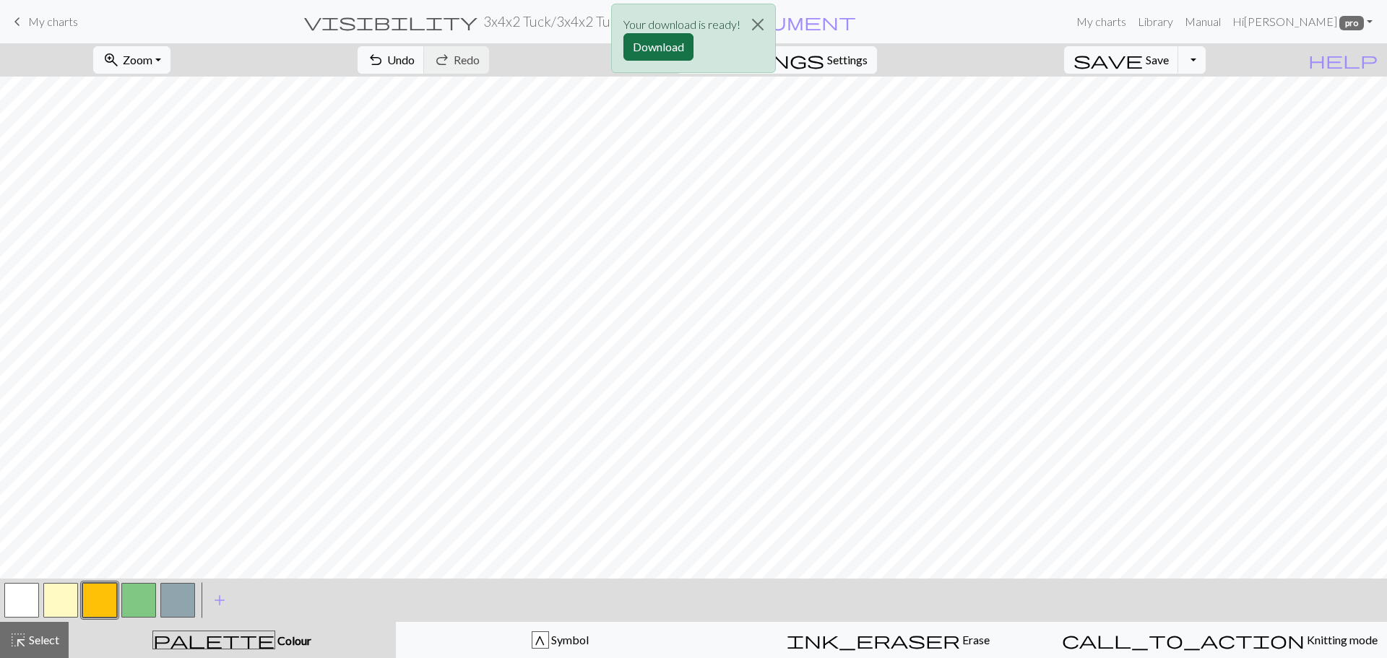
click at [655, 42] on button "Download" at bounding box center [659, 46] width 70 height 27
click at [64, 607] on button "button" at bounding box center [60, 600] width 35 height 35
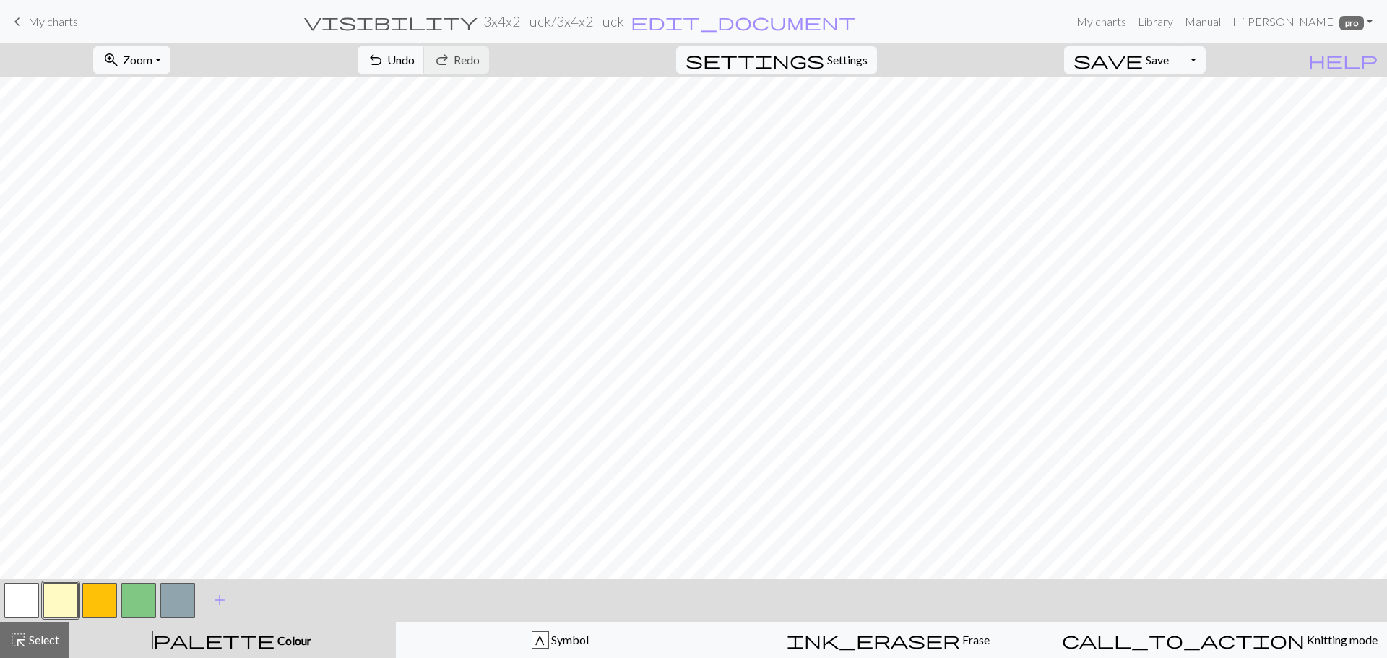
click at [82, 599] on button "button" at bounding box center [99, 600] width 35 height 35
click at [1206, 60] on button "Toggle Dropdown" at bounding box center [1192, 59] width 27 height 27
click at [1168, 114] on button "save_alt Download" at bounding box center [1086, 114] width 238 height 23
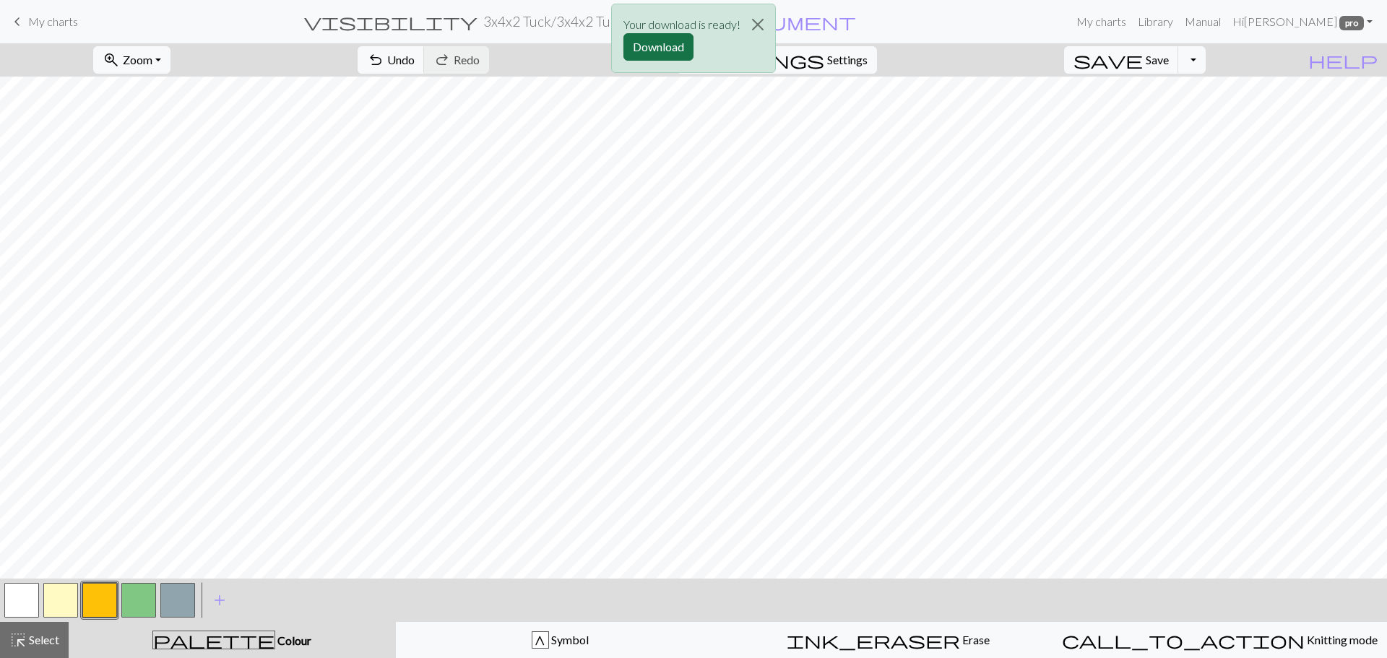
click at [667, 36] on button "Download" at bounding box center [659, 46] width 70 height 27
click at [694, 596] on div "< > add Add a colour" at bounding box center [693, 600] width 1387 height 43
click at [132, 591] on button "button" at bounding box center [138, 600] width 35 height 35
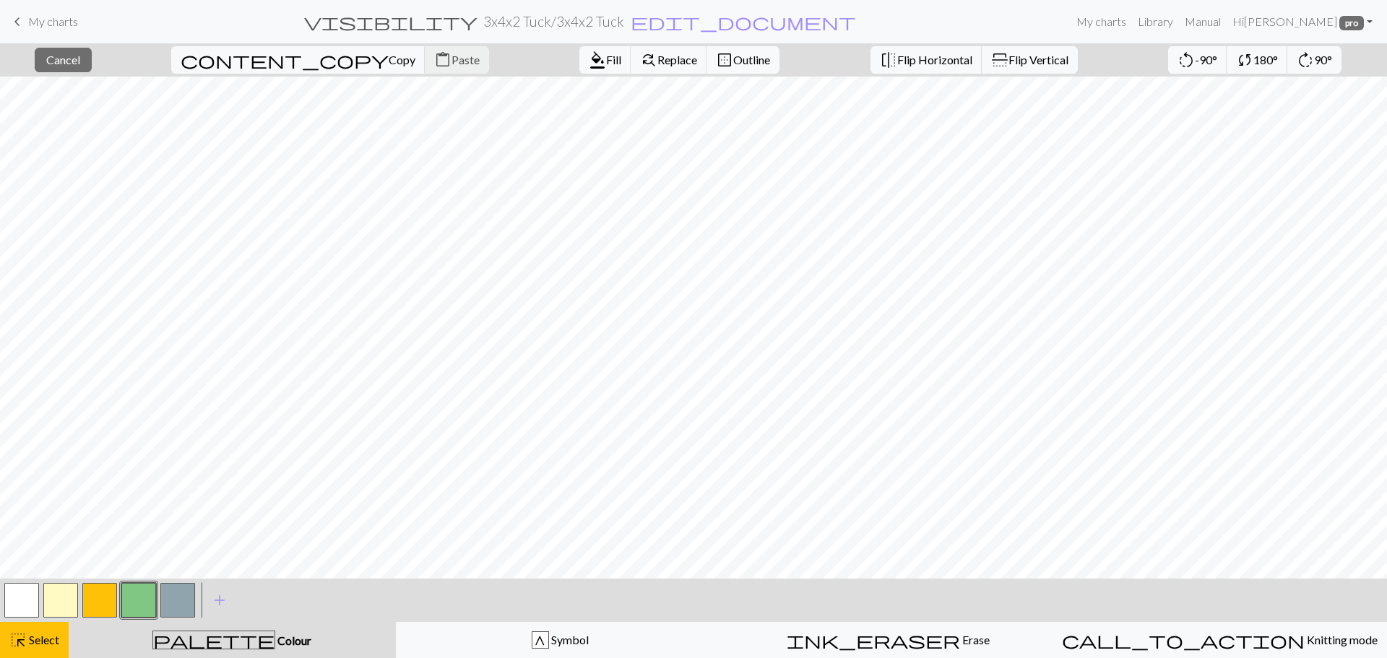
click at [134, 591] on button "button" at bounding box center [138, 600] width 35 height 35
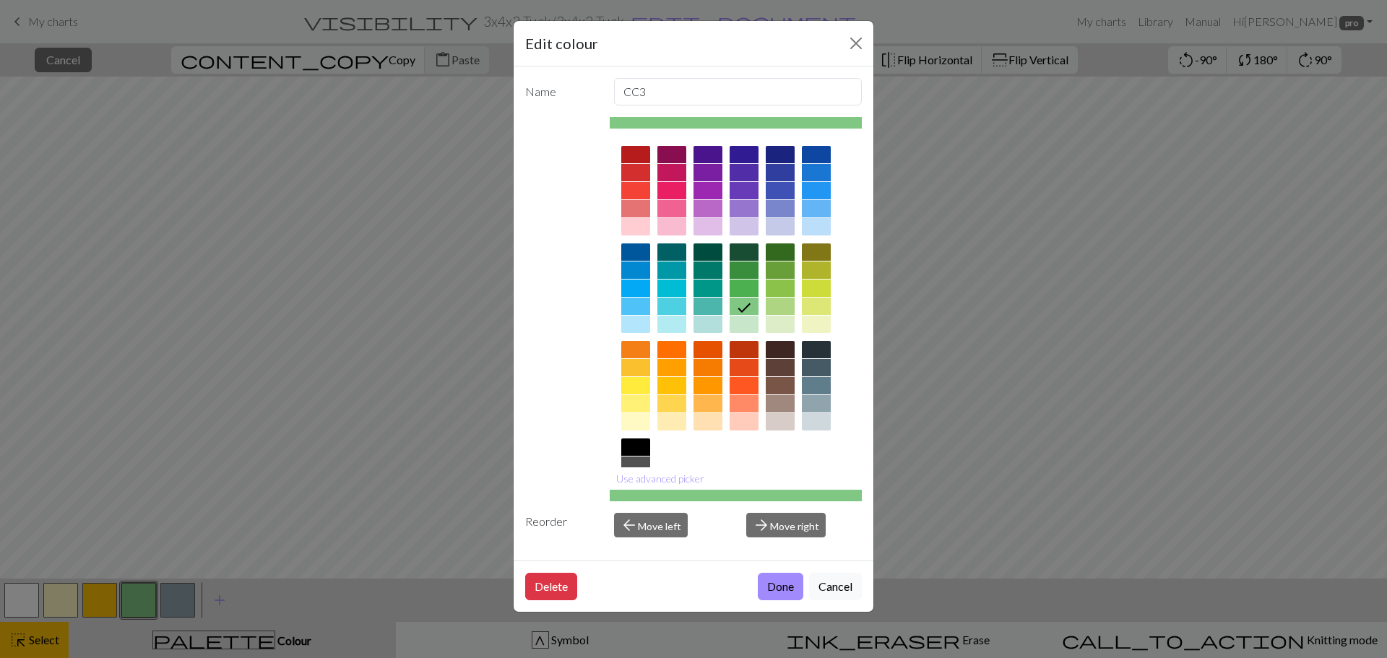
click at [783, 590] on button "Done" at bounding box center [781, 586] width 46 height 27
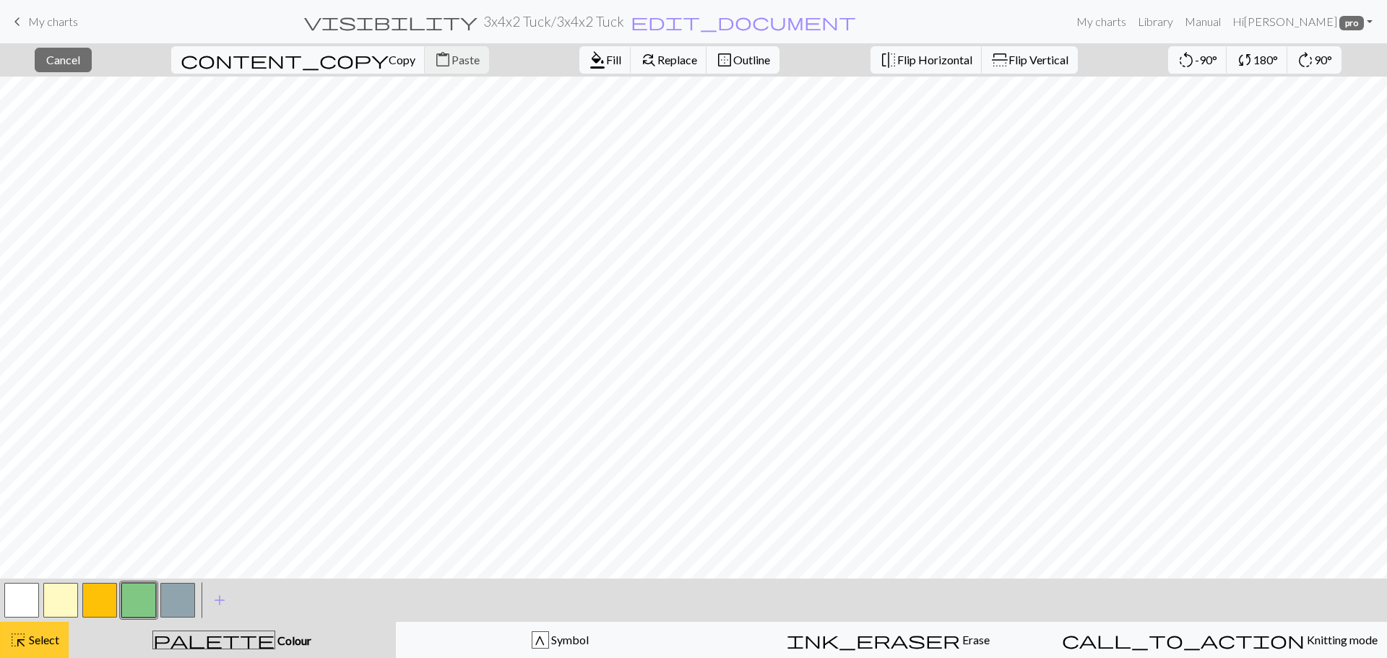
click at [41, 632] on div "highlight_alt Select Select" at bounding box center [34, 640] width 50 height 17
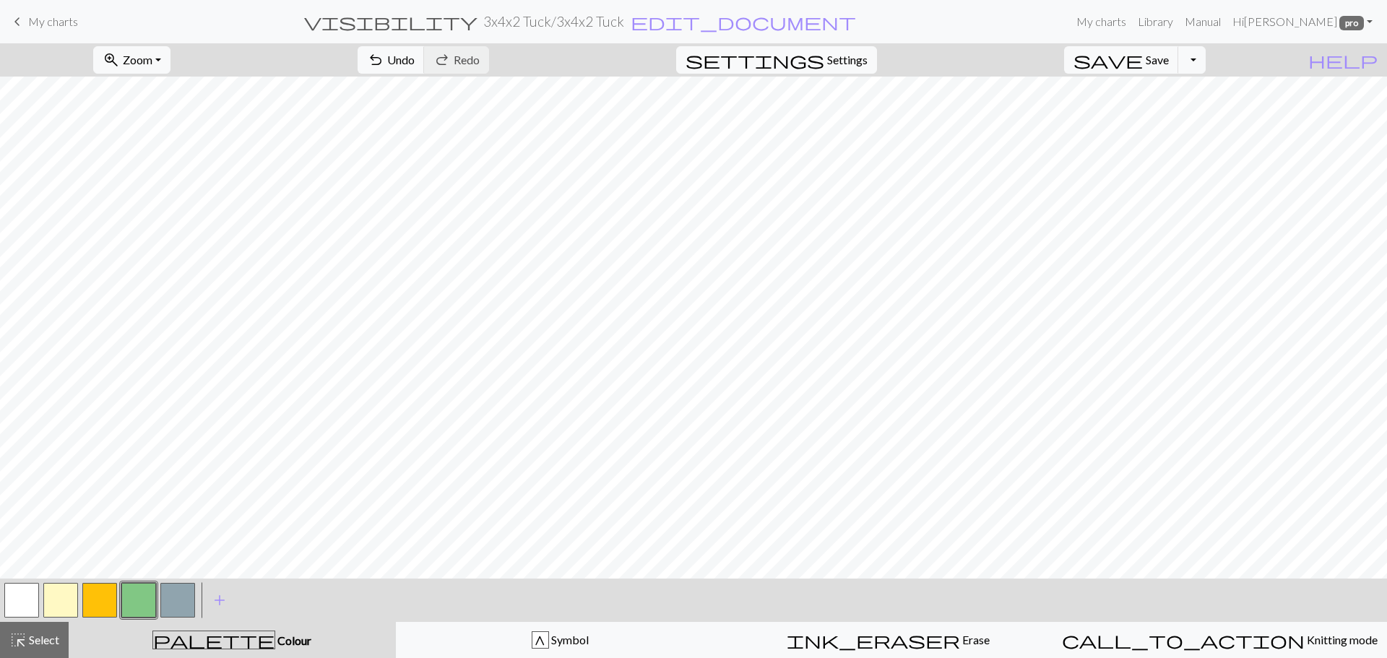
click at [51, 603] on button "button" at bounding box center [60, 600] width 35 height 35
click at [102, 598] on button "button" at bounding box center [99, 600] width 35 height 35
click at [58, 593] on button "button" at bounding box center [60, 600] width 35 height 35
click at [91, 606] on button "button" at bounding box center [99, 600] width 35 height 35
click at [1206, 53] on button "Toggle Dropdown" at bounding box center [1192, 59] width 27 height 27
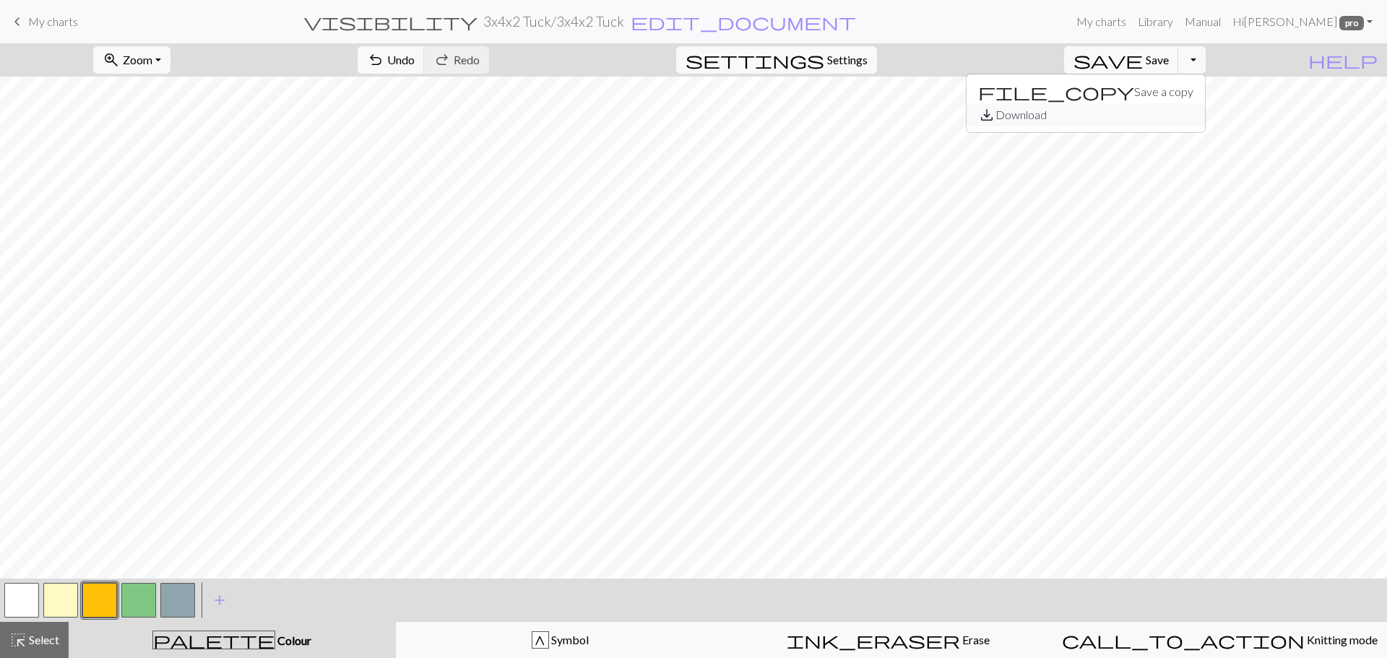
click at [1177, 113] on button "save_alt Download" at bounding box center [1086, 114] width 238 height 23
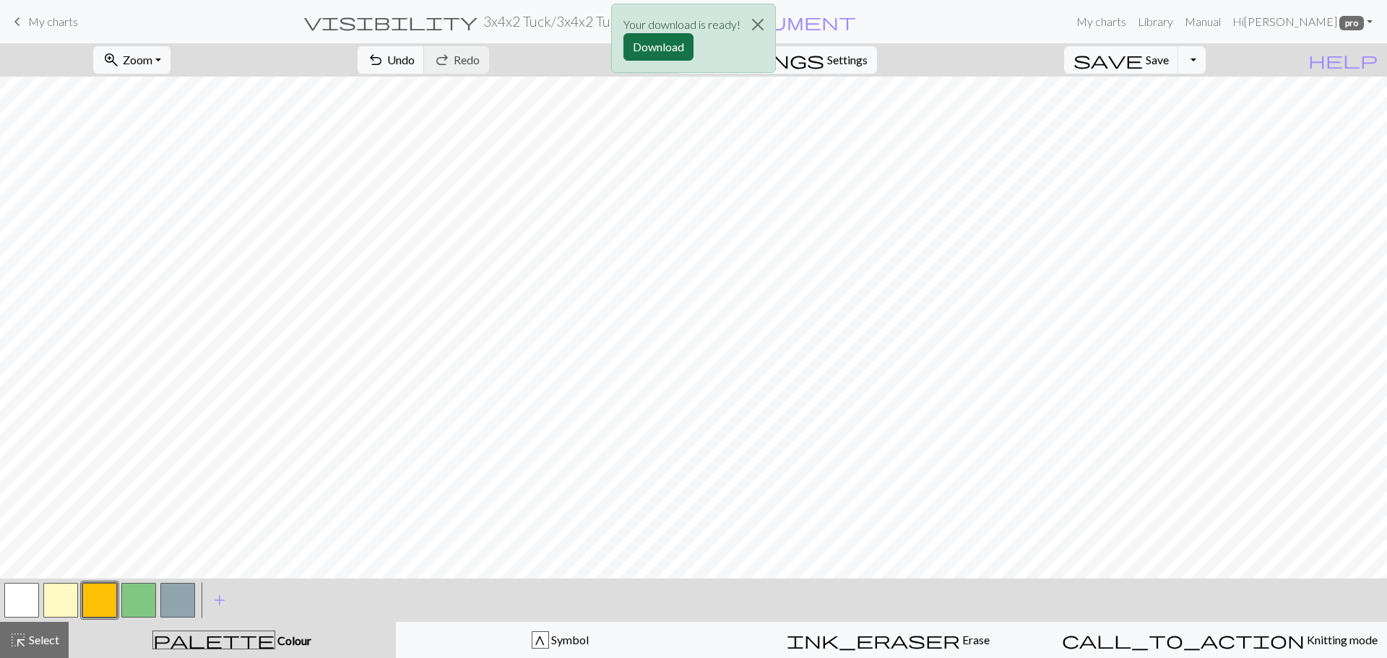
click at [667, 44] on button "Download" at bounding box center [659, 46] width 70 height 27
click at [65, 604] on button "button" at bounding box center [60, 600] width 35 height 35
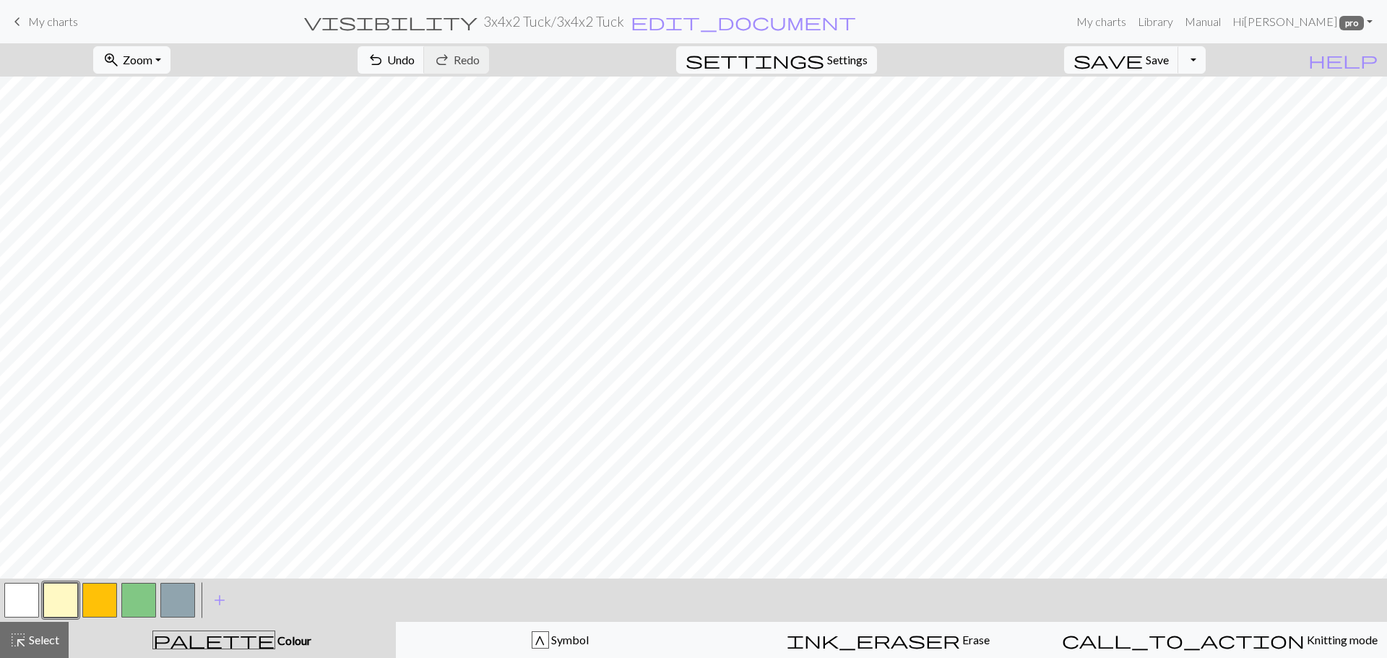
click at [98, 594] on button "button" at bounding box center [99, 600] width 35 height 35
click at [132, 605] on button "button" at bounding box center [138, 600] width 35 height 35
drag, startPoint x: 171, startPoint y: 593, endPoint x: 191, endPoint y: 585, distance: 22.7
click at [171, 593] on button "button" at bounding box center [177, 600] width 35 height 35
click at [64, 599] on button "button" at bounding box center [60, 600] width 35 height 35
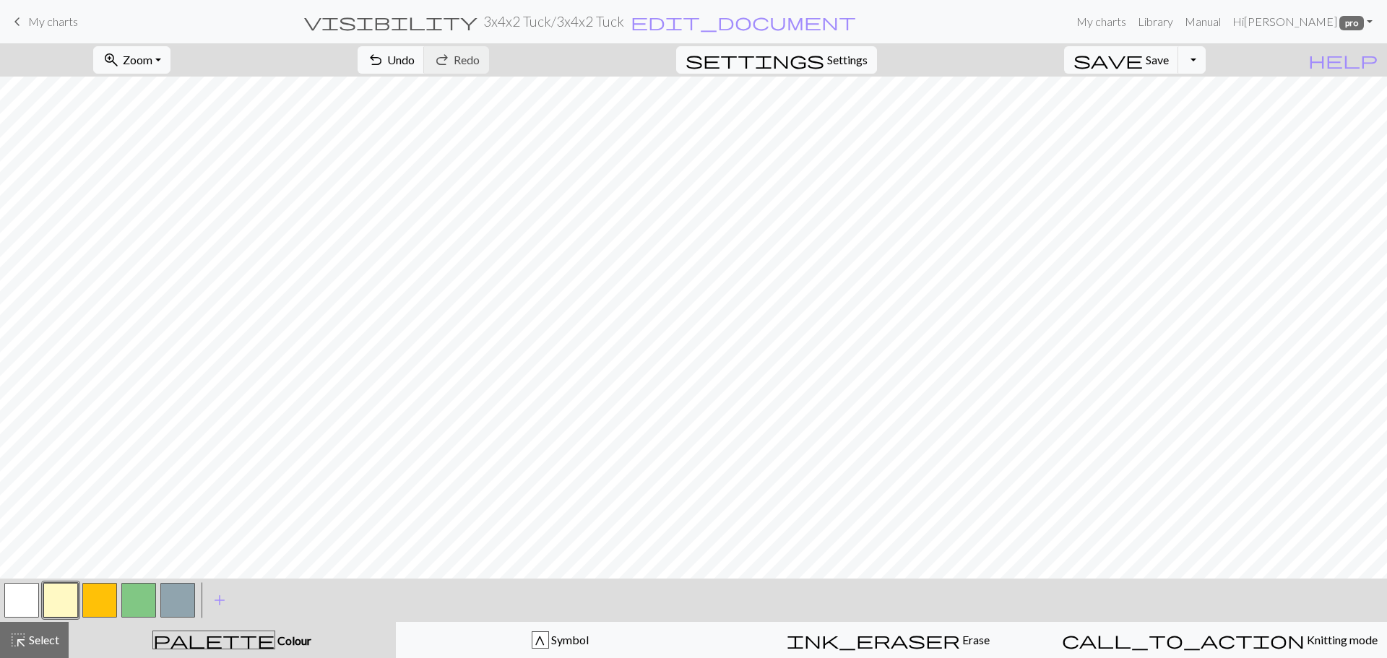
click at [91, 601] on button "button" at bounding box center [99, 600] width 35 height 35
click at [146, 593] on button "button" at bounding box center [138, 600] width 35 height 35
click at [182, 600] on button "button" at bounding box center [177, 600] width 35 height 35
click at [1169, 57] on span "Save" at bounding box center [1157, 60] width 23 height 14
click at [1169, 62] on span "Save" at bounding box center [1157, 60] width 23 height 14
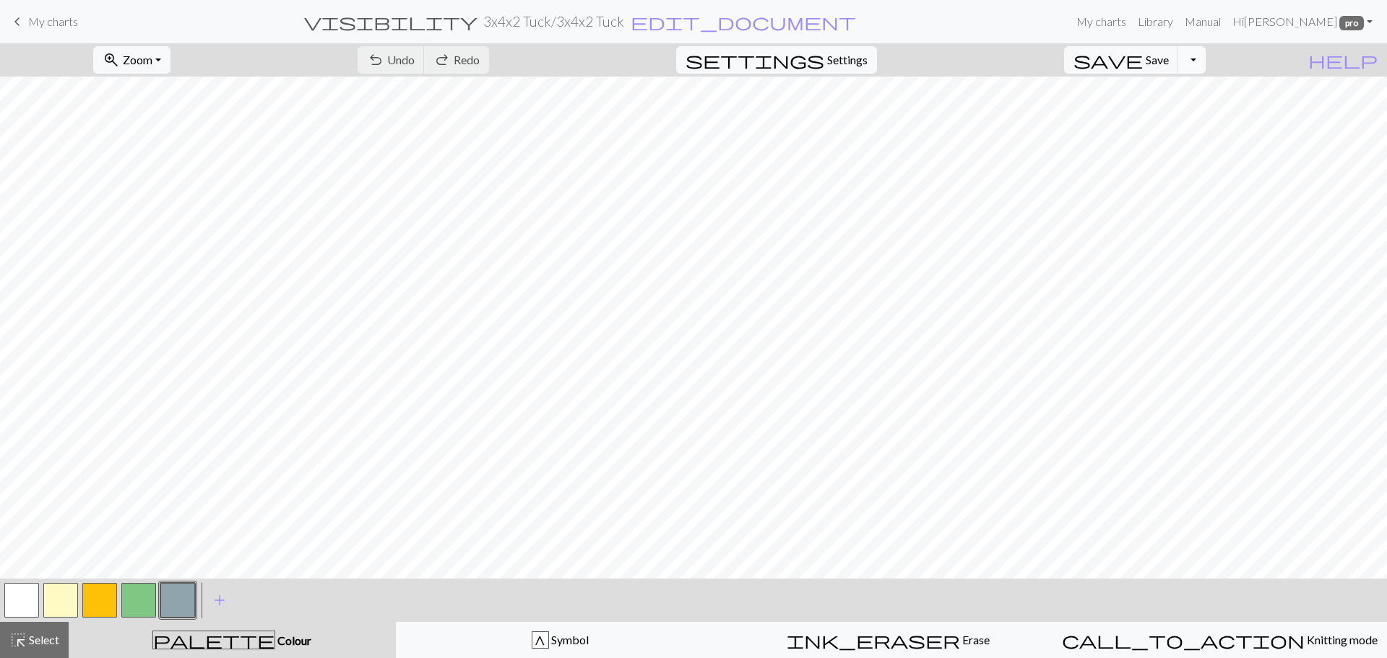
click at [1206, 57] on button "Toggle Dropdown" at bounding box center [1192, 59] width 27 height 27
click at [1160, 113] on button "save_alt Download" at bounding box center [1086, 114] width 238 height 23
click at [665, 43] on button "Download" at bounding box center [659, 46] width 70 height 27
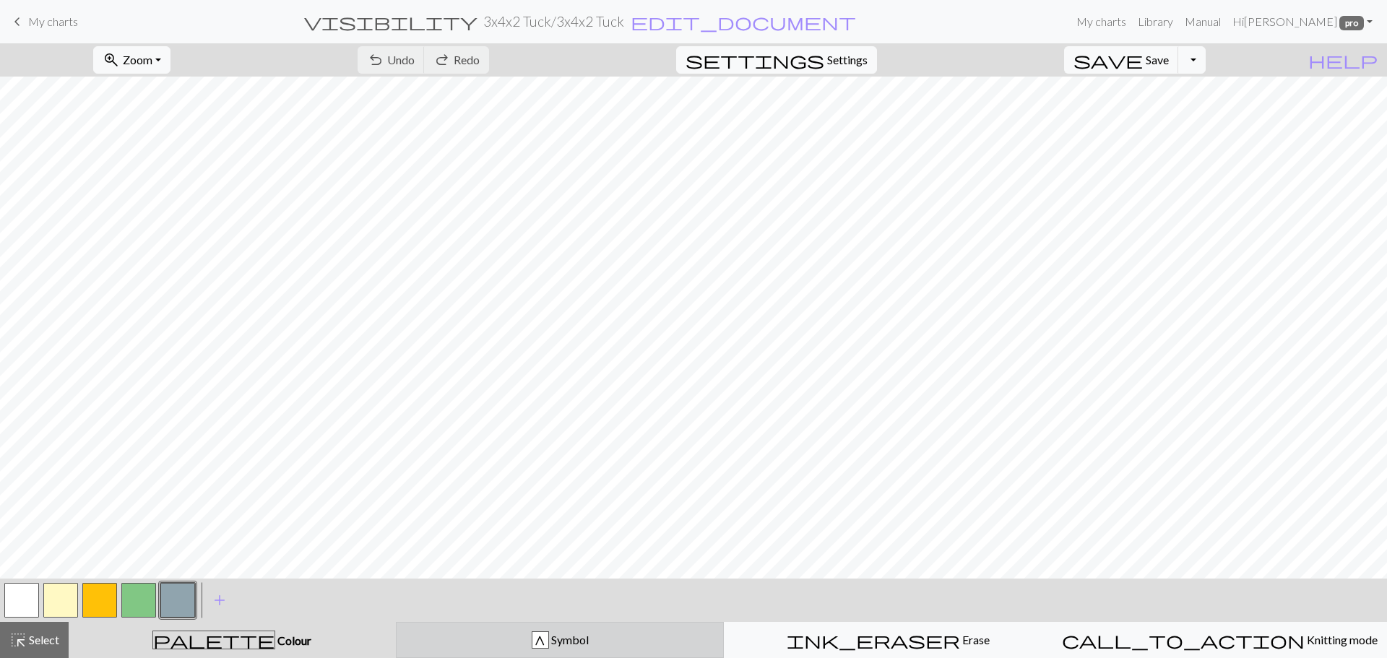
click at [546, 647] on div "G" at bounding box center [541, 640] width 16 height 17
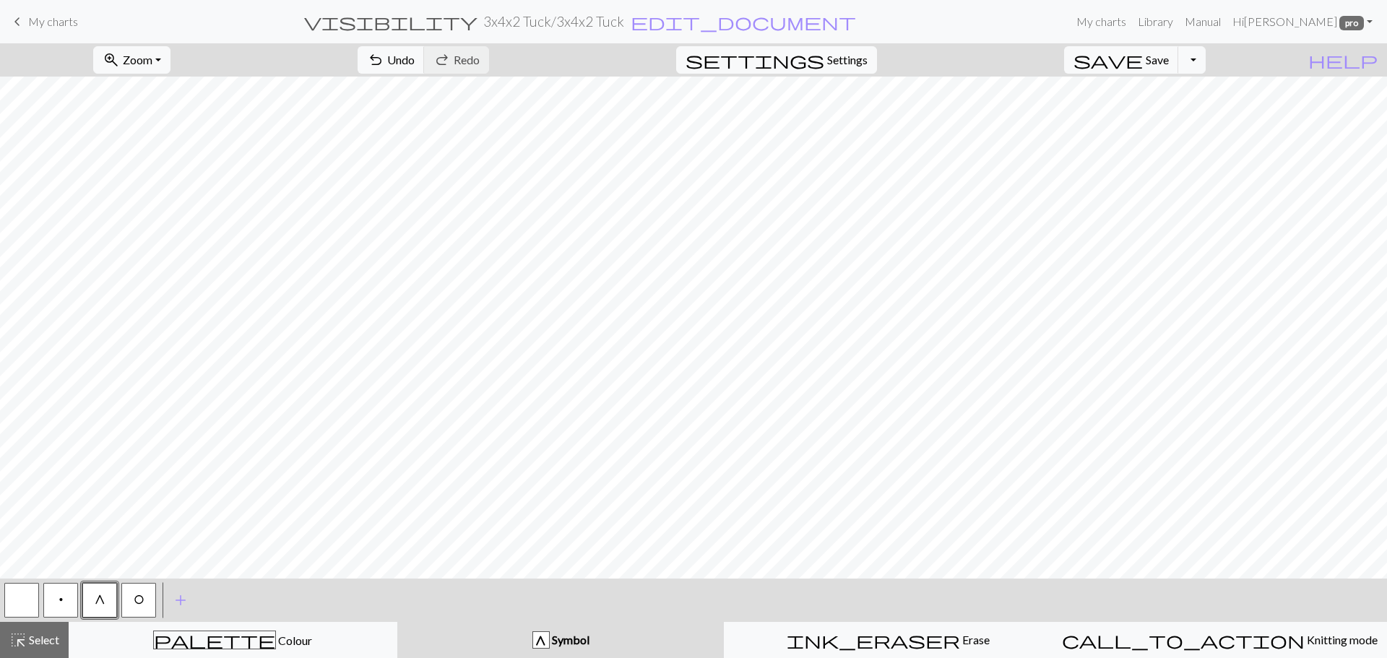
click at [13, 607] on button "button" at bounding box center [21, 600] width 35 height 35
click at [180, 600] on span "add" at bounding box center [180, 600] width 17 height 20
click at [165, 609] on button "button" at bounding box center [177, 600] width 35 height 35
click at [173, 603] on button "button" at bounding box center [177, 600] width 35 height 35
click at [173, 603] on div "Edit symbol Name d f g h j k p s t F H J O P T / | 0 1 2 3 4 5 6 7 8 9 e m n G …" at bounding box center [693, 329] width 1387 height 658
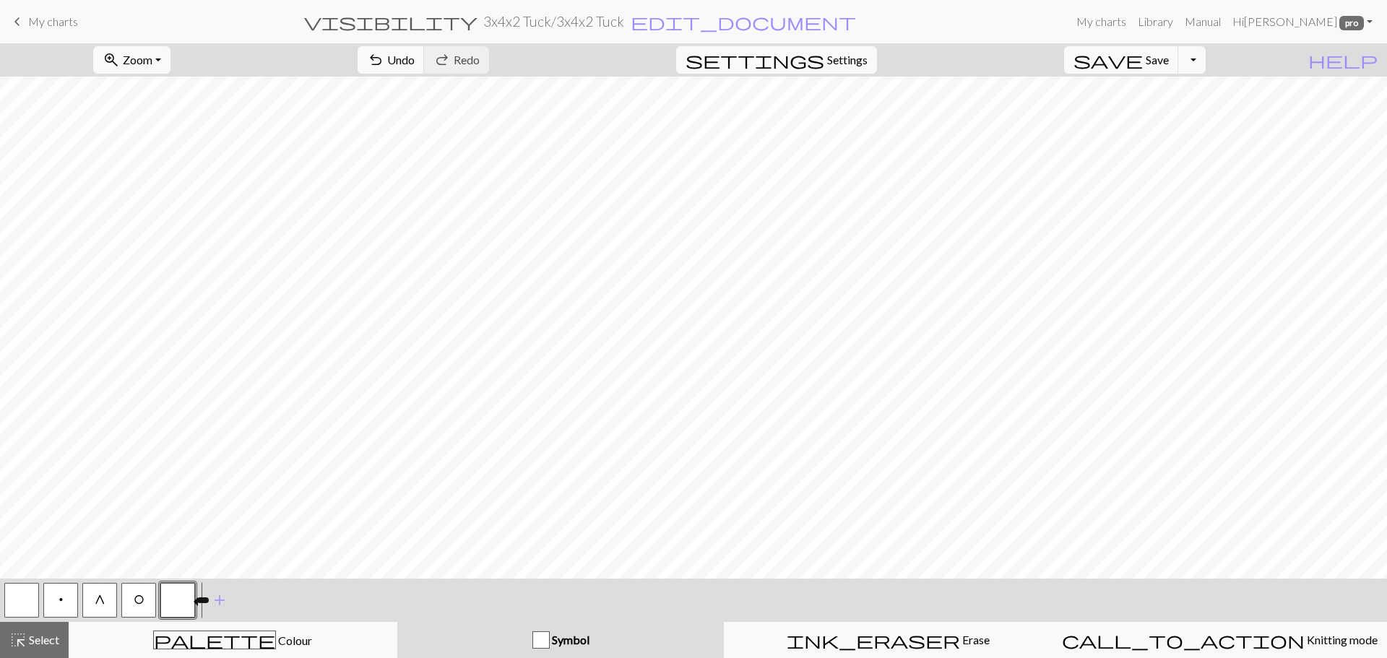
click at [173, 602] on button "button" at bounding box center [177, 600] width 35 height 35
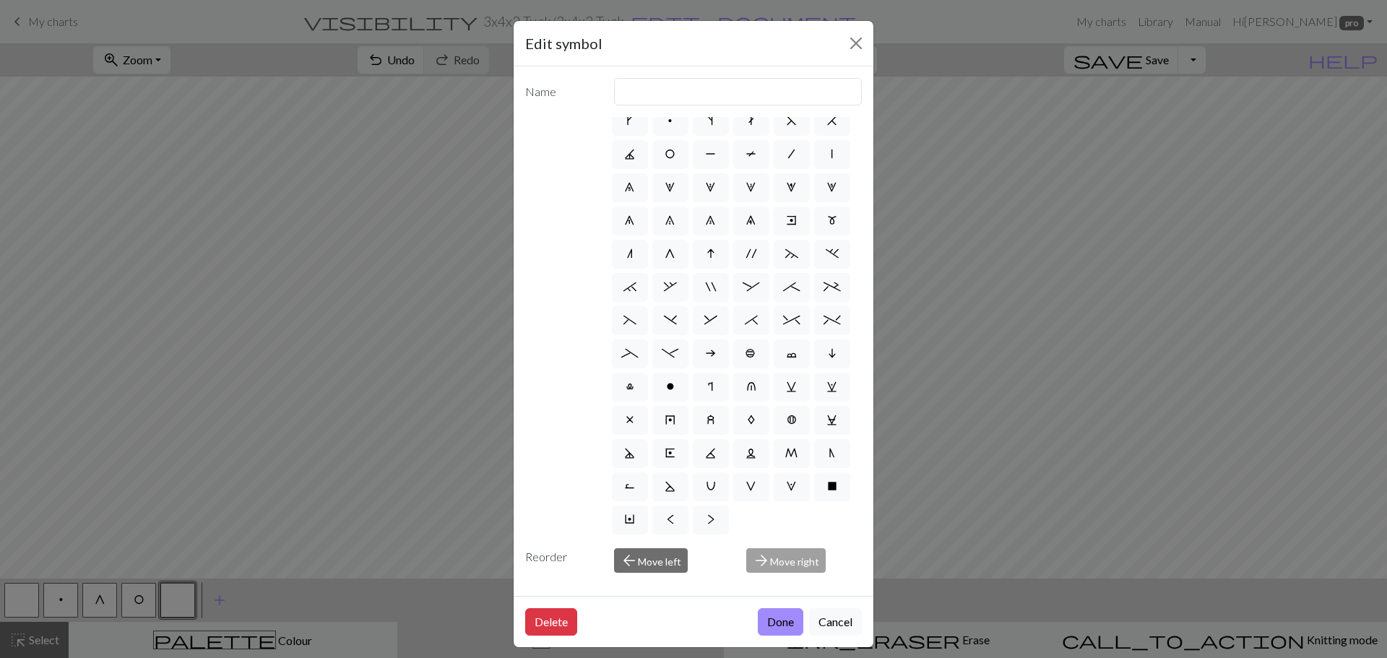
scroll to position [145, 0]
click at [626, 406] on label "x" at bounding box center [630, 420] width 36 height 29
click at [626, 457] on input "x" at bounding box center [630, 461] width 9 height 9
radio input "true"
click at [687, 83] on input "no stitch" at bounding box center [738, 91] width 249 height 27
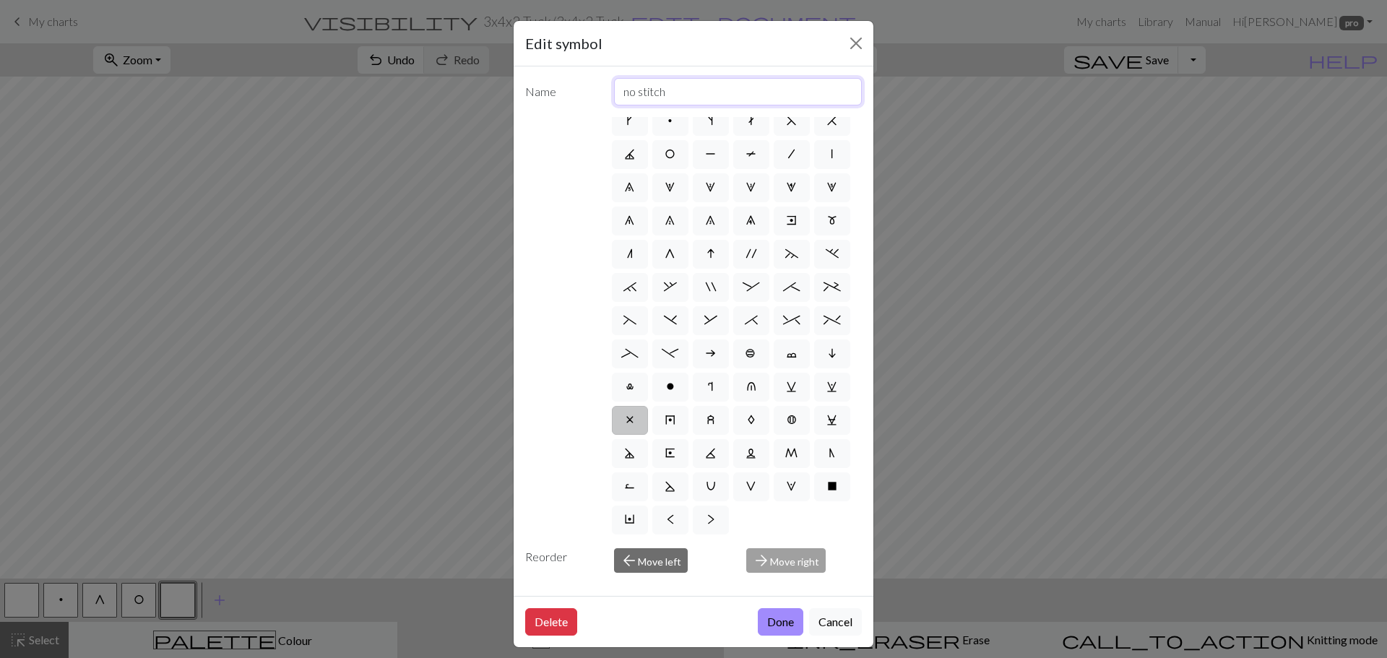
type input "no stitch/ ladder"
click at [770, 627] on button "Done" at bounding box center [781, 621] width 46 height 27
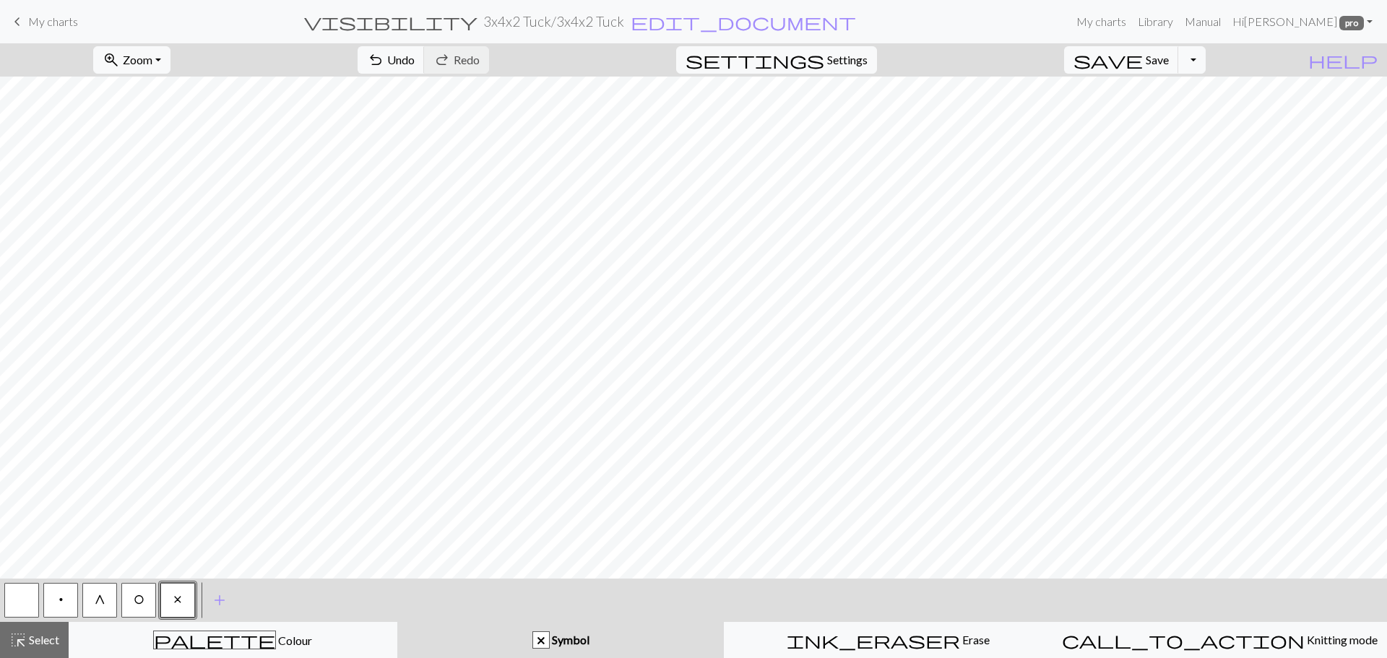
click at [172, 608] on button "x" at bounding box center [177, 600] width 35 height 35
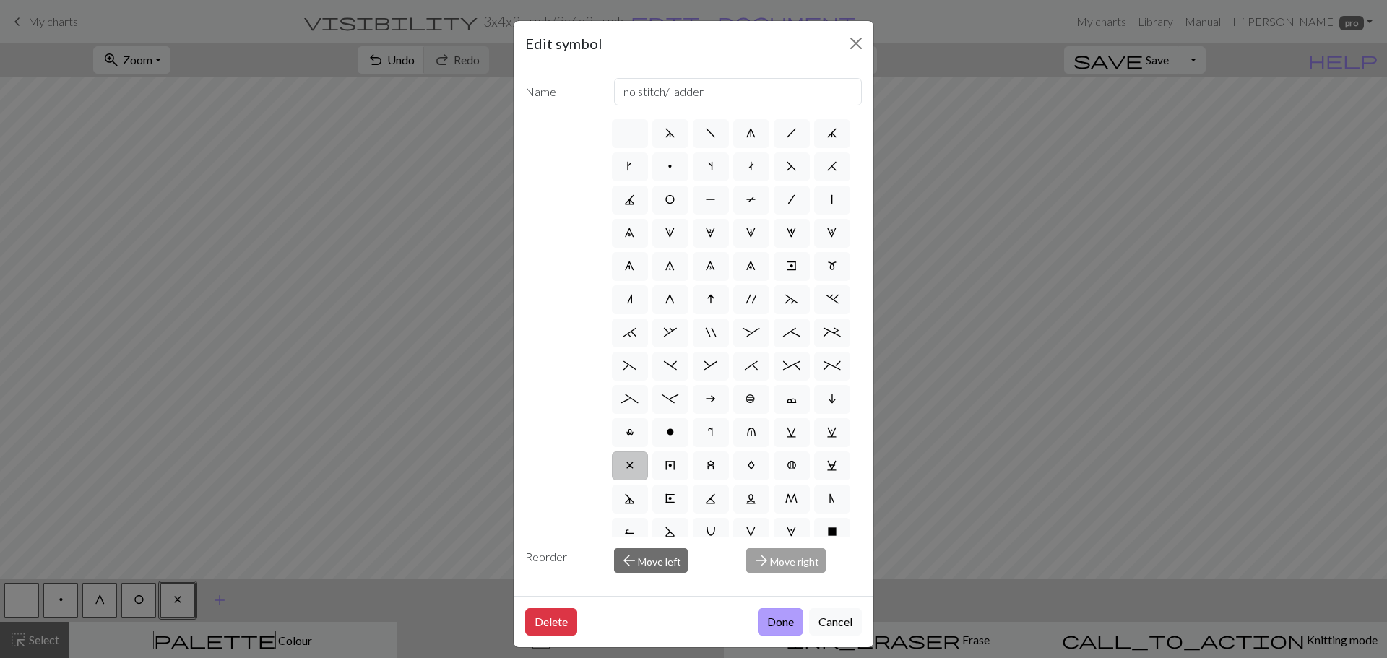
click at [761, 629] on button "Done" at bounding box center [781, 621] width 46 height 27
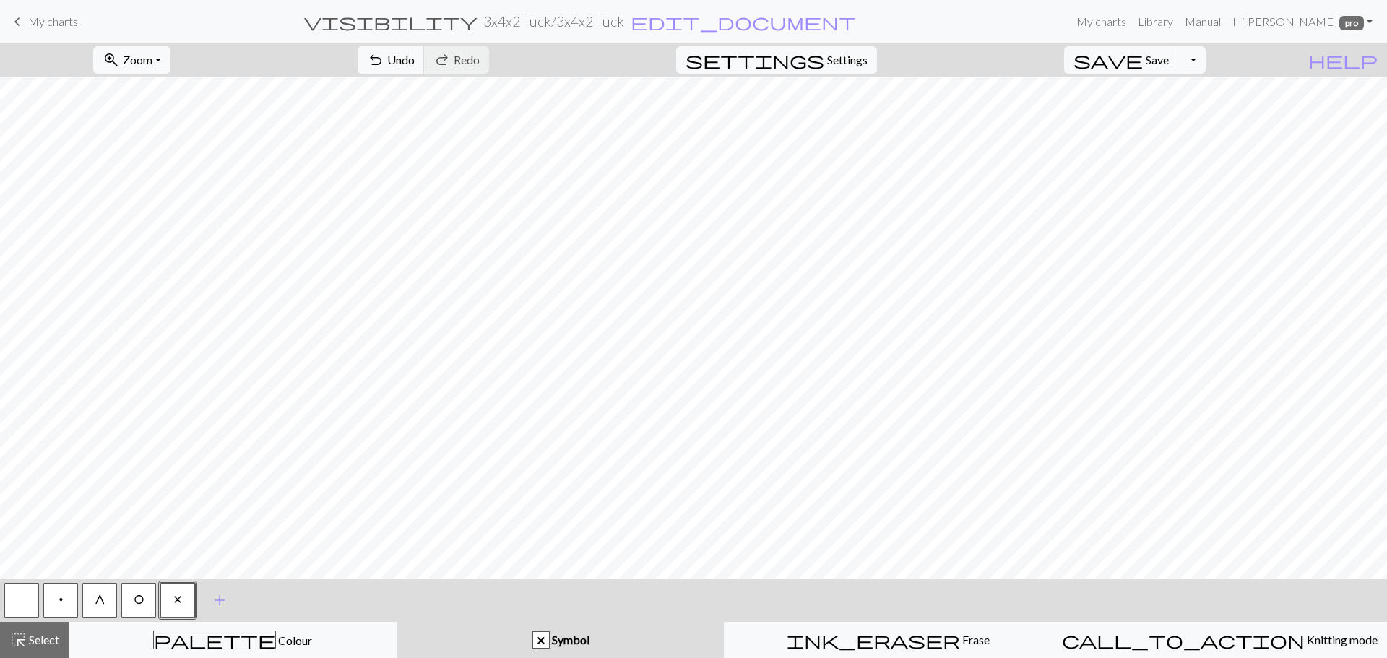
click at [36, 593] on button "button" at bounding box center [21, 600] width 35 height 35
click at [175, 606] on button "x" at bounding box center [177, 600] width 35 height 35
click at [105, 610] on button "G" at bounding box center [99, 600] width 35 height 35
click at [1206, 64] on button "Toggle Dropdown" at bounding box center [1192, 59] width 27 height 27
click at [1177, 117] on button "save_alt Download" at bounding box center [1086, 114] width 238 height 23
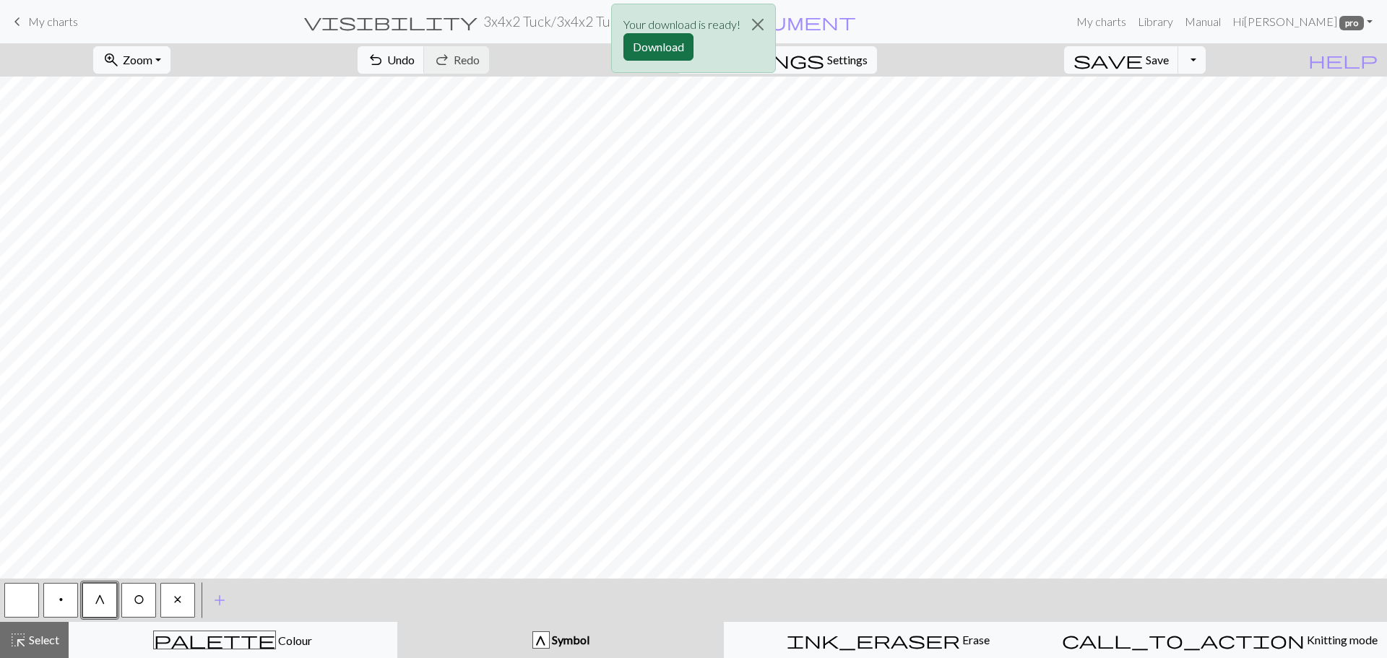
click at [654, 39] on button "Download" at bounding box center [659, 46] width 70 height 27
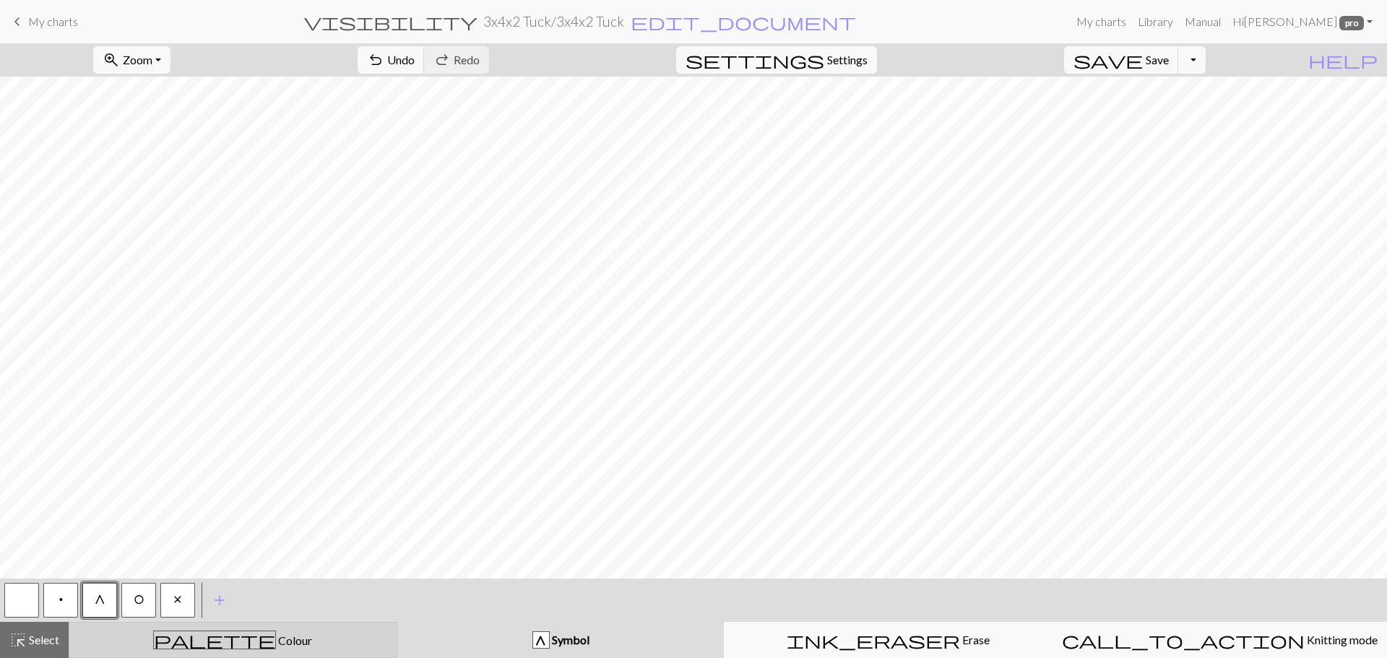
click at [284, 641] on div "palette Colour Colour" at bounding box center [233, 640] width 310 height 19
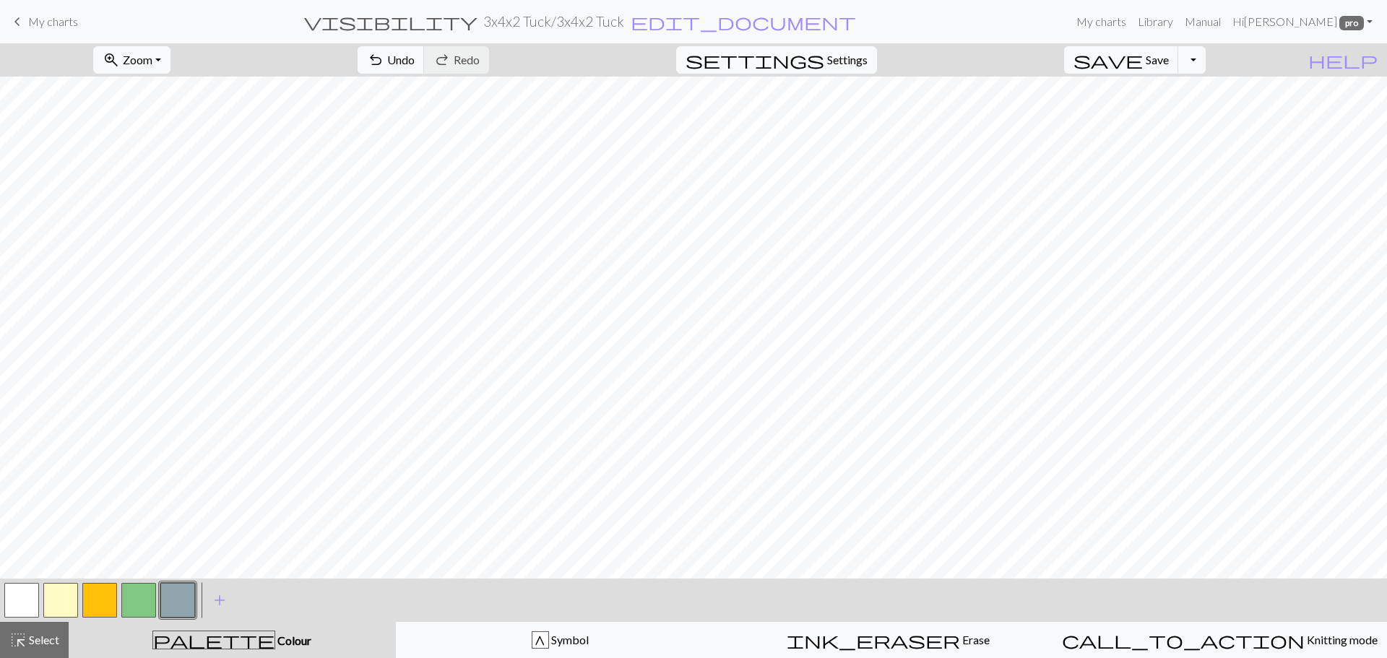
click at [61, 602] on button "button" at bounding box center [60, 600] width 35 height 35
click at [105, 604] on button "button" at bounding box center [99, 600] width 35 height 35
click at [54, 605] on button "button" at bounding box center [60, 600] width 35 height 35
click at [1206, 62] on button "Toggle Dropdown" at bounding box center [1192, 59] width 27 height 27
click at [1179, 111] on button "save_alt Download" at bounding box center [1086, 114] width 238 height 23
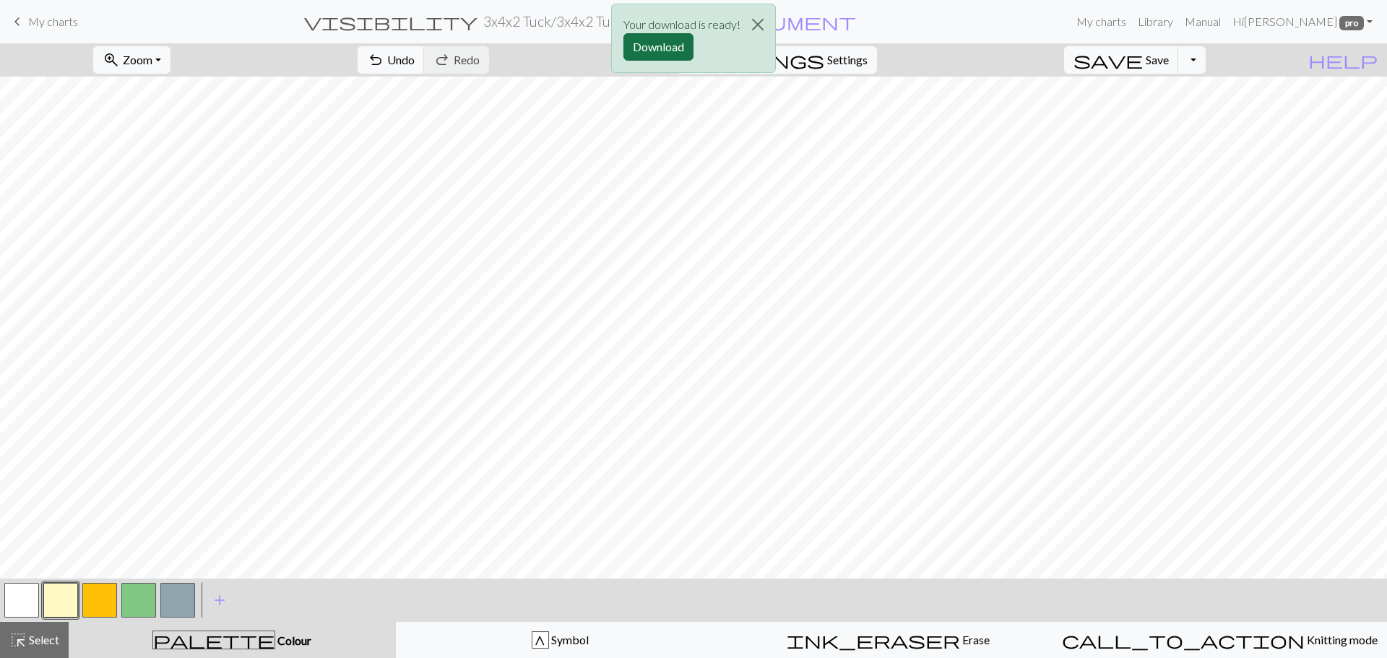
click at [668, 43] on button "Download" at bounding box center [659, 46] width 70 height 27
click at [126, 606] on button "button" at bounding box center [138, 600] width 35 height 35
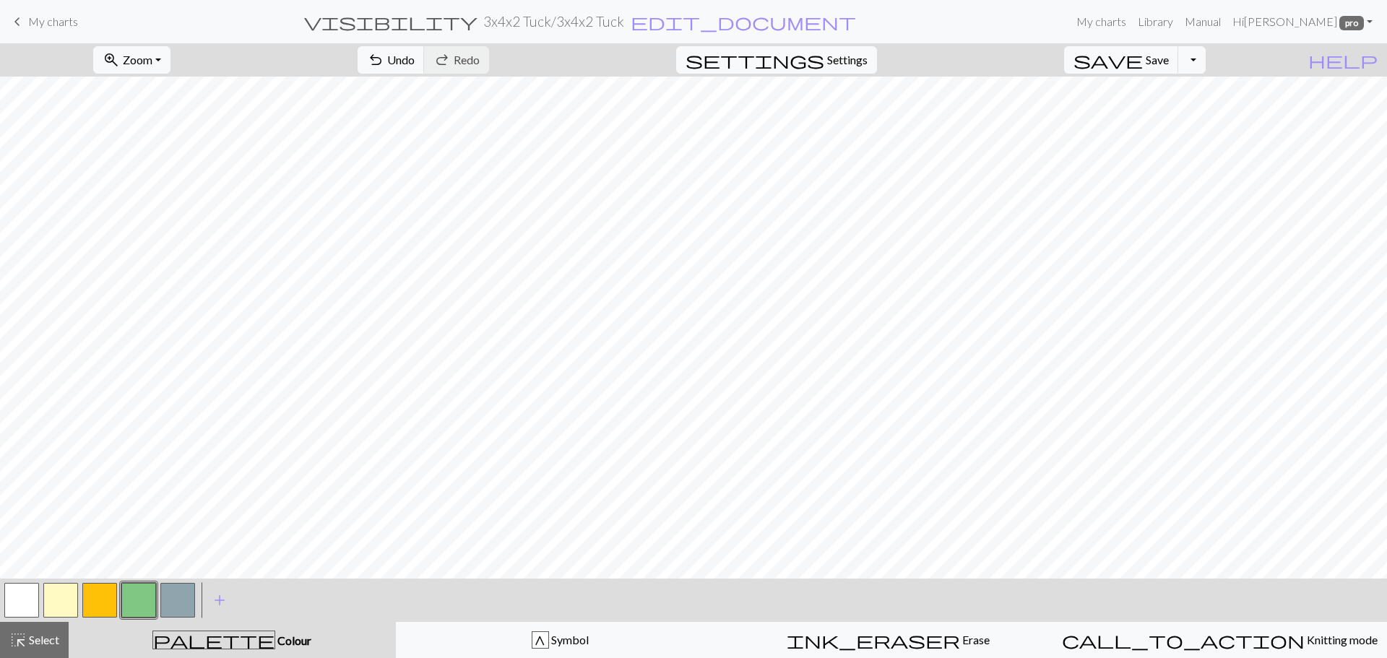
click at [95, 595] on button "button" at bounding box center [99, 600] width 35 height 35
click at [136, 603] on button "button" at bounding box center [138, 600] width 35 height 35
click at [68, 600] on button "button" at bounding box center [60, 600] width 35 height 35
click at [87, 611] on button "button" at bounding box center [99, 600] width 35 height 35
click at [136, 606] on button "button" at bounding box center [138, 600] width 35 height 35
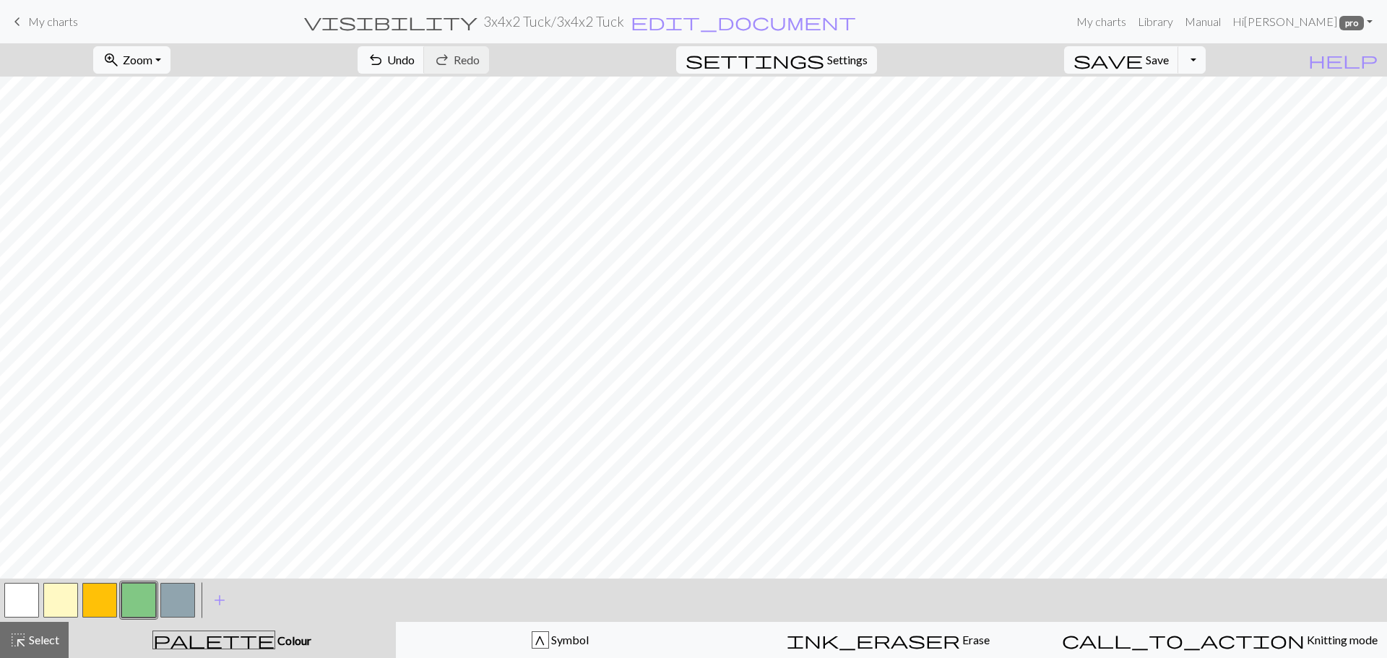
click at [61, 599] on button "button" at bounding box center [60, 600] width 35 height 35
click at [138, 593] on button "button" at bounding box center [138, 600] width 35 height 35
click at [85, 605] on button "button" at bounding box center [99, 600] width 35 height 35
click at [132, 604] on button "button" at bounding box center [138, 600] width 35 height 35
click at [53, 593] on button "button" at bounding box center [60, 600] width 35 height 35
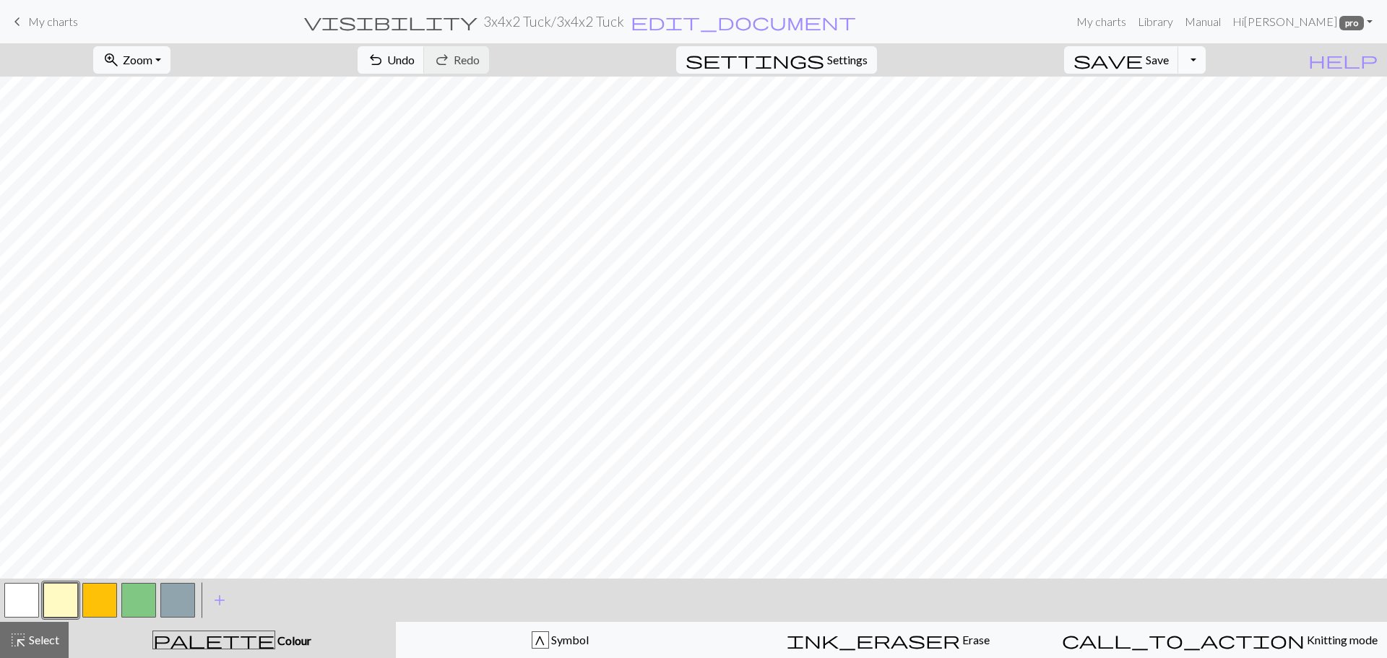
click at [1206, 64] on button "Toggle Dropdown" at bounding box center [1192, 59] width 27 height 27
click at [1168, 115] on button "save_alt Download" at bounding box center [1086, 114] width 238 height 23
click at [675, 44] on button "Download" at bounding box center [659, 46] width 70 height 27
click at [43, 22] on span "My charts" at bounding box center [53, 21] width 50 height 14
click at [1143, 63] on span "save" at bounding box center [1108, 60] width 69 height 20
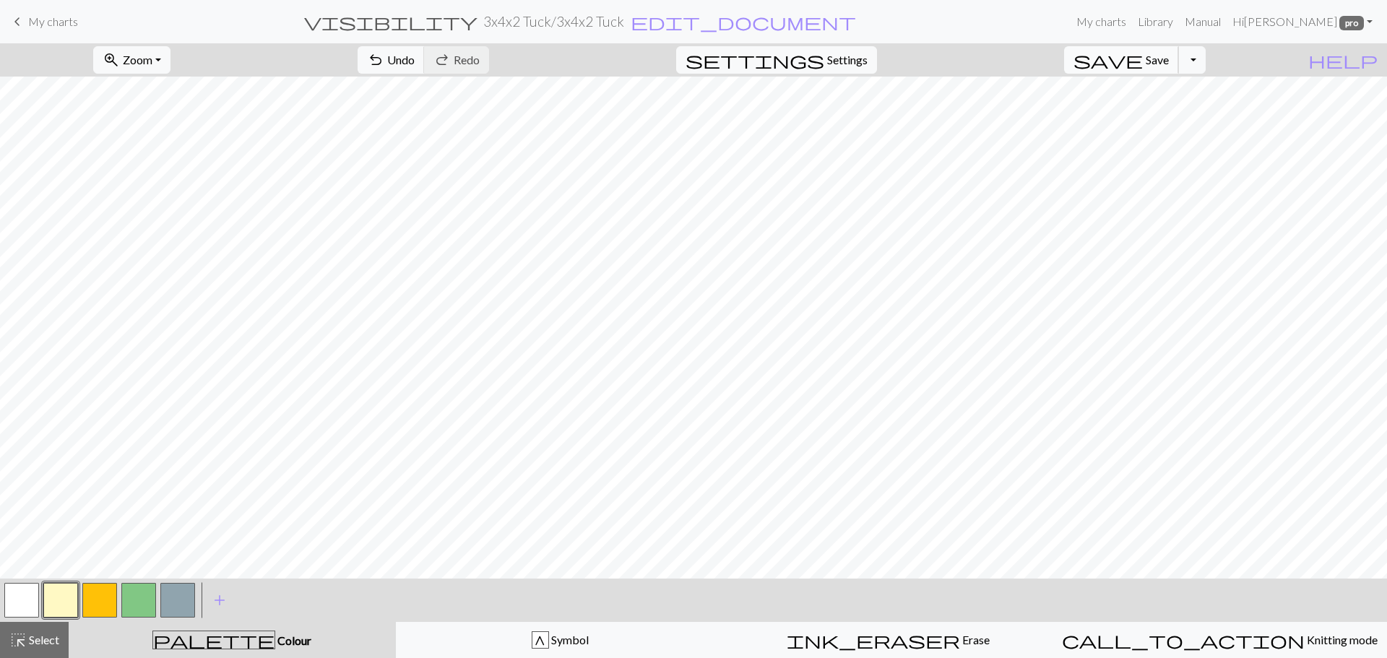
click at [1171, 56] on body "This website uses cookies to ensure you get the best experience on our website.…" at bounding box center [693, 329] width 1387 height 658
click at [35, 22] on span "My charts" at bounding box center [53, 21] width 50 height 14
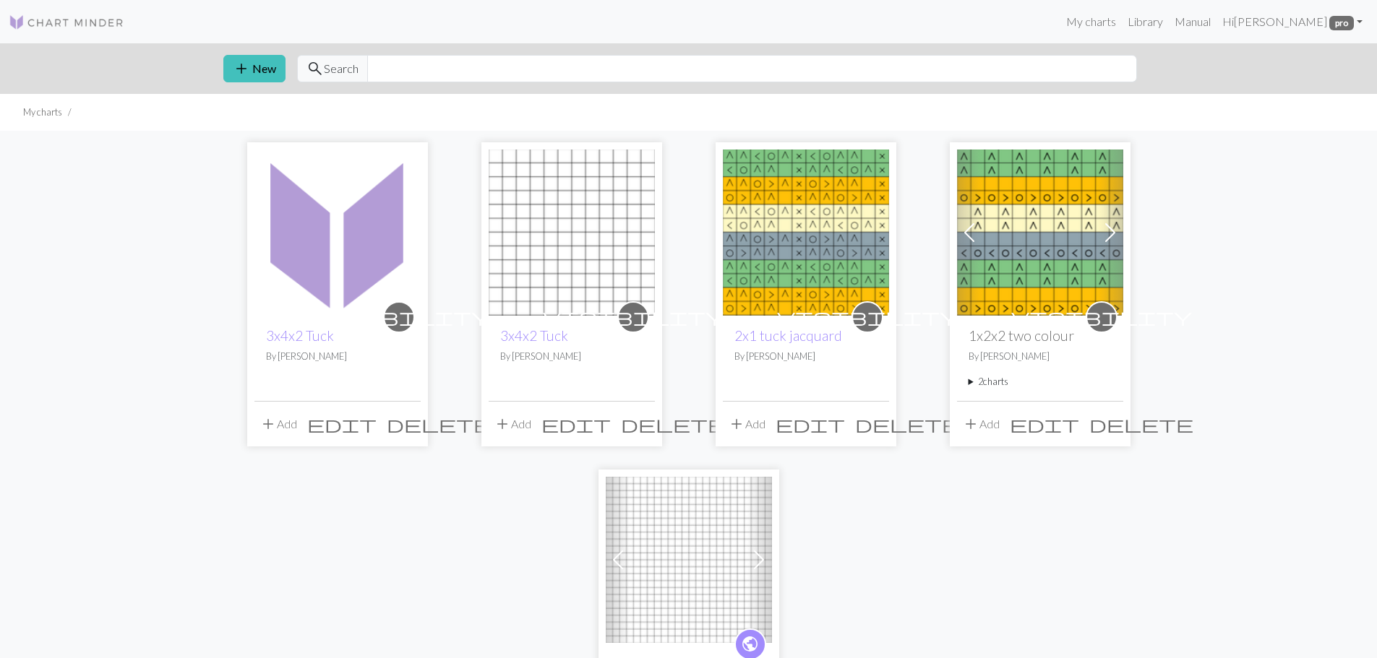
click at [1012, 342] on h2 "1x2x2 two colour" at bounding box center [1039, 335] width 143 height 17
click at [1111, 234] on span at bounding box center [1109, 232] width 23 height 23
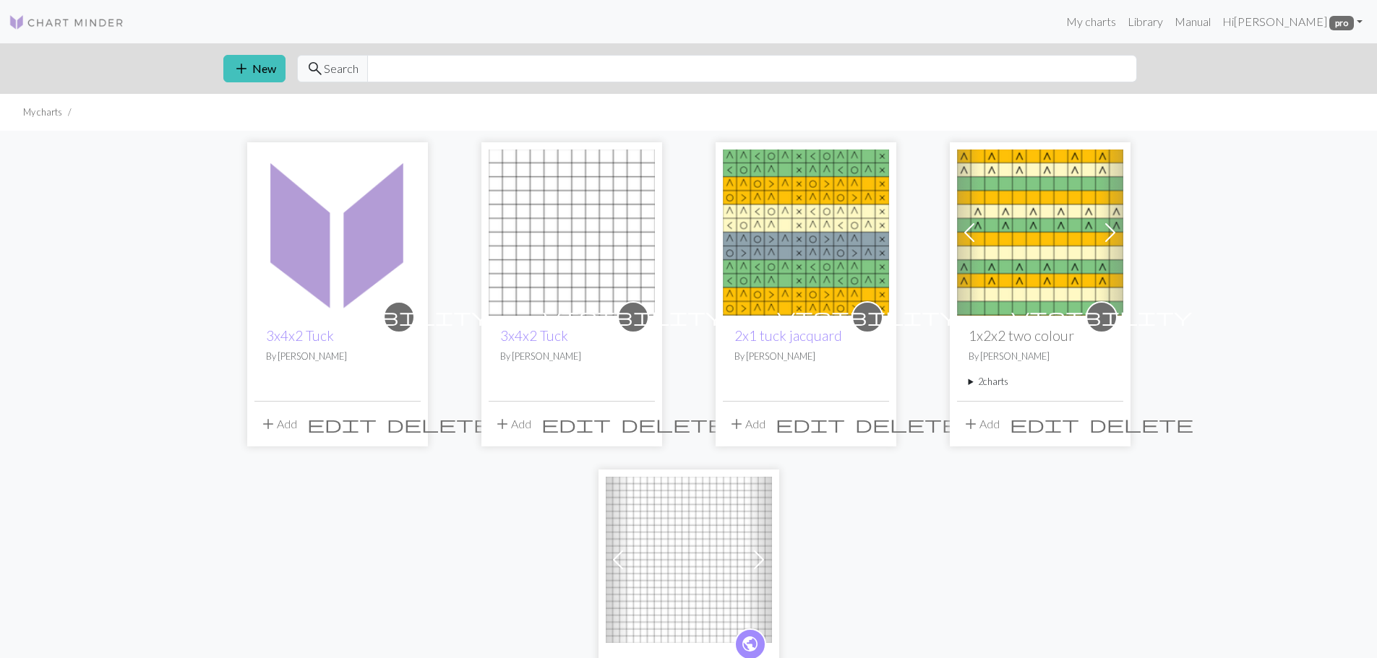
click at [1044, 307] on img at bounding box center [1040, 233] width 166 height 166
click at [1043, 304] on img at bounding box center [1040, 233] width 166 height 166
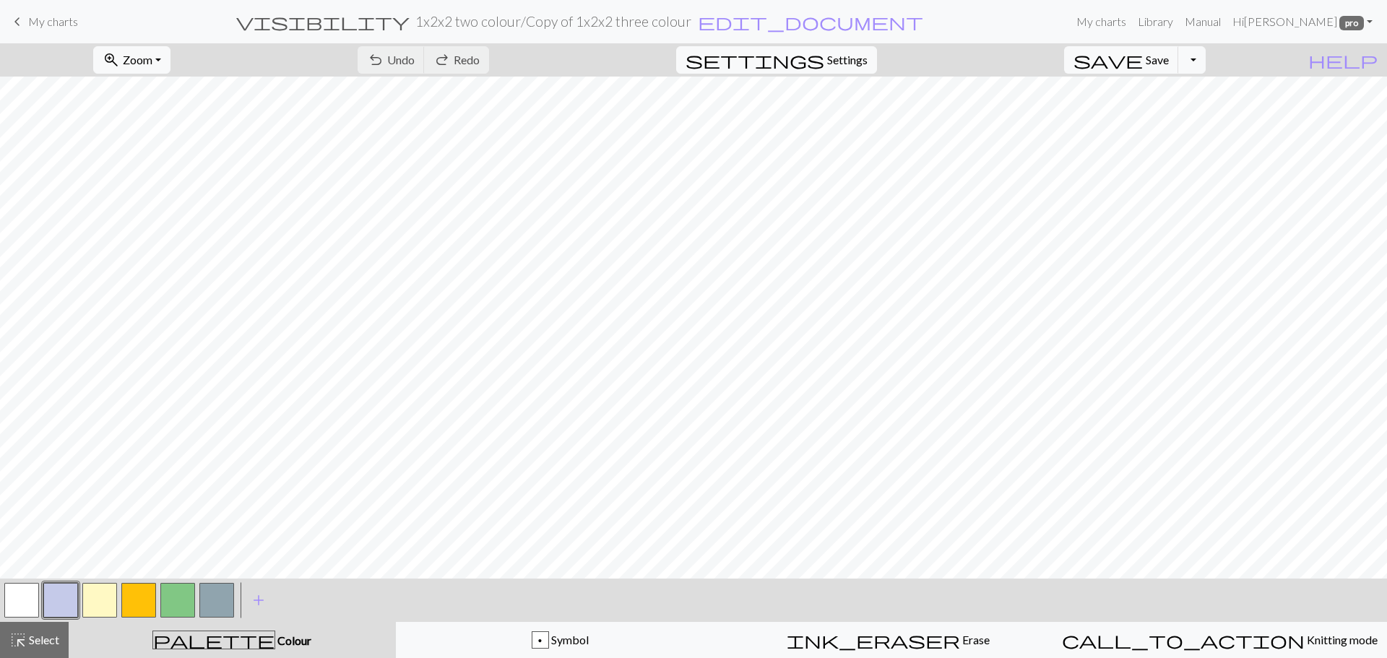
click at [103, 599] on button "button" at bounding box center [99, 600] width 35 height 35
click at [128, 595] on button "button" at bounding box center [138, 600] width 35 height 35
click at [1206, 64] on button "Toggle Dropdown" at bounding box center [1192, 59] width 27 height 27
click at [1153, 121] on button "save_alt Download" at bounding box center [1086, 114] width 238 height 23
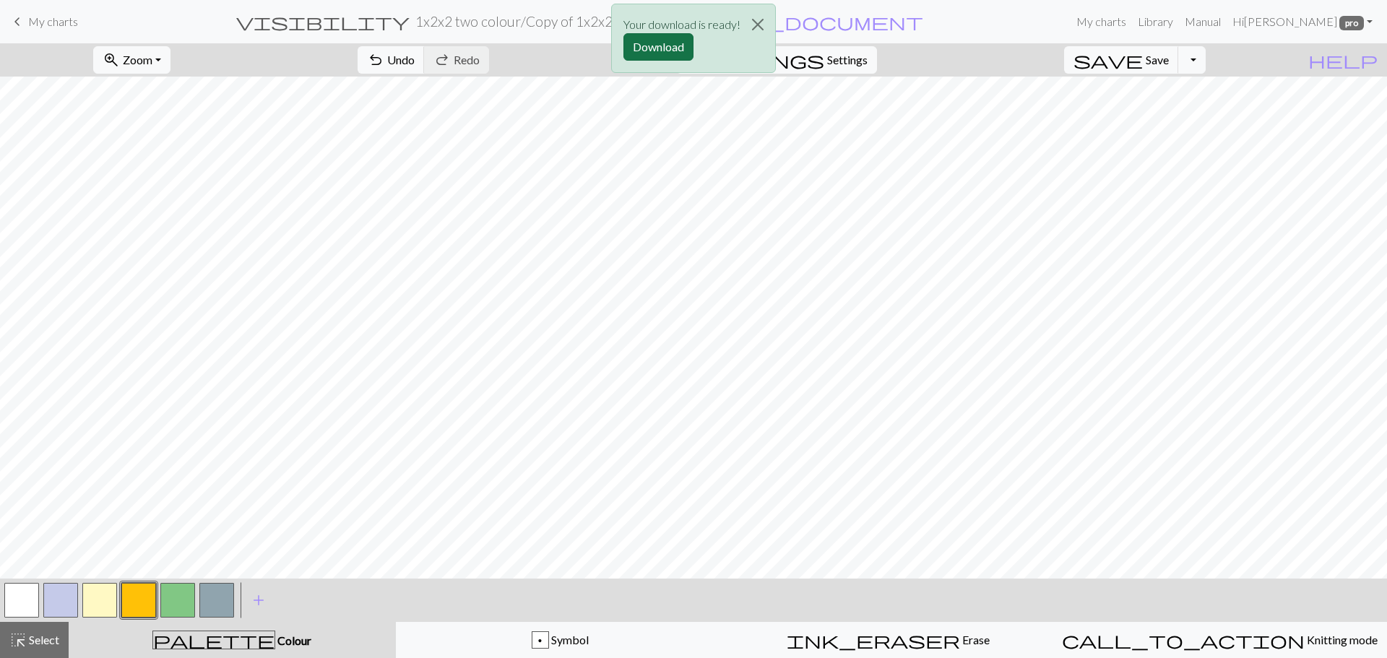
click at [666, 40] on button "Download" at bounding box center [659, 46] width 70 height 27
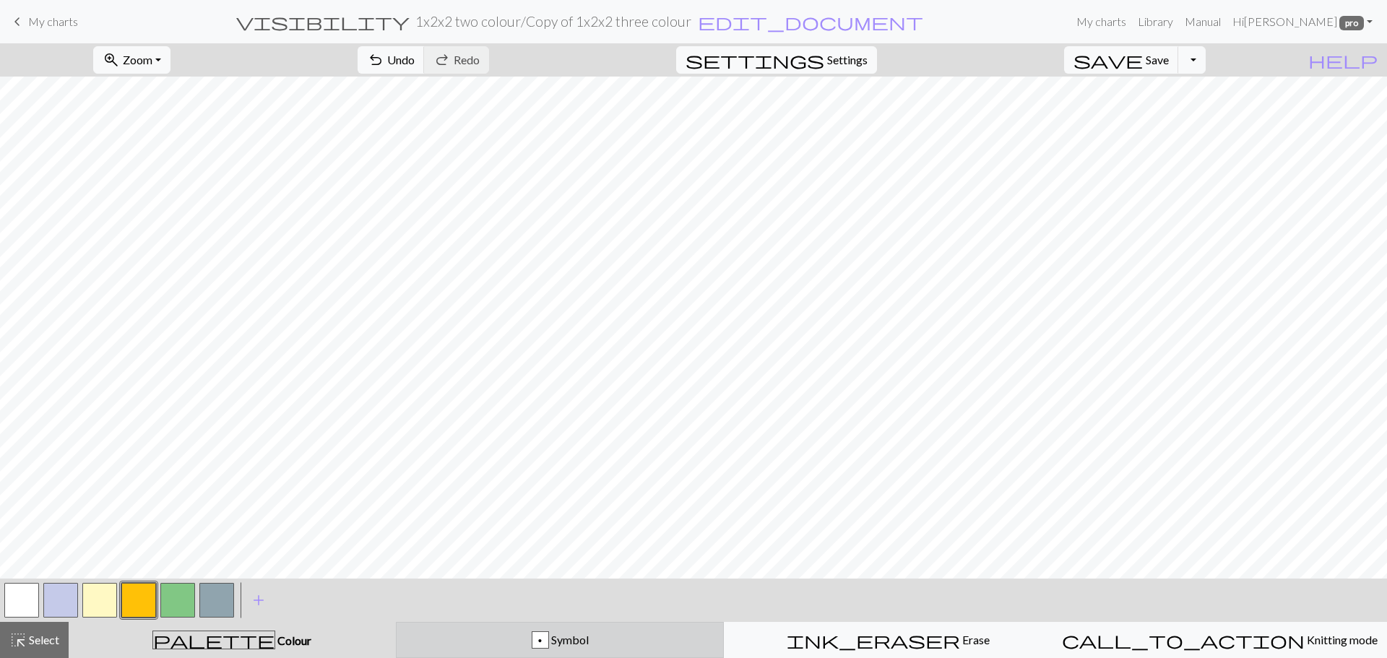
click at [478, 645] on div "p Symbol" at bounding box center [560, 640] width 310 height 17
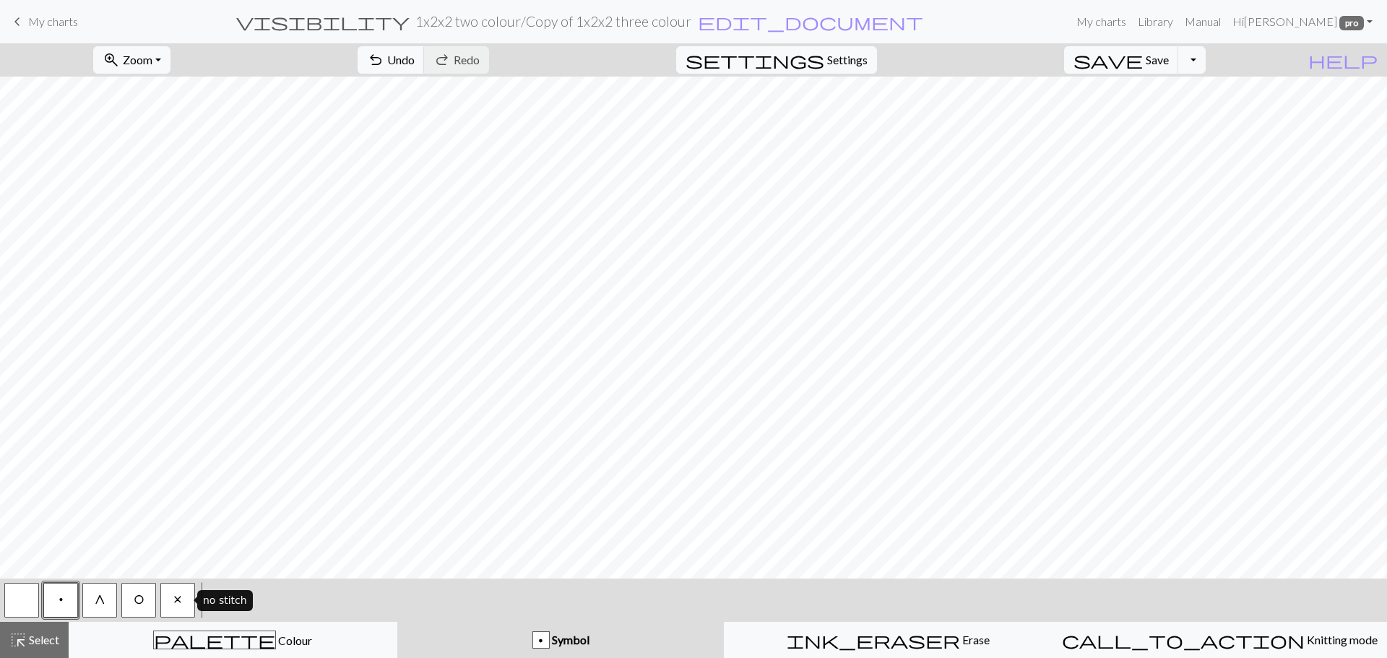
click at [180, 600] on span "x" at bounding box center [177, 600] width 9 height 12
click at [130, 603] on button "O" at bounding box center [138, 600] width 35 height 35
click at [176, 606] on button "x" at bounding box center [177, 600] width 35 height 35
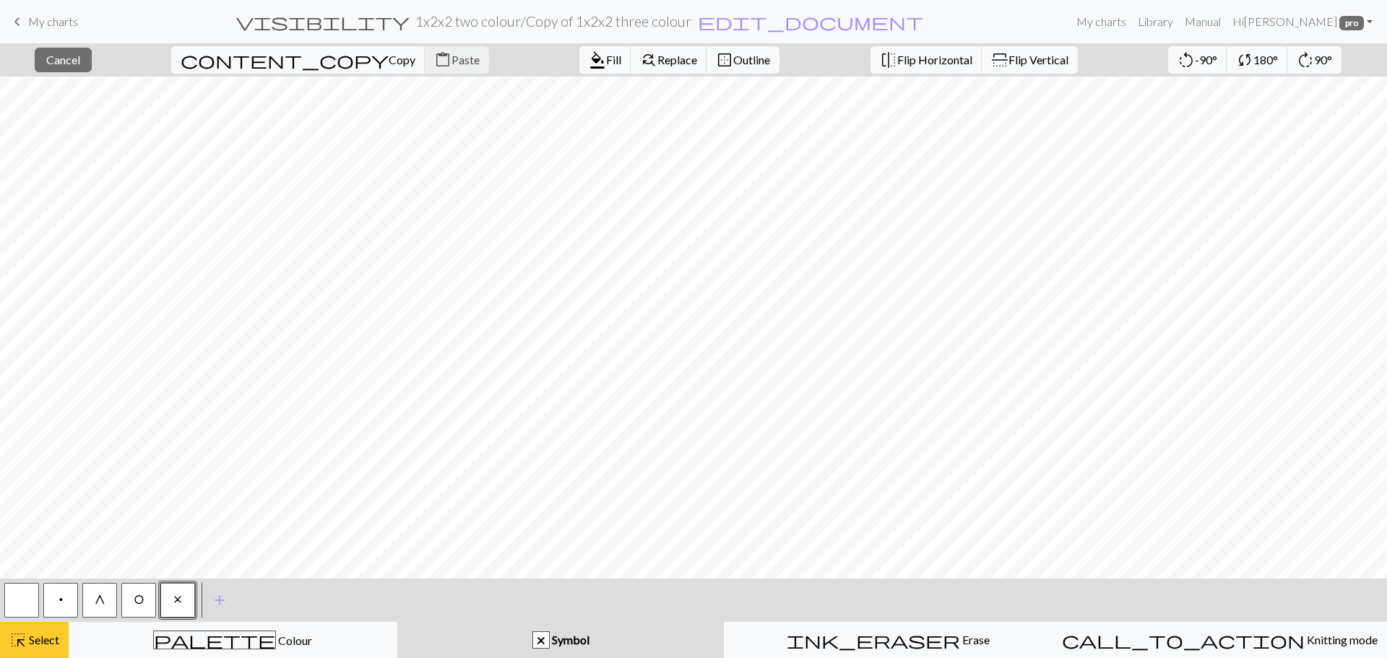
click at [43, 647] on div "highlight_alt Select Select" at bounding box center [34, 640] width 50 height 17
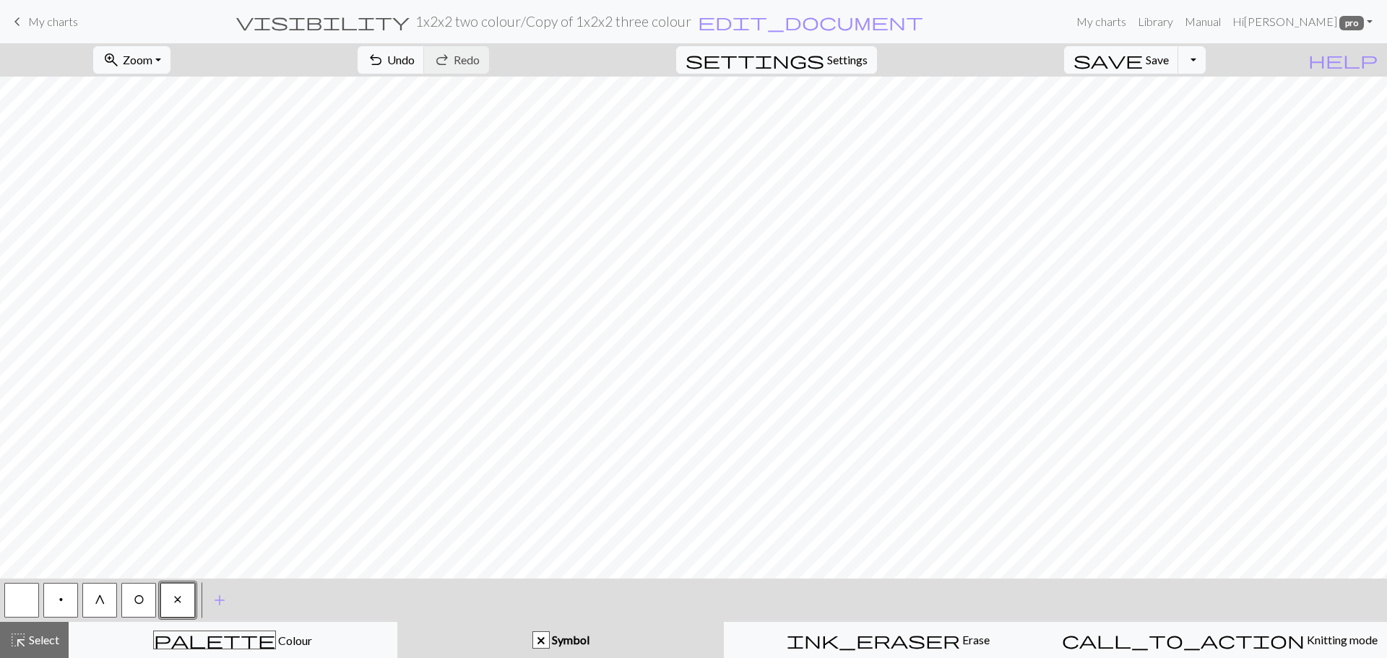
click at [20, 599] on button "button" at bounding box center [21, 600] width 35 height 35
click at [98, 595] on span "G" at bounding box center [100, 600] width 11 height 12
click at [8, 596] on button "button" at bounding box center [21, 600] width 35 height 35
click at [100, 598] on span "G" at bounding box center [100, 600] width 11 height 12
click at [184, 592] on button "x" at bounding box center [177, 600] width 35 height 35
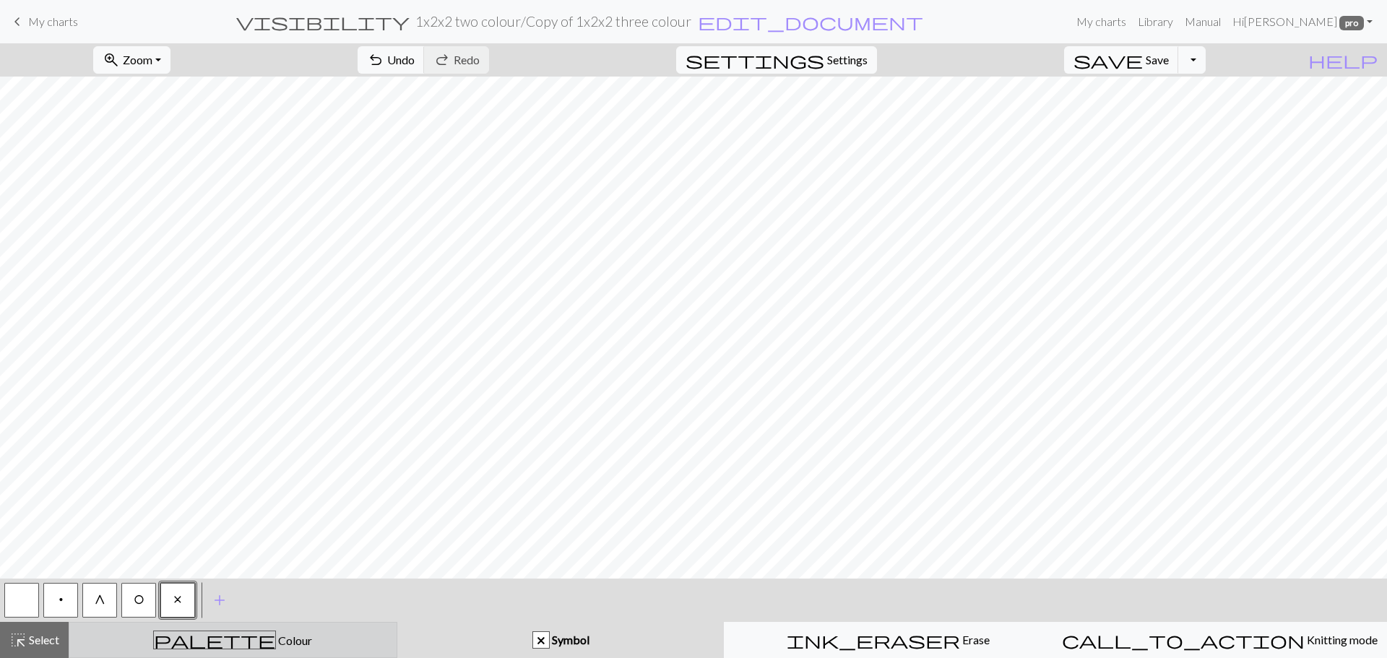
click at [217, 644] on span "palette" at bounding box center [214, 640] width 121 height 20
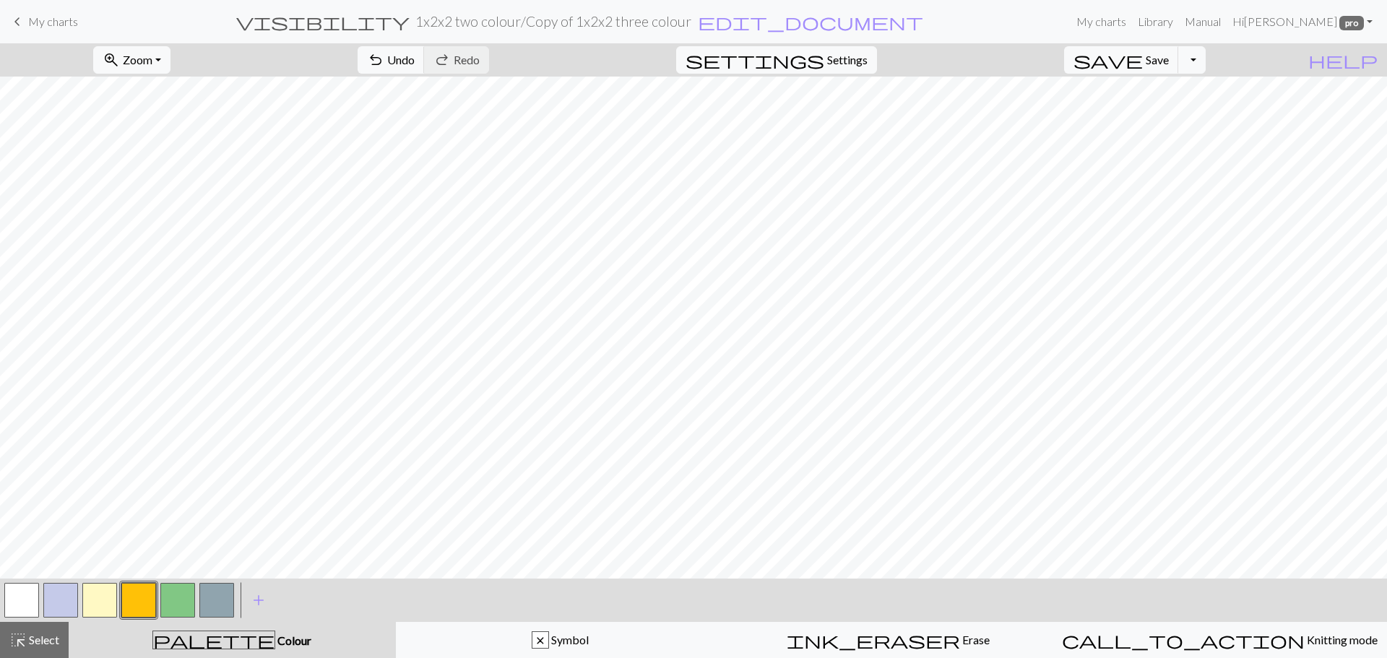
click at [169, 603] on button "button" at bounding box center [177, 600] width 35 height 35
drag, startPoint x: 216, startPoint y: 600, endPoint x: 246, endPoint y: 584, distance: 33.6
click at [217, 600] on button "button" at bounding box center [216, 600] width 35 height 35
click at [165, 599] on button "button" at bounding box center [177, 600] width 35 height 35
click at [1206, 53] on button "Toggle Dropdown" at bounding box center [1192, 59] width 27 height 27
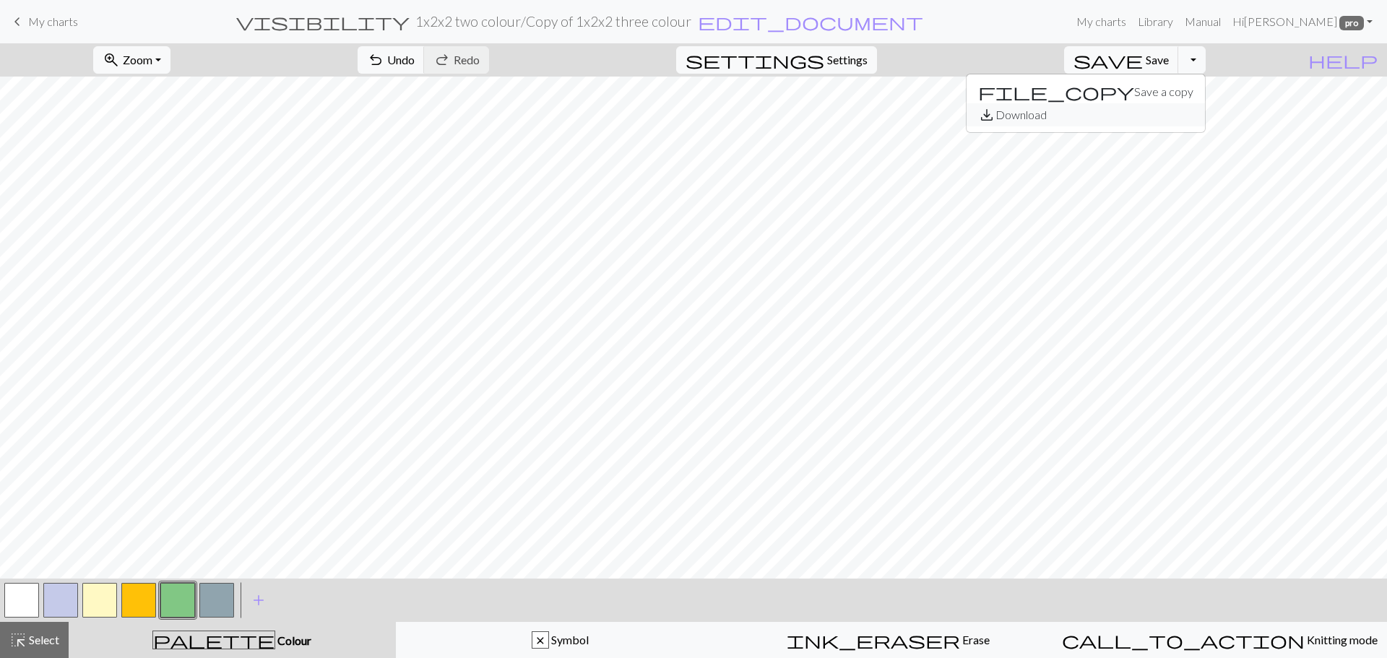
click at [1158, 113] on button "save_alt Download" at bounding box center [1086, 114] width 238 height 23
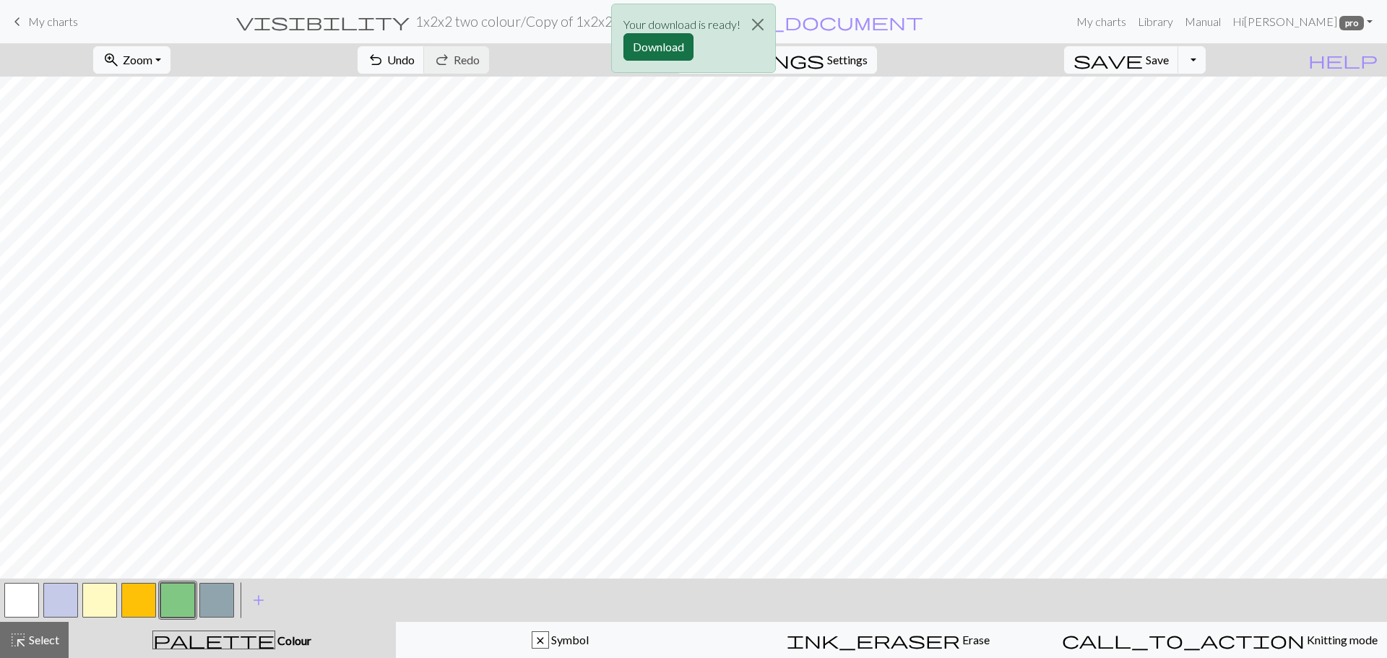
click at [655, 49] on button "Download" at bounding box center [659, 46] width 70 height 27
click at [63, 16] on span "My charts" at bounding box center [53, 21] width 50 height 14
click at [1179, 57] on button "save Save Save" at bounding box center [1121, 59] width 115 height 27
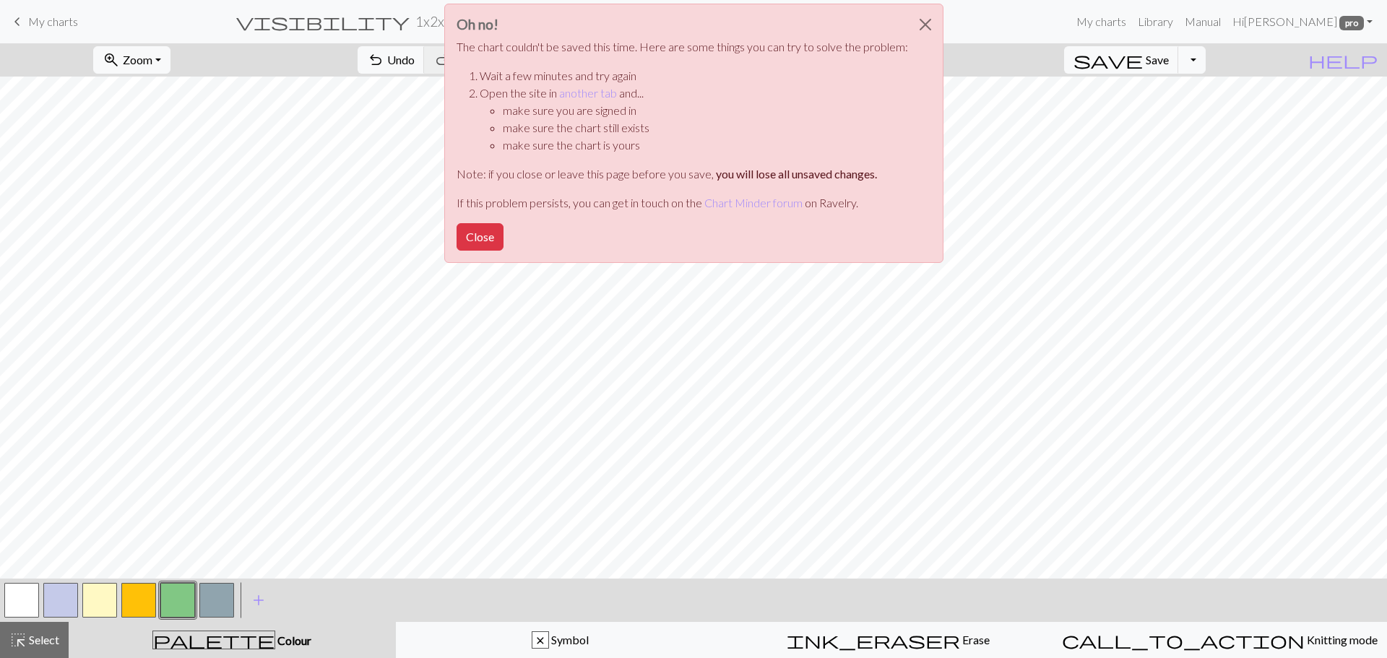
click at [45, 20] on div "Oh no! The chart couldn't be saved this time. Here are some things you can try …" at bounding box center [693, 137] width 1387 height 275
click at [926, 25] on button "Close" at bounding box center [925, 24] width 35 height 40
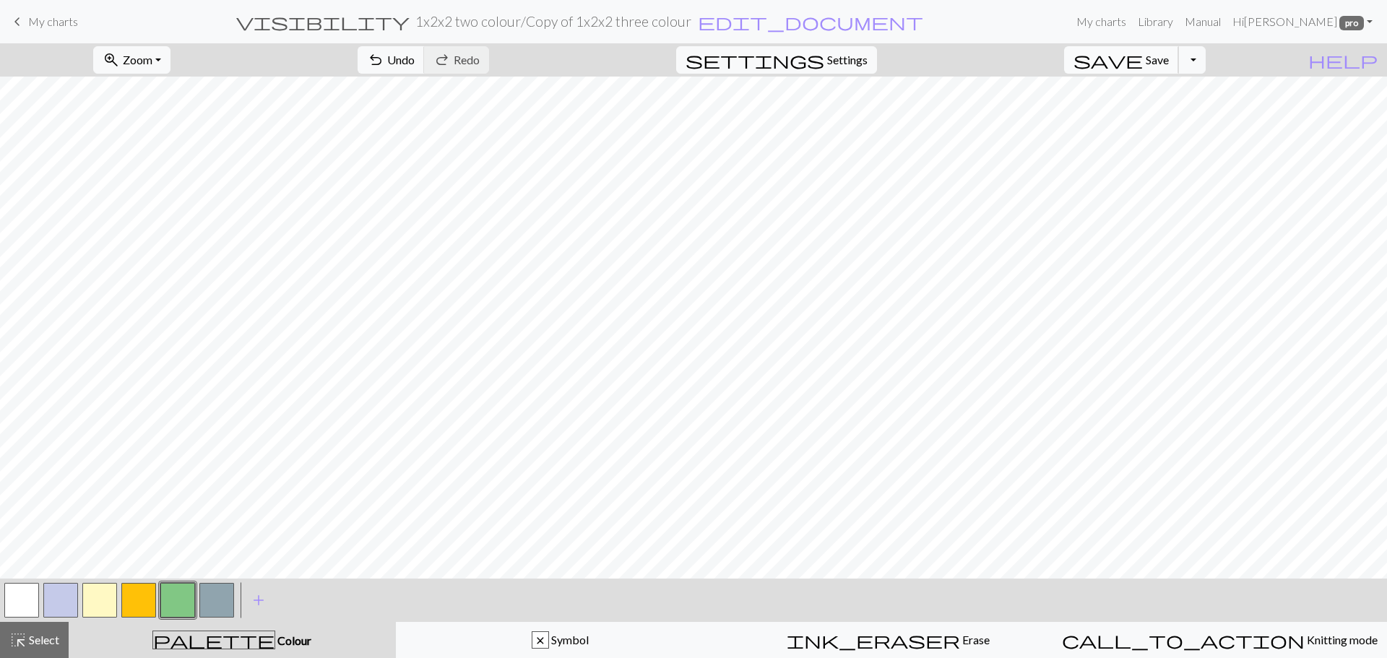
click at [1169, 58] on span "Save" at bounding box center [1157, 60] width 23 height 14
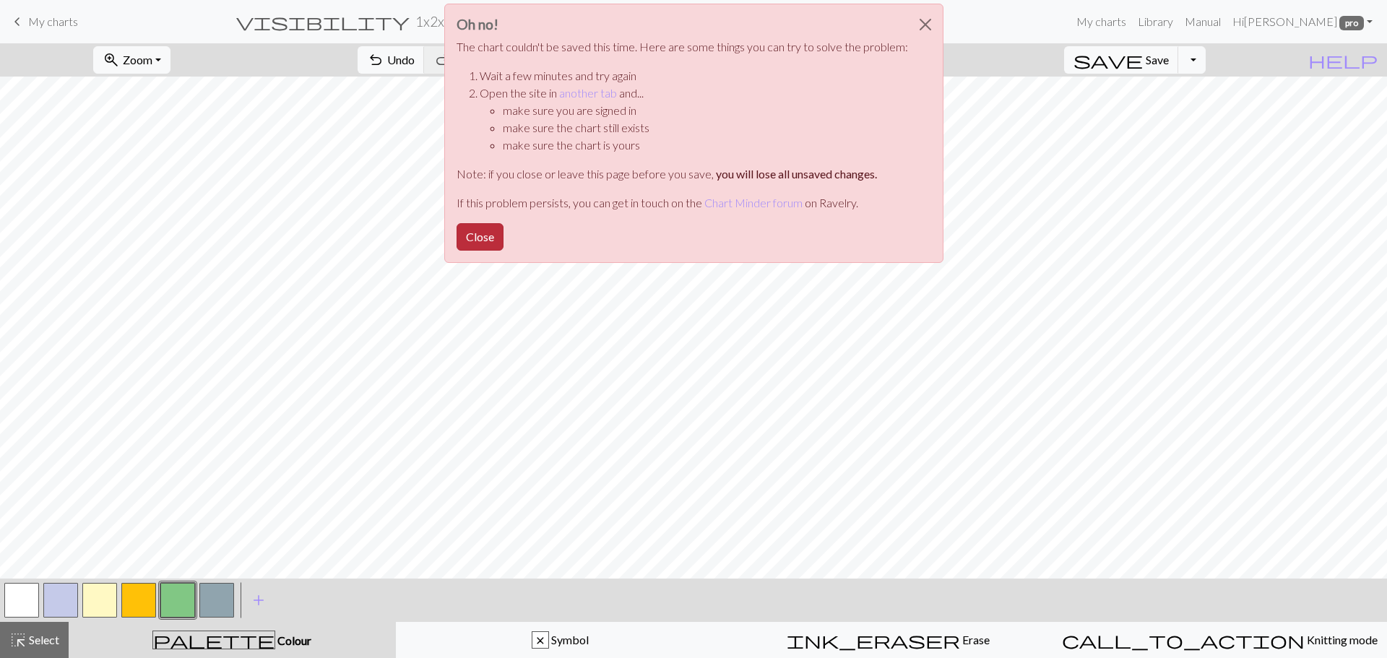
click at [479, 246] on button "Close" at bounding box center [480, 236] width 47 height 27
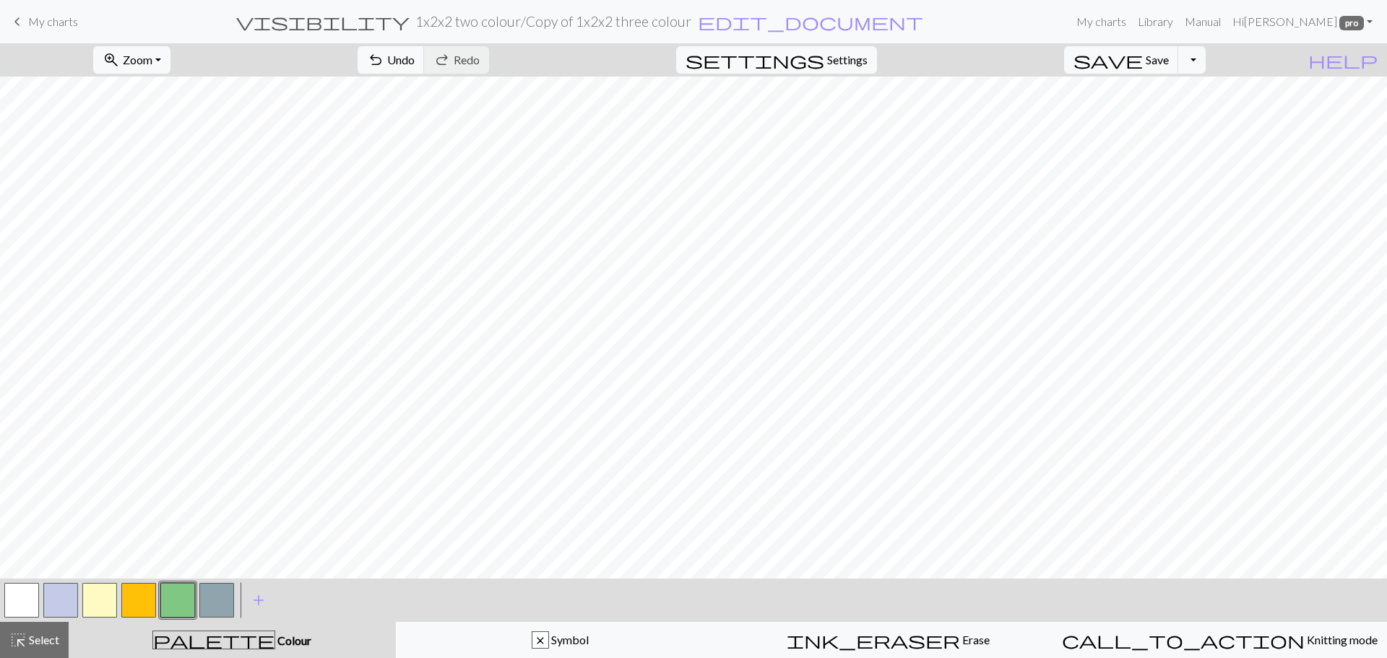
click at [25, 17] on span "keyboard_arrow_left" at bounding box center [17, 22] width 17 height 20
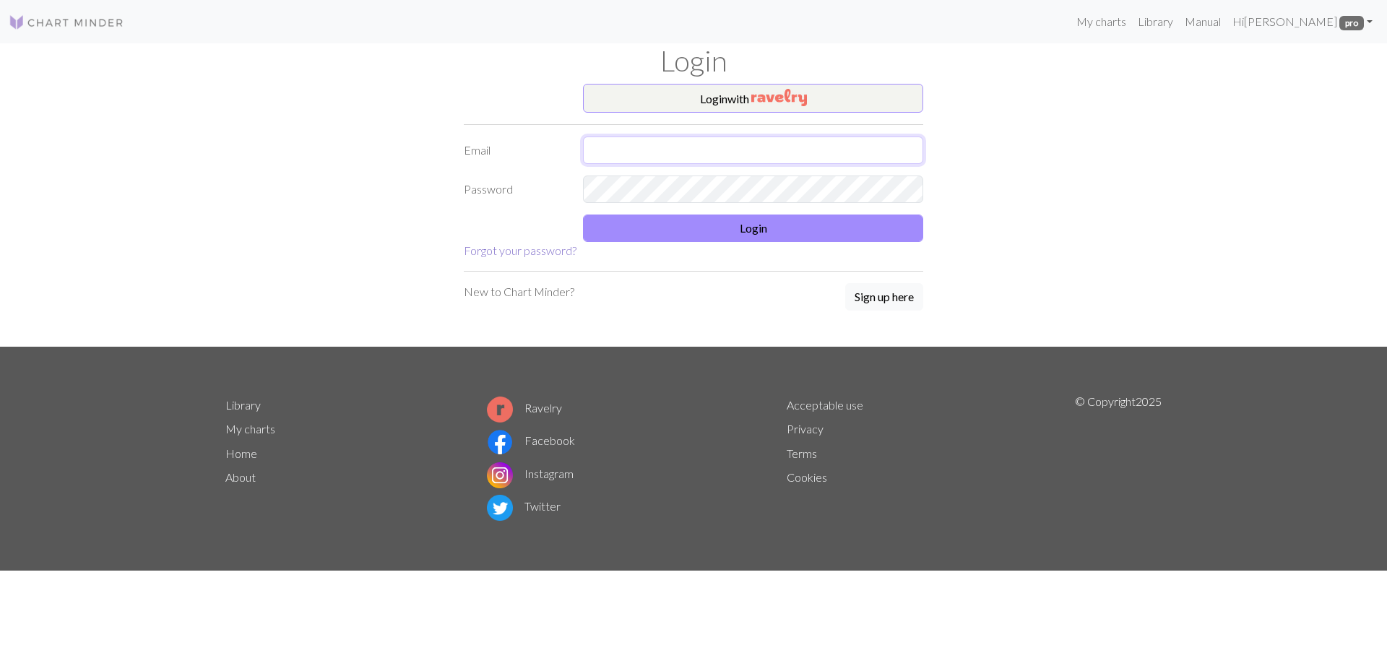
type input "juliamarywilmott@gmail.com"
click at [725, 223] on button "Login" at bounding box center [753, 228] width 340 height 27
click at [715, 223] on button "Login" at bounding box center [753, 228] width 340 height 27
type input "[EMAIL_ADDRESS][DOMAIN_NAME]"
click at [692, 223] on button "Login" at bounding box center [753, 228] width 340 height 27
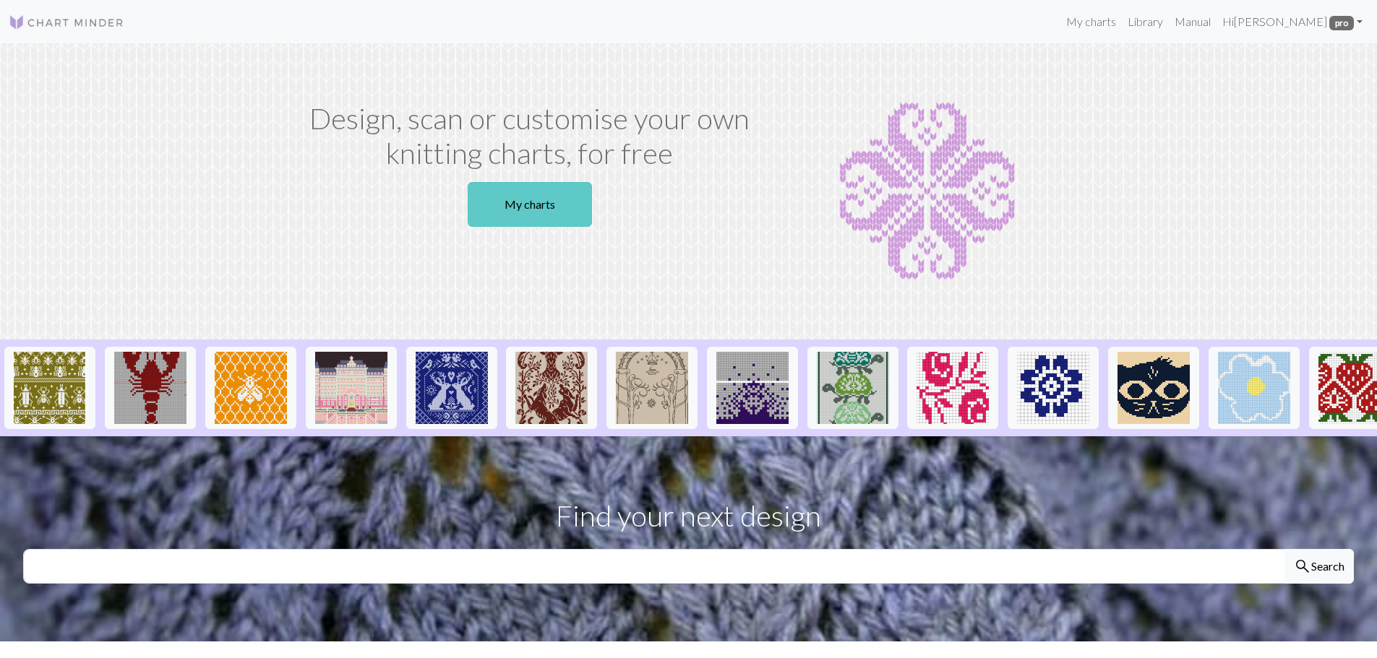
click at [571, 207] on link "My charts" at bounding box center [530, 204] width 124 height 45
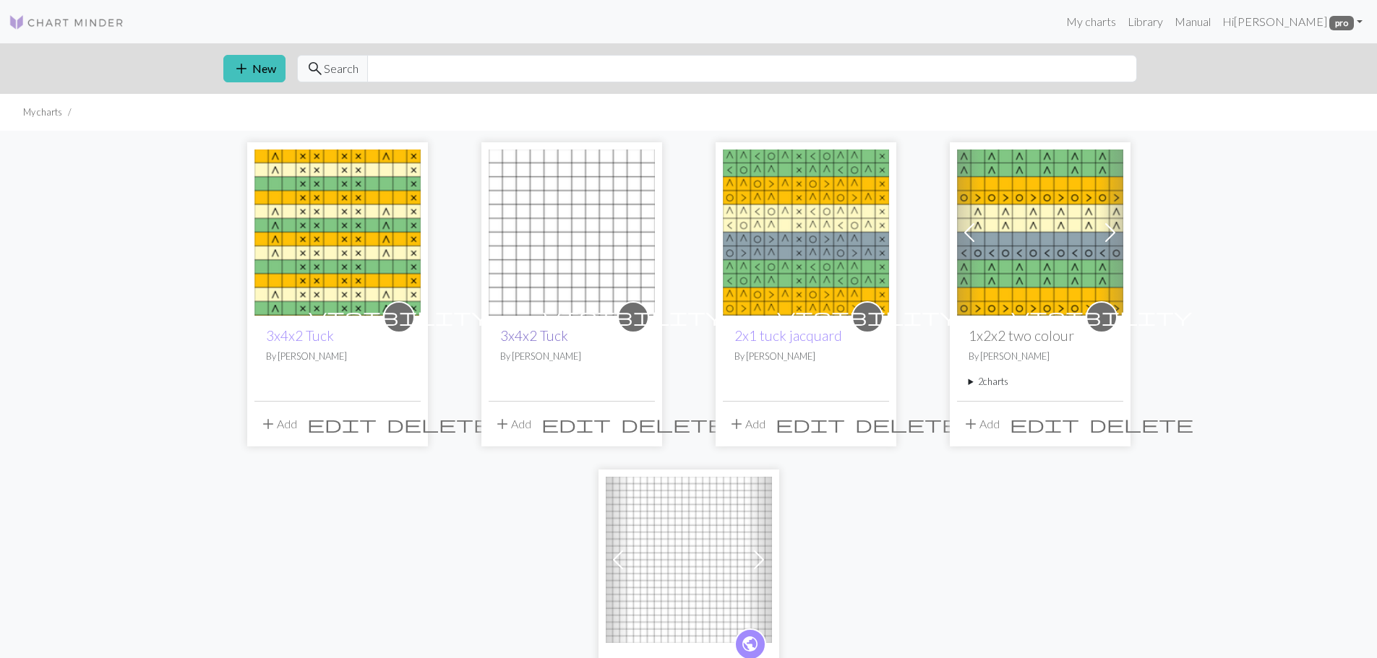
click at [543, 340] on link "3x4x2 Tuck" at bounding box center [534, 335] width 68 height 17
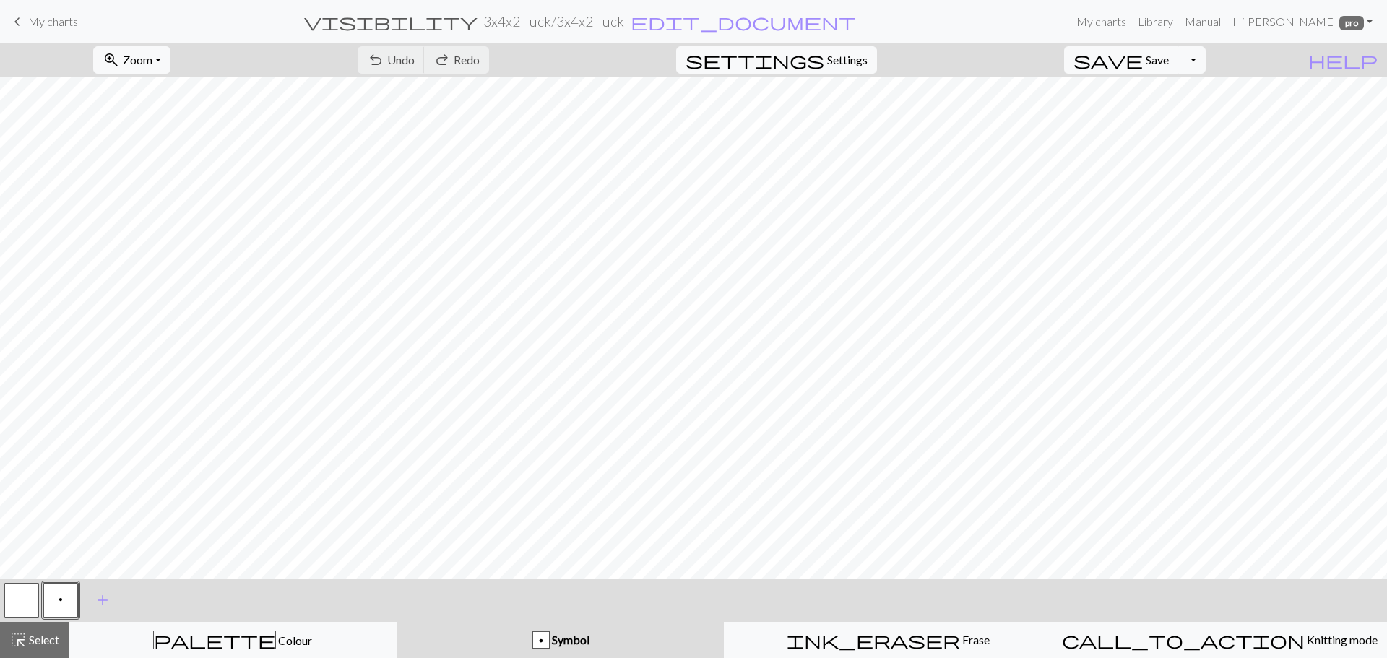
click at [45, 18] on span "My charts" at bounding box center [53, 21] width 50 height 14
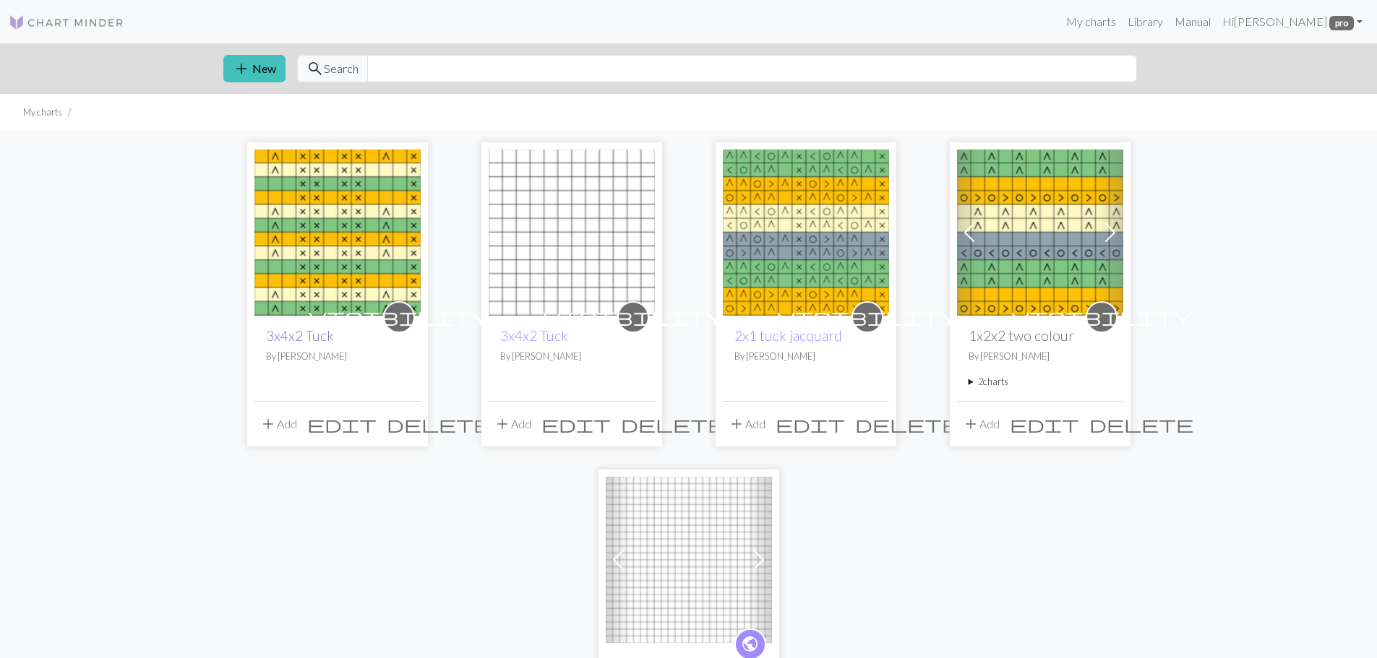
click at [296, 340] on link "3x4x2 Tuck" at bounding box center [300, 335] width 68 height 17
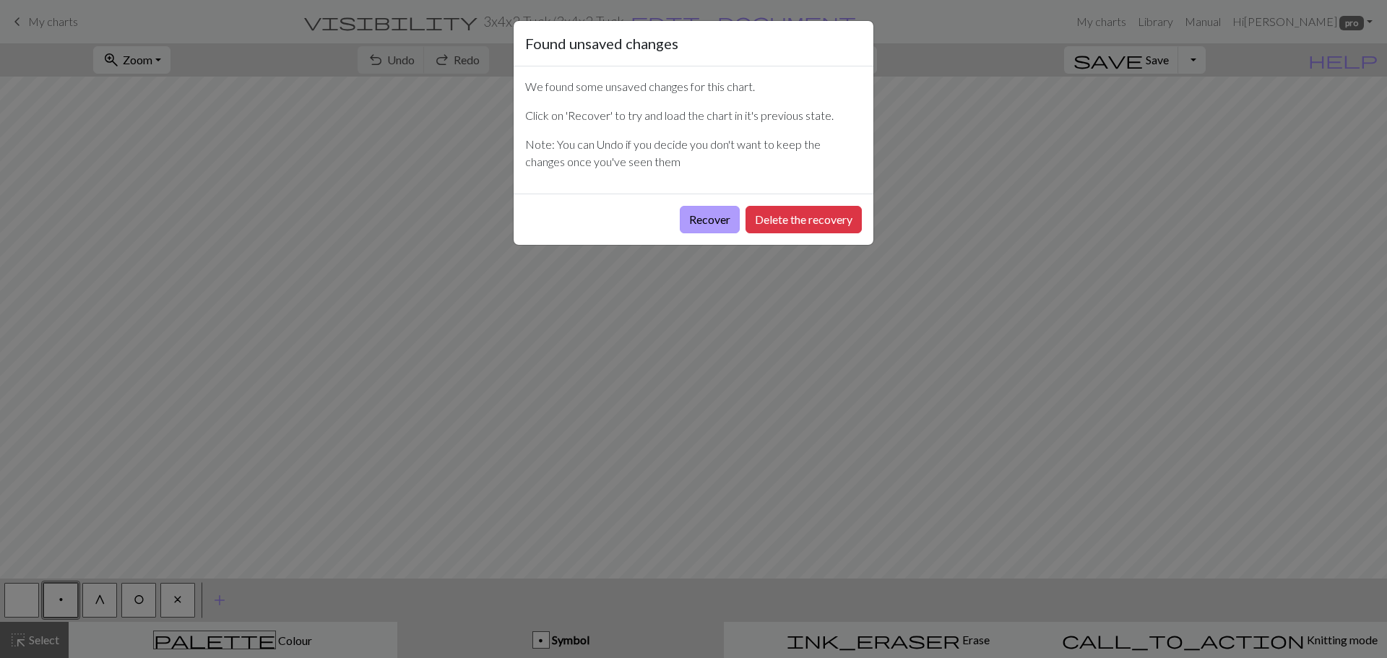
click at [701, 219] on button "Recover" at bounding box center [710, 219] width 60 height 27
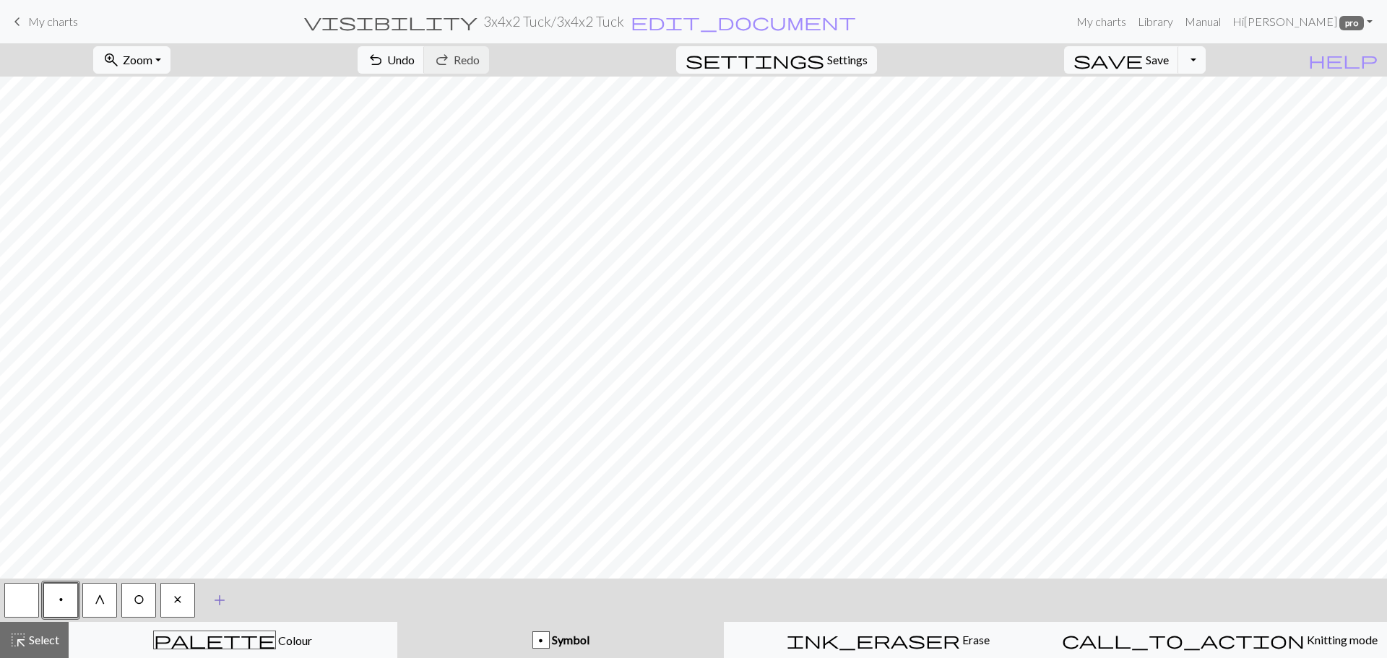
click at [220, 600] on span "add" at bounding box center [219, 600] width 17 height 20
click at [220, 598] on button "button" at bounding box center [216, 600] width 35 height 35
click at [220, 605] on button "button" at bounding box center [216, 600] width 35 height 35
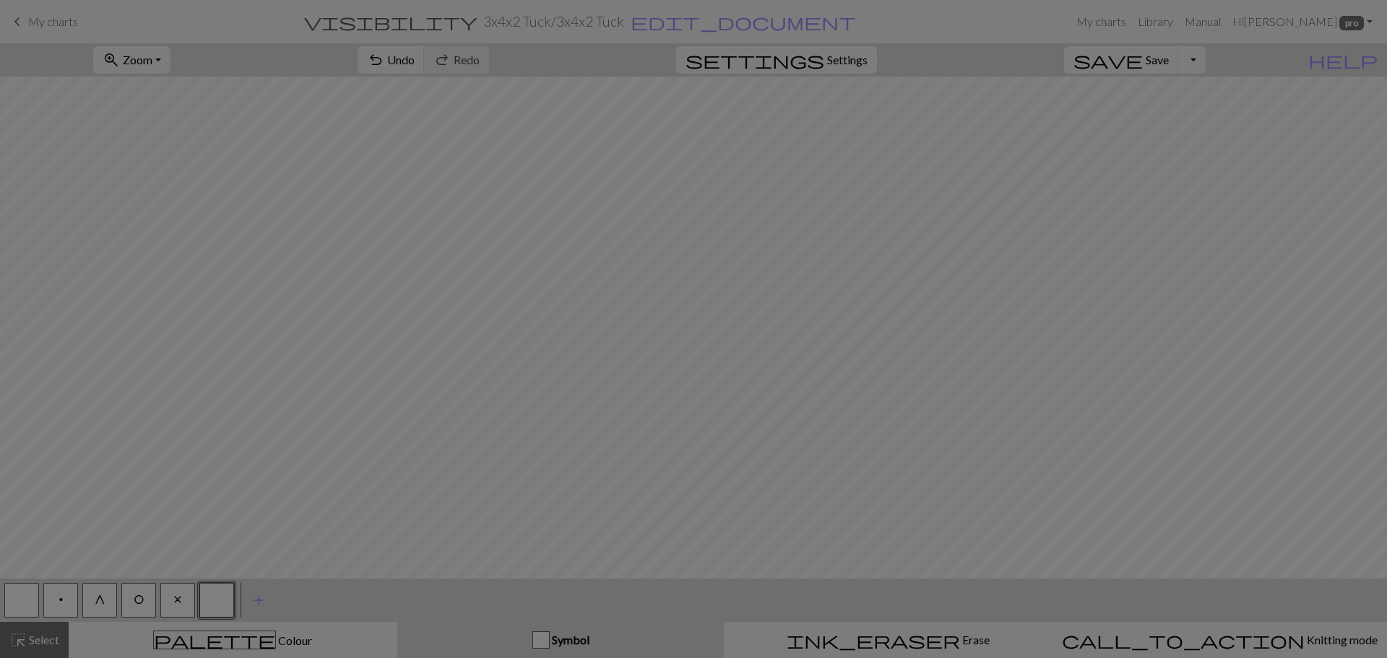
click at [220, 605] on div "Edit symbol Name d f g h j k p s t F H J O P T / | 0 1 2 3 4 5 6 7 8 9 e m n G …" at bounding box center [693, 329] width 1387 height 658
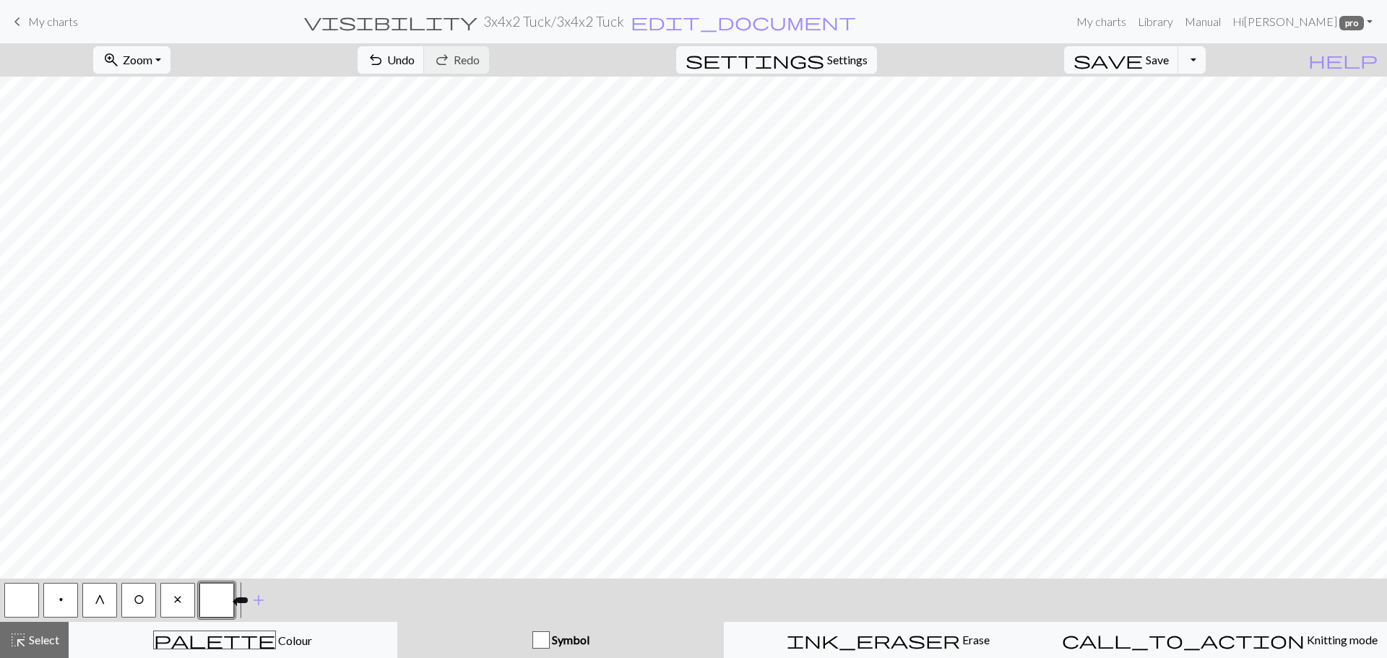
click at [223, 595] on button "button" at bounding box center [216, 600] width 35 height 35
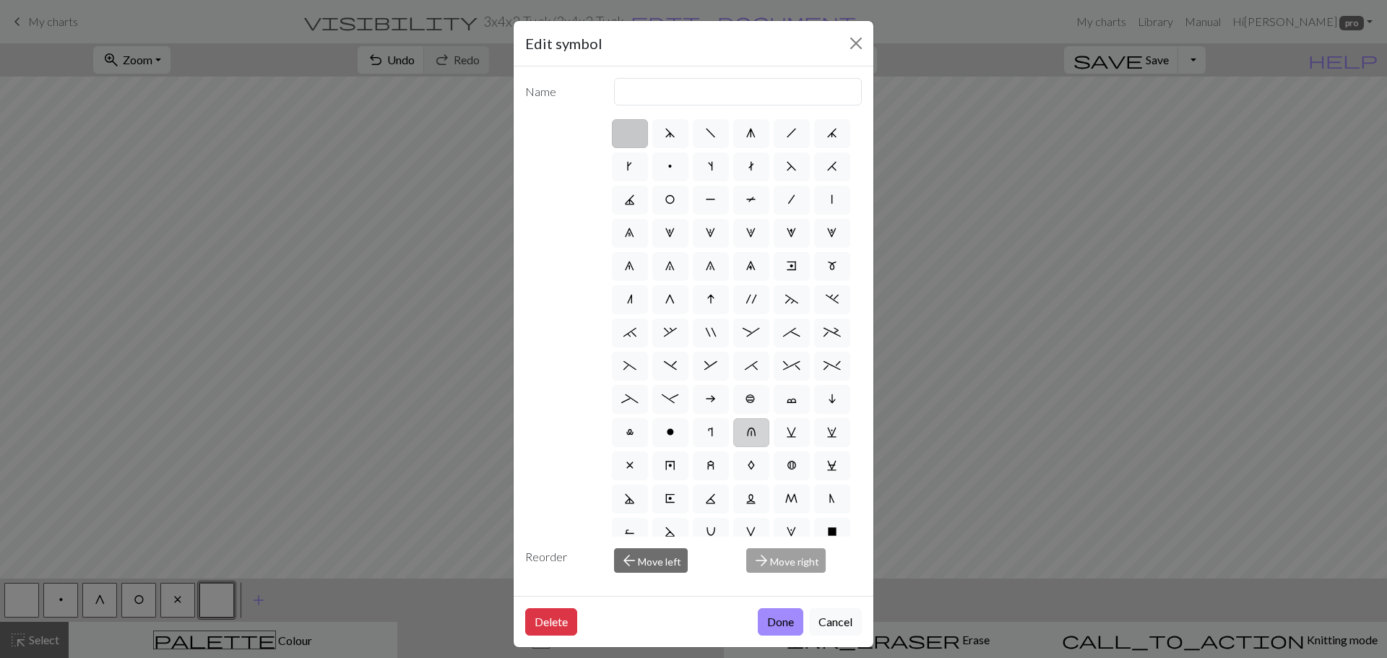
click at [746, 438] on span "u" at bounding box center [751, 432] width 10 height 12
click at [746, 433] on input "u" at bounding box center [750, 427] width 9 height 9
radio input "true"
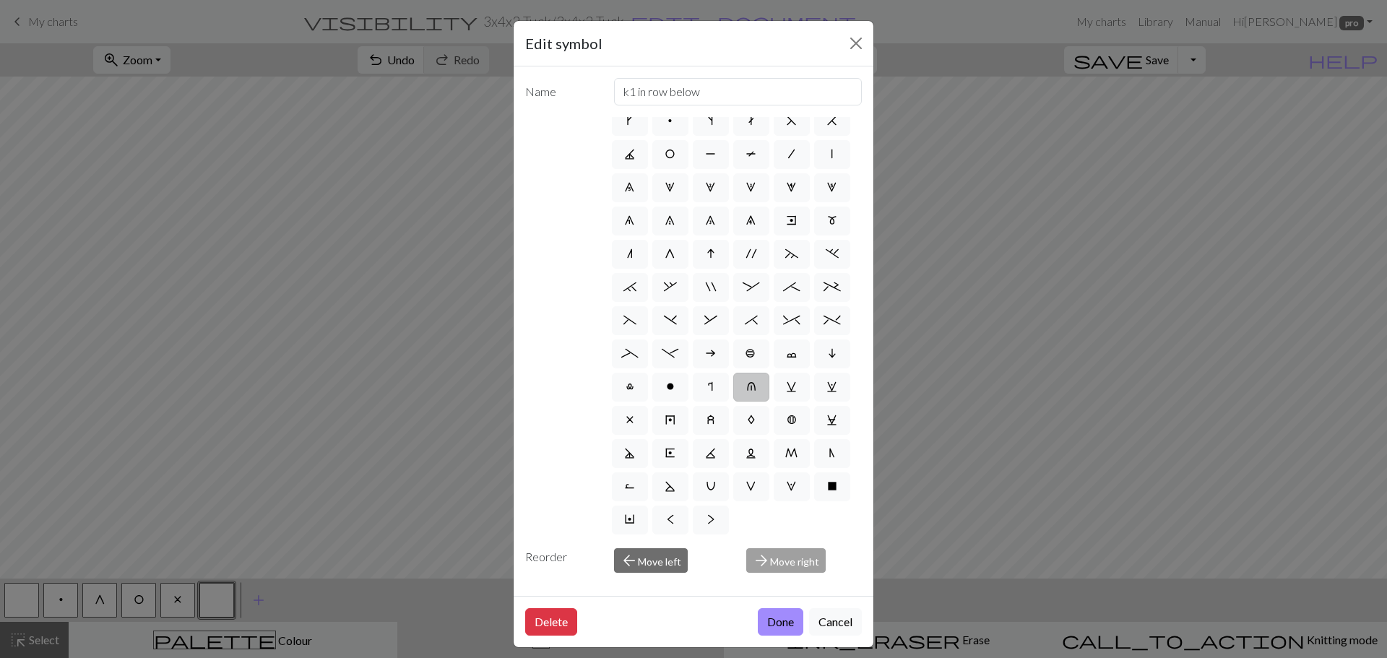
scroll to position [145, 0]
drag, startPoint x: 717, startPoint y: 92, endPoint x: 589, endPoint y: 93, distance: 127.9
click at [594, 92] on div "Name k1 in row below" at bounding box center [694, 91] width 354 height 27
type input "hook up previous tucked rows"
click at [769, 624] on button "Done" at bounding box center [781, 621] width 46 height 27
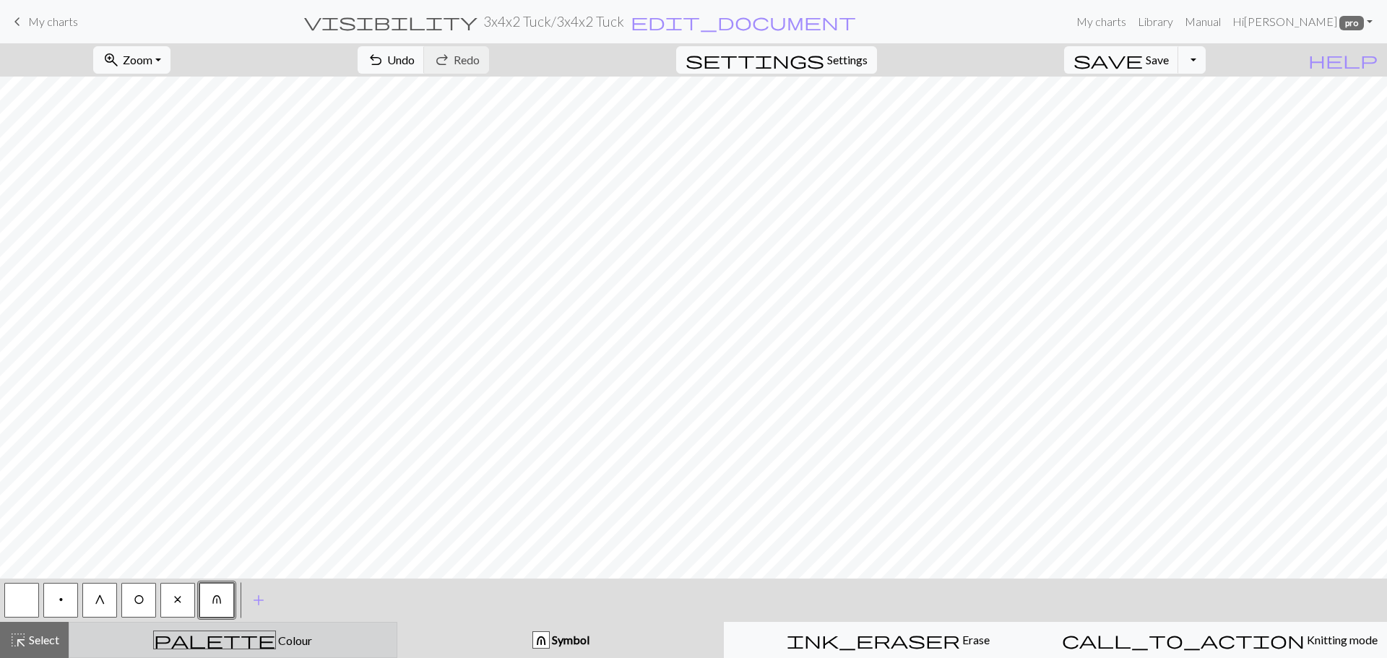
click at [223, 639] on span "palette" at bounding box center [214, 640] width 121 height 20
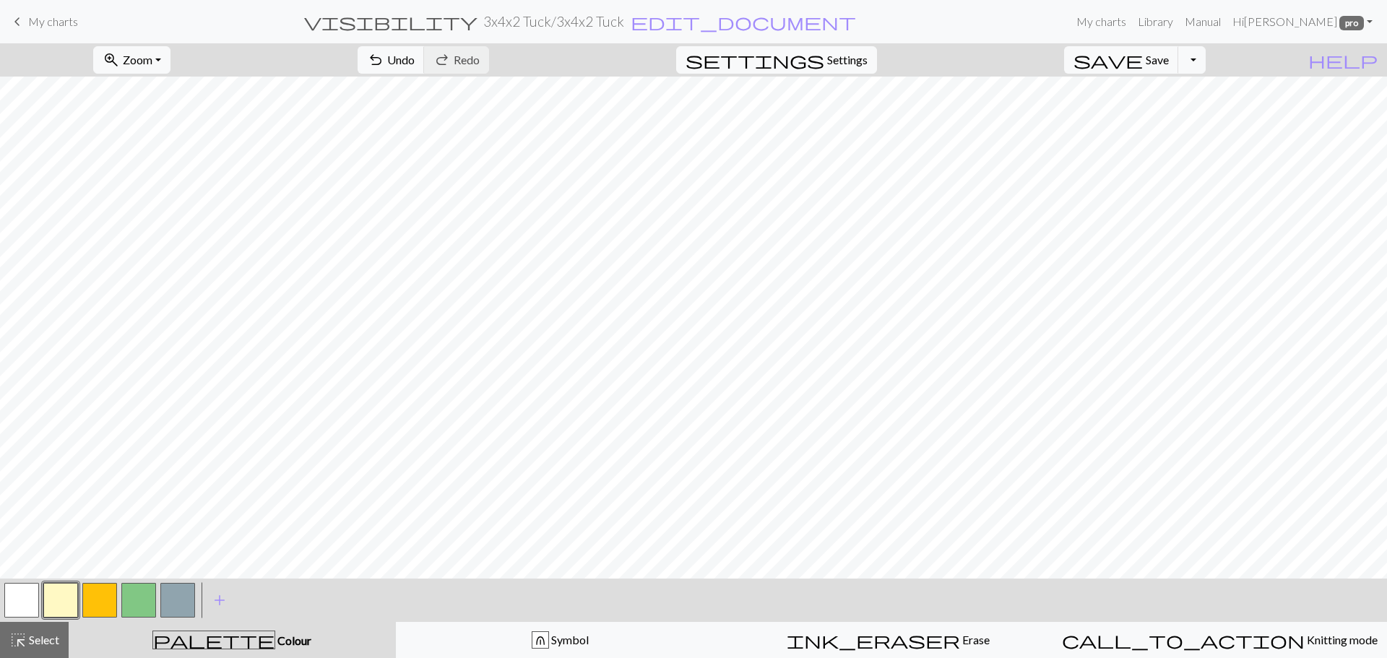
click at [96, 600] on button "button" at bounding box center [99, 600] width 35 height 35
click at [134, 606] on button "button" at bounding box center [138, 600] width 35 height 35
click at [185, 606] on button "button" at bounding box center [177, 600] width 35 height 35
click at [63, 595] on button "button" at bounding box center [60, 600] width 35 height 35
click at [105, 604] on button "button" at bounding box center [99, 600] width 35 height 35
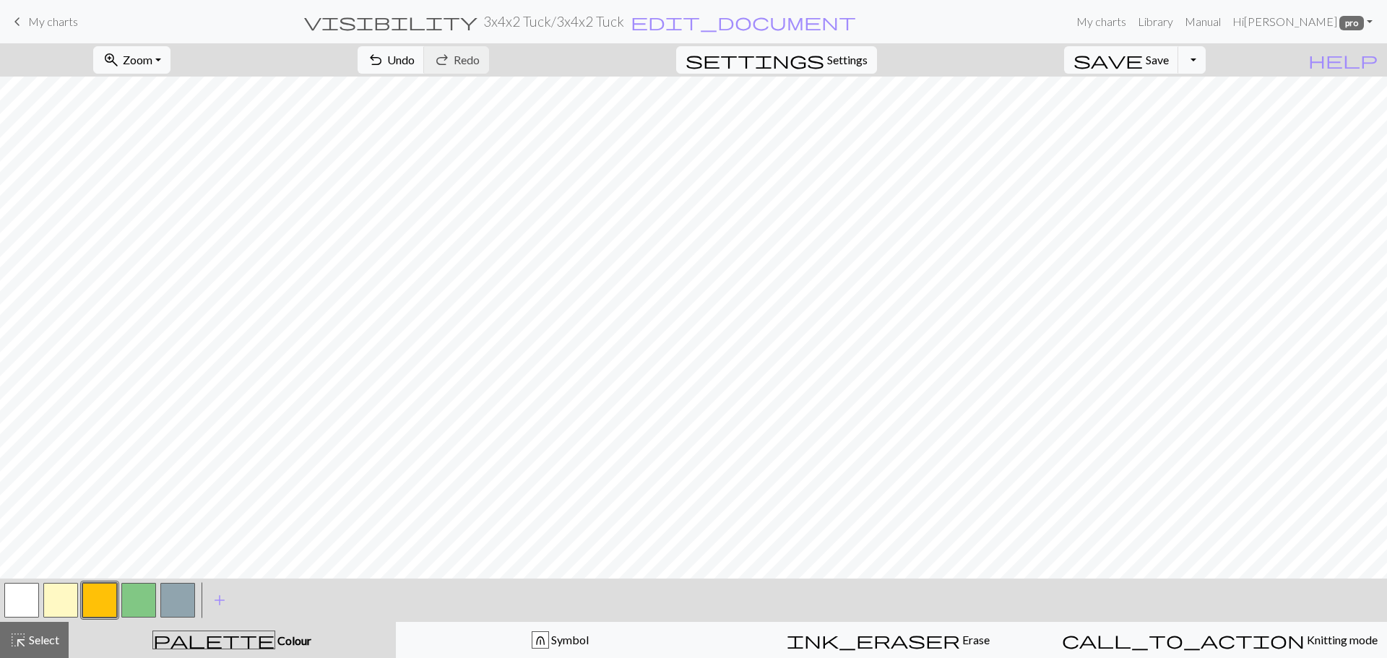
click at [140, 597] on button "button" at bounding box center [138, 600] width 35 height 35
click at [183, 600] on button "button" at bounding box center [177, 600] width 35 height 35
click at [1206, 56] on button "Toggle Dropdown" at bounding box center [1192, 59] width 27 height 27
click at [1167, 115] on button "save_alt Download" at bounding box center [1086, 114] width 238 height 23
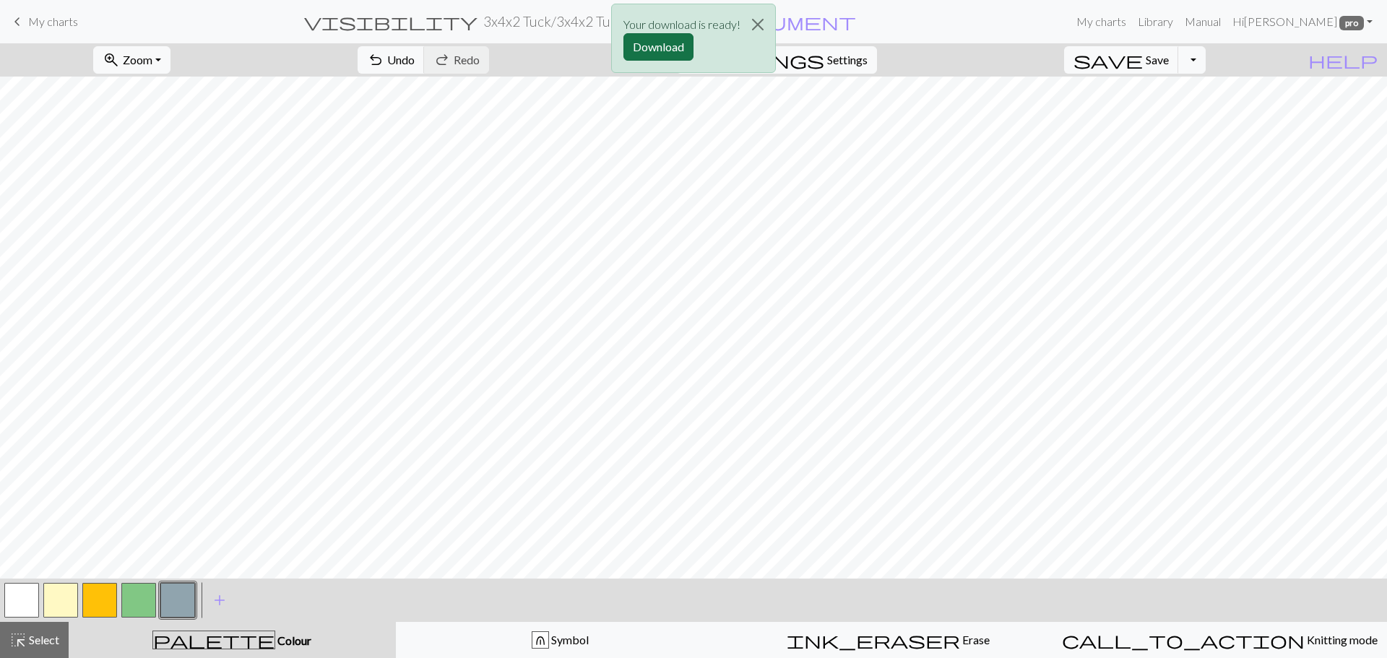
click at [651, 43] on button "Download" at bounding box center [659, 46] width 70 height 27
click at [1169, 56] on span "Save" at bounding box center [1157, 60] width 23 height 14
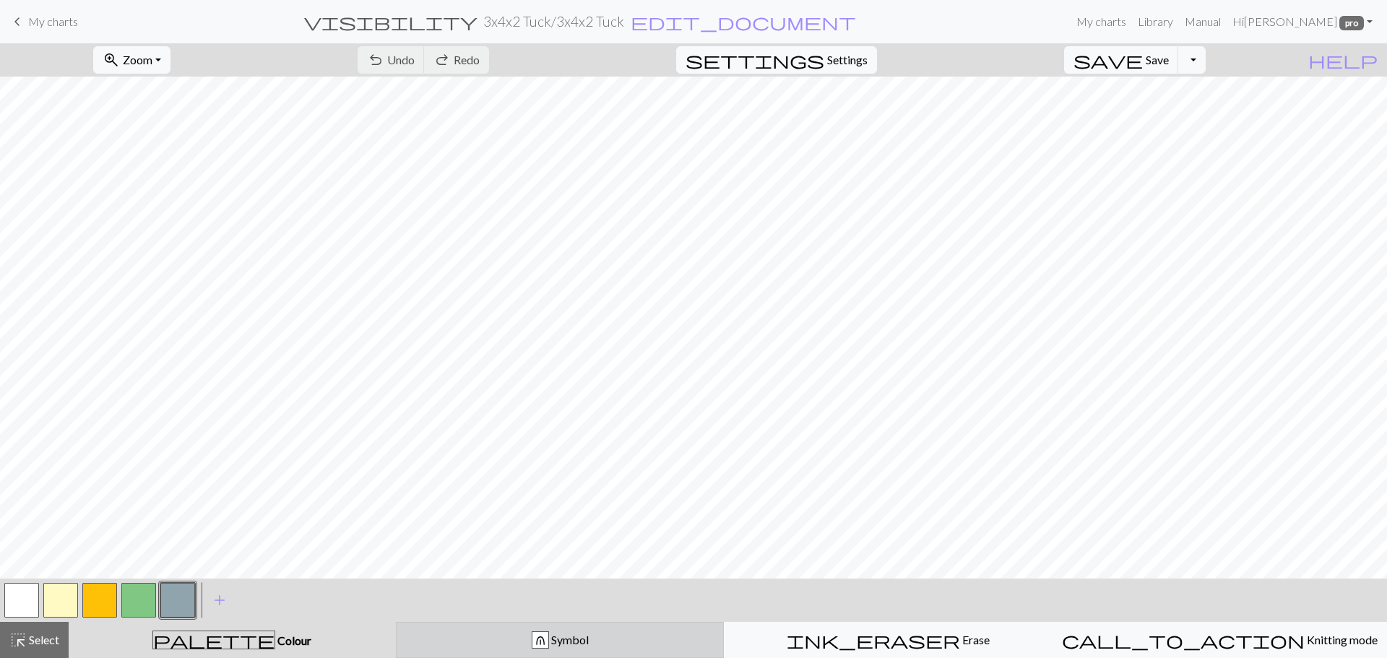
click at [482, 632] on div "u Symbol" at bounding box center [560, 640] width 310 height 17
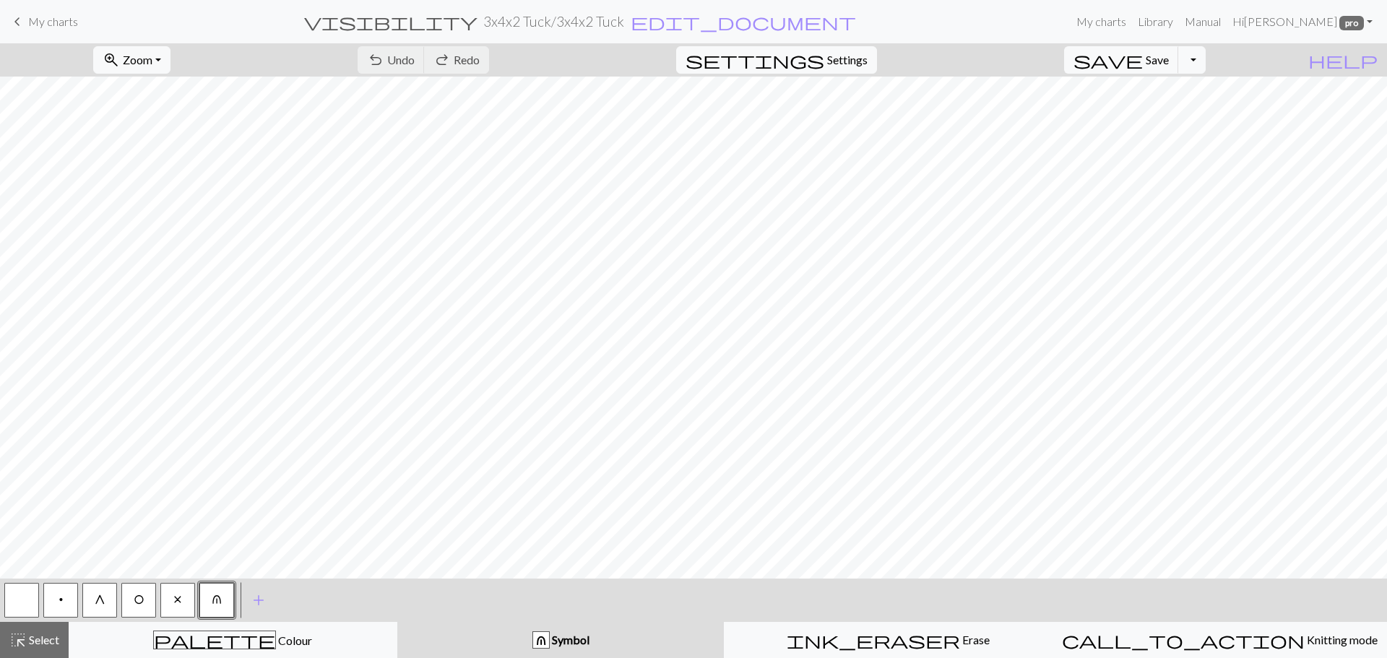
click at [25, 598] on button "button" at bounding box center [21, 600] width 35 height 35
click at [95, 607] on button "G" at bounding box center [99, 600] width 35 height 35
click at [35, 591] on button "button" at bounding box center [21, 600] width 35 height 35
click at [862, 66] on span "Settings" at bounding box center [847, 59] width 40 height 17
select select "sport"
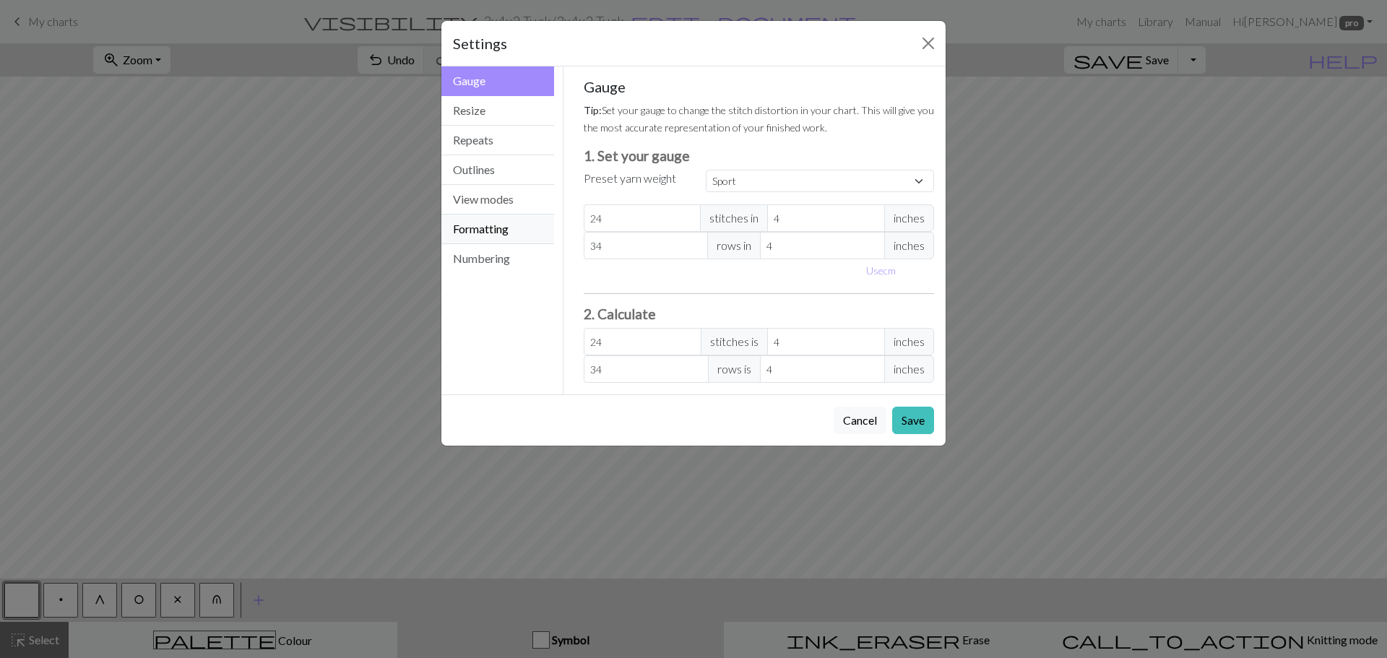
click at [494, 236] on button "Formatting" at bounding box center [497, 230] width 113 height 30
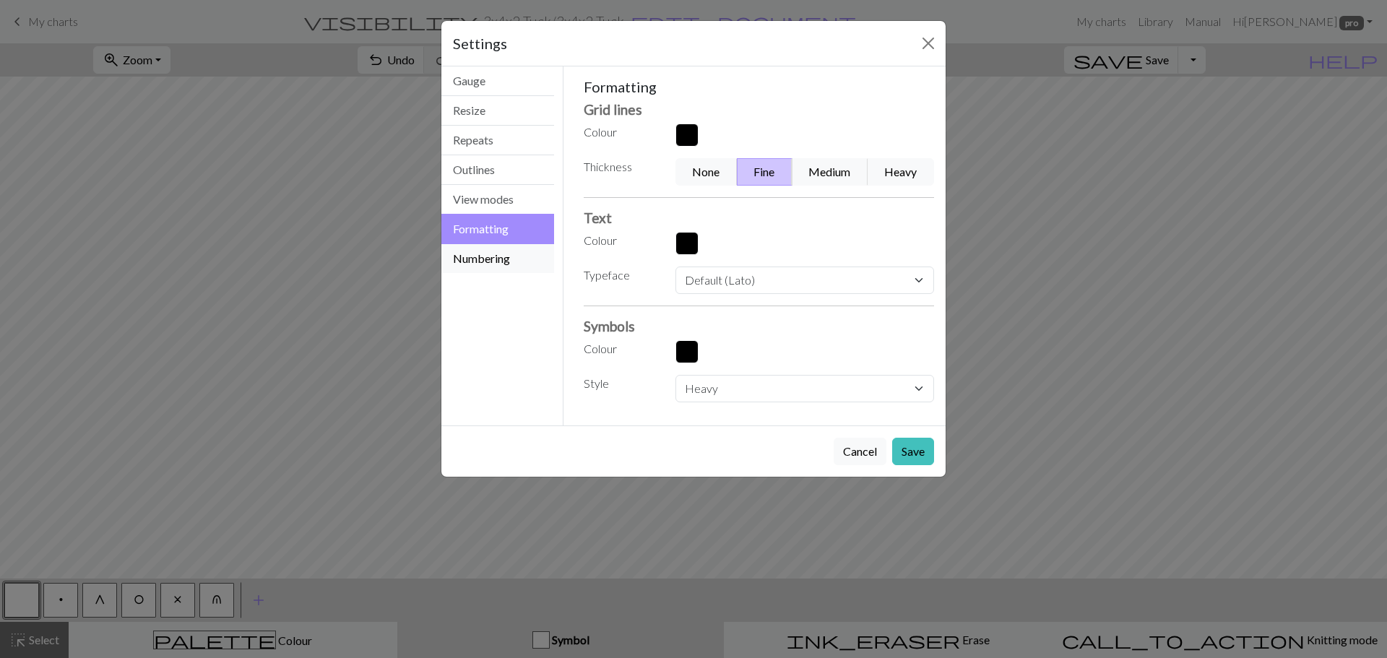
click at [490, 246] on button "Numbering" at bounding box center [497, 258] width 113 height 29
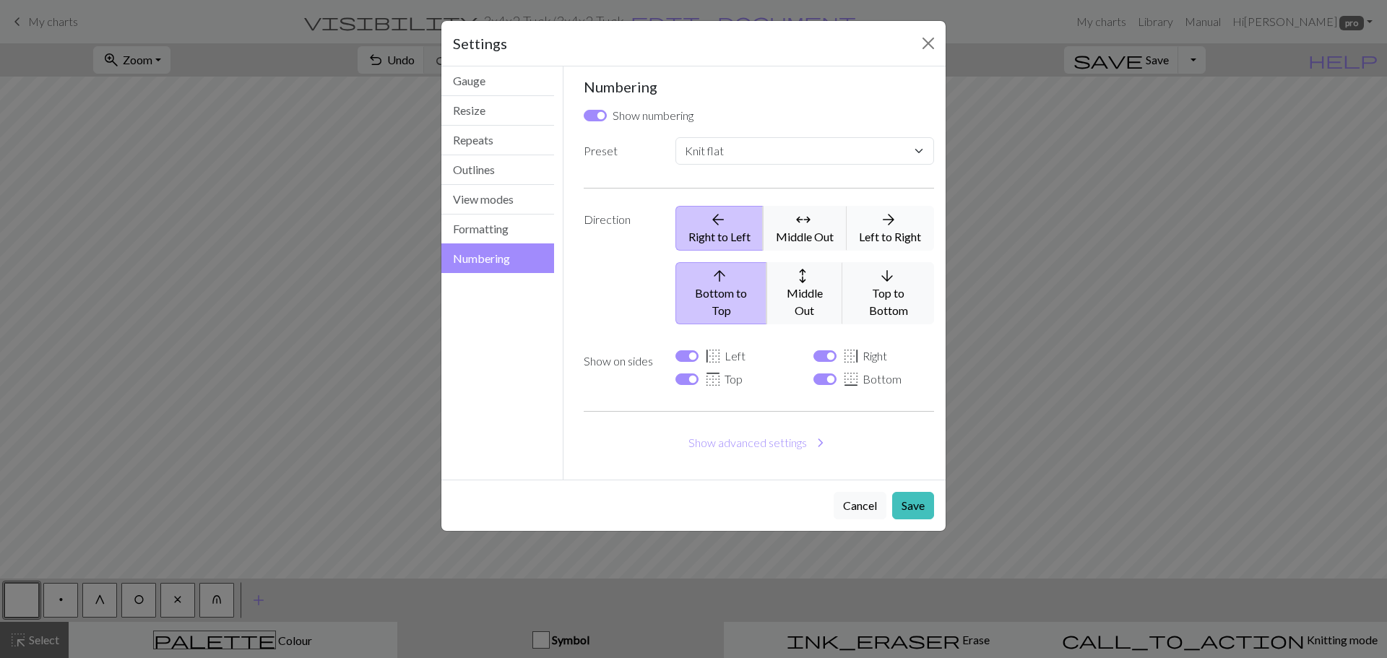
click at [901, 227] on icon "arrow_forward" at bounding box center [889, 219] width 66 height 17
select select
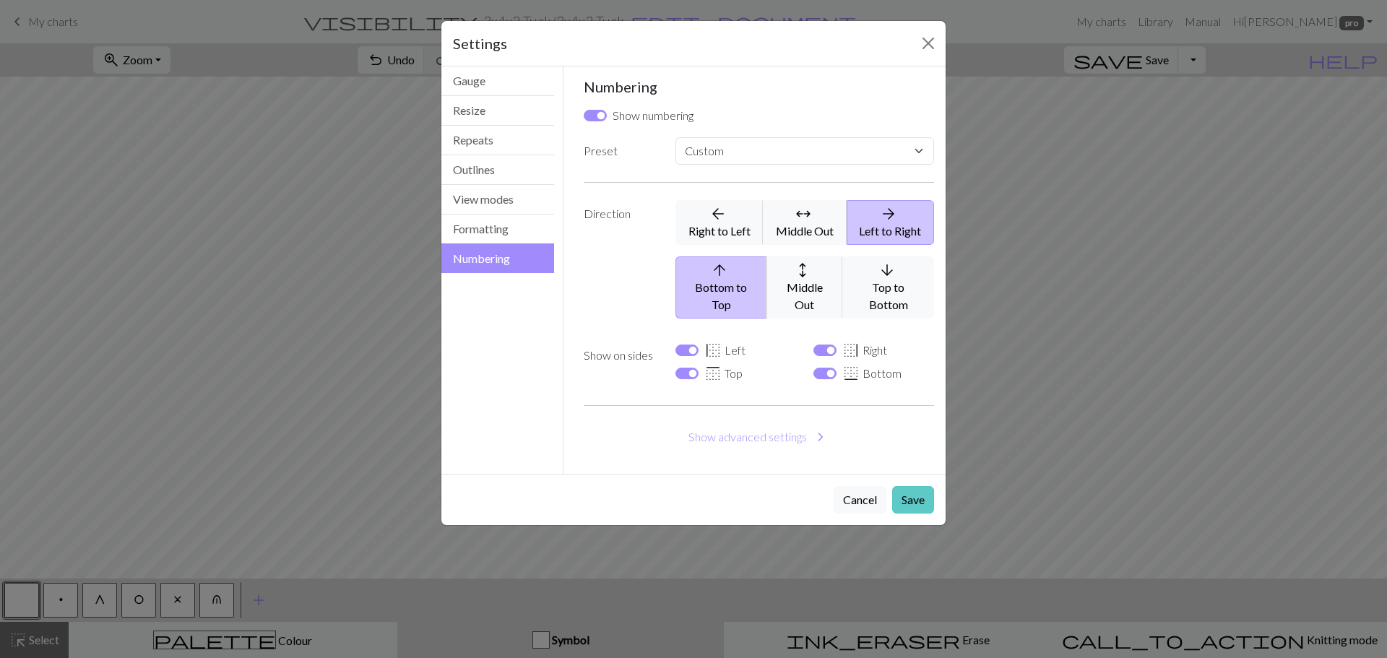
click at [922, 486] on button "Save" at bounding box center [913, 499] width 42 height 27
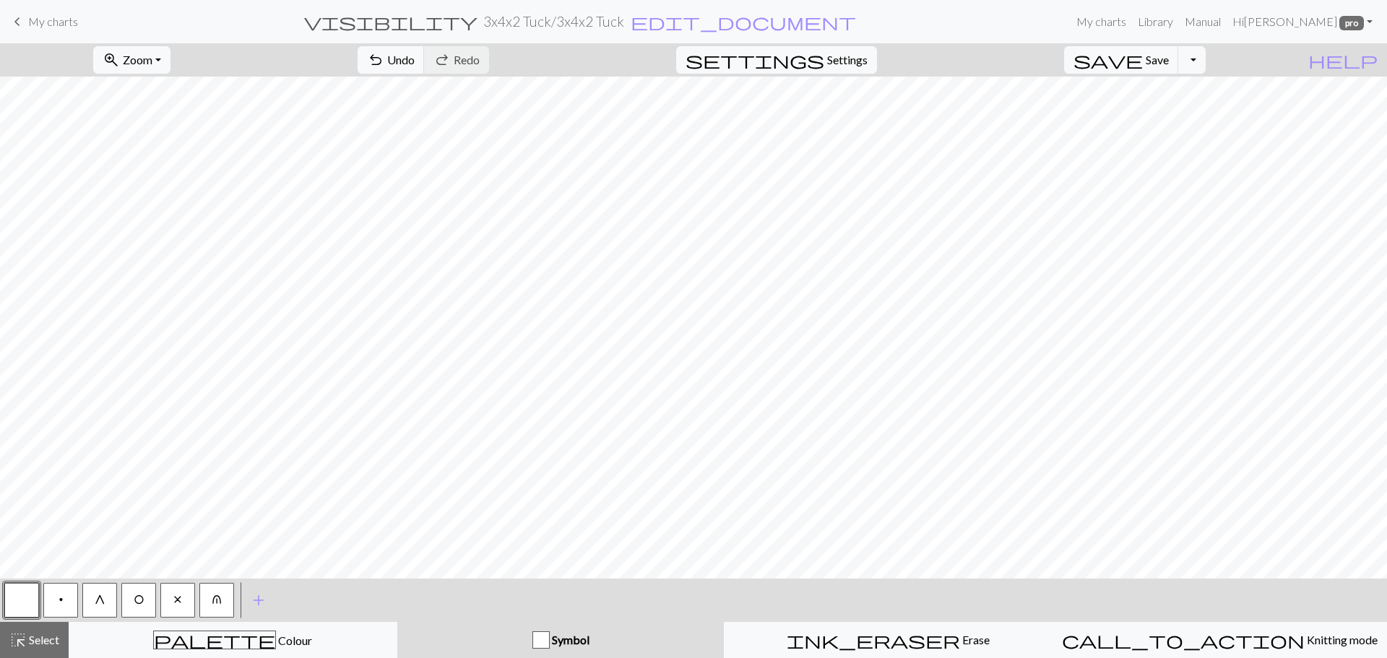
click at [102, 600] on span "G" at bounding box center [100, 600] width 11 height 12
drag, startPoint x: 1220, startPoint y: 56, endPoint x: 1213, endPoint y: 61, distance: 8.2
click at [1206, 56] on button "Toggle Dropdown" at bounding box center [1192, 59] width 27 height 27
click at [1168, 103] on button "save_alt Download" at bounding box center [1086, 114] width 238 height 23
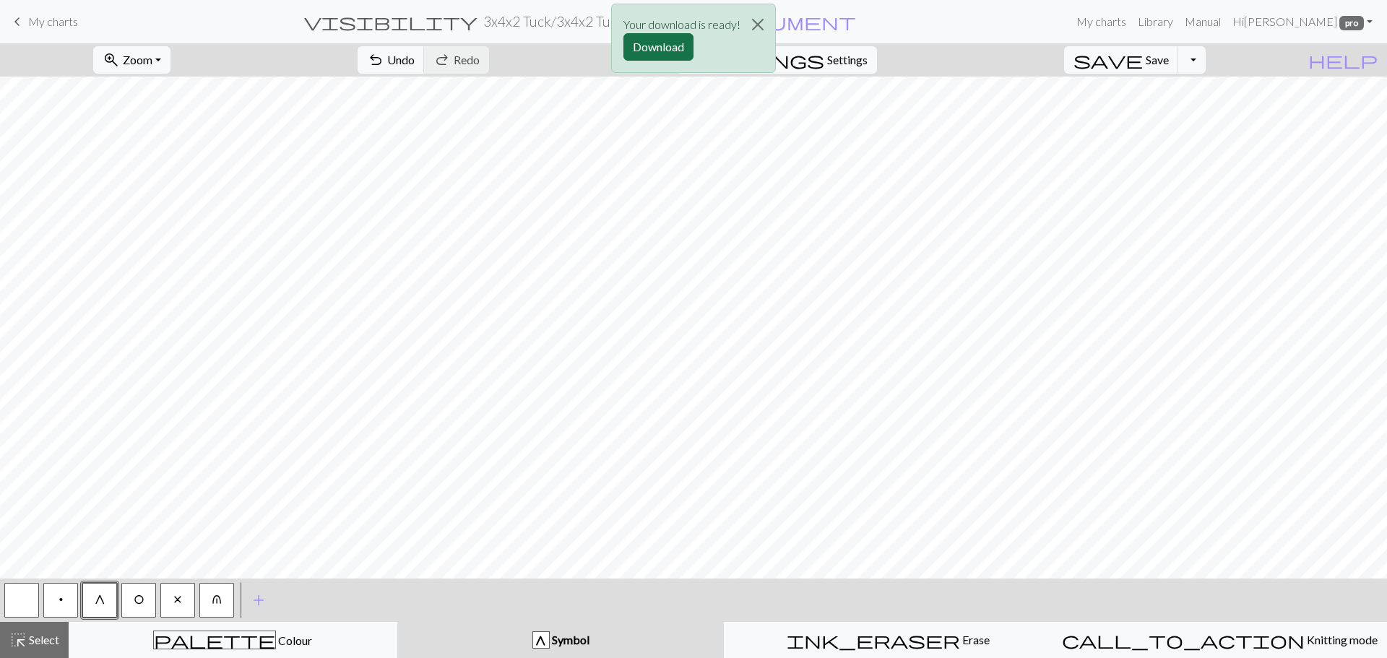
click at [652, 45] on button "Download" at bounding box center [659, 46] width 70 height 27
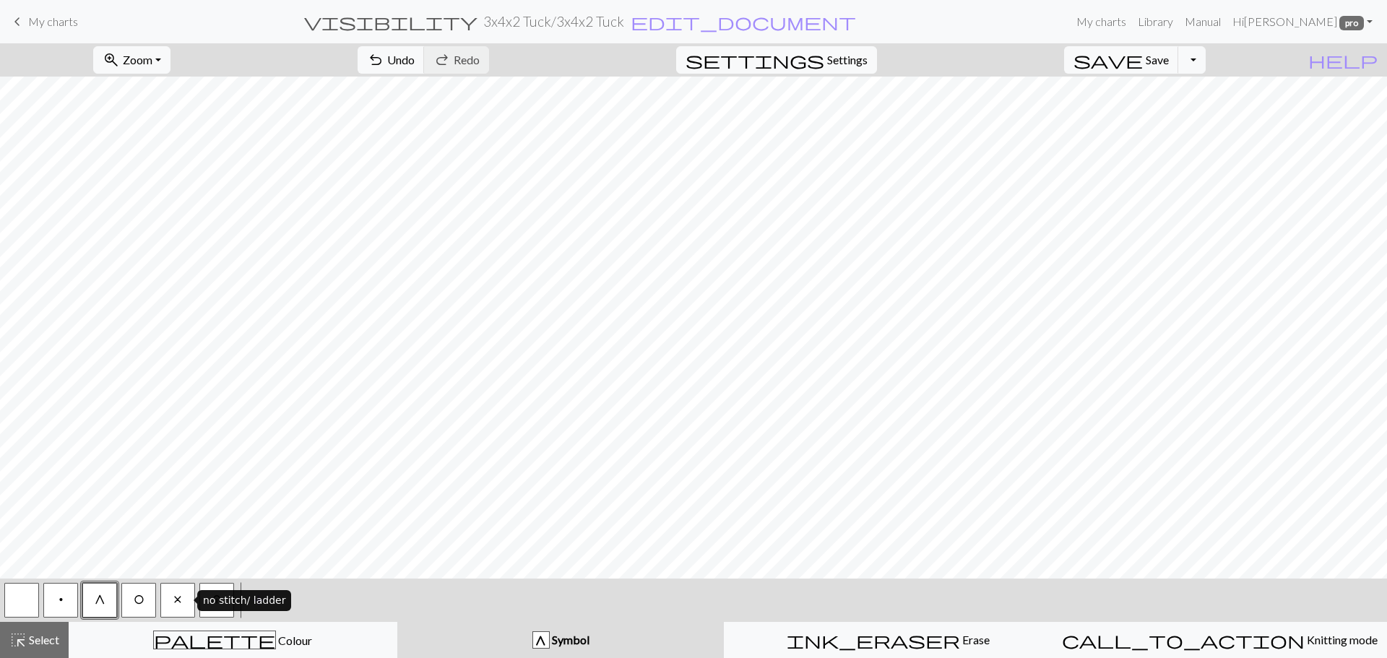
click at [178, 600] on span "x" at bounding box center [177, 600] width 9 height 12
click at [1206, 63] on button "Toggle Dropdown" at bounding box center [1192, 59] width 27 height 27
click at [1175, 111] on button "save_alt Download" at bounding box center [1086, 114] width 238 height 23
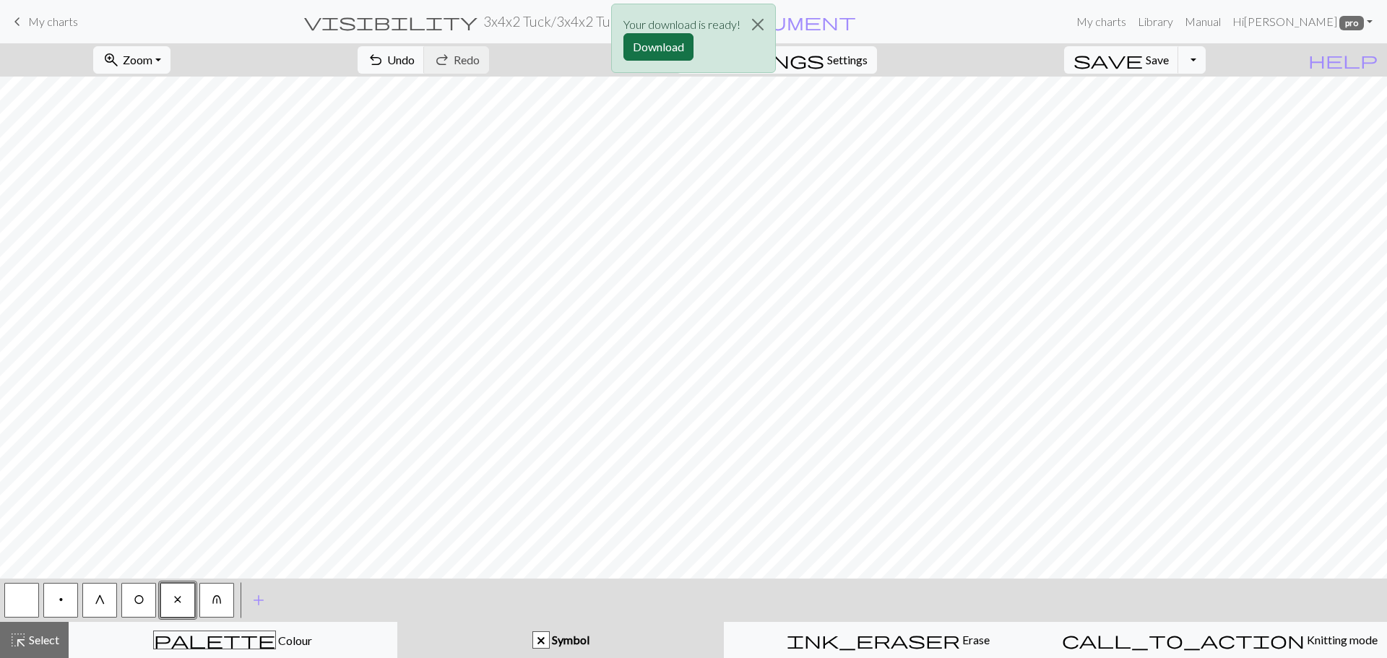
click at [644, 50] on button "Download" at bounding box center [659, 46] width 70 height 27
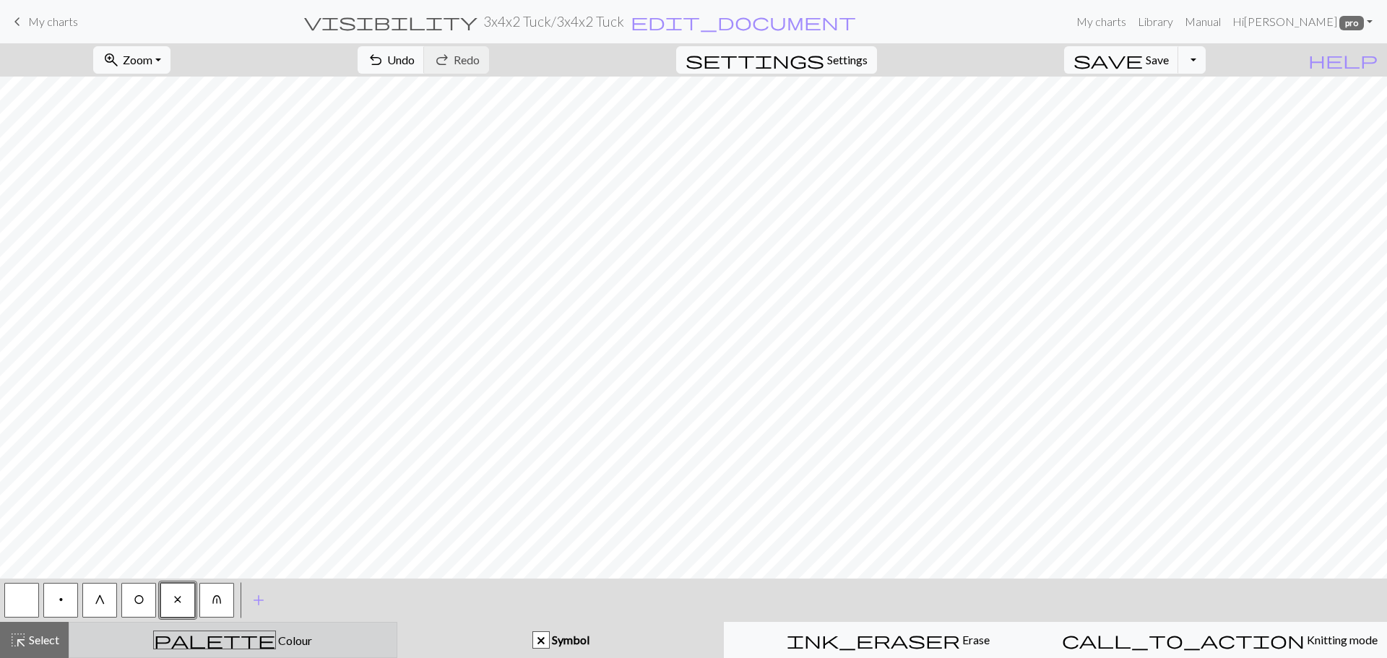
click at [276, 642] on span "Colour" at bounding box center [294, 641] width 36 height 14
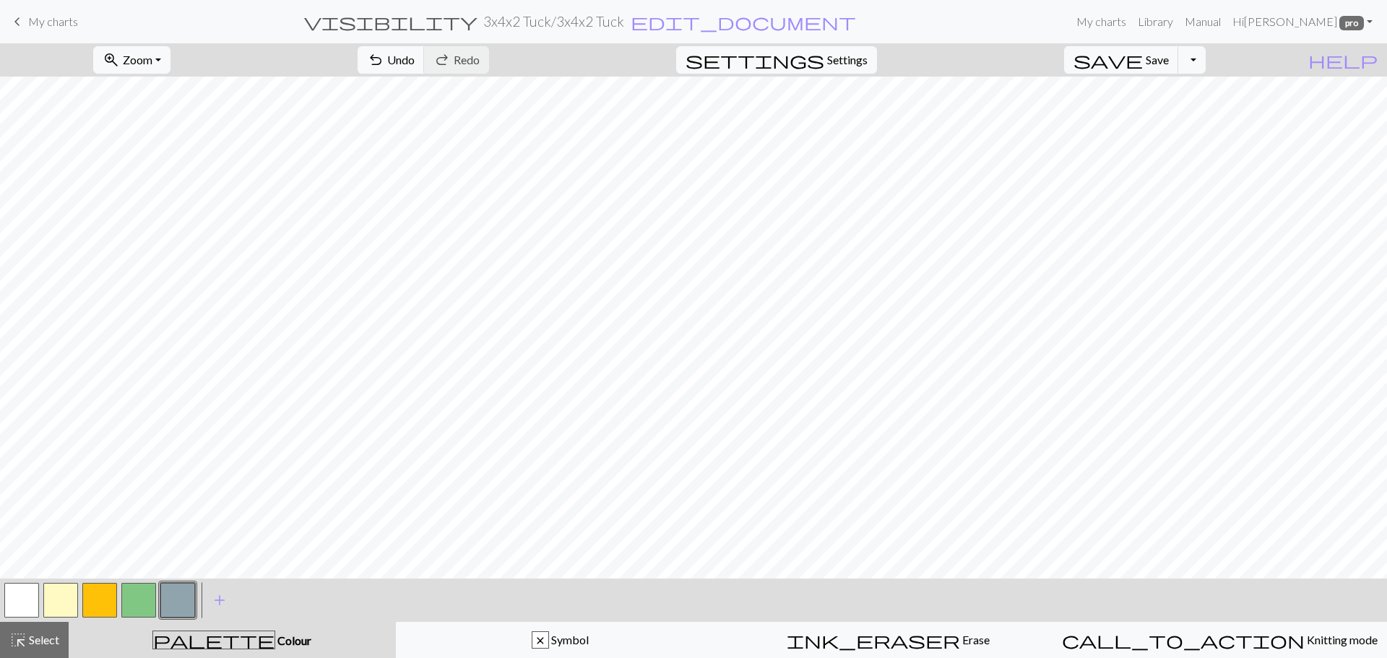
click at [93, 601] on button "button" at bounding box center [99, 600] width 35 height 35
click at [129, 600] on button "button" at bounding box center [138, 600] width 35 height 35
click at [53, 598] on button "button" at bounding box center [60, 600] width 35 height 35
click at [93, 600] on button "button" at bounding box center [99, 600] width 35 height 35
click at [127, 608] on button "button" at bounding box center [138, 600] width 35 height 35
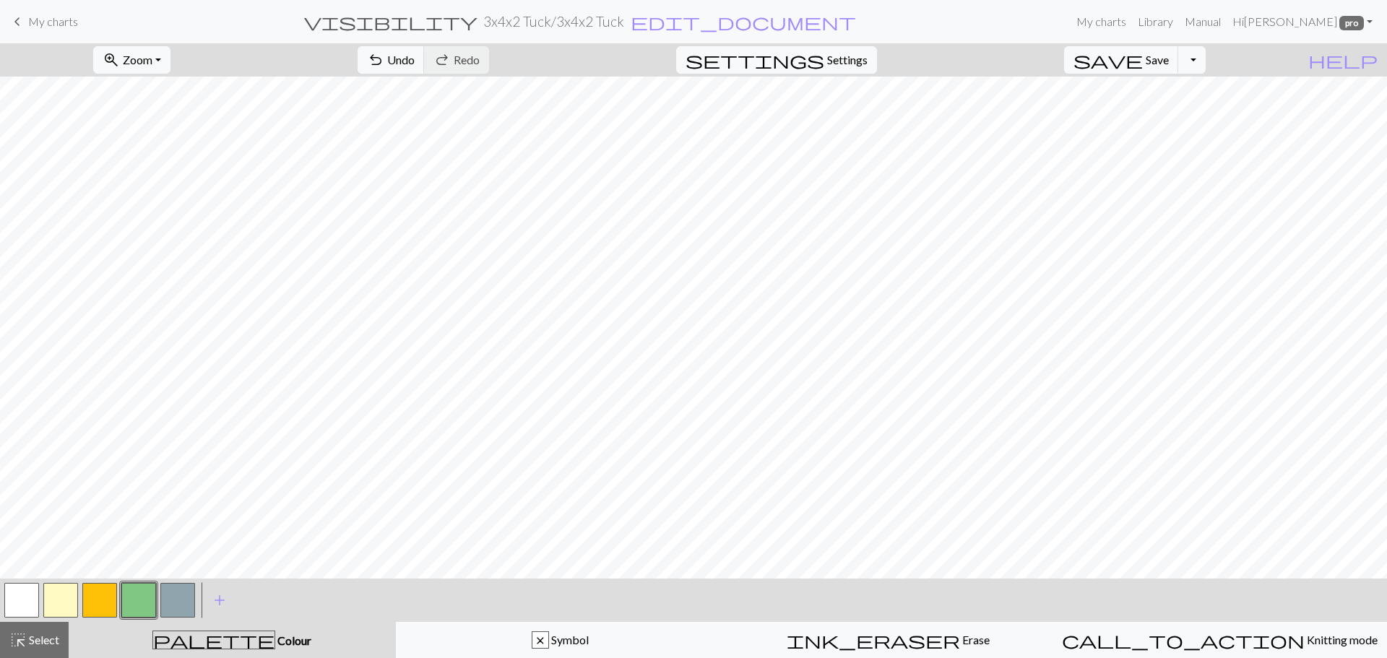
click at [58, 595] on button "button" at bounding box center [60, 600] width 35 height 35
click at [98, 599] on button "button" at bounding box center [99, 600] width 35 height 35
click at [129, 594] on button "button" at bounding box center [138, 600] width 35 height 35
click at [130, 609] on button "button" at bounding box center [138, 600] width 35 height 35
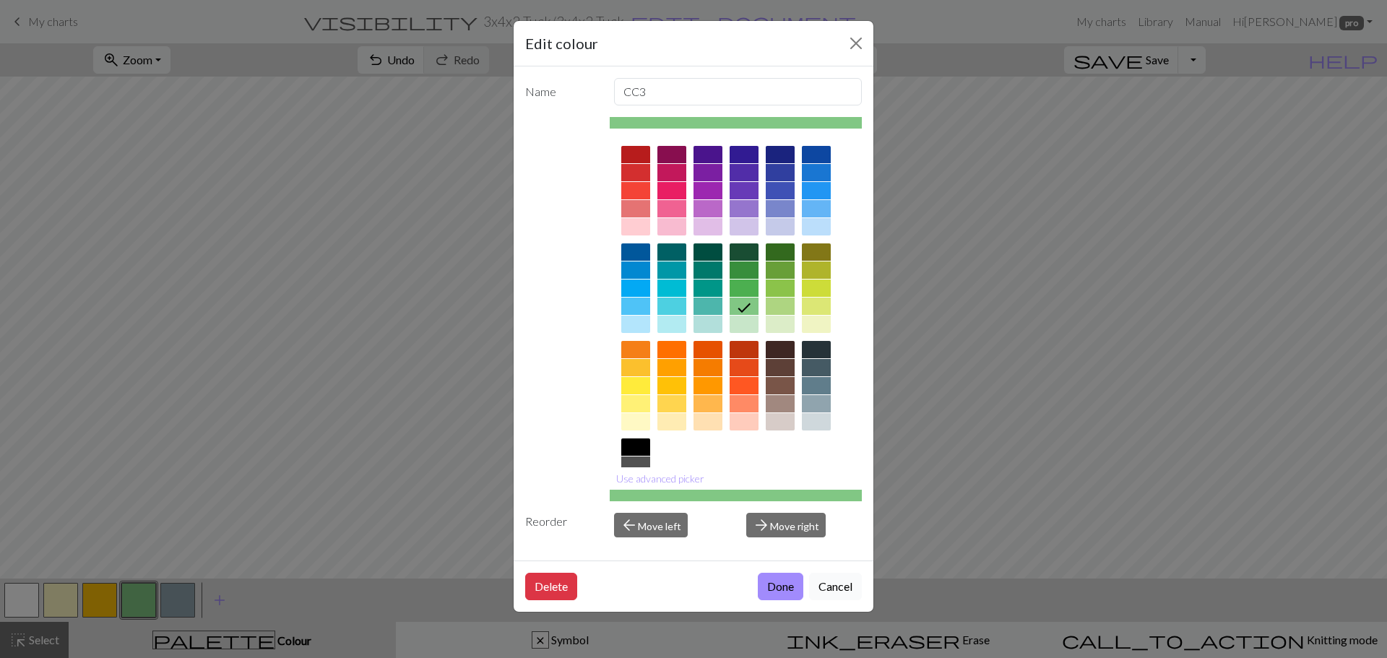
click at [844, 582] on button "Cancel" at bounding box center [835, 586] width 53 height 27
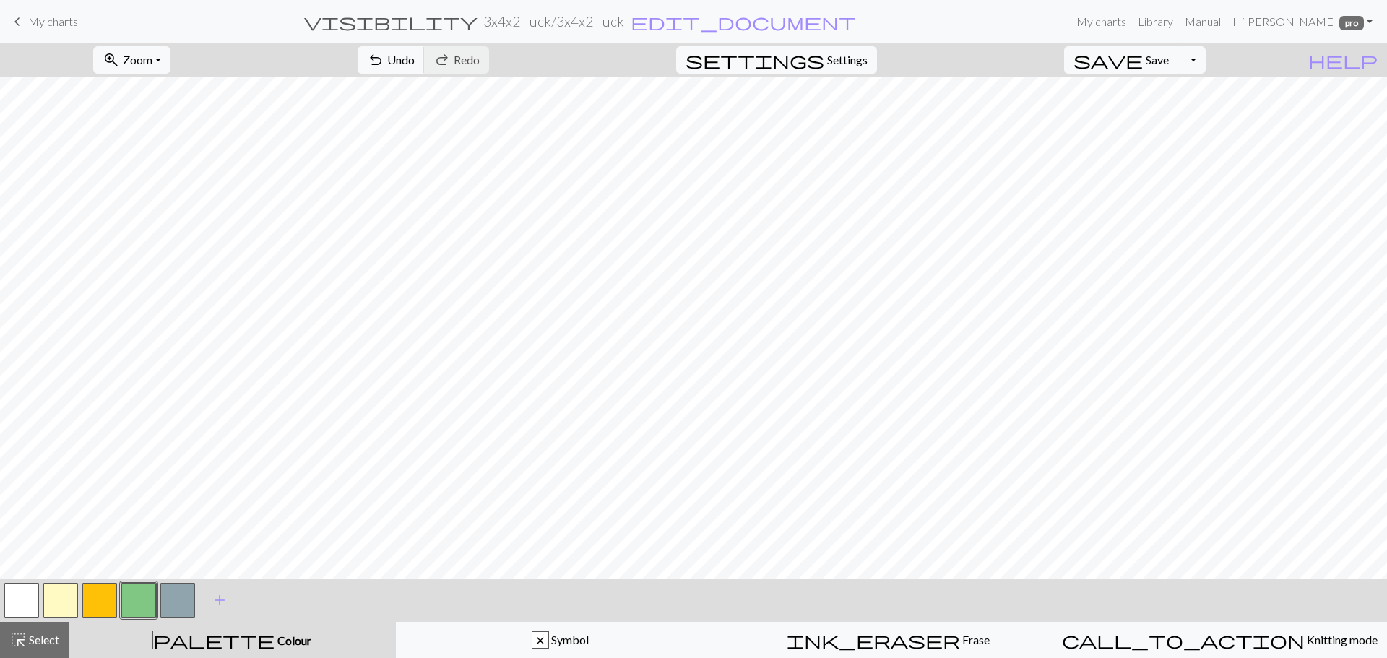
click at [65, 601] on button "button" at bounding box center [60, 600] width 35 height 35
click at [103, 599] on button "button" at bounding box center [99, 600] width 35 height 35
click at [134, 600] on button "button" at bounding box center [138, 600] width 35 height 35
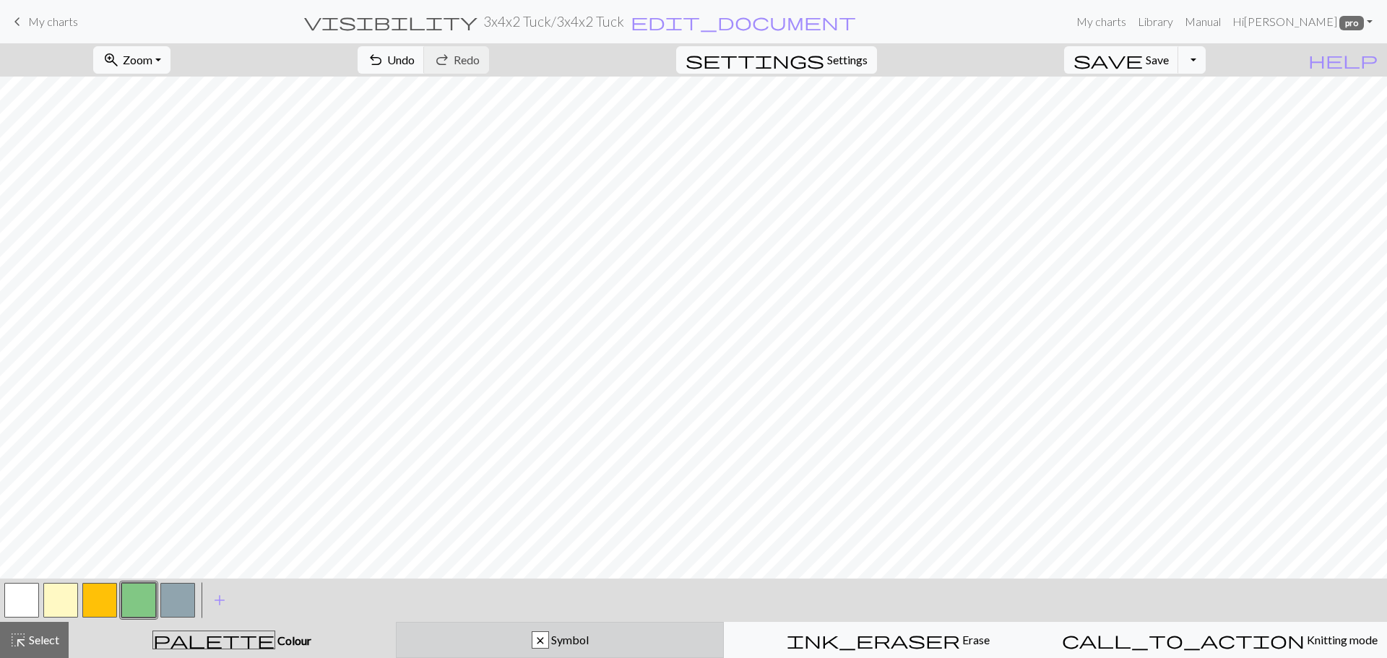
click at [486, 632] on div "x Symbol" at bounding box center [560, 640] width 310 height 17
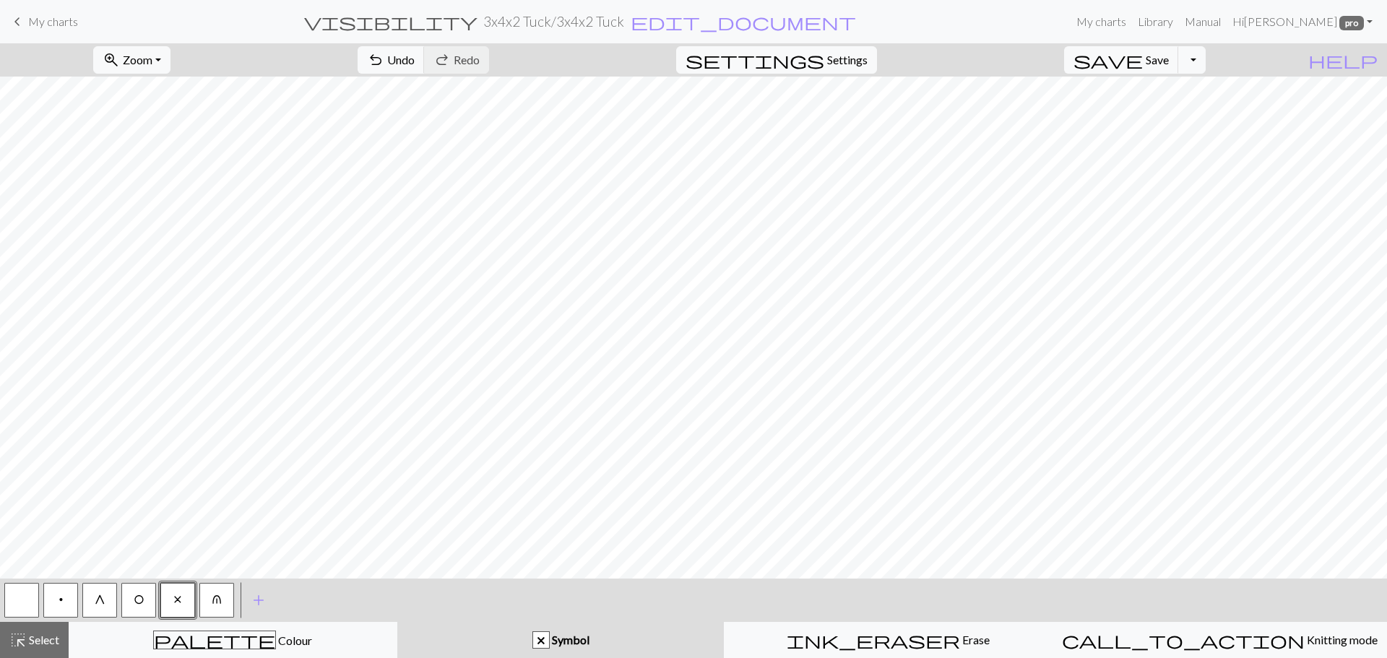
click at [25, 598] on button "button" at bounding box center [21, 600] width 35 height 35
click at [134, 598] on span "O" at bounding box center [139, 600] width 11 height 12
click at [1206, 59] on button "Toggle Dropdown" at bounding box center [1192, 59] width 27 height 27
click at [1181, 116] on button "save_alt Download" at bounding box center [1086, 114] width 238 height 23
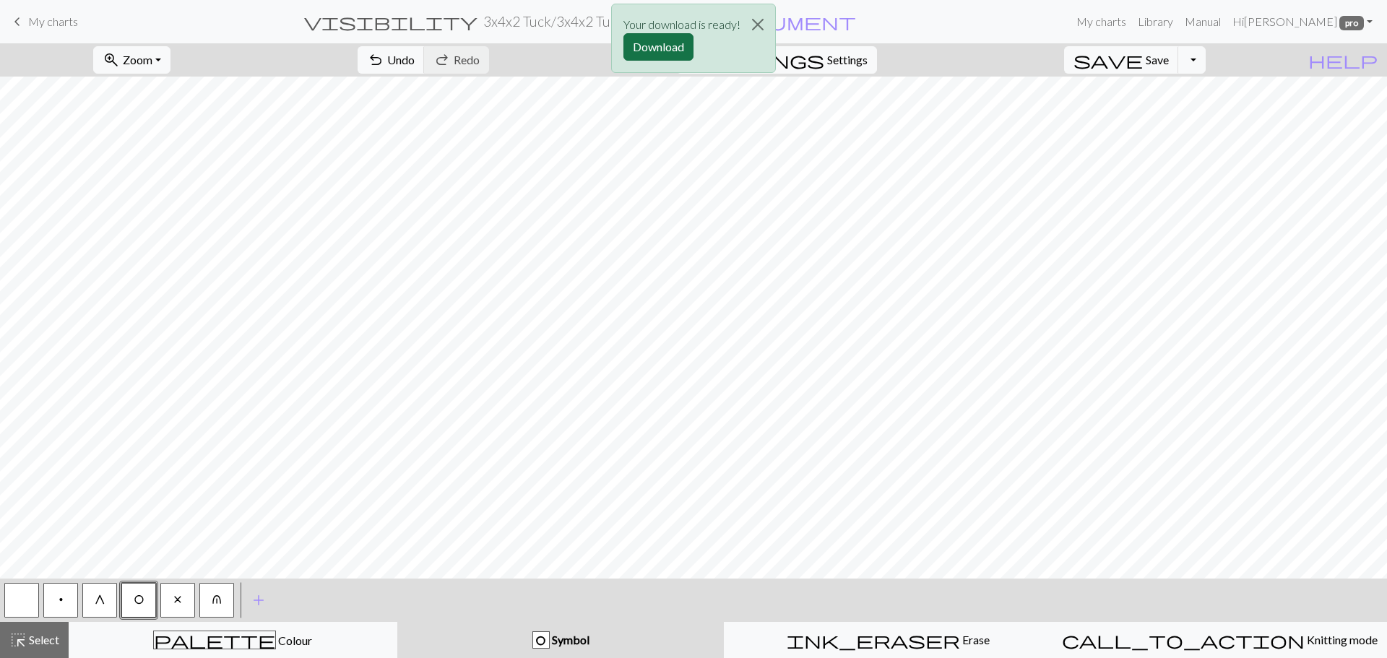
click at [660, 46] on button "Download" at bounding box center [659, 46] width 70 height 27
click at [25, 597] on button "button" at bounding box center [21, 600] width 35 height 35
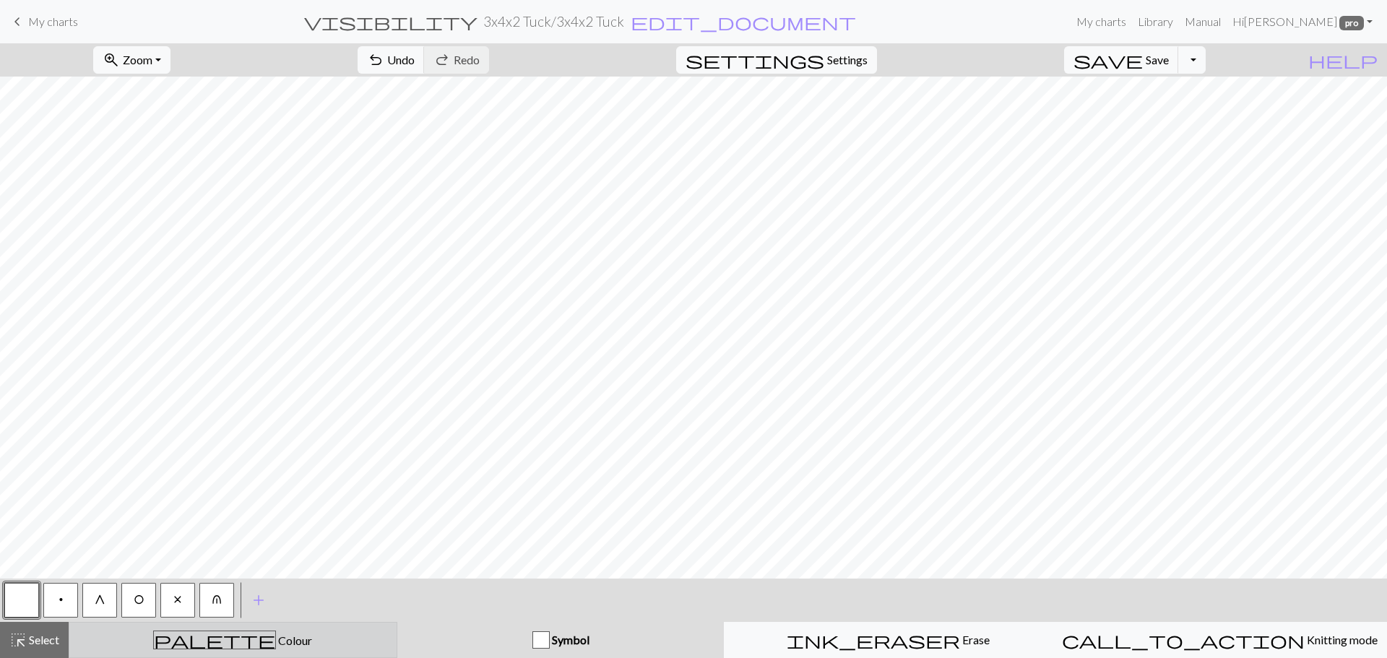
click at [276, 645] on span "Colour" at bounding box center [294, 641] width 36 height 14
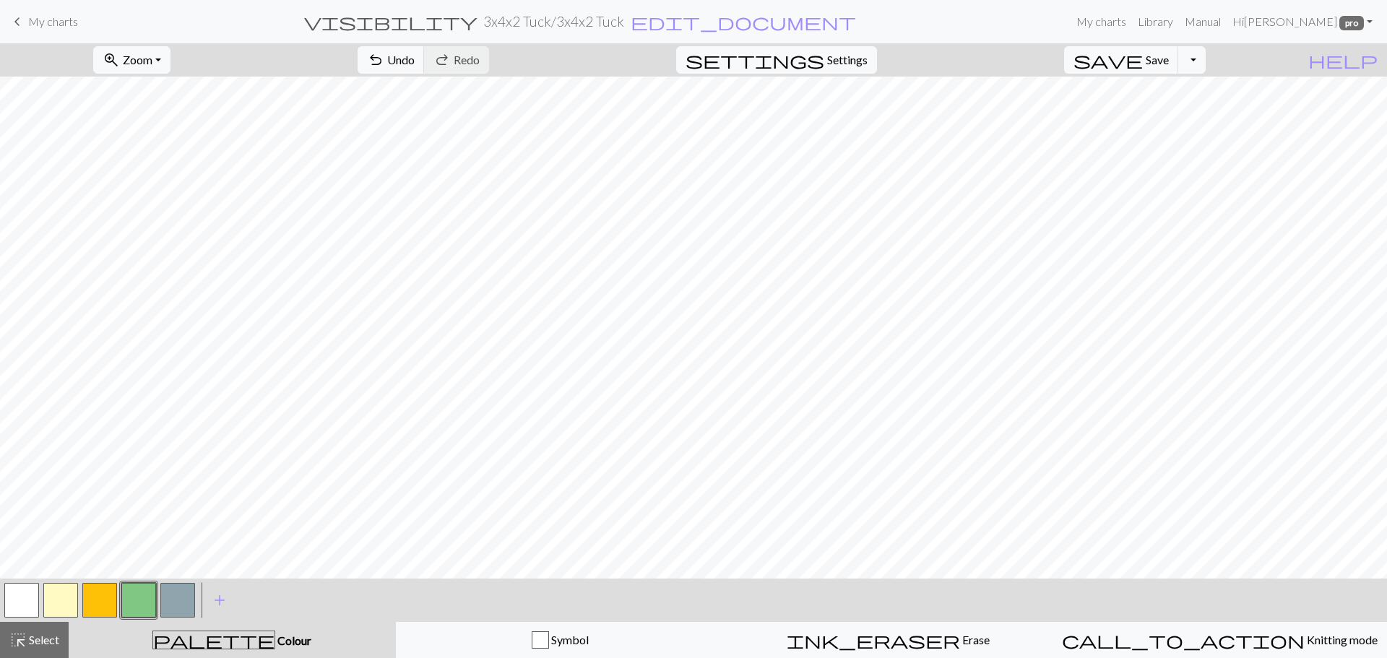
drag, startPoint x: 60, startPoint y: 595, endPoint x: 103, endPoint y: 593, distance: 42.7
click at [58, 595] on button "button" at bounding box center [60, 600] width 35 height 35
click at [86, 604] on button "button" at bounding box center [99, 600] width 35 height 35
click at [1167, 62] on button "save Save Save" at bounding box center [1121, 59] width 115 height 27
click at [1217, 56] on div "Chart saved" at bounding box center [693, 28] width 1387 height 57
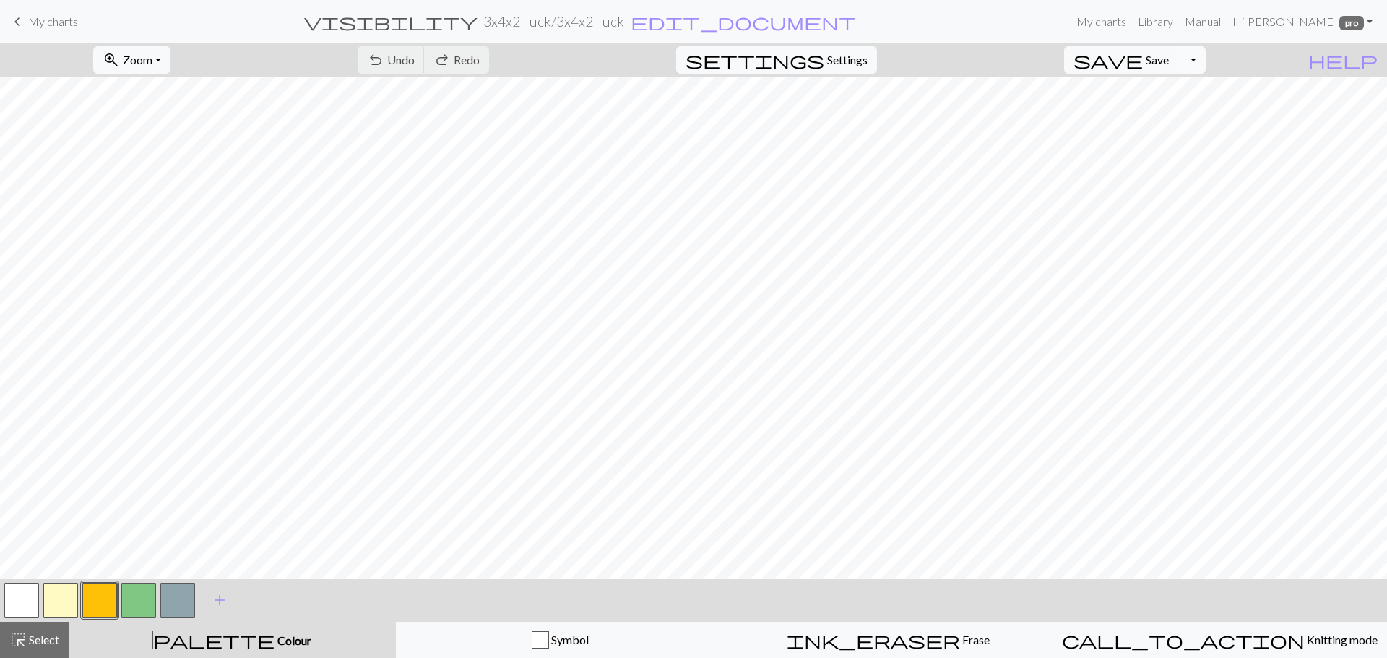
click at [1206, 61] on button "Toggle Dropdown" at bounding box center [1192, 59] width 27 height 27
click at [1169, 116] on button "save_alt Download" at bounding box center [1086, 114] width 238 height 23
click at [676, 48] on button "Download" at bounding box center [659, 46] width 70 height 27
click at [108, 596] on button "button" at bounding box center [99, 600] width 35 height 35
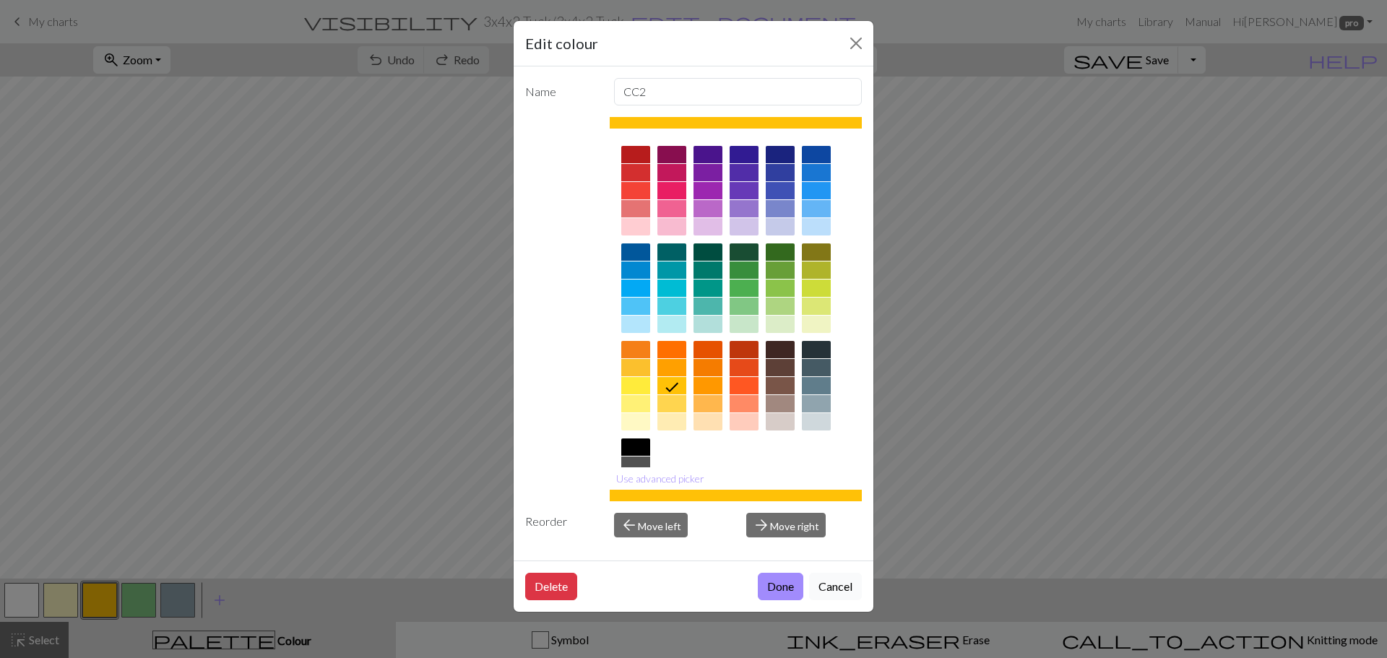
click at [837, 590] on button "Cancel" at bounding box center [835, 586] width 53 height 27
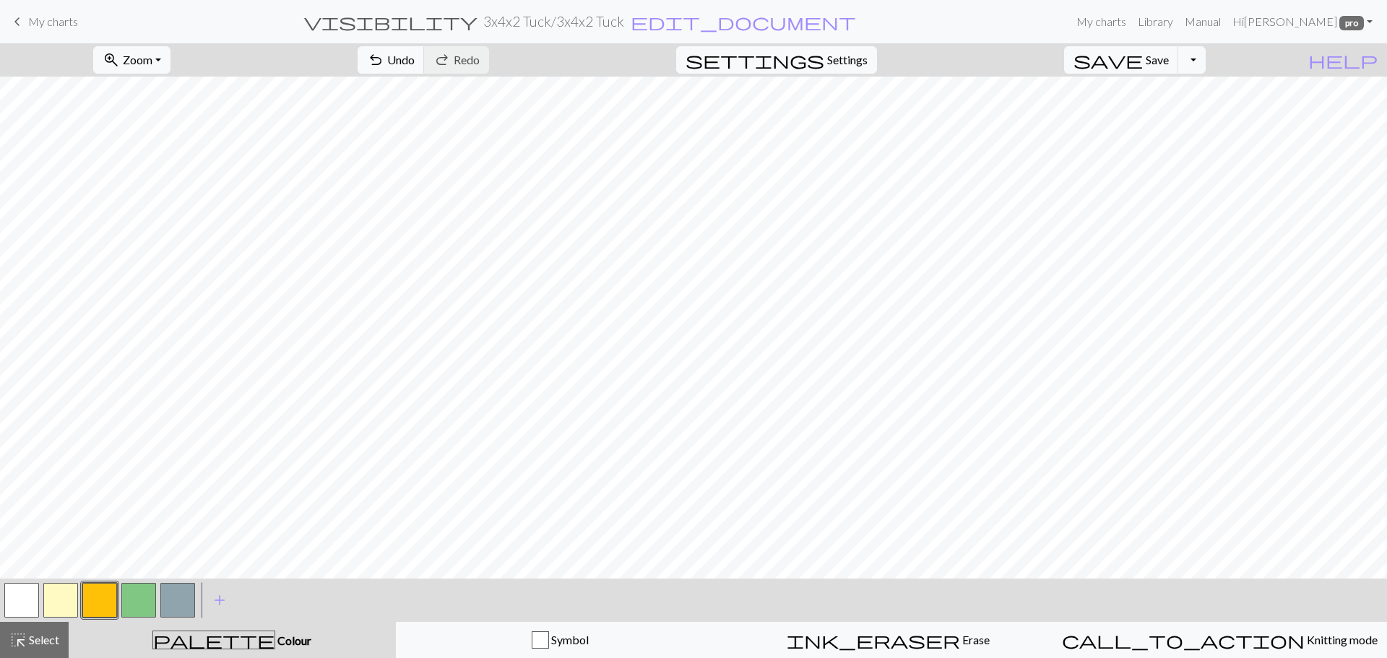
click at [53, 598] on button "button" at bounding box center [60, 600] width 35 height 35
click at [1206, 64] on button "Toggle Dropdown" at bounding box center [1192, 59] width 27 height 27
click at [1154, 118] on button "save_alt Download" at bounding box center [1086, 114] width 238 height 23
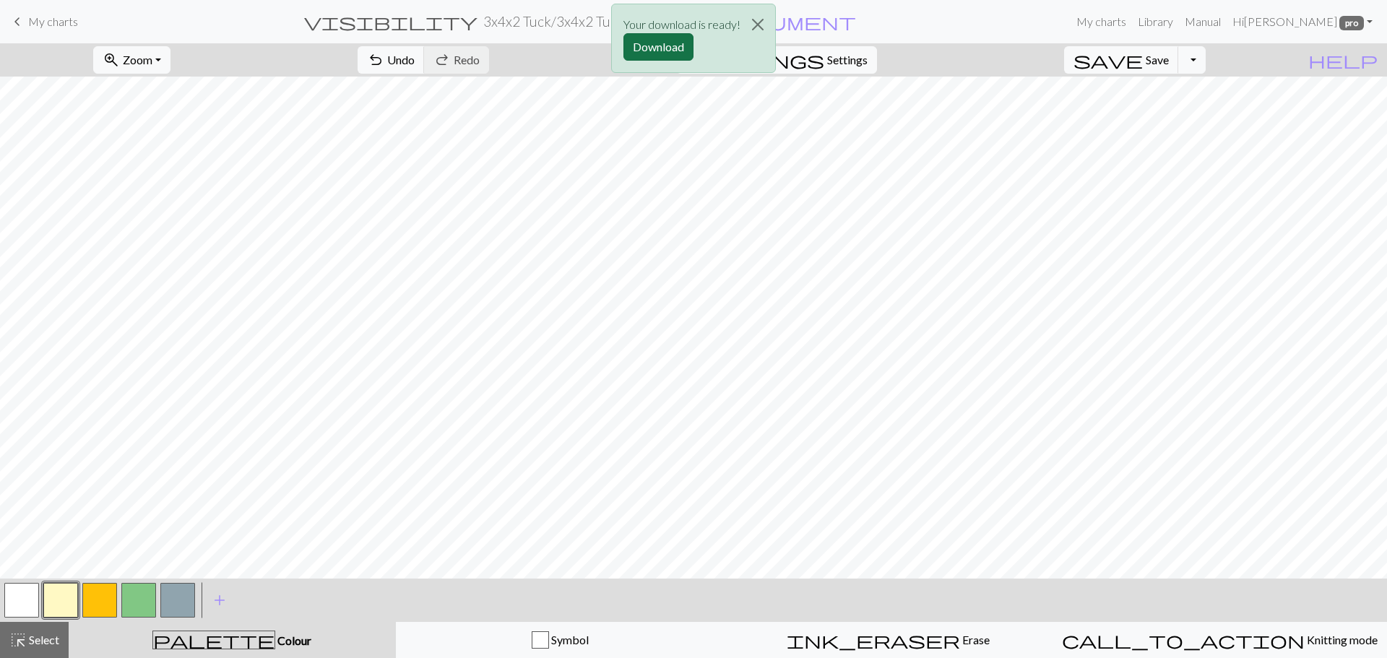
click at [677, 46] on button "Download" at bounding box center [659, 46] width 70 height 27
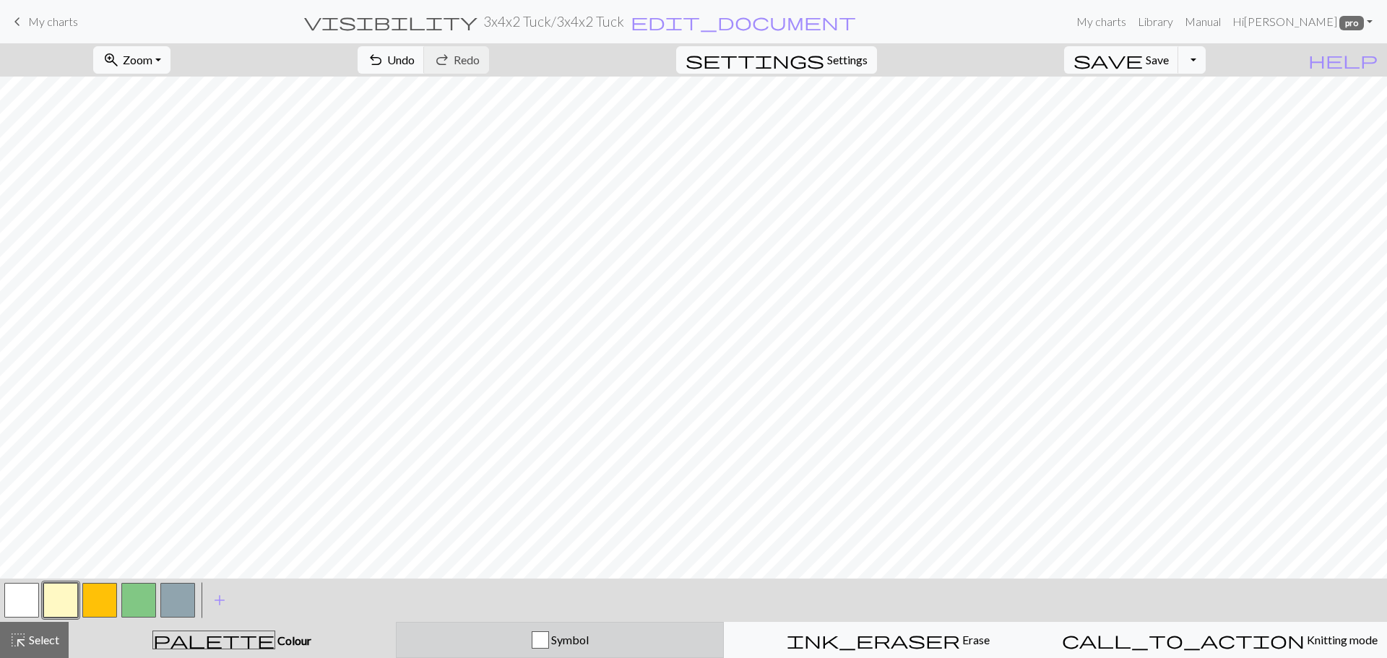
click at [460, 625] on div "< > add Add a colour highlight_alt Select Select palette Colour Colour Symbol i…" at bounding box center [693, 618] width 1387 height 79
click at [451, 634] on div "Symbol" at bounding box center [560, 640] width 310 height 17
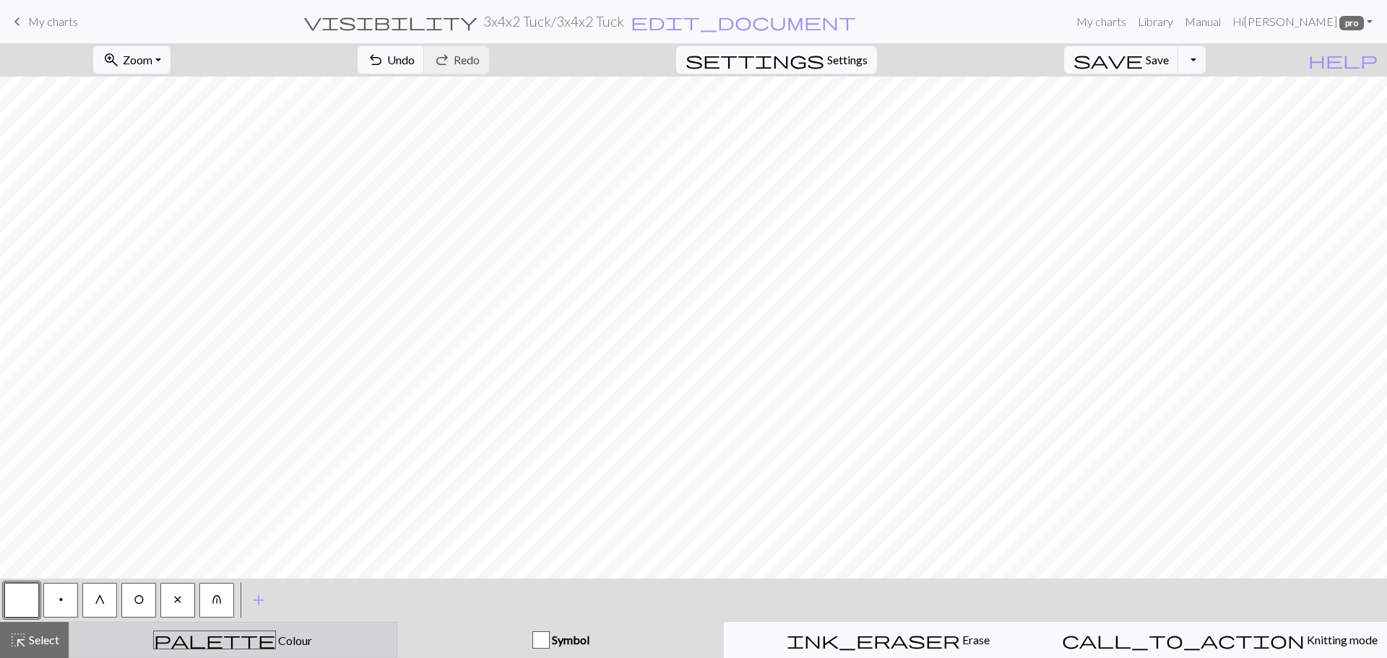
click at [206, 640] on icon "palette" at bounding box center [214, 640] width 123 height 19
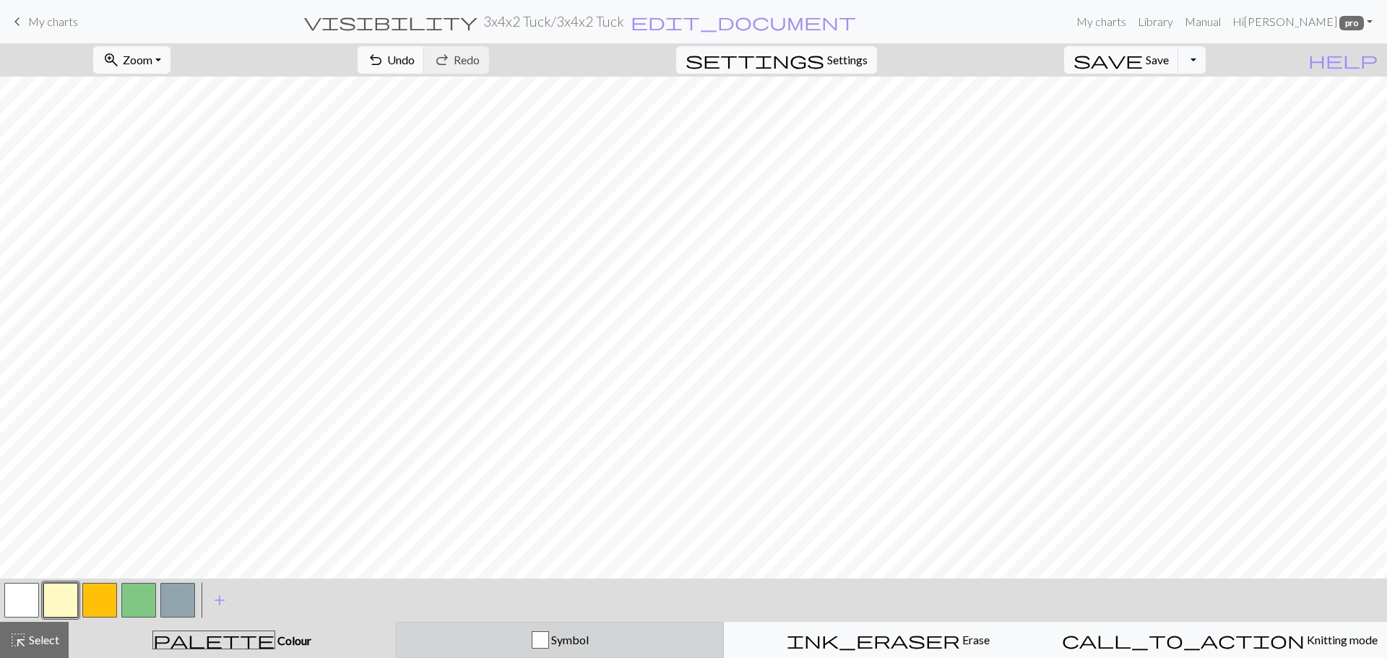
click at [497, 641] on div "Symbol" at bounding box center [560, 640] width 310 height 17
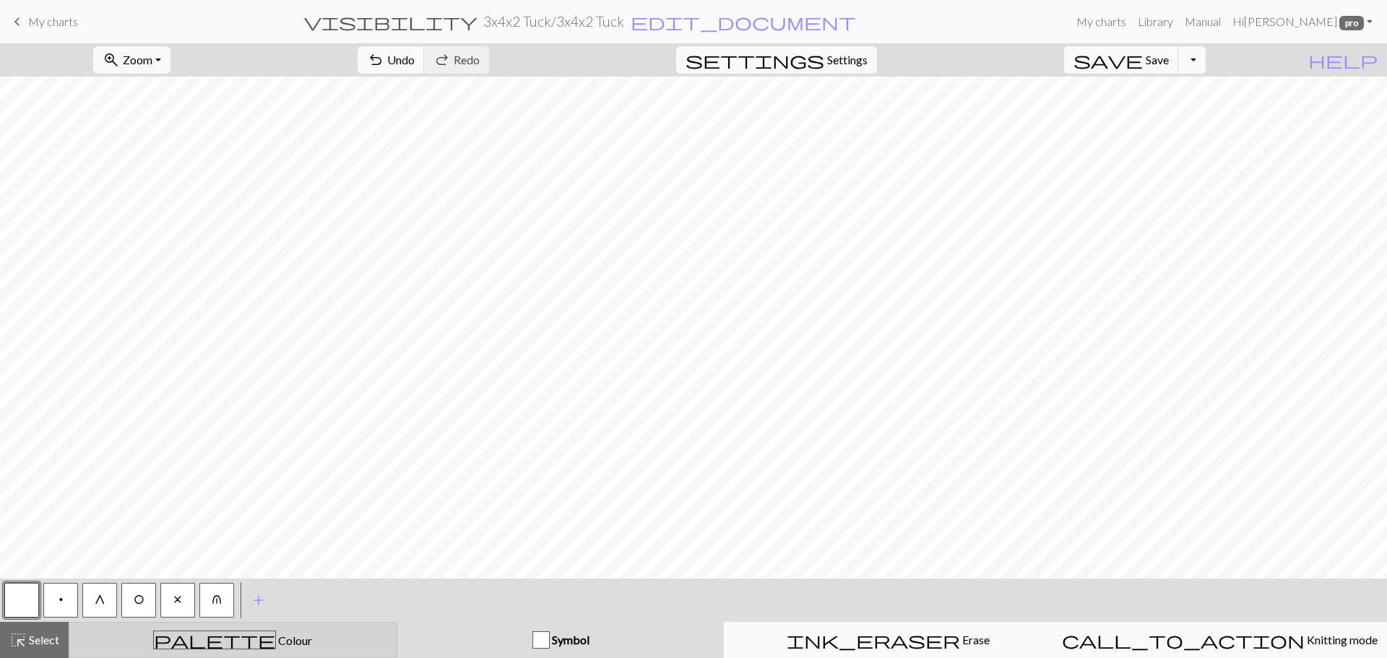
click at [184, 641] on div "palette Colour Colour" at bounding box center [233, 640] width 310 height 19
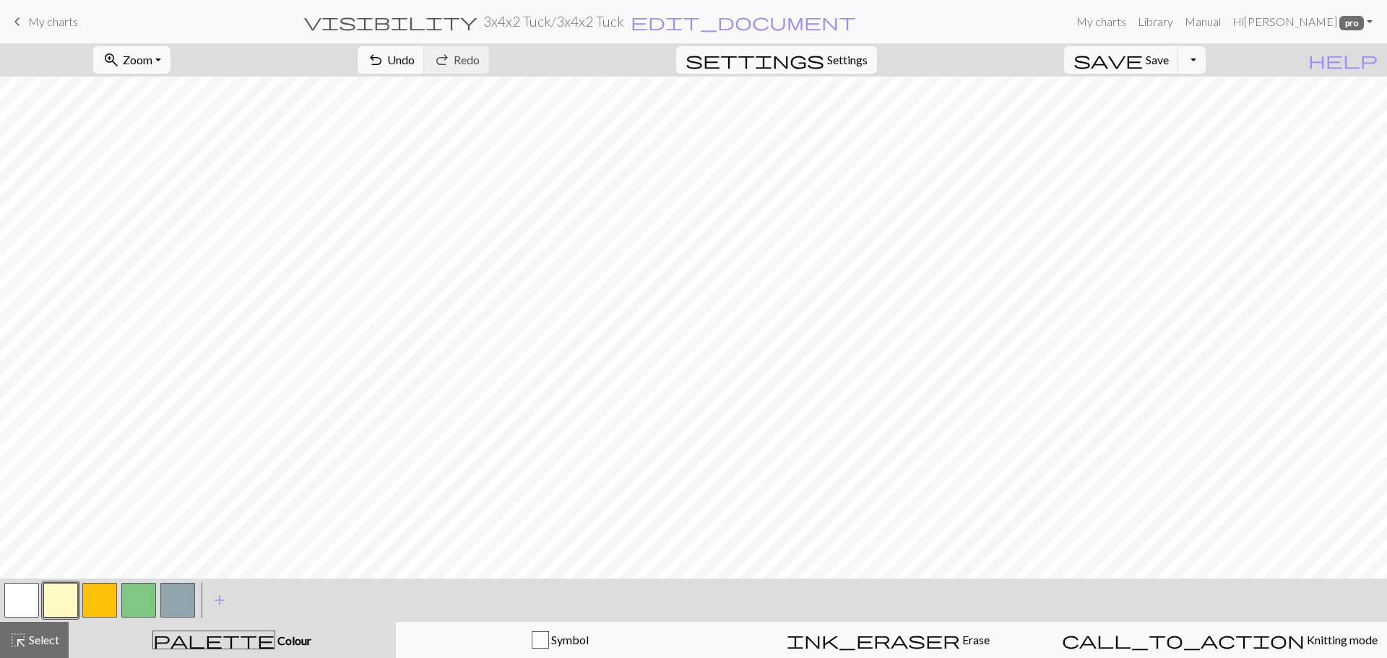
click at [99, 591] on button "button" at bounding box center [99, 600] width 35 height 35
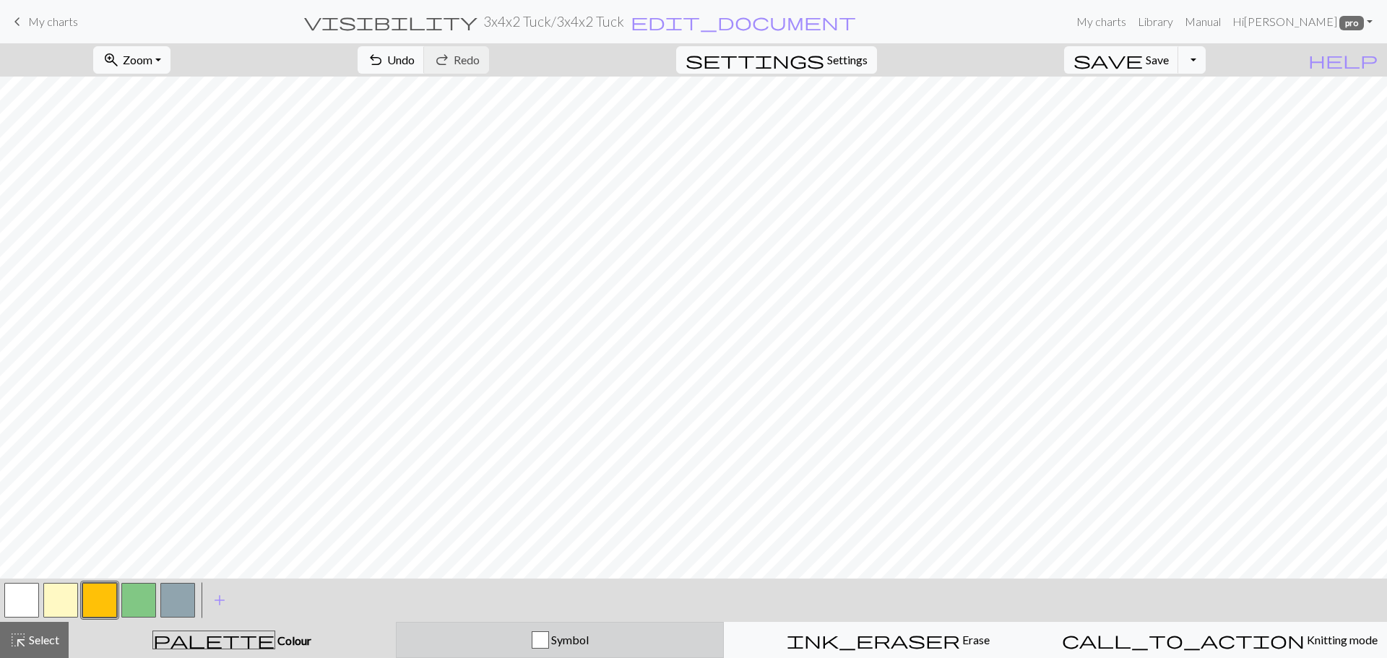
click at [447, 644] on div "Symbol" at bounding box center [560, 640] width 310 height 17
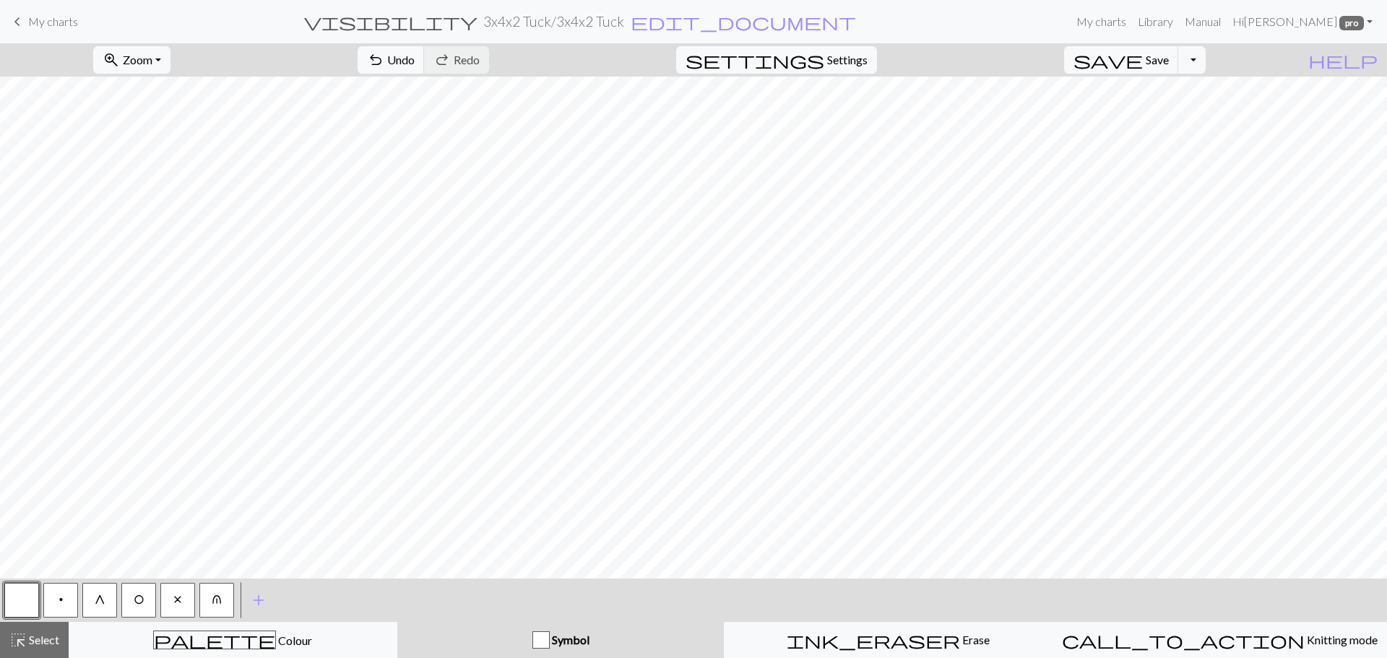
click at [175, 603] on span "x" at bounding box center [177, 600] width 9 height 12
click at [99, 604] on span "G" at bounding box center [100, 600] width 11 height 12
click at [1206, 61] on button "Toggle Dropdown" at bounding box center [1192, 59] width 27 height 27
click at [1178, 111] on button "save_alt Download" at bounding box center [1086, 114] width 238 height 23
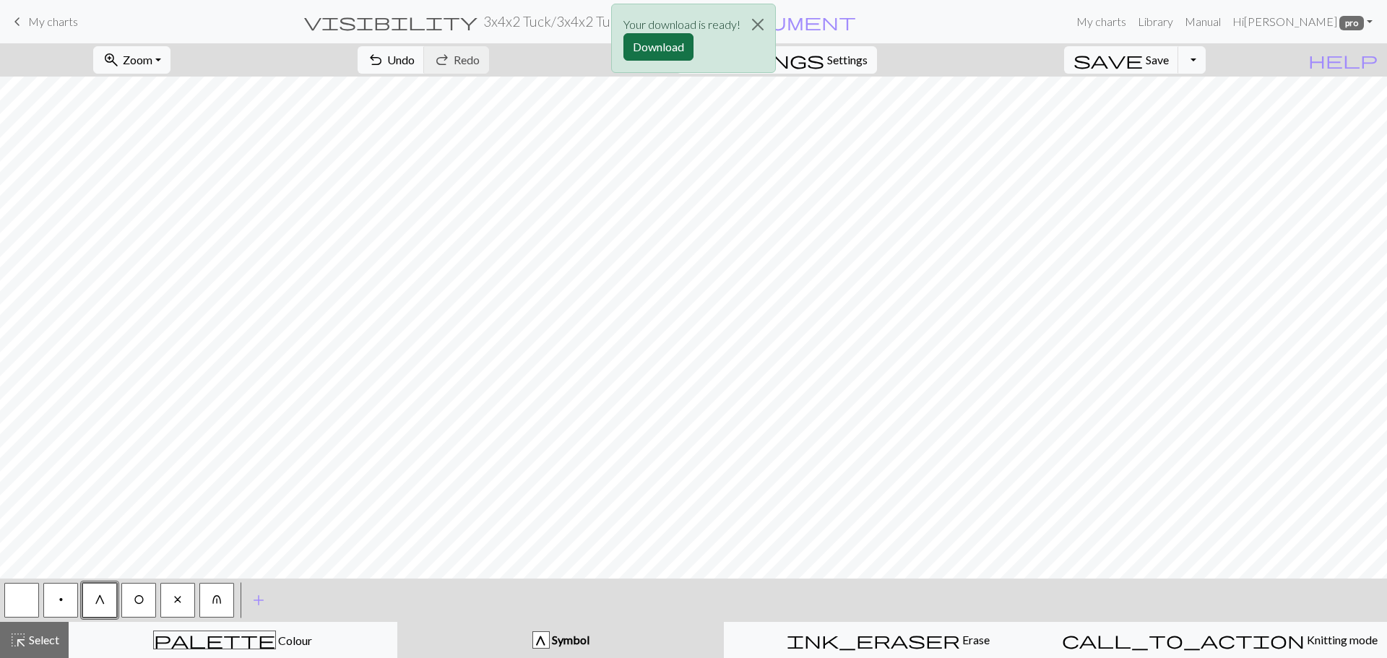
click at [668, 48] on button "Download" at bounding box center [659, 46] width 70 height 27
click at [212, 603] on span "u" at bounding box center [217, 600] width 10 height 12
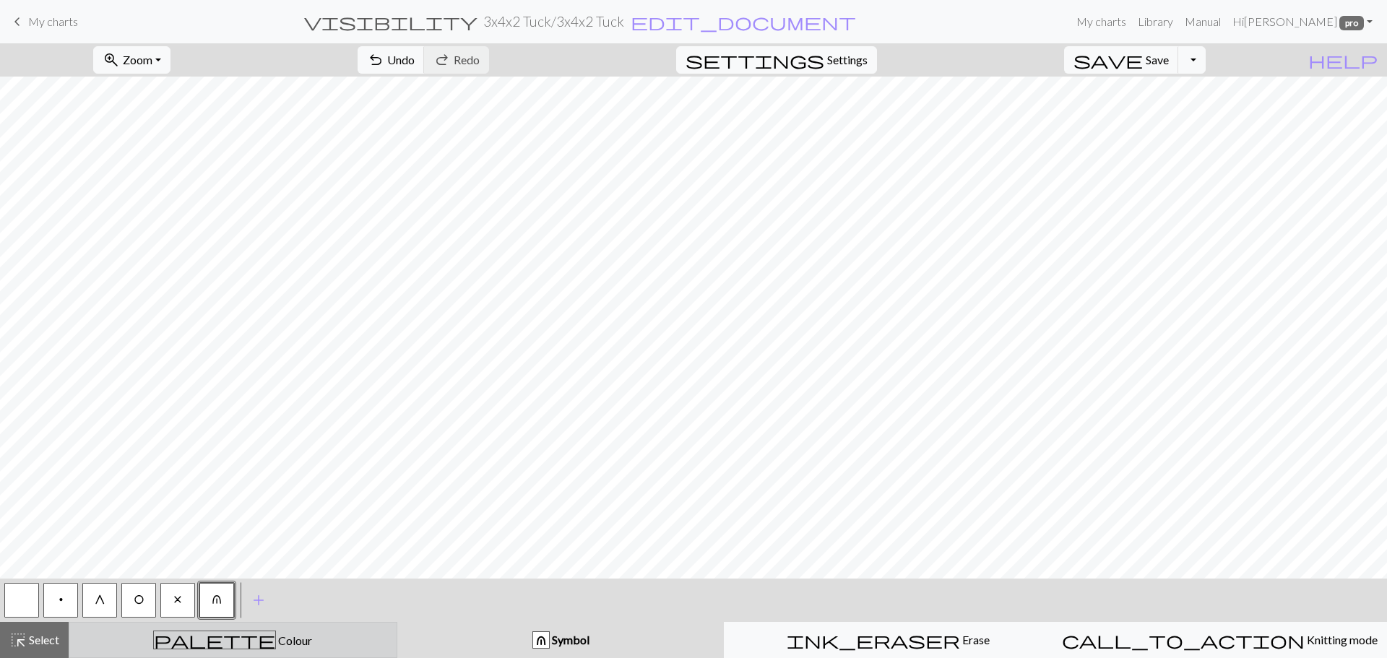
click at [223, 637] on span "palette" at bounding box center [214, 640] width 121 height 20
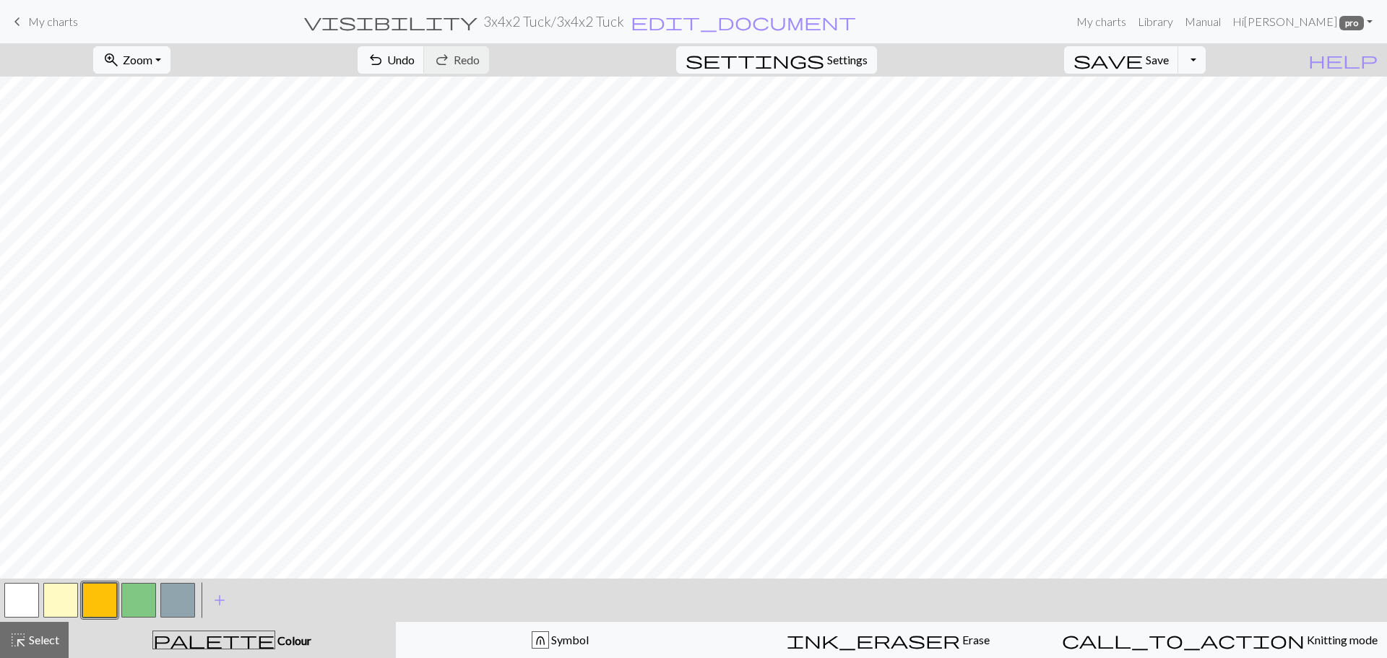
click at [134, 605] on button "button" at bounding box center [138, 600] width 35 height 35
click at [173, 599] on button "button" at bounding box center [177, 600] width 35 height 35
click at [1169, 65] on span "Save" at bounding box center [1157, 60] width 23 height 14
click at [1206, 60] on button "Toggle Dropdown" at bounding box center [1192, 59] width 27 height 27
click at [1160, 117] on button "save_alt Download" at bounding box center [1086, 114] width 238 height 23
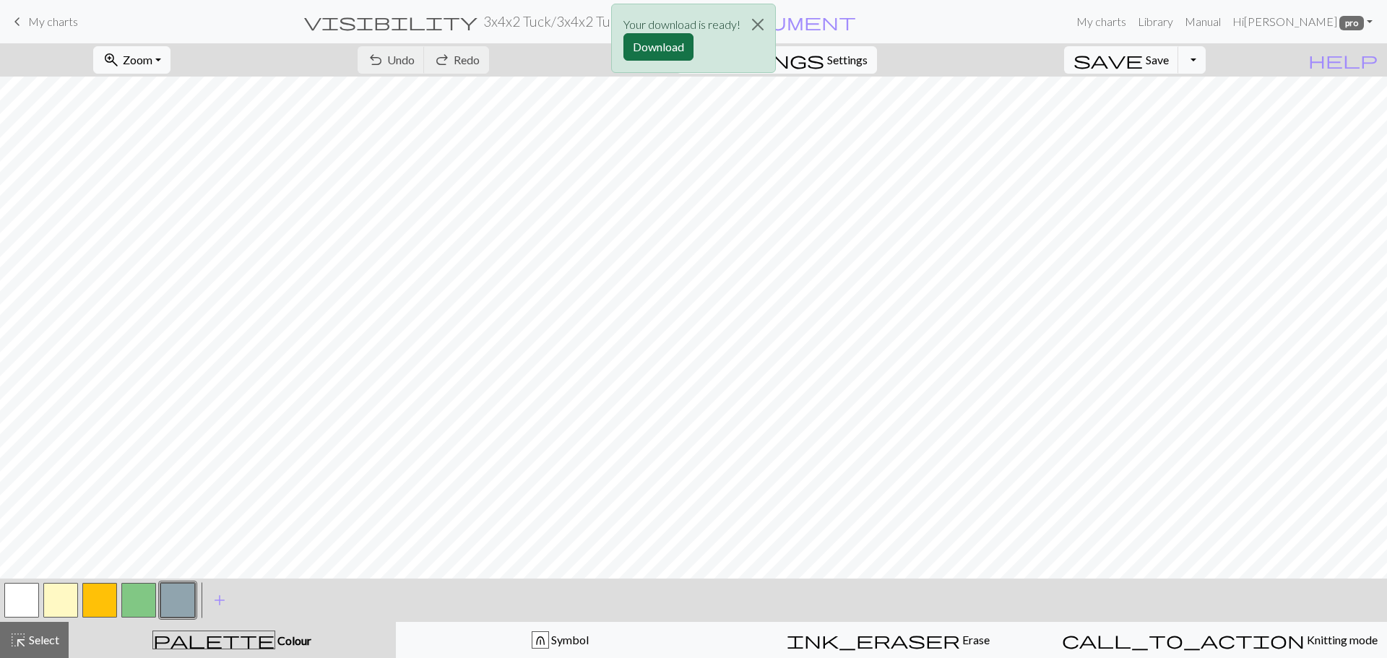
click at [678, 40] on button "Download" at bounding box center [659, 46] width 70 height 27
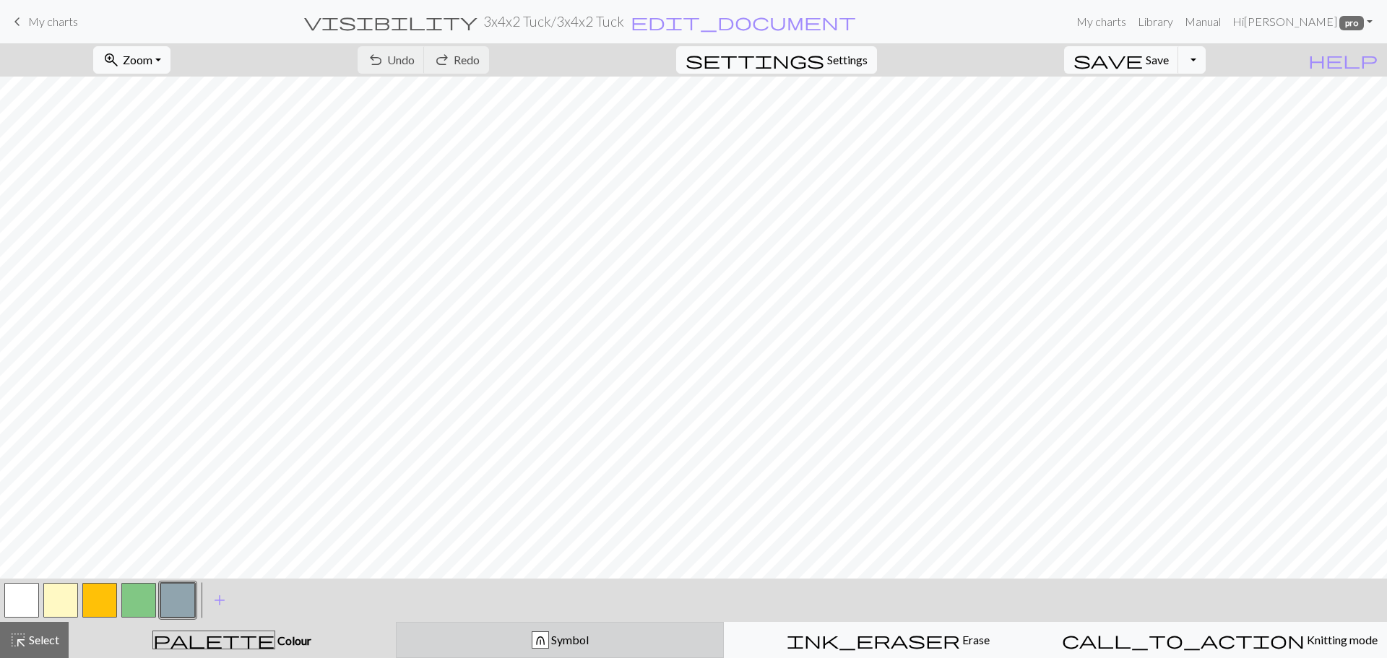
click at [452, 642] on div "u Symbol" at bounding box center [560, 640] width 310 height 17
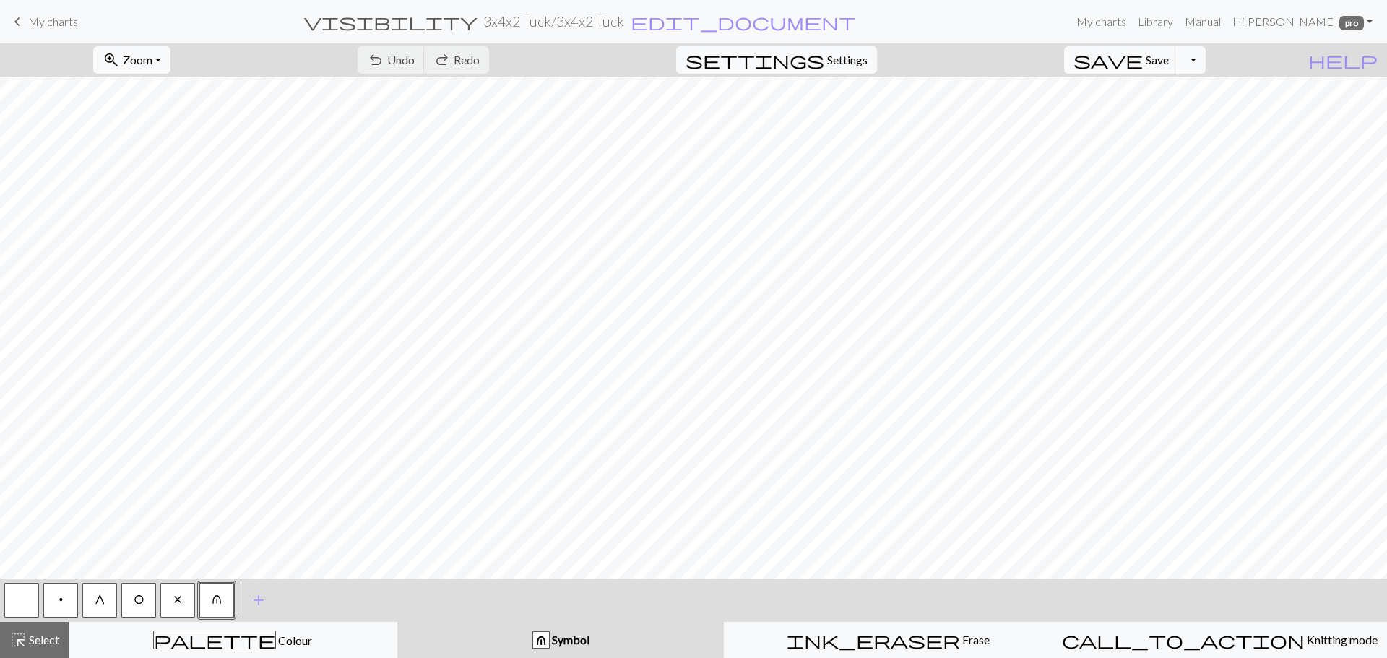
click at [17, 605] on button "button" at bounding box center [21, 600] width 35 height 35
click at [138, 603] on span "O" at bounding box center [139, 600] width 11 height 12
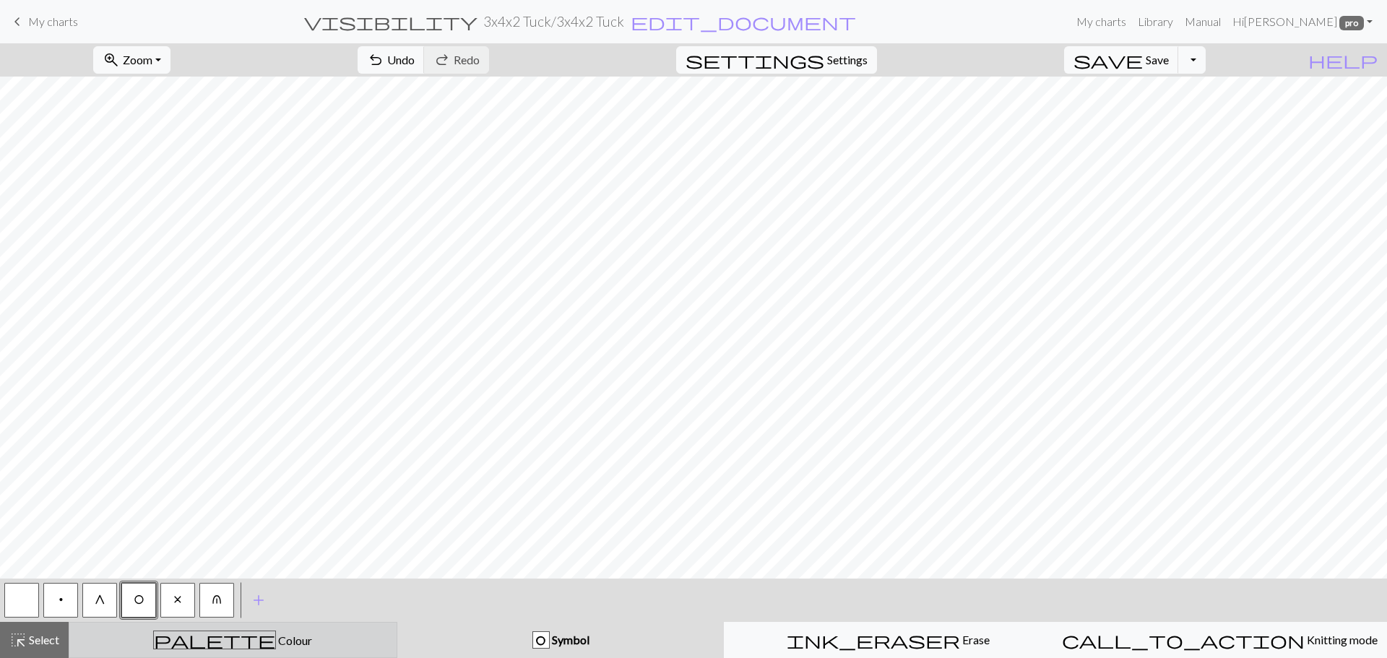
click at [296, 633] on div "palette Colour Colour" at bounding box center [233, 640] width 310 height 19
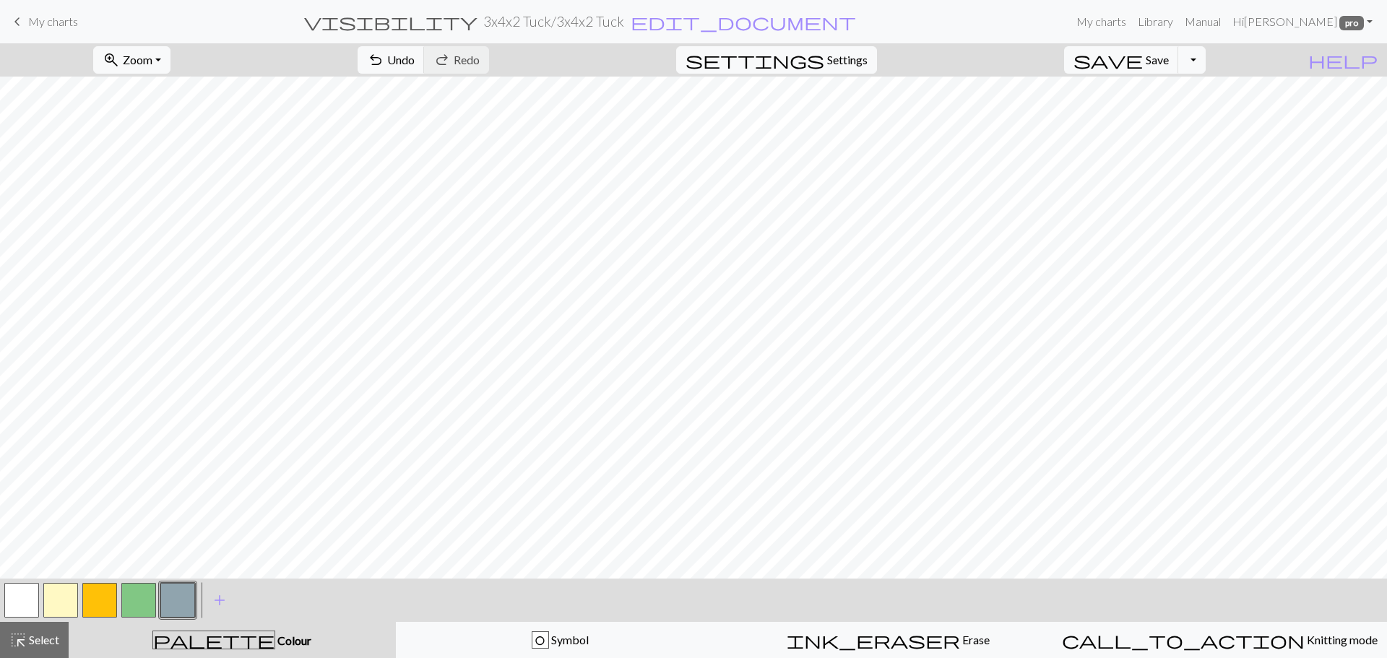
click at [100, 597] on button "button" at bounding box center [99, 600] width 35 height 35
click at [128, 598] on button "button" at bounding box center [138, 600] width 35 height 35
click at [47, 600] on button "button" at bounding box center [60, 600] width 35 height 35
click at [90, 595] on button "button" at bounding box center [99, 600] width 35 height 35
click at [60, 596] on button "button" at bounding box center [60, 600] width 35 height 35
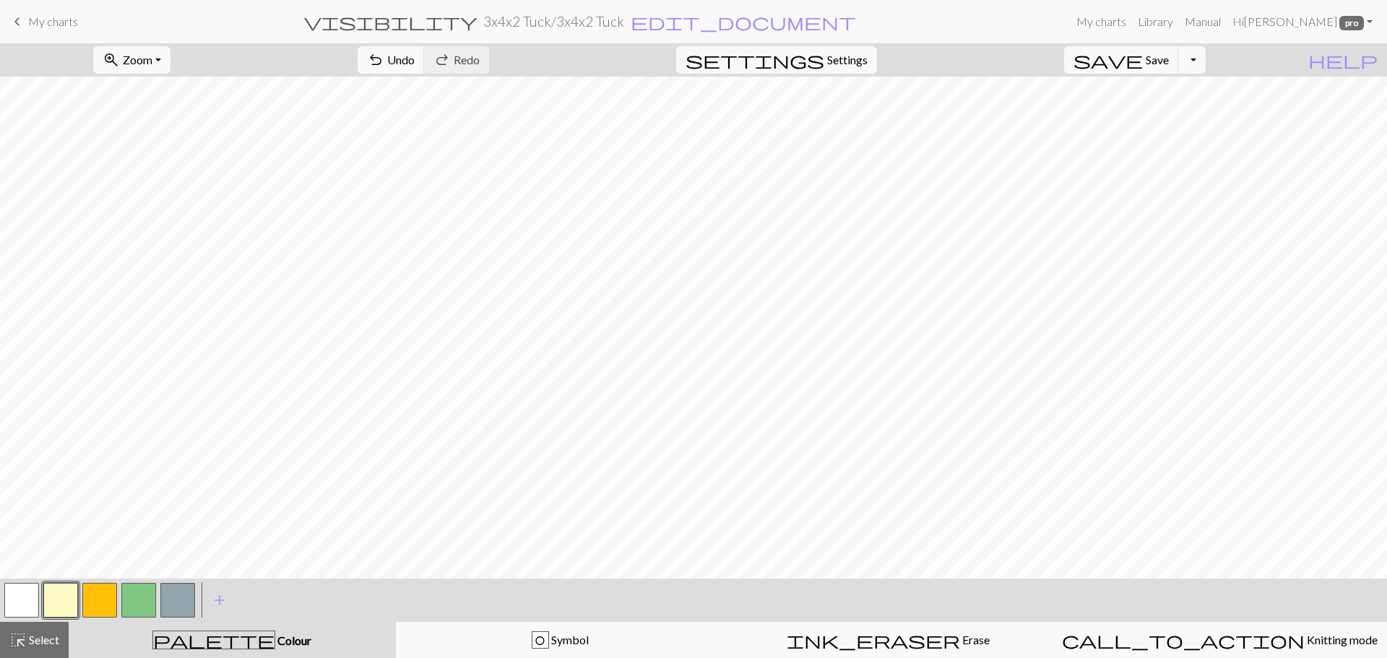
click at [93, 600] on button "button" at bounding box center [99, 600] width 35 height 35
click at [139, 602] on button "button" at bounding box center [138, 600] width 35 height 35
click at [56, 606] on button "button" at bounding box center [60, 600] width 35 height 35
click at [95, 597] on button "button" at bounding box center [99, 600] width 35 height 35
click at [129, 605] on button "button" at bounding box center [138, 600] width 35 height 35
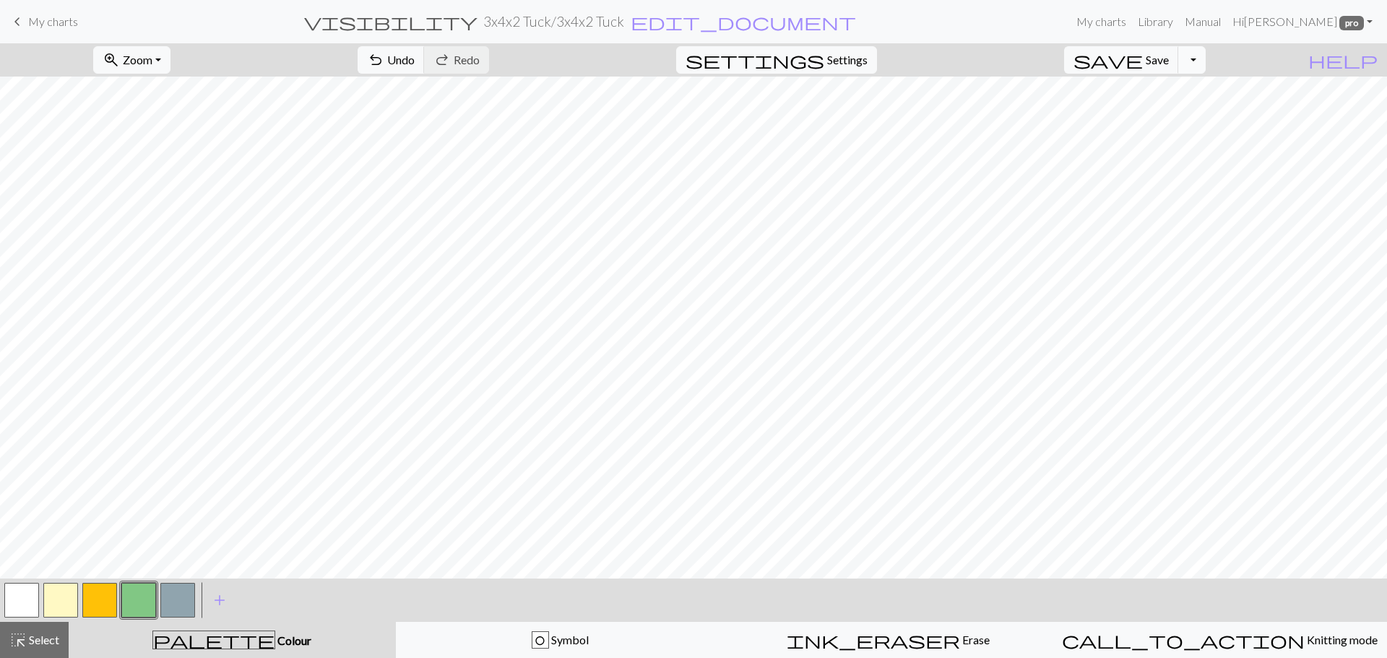
click at [1206, 59] on button "Toggle Dropdown" at bounding box center [1192, 59] width 27 height 27
click at [1167, 119] on button "save_alt Download" at bounding box center [1086, 114] width 238 height 23
click at [660, 41] on button "Download" at bounding box center [659, 46] width 70 height 27
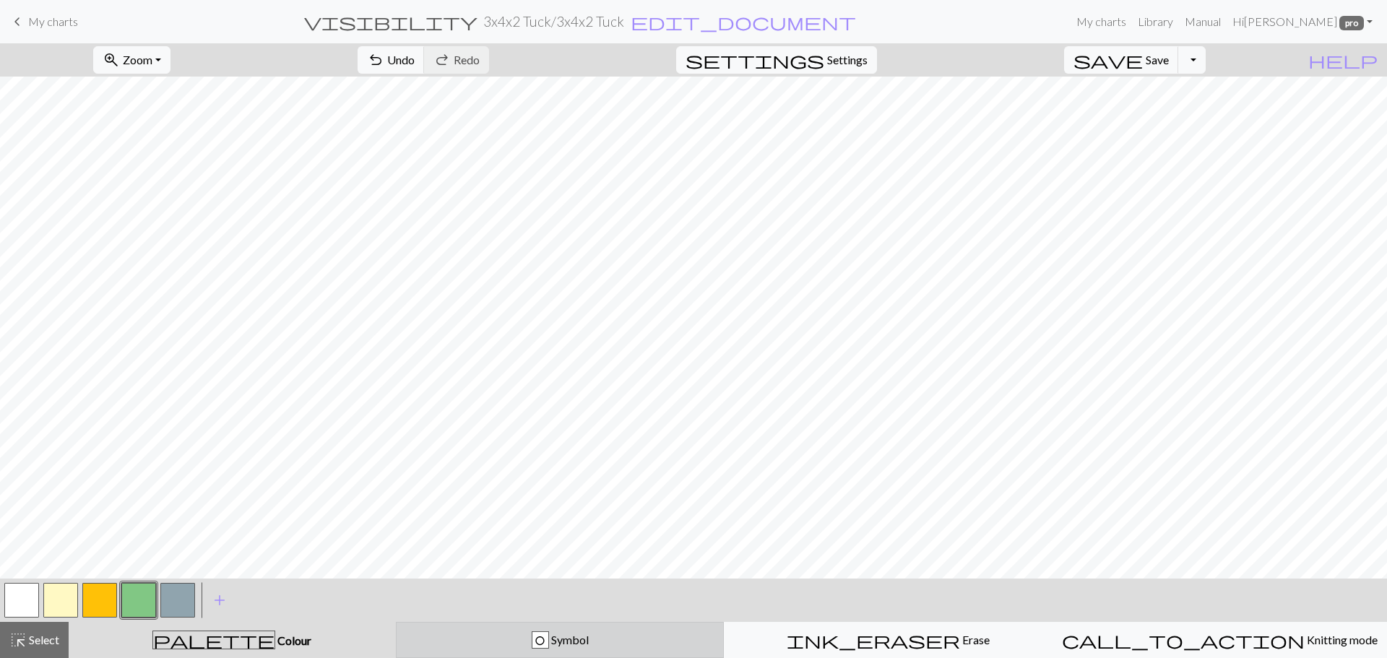
click at [486, 649] on button "O Symbol" at bounding box center [560, 640] width 329 height 36
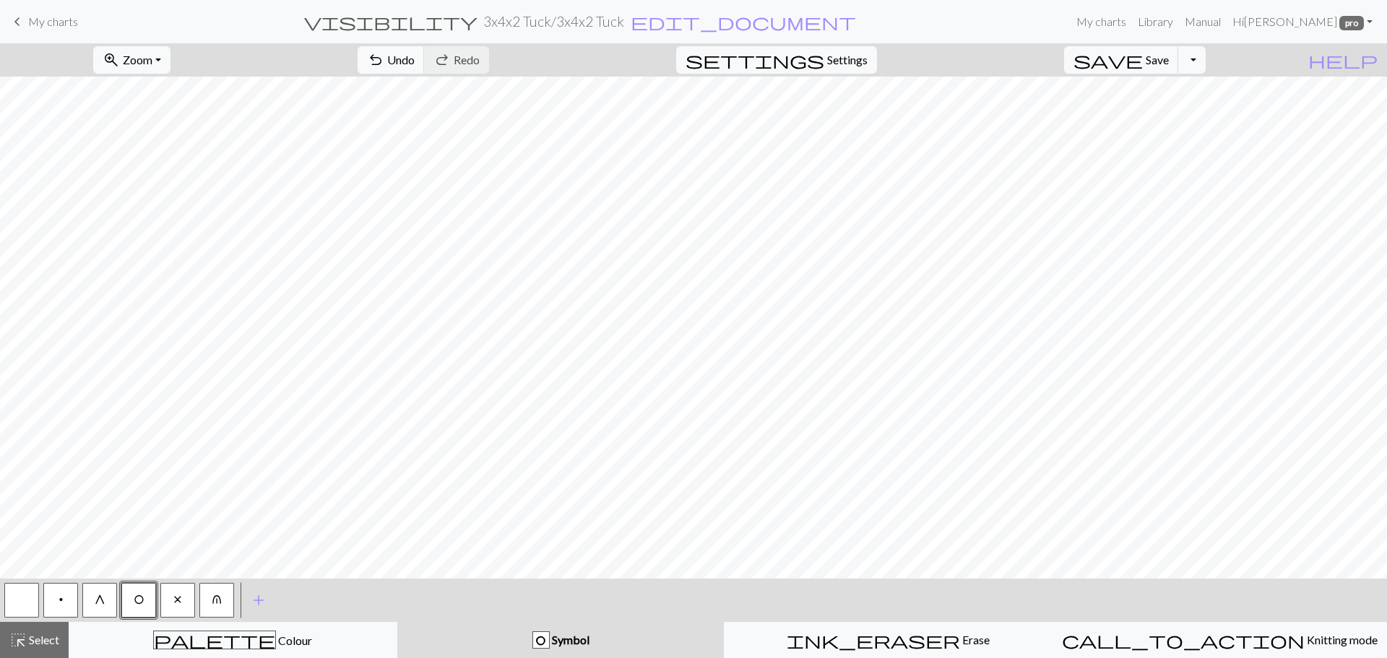
drag, startPoint x: 14, startPoint y: 585, endPoint x: 20, endPoint y: 595, distance: 12.0
click at [14, 587] on button "button" at bounding box center [21, 600] width 35 height 35
click at [1206, 56] on button "Toggle Dropdown" at bounding box center [1192, 59] width 27 height 27
click at [1160, 111] on button "save_alt Download" at bounding box center [1086, 114] width 238 height 23
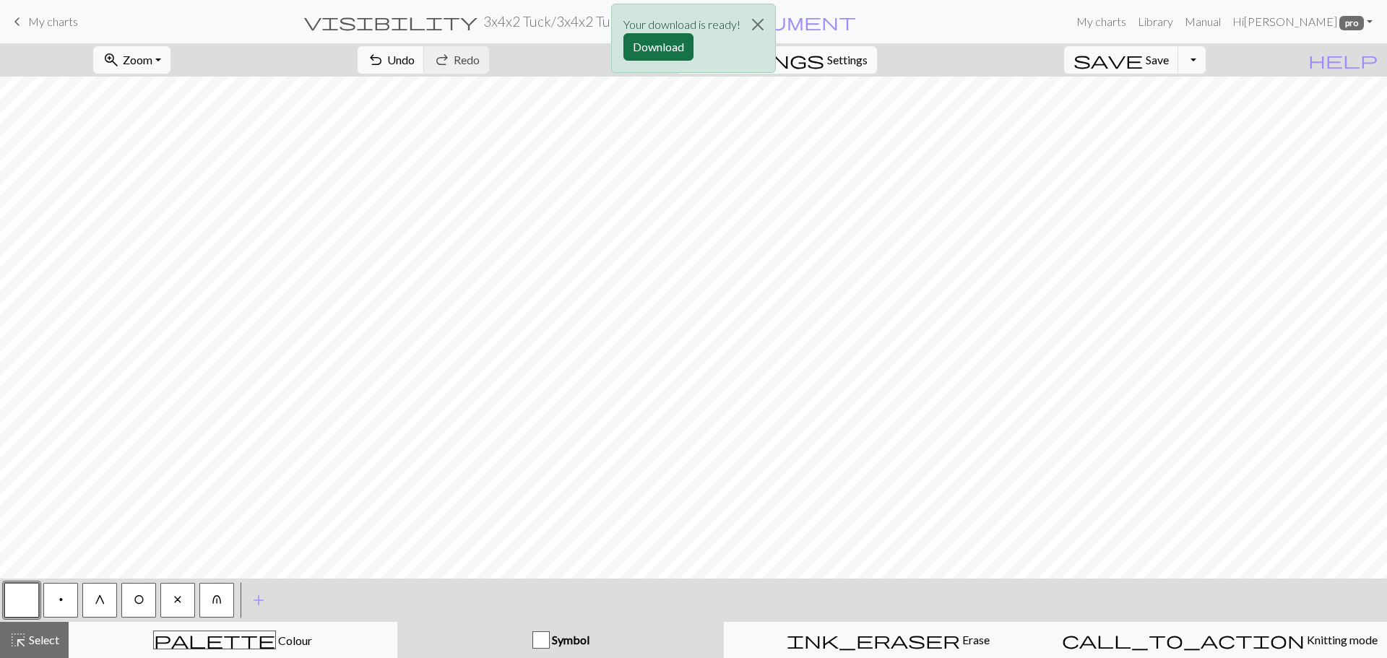
click at [648, 51] on button "Download" at bounding box center [659, 46] width 70 height 27
